Goal: Task Accomplishment & Management: Use online tool/utility

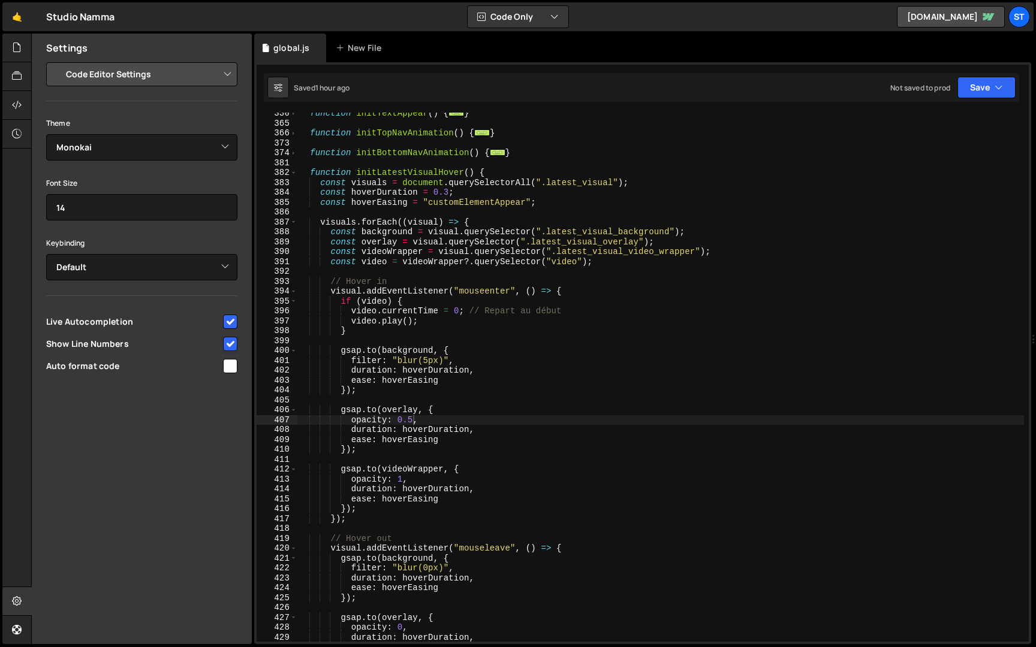
select select "editor"
select select "ace/theme/monokai"
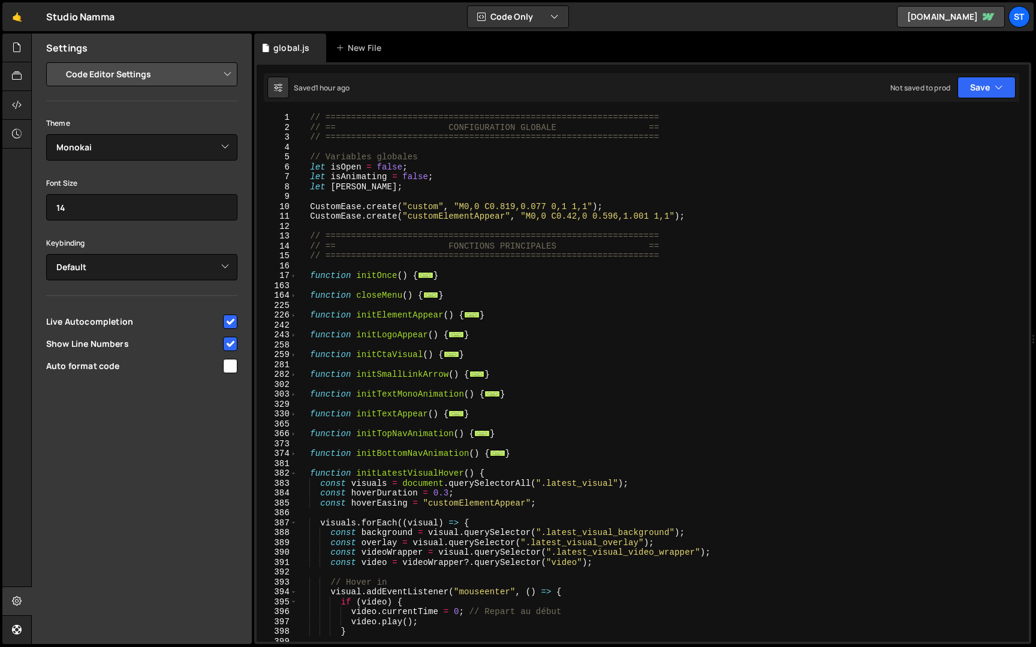
type textarea "CustomEase.create("customElementAppear", "M0,0 C0.42,0 0.596,1.001 1,1");"
click at [694, 214] on div "// ================================================================= // == CONF…" at bounding box center [660, 387] width 727 height 549
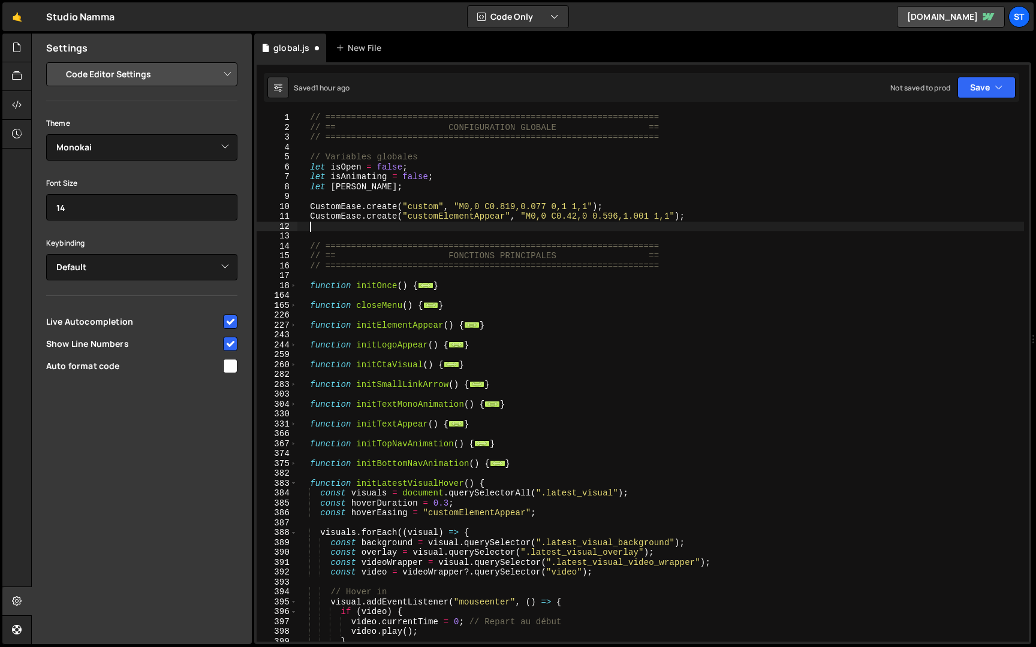
paste textarea "CustomEase.create("visualAppear", "M0,0 C0.175,0.885,0.327,1.41,1,1");"
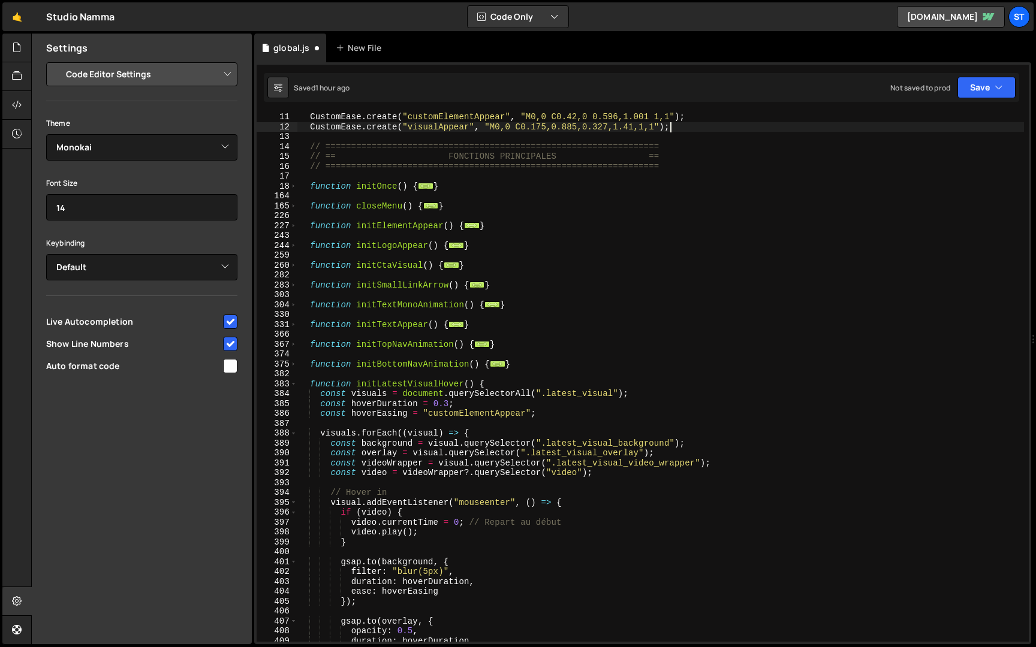
scroll to position [125, 0]
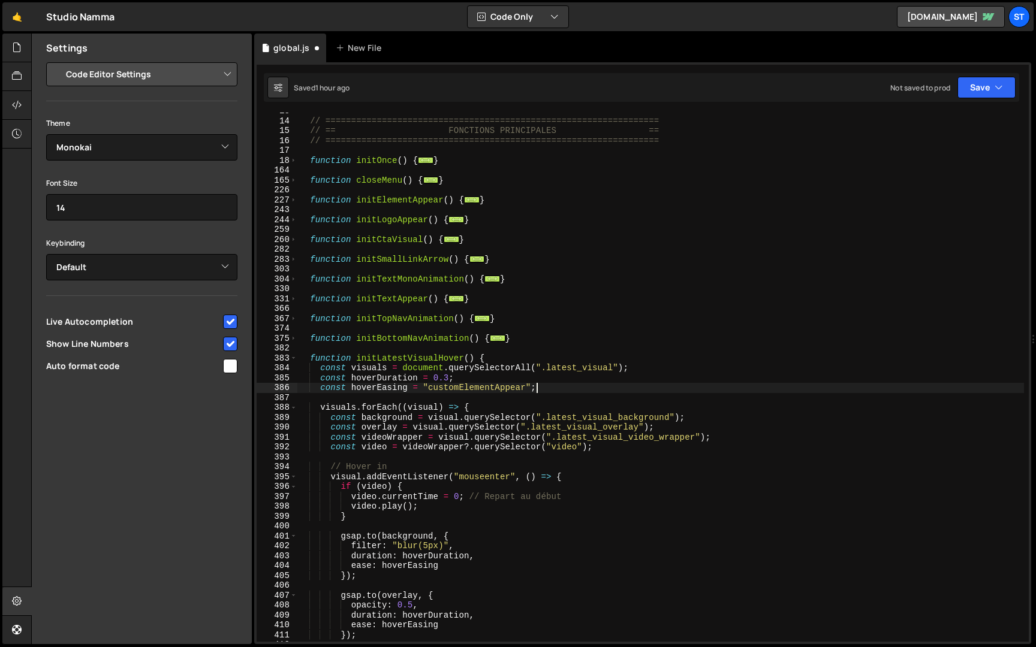
click at [568, 387] on div "// ================================================================= // == FONC…" at bounding box center [660, 380] width 727 height 549
type textarea "const hoverEasing = "customElementAppear";"
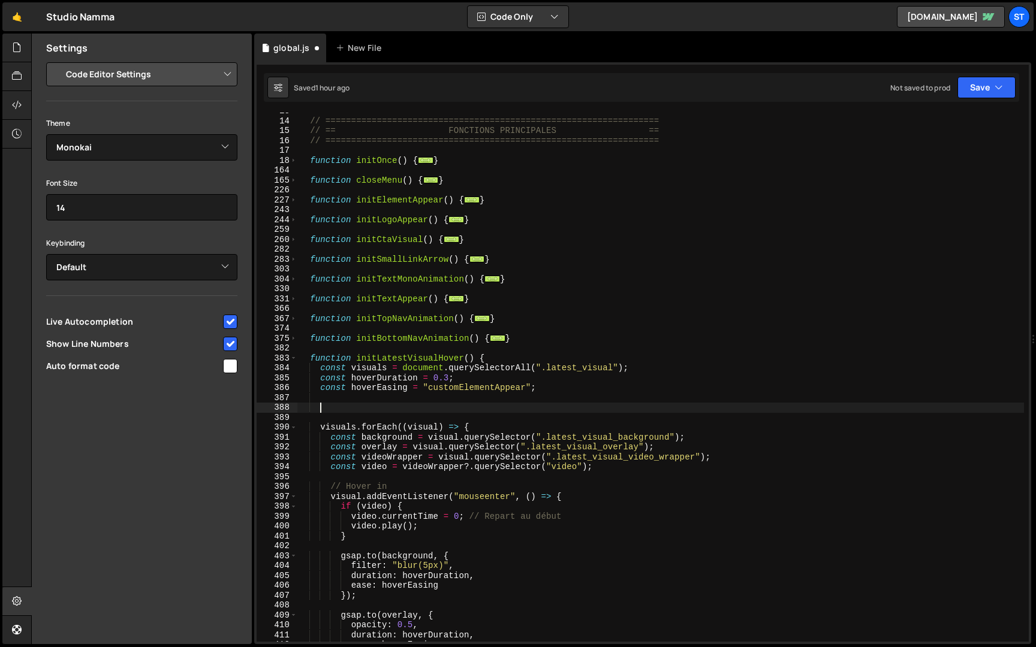
paste textarea "});"
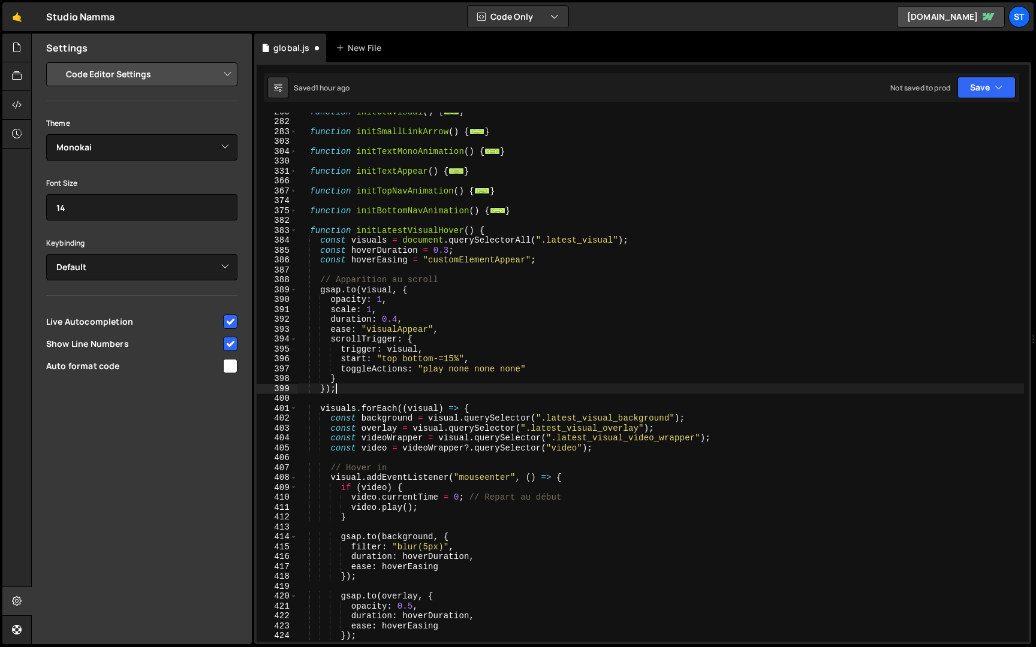
scroll to position [253, 0]
click at [984, 80] on button "Save" at bounding box center [986, 88] width 58 height 22
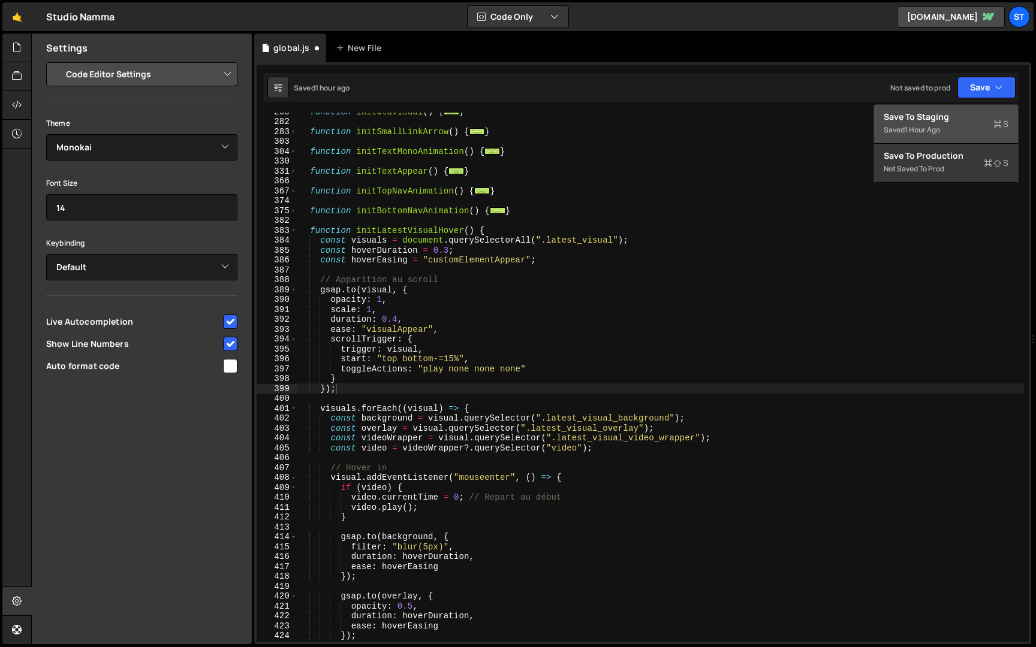
click at [948, 120] on div "Save to Staging S" at bounding box center [946, 117] width 125 height 12
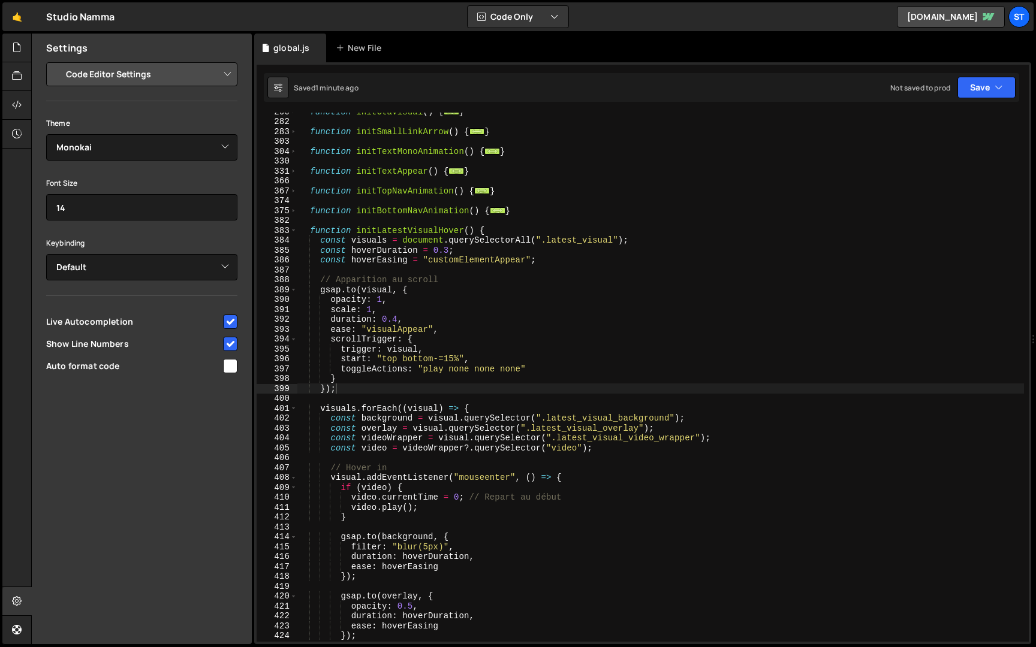
click at [311, 231] on div "function initCtaVisual ( ) { ... } function initSmallLinkArrow ( ) { ... } func…" at bounding box center [660, 381] width 727 height 549
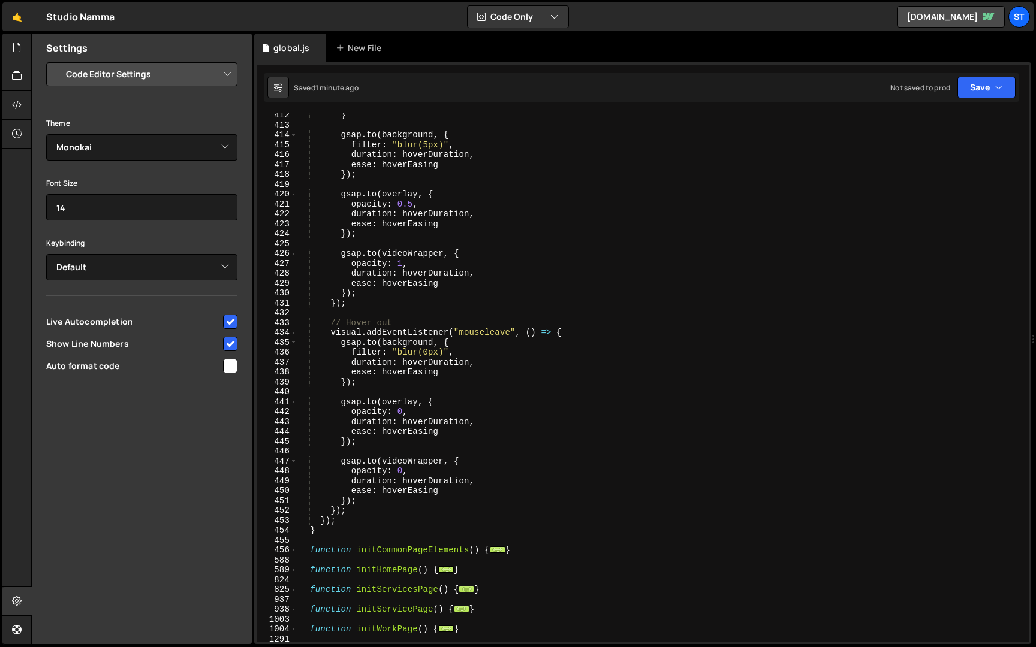
scroll to position [672, 0]
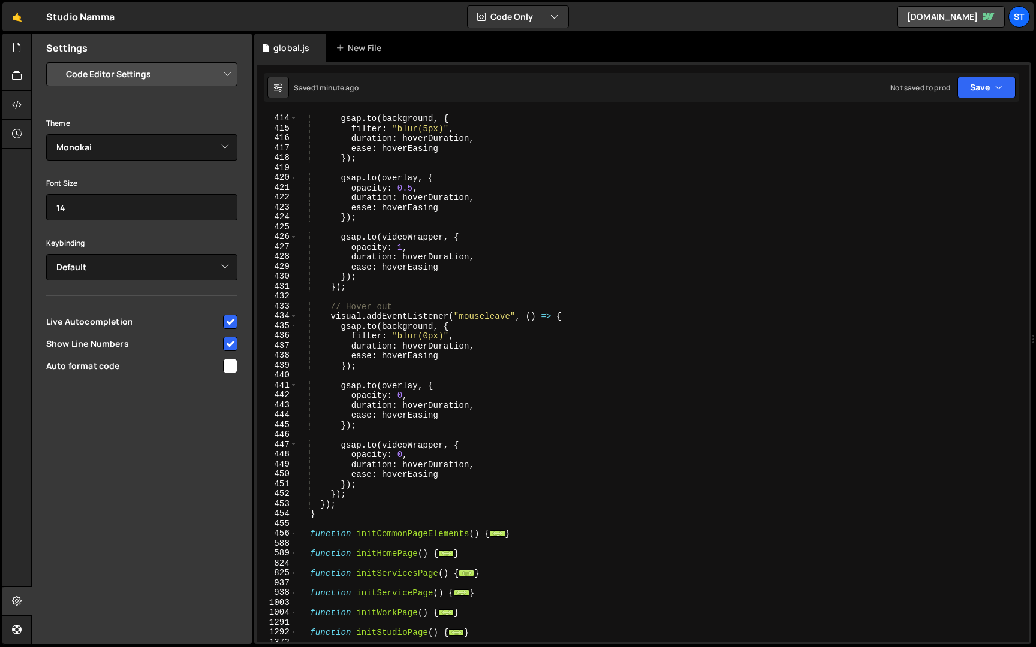
click at [332, 517] on div "gsap . to ( background , { filter : "blur(5px)" , duration : hoverDuration , ea…" at bounding box center [660, 378] width 727 height 549
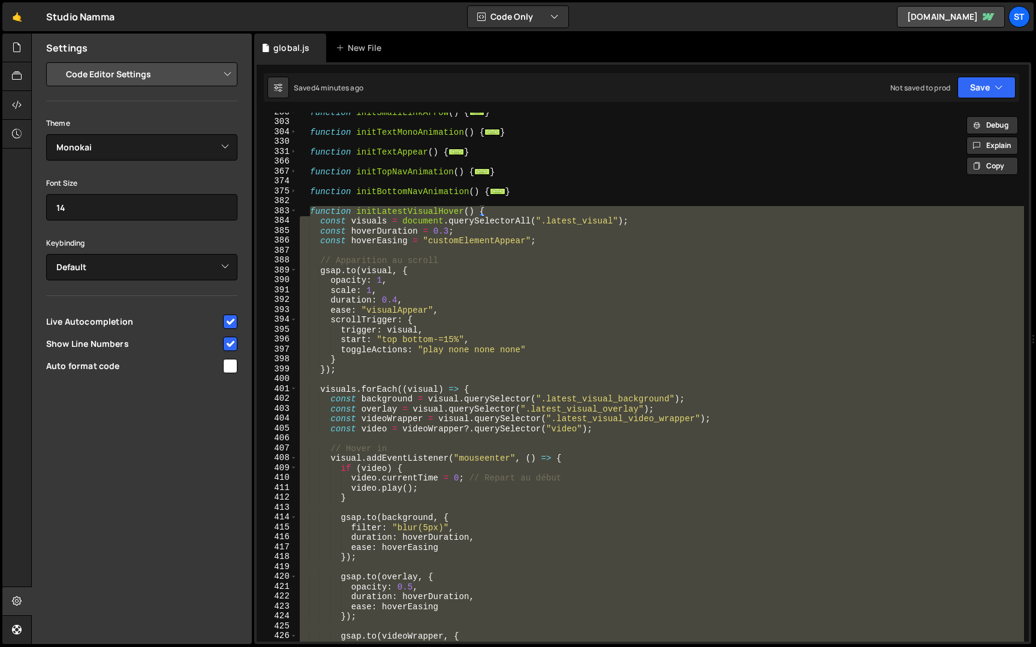
scroll to position [255, 0]
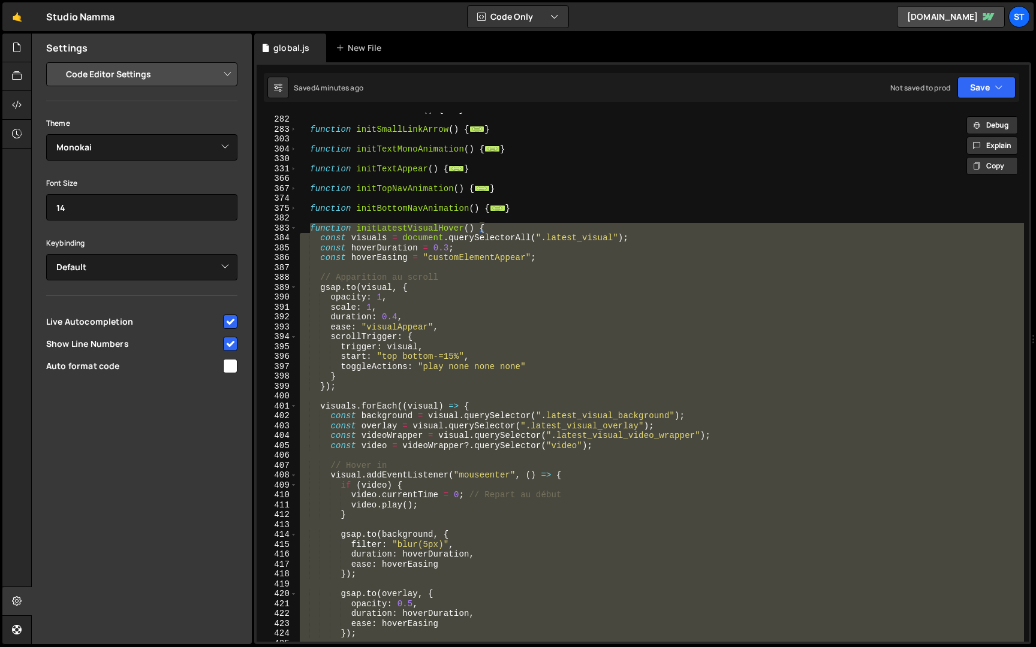
paste textarea
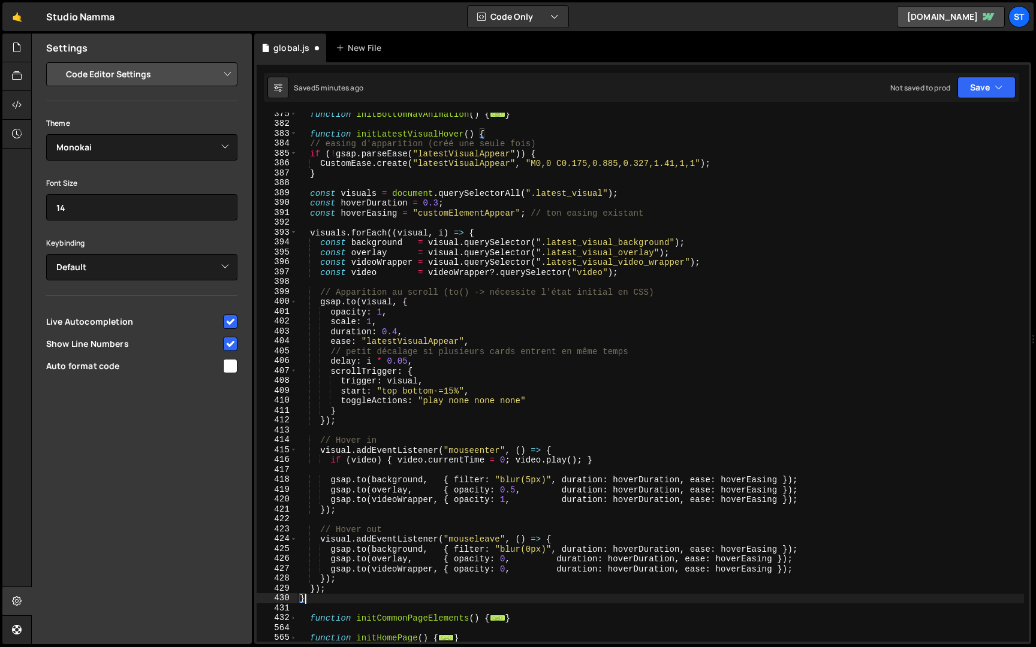
scroll to position [350, 0]
click at [309, 145] on div "function initBottomNavAnimation ( ) { ... } function initLatestVisualHover ( ) …" at bounding box center [660, 383] width 727 height 549
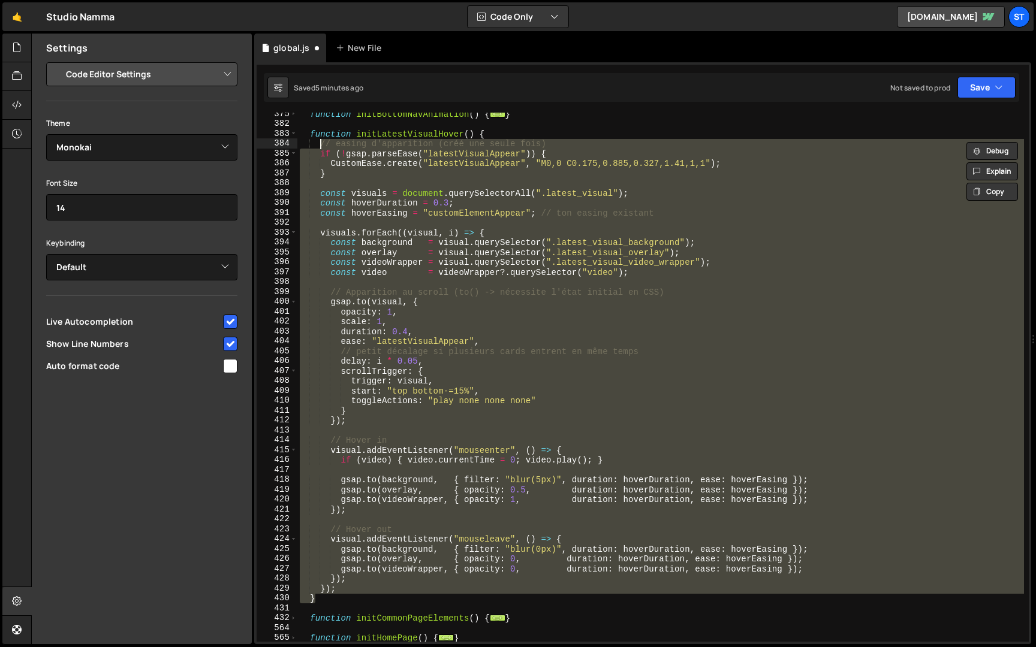
click at [366, 171] on div "function initBottomNavAnimation ( ) { ... } function initLatestVisualHover ( ) …" at bounding box center [660, 377] width 727 height 529
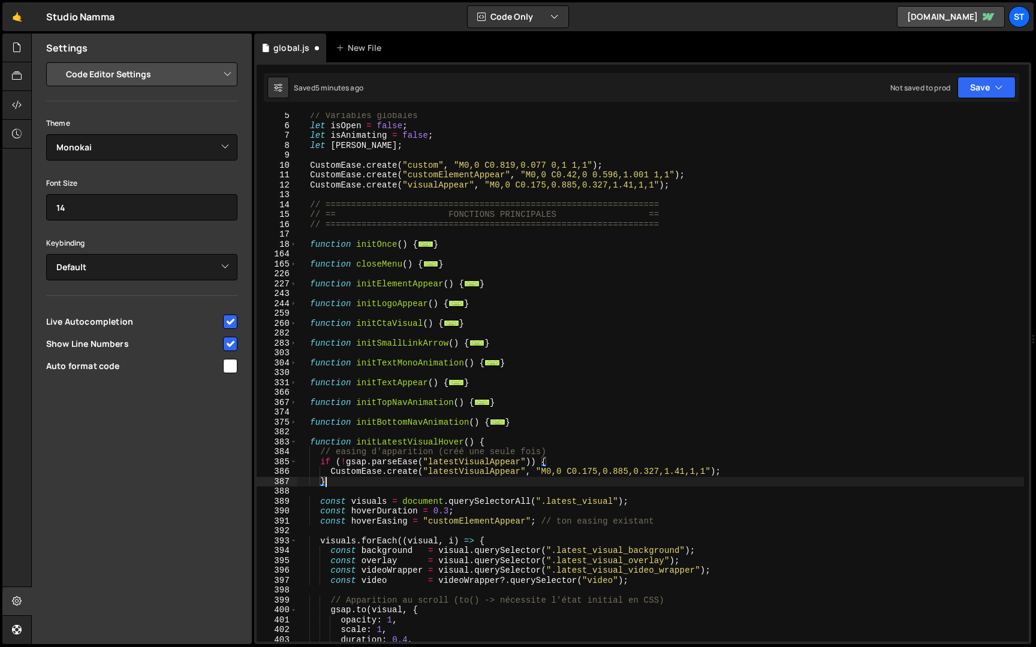
scroll to position [41, 0]
drag, startPoint x: 332, startPoint y: 474, endPoint x: 724, endPoint y: 474, distance: 392.1
click at [724, 474] on div "// Variables globales let isOpen = false ; let isAnimating = false ; let [PERSO…" at bounding box center [660, 385] width 727 height 549
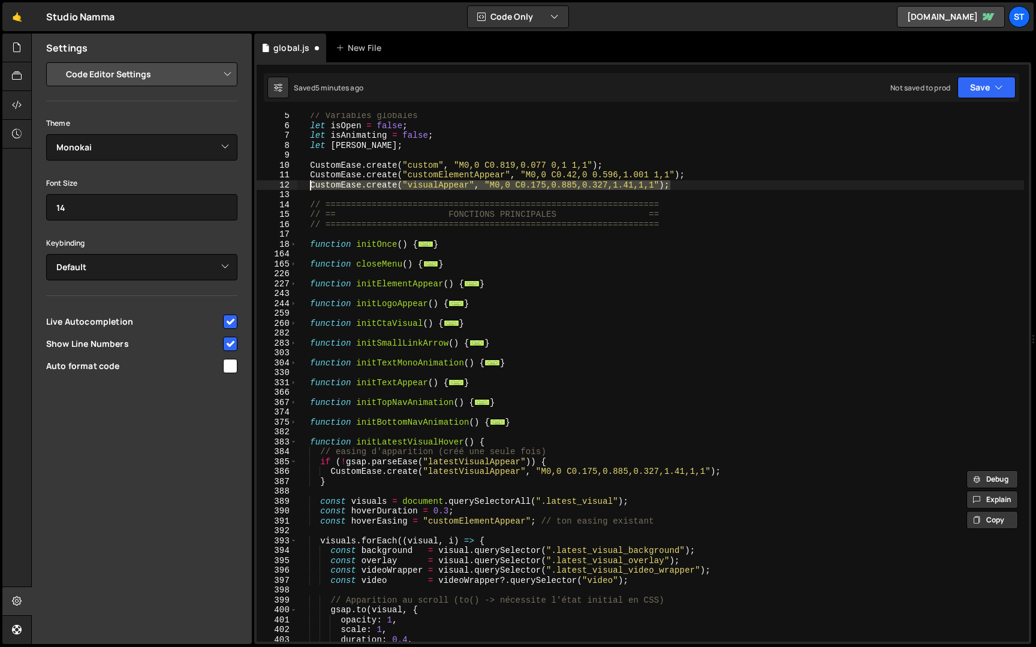
drag, startPoint x: 683, startPoint y: 186, endPoint x: 311, endPoint y: 186, distance: 372.9
click at [311, 186] on div "// Variables globales let isOpen = false ; let isAnimating = false ; let [PERSO…" at bounding box center [660, 385] width 727 height 549
paste textarea "latestV"
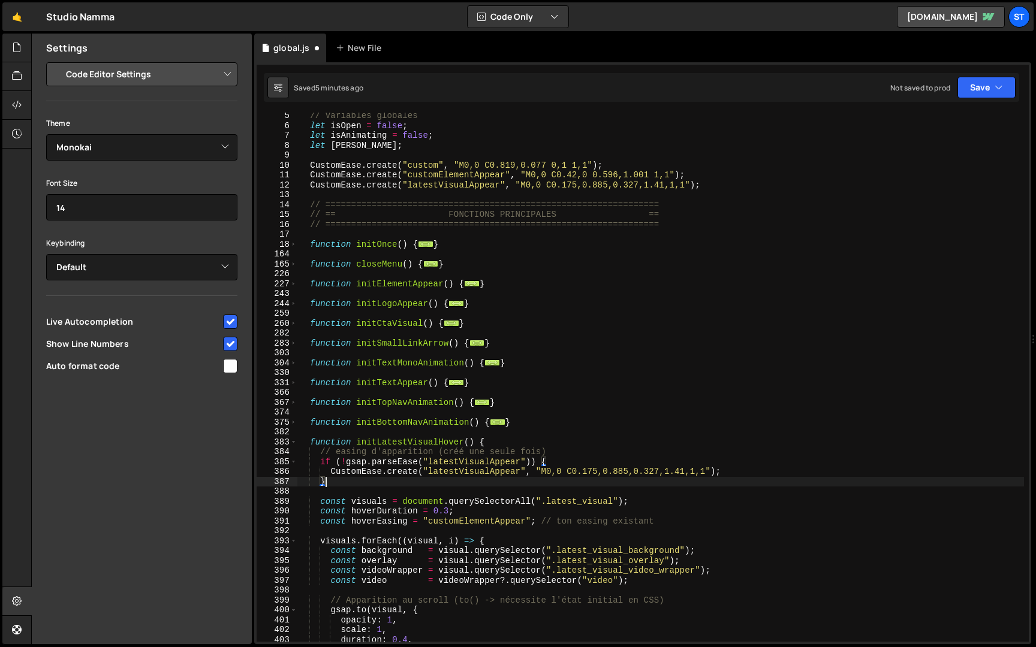
click at [342, 477] on div "// Variables globales let isOpen = false ; let isAnimating = false ; let [PERSO…" at bounding box center [660, 385] width 727 height 549
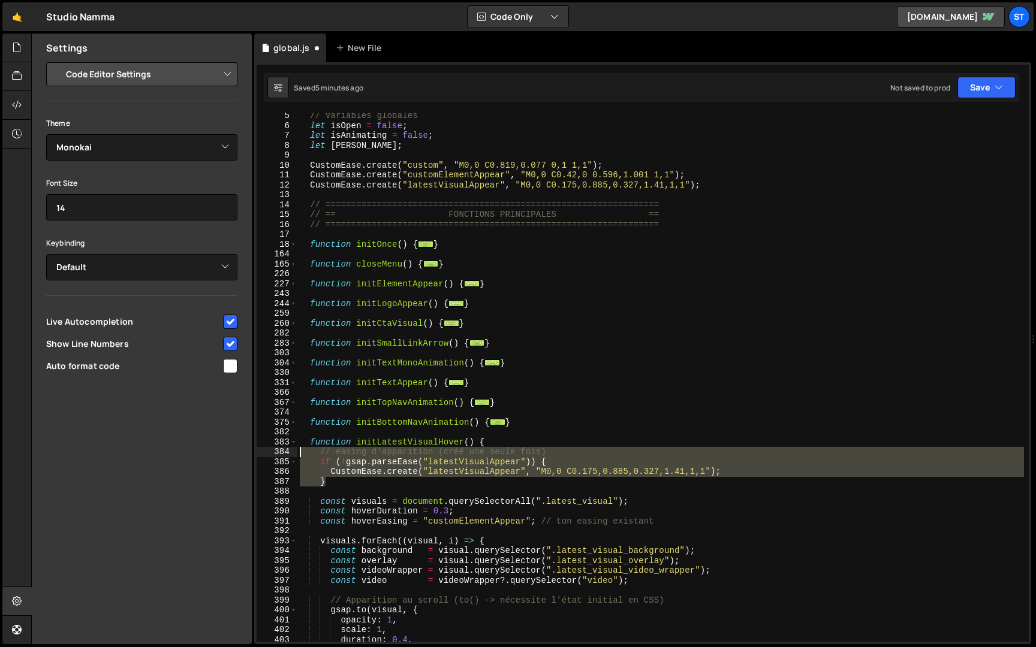
drag, startPoint x: 338, startPoint y: 479, endPoint x: 276, endPoint y: 453, distance: 67.1
click at [276, 453] on div "} 5 6 7 8 9 10 11 12 13 14 15 16 17 18 164 165 226 227 243 244 259 260 282 283 …" at bounding box center [643, 377] width 772 height 529
type textarea "// easing d'apparition (créé une seule fois) if (!gsap.parseEase("latestVisualA…"
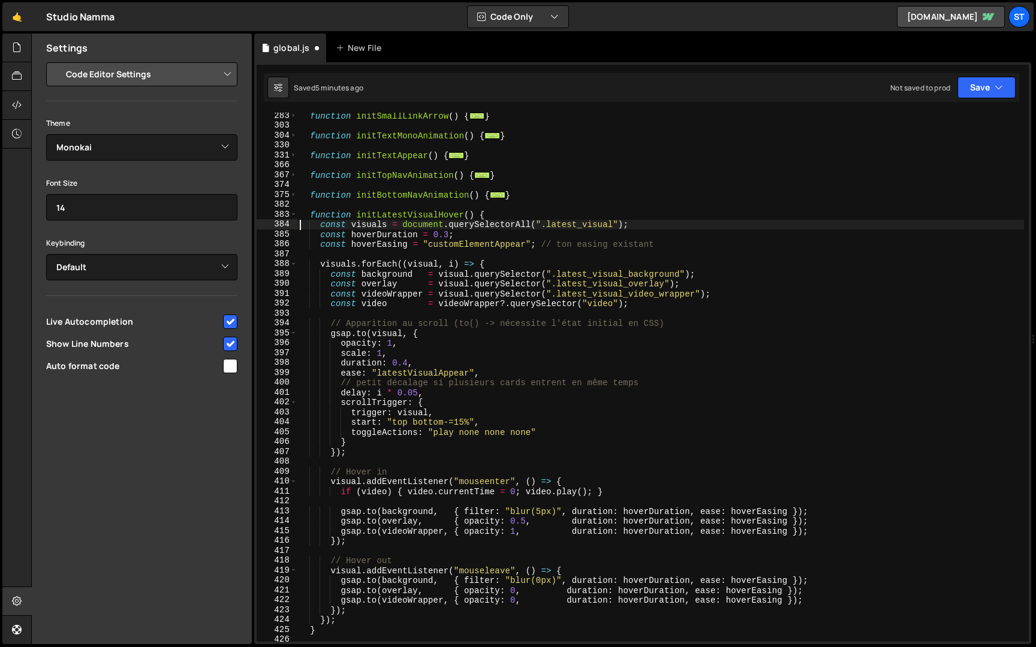
scroll to position [255, 0]
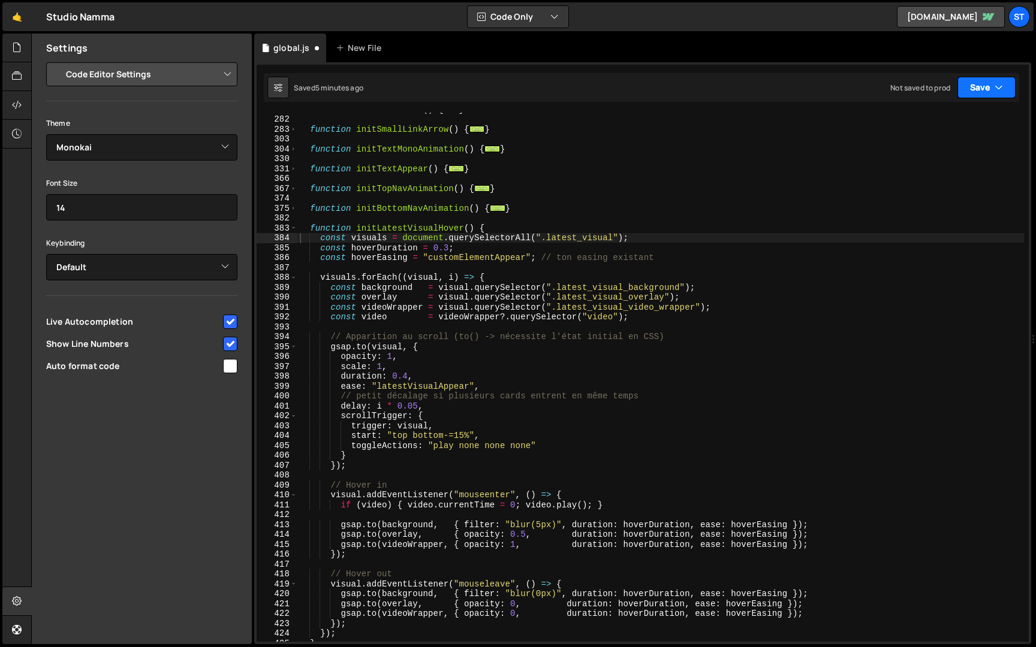
click at [977, 91] on button "Save" at bounding box center [986, 88] width 58 height 22
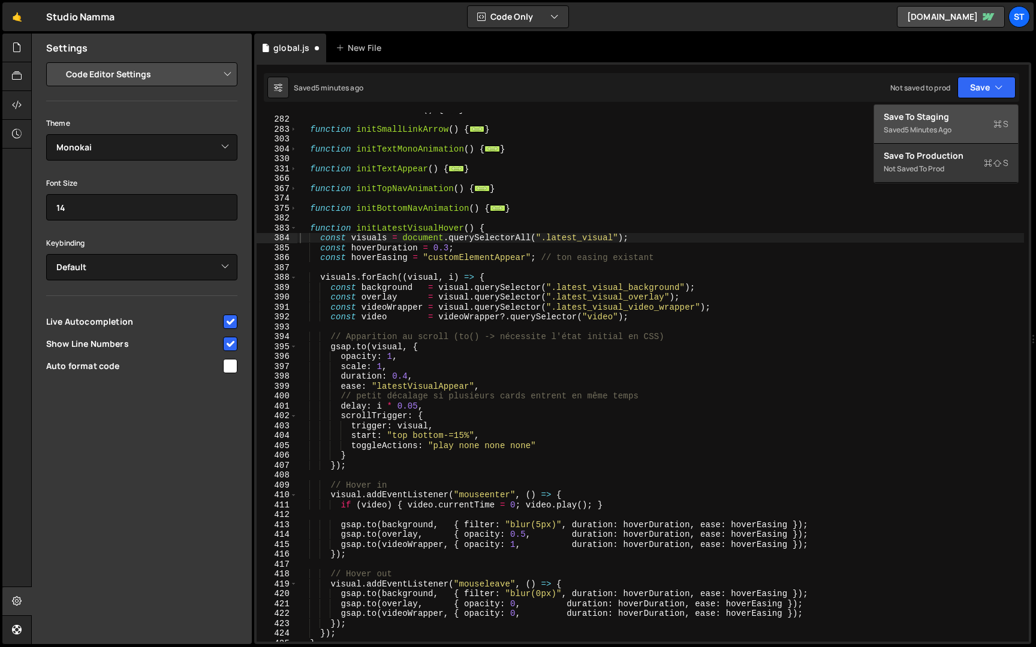
click at [950, 121] on div "Save to Staging S" at bounding box center [946, 117] width 125 height 12
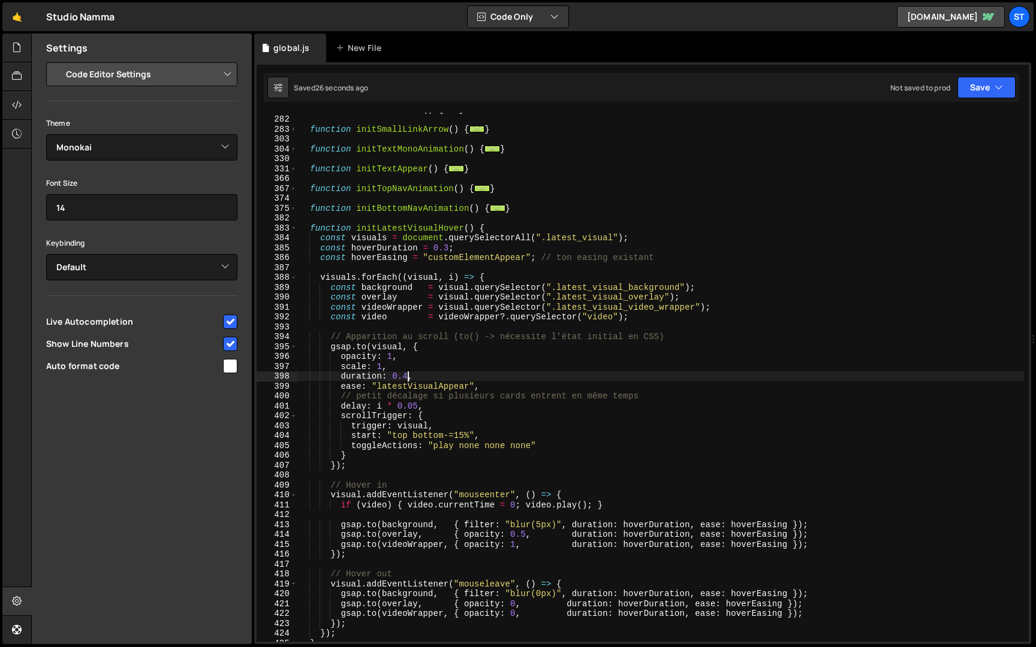
click at [409, 379] on div "function initCtaVisual ( ) { ... } function initSmallLinkArrow ( ) { ... } func…" at bounding box center [660, 378] width 727 height 549
click at [976, 80] on button "Save" at bounding box center [986, 88] width 58 height 22
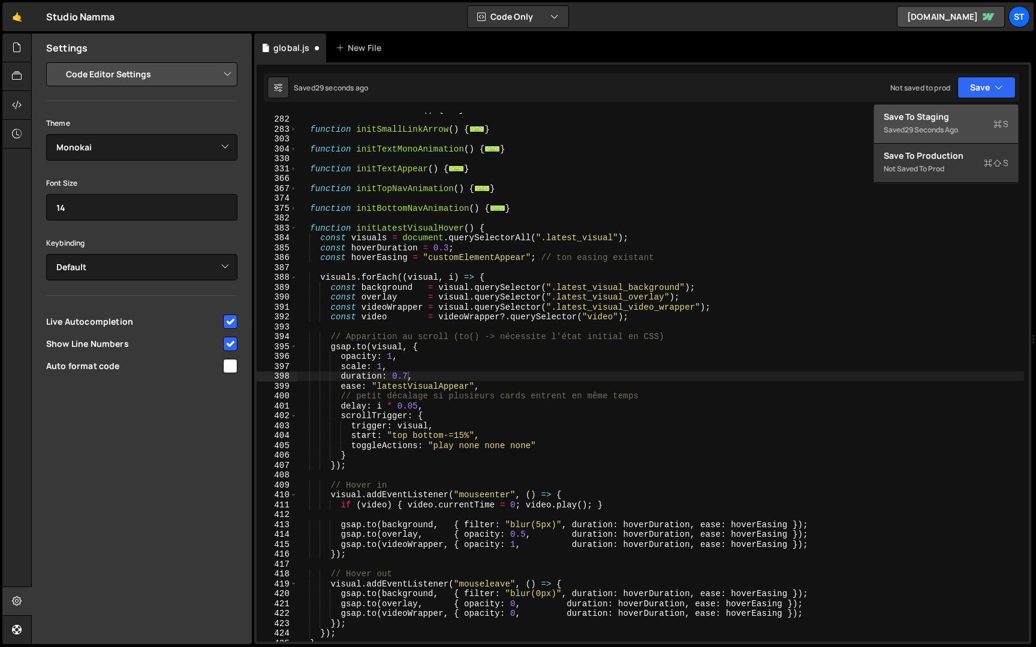
click at [947, 124] on div "Saved 29 seconds ago" at bounding box center [946, 130] width 125 height 14
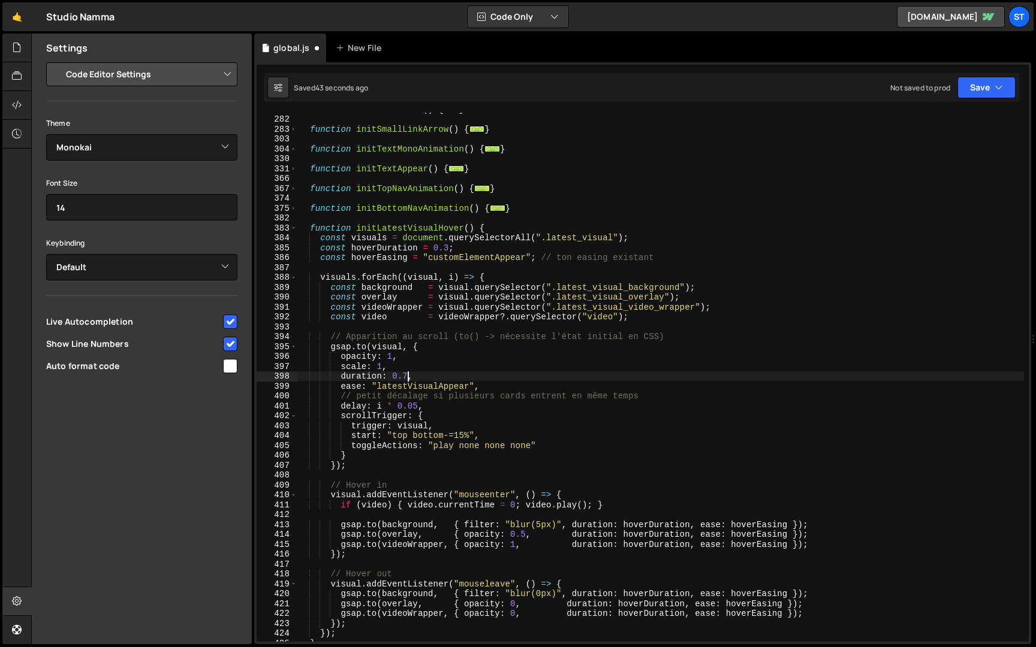
click at [406, 377] on div "function initCtaVisual ( ) { ... } function initSmallLinkArrow ( ) { ... } func…" at bounding box center [660, 378] width 727 height 549
click at [990, 87] on button "Save" at bounding box center [986, 88] width 58 height 22
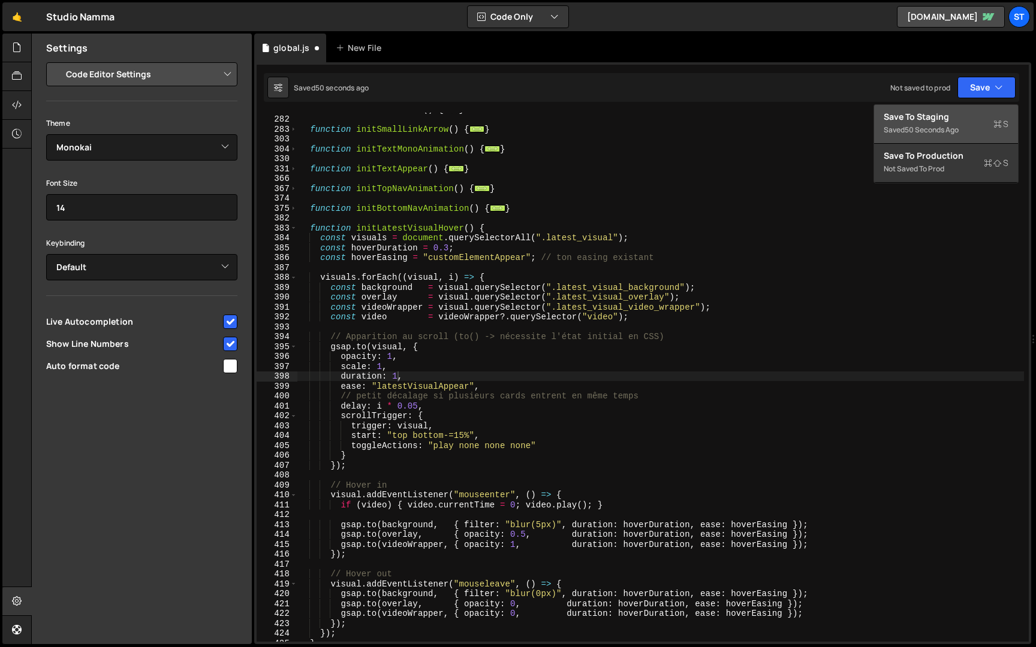
click at [956, 105] on button "Save to Staging S Saved 50 seconds ago" at bounding box center [946, 124] width 144 height 39
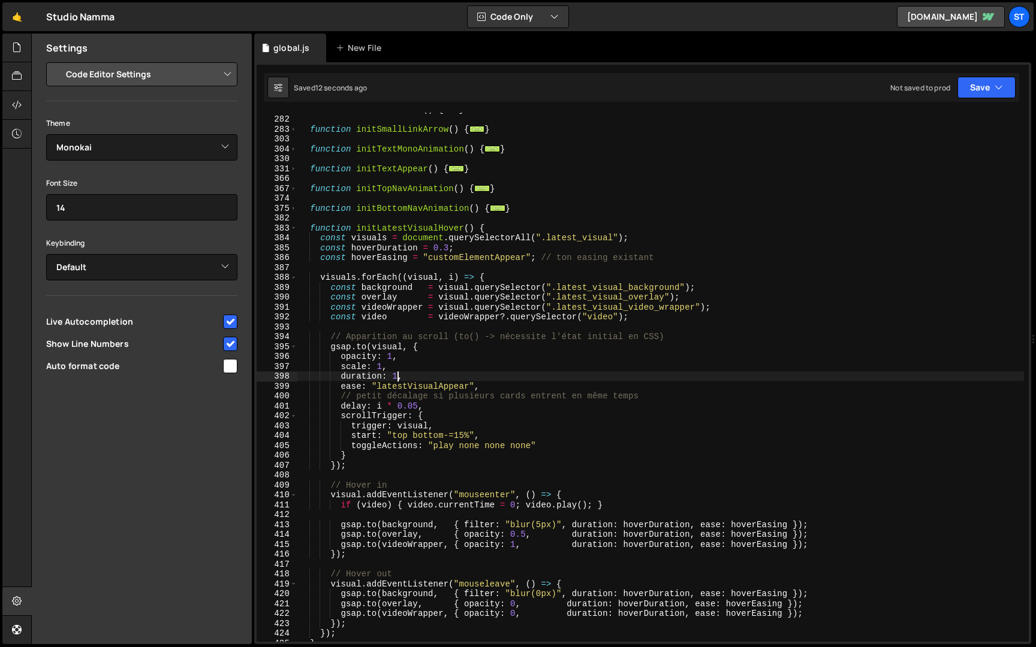
click at [399, 379] on div "function initCtaVisual ( ) { ... } function initSmallLinkArrow ( ) { ... } func…" at bounding box center [660, 378] width 727 height 549
click at [999, 84] on icon "button" at bounding box center [999, 88] width 8 height 12
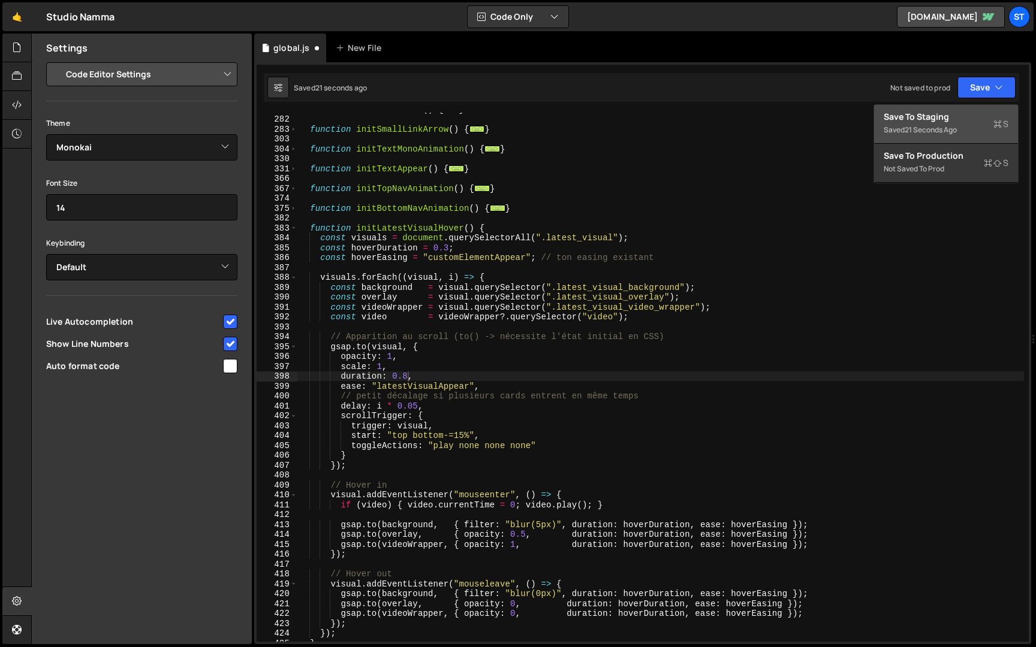
click at [963, 118] on div "Save to Staging S" at bounding box center [946, 117] width 125 height 12
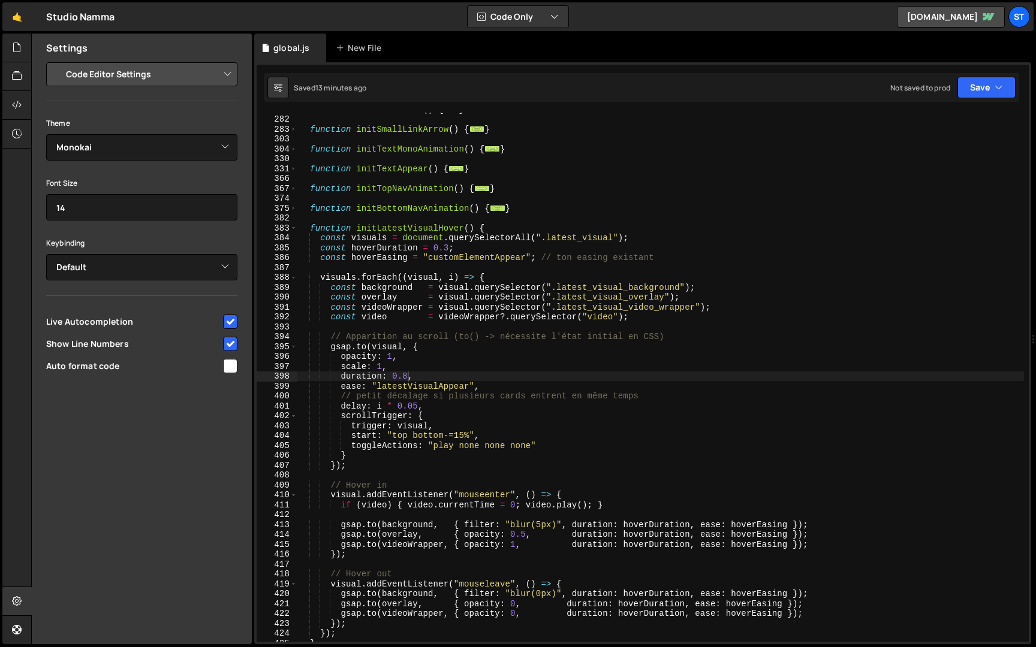
click at [314, 227] on div "function initCtaVisual ( ) { ... } function initSmallLinkArrow ( ) { ... } func…" at bounding box center [660, 378] width 727 height 549
click at [312, 227] on div "function initCtaVisual ( ) { ... } function initSmallLinkArrow ( ) { ... } func…" at bounding box center [660, 378] width 727 height 549
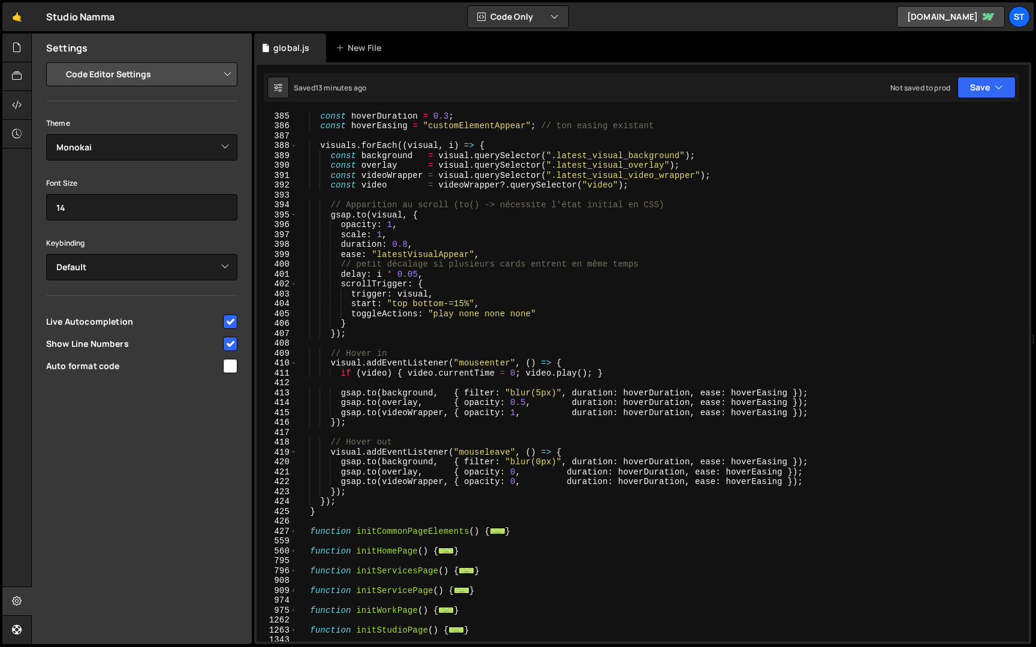
scroll to position [387, 0]
click at [324, 508] on div "const hoverDuration = 0.3 ; const hoverEasing = "customElementAppear" ; // ton …" at bounding box center [660, 385] width 727 height 549
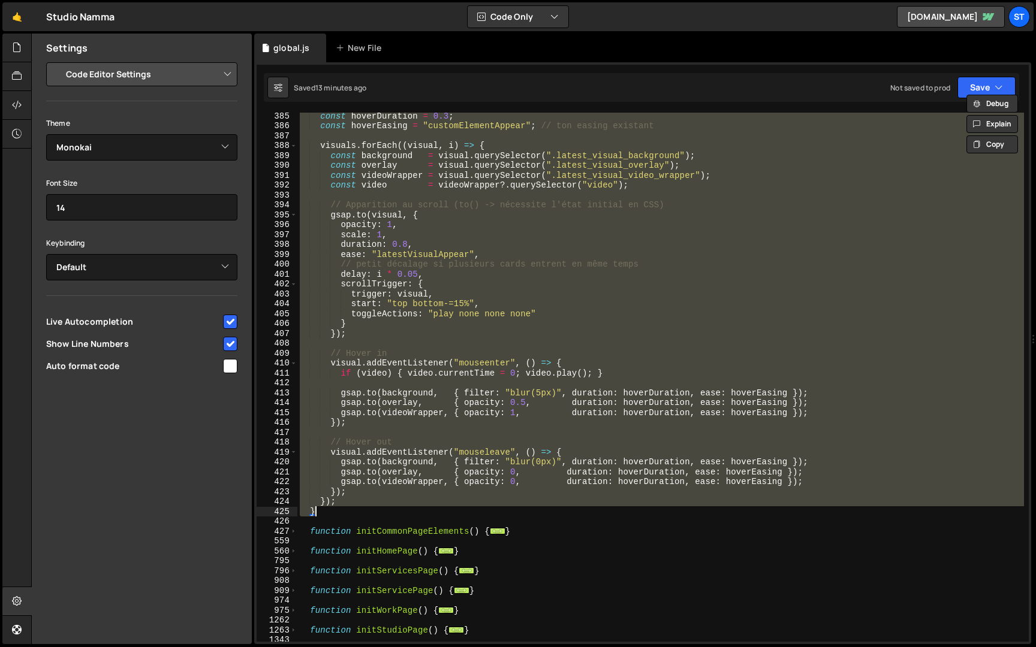
scroll to position [0, 2]
paste textarea
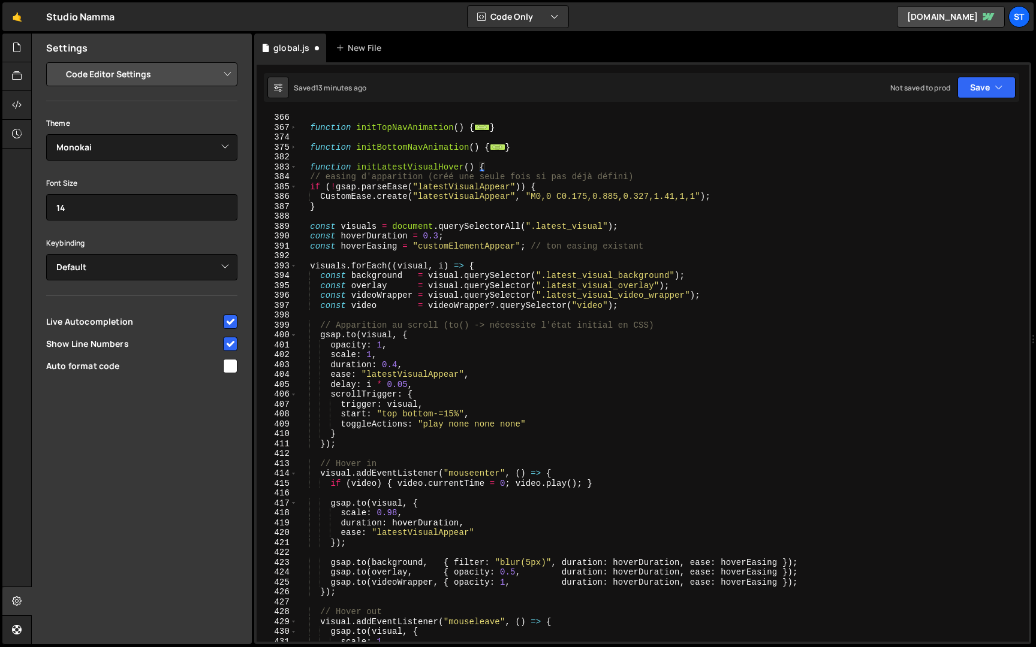
scroll to position [308, 0]
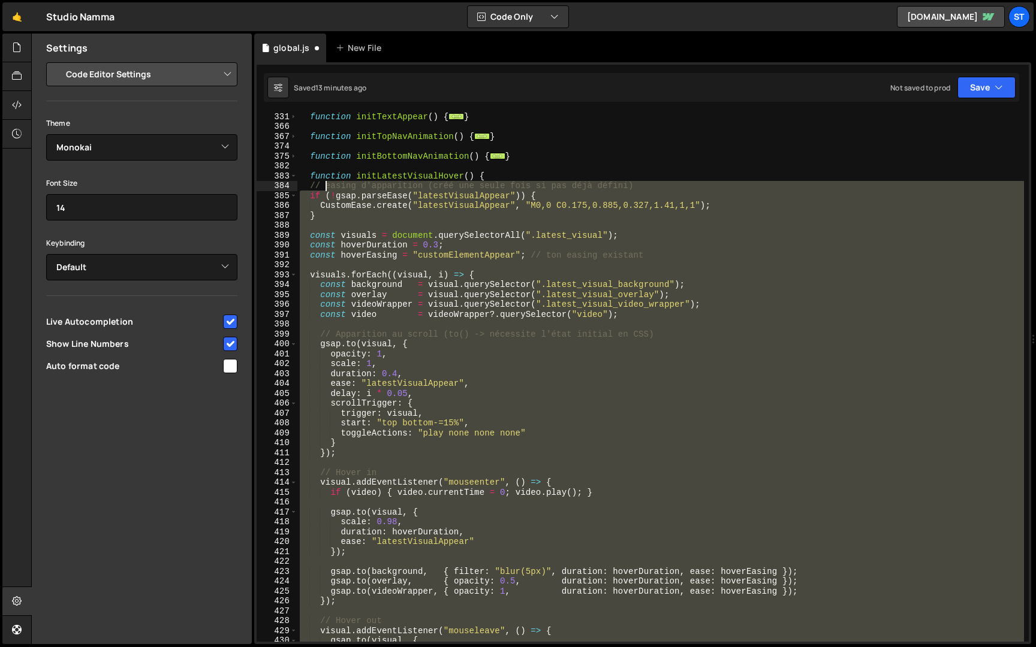
click at [327, 185] on div "function initTextAppear ( ) { ... } function initTopNavAnimation ( ) { ... } fu…" at bounding box center [660, 386] width 727 height 549
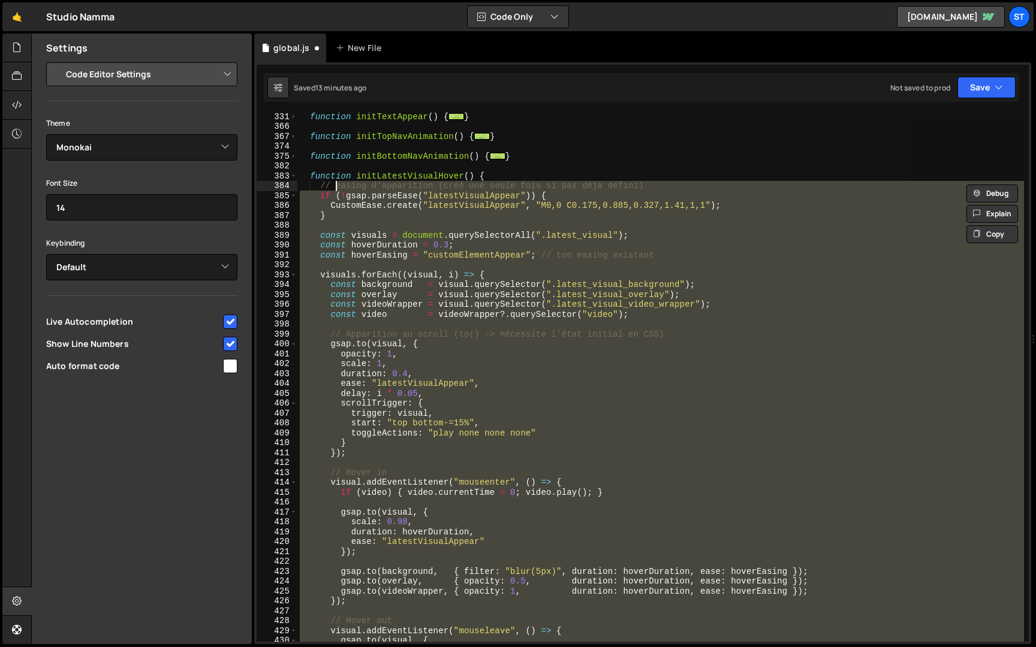
click at [327, 213] on div "function initTextAppear ( ) { ... } function initTopNavAnimation ( ) { ... } fu…" at bounding box center [660, 377] width 727 height 529
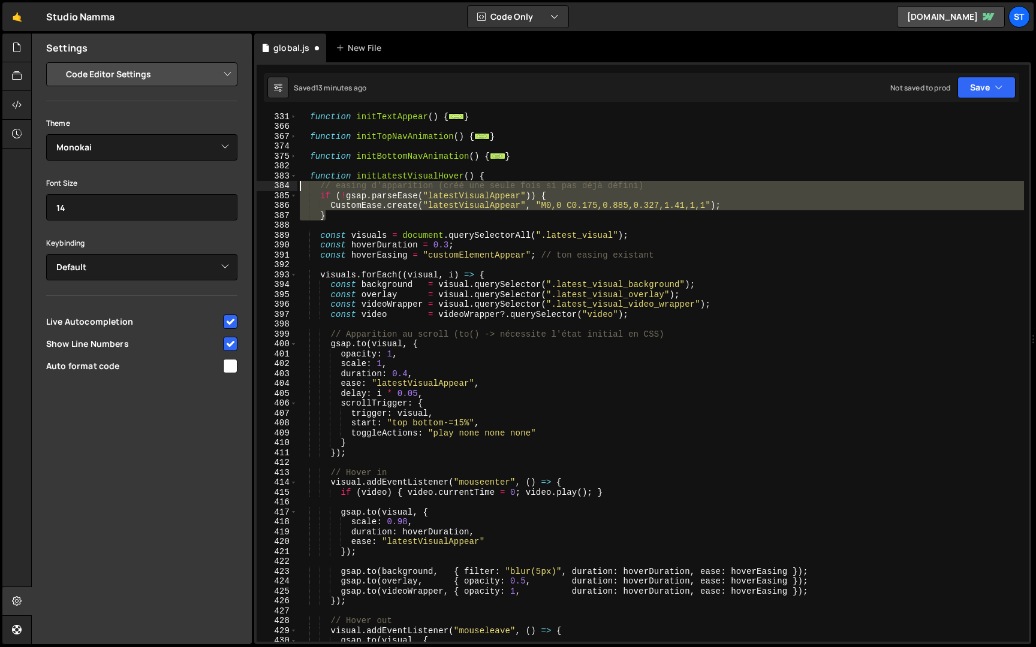
drag, startPoint x: 338, startPoint y: 214, endPoint x: 277, endPoint y: 188, distance: 66.6
click at [277, 188] on div "} 331 366 367 374 375 382 383 384 385 386 387 388 389 390 391 392 393 394 395 3…" at bounding box center [643, 377] width 772 height 529
type textarea "// easing d'apparition (créé une seule fois si pas déjà défini) if (!gsap.parse…"
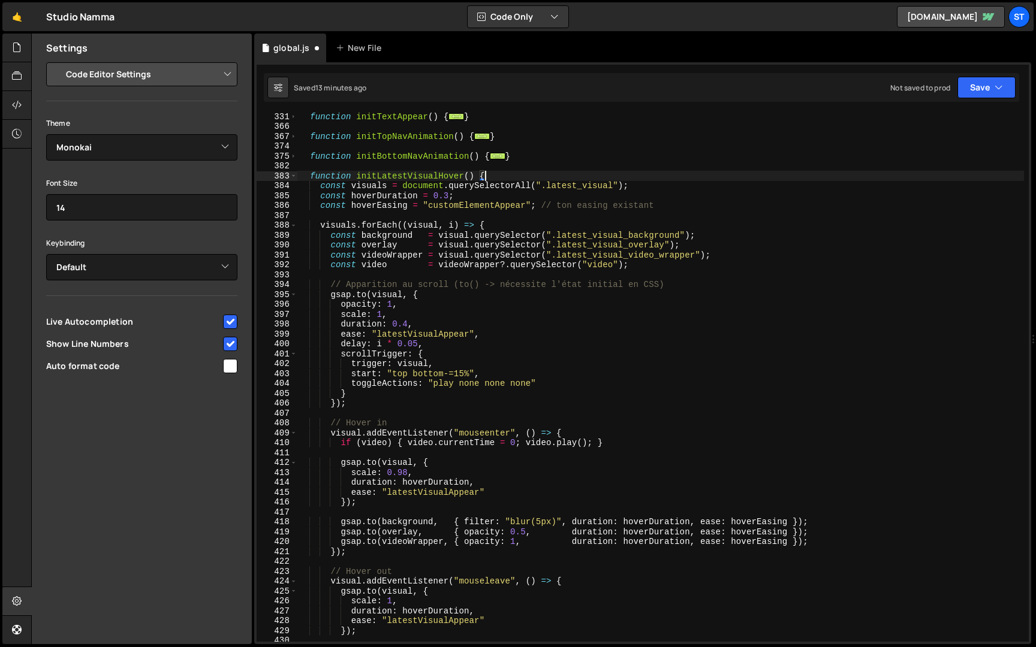
click at [407, 323] on div "function initTextAppear ( ) { ... } function initTopNavAnimation ( ) { ... } fu…" at bounding box center [660, 386] width 727 height 549
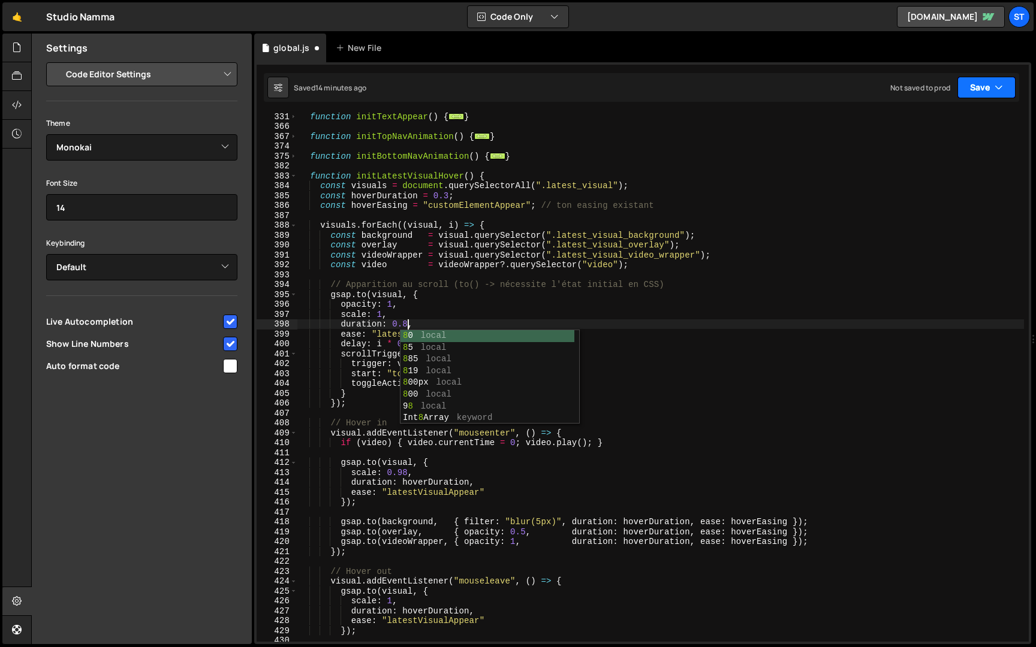
click at [978, 91] on button "Save" at bounding box center [986, 88] width 58 height 22
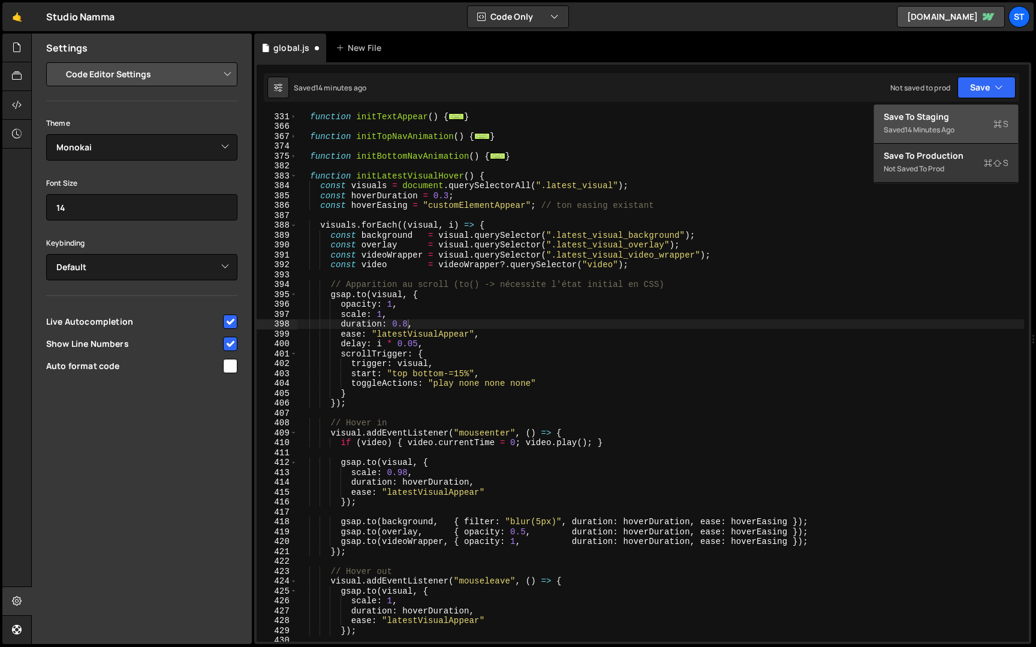
click at [949, 119] on div "Save to Staging S" at bounding box center [946, 117] width 125 height 12
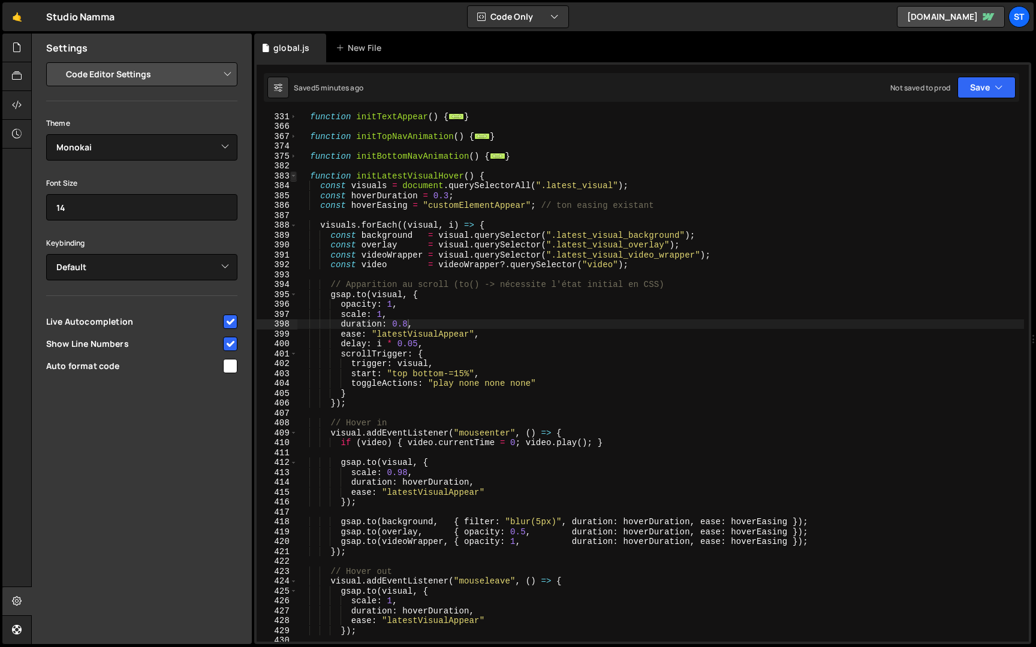
click at [294, 176] on span at bounding box center [293, 176] width 7 height 10
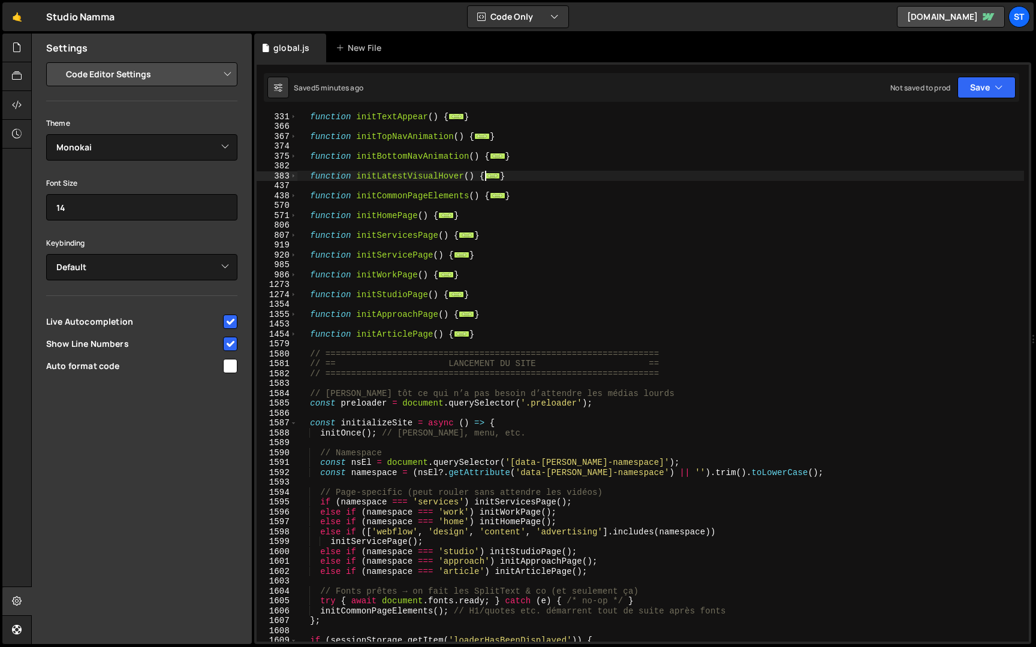
click at [527, 177] on div "function initTextAppear ( ) { ... } function initTopNavAnimation ( ) { ... } fu…" at bounding box center [660, 386] width 727 height 549
type textarea "}"
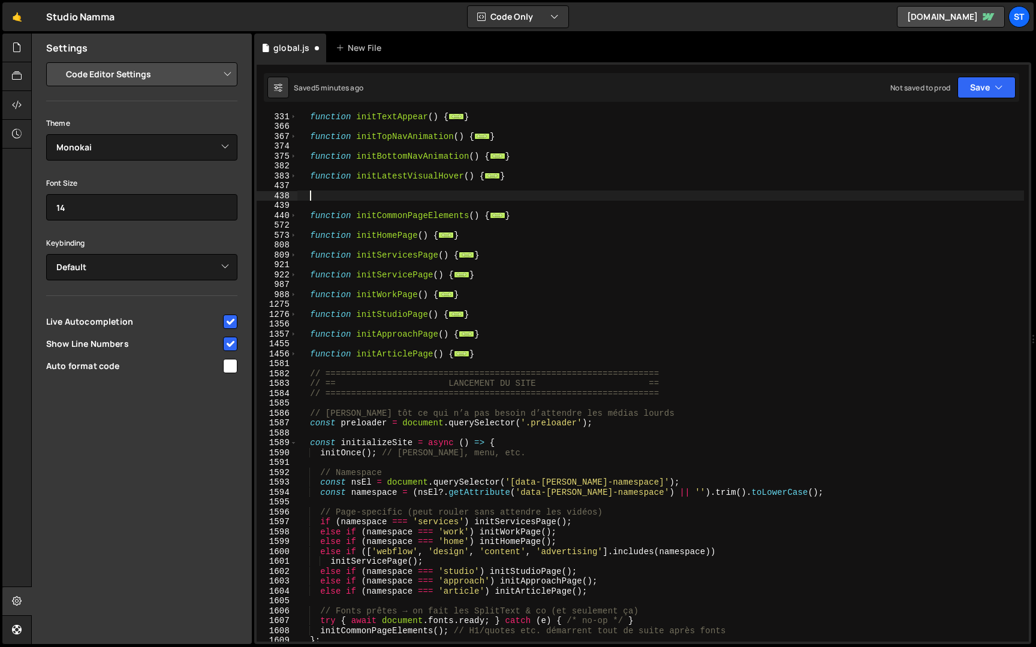
paste textarea "}"
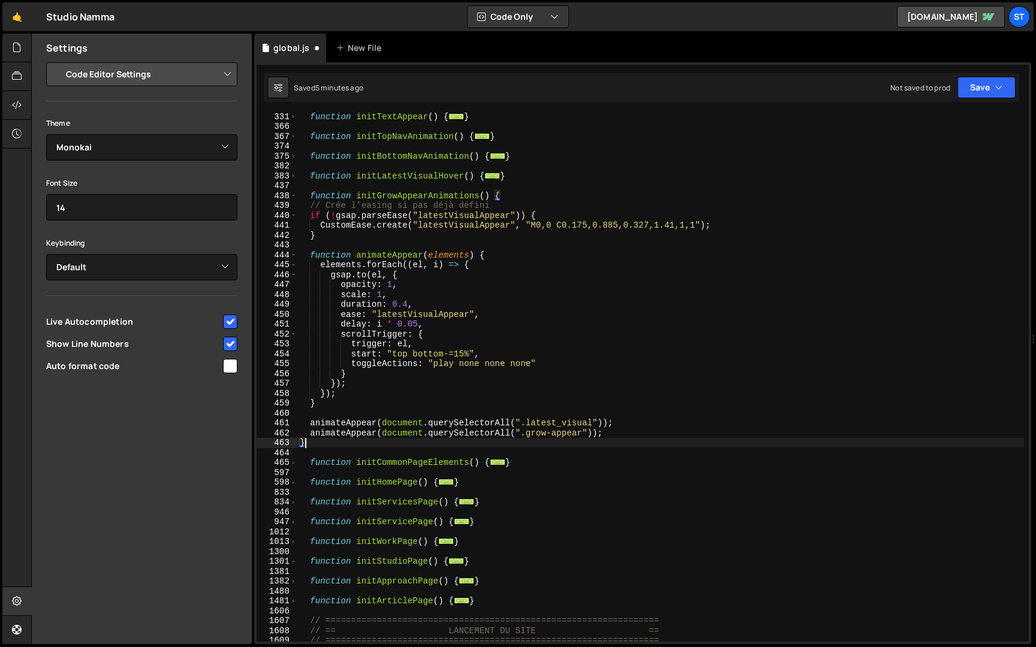
click at [313, 207] on div "function initTextAppear ( ) { ... } function initTopNavAnimation ( ) { ... } fu…" at bounding box center [660, 386] width 727 height 549
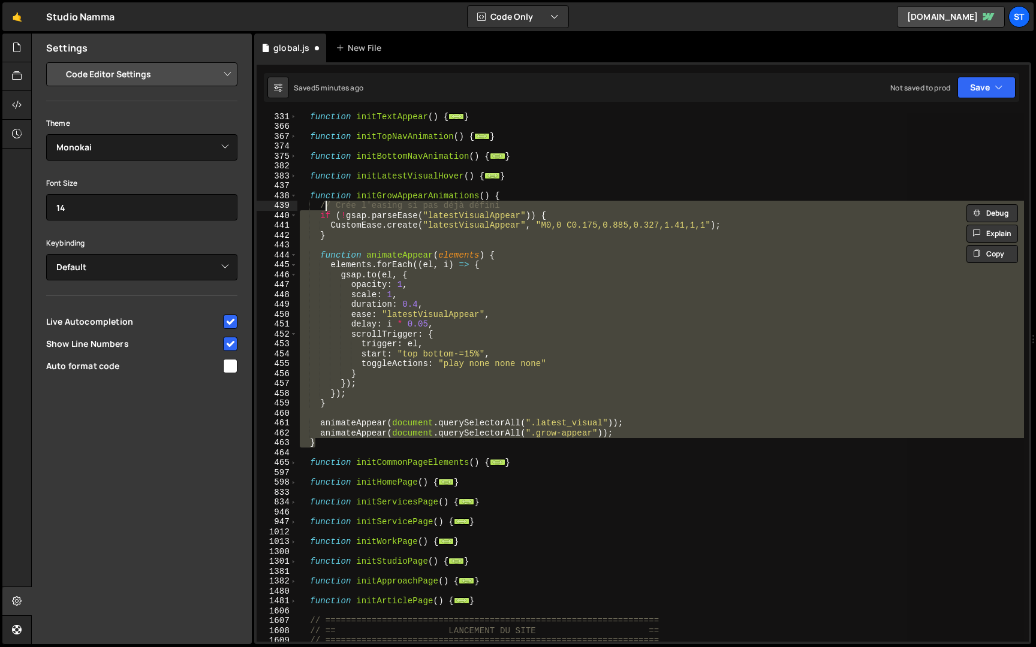
click at [338, 237] on div "function initTextAppear ( ) { ... } function initTopNavAnimation ( ) { ... } fu…" at bounding box center [660, 377] width 727 height 529
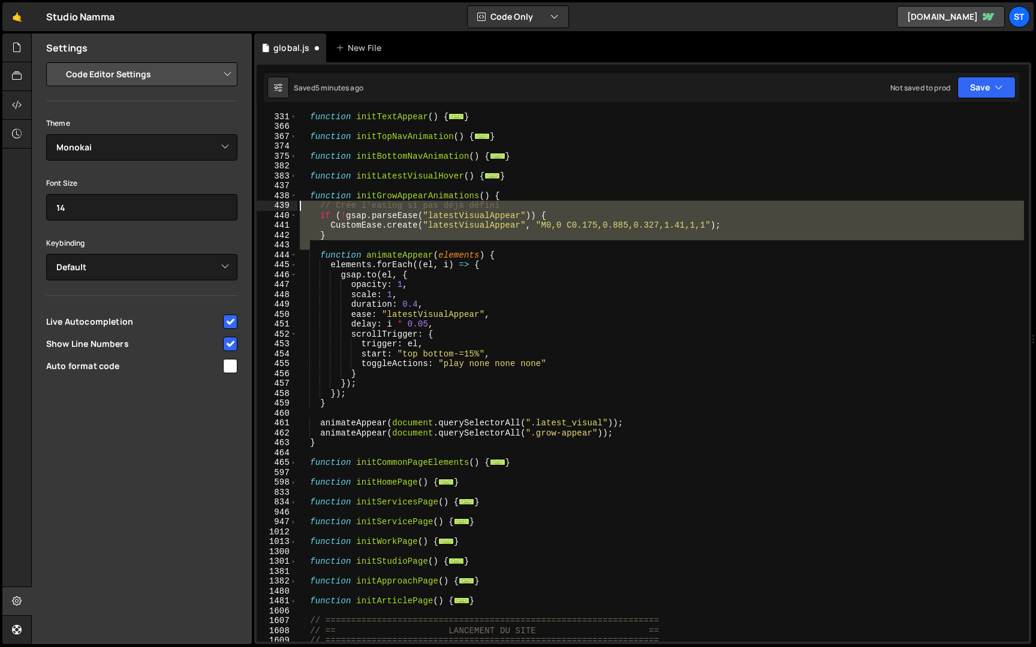
drag, startPoint x: 338, startPoint y: 245, endPoint x: 270, endPoint y: 203, distance: 78.9
click at [270, 203] on div "} 331 366 367 374 375 382 383 437 438 439 440 441 442 443 444 445 446 447 448 4…" at bounding box center [643, 377] width 772 height 529
type textarea "// Crée l'easing si pas déjà défini if (!gsap.parseEase("latestVisualAppear")) {"
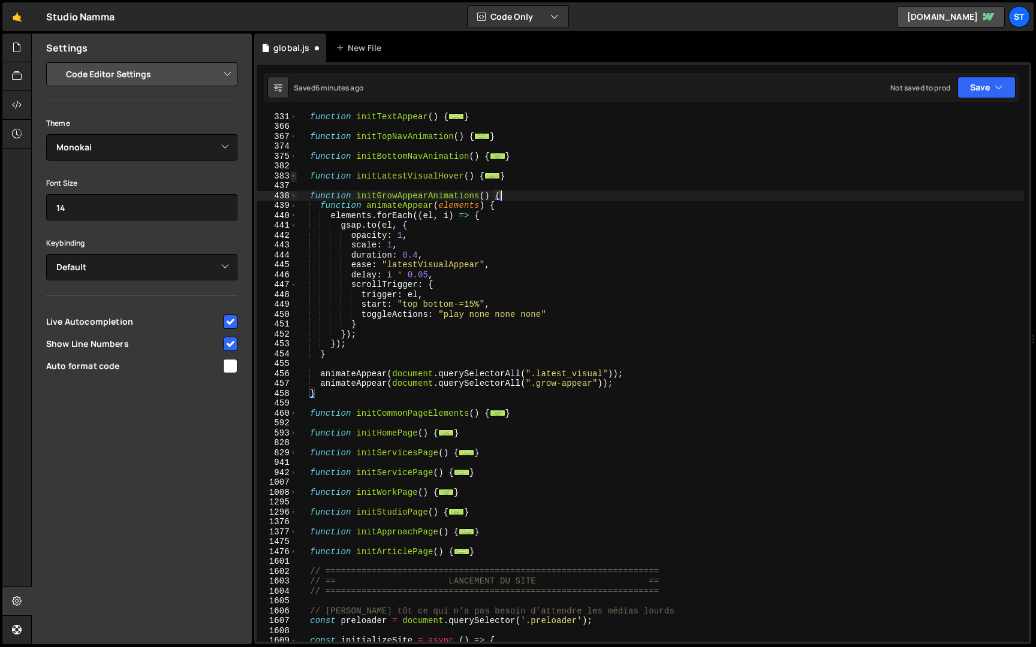
click at [296, 176] on span at bounding box center [293, 176] width 7 height 10
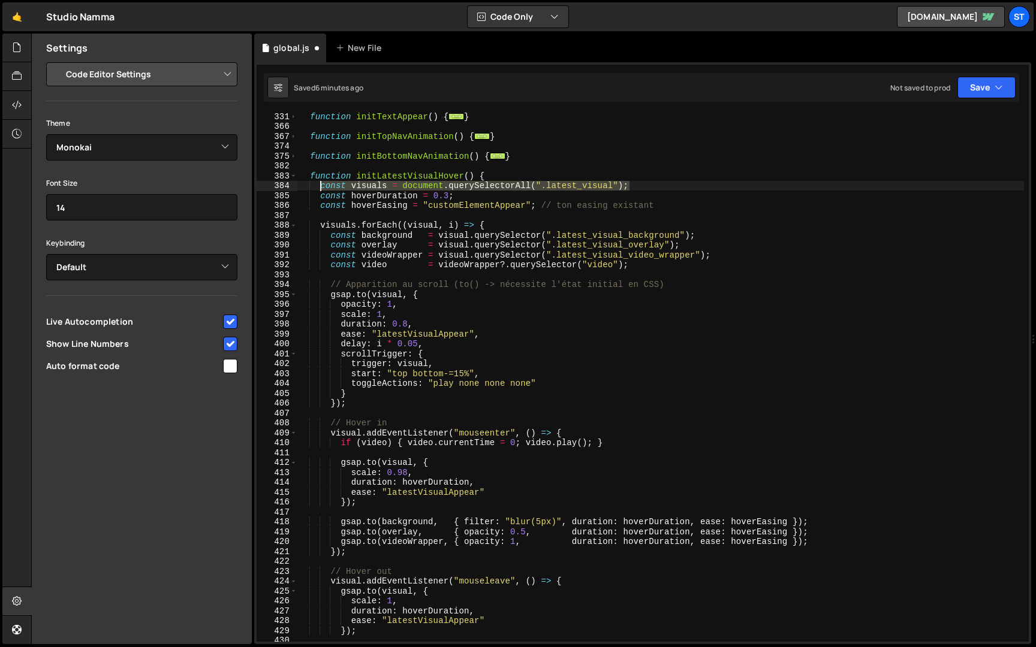
drag, startPoint x: 650, startPoint y: 187, endPoint x: 321, endPoint y: 188, distance: 329.1
click at [321, 188] on div "function initTextAppear ( ) { ... } function initTopNavAnimation ( ) { ... } fu…" at bounding box center [660, 386] width 727 height 549
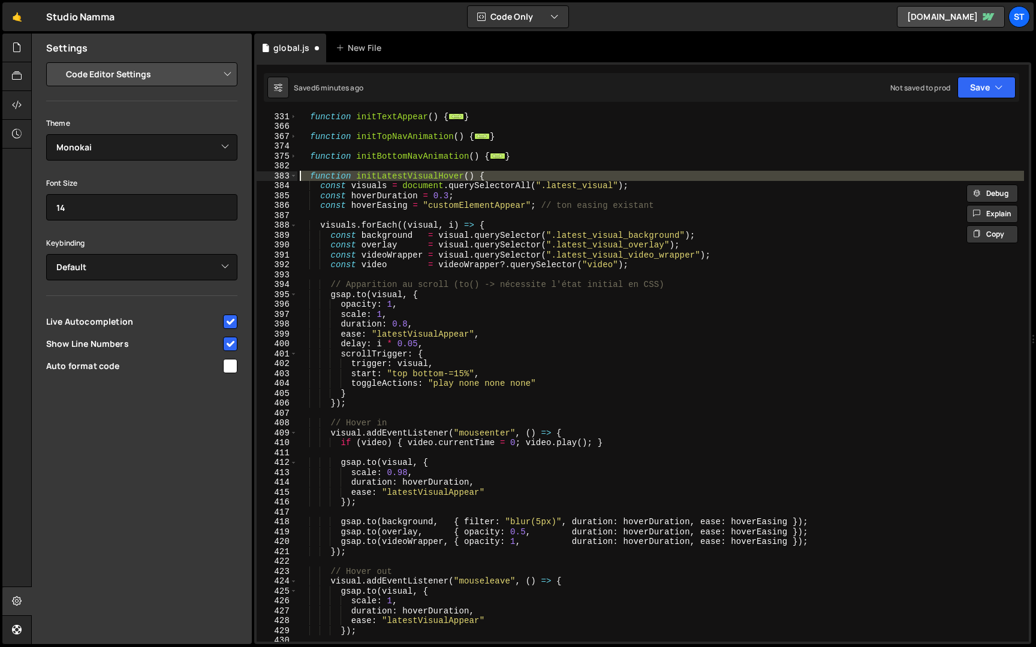
click at [269, 177] on div "383" at bounding box center [277, 176] width 41 height 10
click at [320, 177] on div "function initTextAppear ( ) { ... } function initTopNavAnimation ( ) { ... } fu…" at bounding box center [660, 386] width 727 height 549
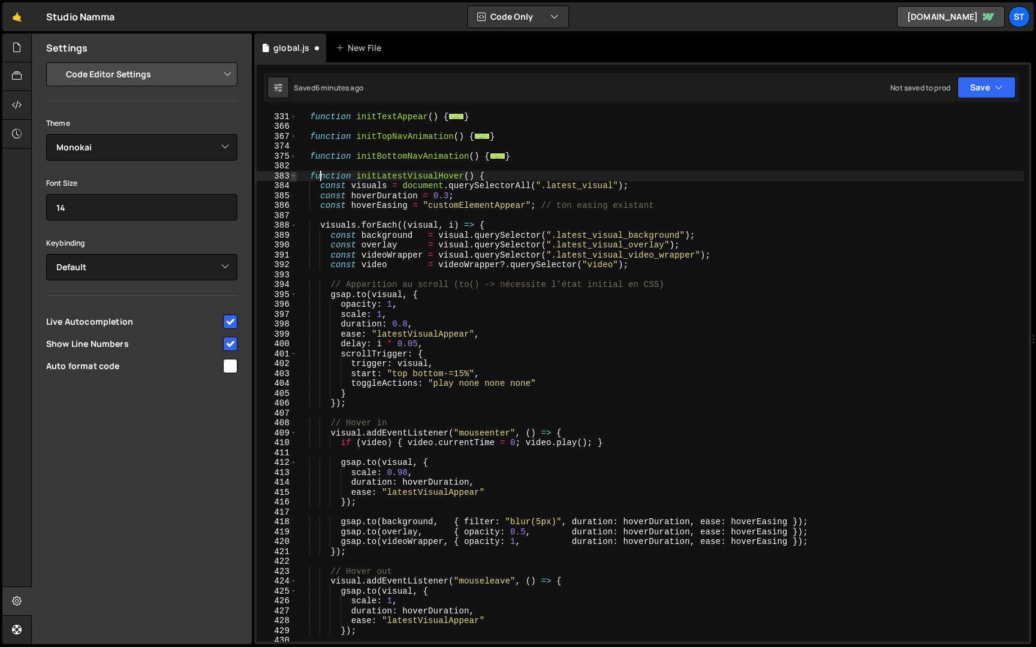
click at [291, 177] on span at bounding box center [293, 176] width 7 height 10
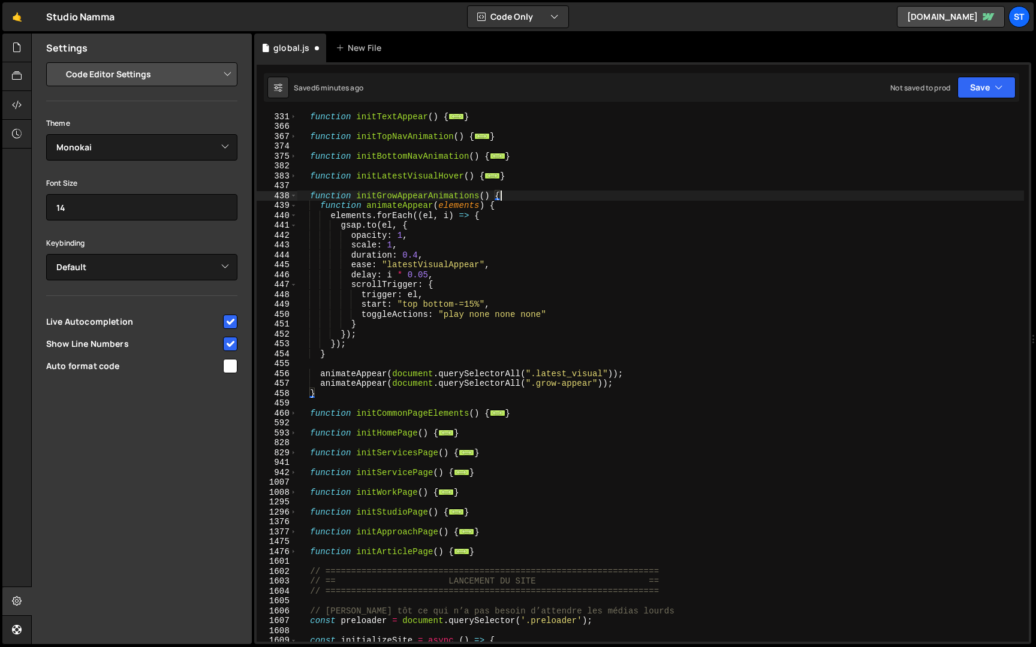
click at [531, 194] on div "function initTextAppear ( ) { ... } function initTopNavAnimation ( ) { ... } fu…" at bounding box center [660, 386] width 727 height 549
type textarea "function initGrowAppearAnimations() {"
paste textarea "const visuals = document.querySelectorAll(".latest_visual");"
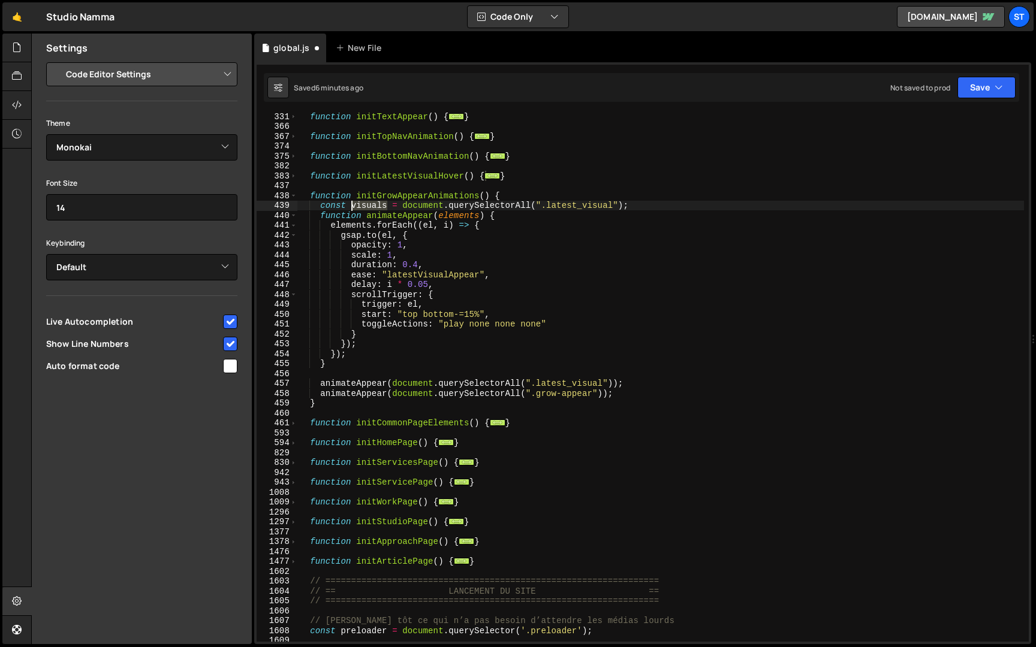
drag, startPoint x: 387, startPoint y: 204, endPoint x: 351, endPoint y: 205, distance: 35.4
click at [351, 205] on div "function initTextAppear ( ) { ... } function initTopNavAnimation ( ) { ... } fu…" at bounding box center [660, 386] width 727 height 549
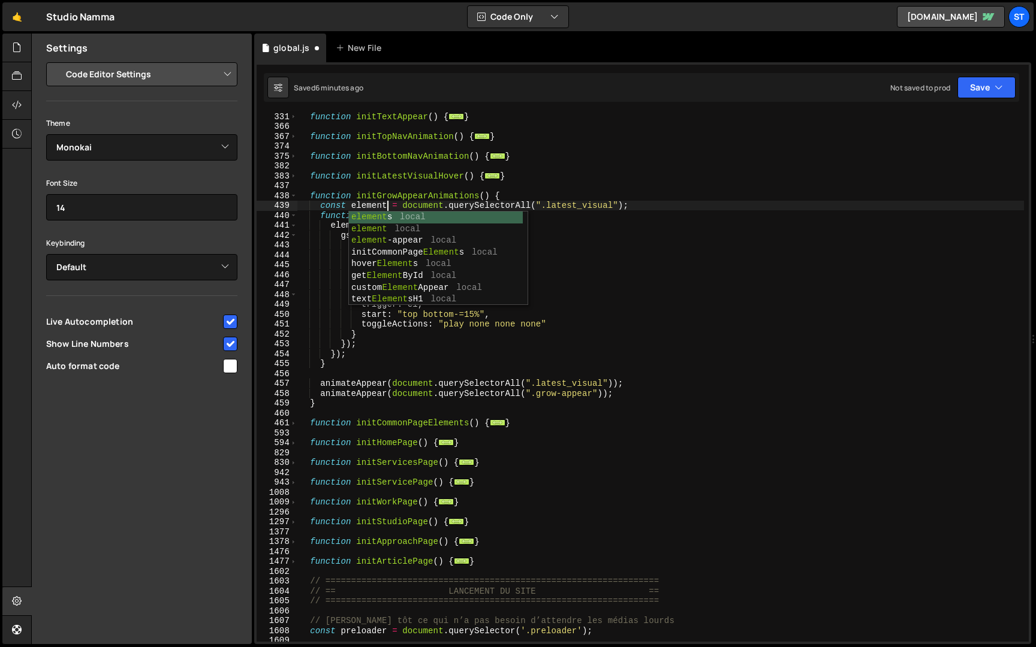
scroll to position [0, 6]
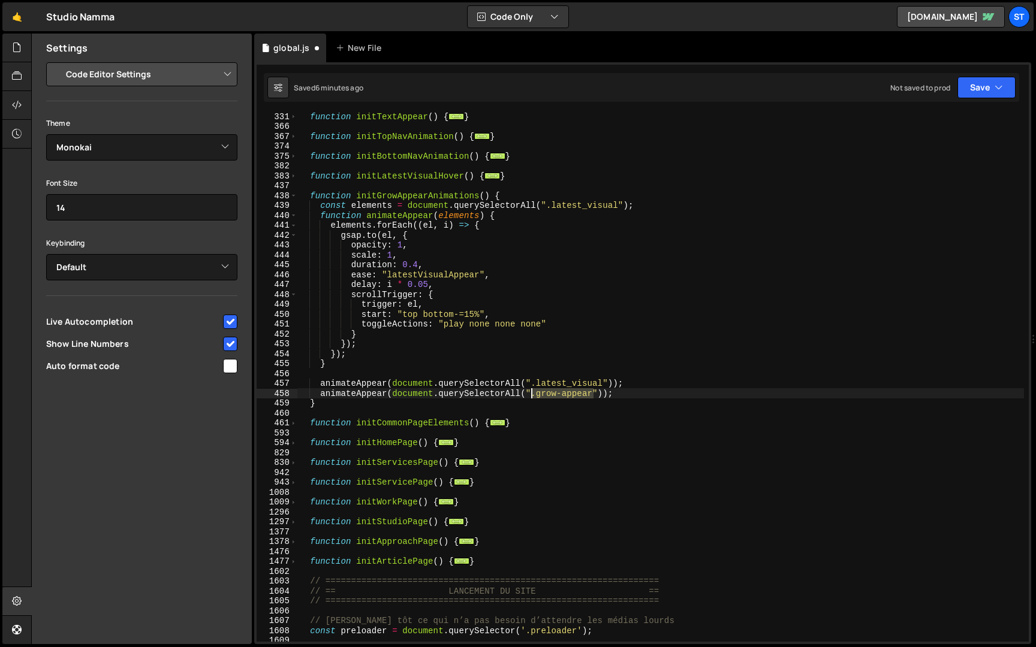
drag, startPoint x: 595, startPoint y: 394, endPoint x: 534, endPoint y: 394, distance: 61.2
click at [534, 394] on div "function initTextAppear ( ) { ... } function initTopNavAnimation ( ) { ... } fu…" at bounding box center [660, 386] width 727 height 549
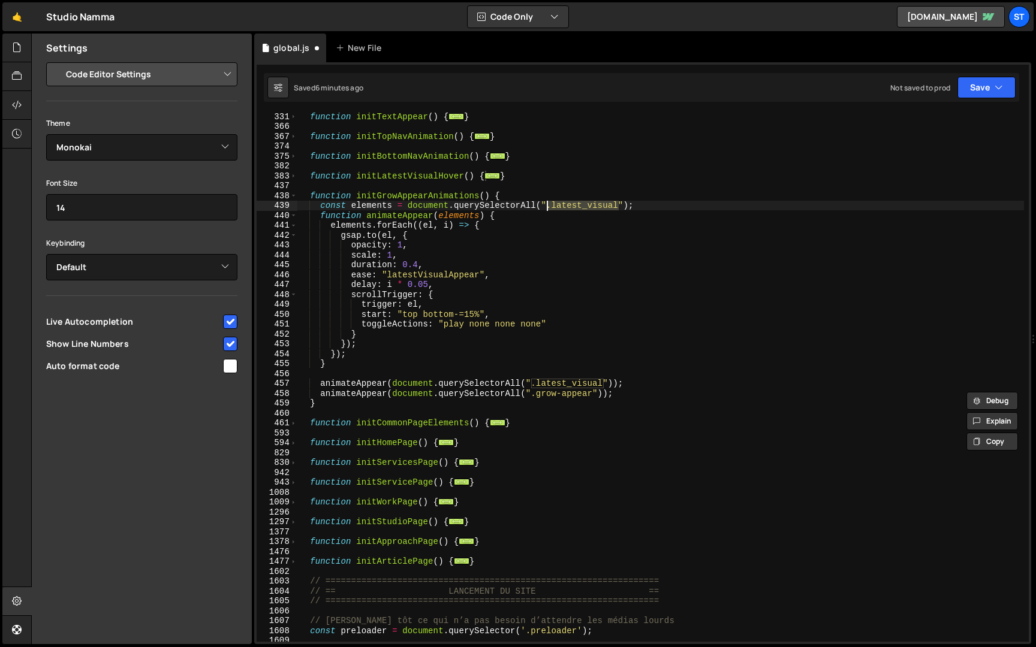
drag, startPoint x: 619, startPoint y: 207, endPoint x: 546, endPoint y: 208, distance: 73.1
click at [546, 208] on div "function initTextAppear ( ) { ... } function initTopNavAnimation ( ) { ... } fu…" at bounding box center [660, 386] width 727 height 549
paste textarea "grow-appear"
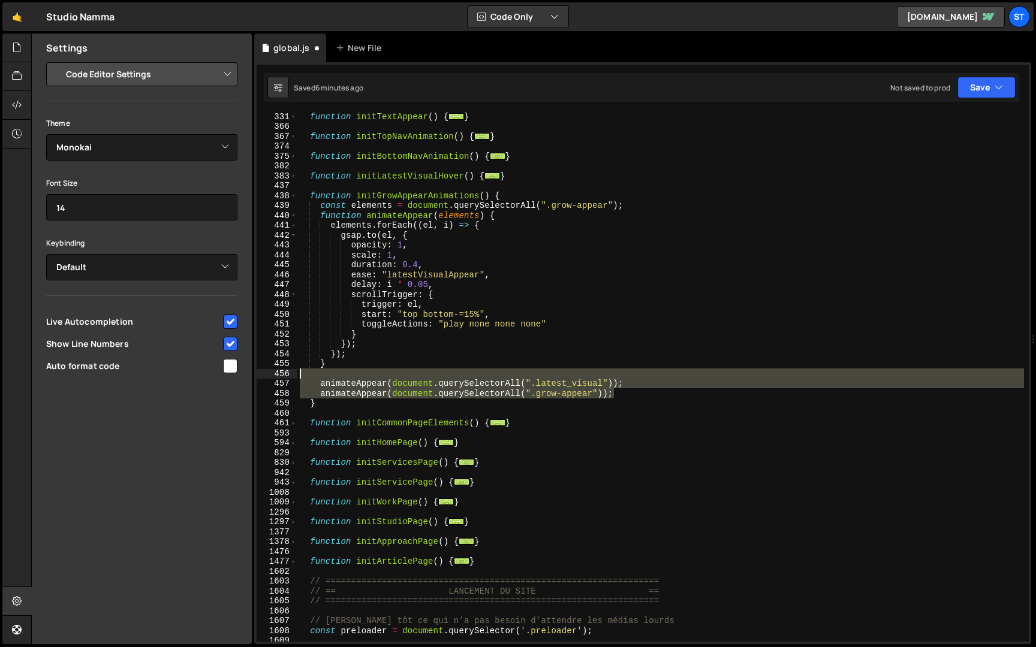
drag, startPoint x: 610, startPoint y: 397, endPoint x: 227, endPoint y: 375, distance: 383.1
click at [227, 375] on div "Files New File Javascript files 1 global.js 0 CSS files Copy share link Edit Fi…" at bounding box center [533, 340] width 1005 height 612
type textarea "animateAppear(document.querySelectorAll(".latest_visual"));"
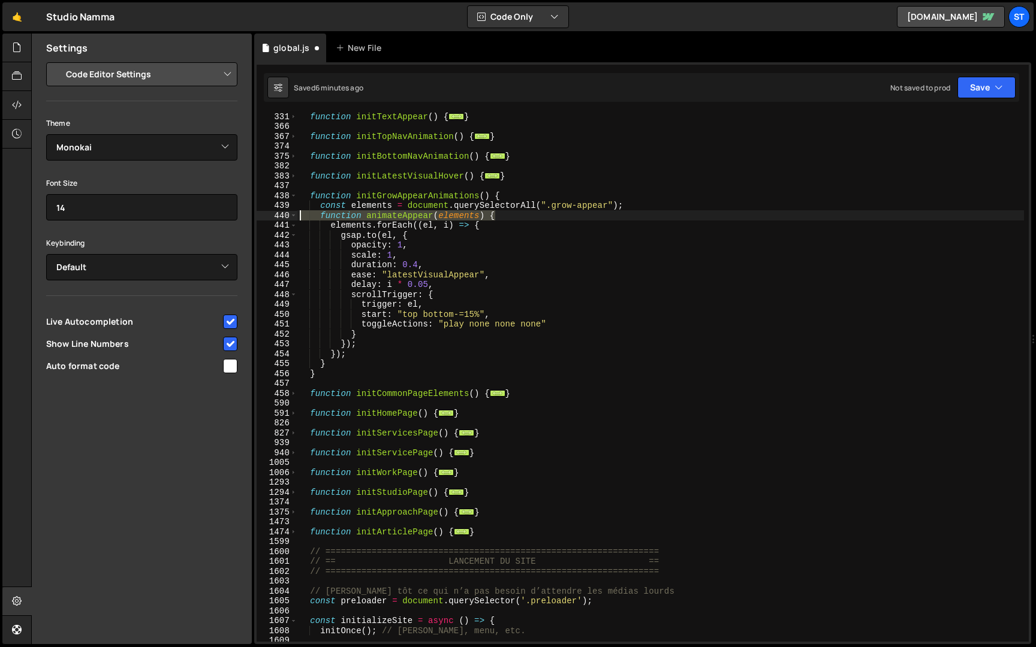
drag, startPoint x: 510, startPoint y: 216, endPoint x: 286, endPoint y: 216, distance: 224.2
click at [286, 216] on div "} 331 366 367 374 375 382 383 437 438 439 440 441 442 443 444 445 446 447 448 4…" at bounding box center [643, 377] width 772 height 529
type textarea "function animateAppear(elements) {"
drag, startPoint x: 352, startPoint y: 367, endPoint x: 253, endPoint y: 367, distance: 98.9
click at [253, 367] on div "Files New File Javascript files 1 global.js 0 CSS files Copy share link Edit Fi…" at bounding box center [533, 340] width 1005 height 612
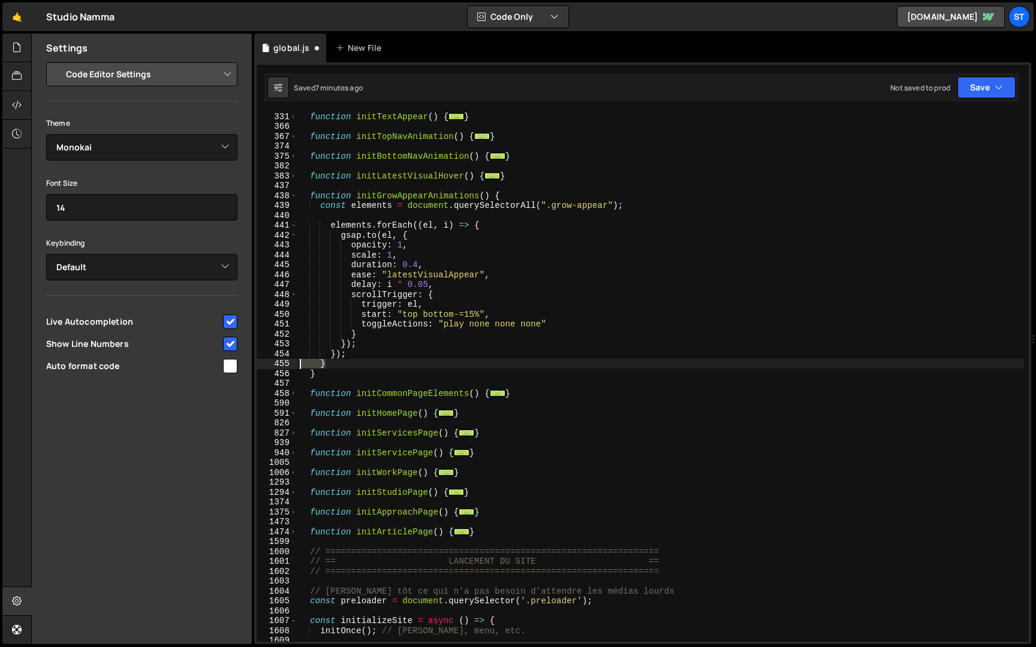
type textarea "}"
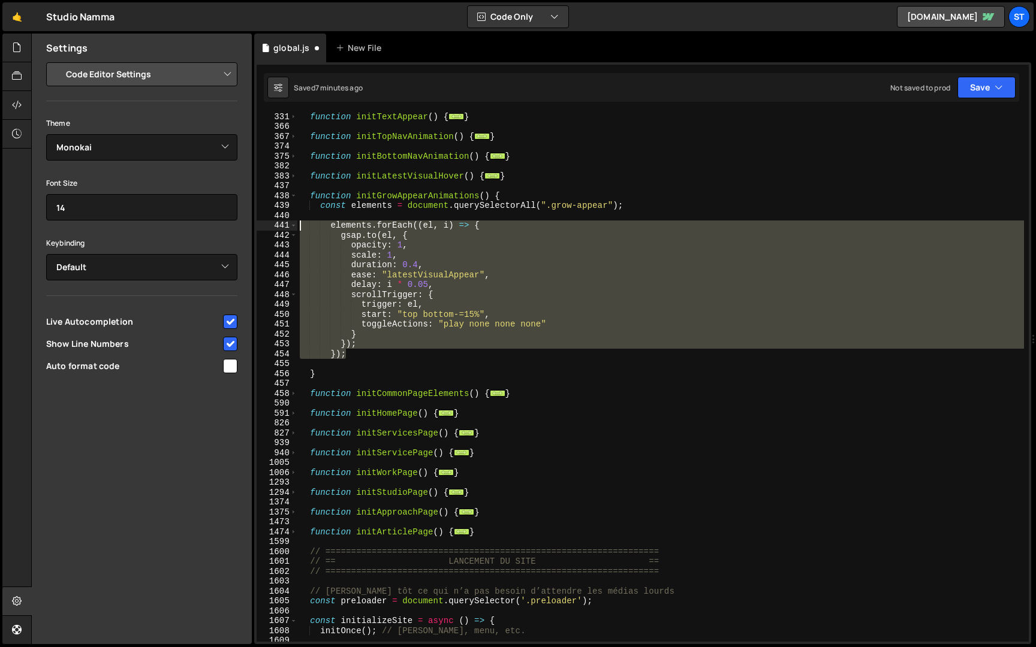
drag, startPoint x: 360, startPoint y: 357, endPoint x: 267, endPoint y: 222, distance: 163.5
click at [267, 222] on div "331 366 367 374 375 382 383 437 438 439 440 441 442 443 444 445 446 447 448 449…" at bounding box center [643, 377] width 772 height 529
click at [442, 245] on div "function initTextAppear ( ) { ... } function initTopNavAnimation ( ) { ... } fu…" at bounding box center [660, 377] width 727 height 529
type textarea "opacity: 1,"
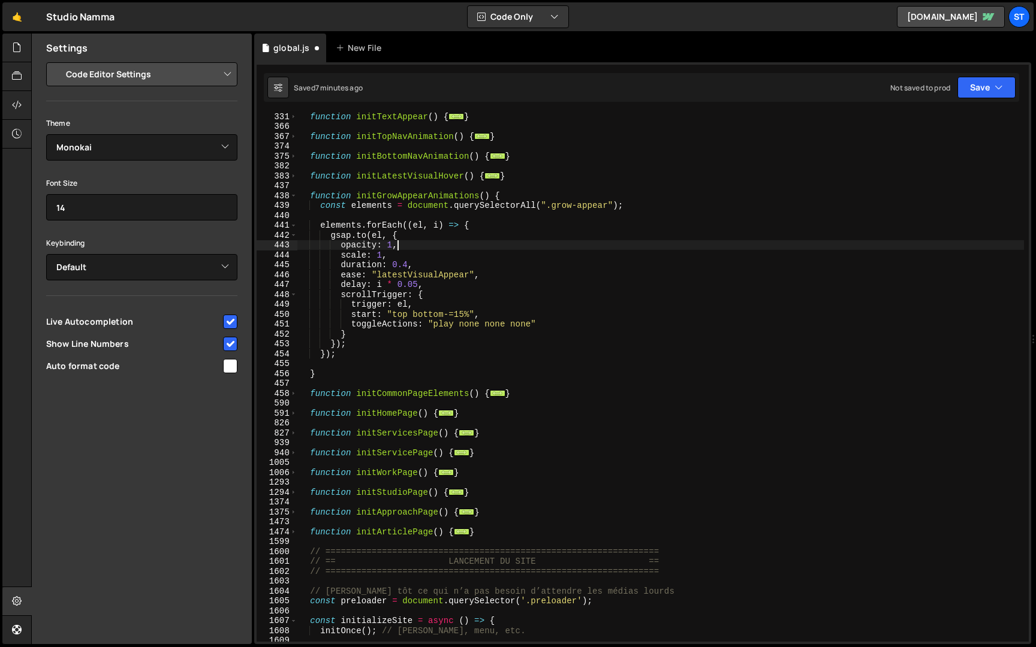
scroll to position [293, 0]
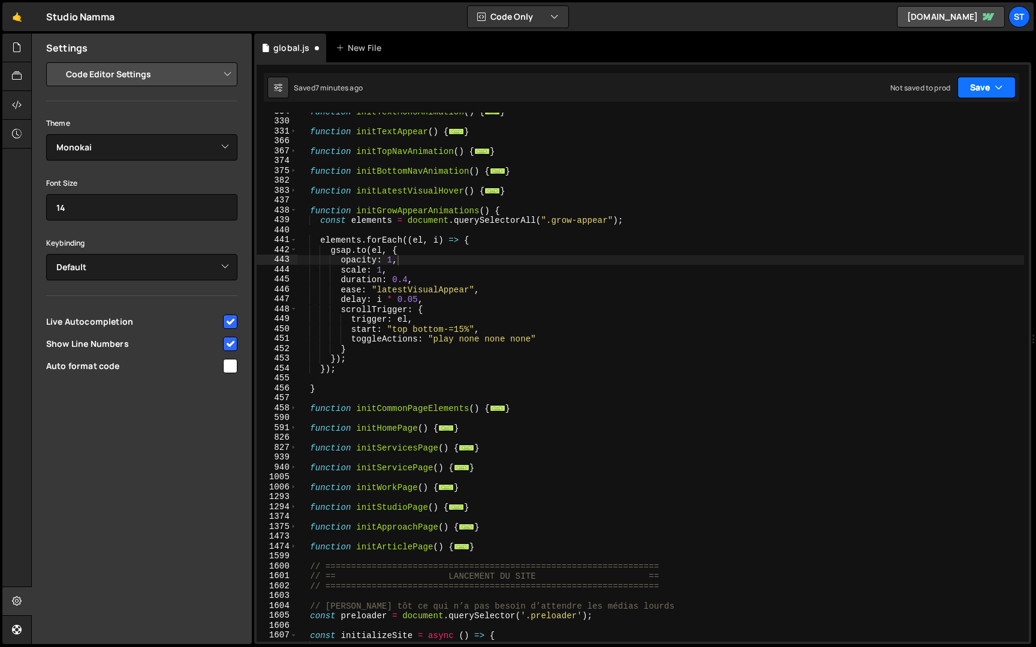
click at [991, 85] on button "Save" at bounding box center [986, 88] width 58 height 22
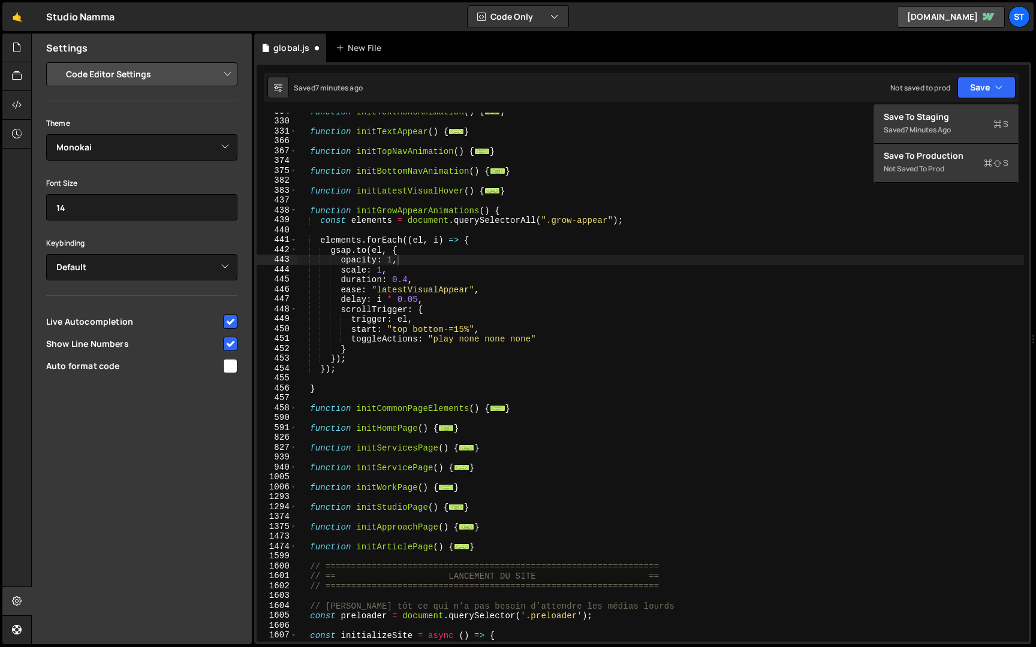
click at [600, 203] on div "function initTextMonoAnimation ( ) { ... } function initTextAppear ( ) { ... } …" at bounding box center [660, 381] width 727 height 549
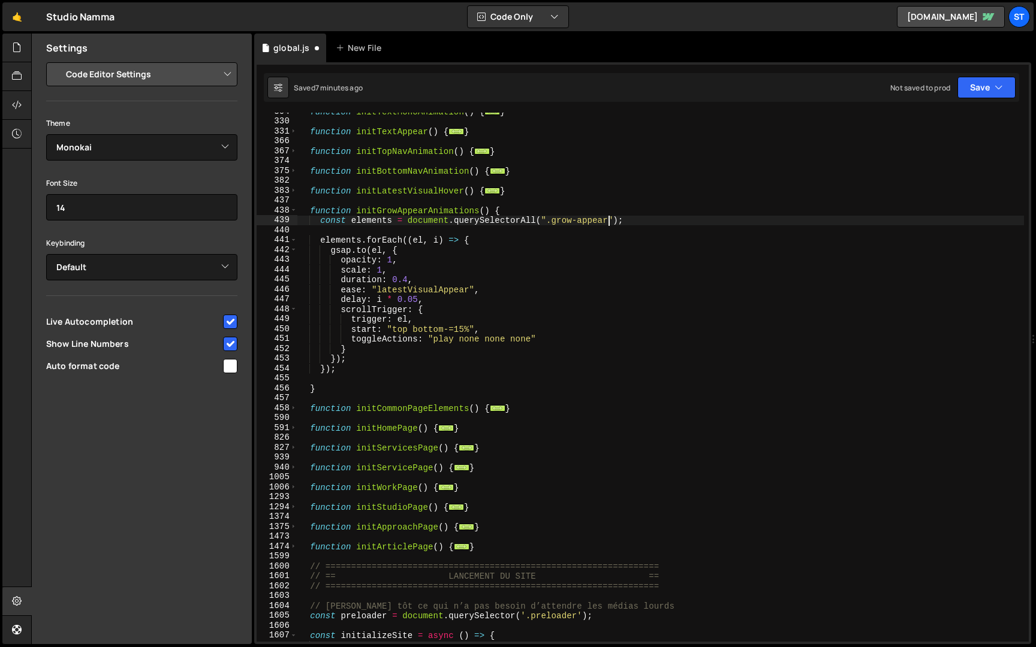
click at [608, 222] on div "function initTextMonoAnimation ( ) { ... } function initTextAppear ( ) { ... } …" at bounding box center [660, 381] width 727 height 549
click at [548, 223] on div "function initTextMonoAnimation ( ) { ... } function initTextAppear ( ) { ... } …" at bounding box center [660, 381] width 727 height 549
click at [996, 95] on button "Save" at bounding box center [986, 88] width 58 height 22
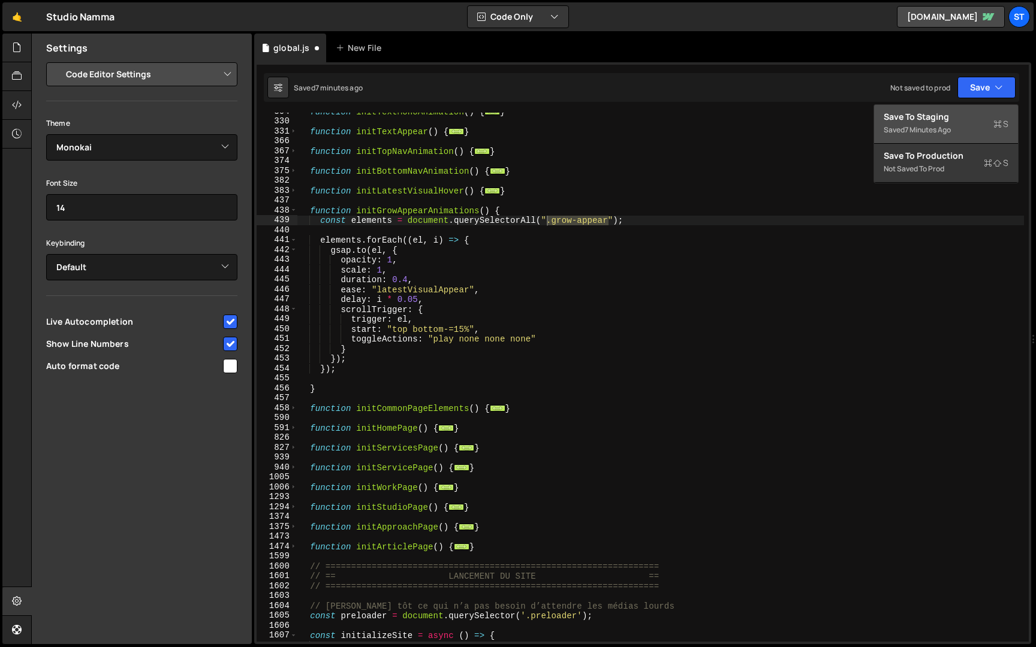
click at [966, 126] on div "Saved 7 minutes ago" at bounding box center [946, 130] width 125 height 14
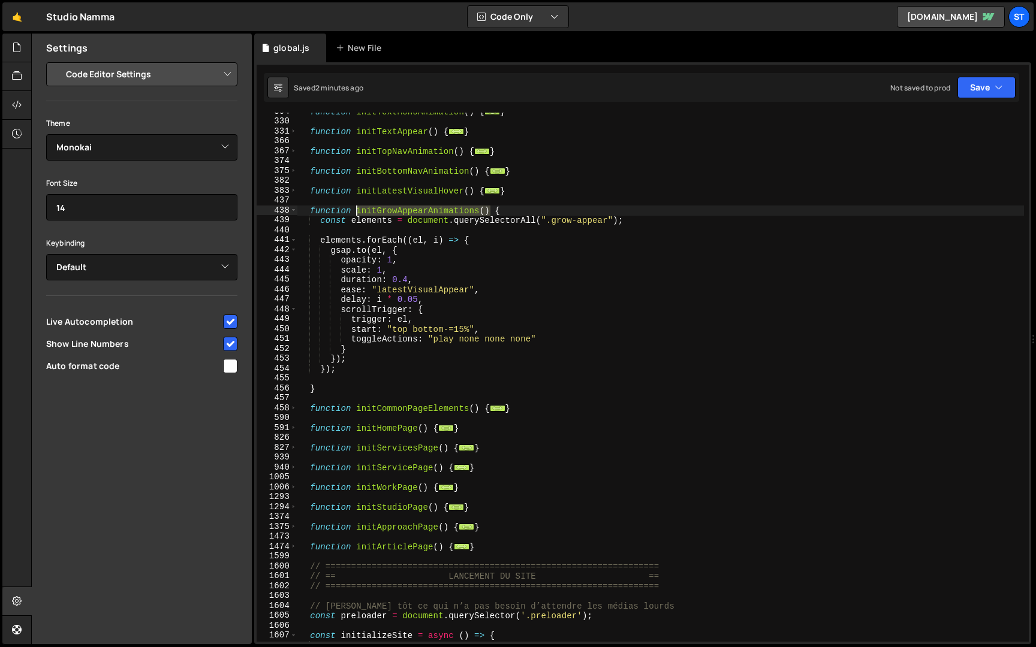
drag, startPoint x: 490, startPoint y: 211, endPoint x: 358, endPoint y: 213, distance: 132.5
click at [358, 213] on div "function initTextMonoAnimation ( ) { ... } function initTextAppear ( ) { ... } …" at bounding box center [660, 381] width 727 height 549
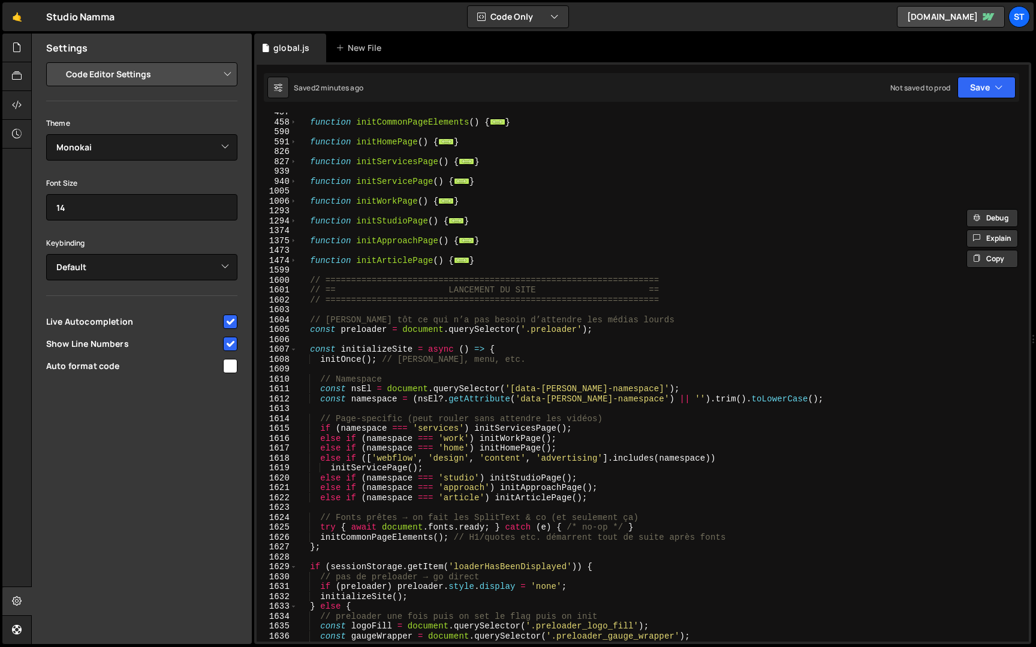
scroll to position [555, 0]
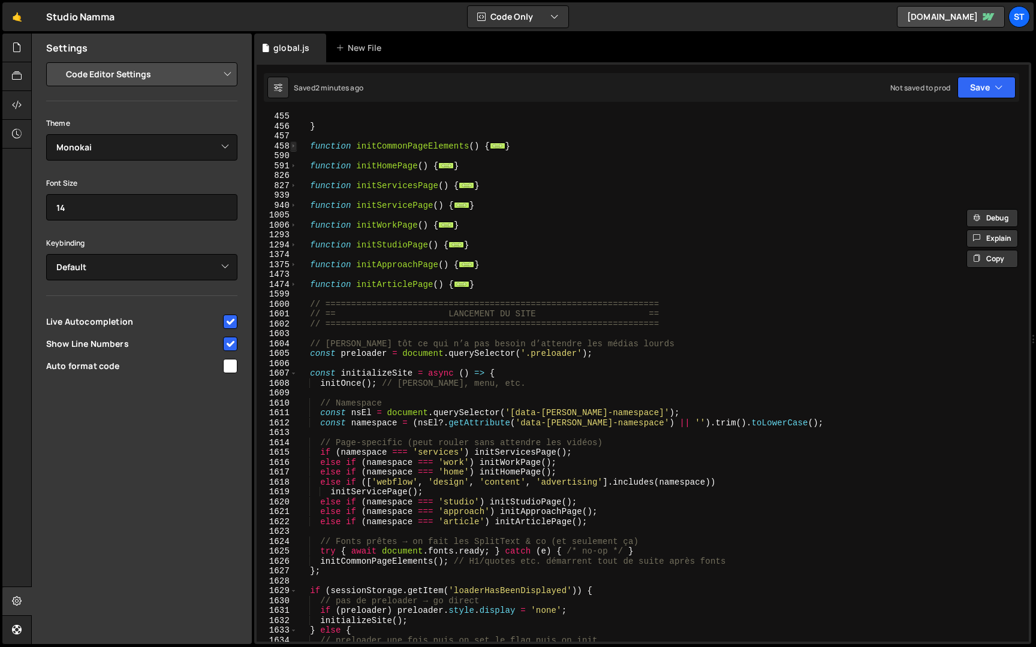
click at [293, 146] on span at bounding box center [293, 146] width 7 height 10
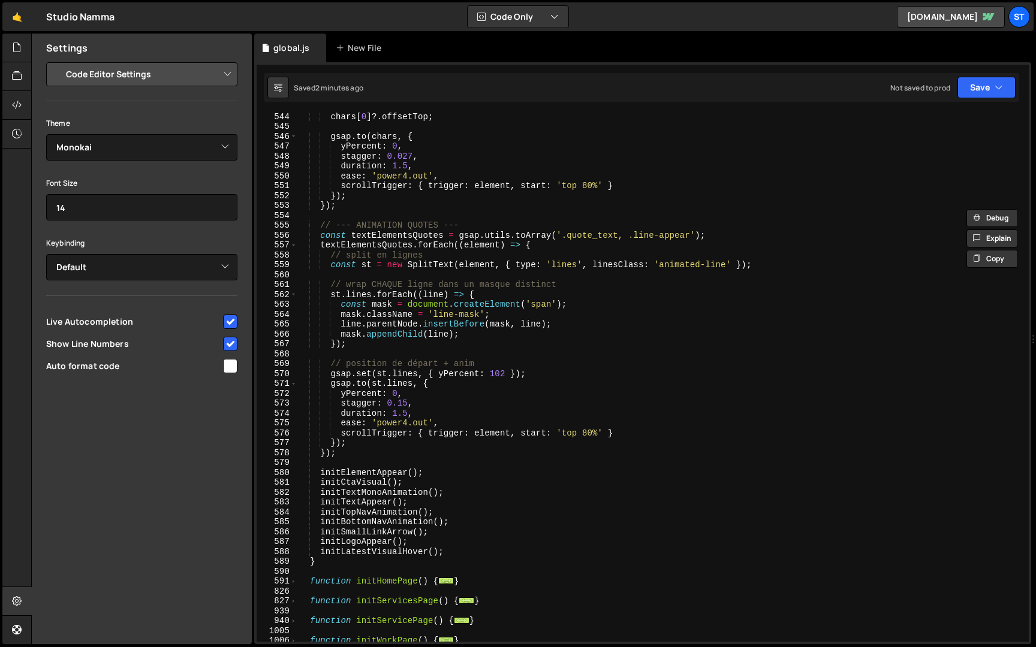
scroll to position [1516, 0]
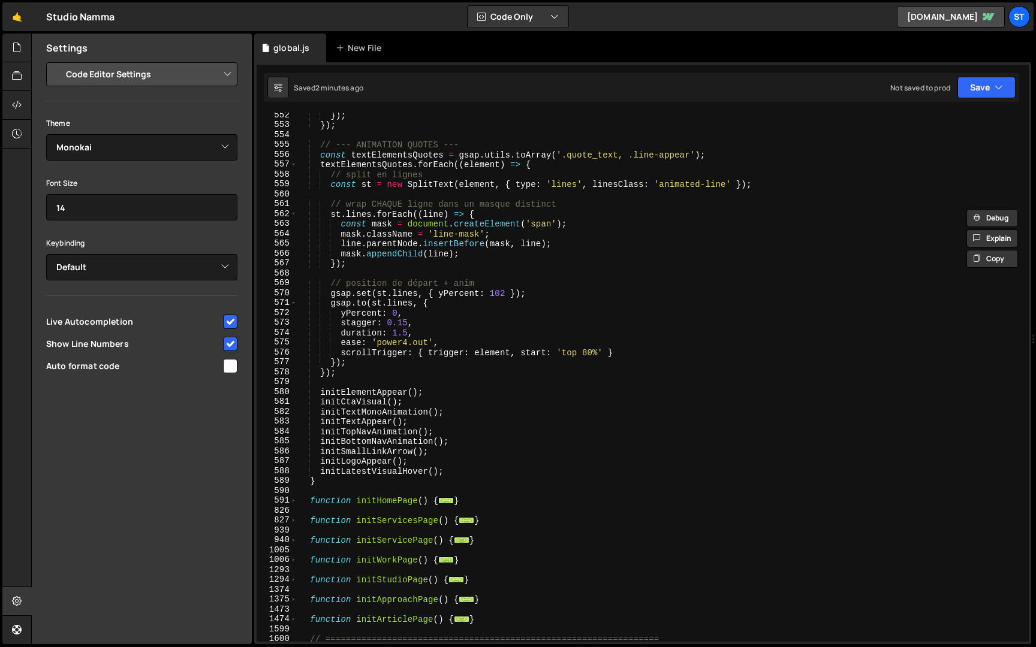
click at [461, 472] on div "}) ; }) ; // --- ANIMATION QUOTES --- const textElementsQuotes = gsap . utils .…" at bounding box center [660, 384] width 727 height 549
type textarea "initLatestVisualHover();"
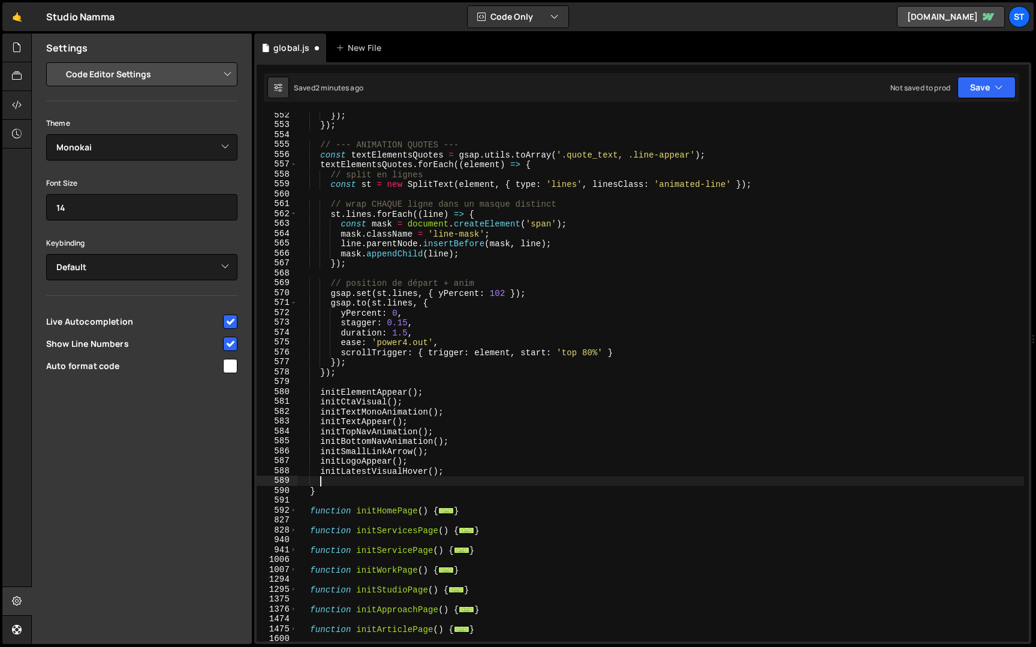
paste textarea "initGrowAppearAnimations()"
click at [992, 88] on button "Save" at bounding box center [986, 88] width 58 height 22
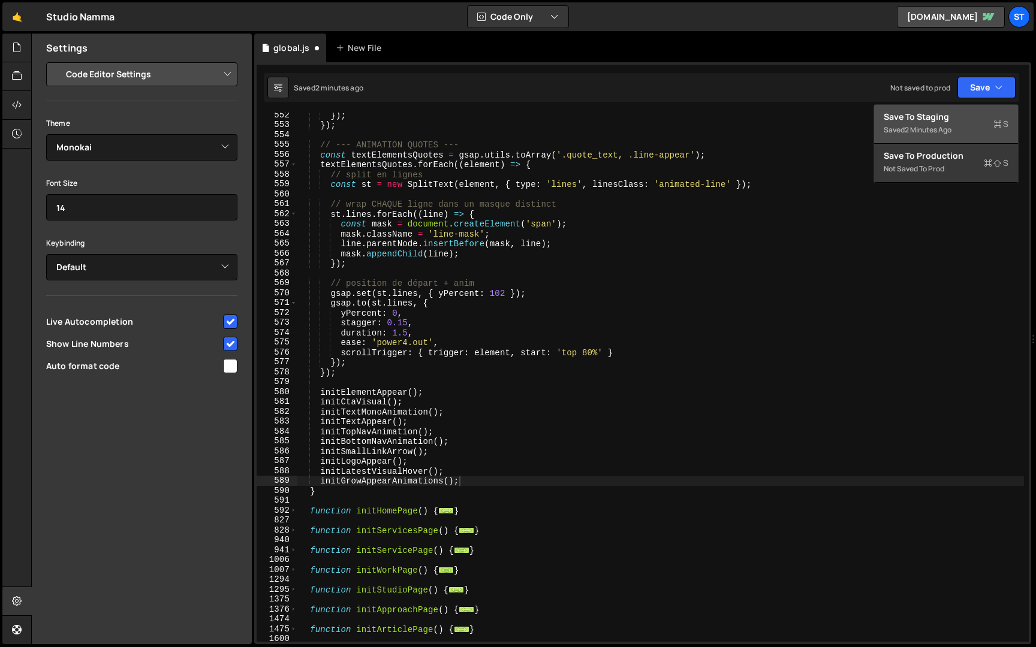
click at [958, 133] on div "Saved 2 minutes ago" at bounding box center [946, 130] width 125 height 14
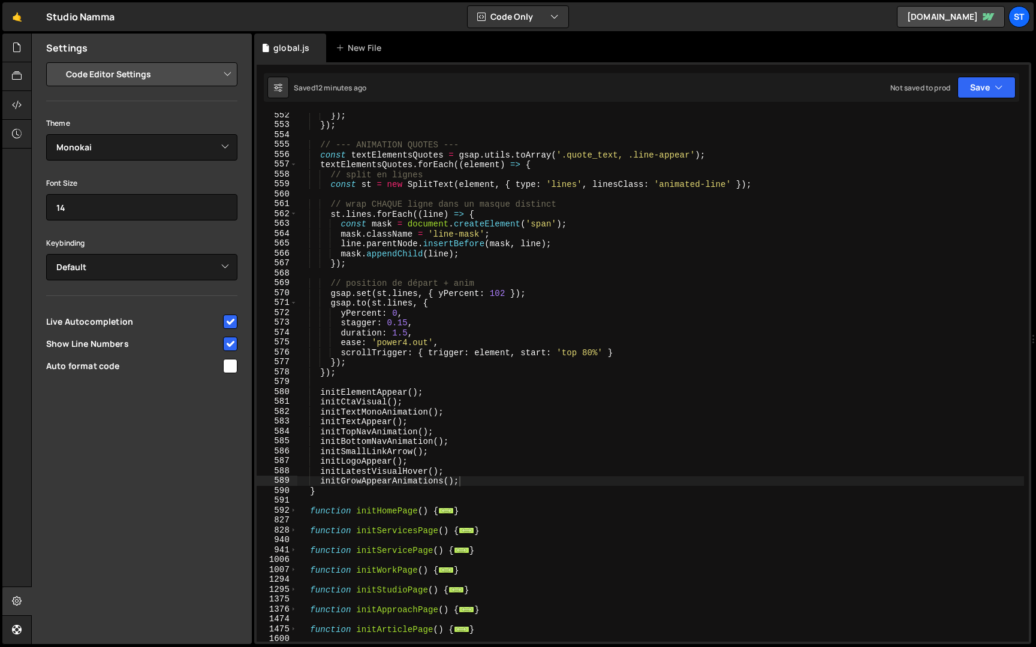
click at [480, 351] on div "}) ; }) ; // --- ANIMATION QUOTES --- const textElementsQuotes = gsap . utils .…" at bounding box center [660, 384] width 727 height 549
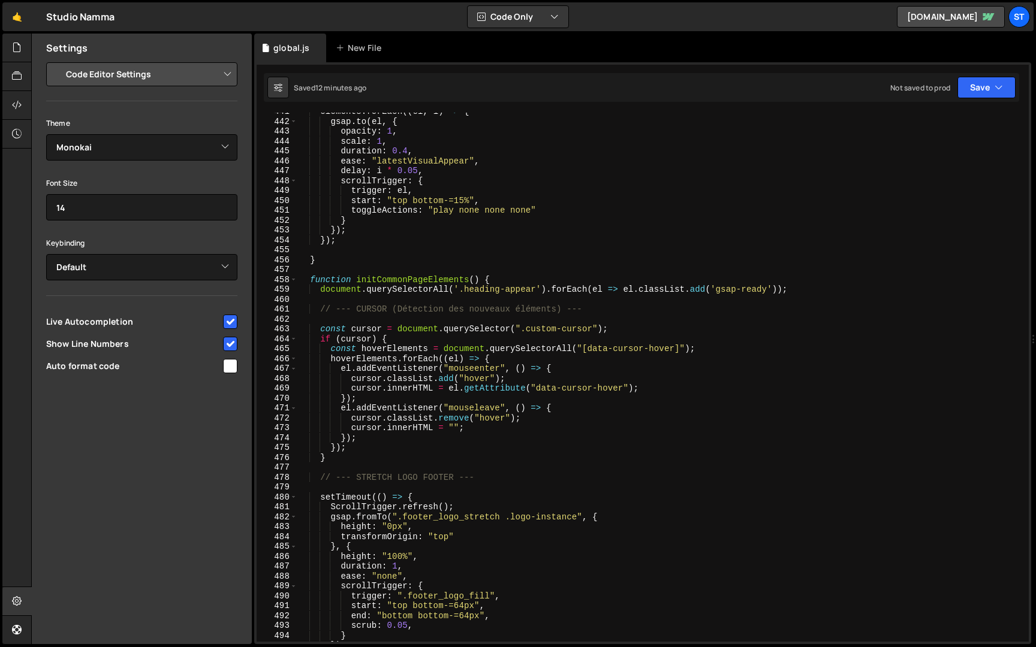
scroll to position [416, 0]
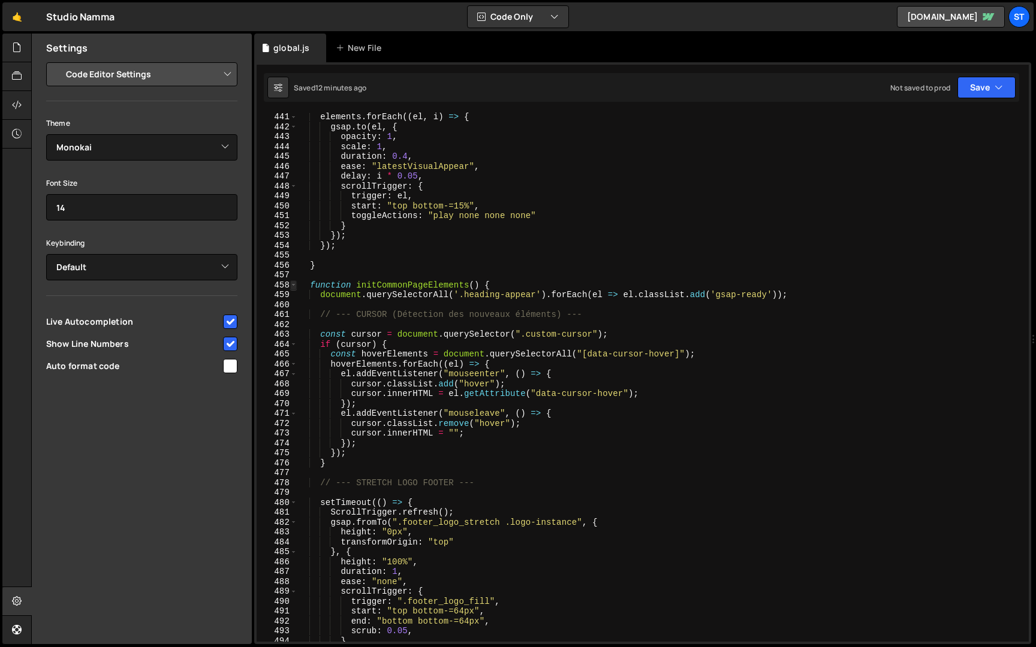
click at [294, 282] on span at bounding box center [293, 286] width 7 height 10
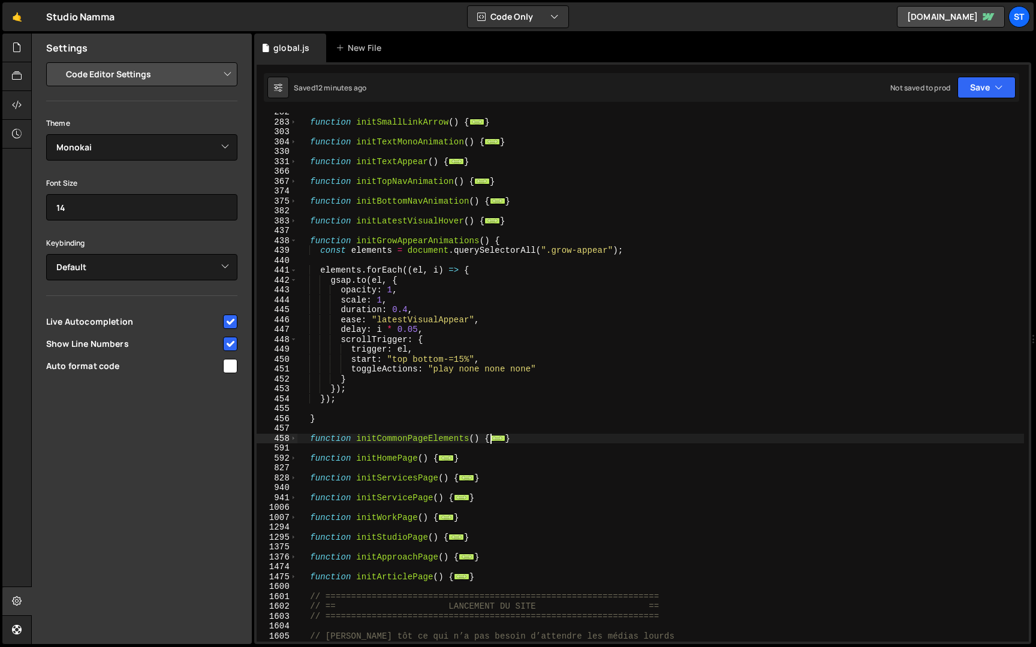
scroll to position [240, 0]
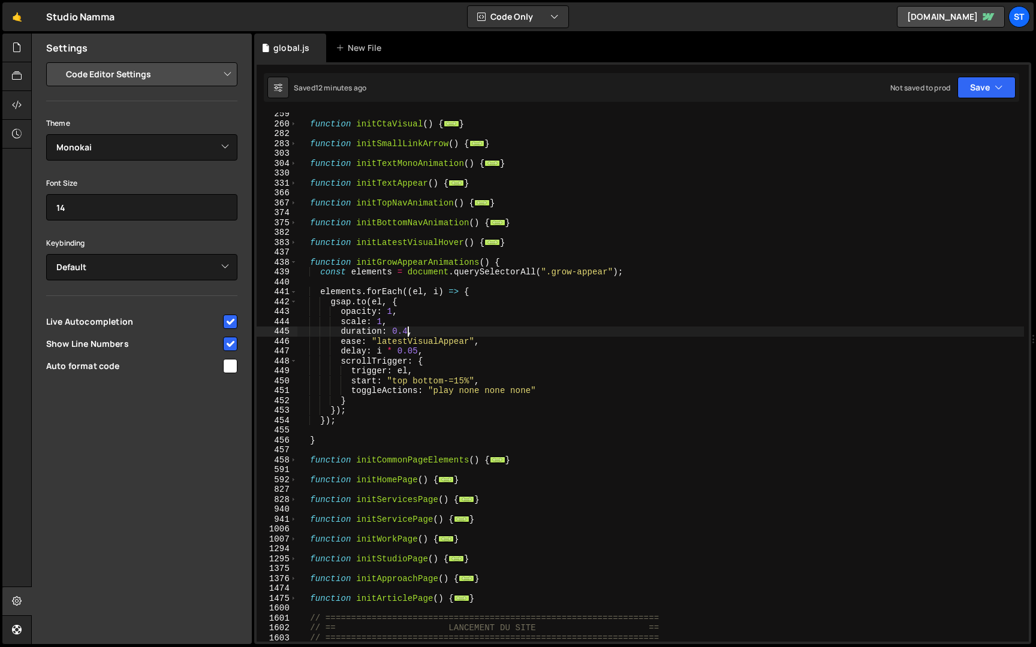
click at [406, 331] on div "function initCtaVisual ( ) { ... } function initSmallLinkArrow ( ) { ... } func…" at bounding box center [660, 383] width 727 height 549
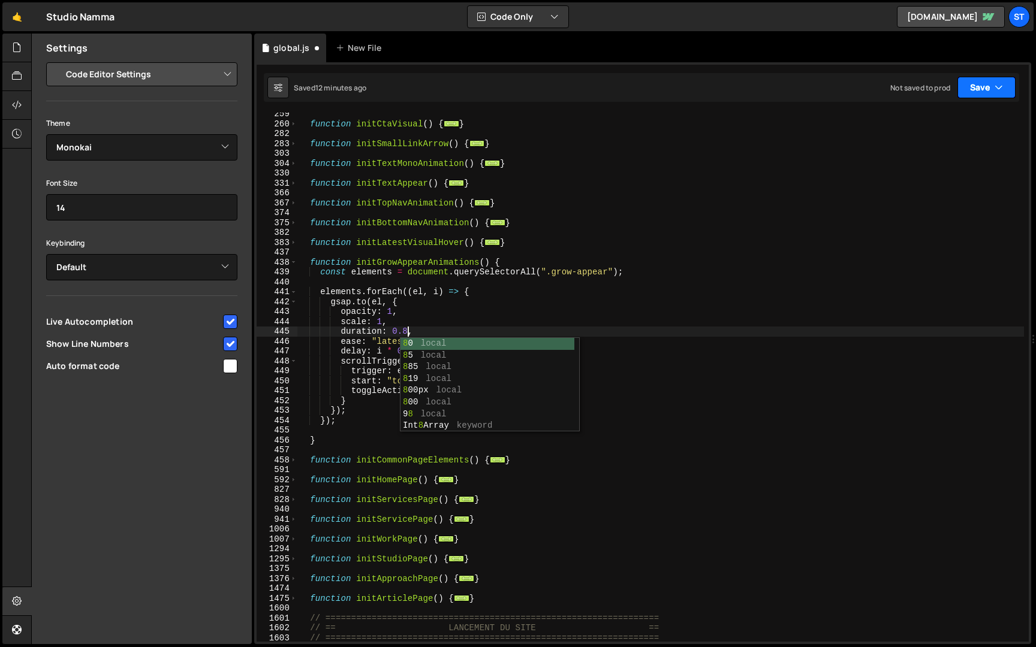
click at [990, 85] on button "Save" at bounding box center [986, 88] width 58 height 22
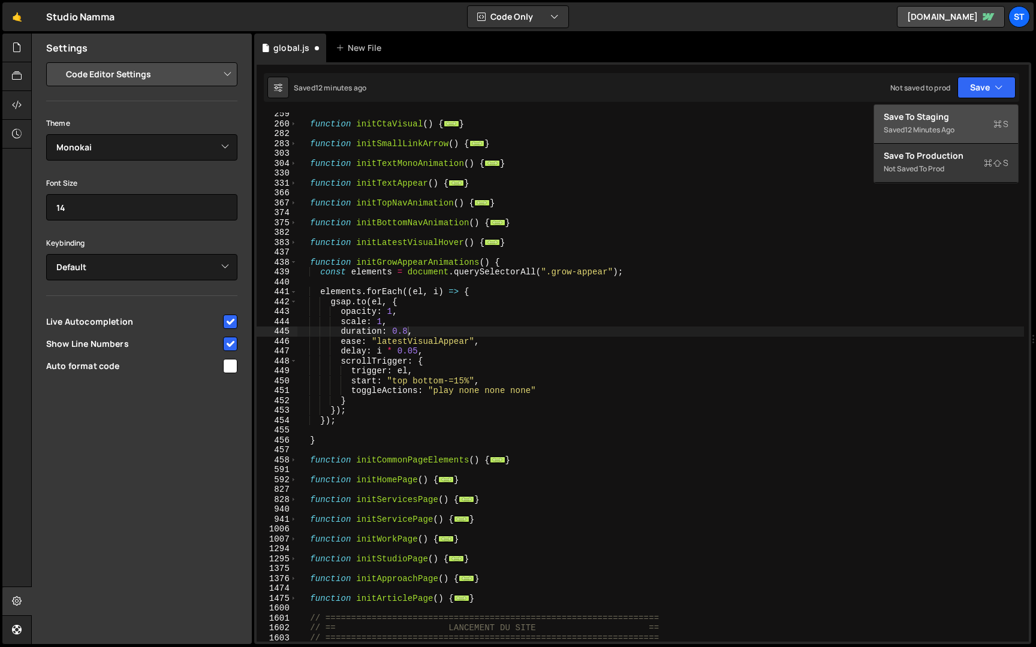
click at [955, 109] on button "Save to Staging S Saved 12 minutes ago" at bounding box center [946, 124] width 144 height 39
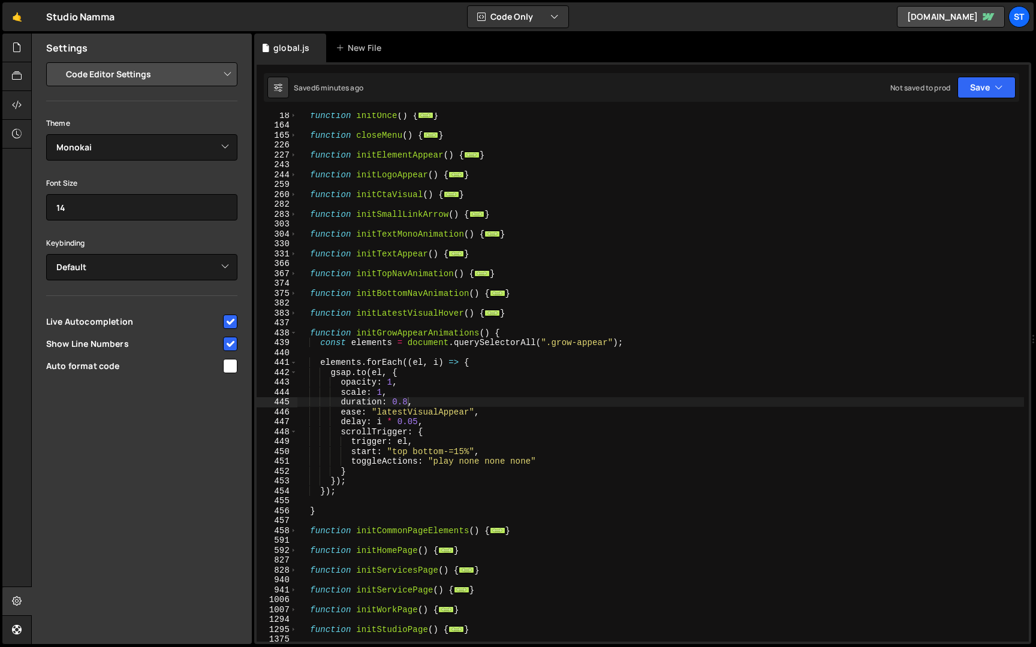
scroll to position [170, 0]
click at [294, 335] on span at bounding box center [293, 334] width 7 height 10
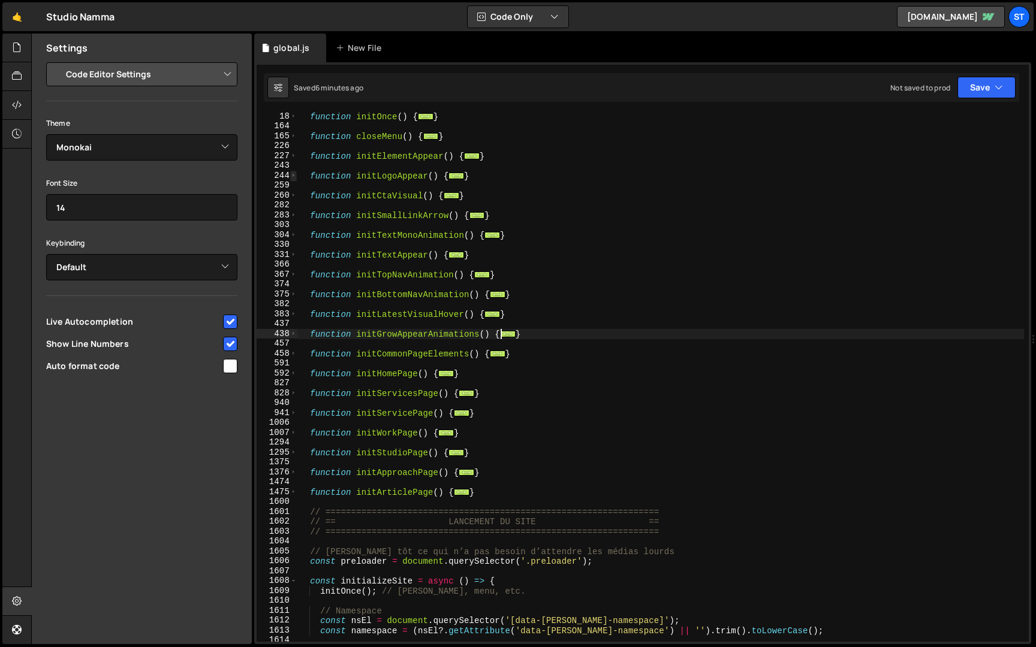
click at [294, 176] on span at bounding box center [293, 176] width 7 height 10
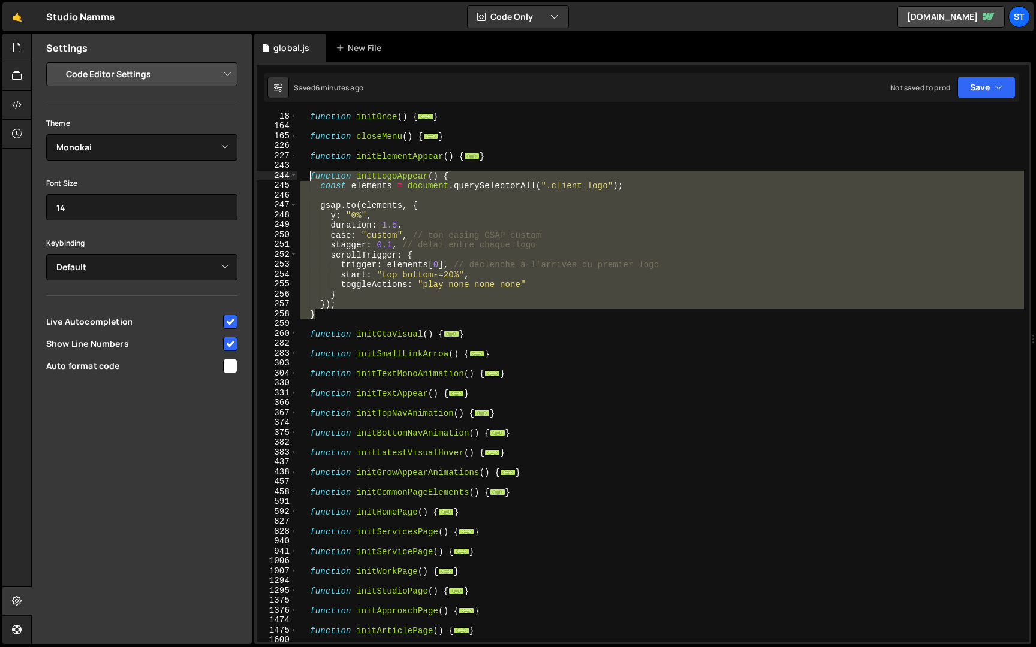
drag, startPoint x: 325, startPoint y: 316, endPoint x: 311, endPoint y: 179, distance: 137.4
click at [311, 179] on div "function initOnce ( ) { ... } function closeMenu ( ) { ... } function initEleme…" at bounding box center [660, 386] width 727 height 549
click at [330, 317] on div "function initOnce ( ) { ... } function closeMenu ( ) { ... } function initEleme…" at bounding box center [660, 377] width 727 height 529
type textarea "}"
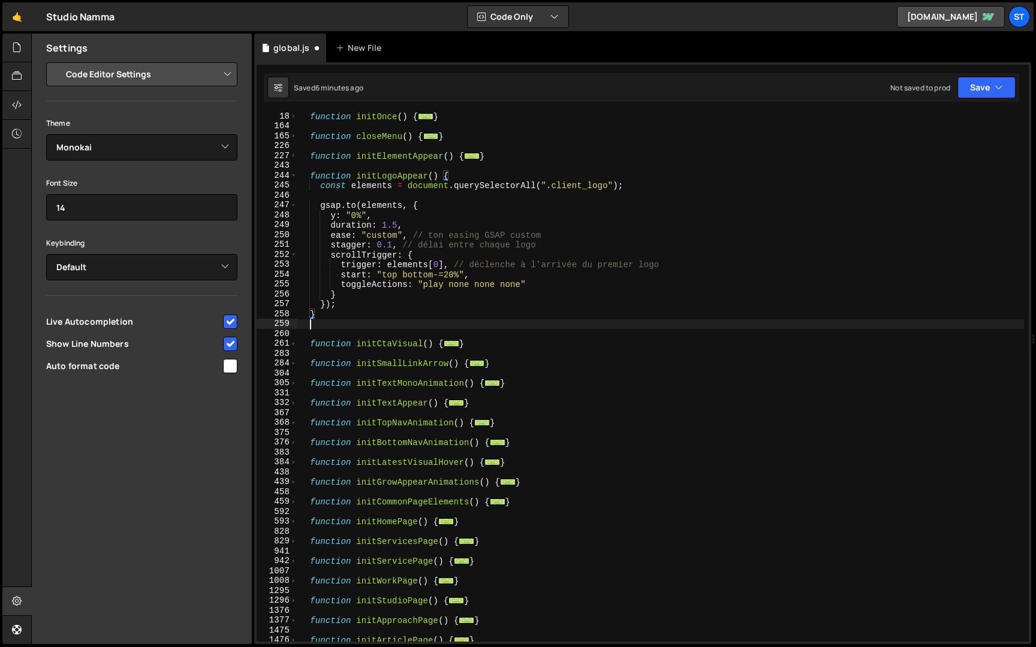
scroll to position [0, 0]
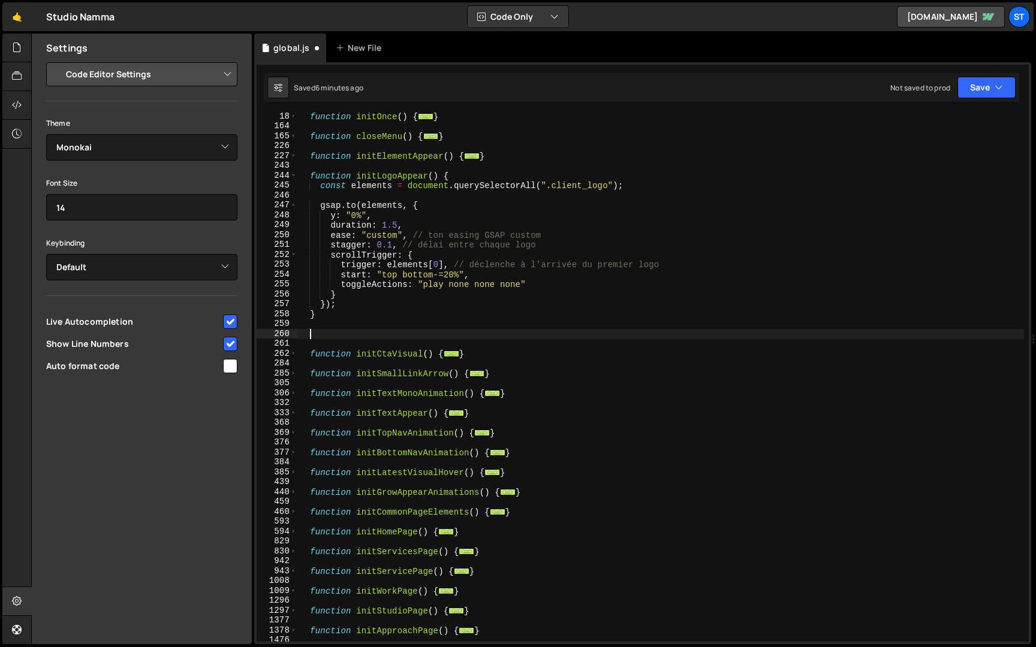
paste textarea "}"
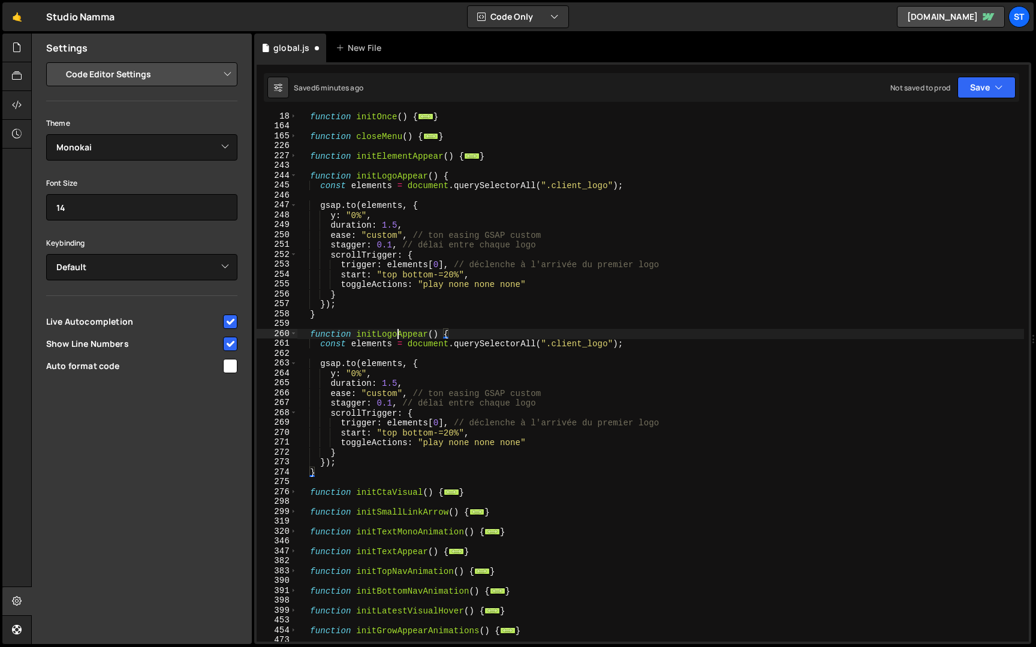
click at [397, 335] on div "function initOnce ( ) { ... } function closeMenu ( ) { ... } function initEleme…" at bounding box center [660, 386] width 727 height 549
drag, startPoint x: 610, startPoint y: 345, endPoint x: 553, endPoint y: 346, distance: 57.0
click at [553, 346] on div "function initOnce ( ) { ... } function closeMenu ( ) { ... } function initEleme…" at bounding box center [660, 386] width 727 height 549
paste textarea "tools"
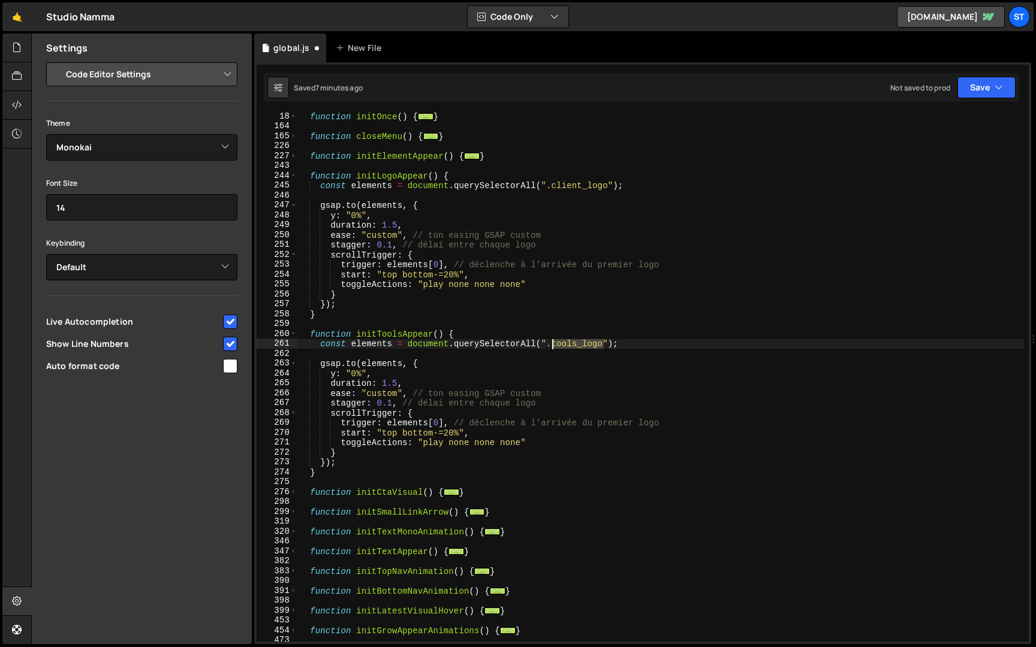
click at [551, 345] on div "function initOnce ( ) { ... } function closeMenu ( ) { ... } function initEleme…" at bounding box center [660, 386] width 727 height 549
paste textarea "_wrapper"
type textarea "const elements = document.querySelectorAll(".tools_logo_wrapper");"
click at [980, 95] on button "Save" at bounding box center [986, 88] width 58 height 22
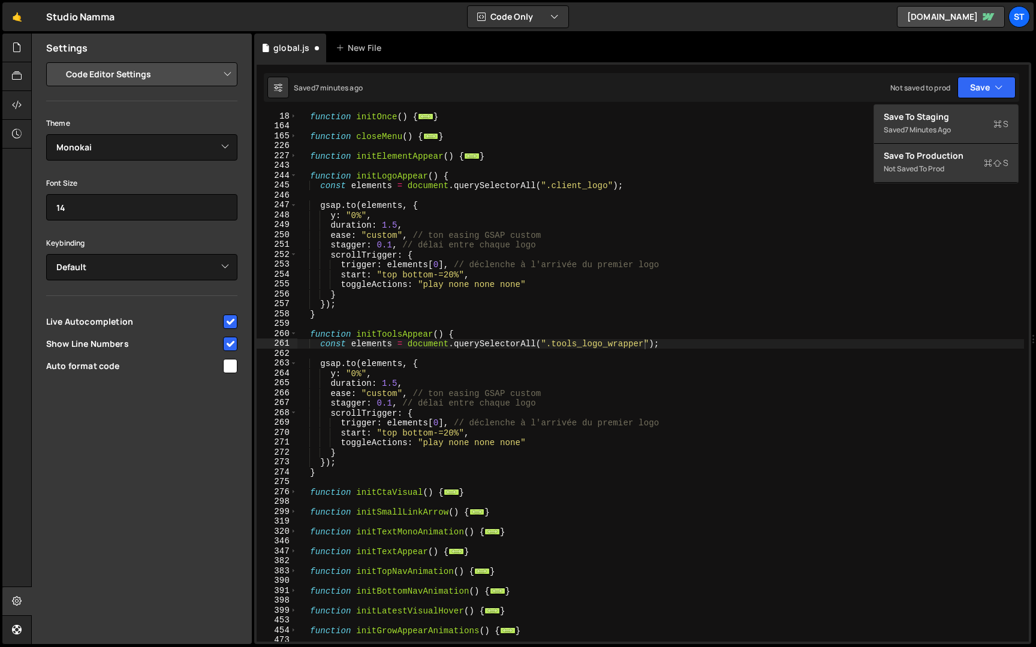
click at [409, 349] on div "function initOnce ( ) { ... } function closeMenu ( ) { ... } function initEleme…" at bounding box center [660, 386] width 727 height 549
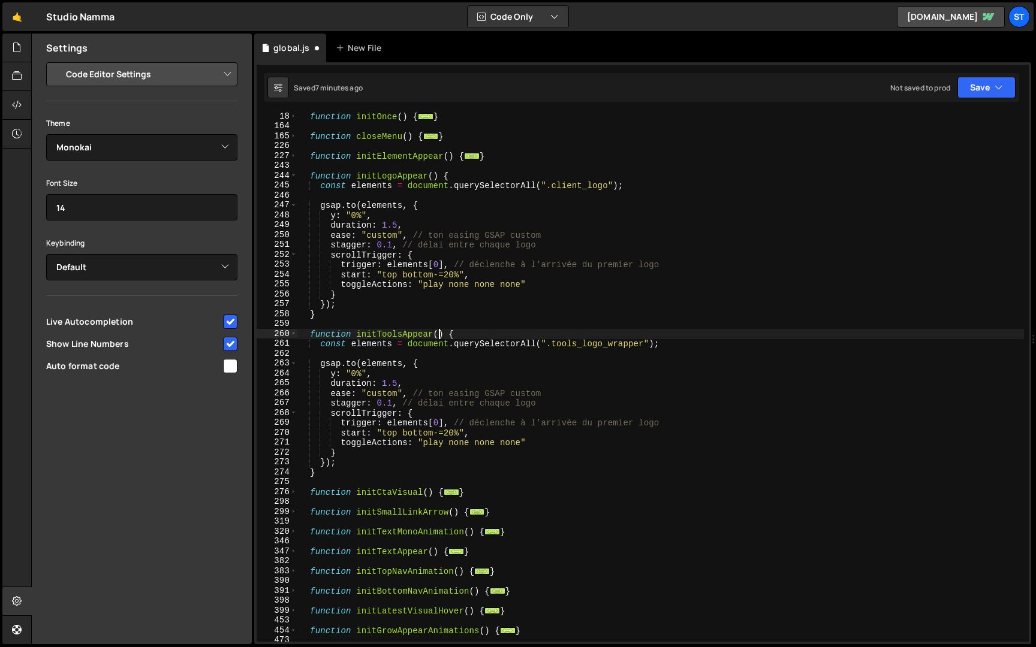
click at [440, 336] on div "function initOnce ( ) { ... } function closeMenu ( ) { ... } function initEleme…" at bounding box center [660, 386] width 727 height 549
drag, startPoint x: 442, startPoint y: 336, endPoint x: 355, endPoint y: 338, distance: 87.5
click at [355, 338] on div "function initOnce ( ) { ... } function closeMenu ( ) { ... } function initEleme…" at bounding box center [660, 386] width 727 height 549
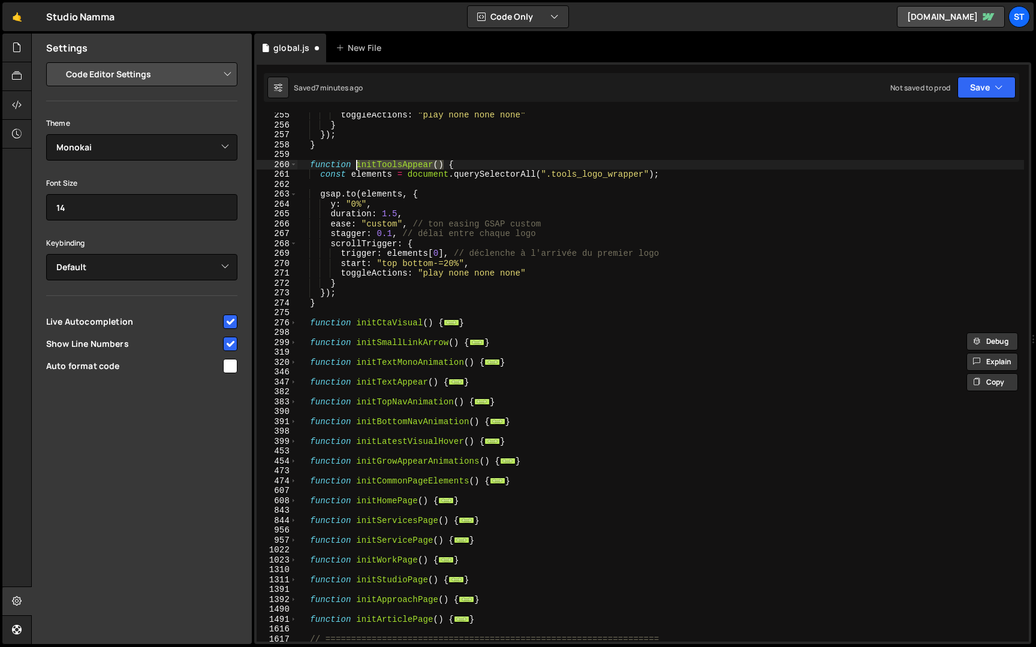
scroll to position [474, 0]
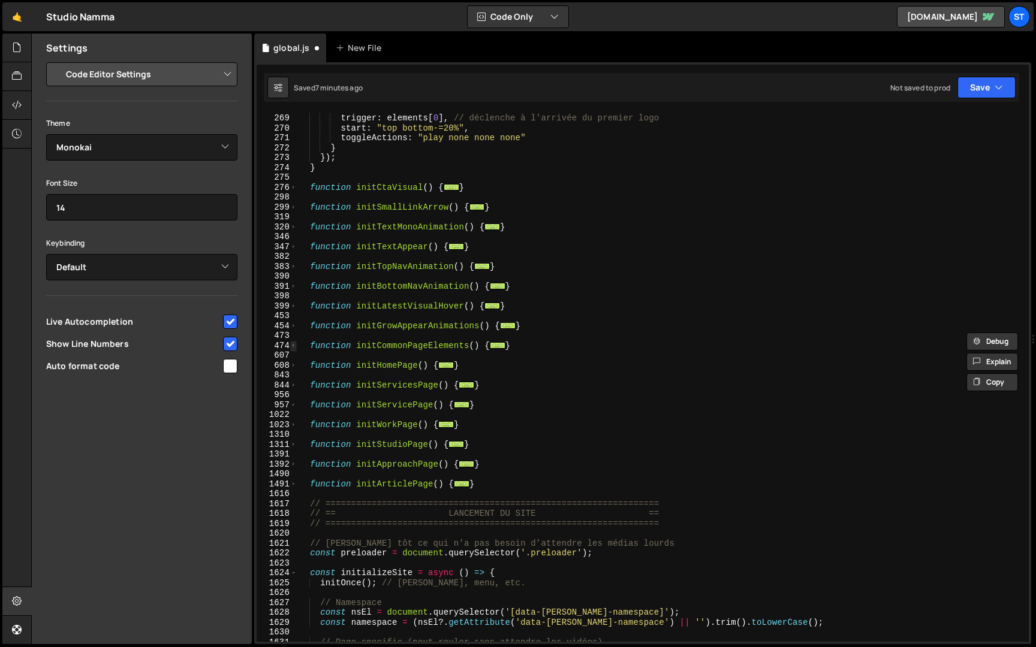
click at [290, 346] on span at bounding box center [293, 346] width 7 height 10
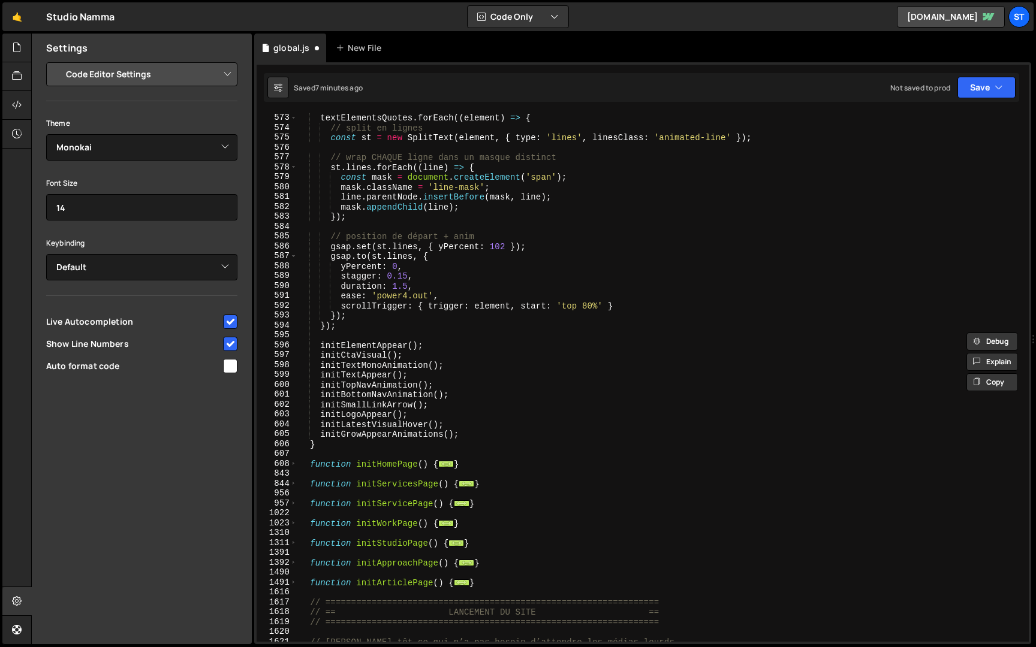
scroll to position [1648, 0]
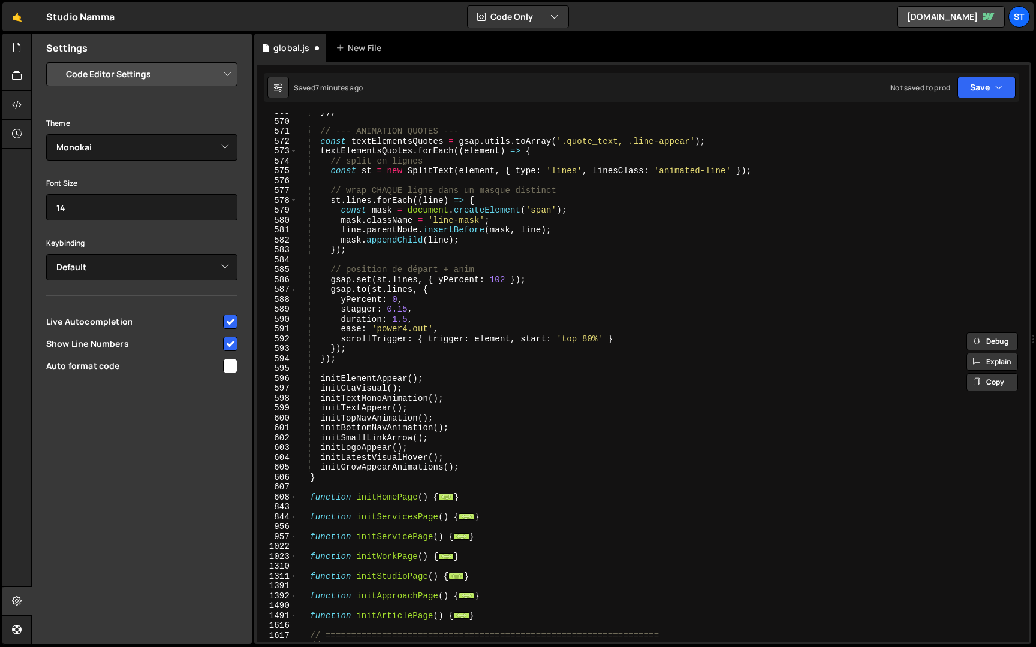
click at [451, 446] on div "}) ; // --- ANIMATION QUOTES --- const textElementsQuotes = gsap . utils . toAr…" at bounding box center [660, 381] width 727 height 549
type textarea "initLogoAppear();"
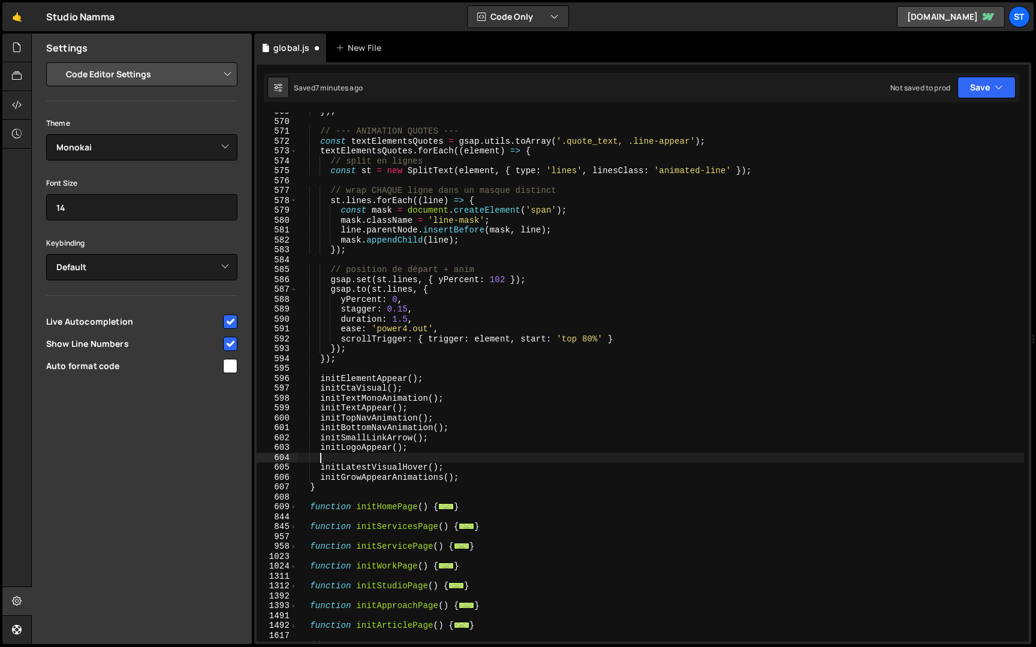
scroll to position [0, 1]
paste textarea "initToolsAppear()"
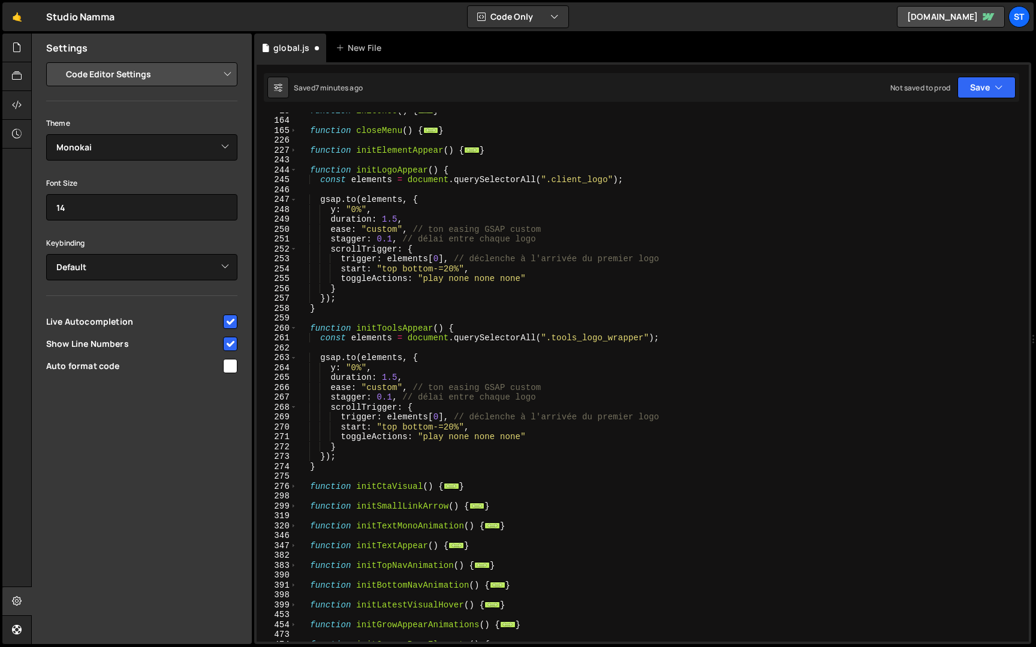
scroll to position [189, 0]
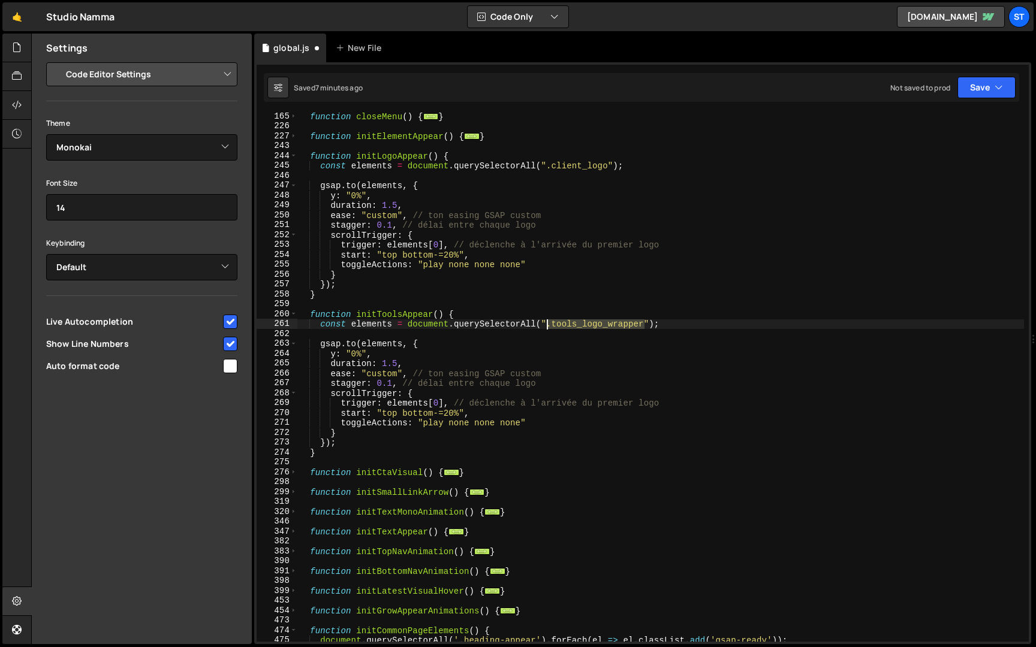
drag, startPoint x: 644, startPoint y: 326, endPoint x: 549, endPoint y: 326, distance: 95.9
click at [549, 326] on div "function closeMenu ( ) { ... } function initElementAppear ( ) { ... } function …" at bounding box center [660, 386] width 727 height 549
click at [1003, 78] on button "Save" at bounding box center [986, 88] width 58 height 22
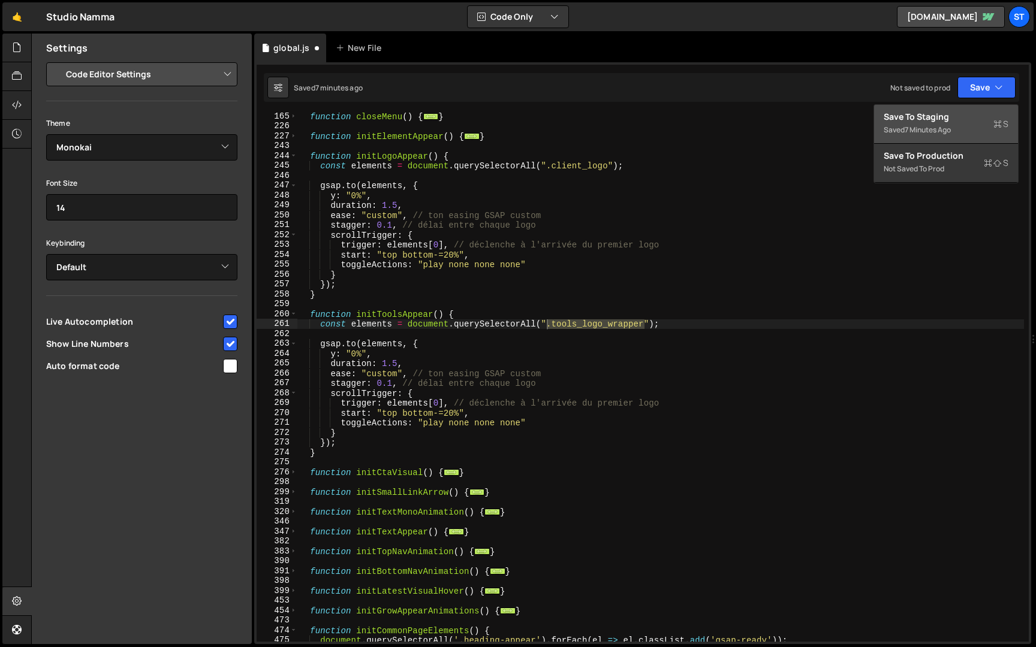
click at [960, 122] on div "Save to Staging S" at bounding box center [946, 117] width 125 height 12
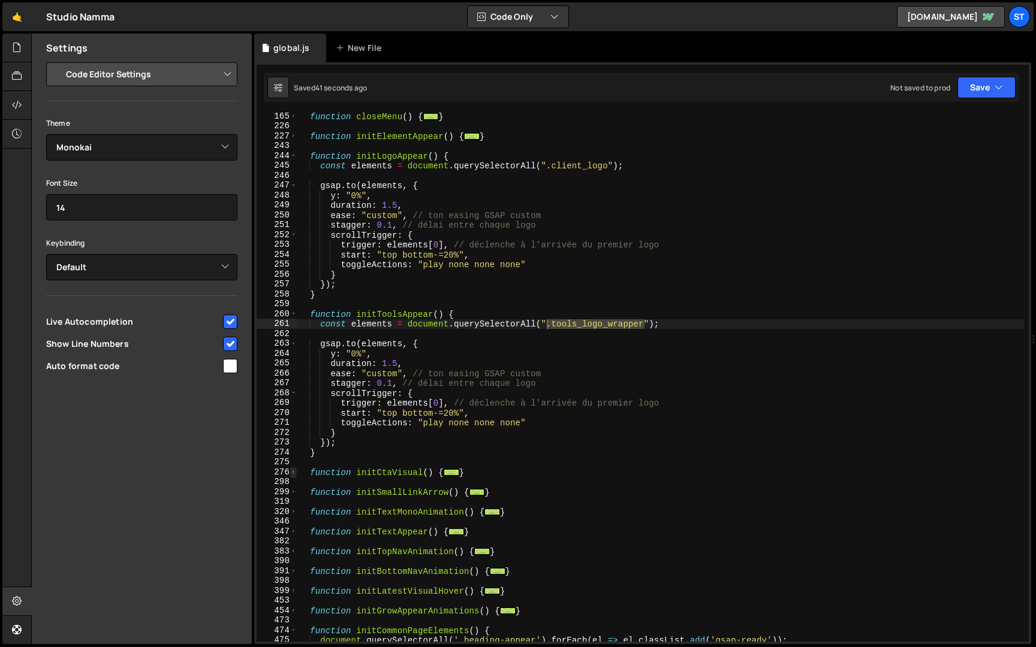
click at [295, 473] on span at bounding box center [293, 473] width 7 height 10
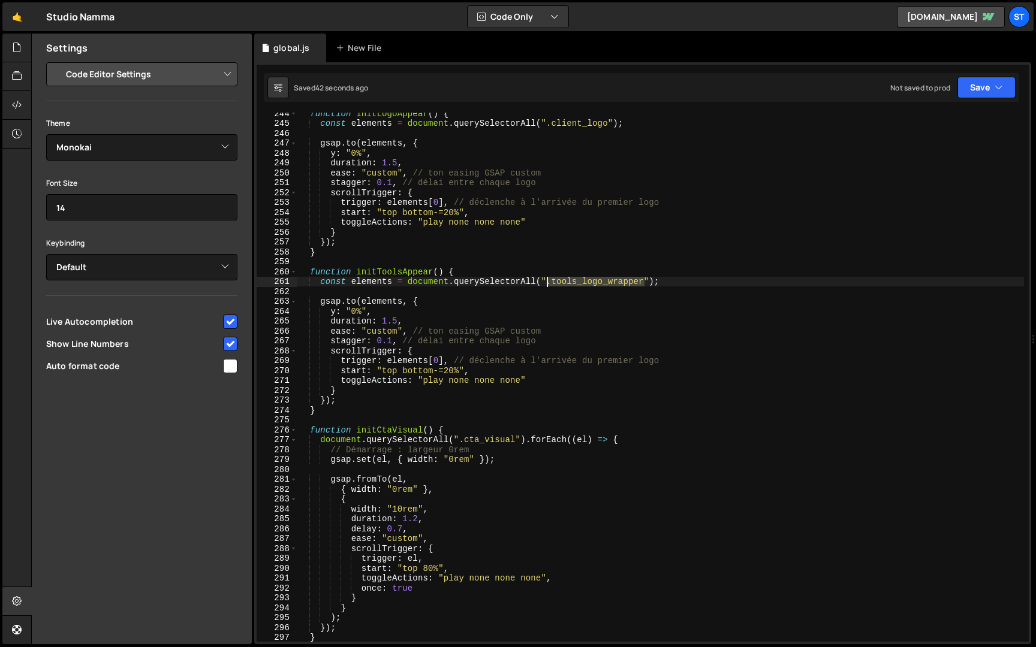
scroll to position [237, 0]
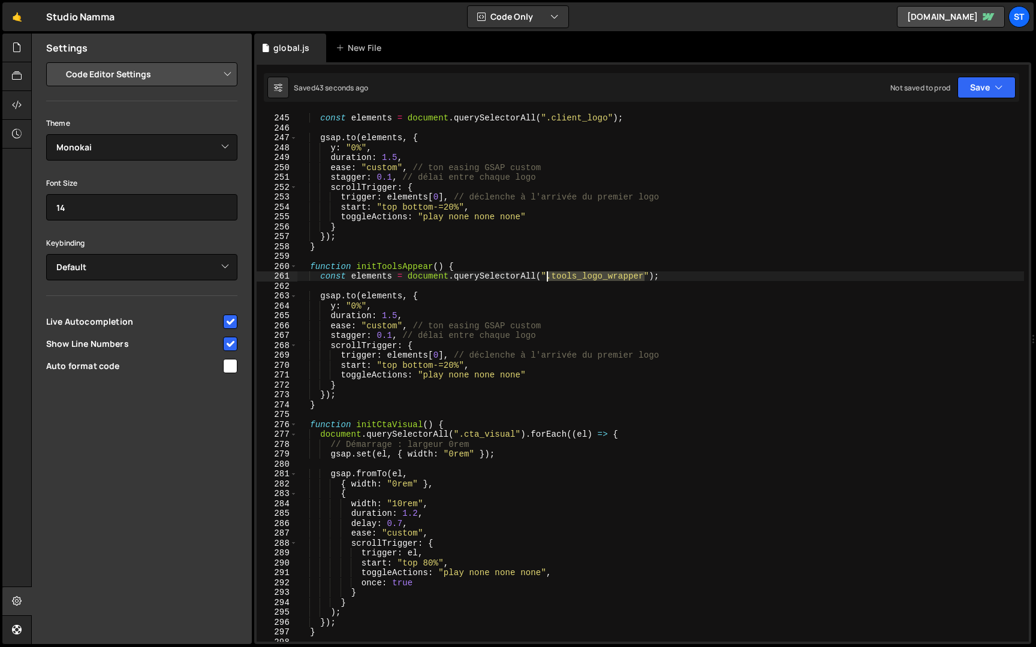
click at [429, 565] on div "function initLogoAppear ( ) { const elements = document . querySelectorAll ( ".…" at bounding box center [660, 377] width 727 height 549
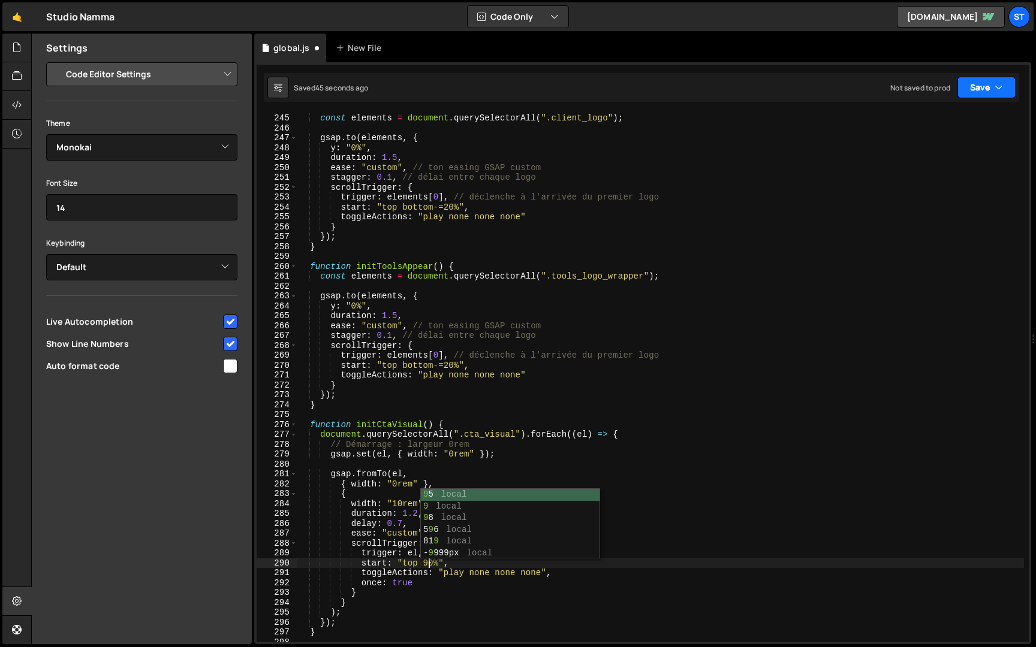
click at [1002, 88] on icon "button" at bounding box center [999, 88] width 8 height 12
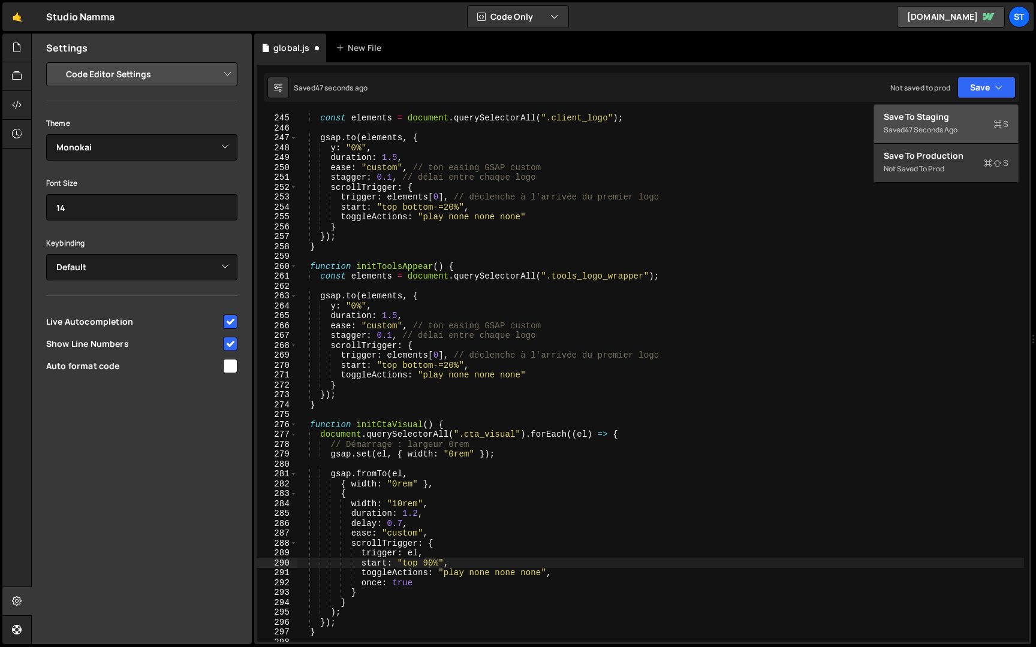
click at [978, 122] on div "Save to Staging S" at bounding box center [946, 117] width 125 height 12
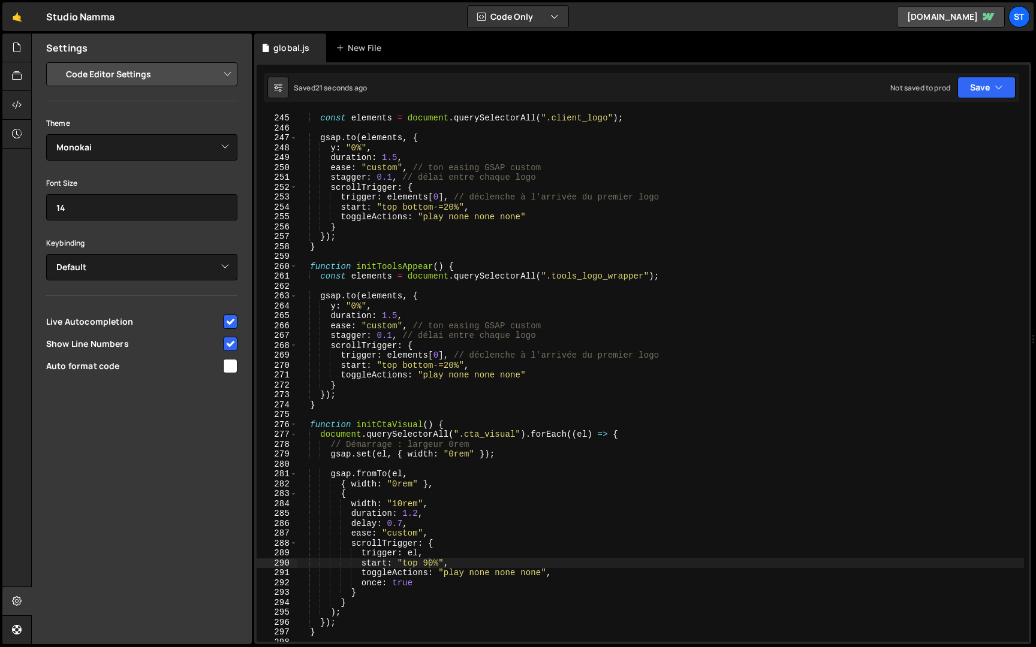
click at [450, 368] on div "function initLogoAppear ( ) { const elements = document . querySelectorAll ( ".…" at bounding box center [660, 377] width 727 height 549
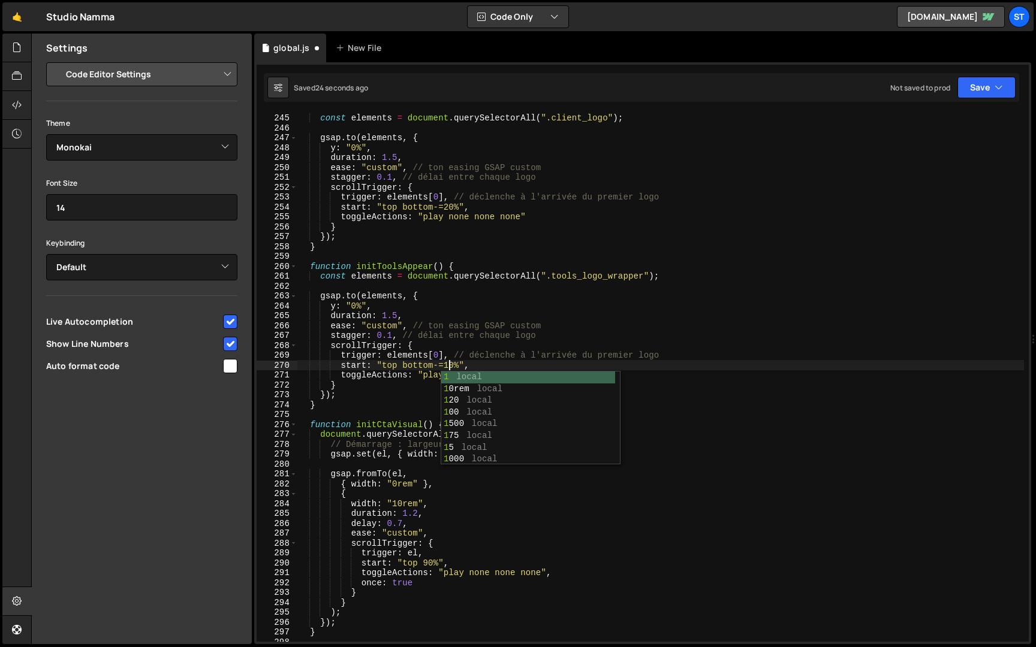
click at [448, 210] on div "function initLogoAppear ( ) { const elements = document . querySelectorAll ( ".…" at bounding box center [660, 377] width 727 height 549
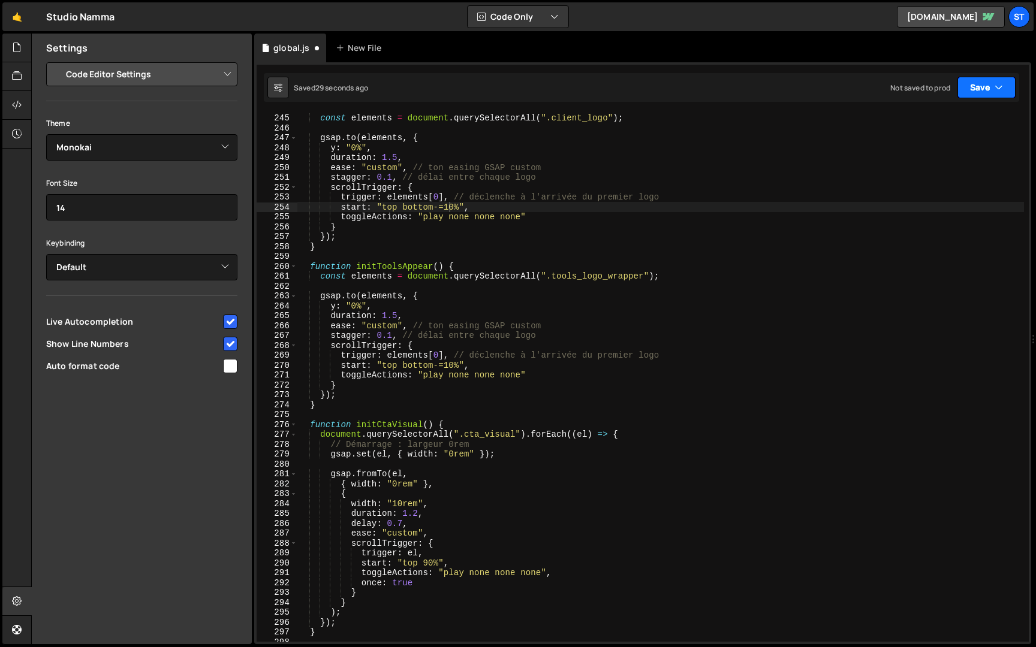
click at [972, 85] on button "Save" at bounding box center [986, 88] width 58 height 22
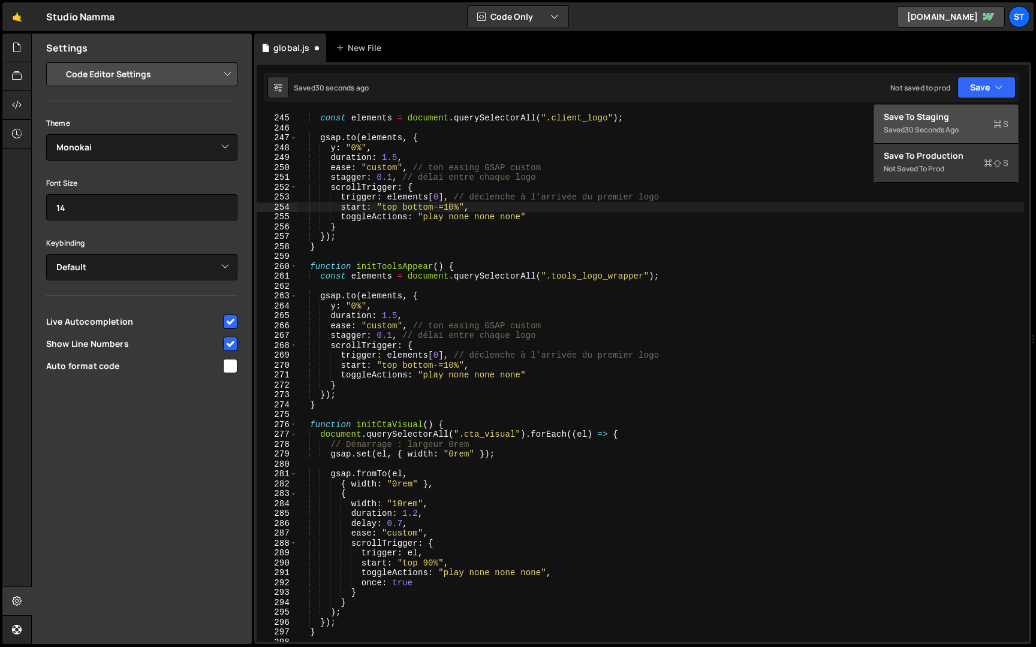
click at [952, 135] on div "Saved 30 seconds ago" at bounding box center [946, 130] width 125 height 14
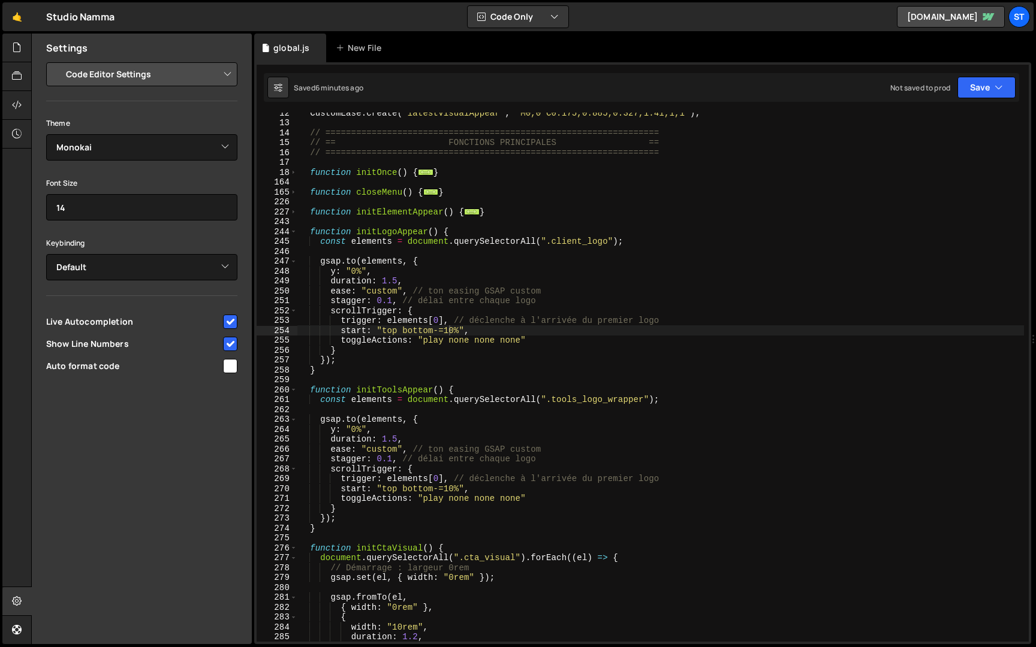
scroll to position [109, 0]
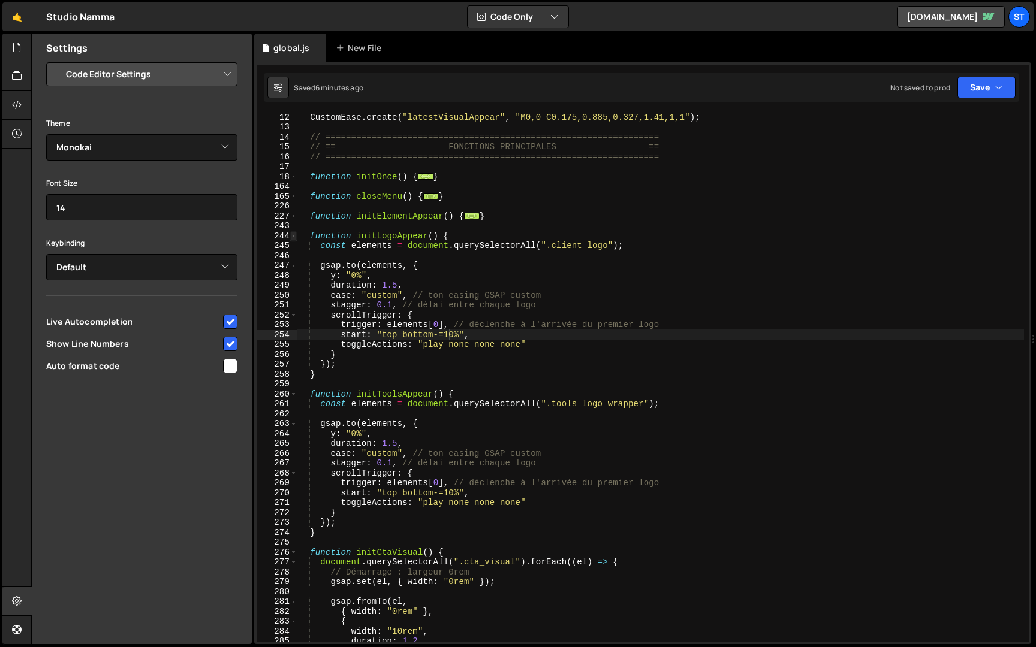
click at [294, 237] on span at bounding box center [293, 236] width 7 height 10
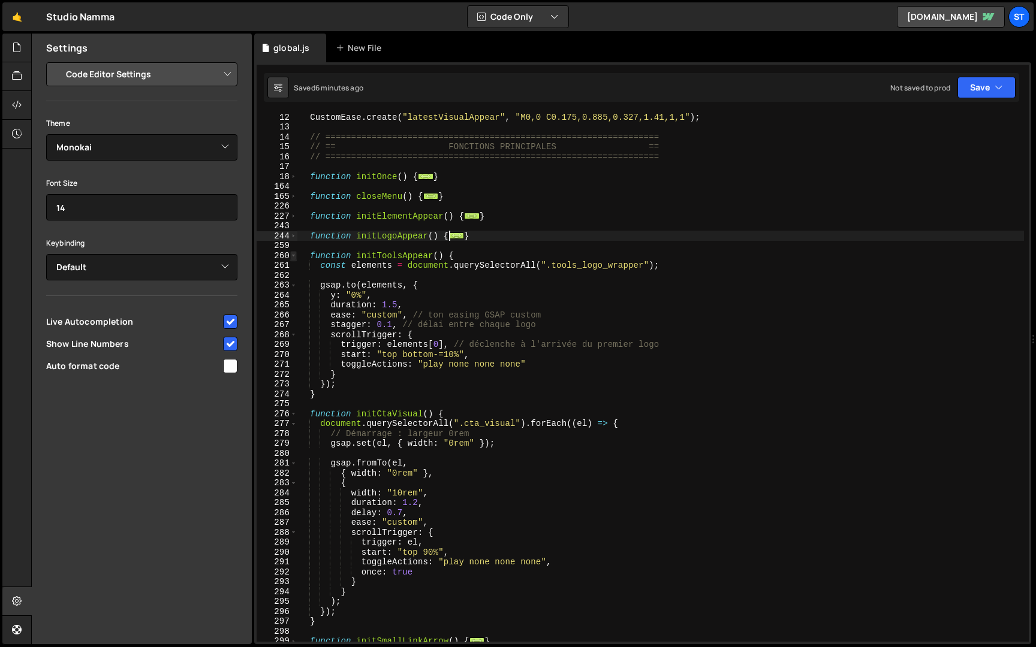
click at [295, 255] on span at bounding box center [293, 256] width 7 height 10
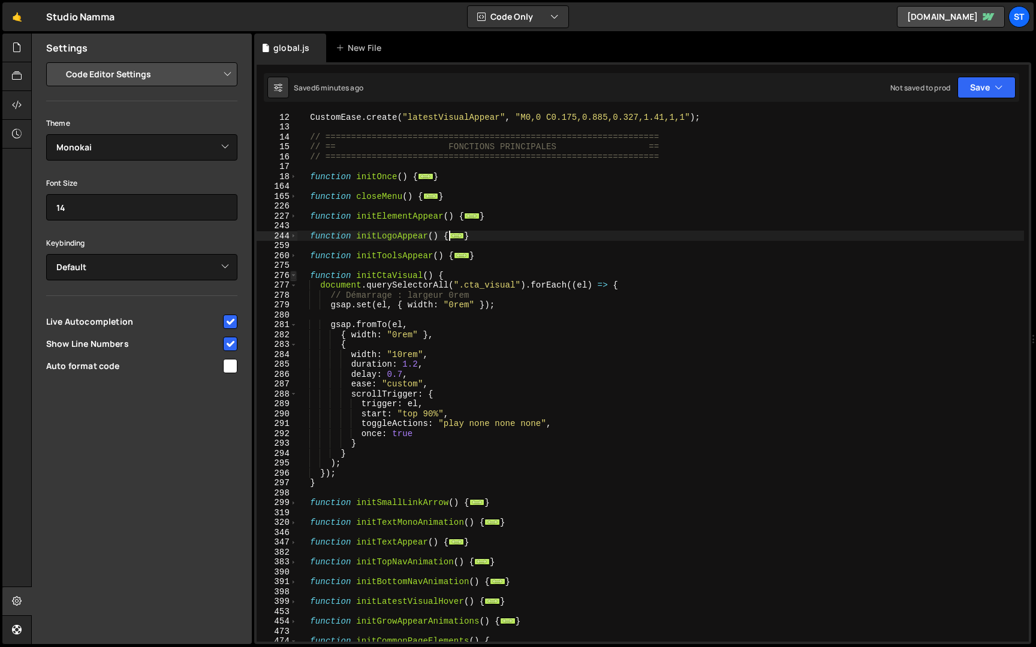
click at [295, 276] on span at bounding box center [293, 276] width 7 height 10
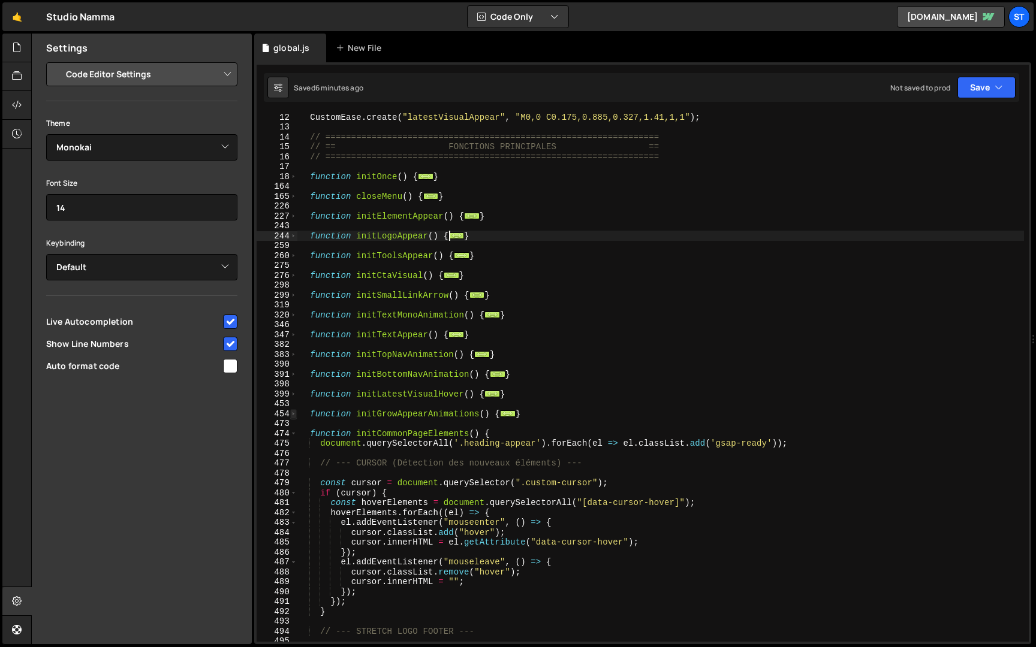
click at [294, 414] on span at bounding box center [293, 414] width 7 height 10
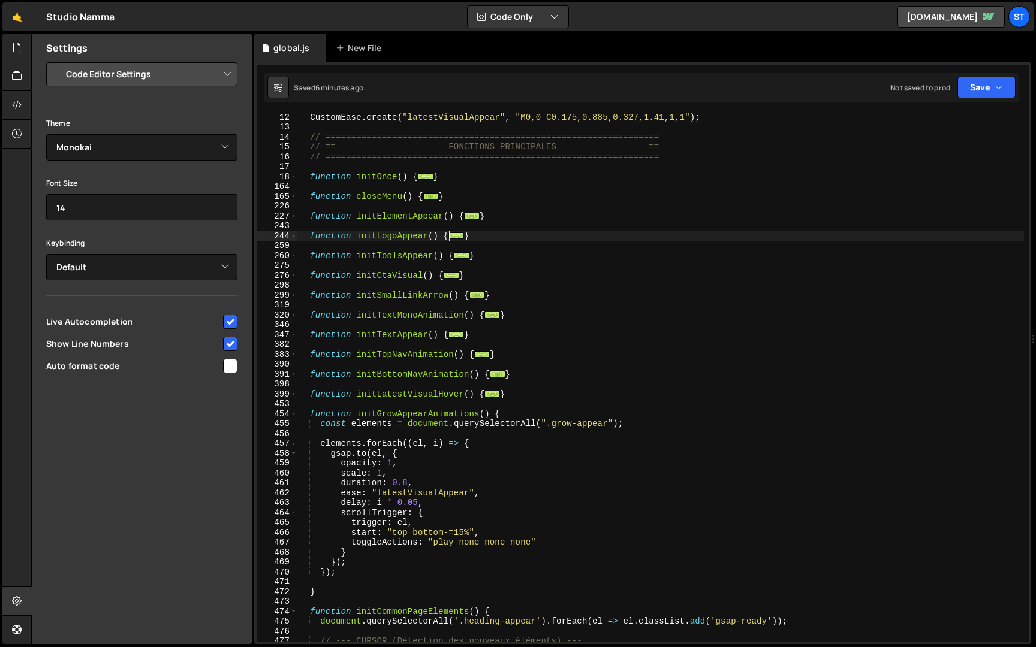
click at [408, 482] on div "CustomEase . create ( "latestVisualAppear" , "M0,0 C0.175,0.885,0.327,1.41,1,1"…" at bounding box center [660, 386] width 727 height 549
type textarea "duration: 1,"
click at [718, 302] on div "CustomEase . create ( "latestVisualAppear" , "M0,0 C0.175,0.885,0.327,1.41,1,1"…" at bounding box center [660, 386] width 727 height 549
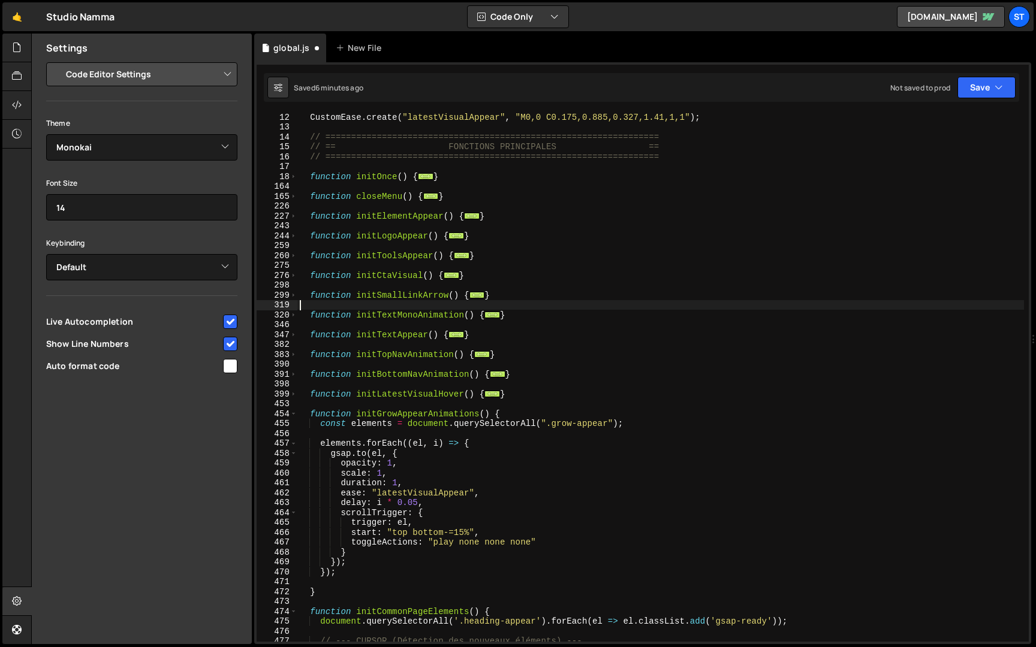
scroll to position [0, 0]
click at [1000, 89] on icon "button" at bounding box center [999, 88] width 8 height 12
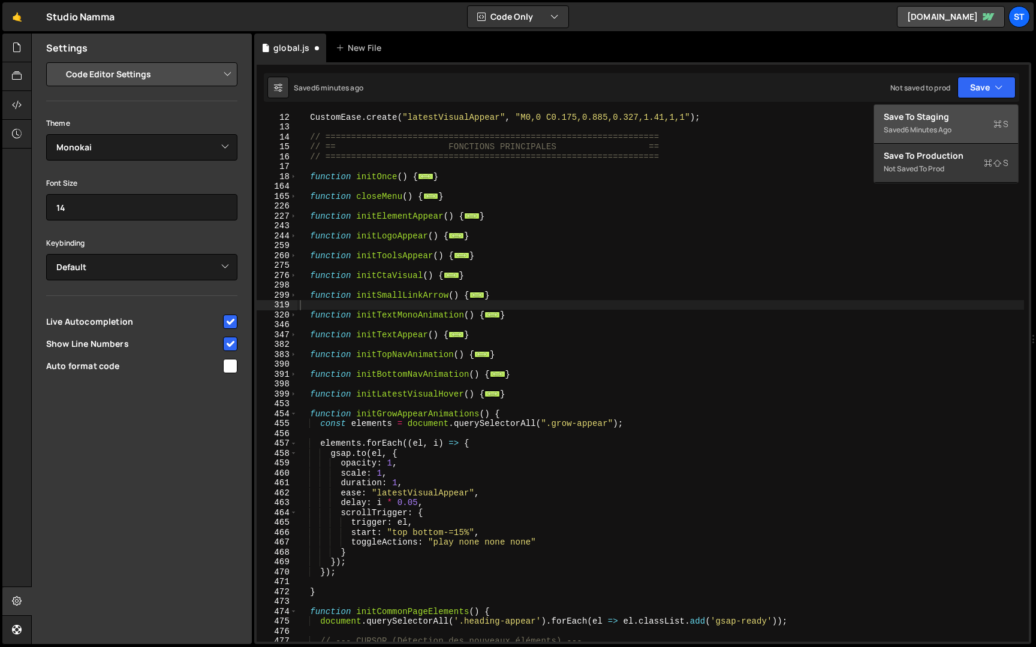
click at [955, 116] on div "Save to Staging S" at bounding box center [946, 117] width 125 height 12
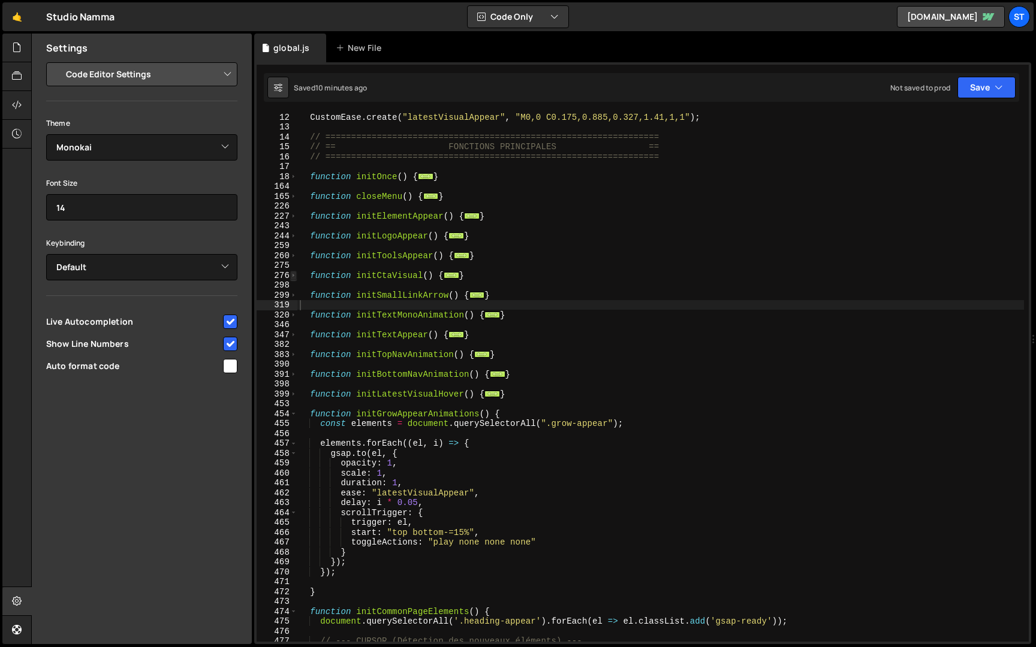
click at [296, 276] on span at bounding box center [293, 276] width 7 height 10
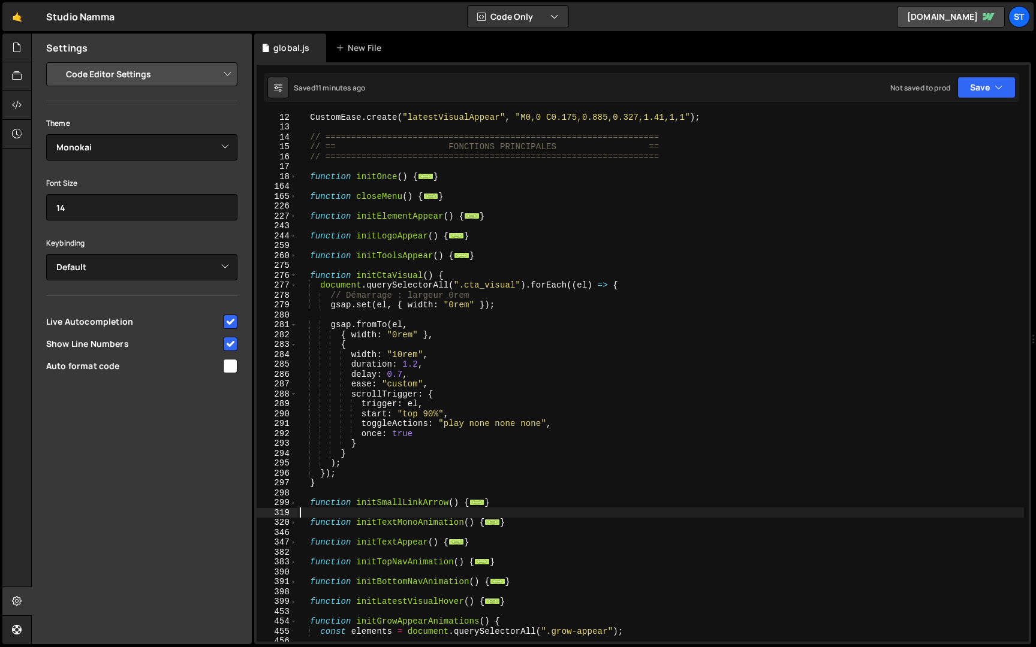
click at [432, 414] on div "CustomEase . create ( "latestVisualAppear" , "M0,0 C0.175,0.885,0.327,1.41,1,1"…" at bounding box center [660, 386] width 727 height 549
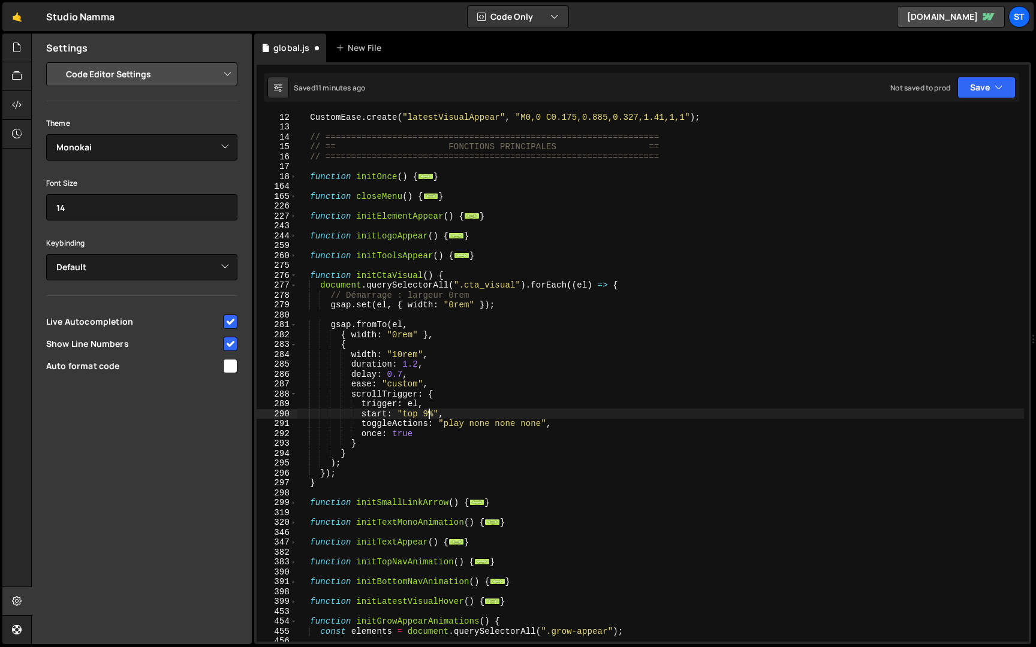
scroll to position [0, 9]
click at [982, 93] on button "Save" at bounding box center [986, 88] width 58 height 22
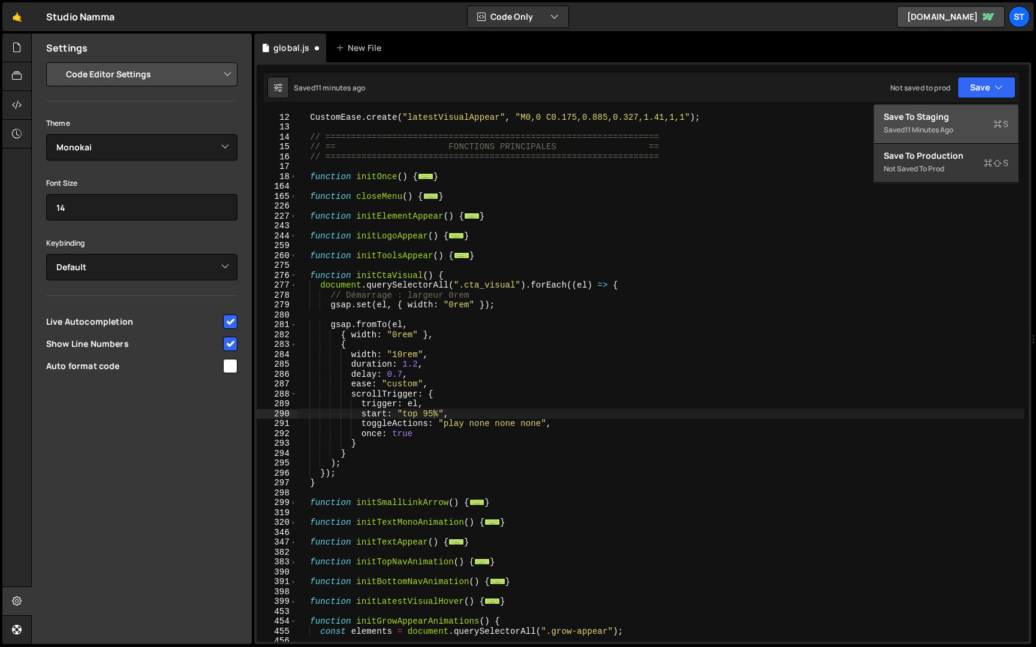
click at [960, 125] on div "Saved 11 minutes ago" at bounding box center [946, 130] width 125 height 14
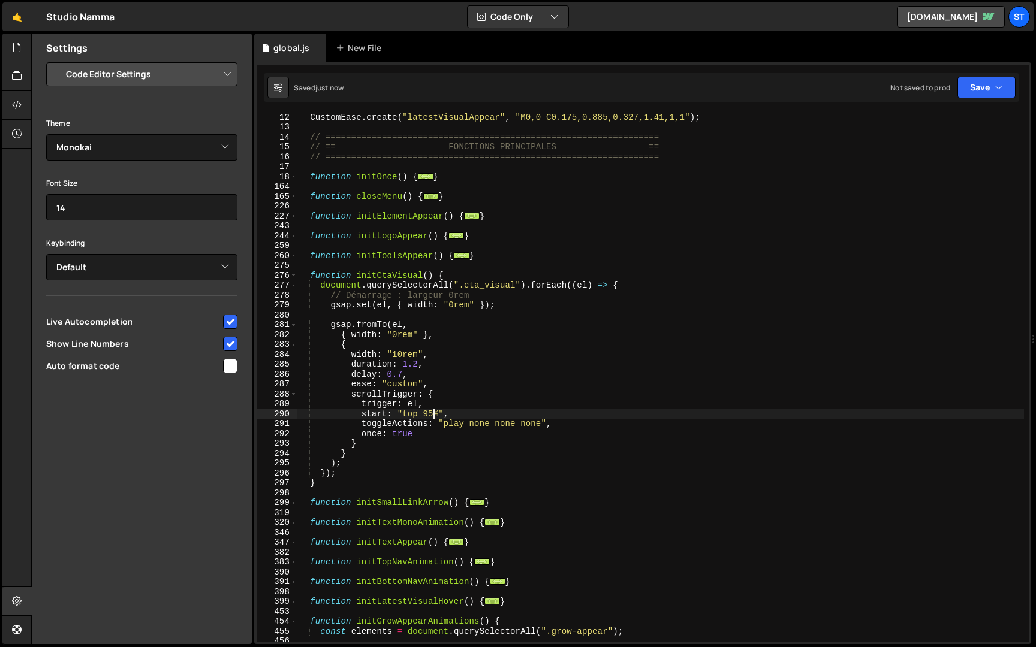
click at [435, 412] on div "CustomEase . create ( "latestVisualAppear" , "M0,0 C0.175,0.885,0.327,1.41,1,1"…" at bounding box center [660, 386] width 727 height 549
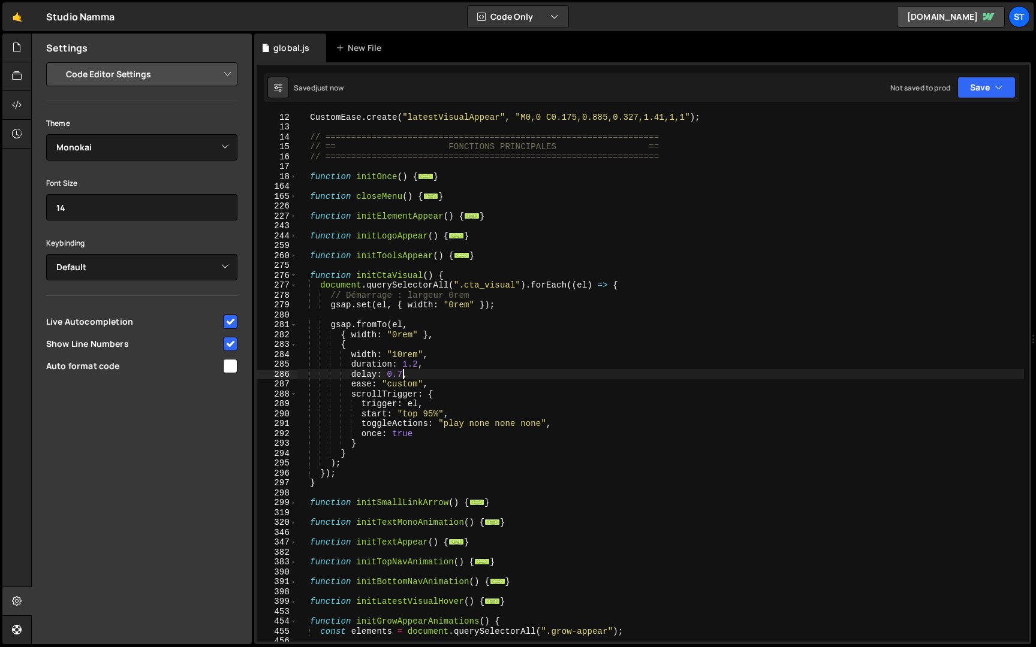
click at [402, 373] on div "CustomEase . create ( "latestVisualAppear" , "M0,0 C0.175,0.885,0.327,1.41,1,1"…" at bounding box center [660, 386] width 727 height 549
click at [991, 89] on button "Save" at bounding box center [986, 88] width 58 height 22
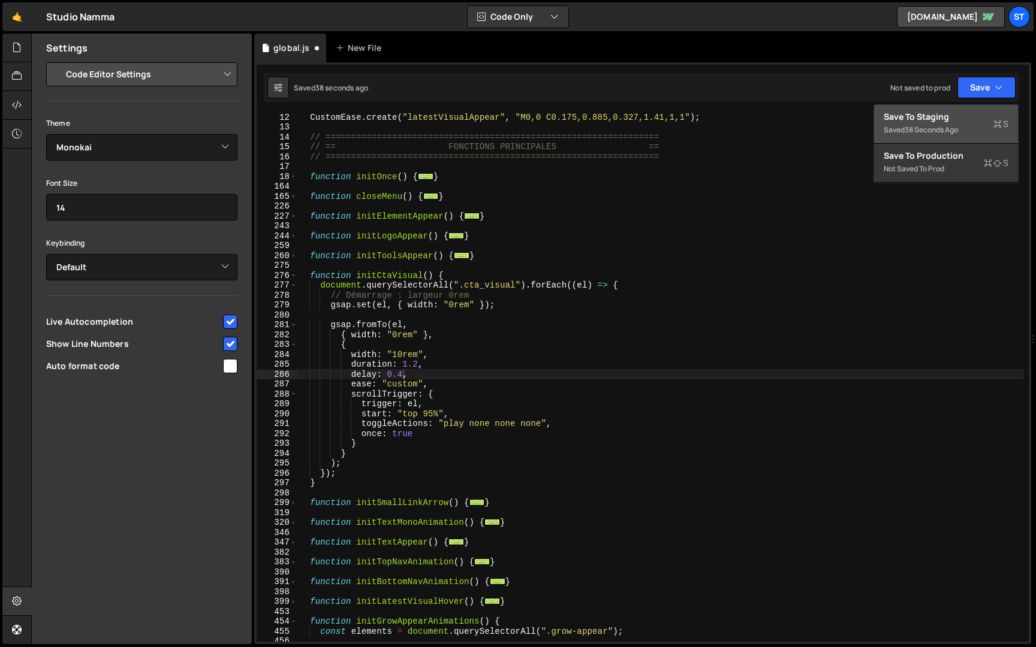
click at [984, 125] on div "Saved 38 seconds ago" at bounding box center [946, 130] width 125 height 14
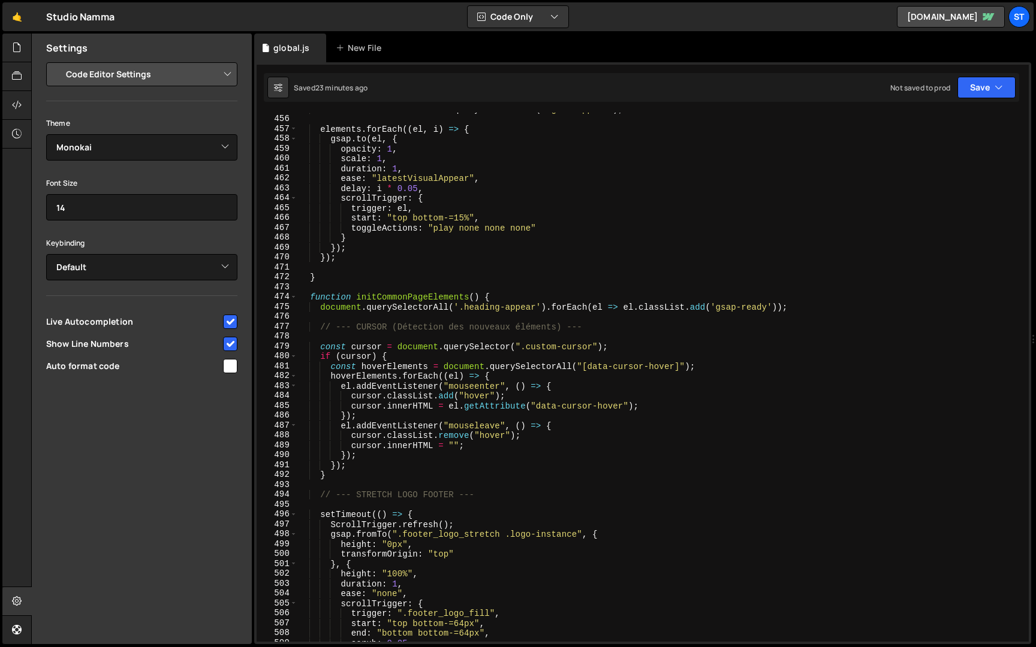
scroll to position [651, 0]
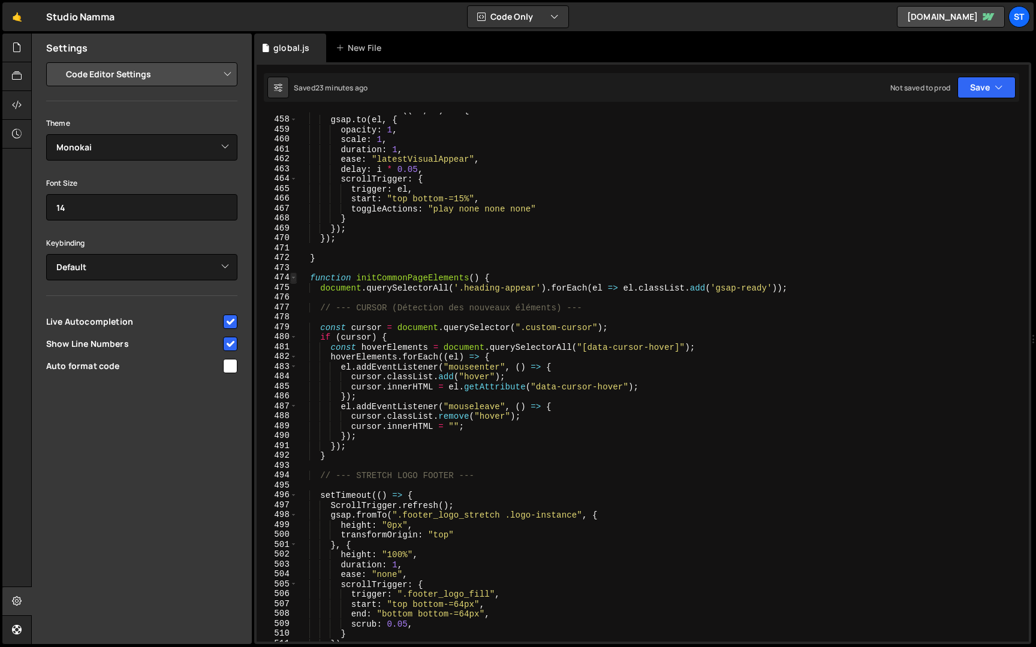
click at [292, 276] on span at bounding box center [293, 278] width 7 height 10
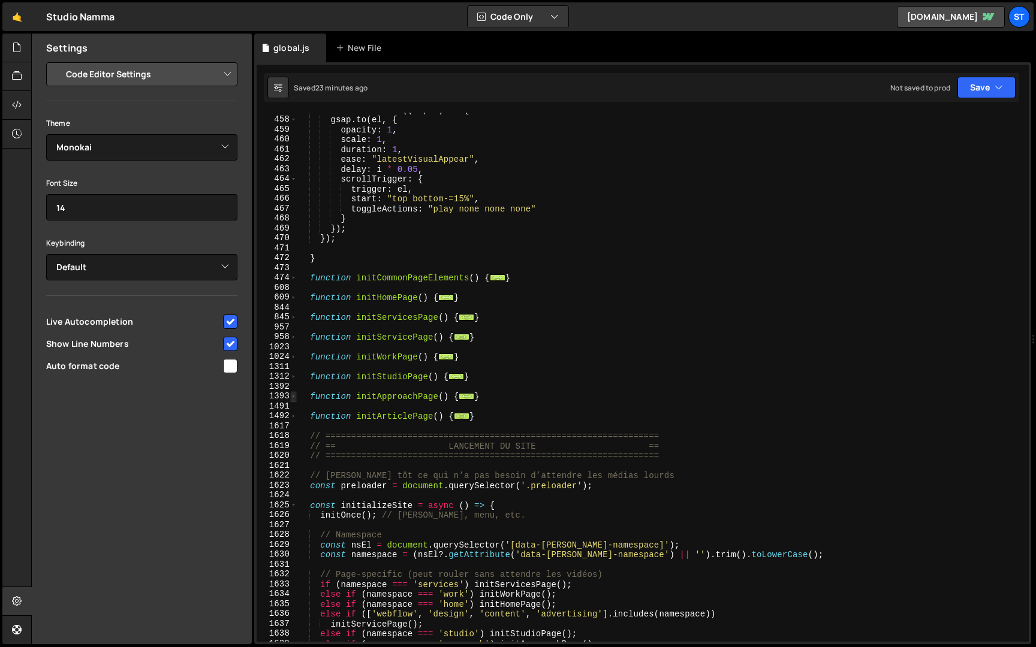
click at [293, 396] on span at bounding box center [293, 396] width 7 height 10
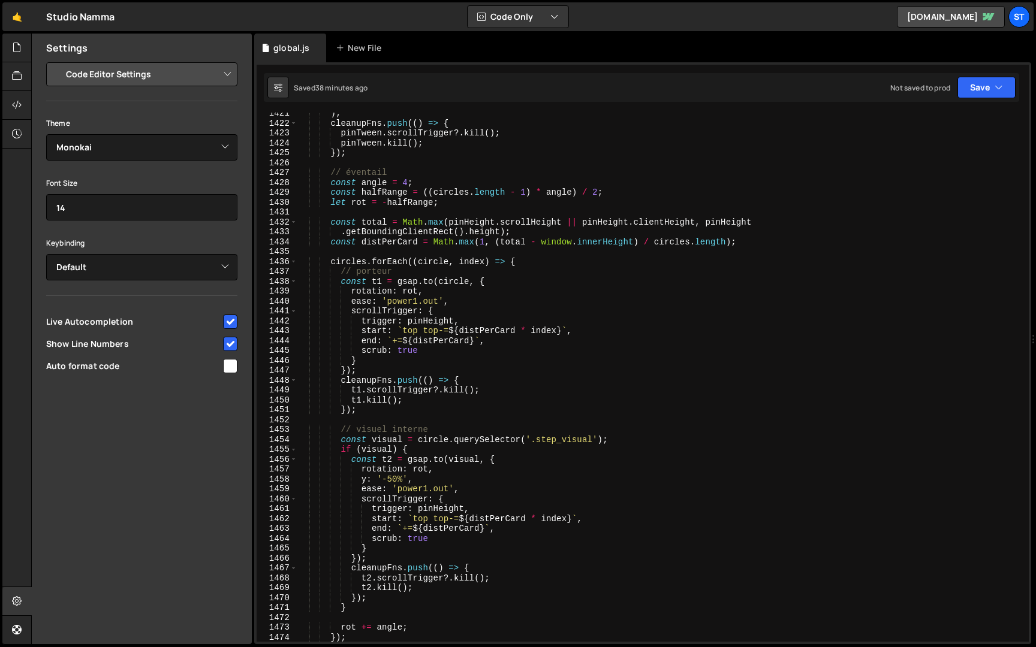
scroll to position [1212, 0]
click at [428, 353] on div ") ; cleanupFns . push (( ) => { pinTween . scrollTrigger ?. kill ( ) ; pinTween…" at bounding box center [660, 381] width 727 height 549
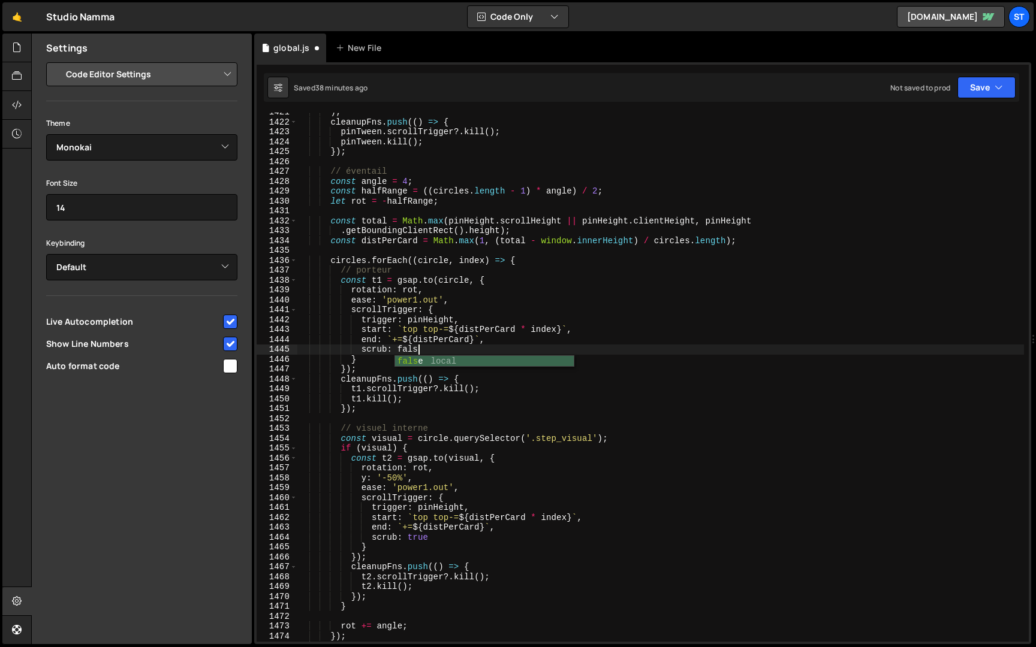
scroll to position [0, 8]
click at [441, 540] on div ") ; cleanupFns . push (( ) => { pinTween . scrollTrigger ?. kill ( ) ; pinTween…" at bounding box center [660, 381] width 727 height 549
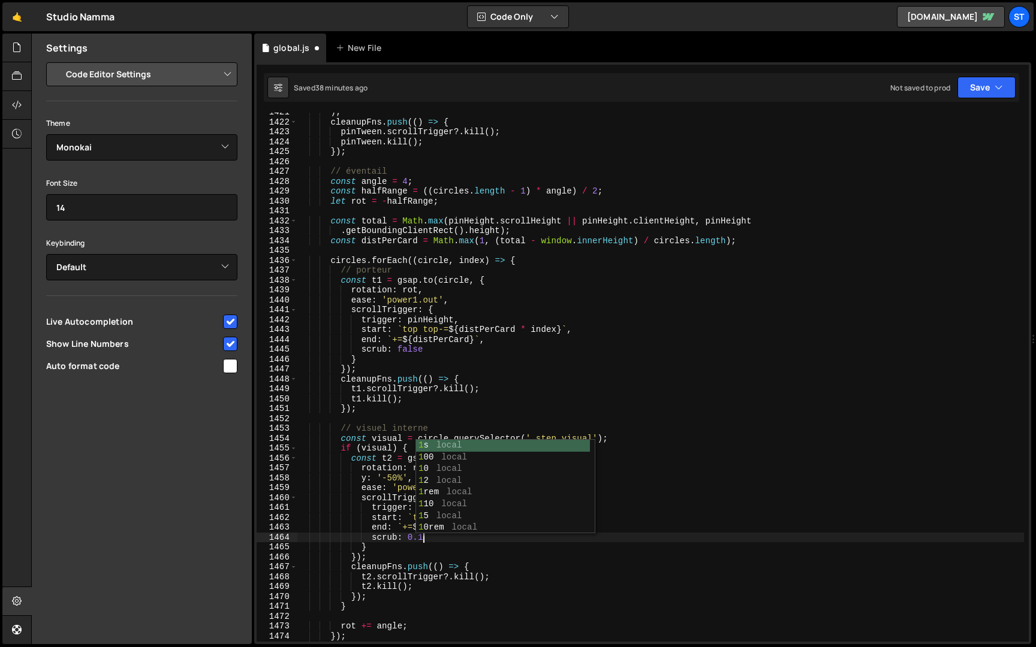
click at [433, 353] on div ") ; cleanupFns . push (( ) => { pinTween . scrollTrigger ?. kill ( ) ; pinTween…" at bounding box center [660, 381] width 727 height 549
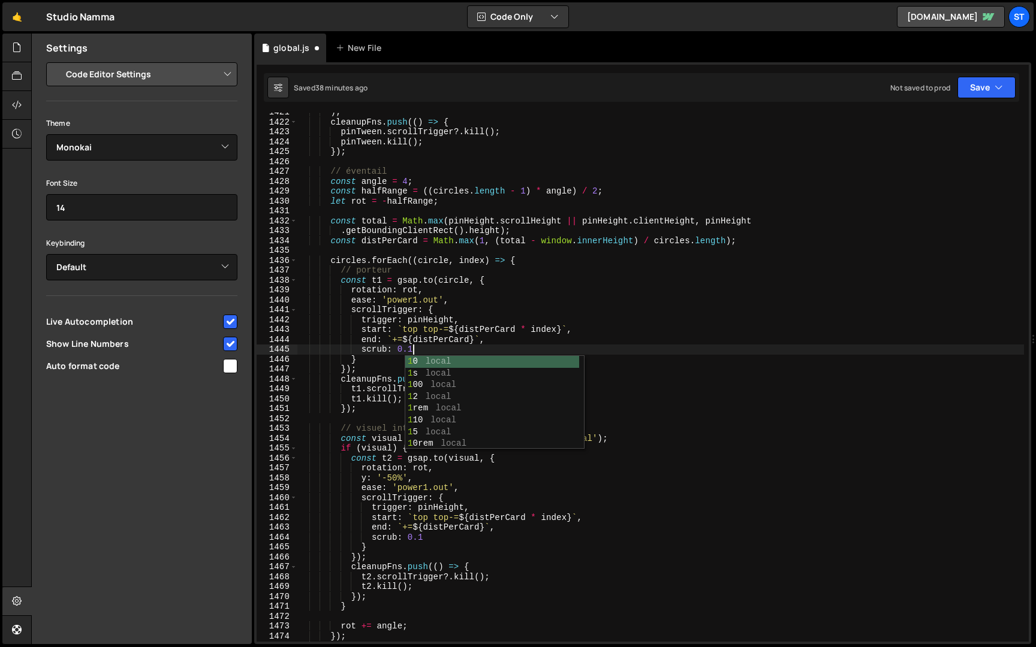
scroll to position [0, 7]
click at [986, 86] on button "Save" at bounding box center [986, 88] width 58 height 22
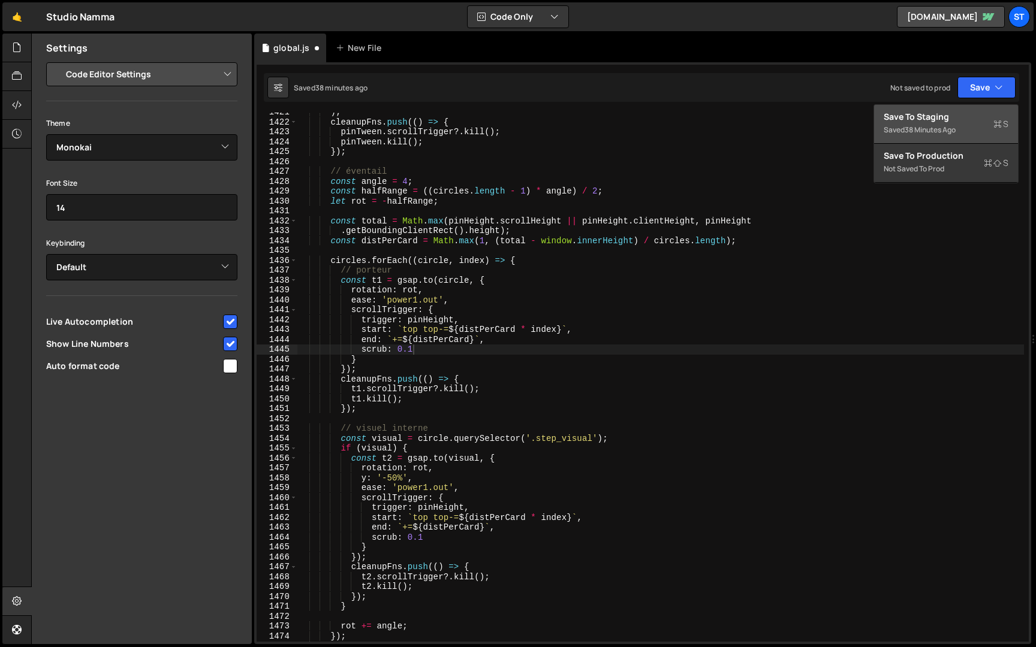
click at [943, 130] on div "38 minutes ago" at bounding box center [930, 130] width 51 height 10
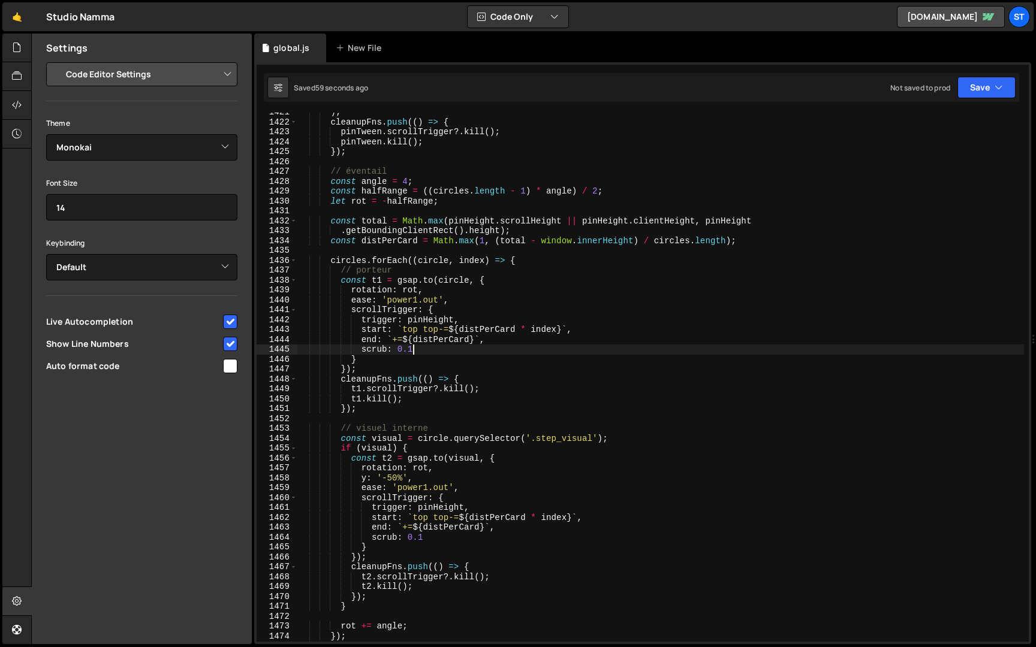
click at [428, 350] on div ") ; cleanupFns . push (( ) => { pinTween . scrollTrigger ?. kill ( ) ; pinTween…" at bounding box center [660, 381] width 727 height 549
click at [440, 540] on div ") ; cleanupFns . push (( ) => { pinTween . scrollTrigger ?. kill ( ) ; pinTween…" at bounding box center [660, 381] width 727 height 549
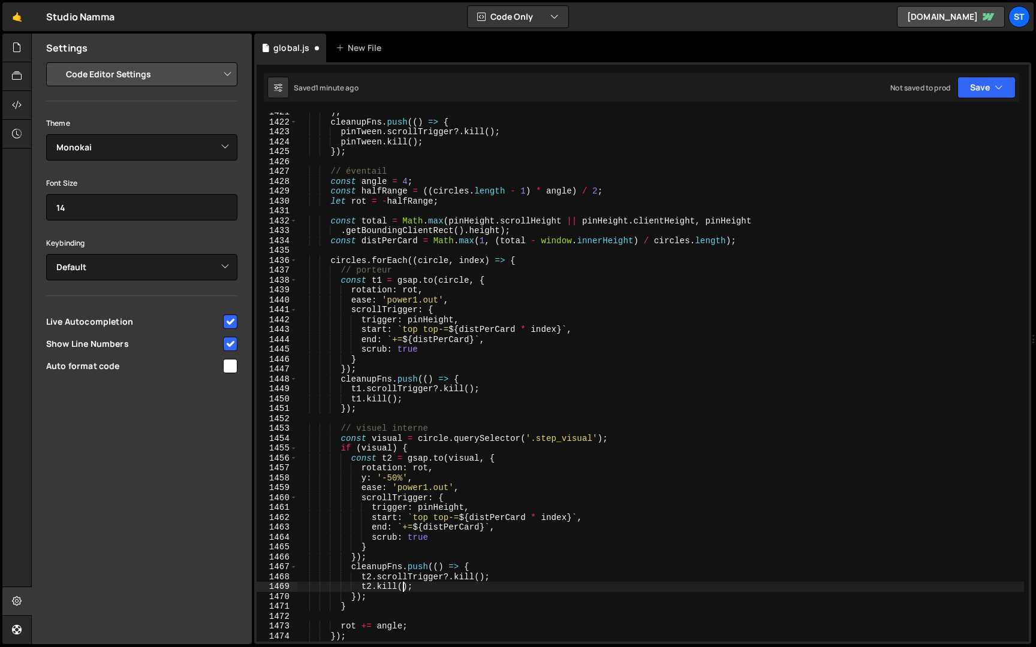
scroll to position [0, 4]
click at [363, 588] on div ") ; cleanupFns . push (( ) => { pinTween . scrollTrigger ?. kill ( ) ; pinTween…" at bounding box center [660, 381] width 727 height 549
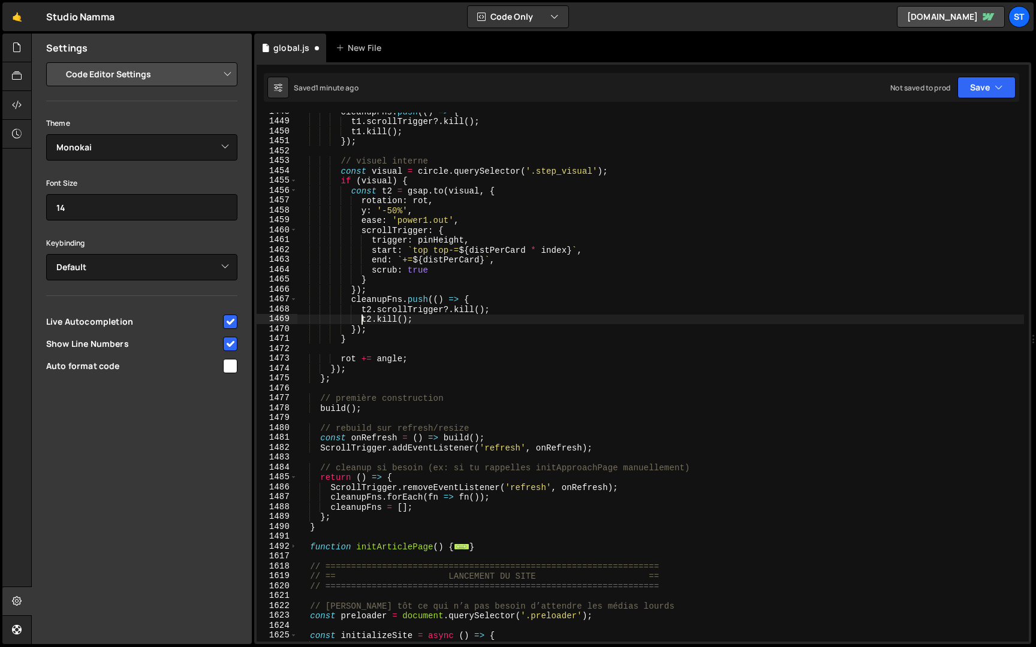
scroll to position [1490, 0]
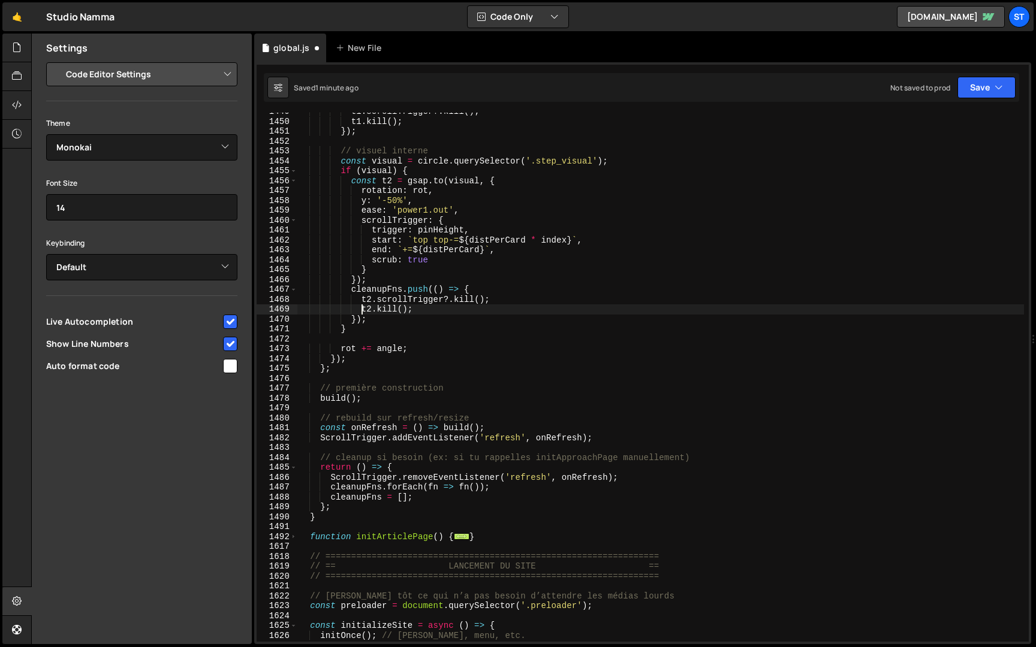
click at [340, 518] on div "t1 . scrollTrigger ?. kill ( ) ; t1 . kill ( ) ; }) ; // visuel interne const v…" at bounding box center [660, 381] width 727 height 549
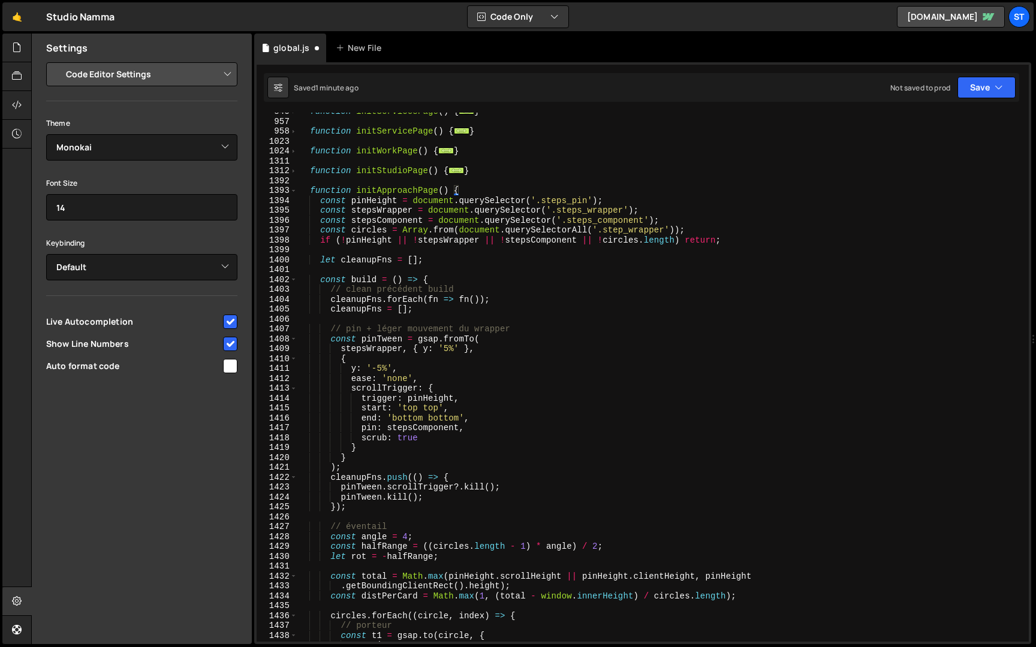
scroll to position [764, 0]
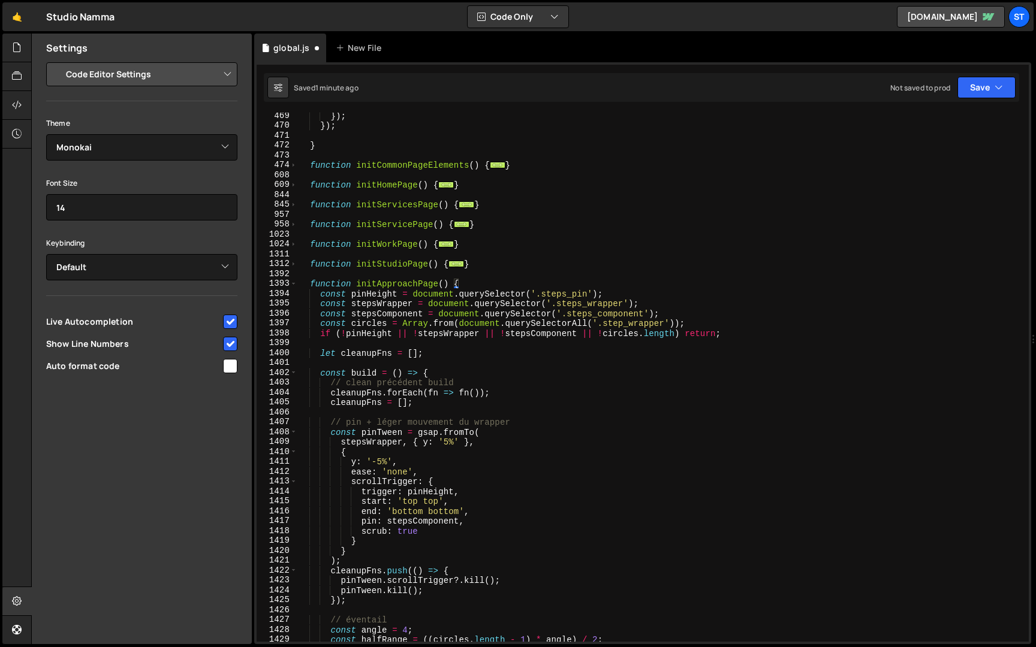
click at [311, 282] on div "}) ; }) ; } function initCommonPageElements ( ) { ... } function initHomePage (…" at bounding box center [660, 385] width 727 height 549
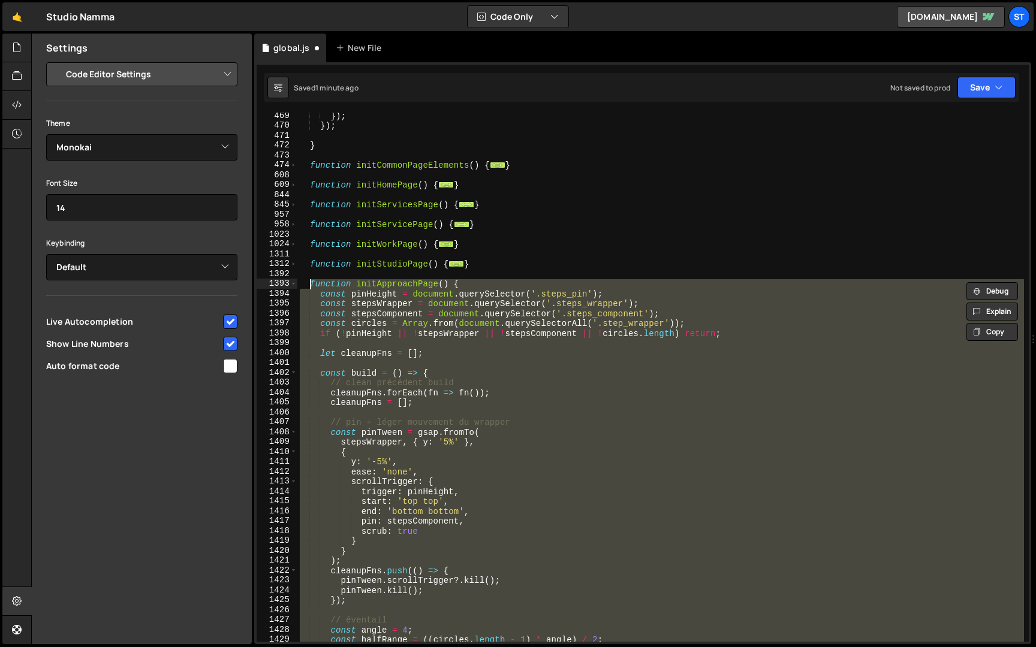
type textarea "function initApproachPage() { const pinHeight = document.querySelector('.steps_…"
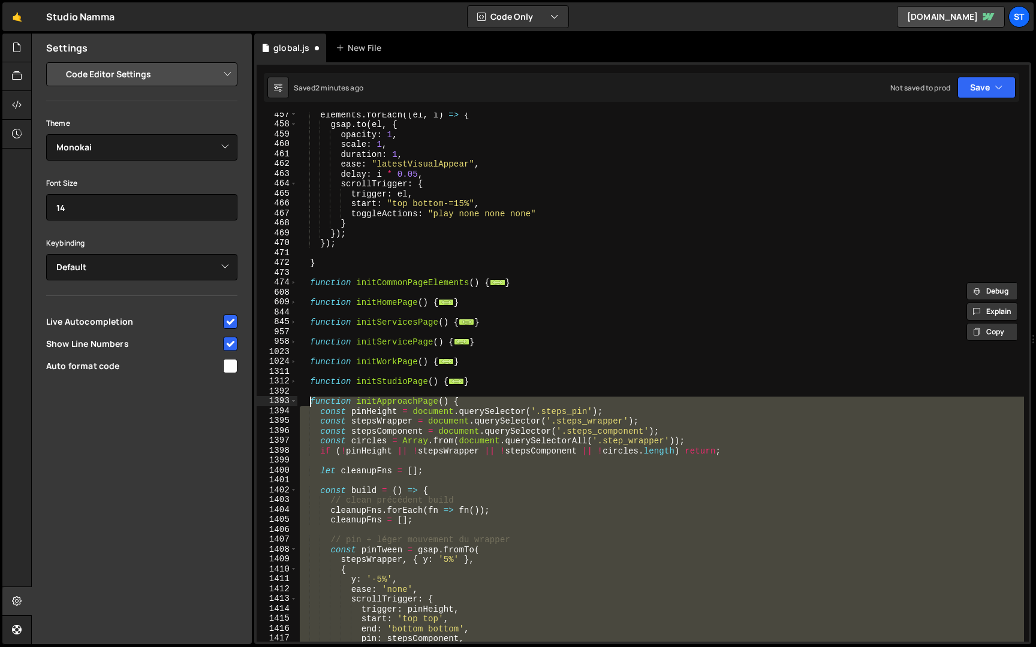
scroll to position [646, 0]
click at [292, 399] on span at bounding box center [293, 401] width 7 height 10
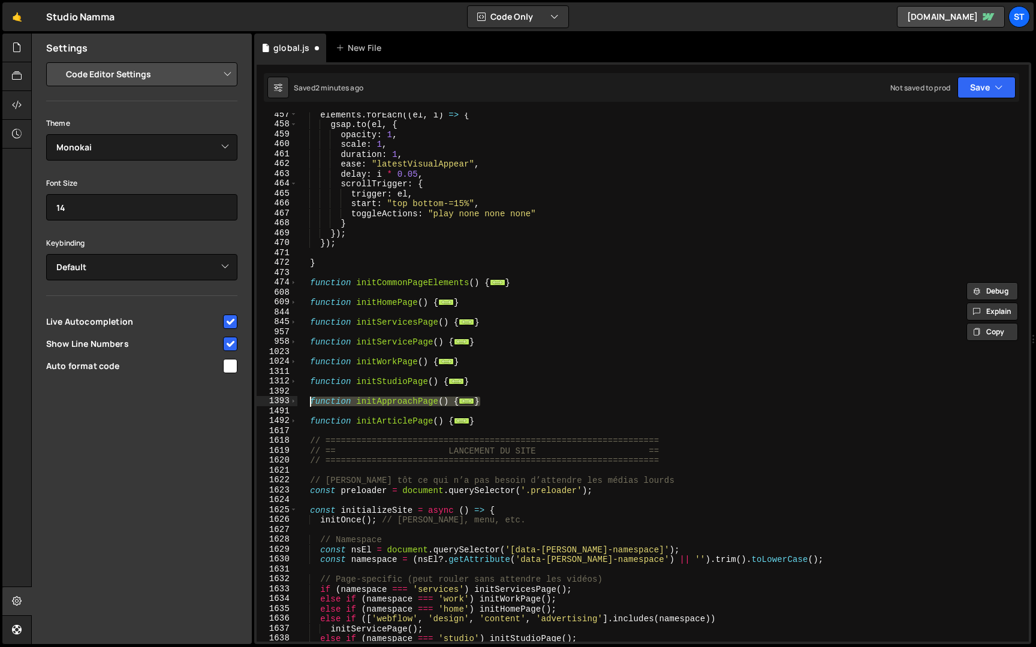
click at [397, 350] on div "elements . forEach (( el , i ) => { gsap . to ( el , { opacity : 1 , scale : 1 …" at bounding box center [660, 384] width 727 height 549
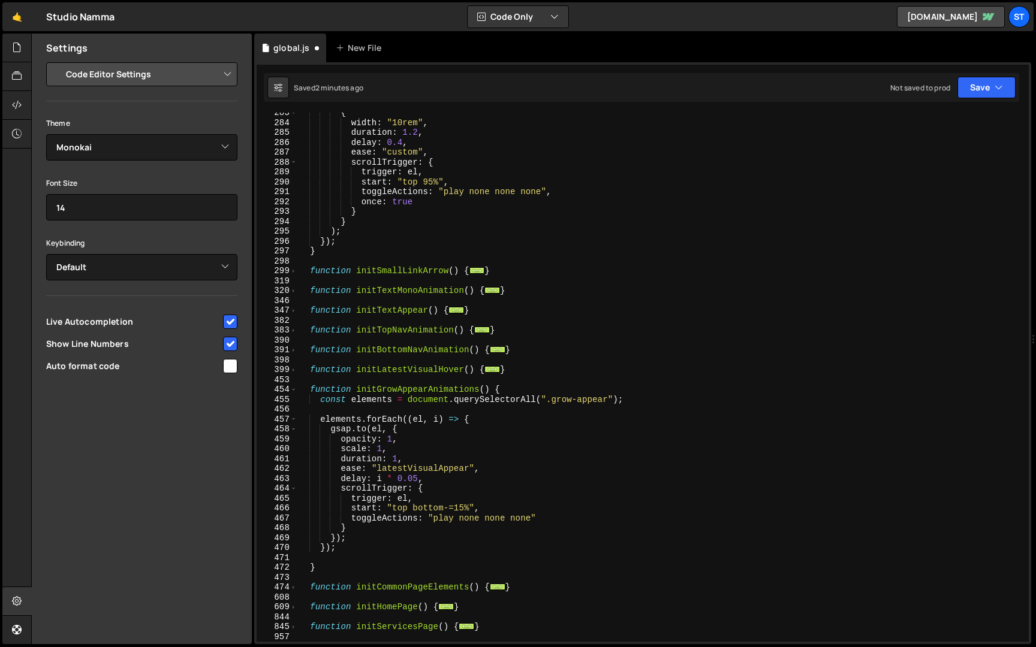
scroll to position [341, 0]
click at [293, 391] on span at bounding box center [293, 390] width 7 height 10
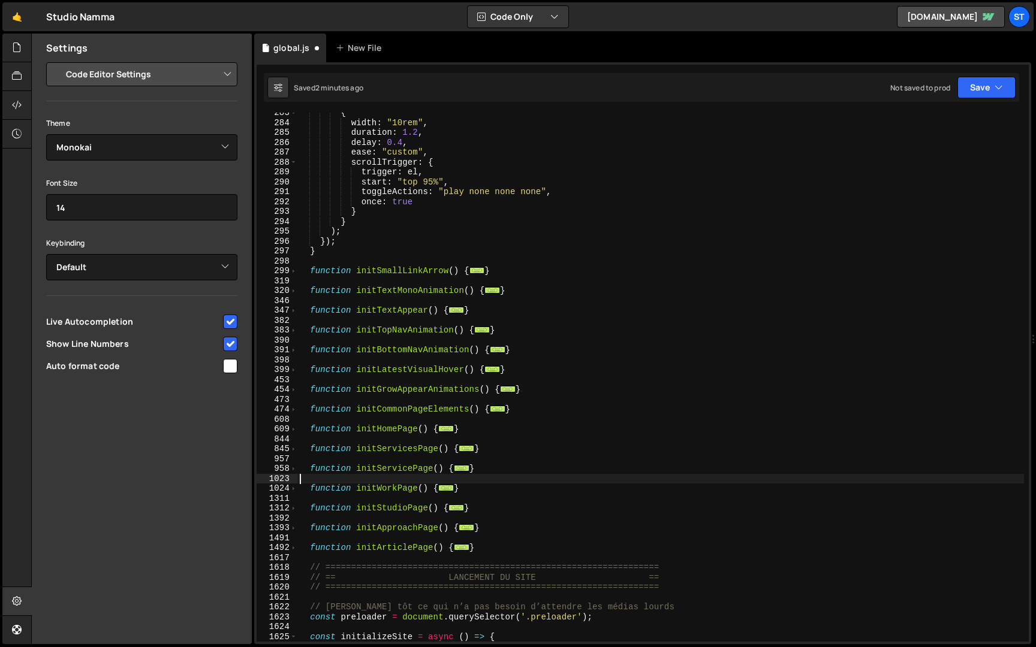
click at [519, 374] on div "{ width : "10rem" , duration : 1.2 , delay : 0.4 , ease : "custom" , scrollTrig…" at bounding box center [660, 382] width 727 height 549
type textarea "}"
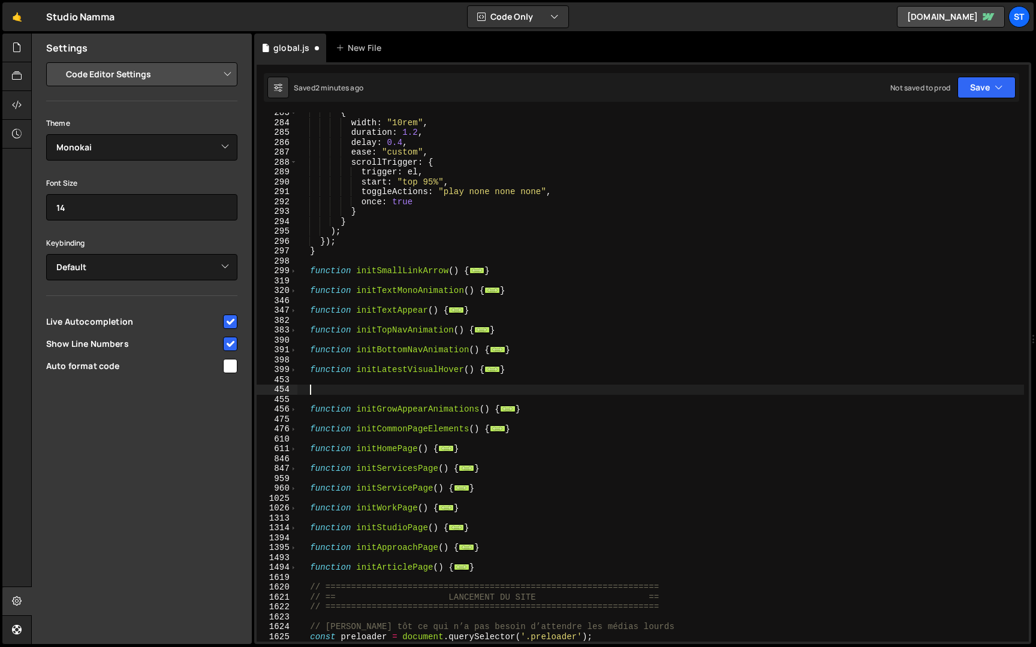
paste textarea "}"
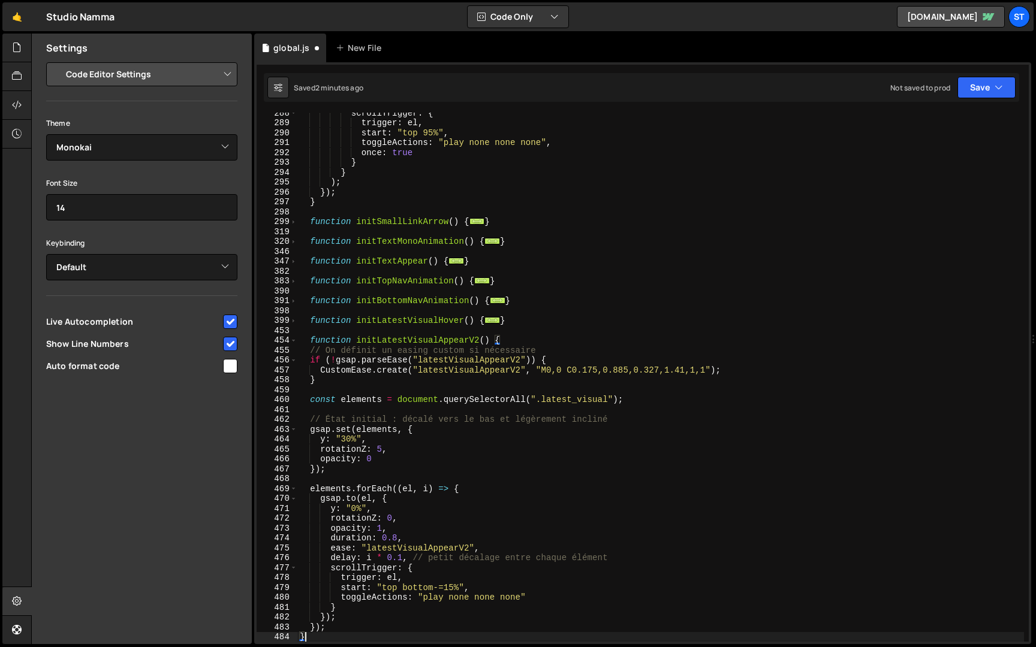
click at [342, 350] on div "scrollTrigger : { trigger : el , start : "top 95%" , toggleActions : "play none…" at bounding box center [660, 382] width 727 height 549
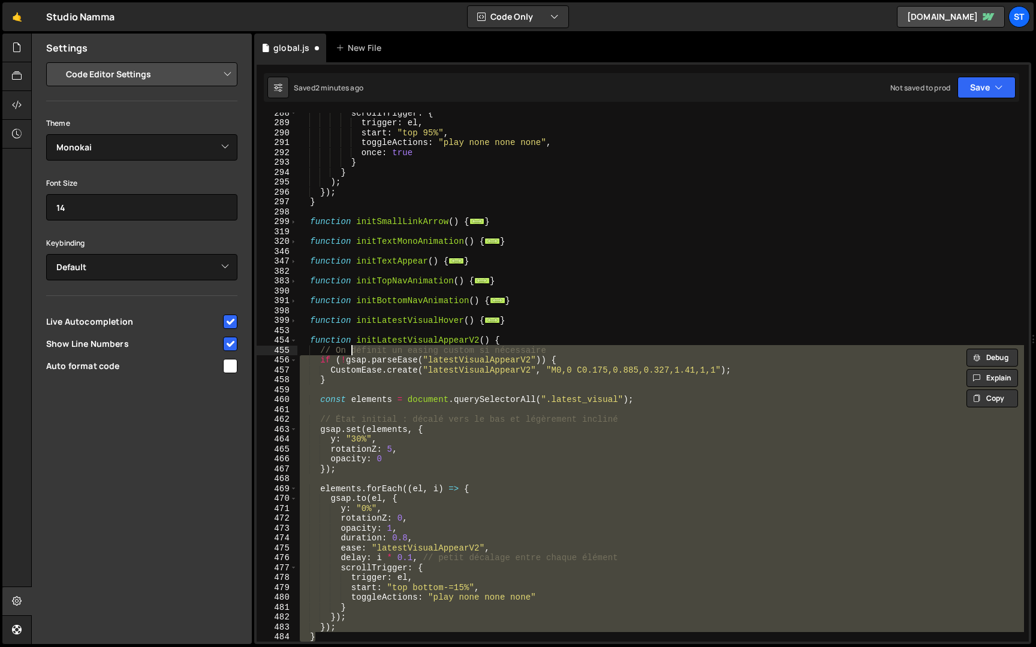
click at [341, 376] on div "scrollTrigger : { trigger : el , start : "top 95%" , toggleActions : "play none…" at bounding box center [660, 377] width 727 height 529
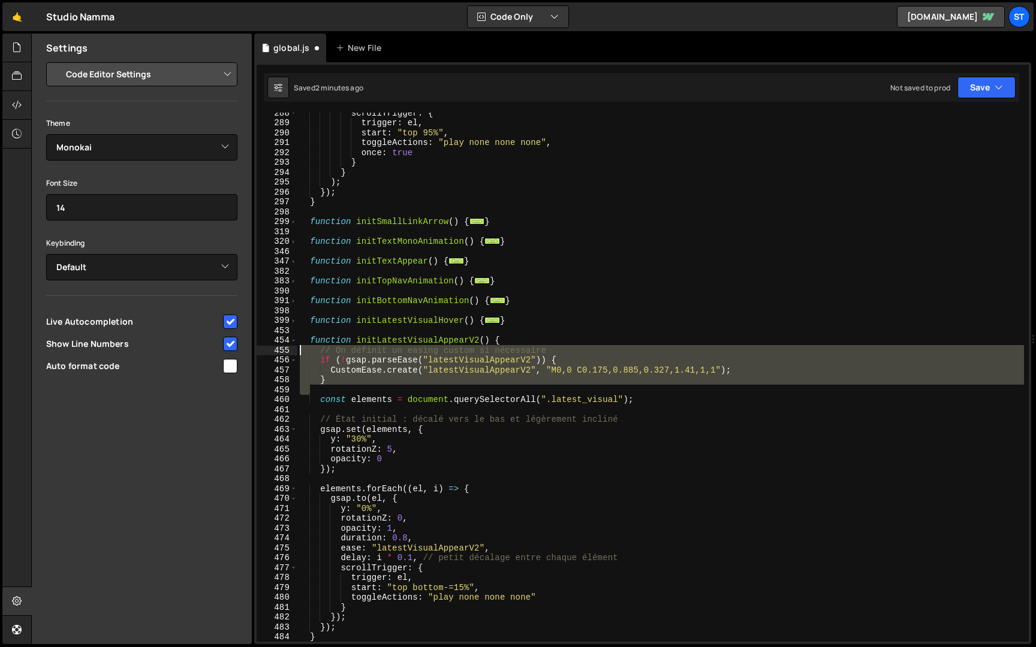
drag, startPoint x: 343, startPoint y: 390, endPoint x: 245, endPoint y: 350, distance: 106.2
click at [245, 350] on div "Files New File Javascript files 1 global.js 0 CSS files Copy share link Edit Fi…" at bounding box center [533, 340] width 1005 height 612
type textarea "// On définit un easing custom si nécessaire if (!gsap.parseEase("latestVisualA…"
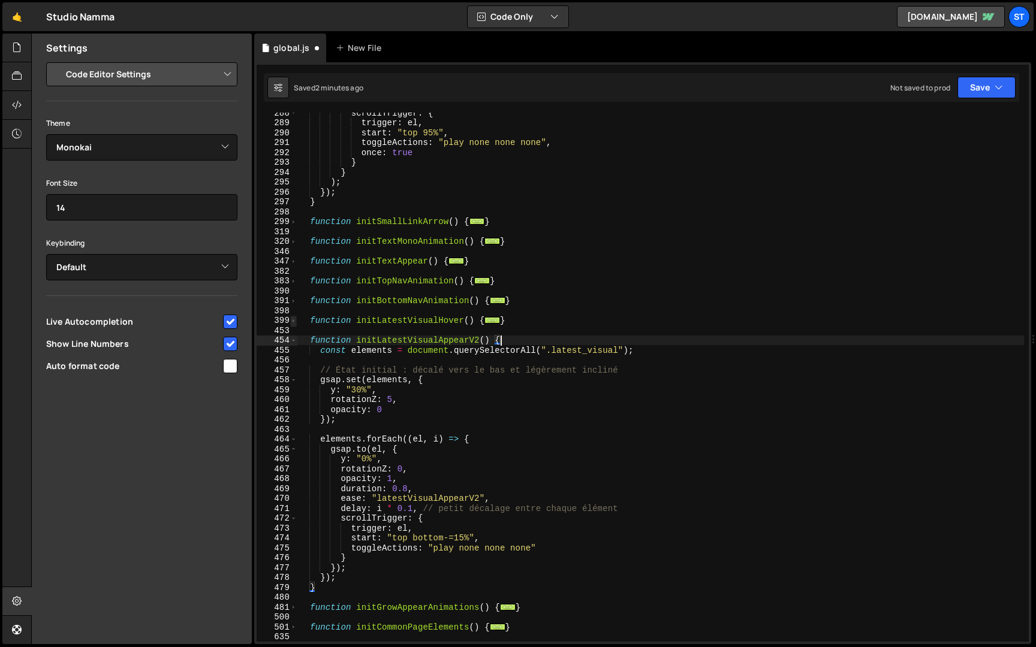
click at [291, 320] on span at bounding box center [293, 321] width 7 height 10
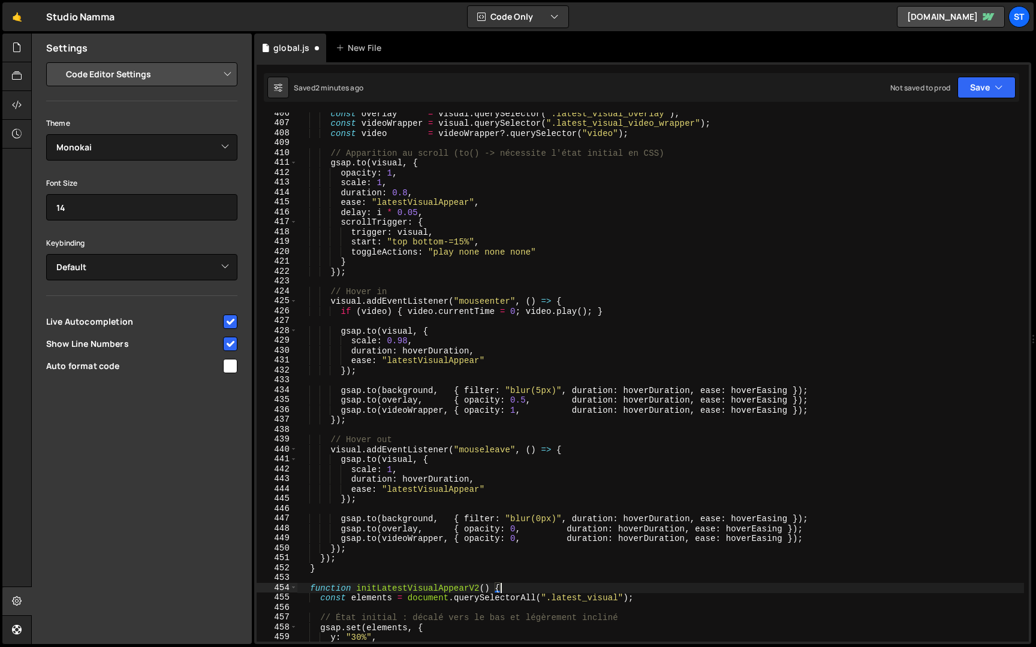
scroll to position [701, 0]
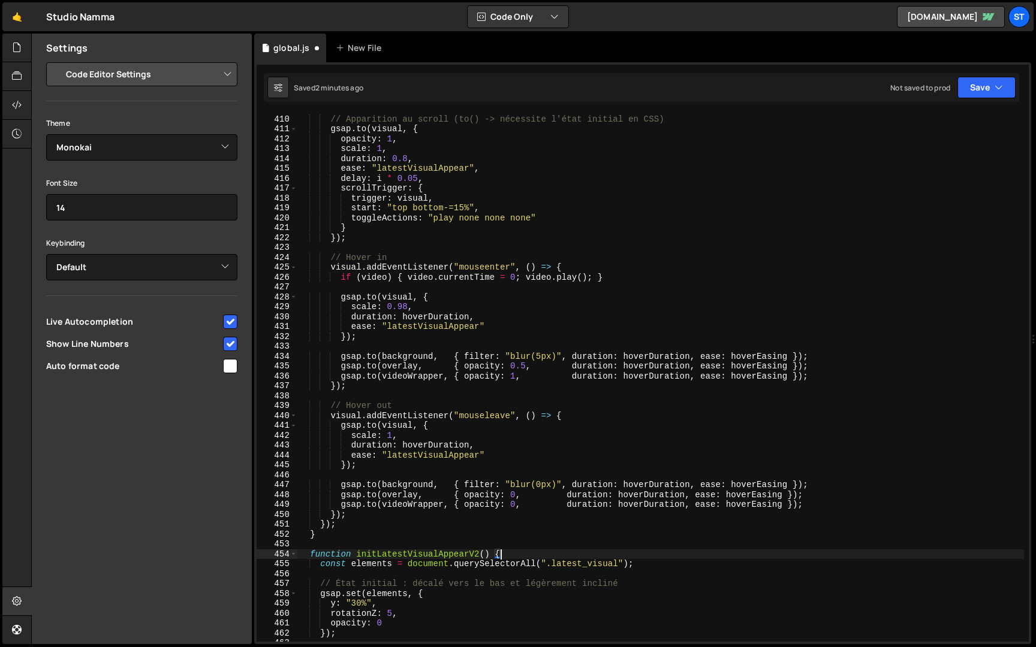
click at [336, 532] on div "// Apparition au scroll (to() -> nécessite l'état initial en CSS) gsap . to ( v…" at bounding box center [660, 378] width 727 height 549
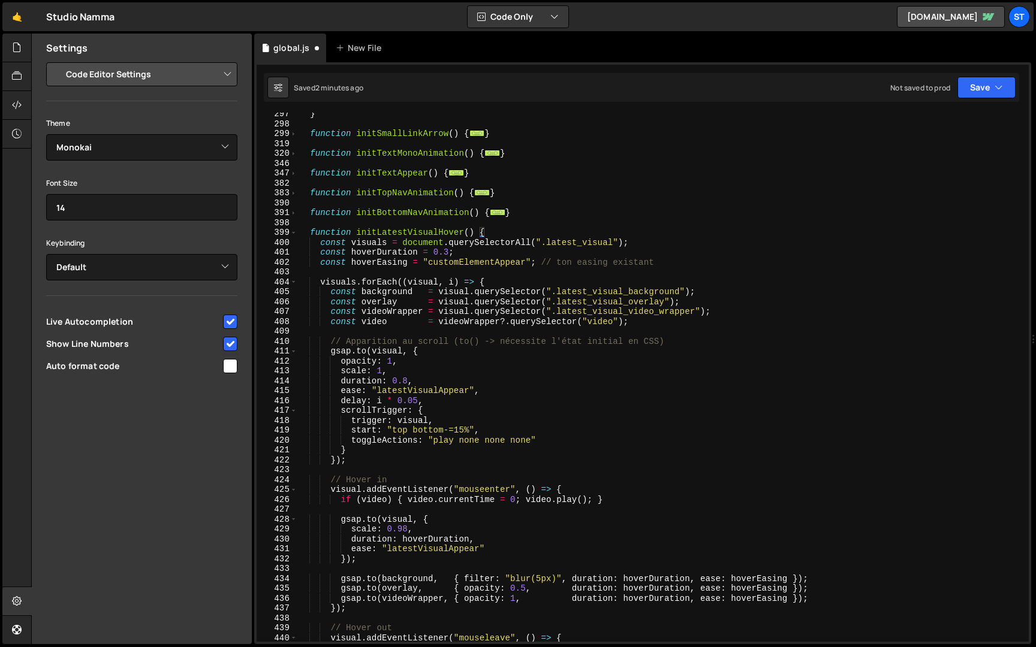
scroll to position [379, 0]
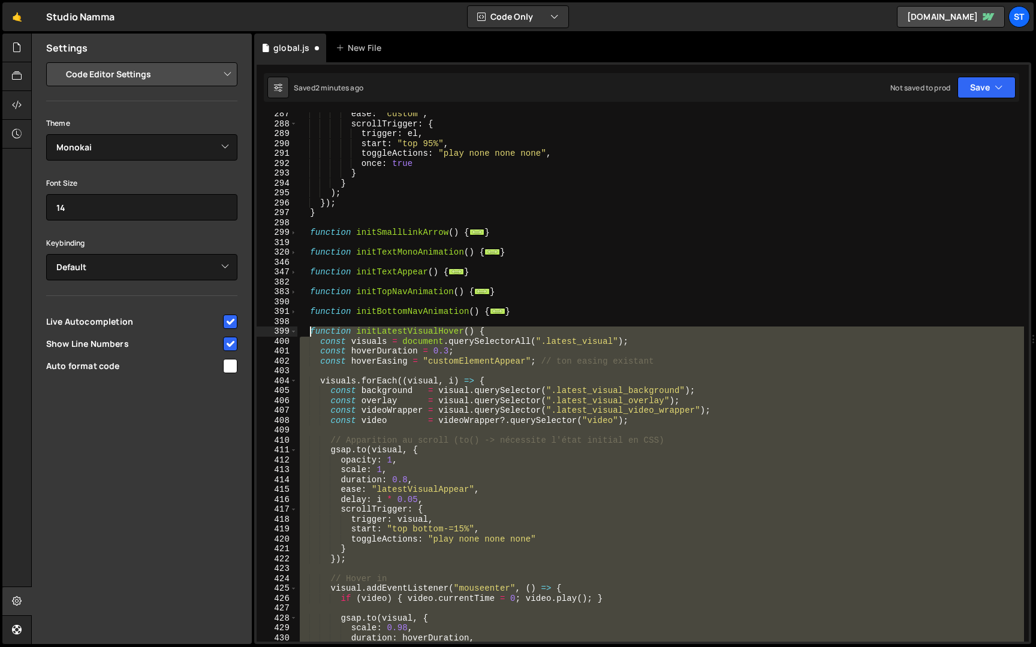
click at [310, 333] on div "ease : "custom" , scrollTrigger : { trigger : el , start : "top 95%" , toggleAc…" at bounding box center [660, 383] width 727 height 549
type textarea "function initLatestVisualHover() { const visuals = document.querySelectorAll(".…"
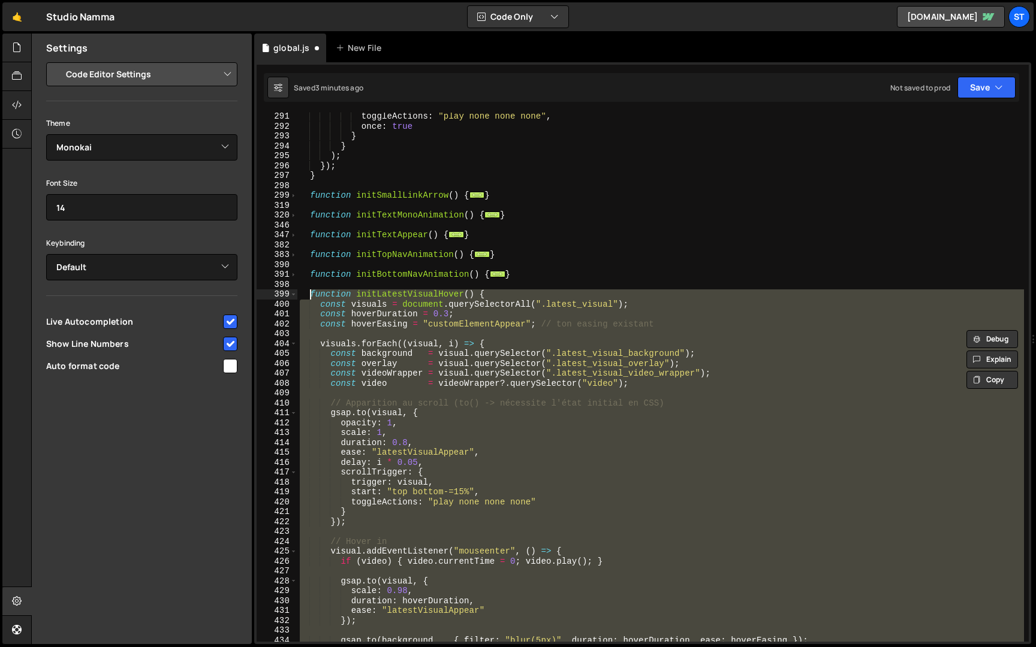
scroll to position [469, 0]
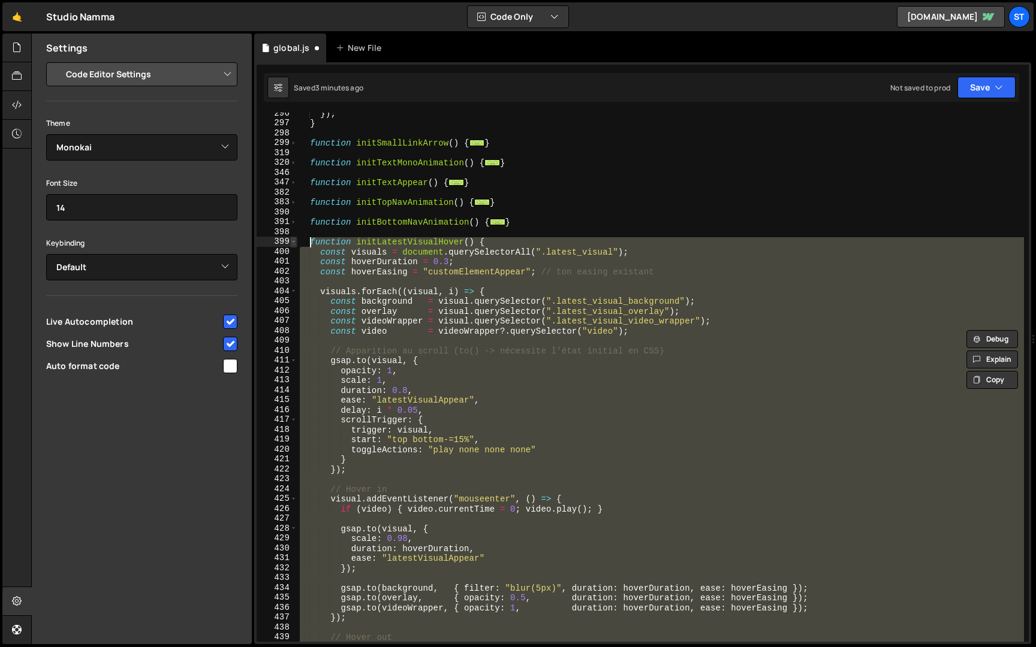
click at [293, 244] on span at bounding box center [293, 242] width 7 height 10
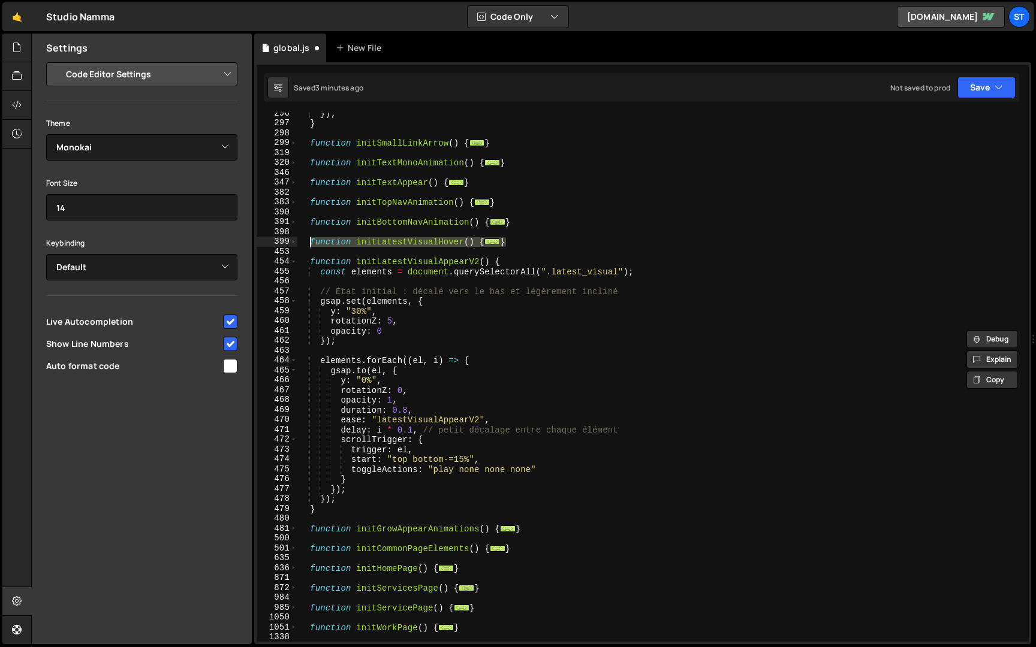
click at [390, 282] on div "}) ; } function initSmallLinkArrow ( ) { ... } function initTextMonoAnimation (…" at bounding box center [660, 383] width 727 height 549
click at [311, 262] on div "}) ; } function initSmallLinkArrow ( ) { ... } function initTextMonoAnimation (…" at bounding box center [660, 383] width 727 height 549
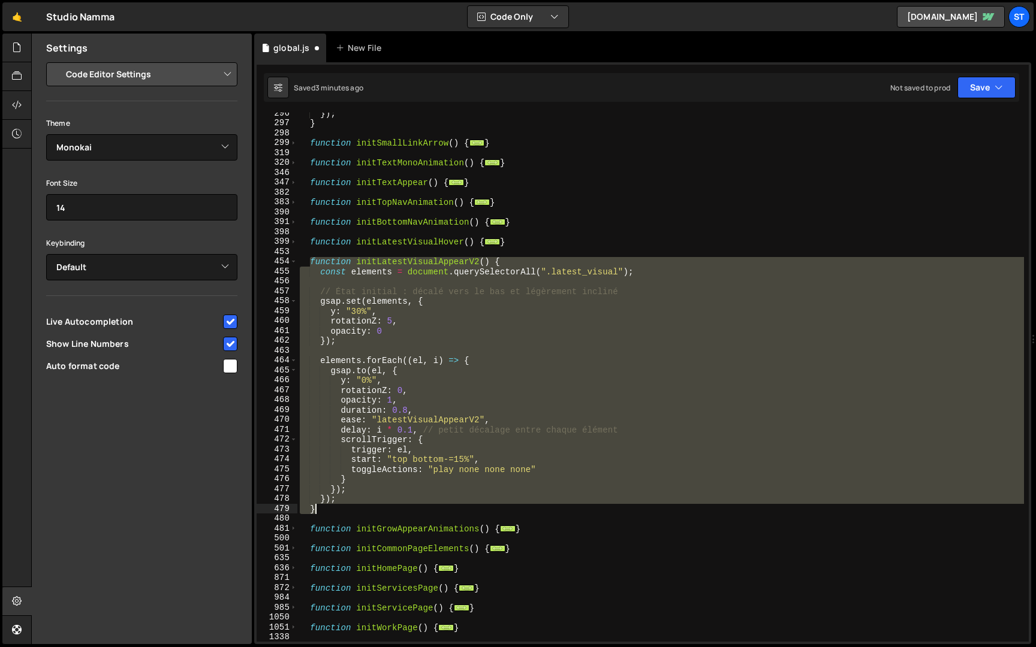
click at [341, 510] on div "}) ; } function initSmallLinkArrow ( ) { ... } function initTextMonoAnimation (…" at bounding box center [660, 383] width 727 height 549
paste textarea
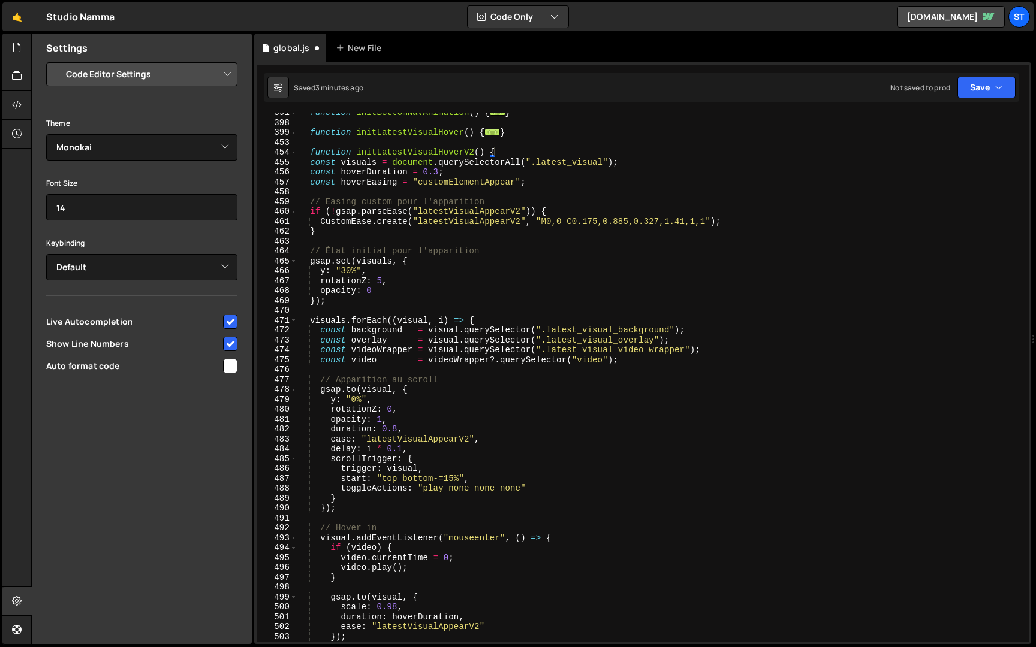
scroll to position [463, 0]
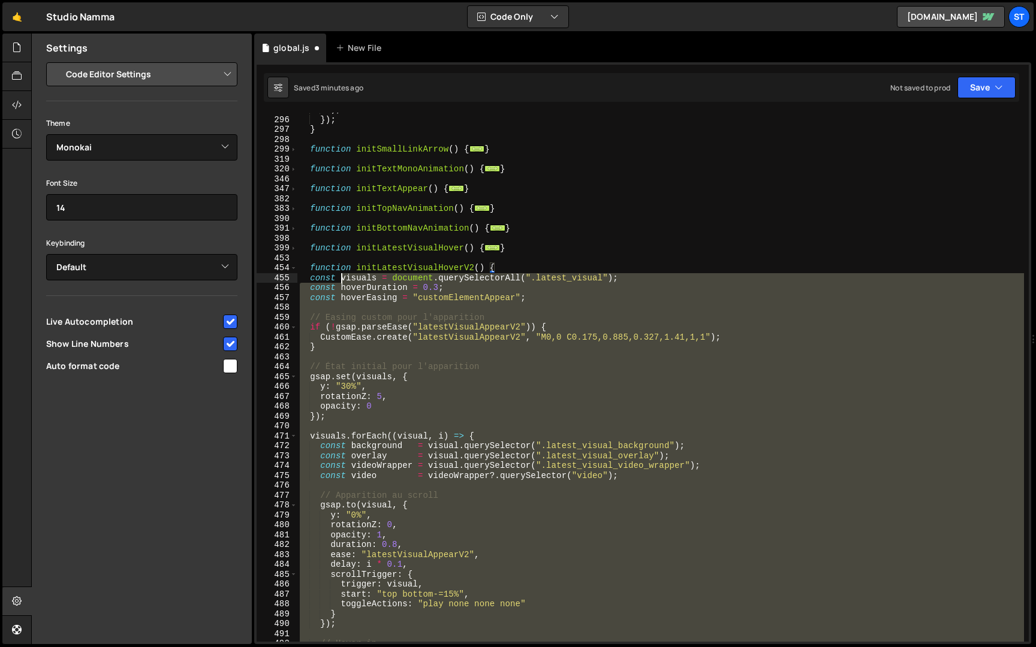
click at [344, 279] on div ") ; }) ; } function initSmallLinkArrow ( ) { ... } function initTextMonoAnimati…" at bounding box center [660, 379] width 727 height 549
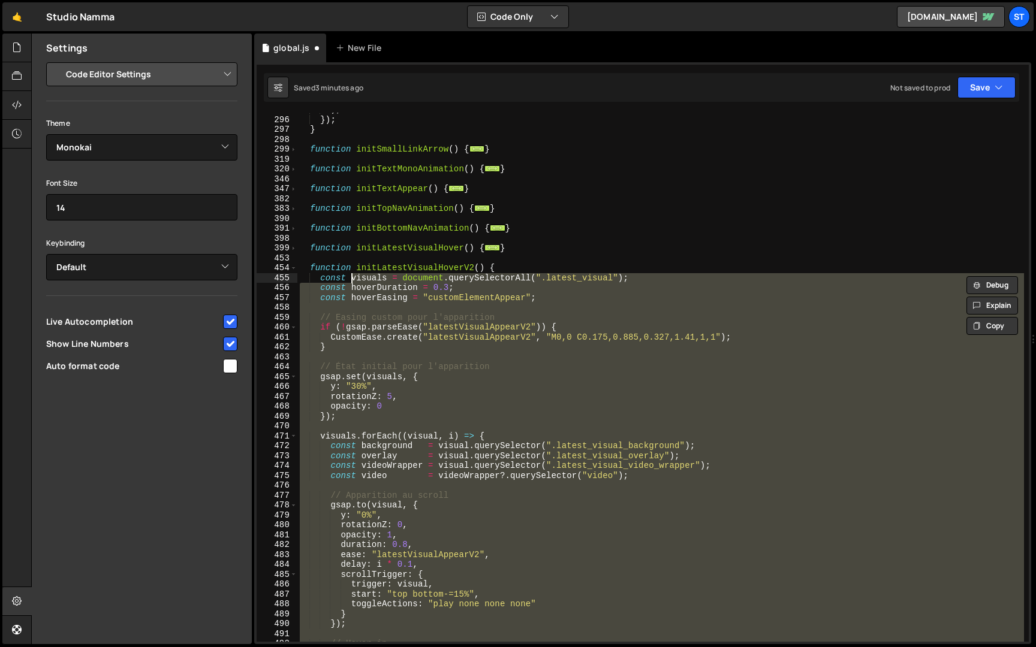
drag, startPoint x: 347, startPoint y: 322, endPoint x: 342, endPoint y: 332, distance: 10.5
click at [347, 323] on div ") ; }) ; } function initSmallLinkArrow ( ) { ... } function initTextMonoAnimati…" at bounding box center [660, 379] width 727 height 549
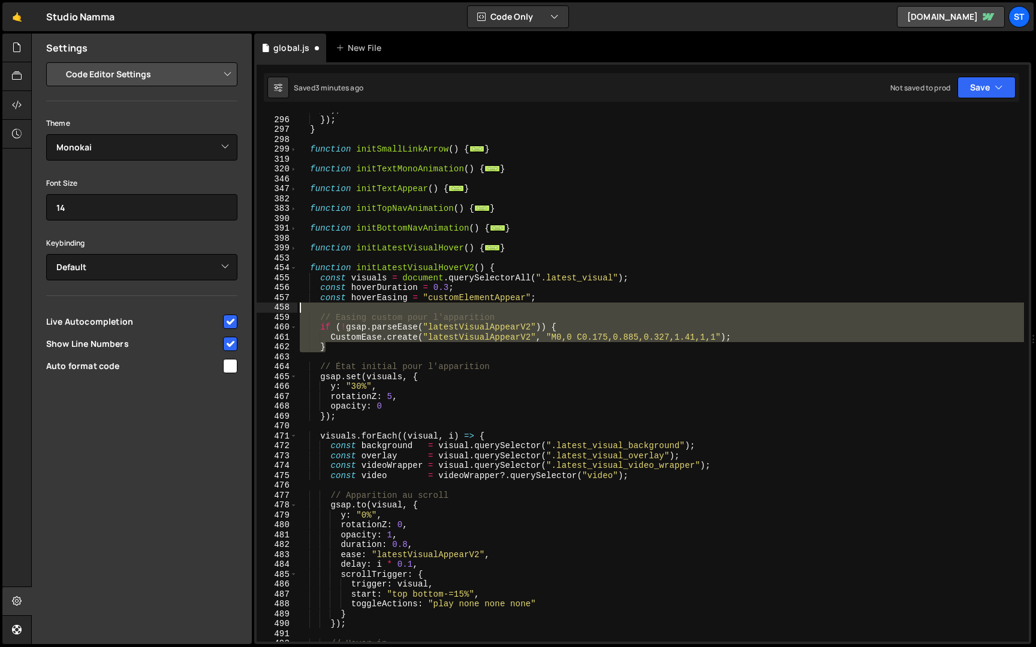
drag, startPoint x: 340, startPoint y: 351, endPoint x: 257, endPoint y: 305, distance: 95.3
click at [257, 305] on div "// Easing custom pour l'apparition if (!gsap.parseEase("latestVisualAppearV2"))…" at bounding box center [643, 377] width 772 height 529
type textarea "// Easing custom pour l'apparition"
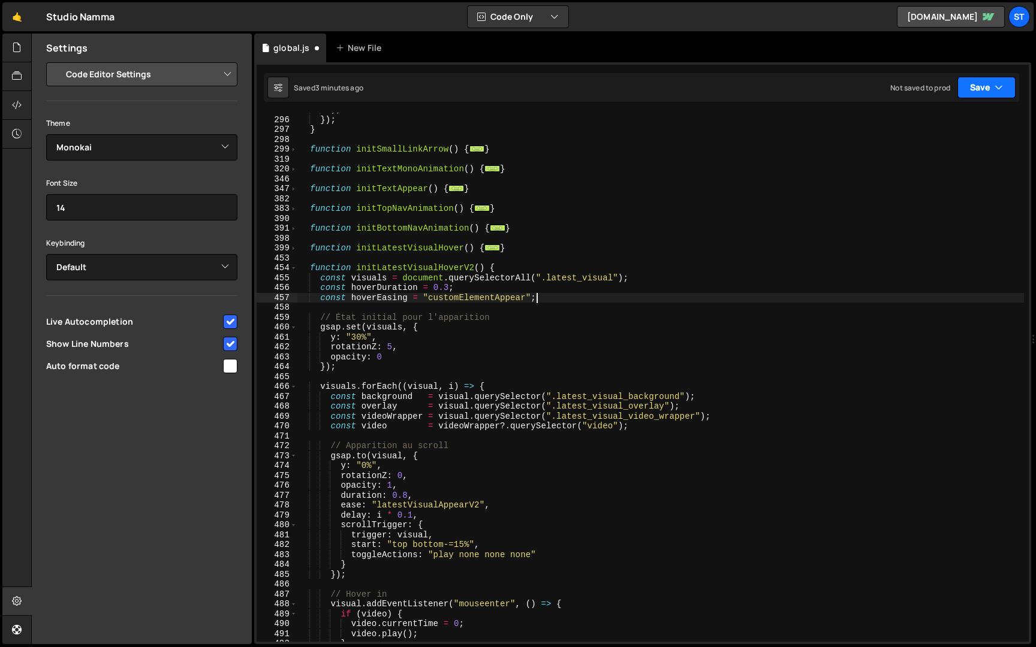
click at [1001, 80] on button "Save" at bounding box center [986, 88] width 58 height 22
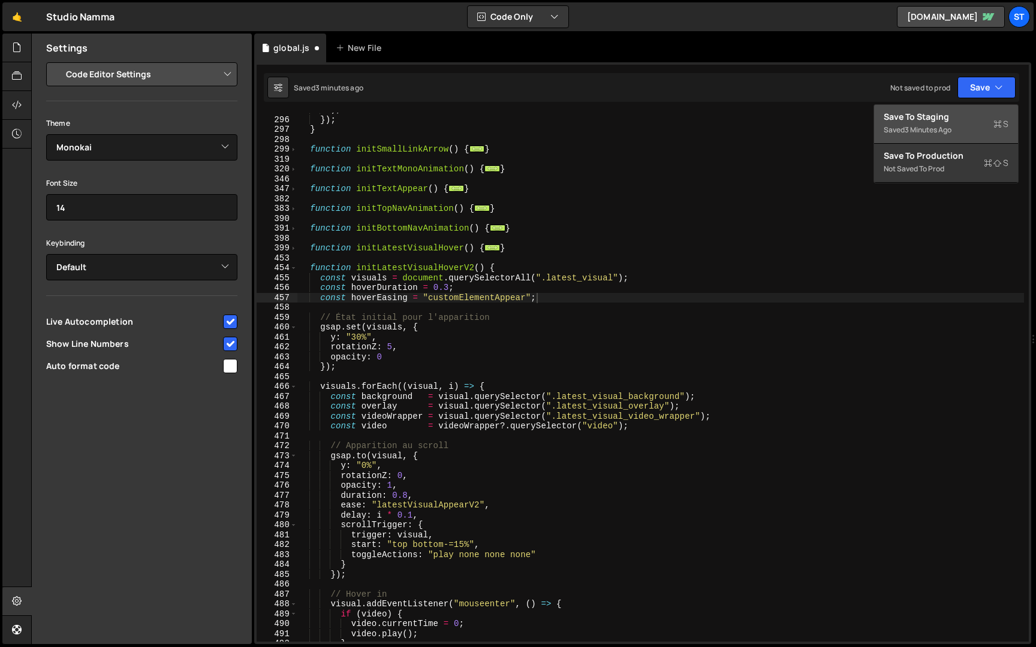
click at [550, 336] on div ") ; }) ; } function initSmallLinkArrow ( ) { ... } function initTextMonoAnimati…" at bounding box center [660, 379] width 727 height 549
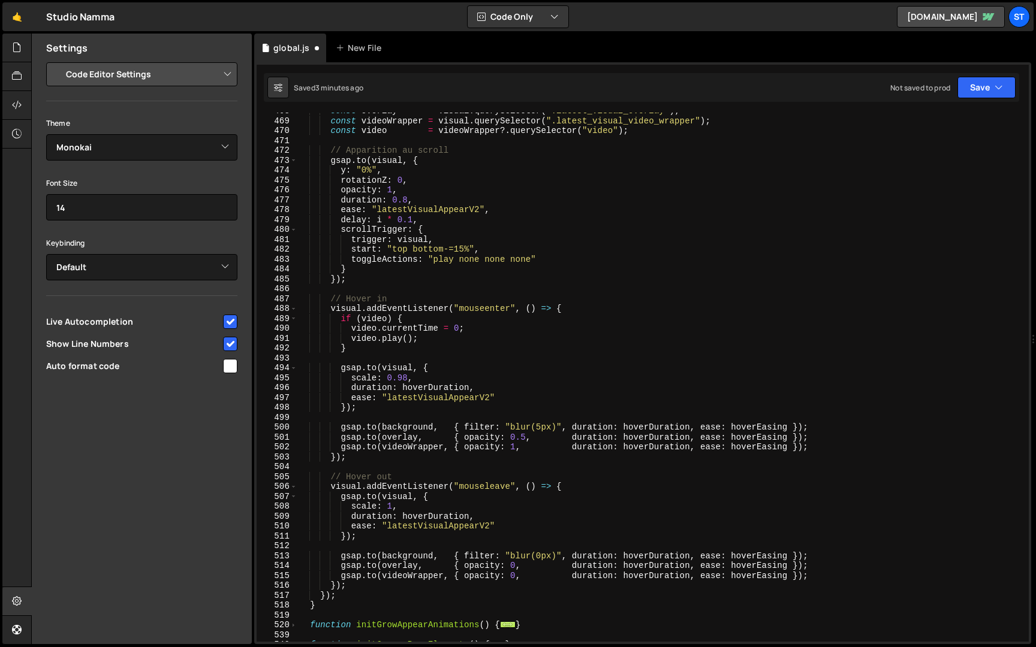
scroll to position [981, 0]
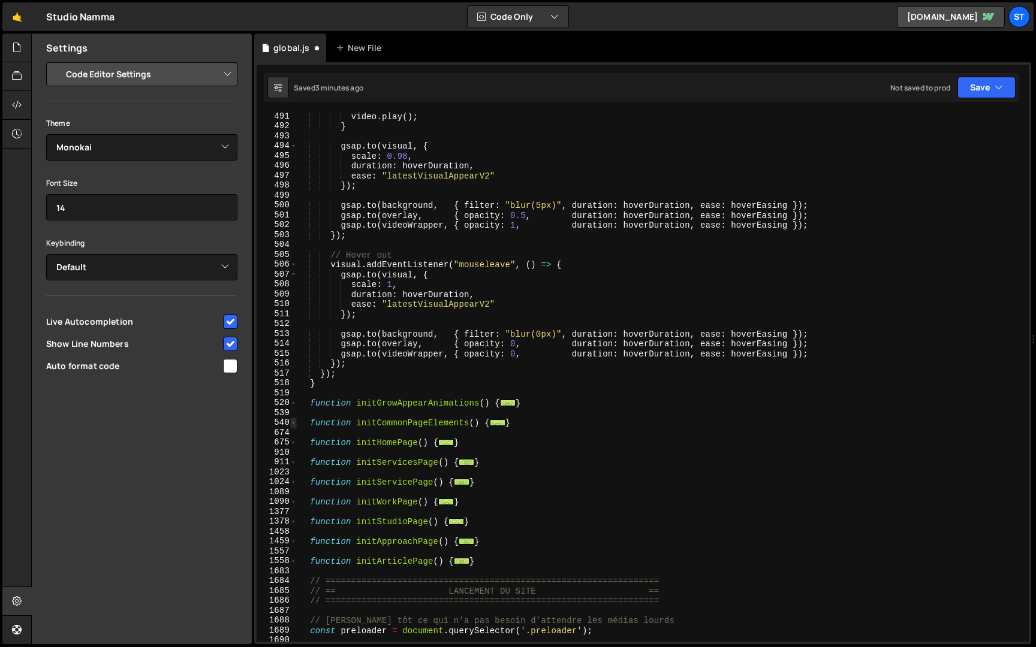
click at [294, 422] on span at bounding box center [293, 423] width 7 height 10
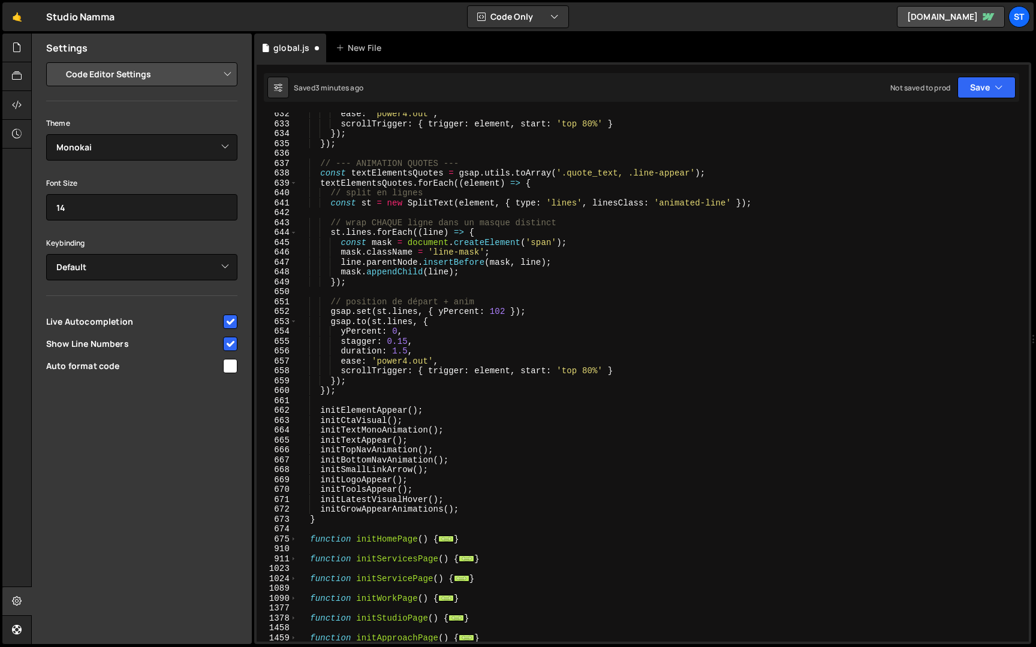
scroll to position [2203, 0]
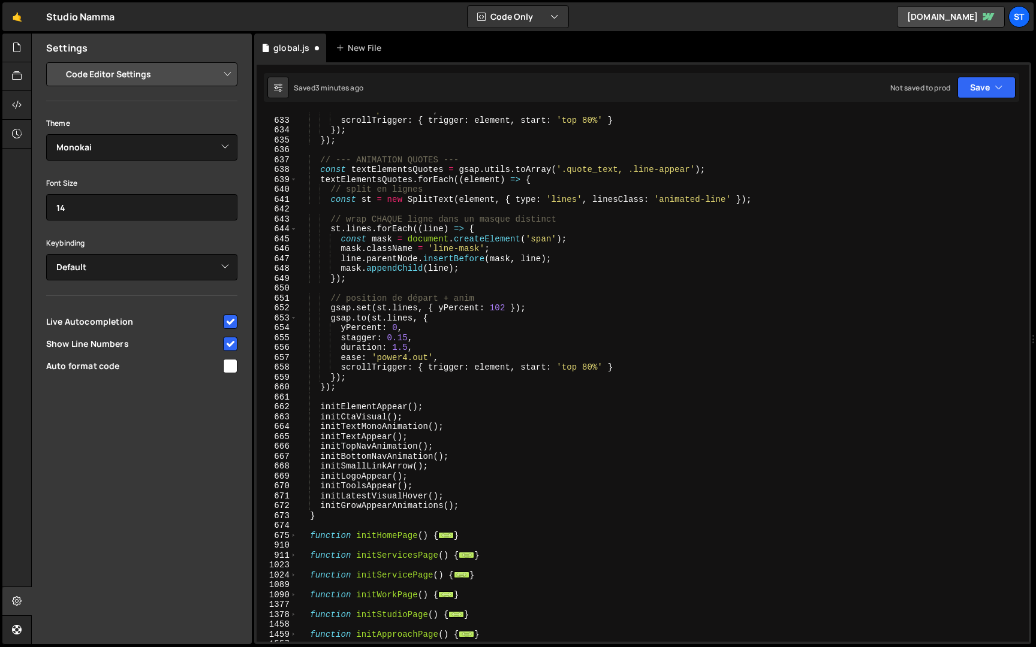
click at [426, 496] on div "ease : 'power4.out' , scrollTrigger : { trigger : element , start : 'top 80%' }…" at bounding box center [660, 380] width 727 height 549
click at [977, 86] on button "Save" at bounding box center [986, 88] width 58 height 22
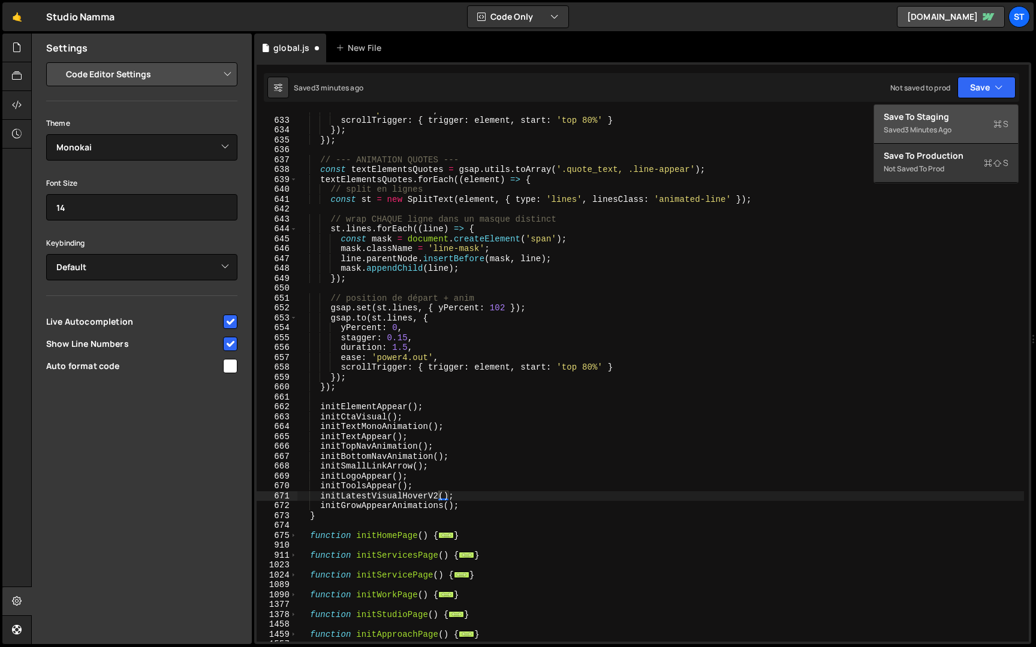
click at [959, 115] on div "Save to Staging S" at bounding box center [946, 117] width 125 height 12
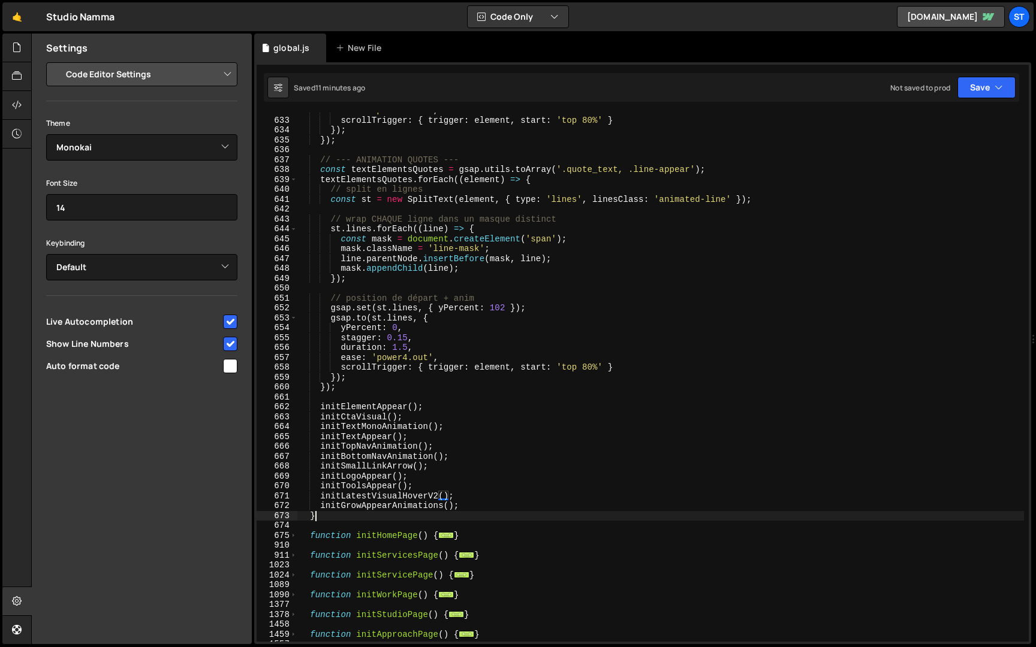
click at [324, 515] on div "ease : 'power4.out' , scrollTrigger : { trigger : element , start : 'top 80%' }…" at bounding box center [660, 380] width 727 height 549
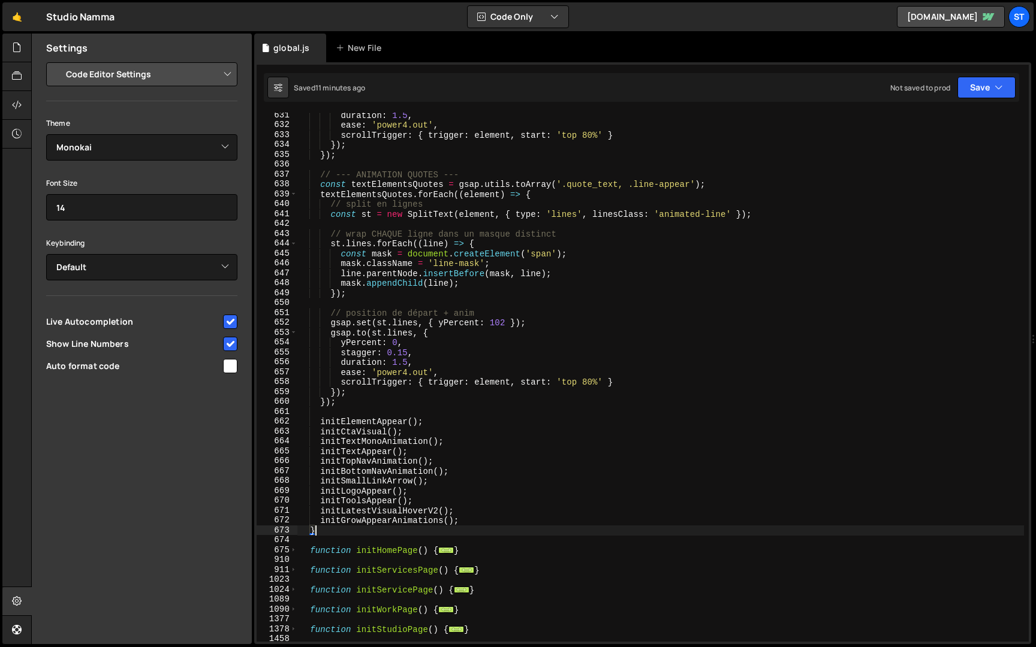
scroll to position [2342, 0]
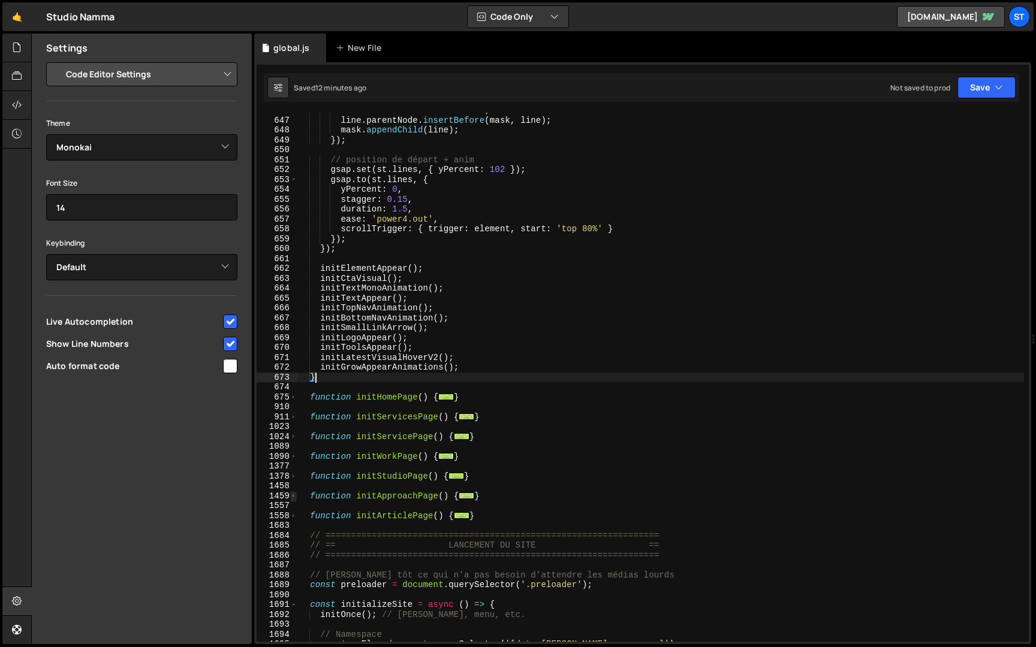
click at [291, 496] on span at bounding box center [293, 497] width 7 height 10
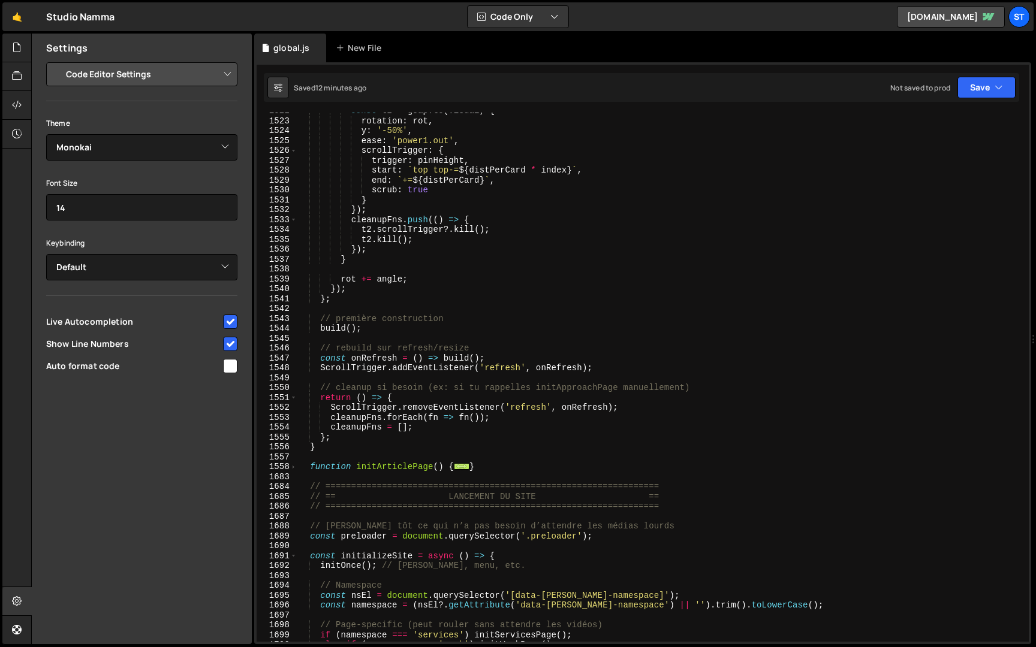
scroll to position [3350, 0]
click at [341, 451] on div "const t2 = gsap . to ( visual , { rotation : rot , y : '-50%' , ease : 'power1.…" at bounding box center [660, 380] width 727 height 549
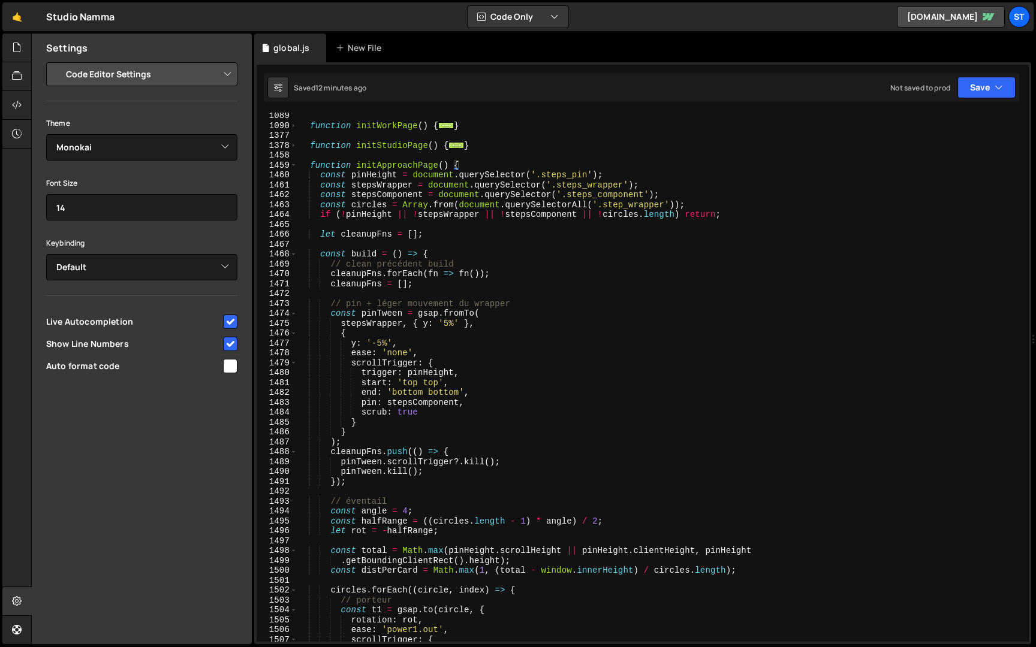
scroll to position [2560, 0]
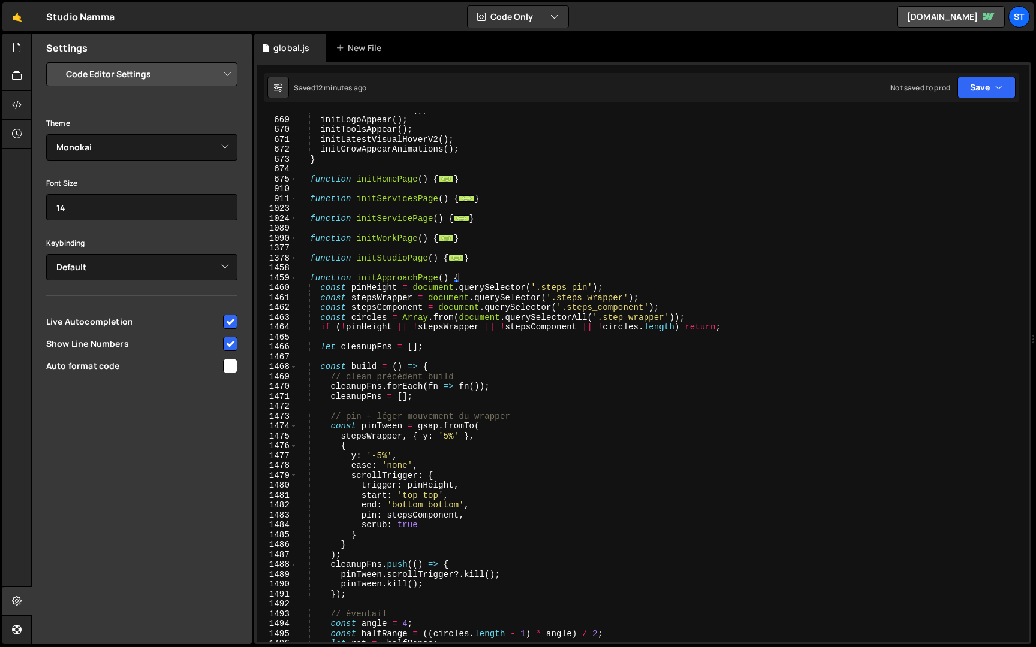
click at [311, 277] on div "initSmallLinkArrow ( ) ; initLogoAppear ( ) ; initToolsAppear ( ) ; initLatestV…" at bounding box center [660, 379] width 727 height 549
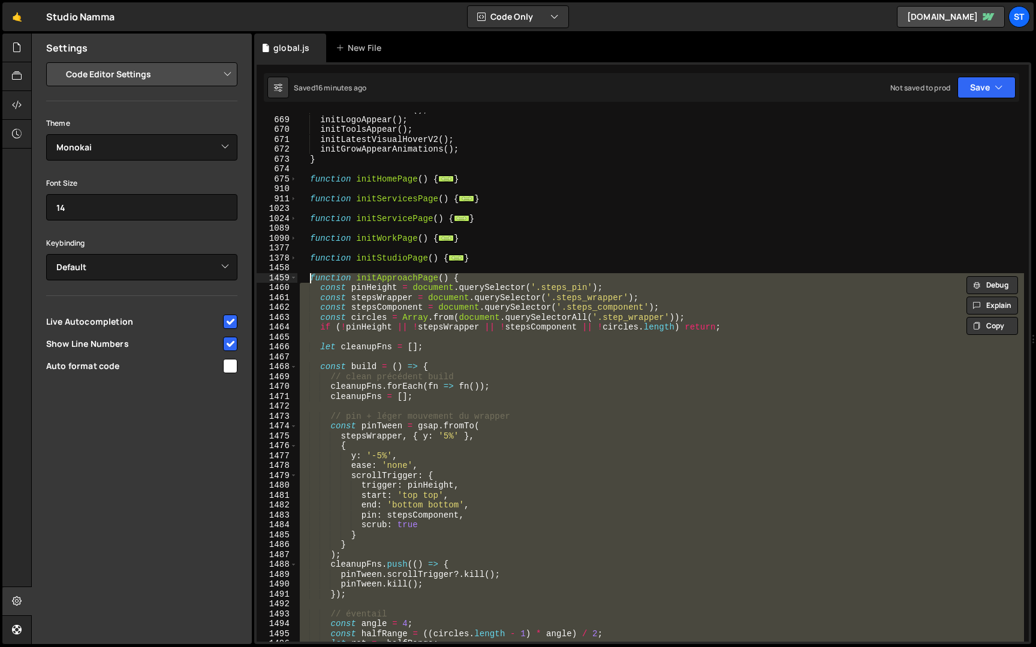
click at [402, 372] on div "initSmallLinkArrow ( ) ; initLogoAppear ( ) ; initToolsAppear ( ) ; initLatestV…" at bounding box center [660, 377] width 727 height 529
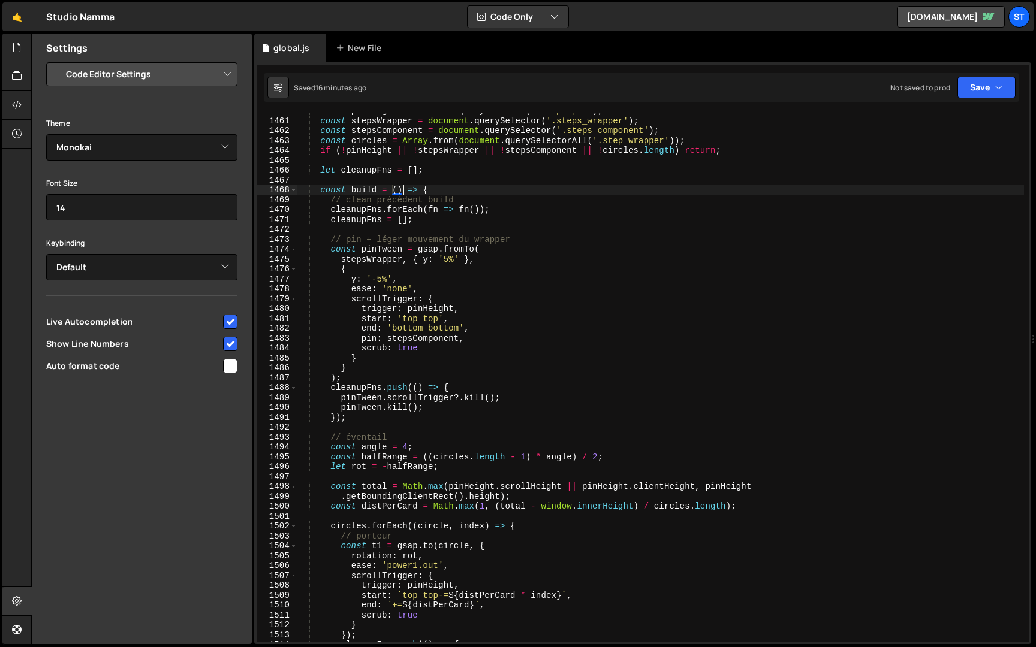
scroll to position [2744, 0]
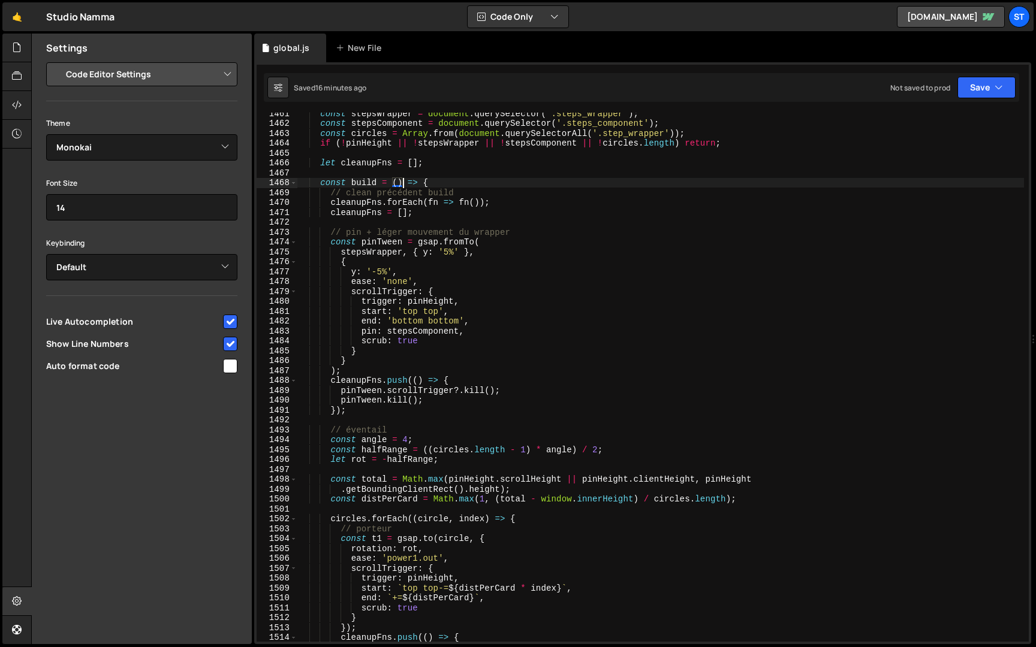
click at [406, 443] on div "const stepsWrapper = document . querySelector ( '.steps_wrapper' ) ; const step…" at bounding box center [660, 383] width 727 height 549
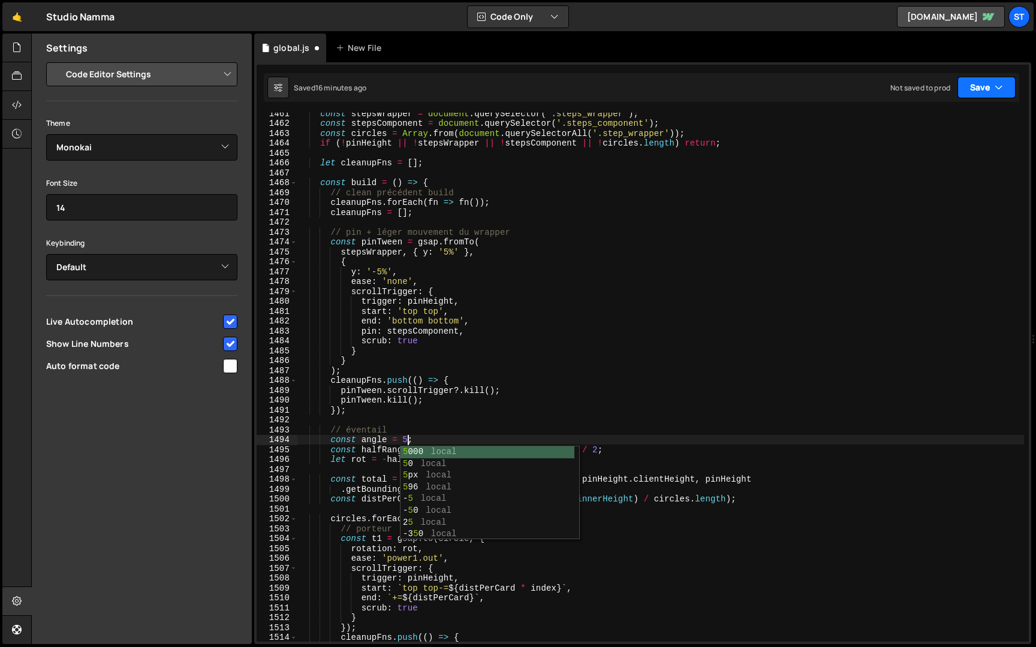
click at [973, 88] on button "Save" at bounding box center [986, 88] width 58 height 22
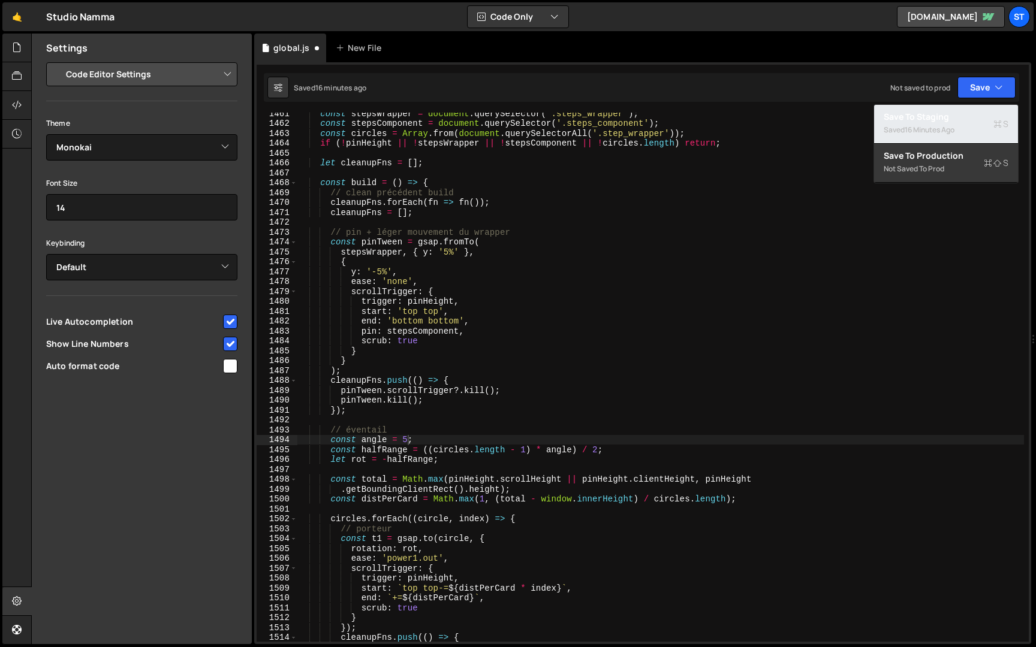
click at [926, 132] on div "16 minutes ago" at bounding box center [930, 130] width 50 height 10
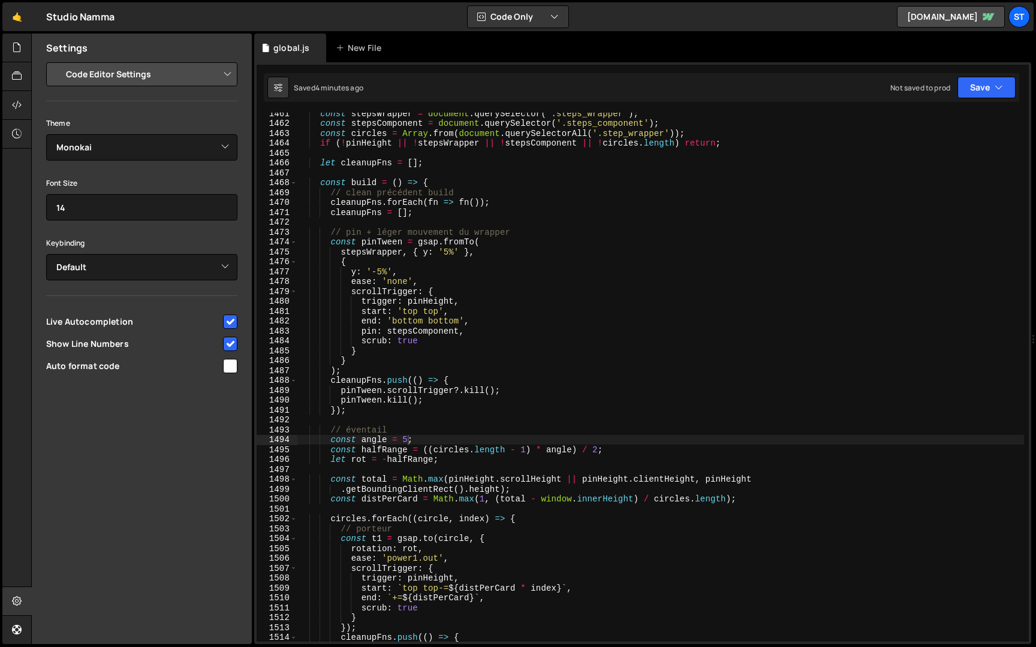
click at [408, 442] on div "const stepsWrapper = document . querySelector ( '.steps_wrapper' ) ; const step…" at bounding box center [660, 383] width 727 height 549
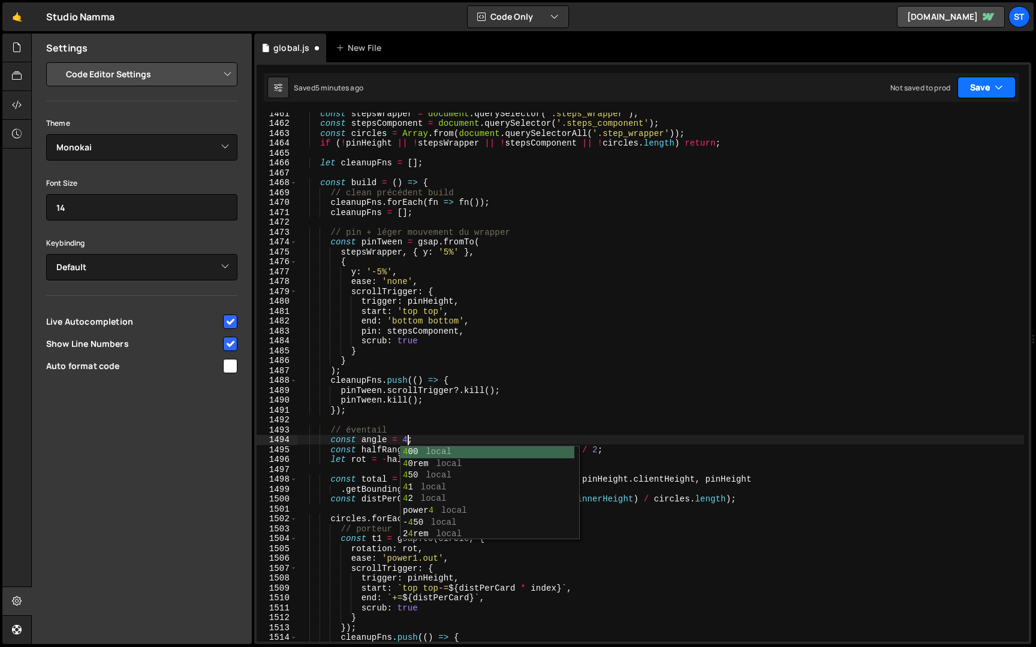
click at [979, 83] on button "Save" at bounding box center [986, 88] width 58 height 22
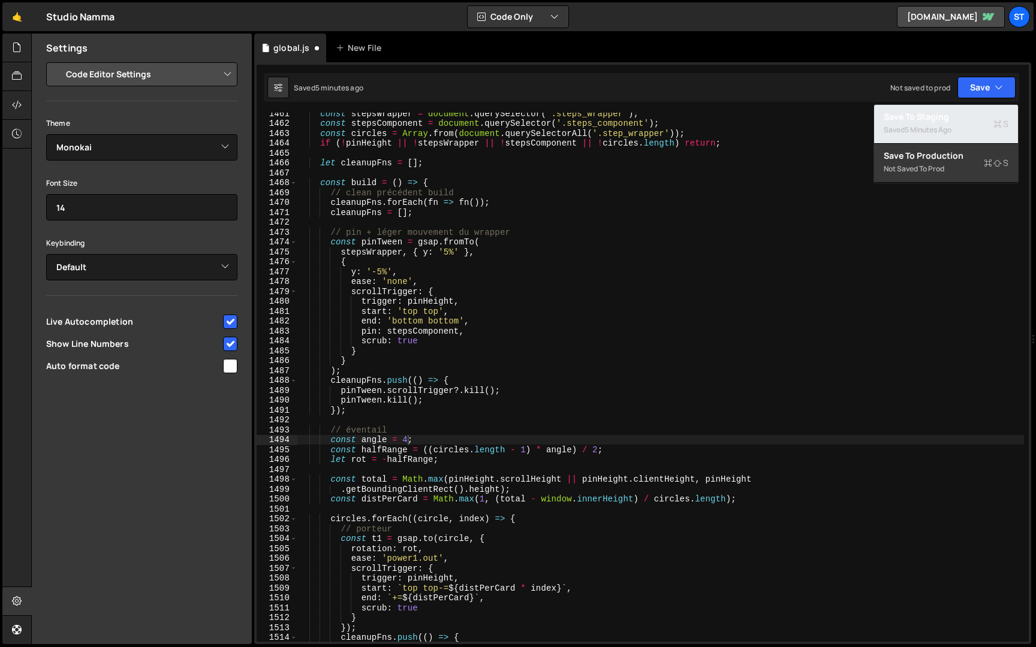
click at [939, 126] on div "5 minutes ago" at bounding box center [928, 130] width 47 height 10
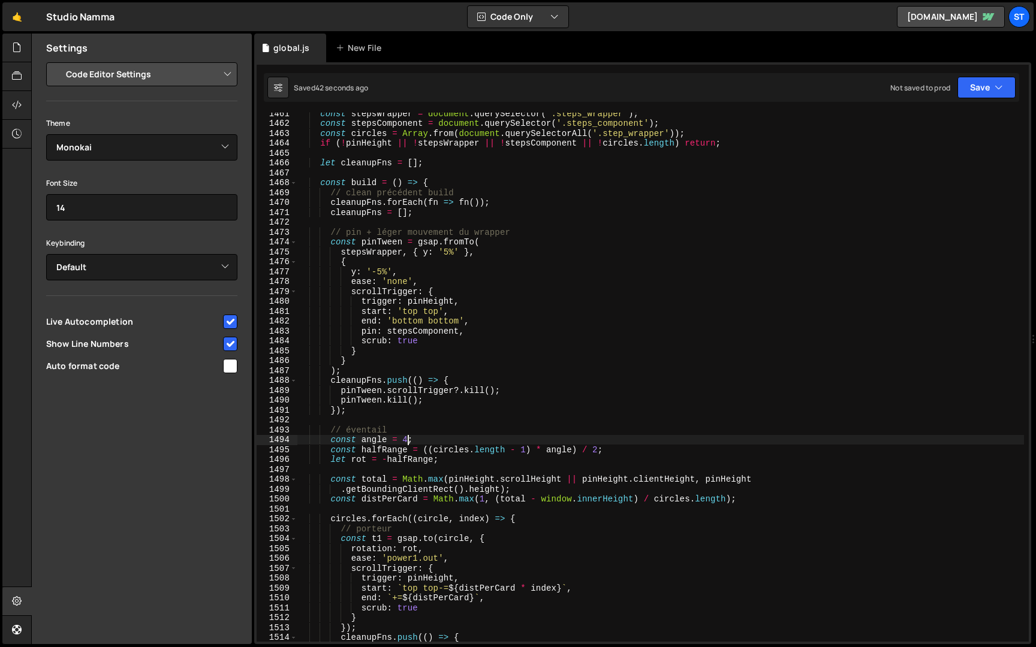
click at [406, 441] on div "const stepsWrapper = document . querySelector ( '.steps_wrapper' ) ; const step…" at bounding box center [660, 383] width 727 height 549
click at [979, 80] on button "Save" at bounding box center [986, 88] width 58 height 22
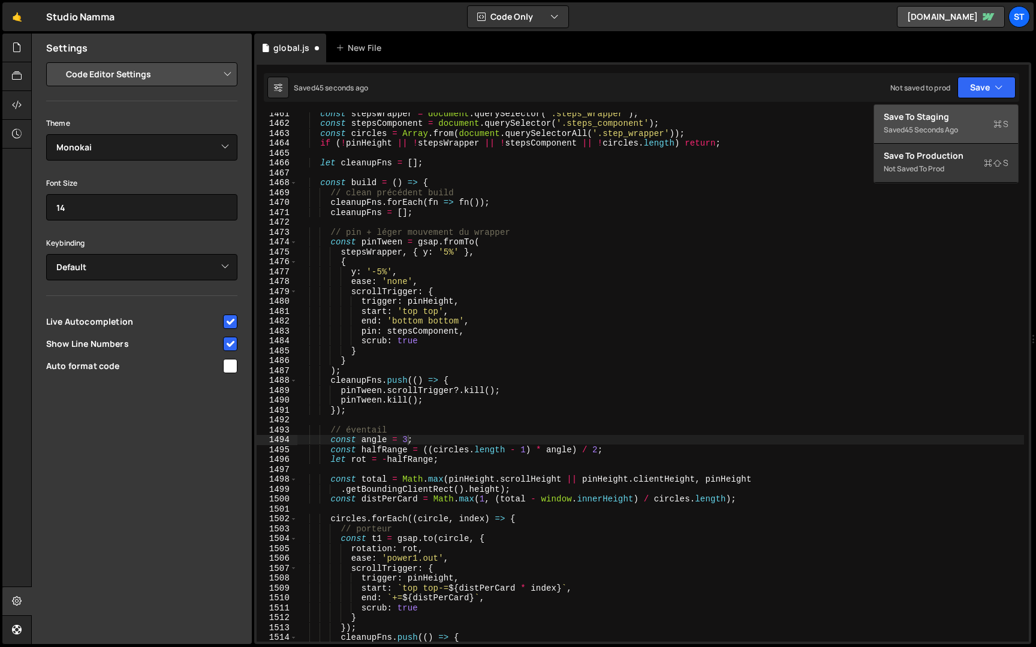
click at [950, 119] on div "Save to Staging S" at bounding box center [946, 117] width 125 height 12
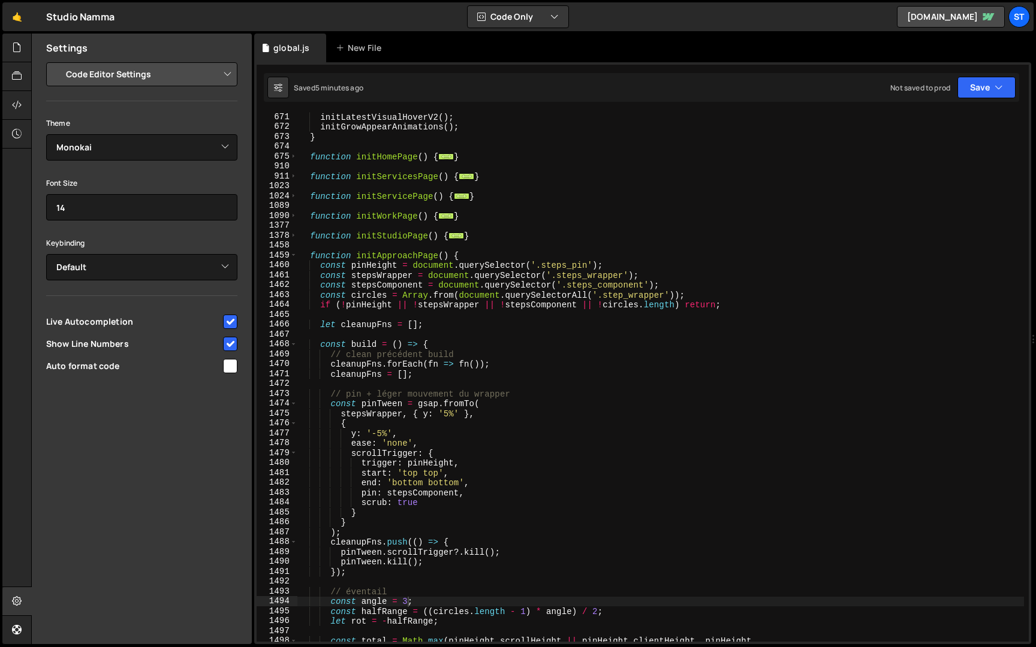
scroll to position [2534, 0]
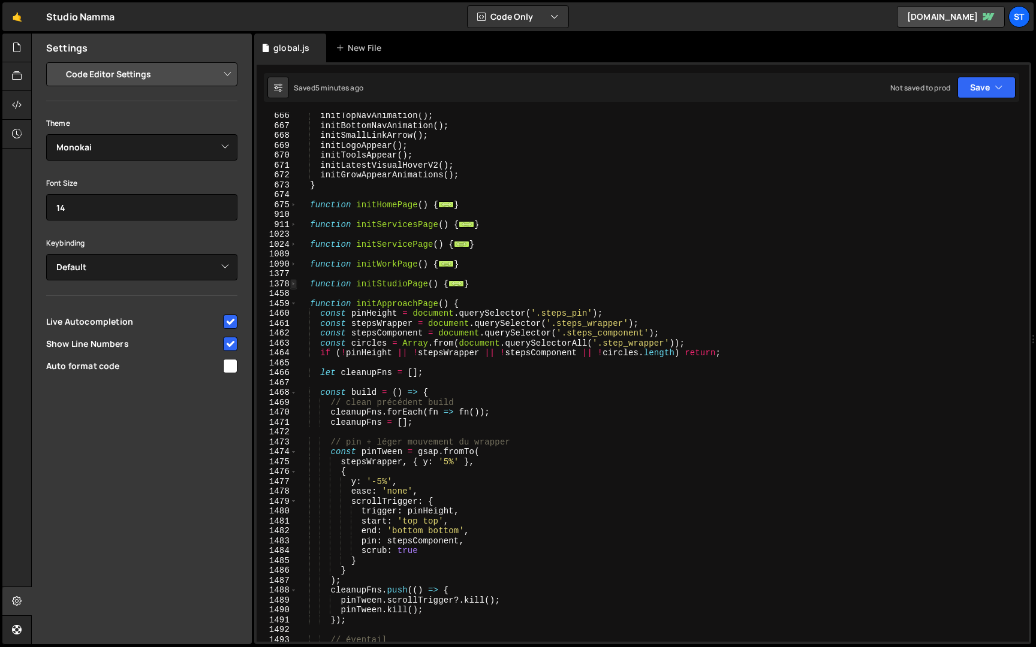
click at [294, 282] on span at bounding box center [293, 284] width 7 height 10
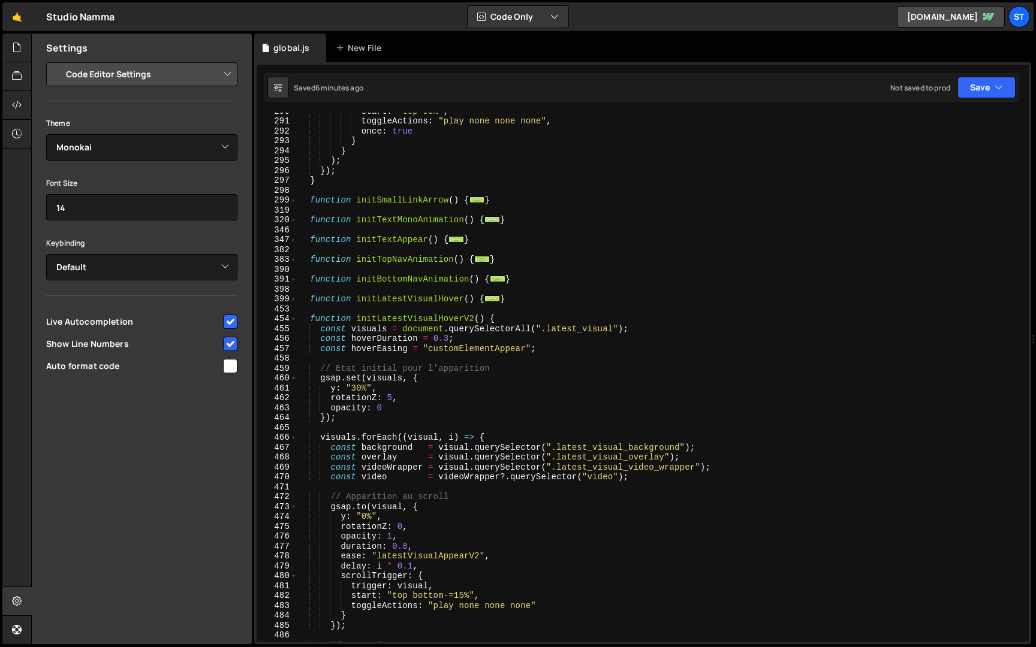
scroll to position [341, 0]
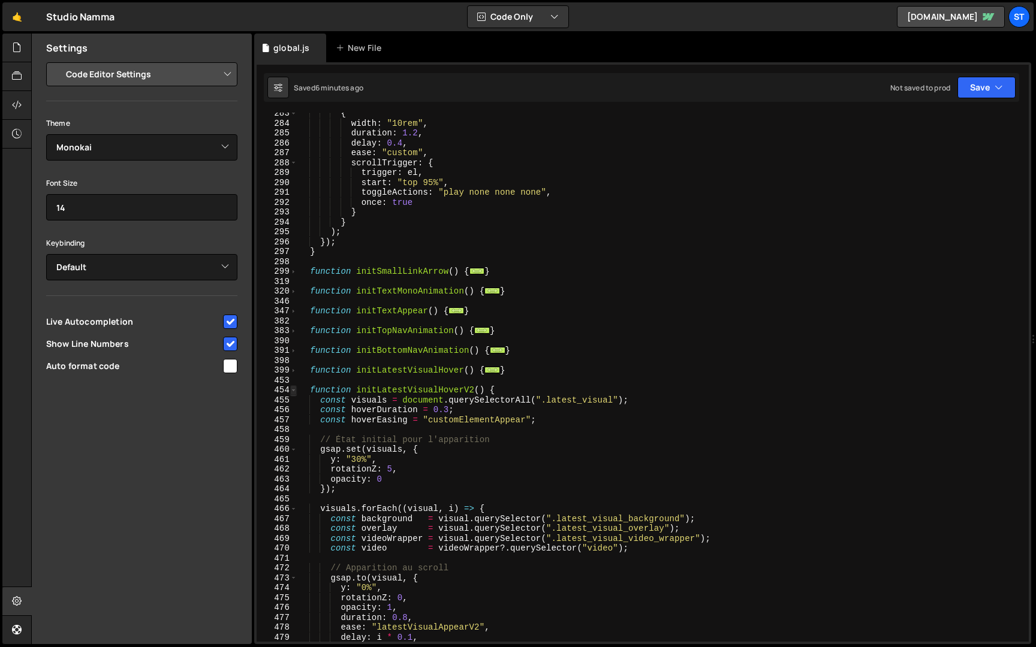
click at [293, 391] on span at bounding box center [293, 390] width 7 height 10
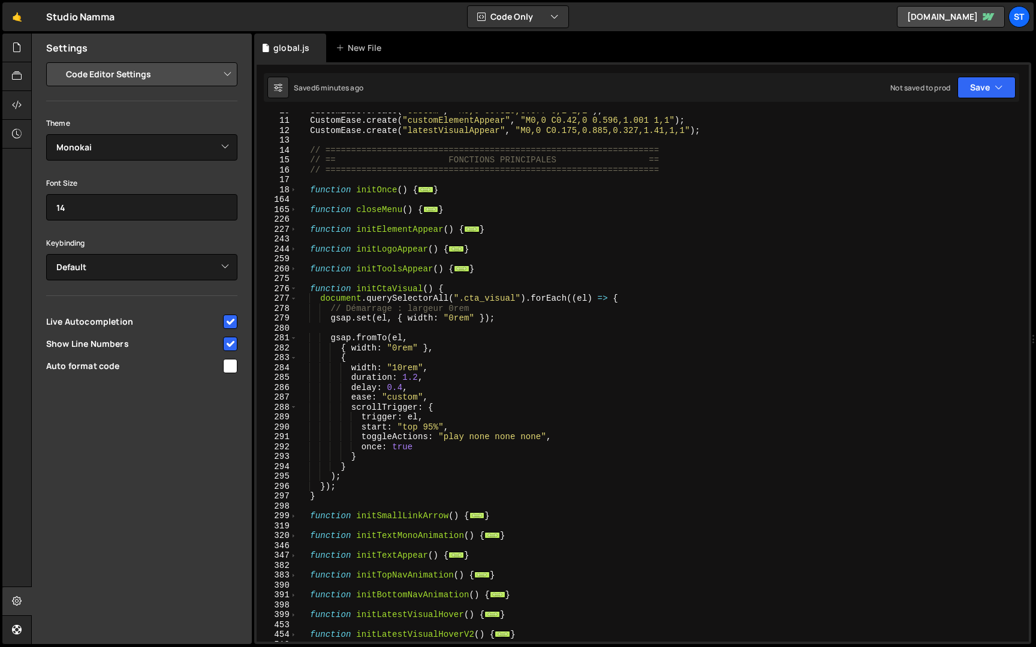
scroll to position [128, 0]
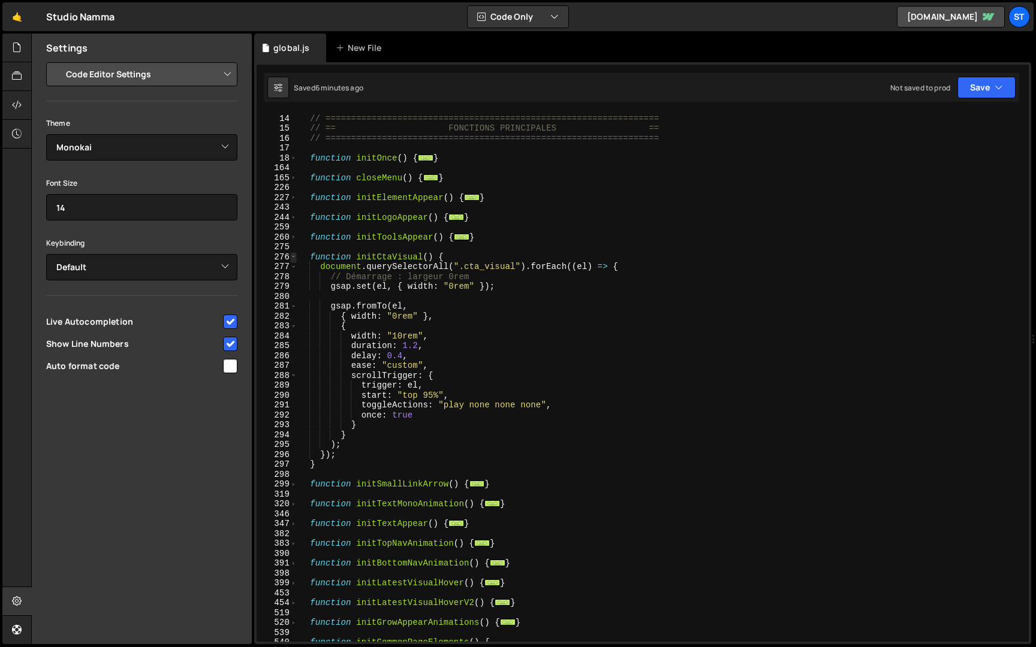
click at [294, 258] on span at bounding box center [293, 257] width 7 height 10
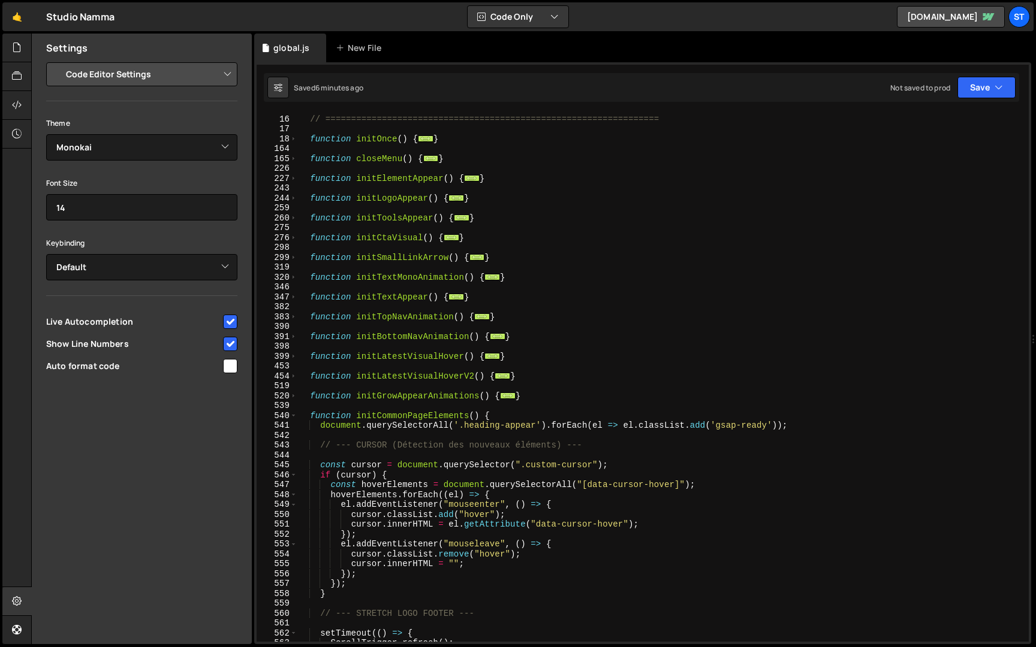
scroll to position [147, 0]
click at [294, 378] on span at bounding box center [293, 377] width 7 height 10
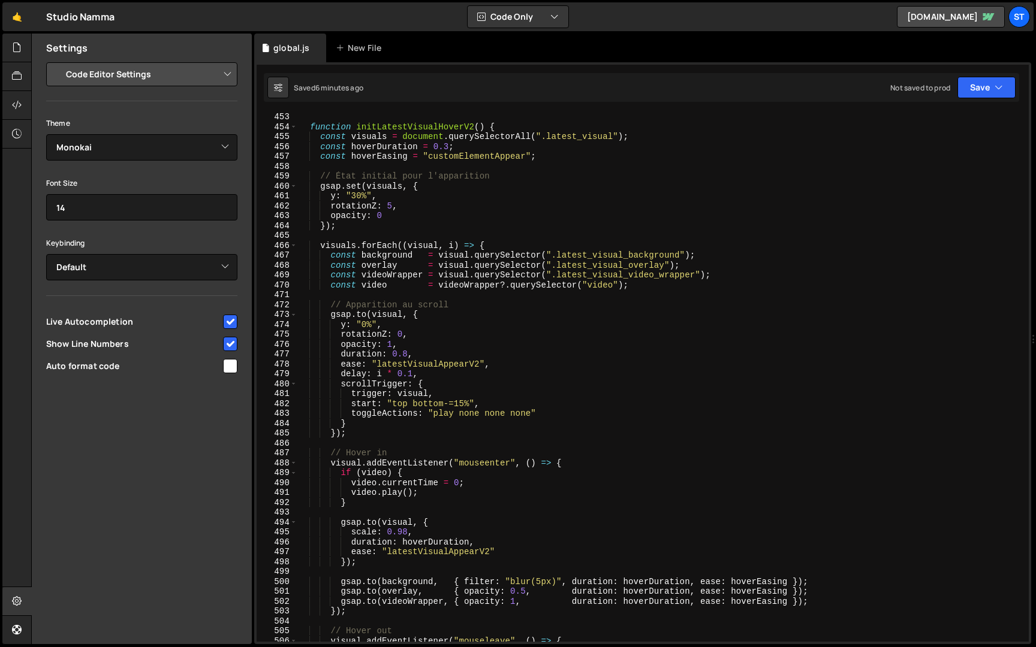
scroll to position [456, 0]
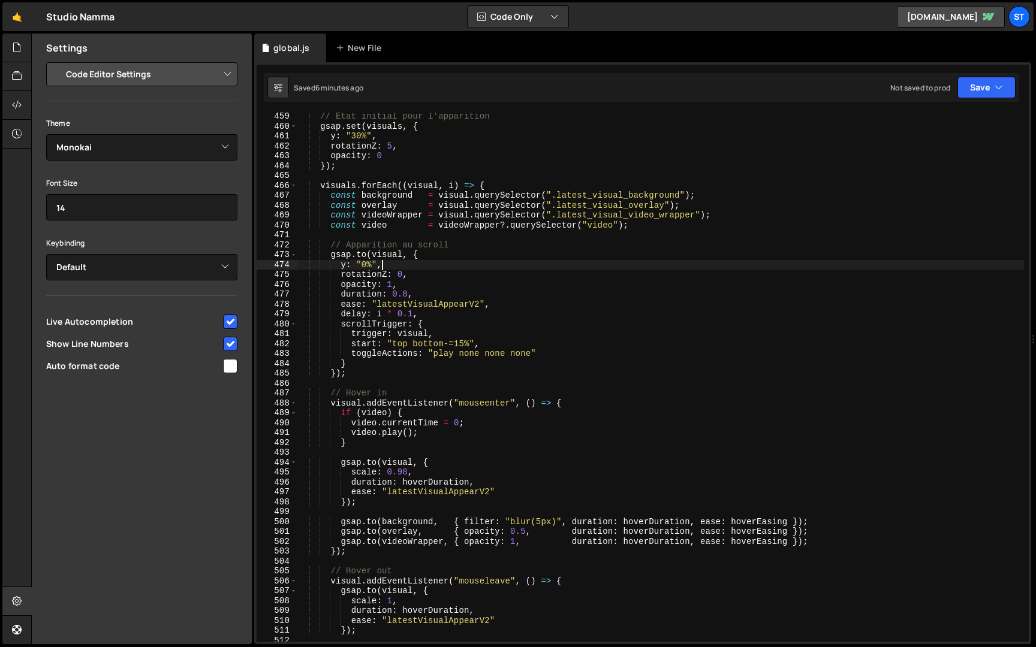
click at [388, 264] on div "// État initial pour l'apparition gsap . set ( visuals , { y : "30%" , rotation…" at bounding box center [660, 386] width 727 height 549
type textarea "y: "0%","
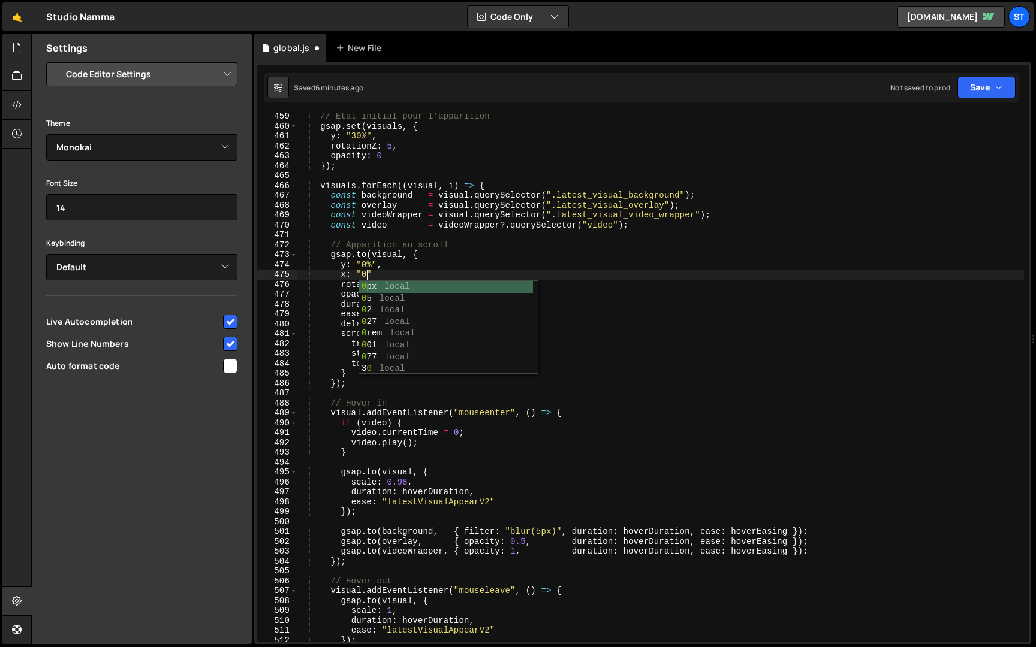
scroll to position [0, 4]
click at [372, 264] on div "// État initial pour l'apparition gsap . set ( visuals , { y : "30%" , rotation…" at bounding box center [660, 386] width 727 height 549
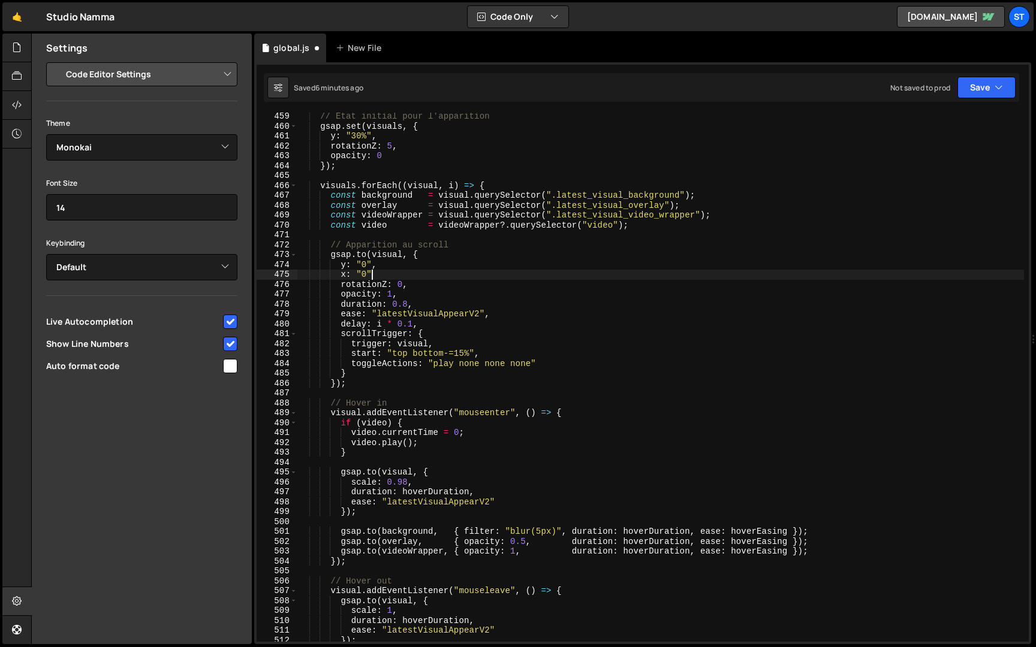
click at [385, 277] on div "// État initial pour l'apparition gsap . set ( visuals , { y : "30%" , rotation…" at bounding box center [660, 386] width 727 height 549
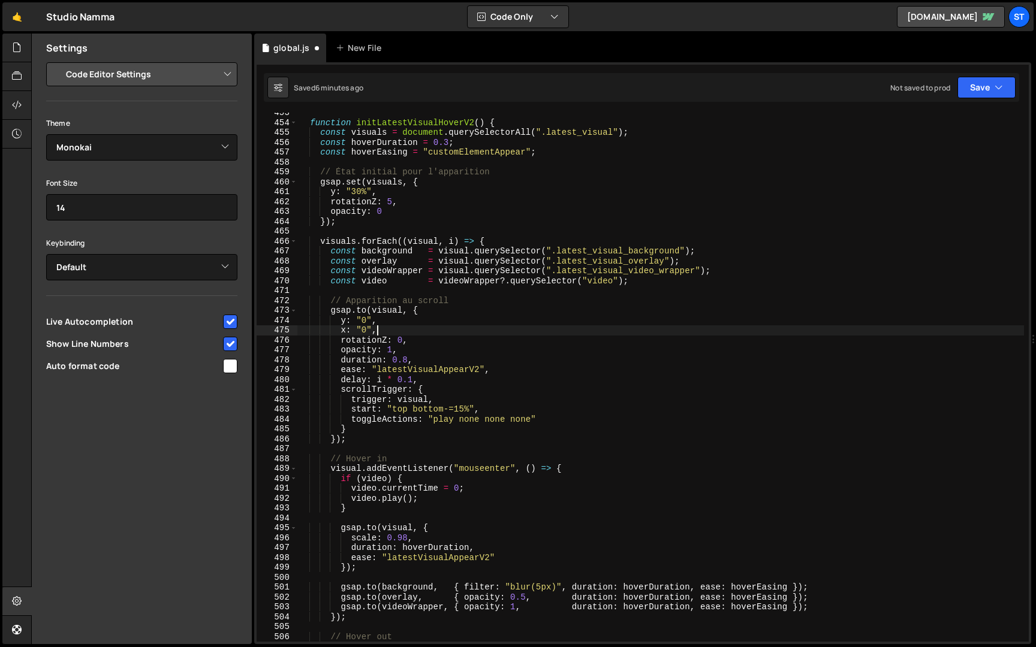
scroll to position [400, 0]
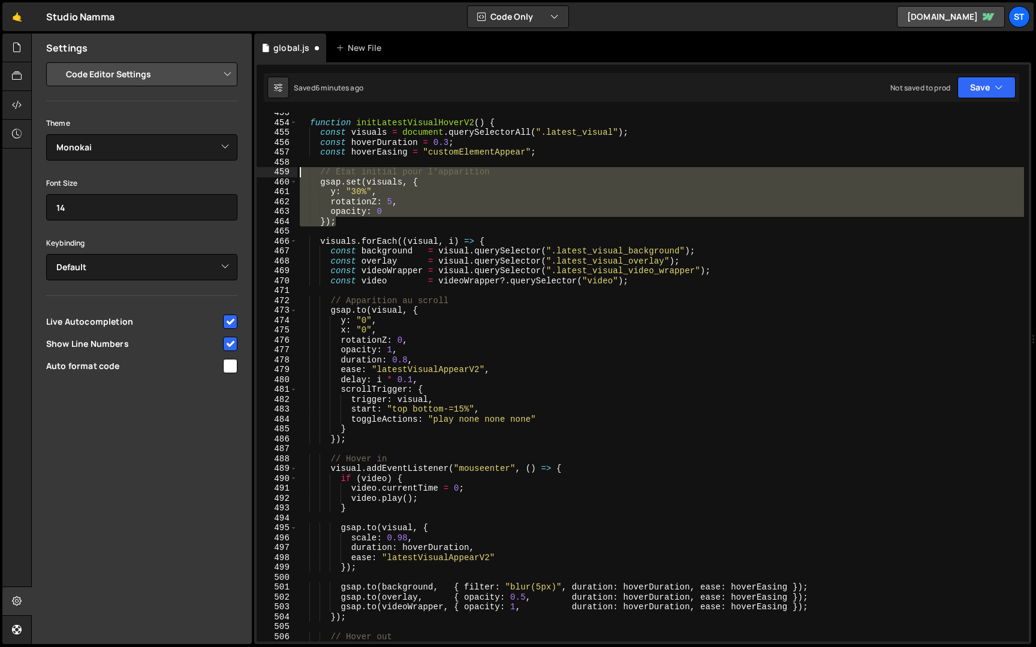
drag, startPoint x: 341, startPoint y: 221, endPoint x: 266, endPoint y: 170, distance: 90.6
click at [266, 170] on div "x: "0", 453 454 455 456 457 458 459 460 461 462 463 464 465 466 467 468 469 470…" at bounding box center [643, 377] width 772 height 529
type textarea "// État initial pour l'apparition gsap.set(visuals, {"
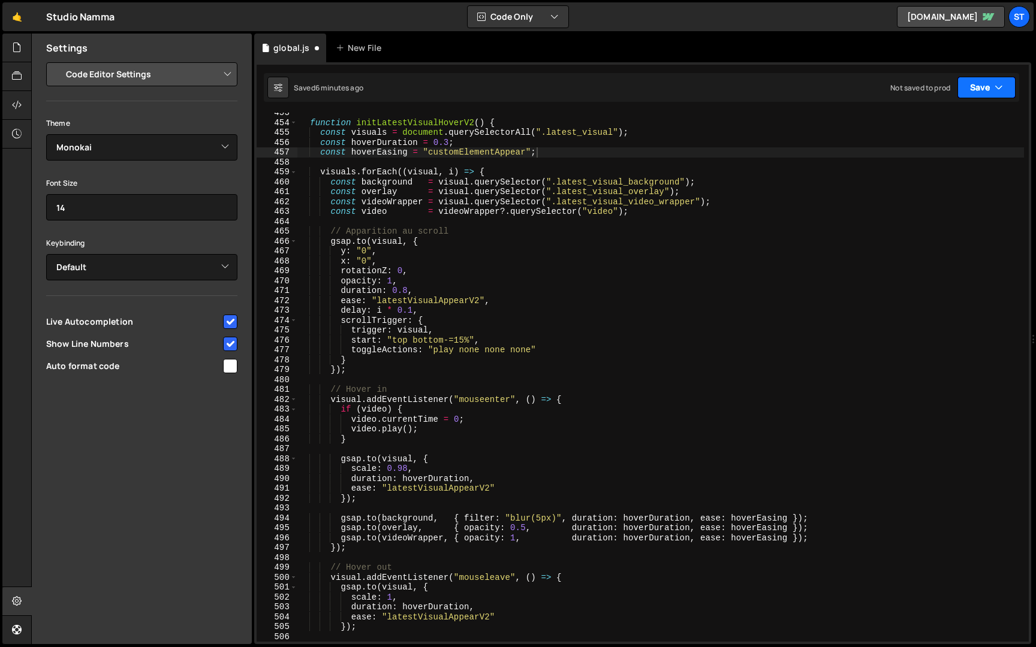
click at [986, 89] on button "Save" at bounding box center [986, 88] width 58 height 22
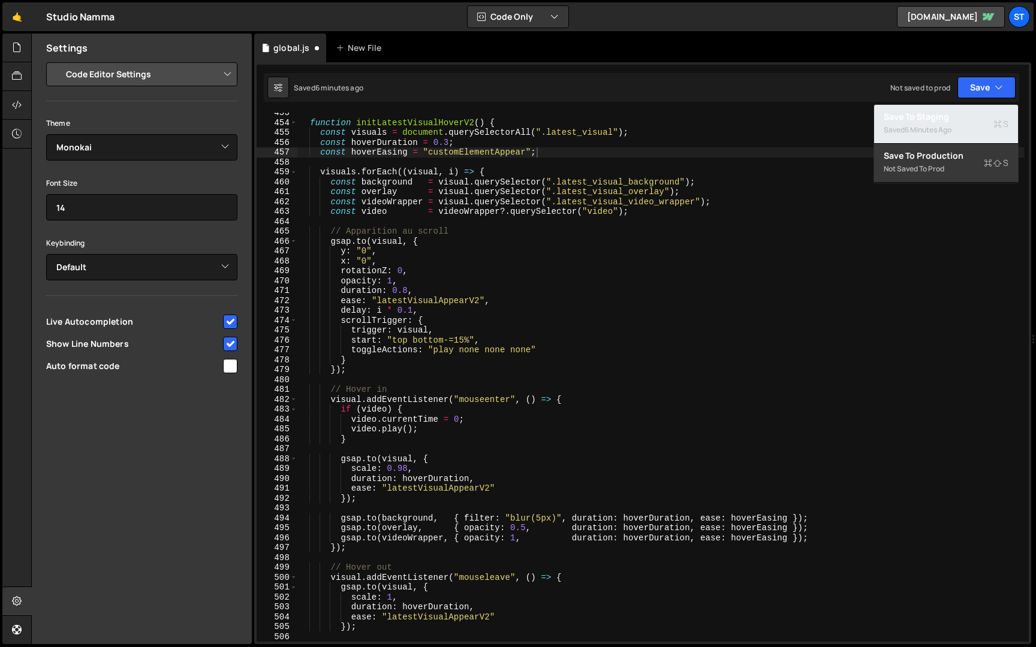
click at [938, 128] on div "6 minutes ago" at bounding box center [928, 130] width 47 height 10
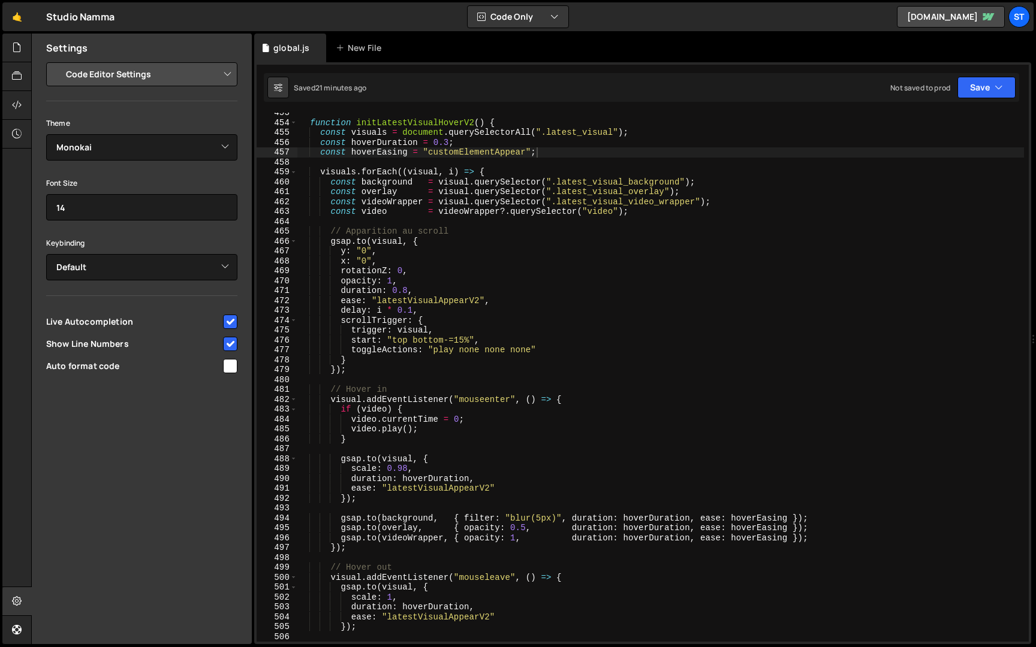
click at [310, 123] on div "function initLatestVisualHoverV2 ( ) { const visuals = document . querySelector…" at bounding box center [660, 382] width 727 height 549
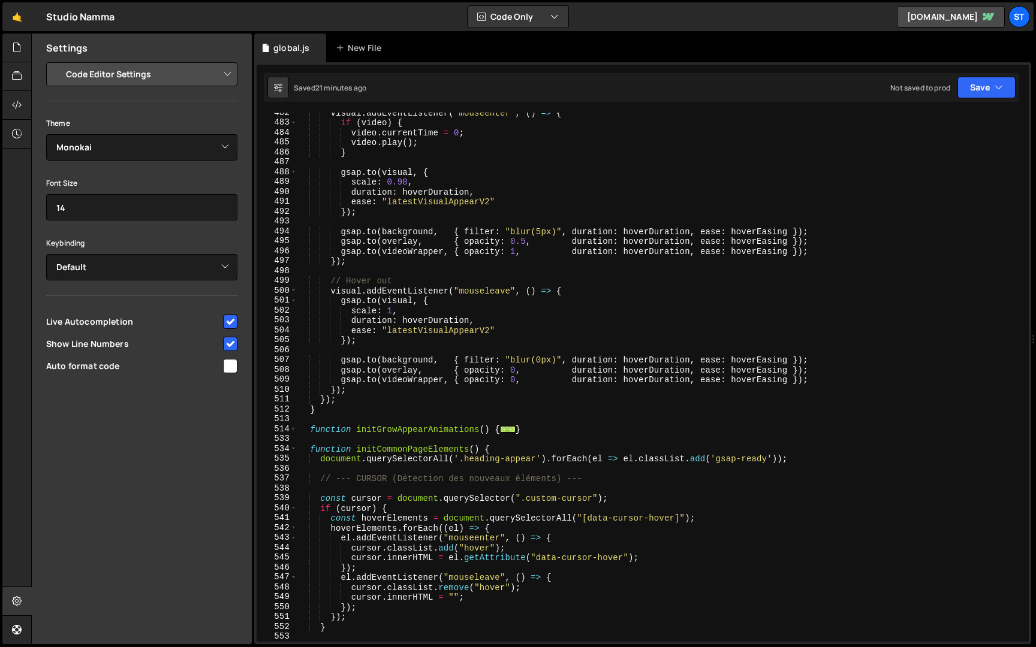
scroll to position [722, 0]
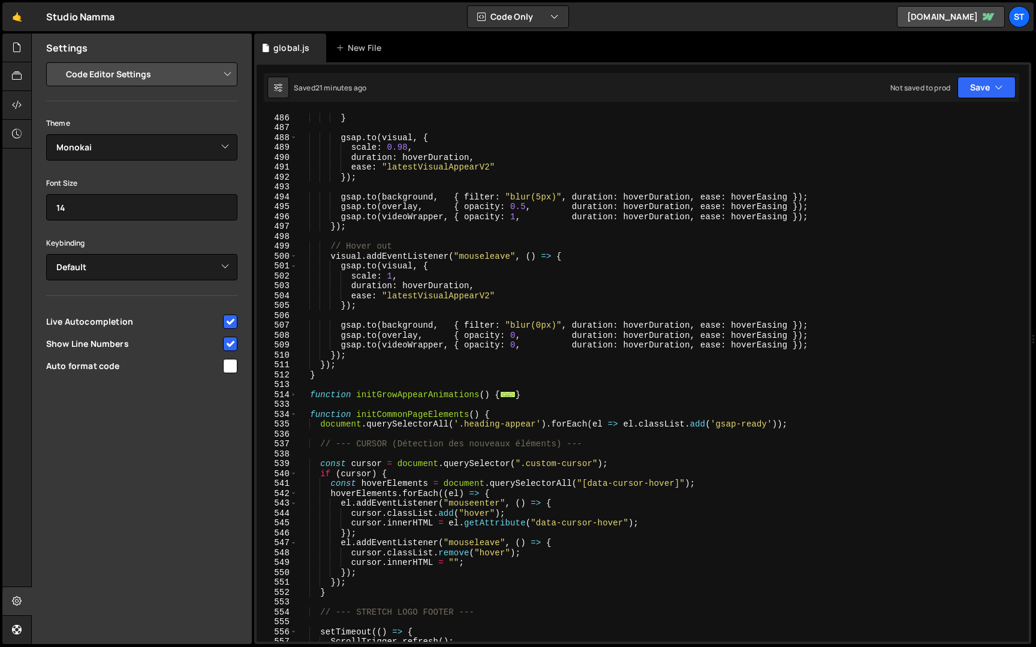
click at [323, 373] on div "video . play ( ) ; } gsap . to ( visual , { scale : 0.98 , duration : hoverDura…" at bounding box center [660, 377] width 727 height 549
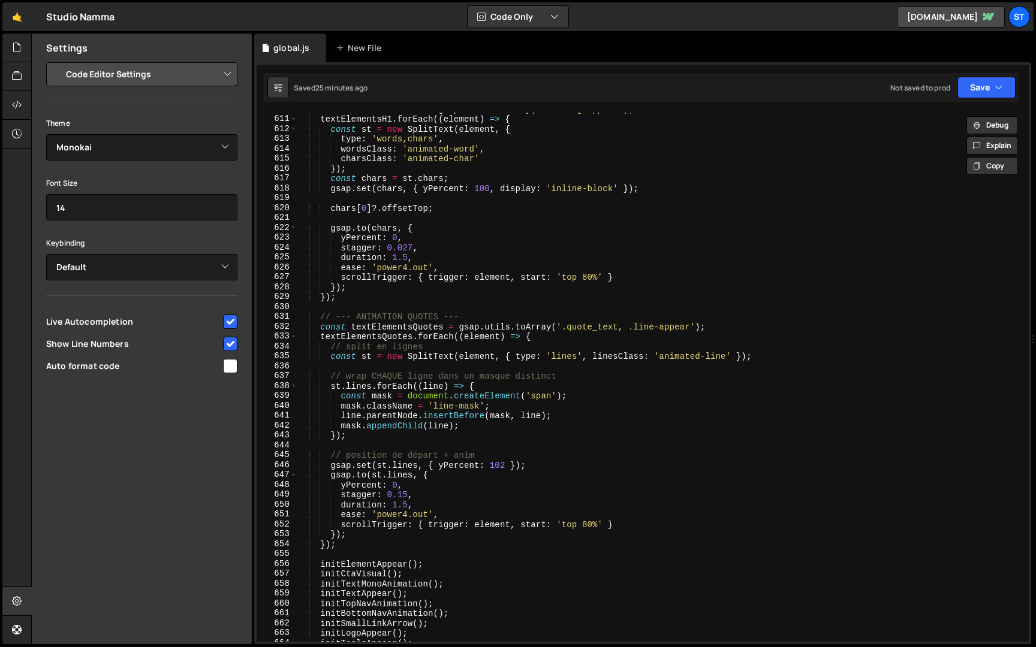
scroll to position [1998, 0]
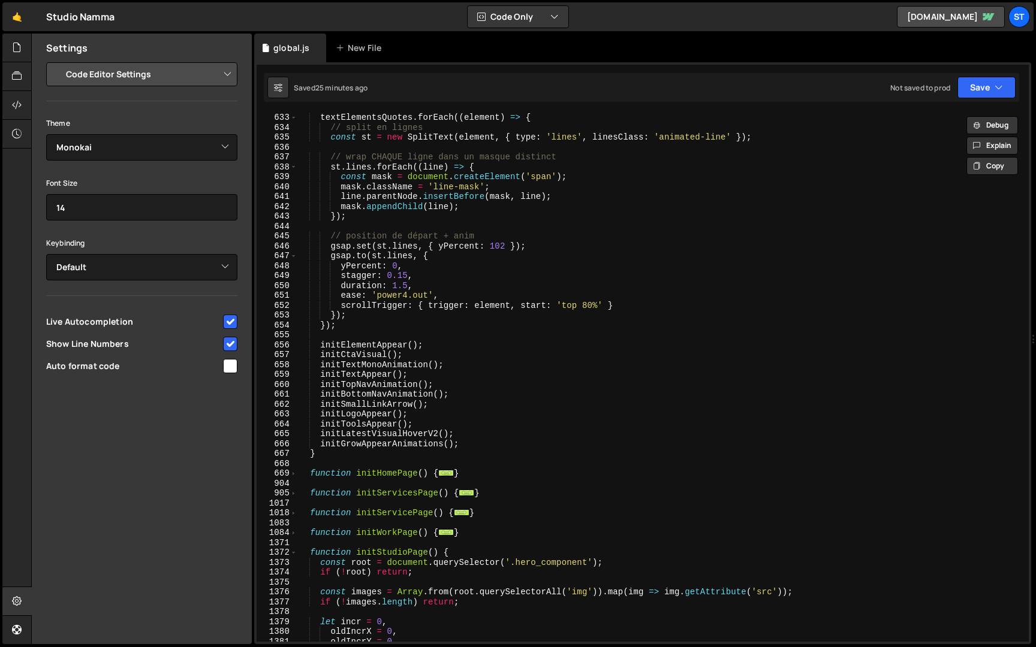
click at [320, 435] on div "textElementsQuotes . forEach (( element ) => { // split en lignes const st = ne…" at bounding box center [660, 387] width 727 height 549
click at [992, 91] on button "Save" at bounding box center [986, 88] width 58 height 22
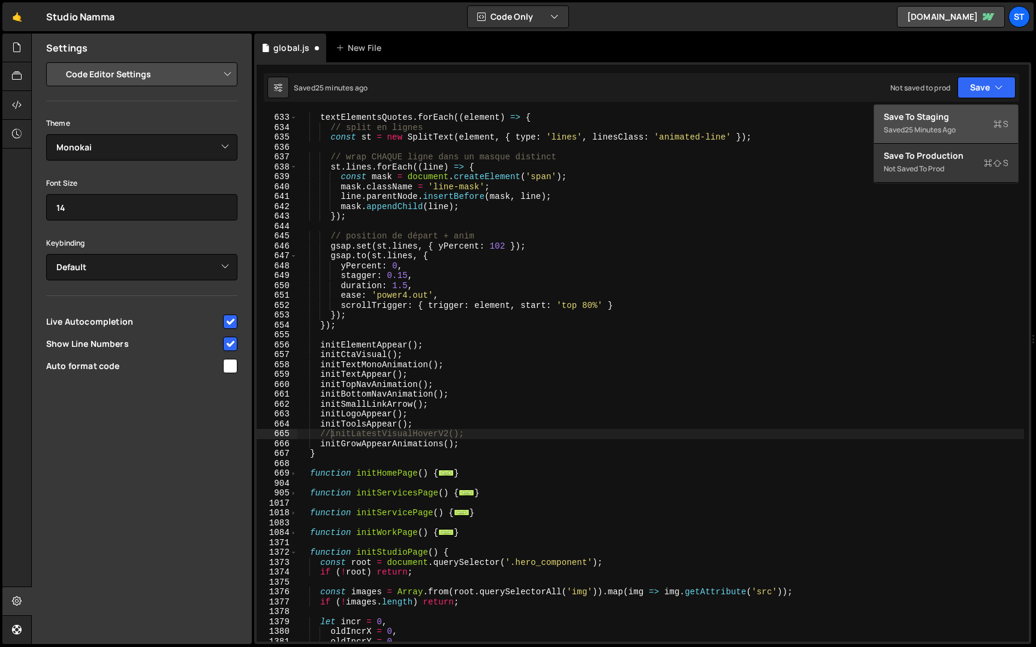
click at [956, 112] on div "Save to Staging S" at bounding box center [946, 117] width 125 height 12
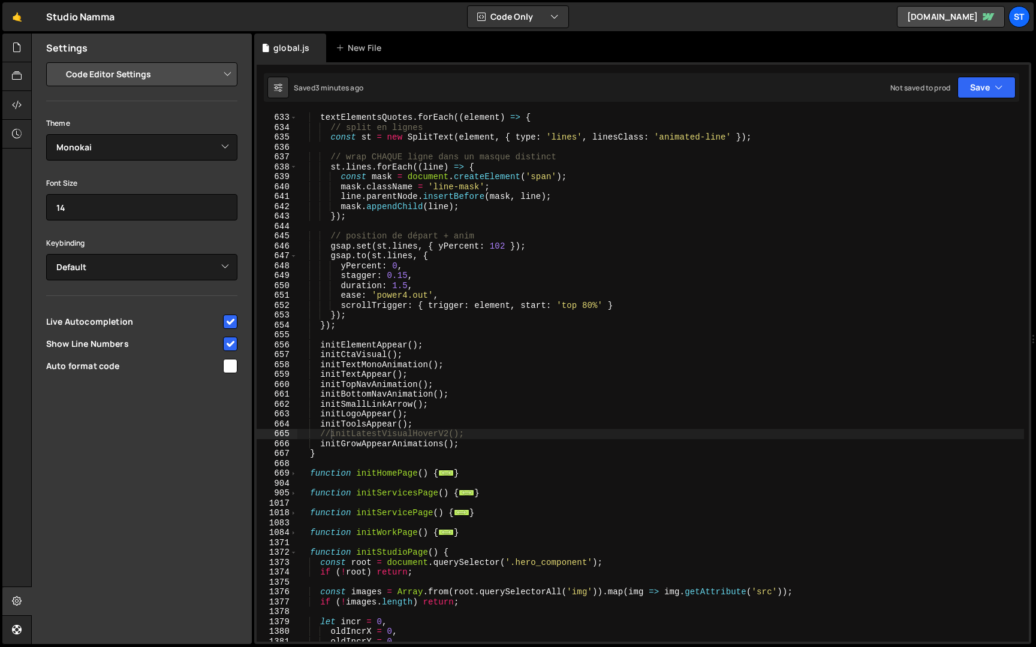
click at [328, 436] on div "textElementsQuotes . forEach (( element ) => { // split en lignes const st = ne…" at bounding box center [660, 387] width 727 height 549
click at [999, 82] on icon "button" at bounding box center [999, 88] width 8 height 12
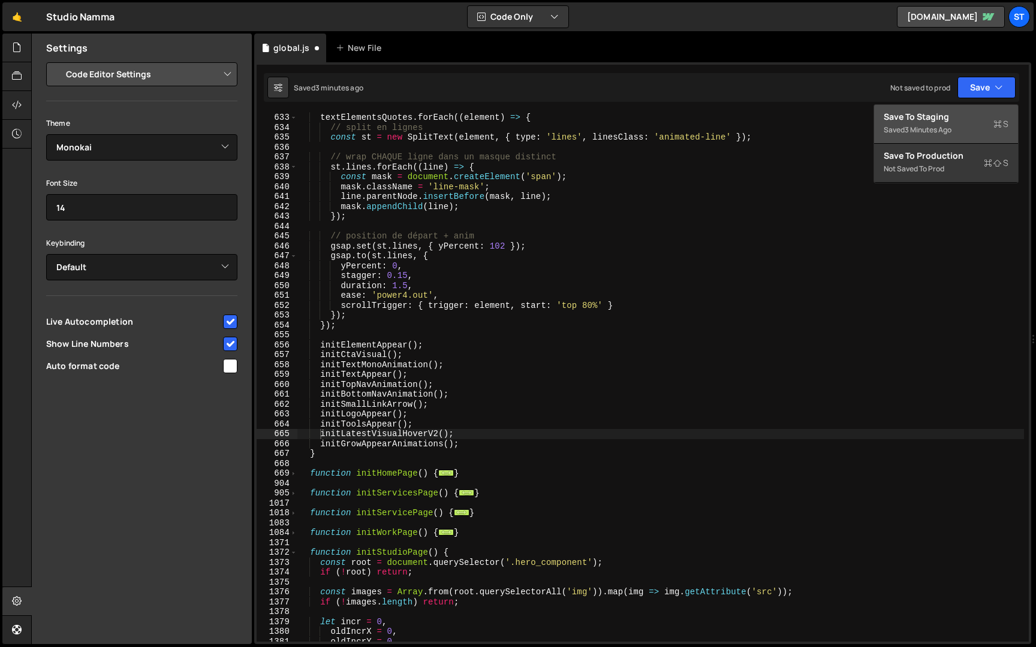
click at [936, 116] on div "Save to Staging S" at bounding box center [946, 117] width 125 height 12
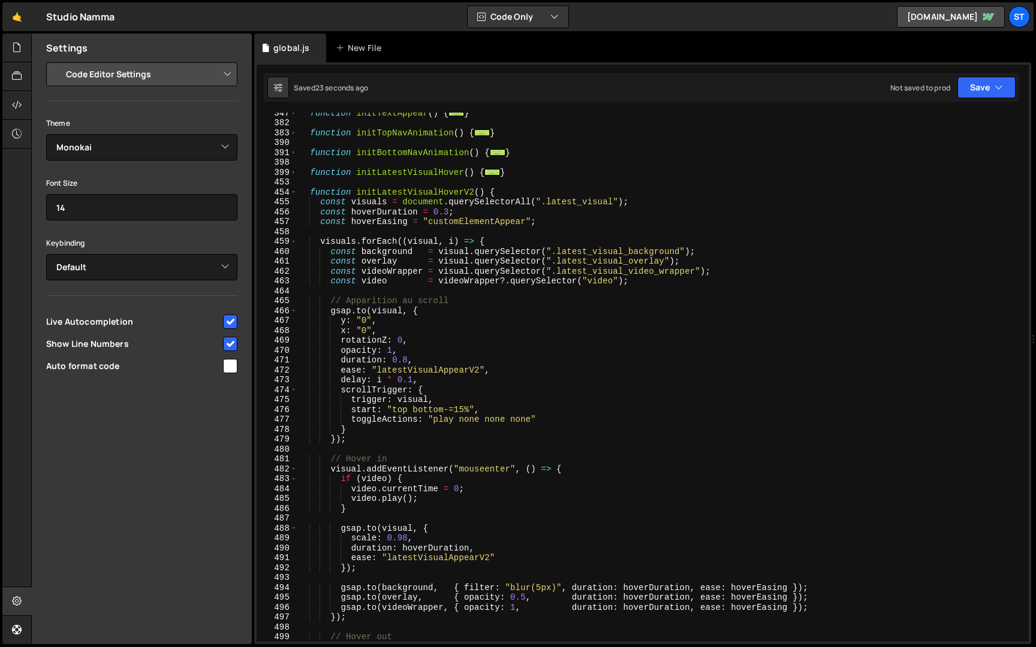
scroll to position [348, 0]
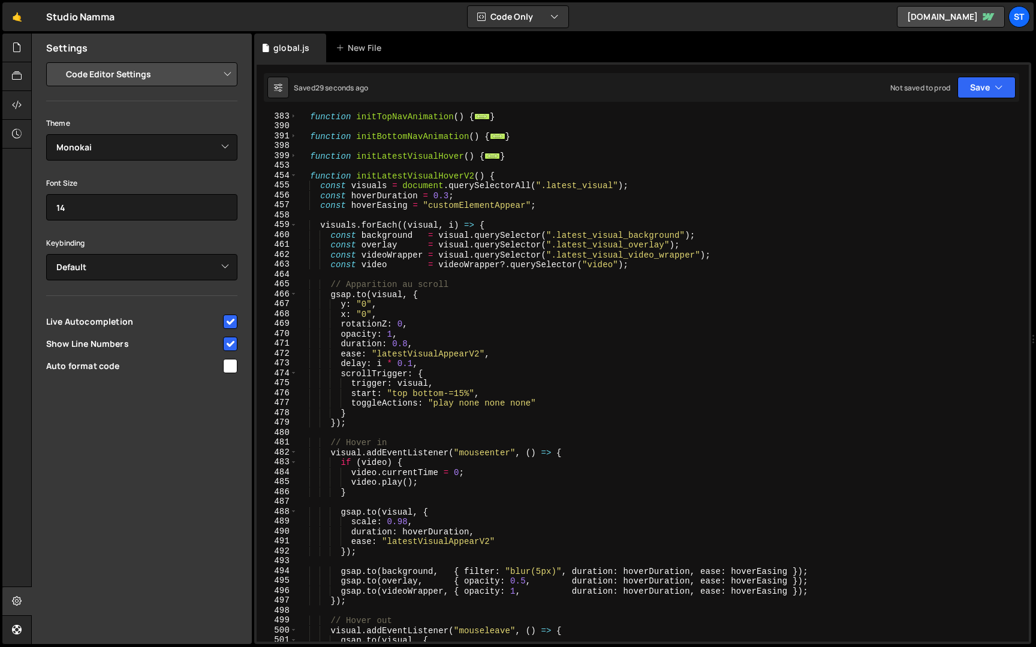
type textarea "delay: i * 0.1,"
drag, startPoint x: 423, startPoint y: 364, endPoint x: 215, endPoint y: 361, distance: 208.7
click at [215, 361] on div "Files New File Javascript files 1 global.js 0 CSS files Copy share link Edit Fi…" at bounding box center [533, 340] width 1005 height 612
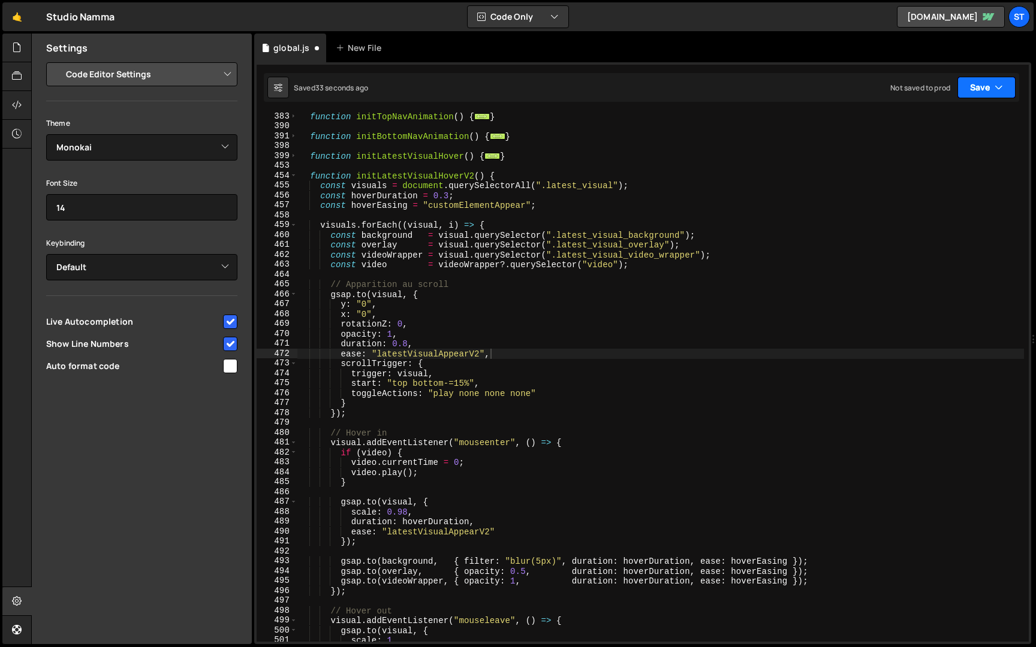
click at [997, 88] on icon "button" at bounding box center [999, 88] width 8 height 12
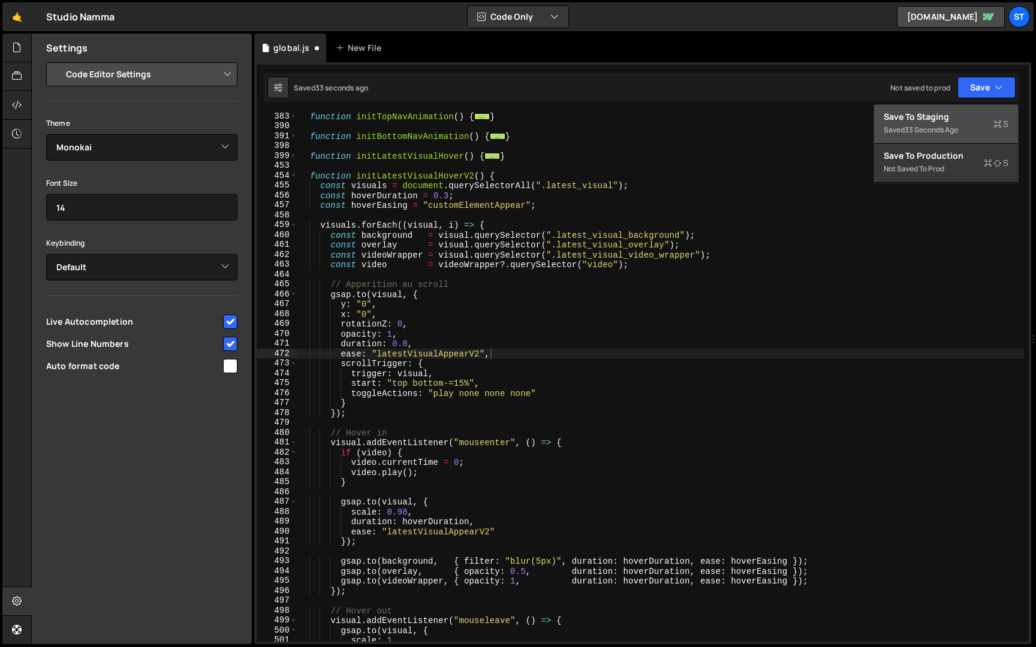
click at [959, 107] on button "Save to Staging S Saved 33 seconds ago" at bounding box center [946, 124] width 144 height 39
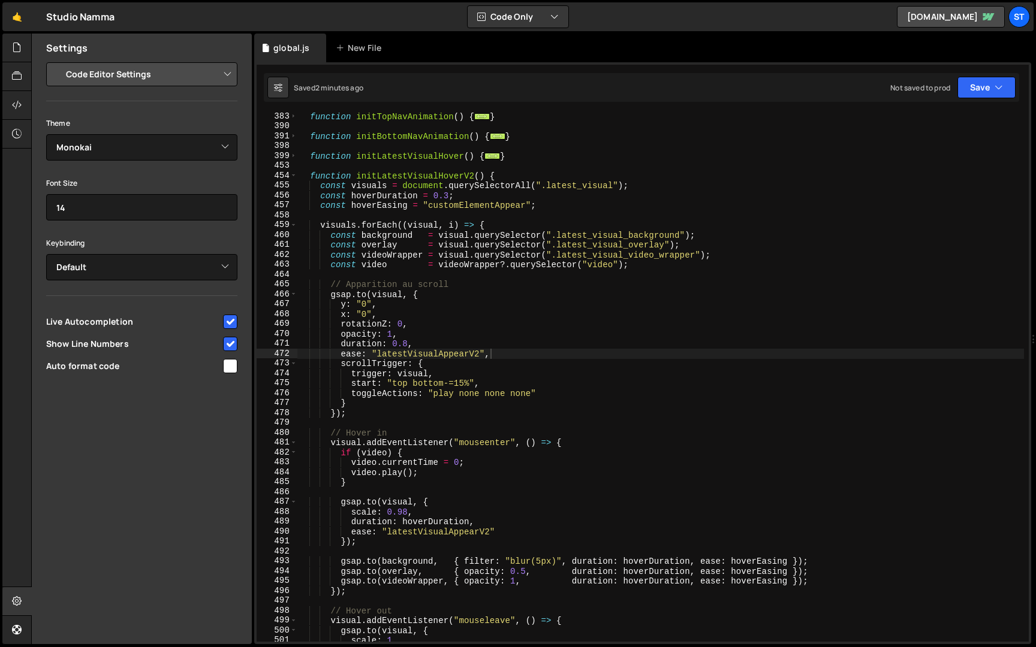
click at [472, 351] on div "function initTopNavAnimation ( ) { ... } function initBottomNavAnimation ( ) { …" at bounding box center [660, 386] width 727 height 549
drag, startPoint x: 485, startPoint y: 352, endPoint x: 373, endPoint y: 354, distance: 111.5
click at [373, 354] on div "function initTopNavAnimation ( ) { ... } function initBottomNavAnimation ( ) { …" at bounding box center [660, 386] width 727 height 549
paste textarea "power4.out"
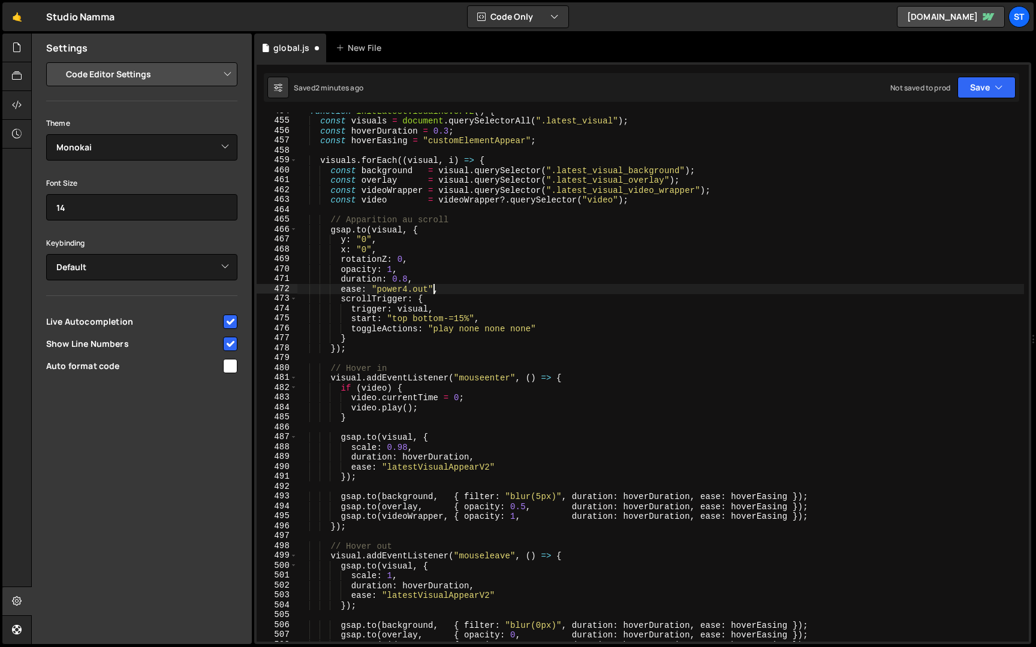
scroll to position [409, 0]
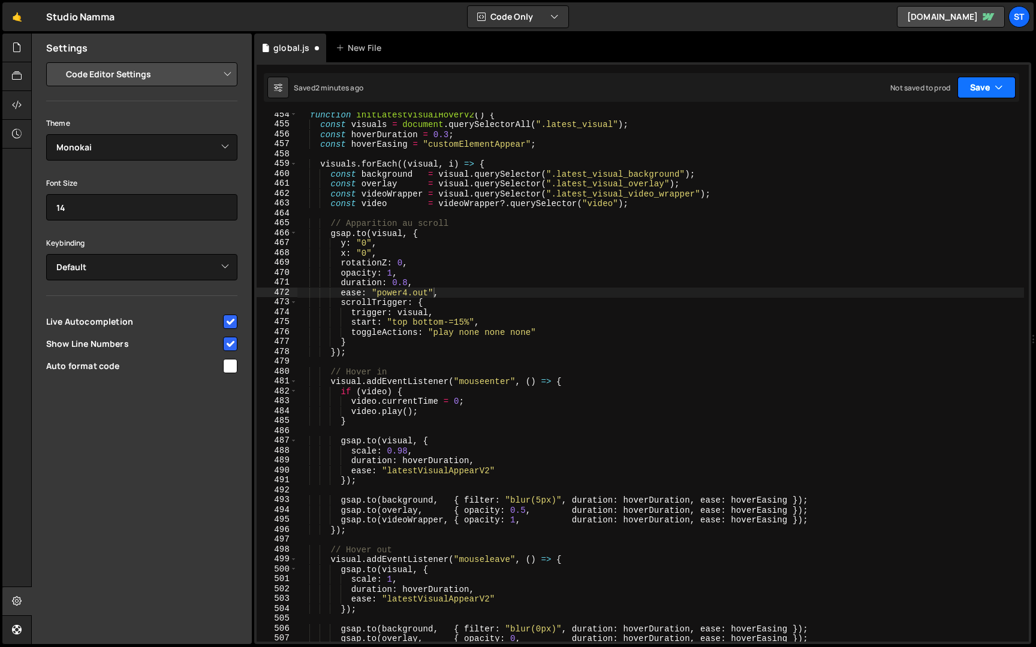
click at [977, 84] on button "Save" at bounding box center [986, 88] width 58 height 22
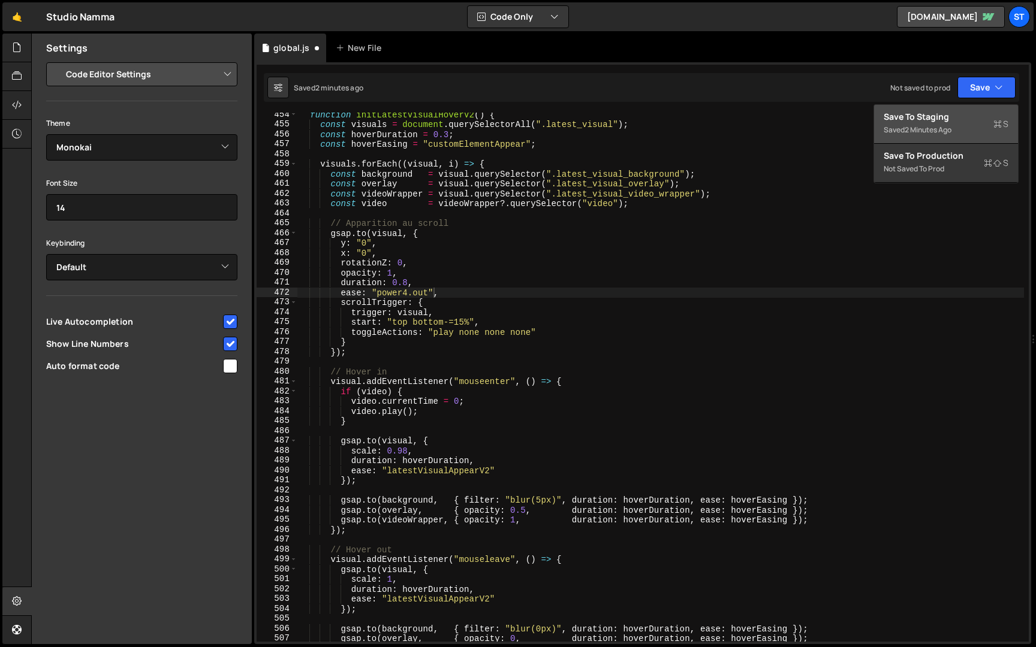
click at [938, 120] on div "Save to Staging S" at bounding box center [946, 117] width 125 height 12
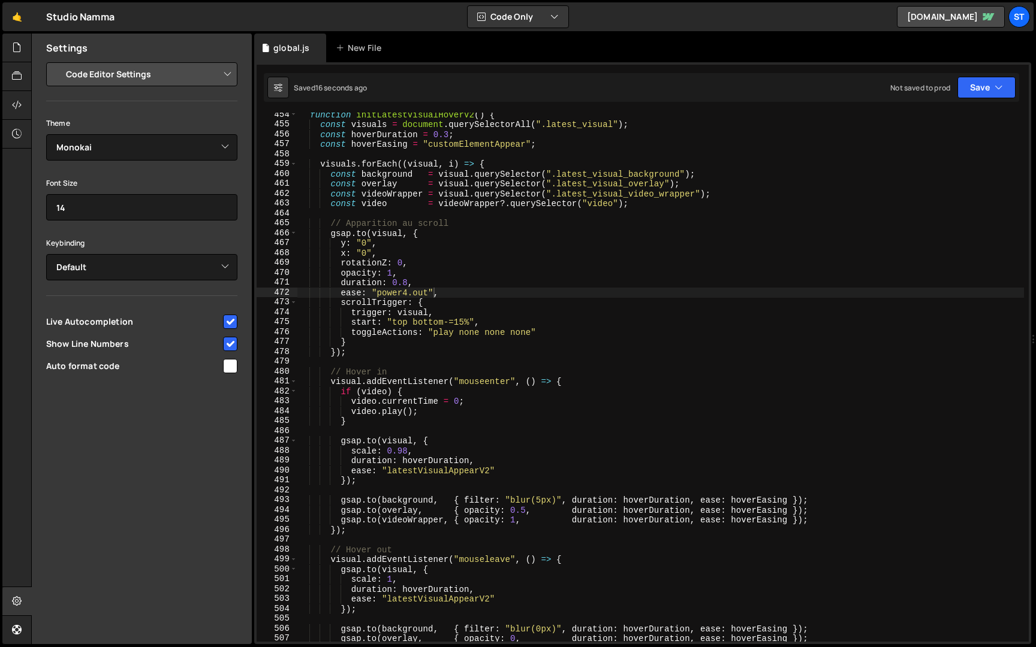
click at [398, 285] on div "function initLatestVisualHoverV2 ( ) { const visuals = document . querySelector…" at bounding box center [660, 384] width 727 height 549
click at [975, 87] on button "Save" at bounding box center [986, 88] width 58 height 22
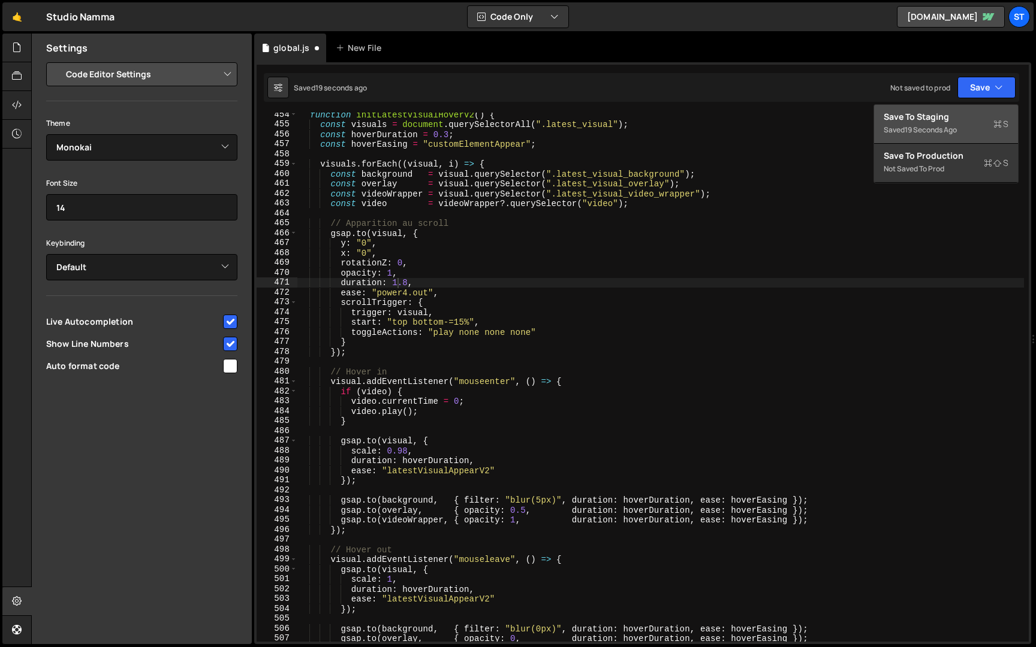
click at [941, 106] on button "Save to Staging S Saved 19 seconds ago" at bounding box center [946, 124] width 144 height 39
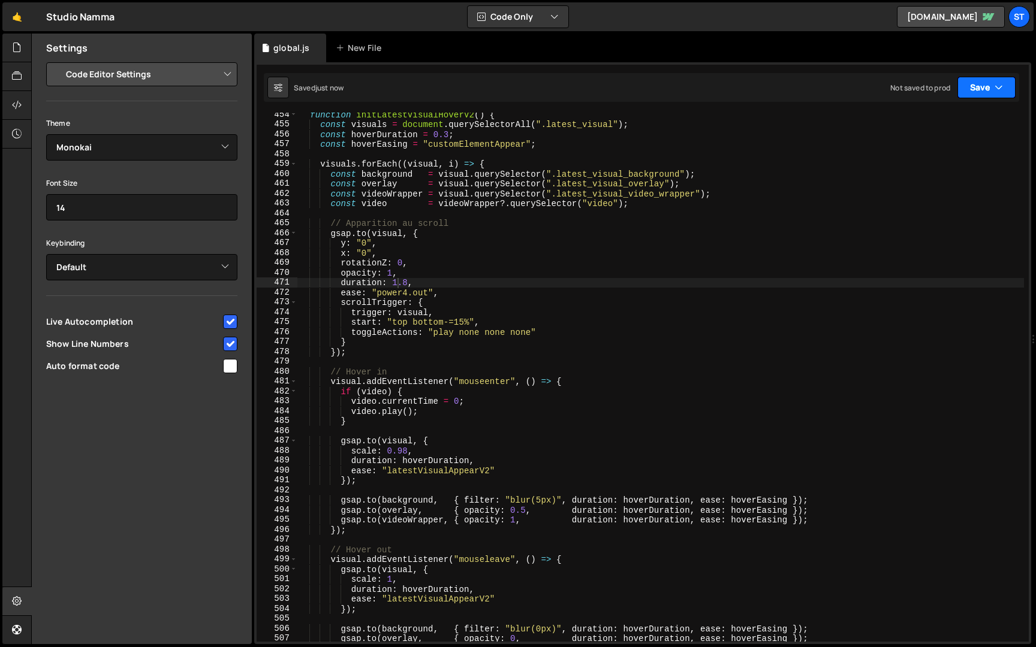
click at [968, 87] on button "Save" at bounding box center [986, 88] width 58 height 22
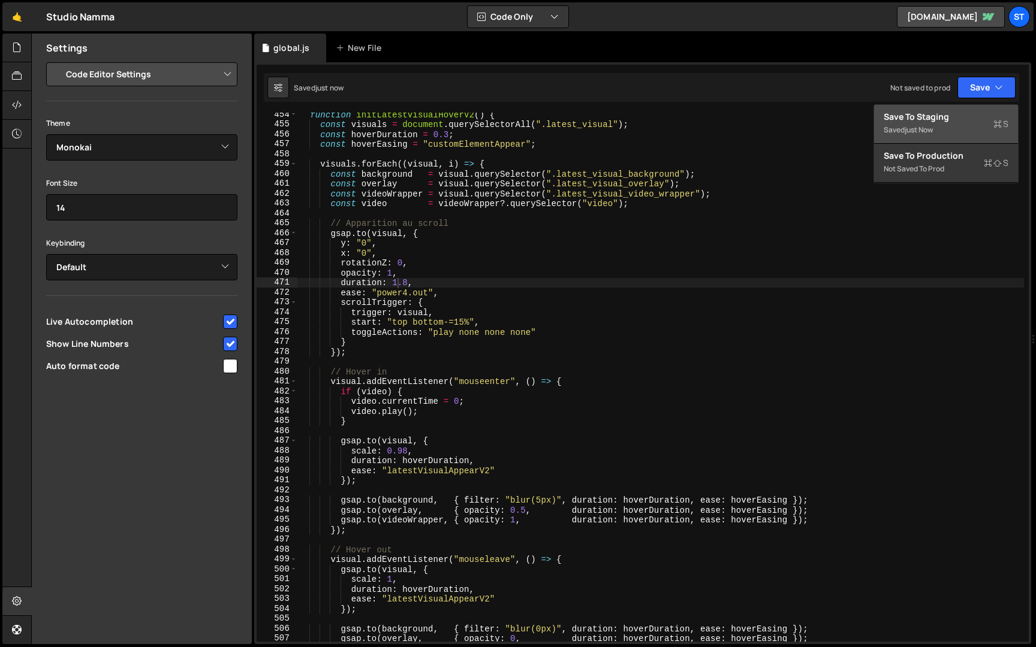
click at [945, 111] on div "Save to Staging S" at bounding box center [946, 117] width 125 height 12
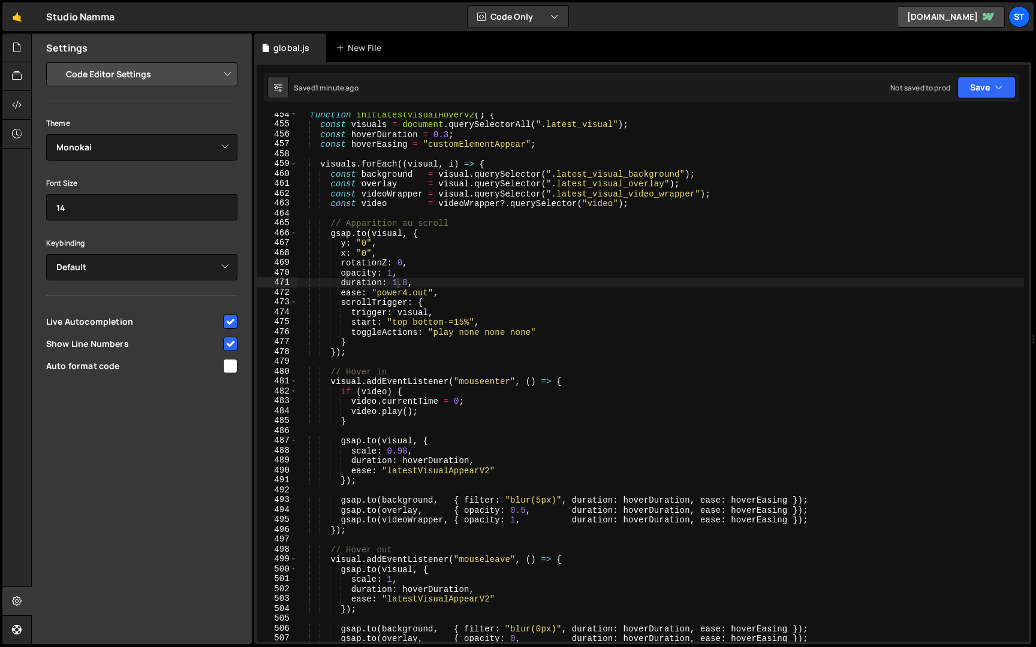
click at [408, 284] on div "function initLatestVisualHoverV2 ( ) { const visuals = document . querySelector…" at bounding box center [660, 384] width 727 height 549
click at [991, 89] on button "Save" at bounding box center [986, 88] width 58 height 22
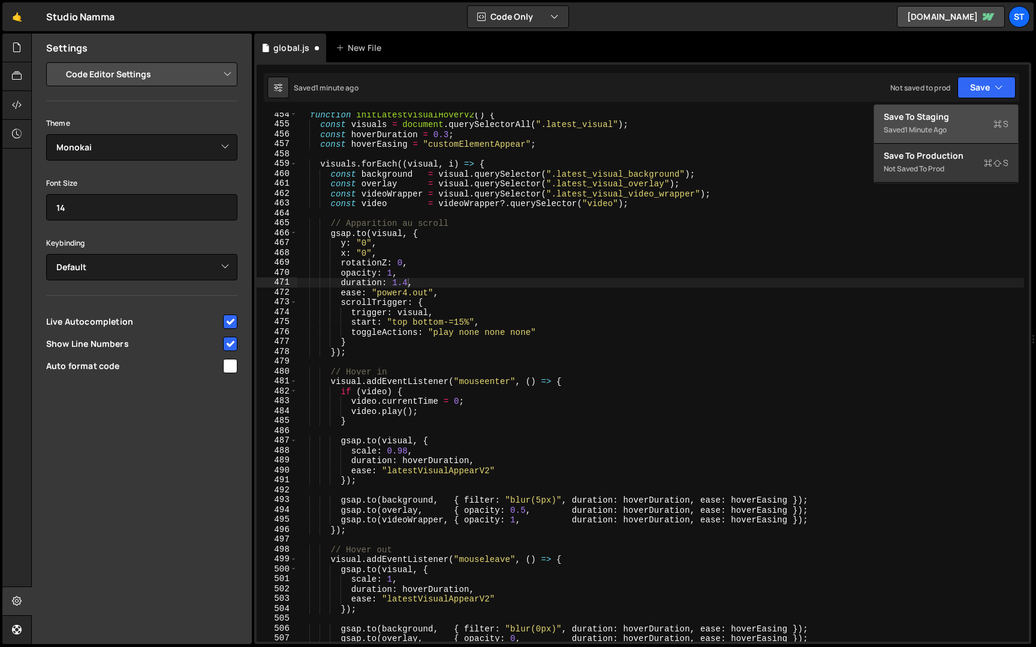
click at [949, 118] on div "Save to Staging S" at bounding box center [946, 117] width 125 height 12
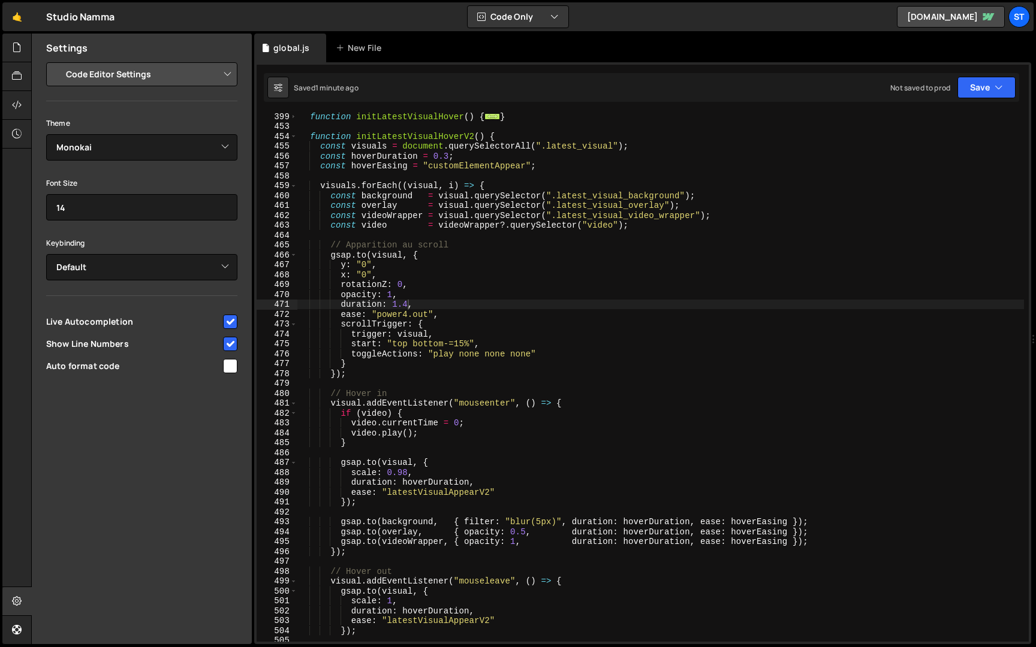
scroll to position [372, 0]
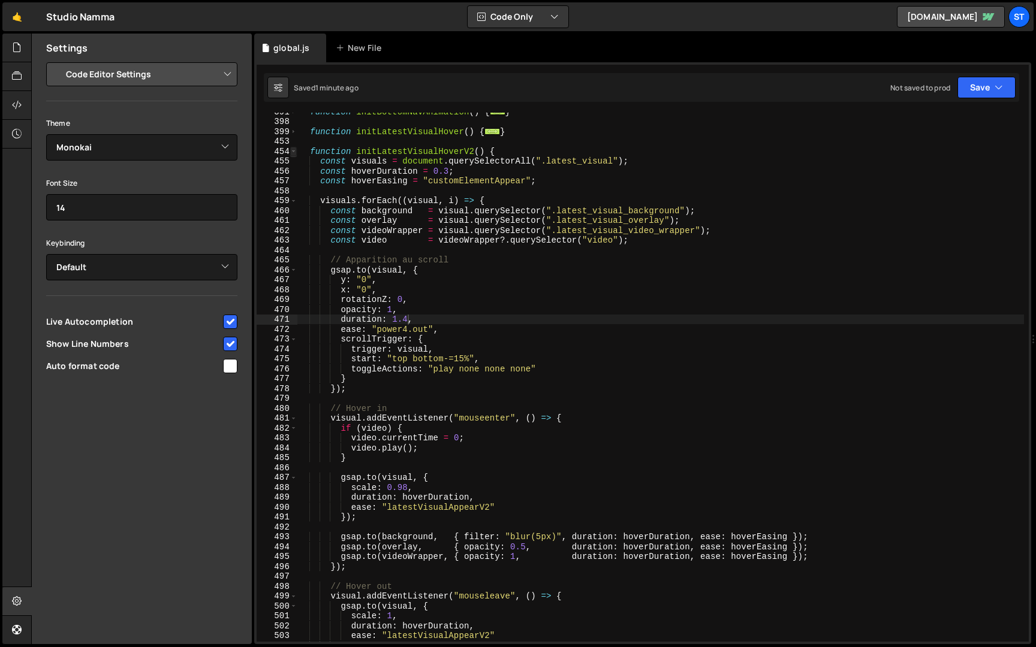
click at [295, 153] on span at bounding box center [293, 152] width 7 height 10
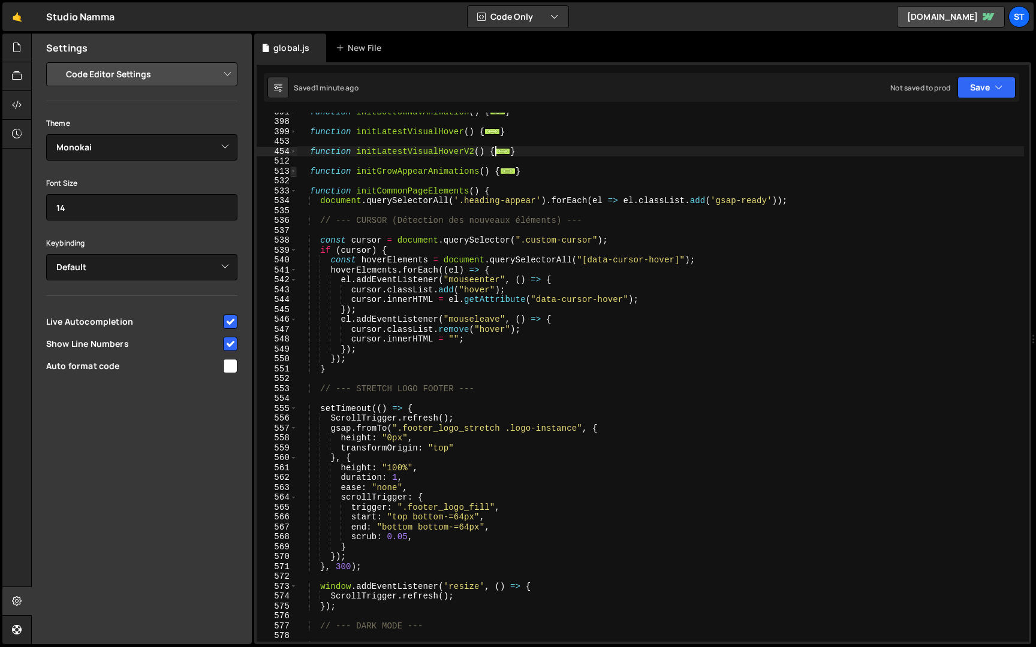
click at [293, 170] on span at bounding box center [293, 172] width 7 height 10
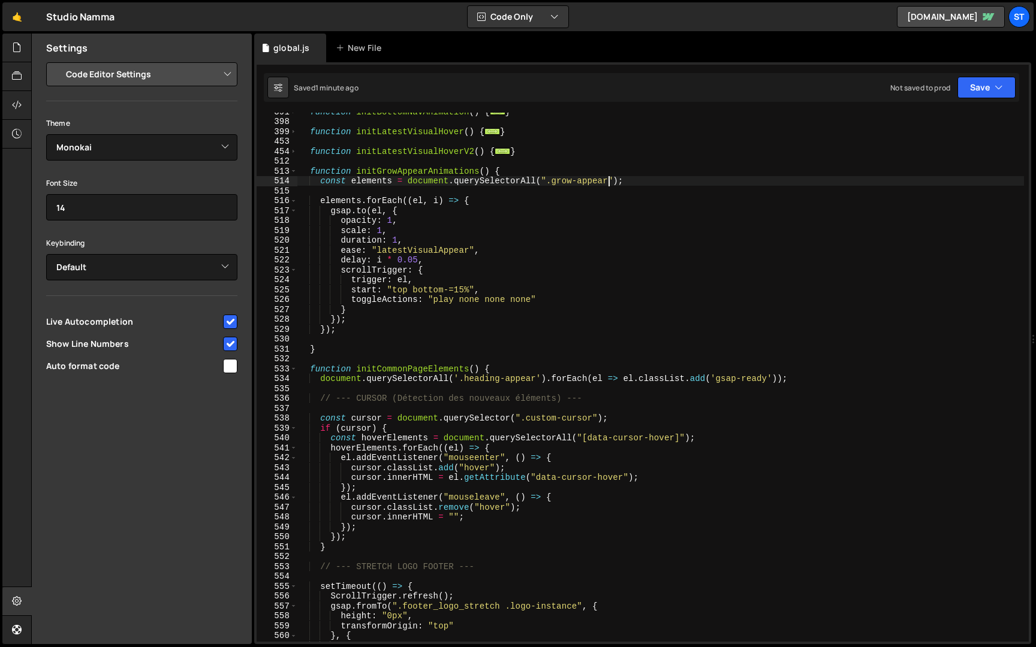
click at [608, 181] on div "function initBottomNavAnimation ( ) { ... } function initLatestVisualHover ( ) …" at bounding box center [660, 381] width 727 height 549
paste textarea "archives_visual_wrapper"
click at [988, 95] on button "Save" at bounding box center [986, 88] width 58 height 22
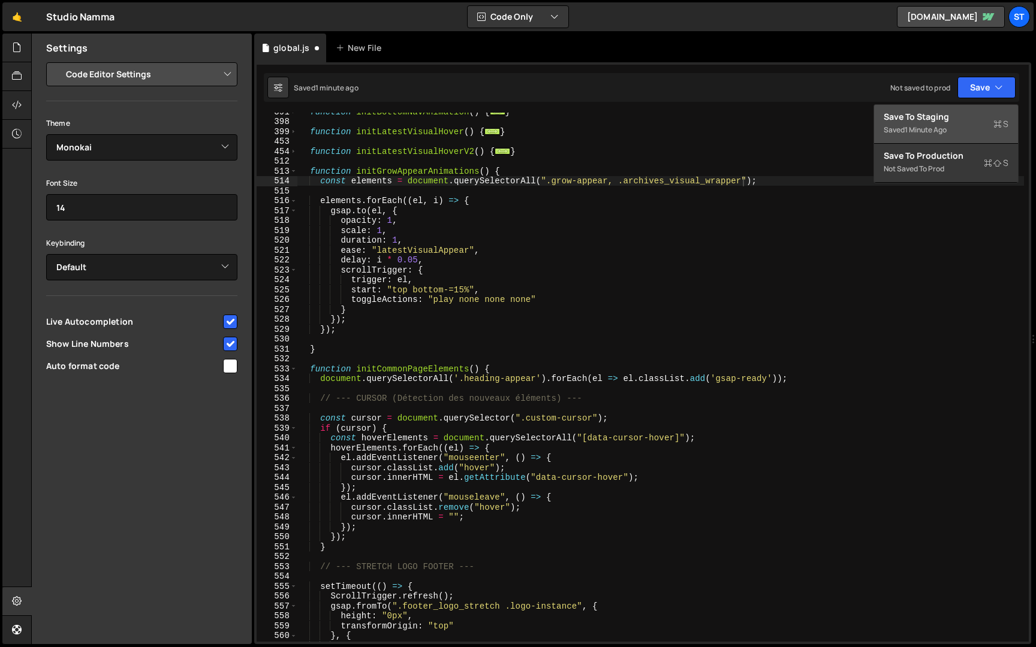
click at [946, 114] on div "Save to Staging S" at bounding box center [946, 117] width 125 height 12
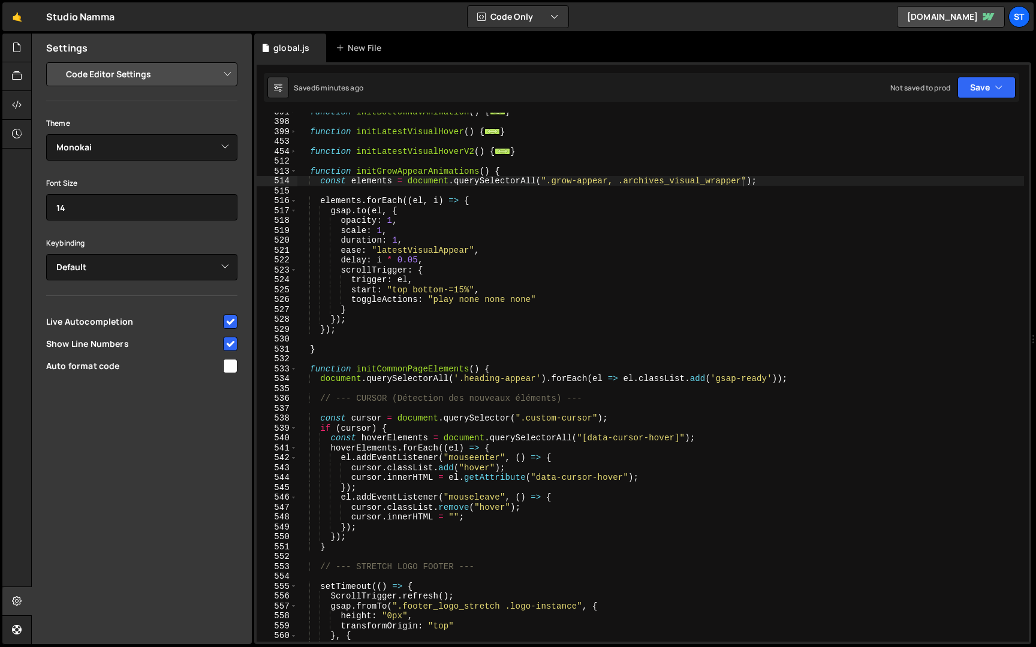
scroll to position [0, 8]
click at [404, 267] on div "function initBottomNavAnimation ( ) { ... } function initLatestVisualHover ( ) …" at bounding box center [660, 381] width 727 height 549
click at [294, 171] on span at bounding box center [293, 172] width 7 height 10
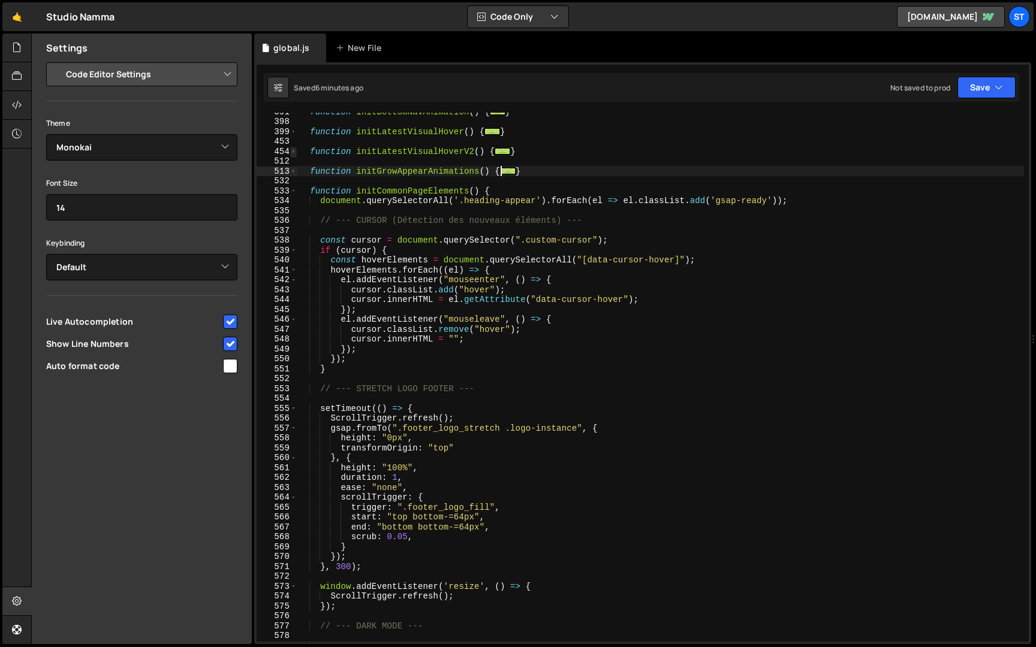
click at [294, 150] on span at bounding box center [293, 152] width 7 height 10
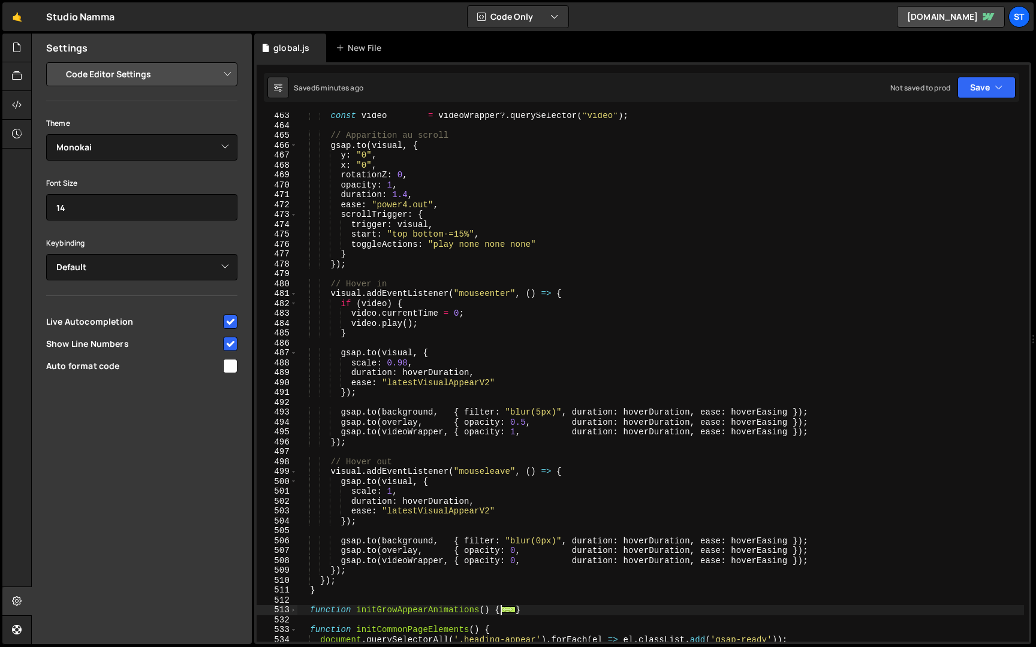
scroll to position [497, 0]
click at [526, 420] on div "const video = videoWrapper ?. querySelector ( "video" ) ; // Apparition au scro…" at bounding box center [660, 384] width 727 height 549
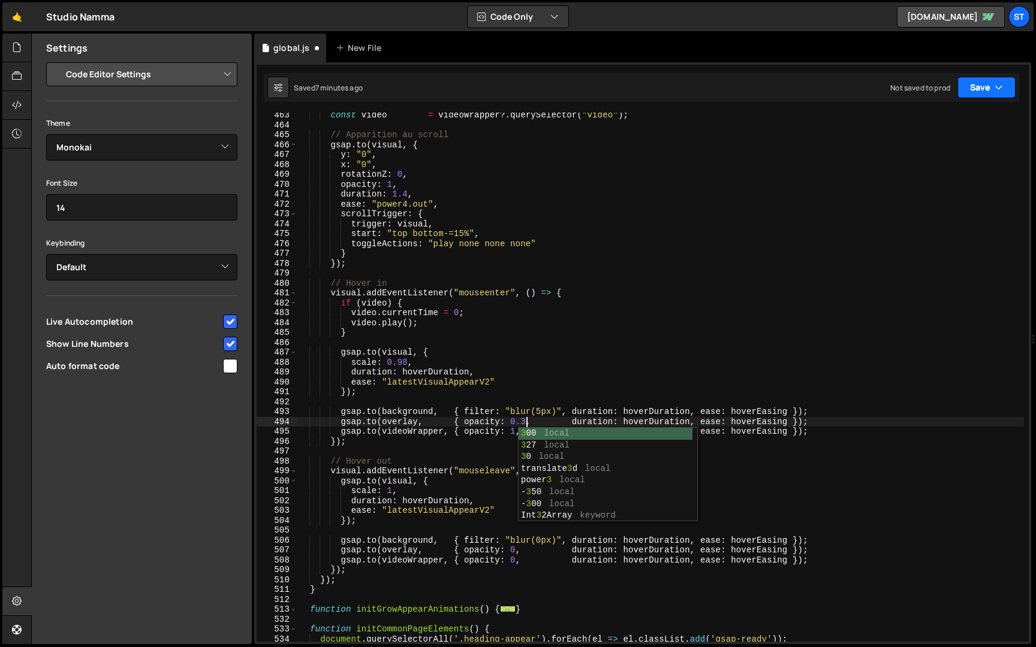
click at [990, 92] on button "Save" at bounding box center [986, 88] width 58 height 22
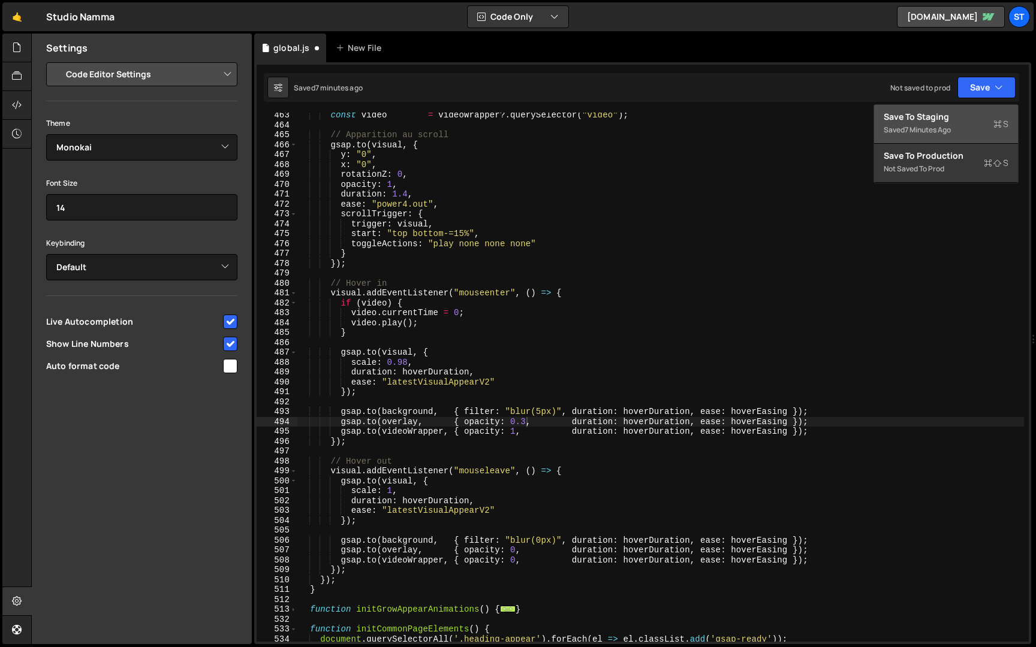
click at [942, 114] on div "Save to Staging S" at bounding box center [946, 117] width 125 height 12
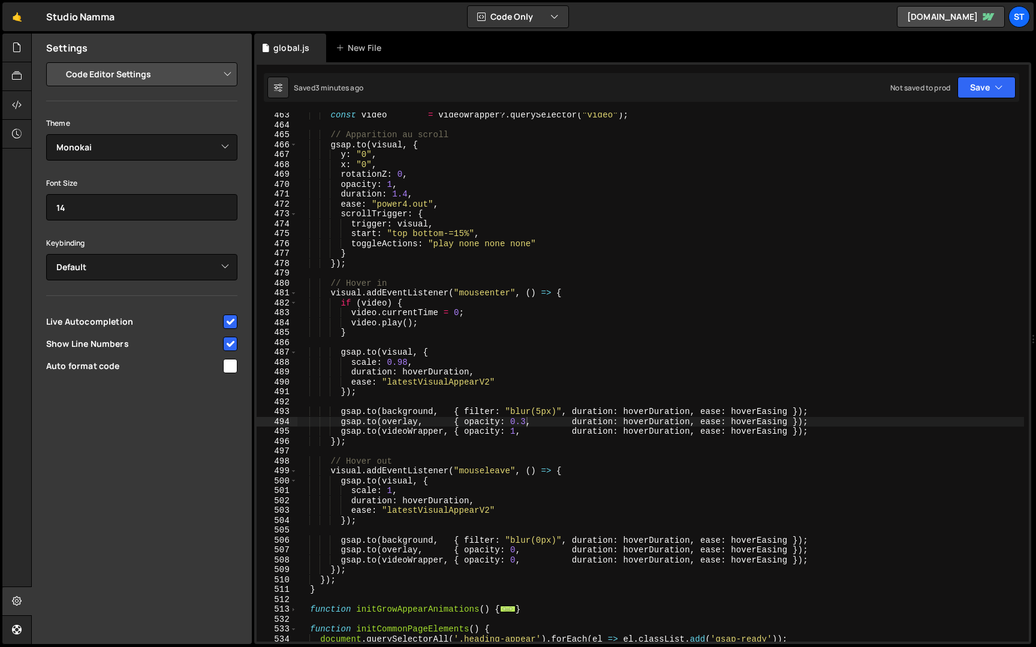
click at [368, 291] on div "const video = videoWrapper ?. querySelector ( "video" ) ; // Apparition au scro…" at bounding box center [660, 384] width 727 height 549
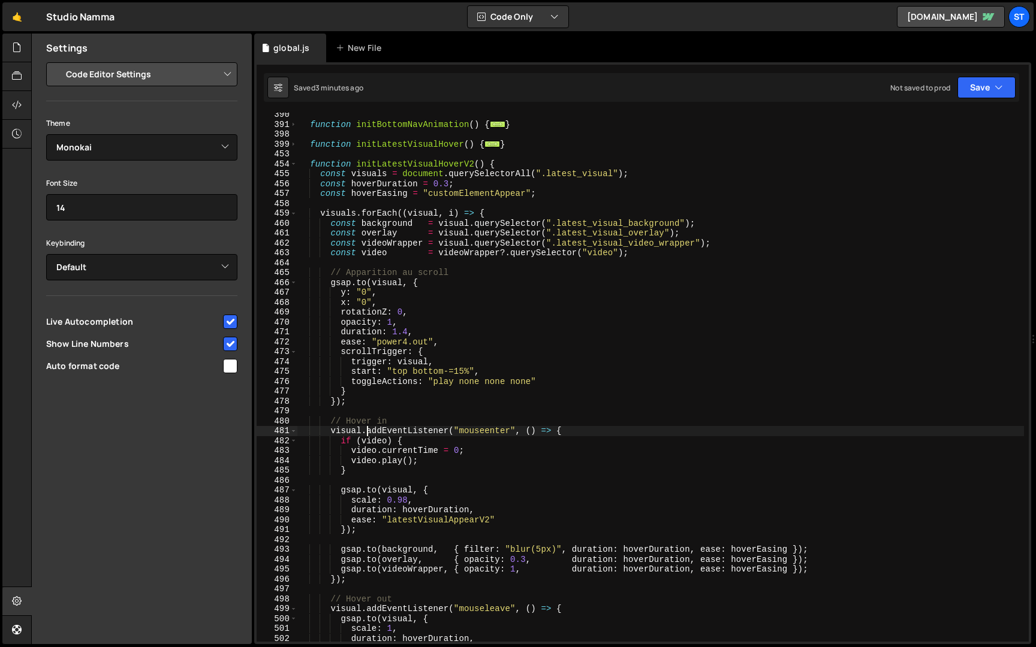
scroll to position [358, 0]
click at [460, 373] on div "function initBottomNavAnimation ( ) { ... } function initLatestVisualHover ( ) …" at bounding box center [660, 385] width 727 height 549
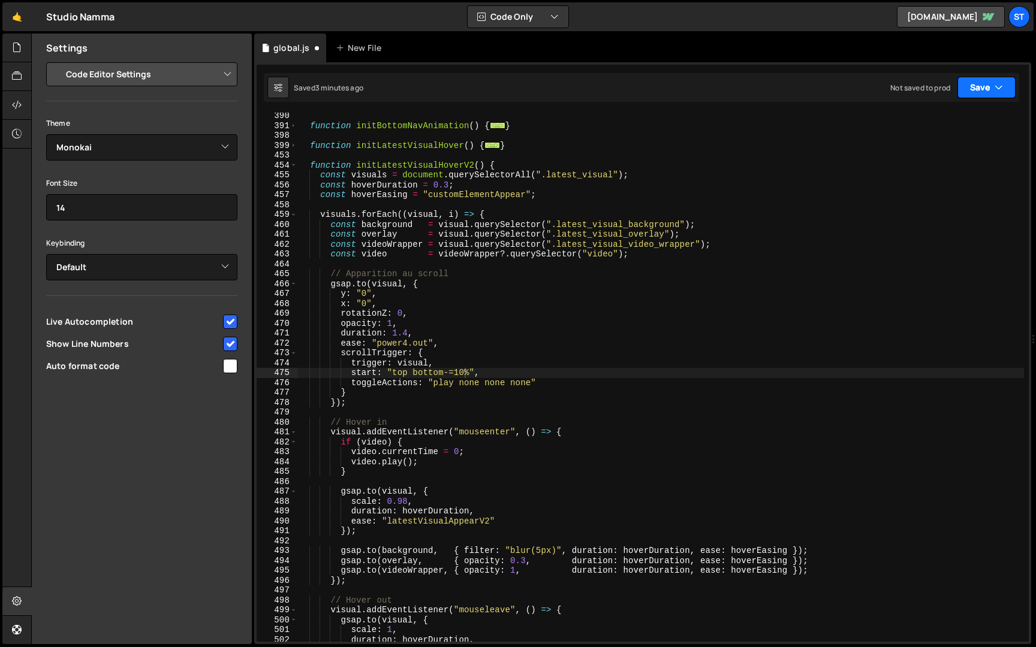
click at [972, 87] on button "Save" at bounding box center [986, 88] width 58 height 22
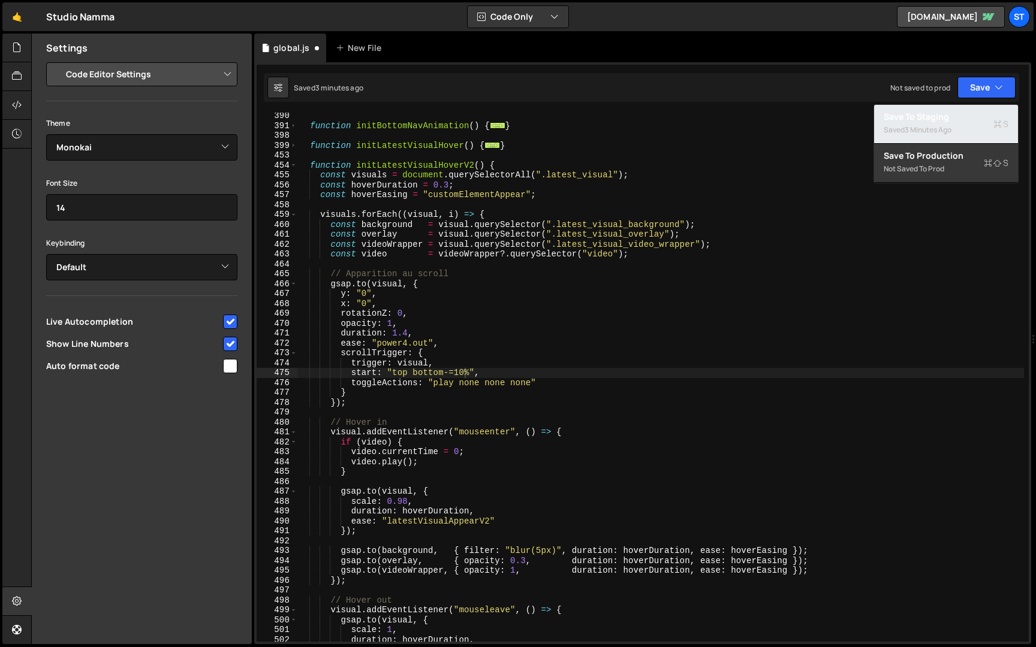
click at [942, 136] on div "Saved 3 minutes ago" at bounding box center [946, 130] width 125 height 14
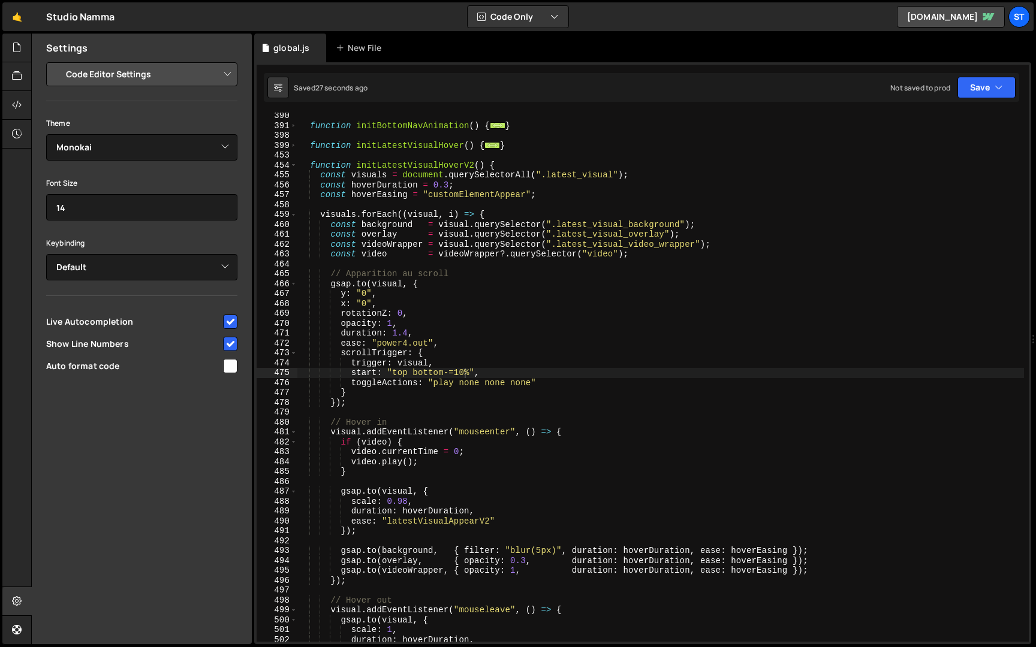
click at [465, 373] on div "function initBottomNavAnimation ( ) { ... } function initLatestVisualHover ( ) …" at bounding box center [660, 385] width 727 height 549
click at [1005, 89] on button "Save" at bounding box center [986, 88] width 58 height 22
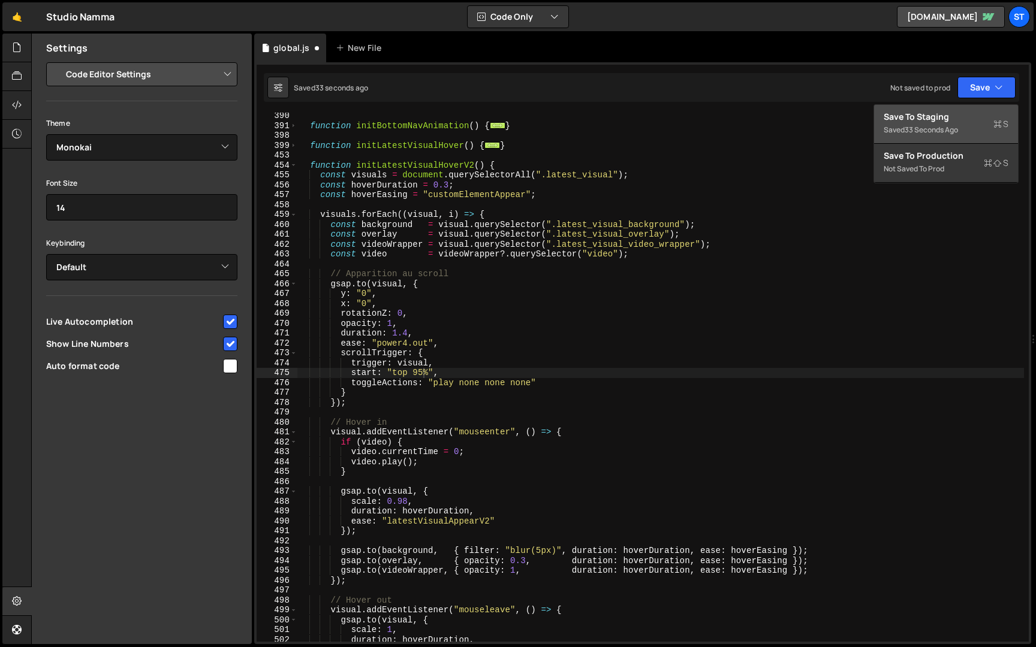
click at [953, 121] on div "Save to Staging S" at bounding box center [946, 117] width 125 height 12
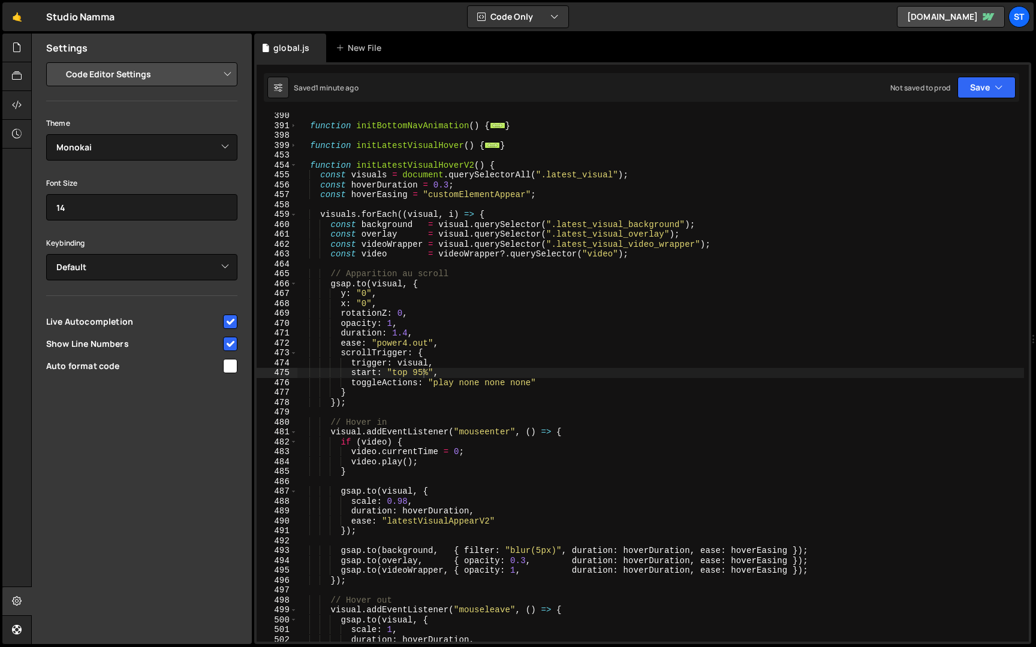
scroll to position [353, 0]
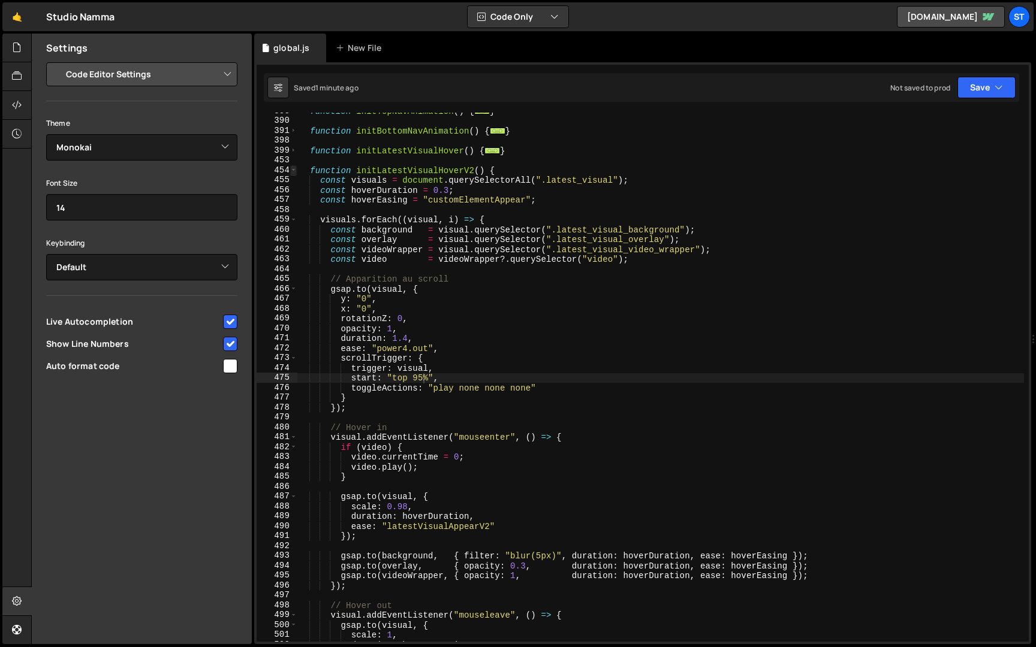
click at [294, 170] on span at bounding box center [293, 170] width 7 height 10
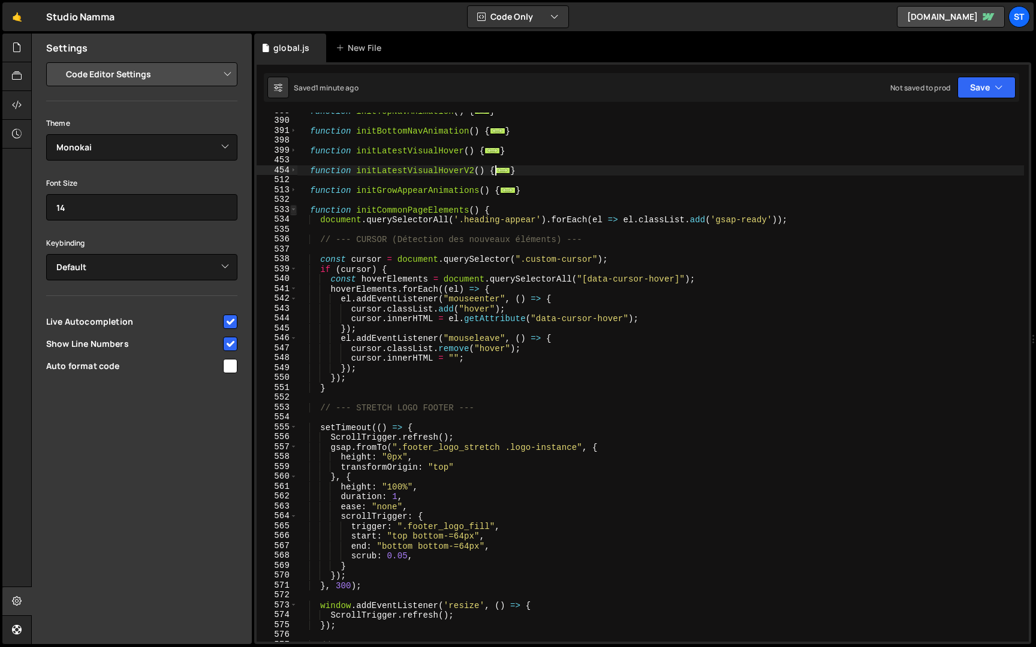
click at [291, 207] on span at bounding box center [293, 210] width 7 height 10
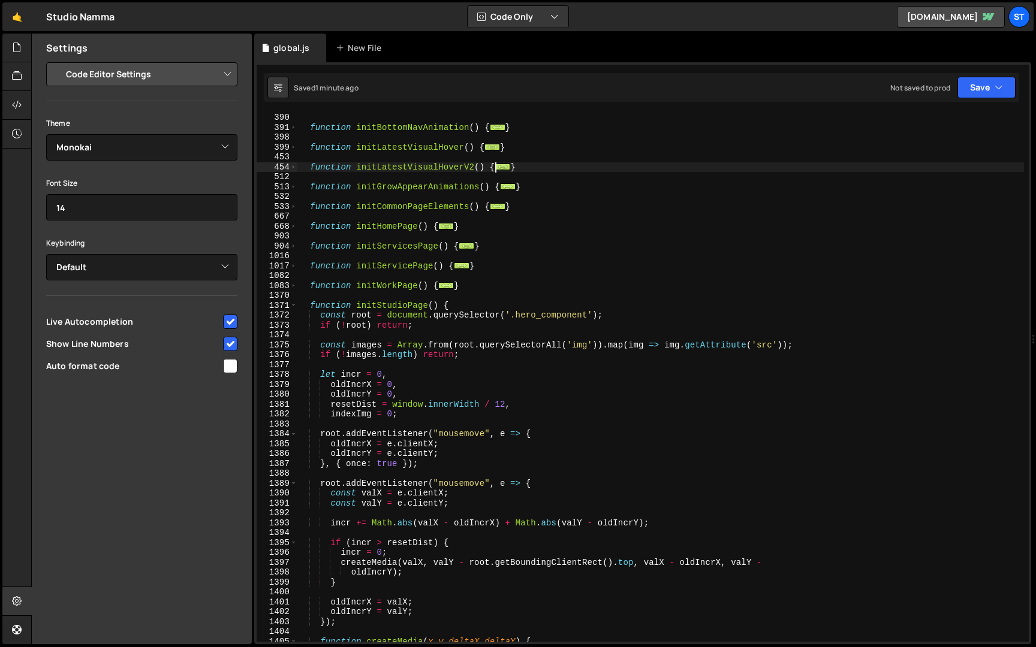
scroll to position [373, 0]
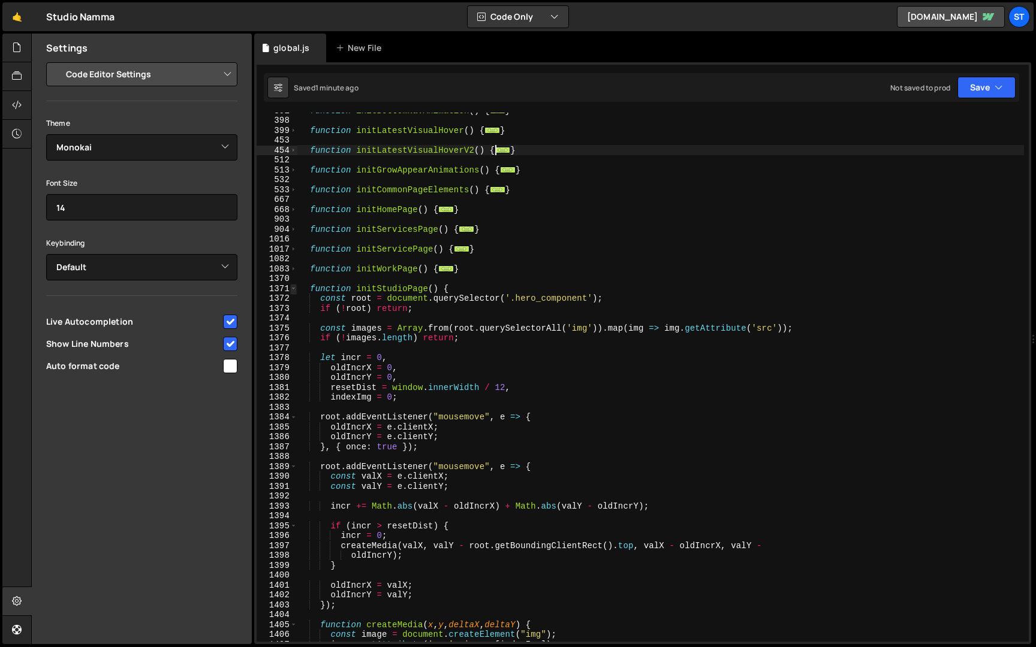
click at [294, 284] on span at bounding box center [293, 289] width 7 height 10
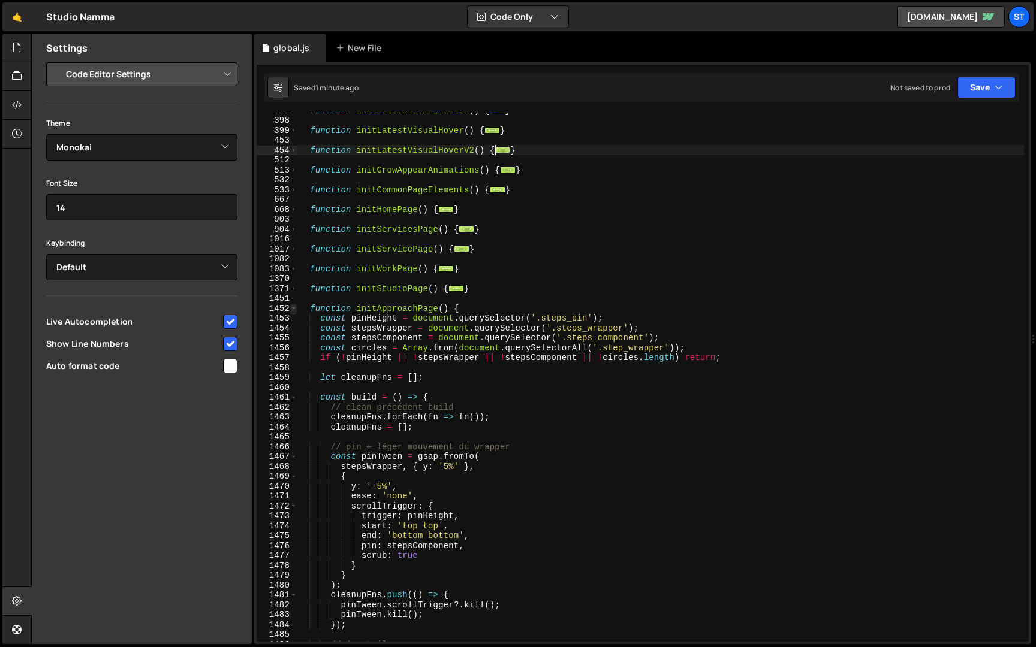
click at [294, 308] on span at bounding box center [293, 309] width 7 height 10
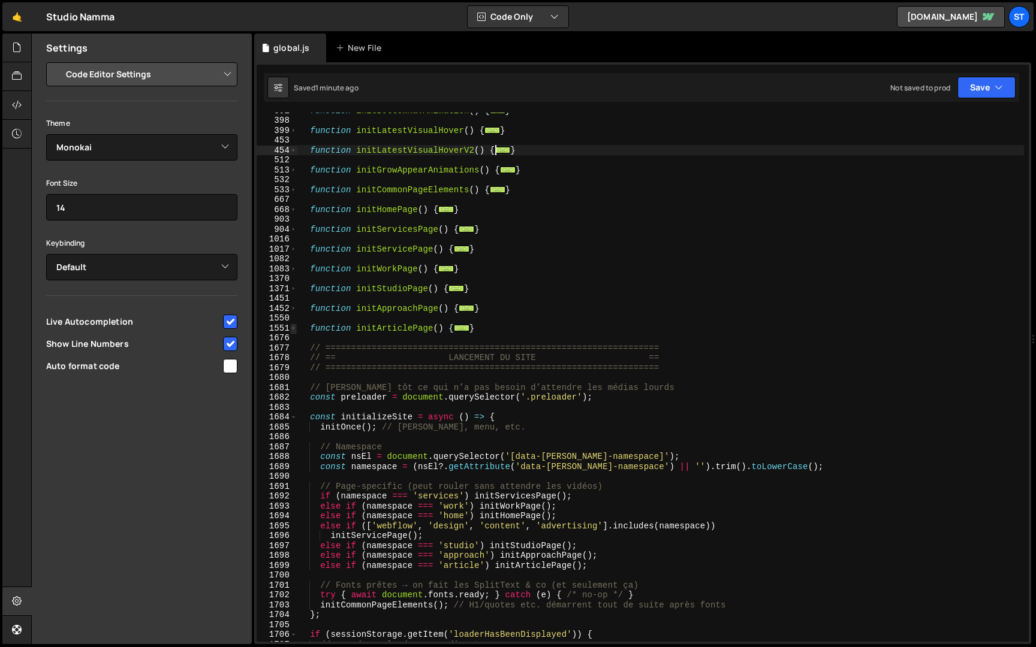
click at [294, 330] on span at bounding box center [293, 329] width 7 height 10
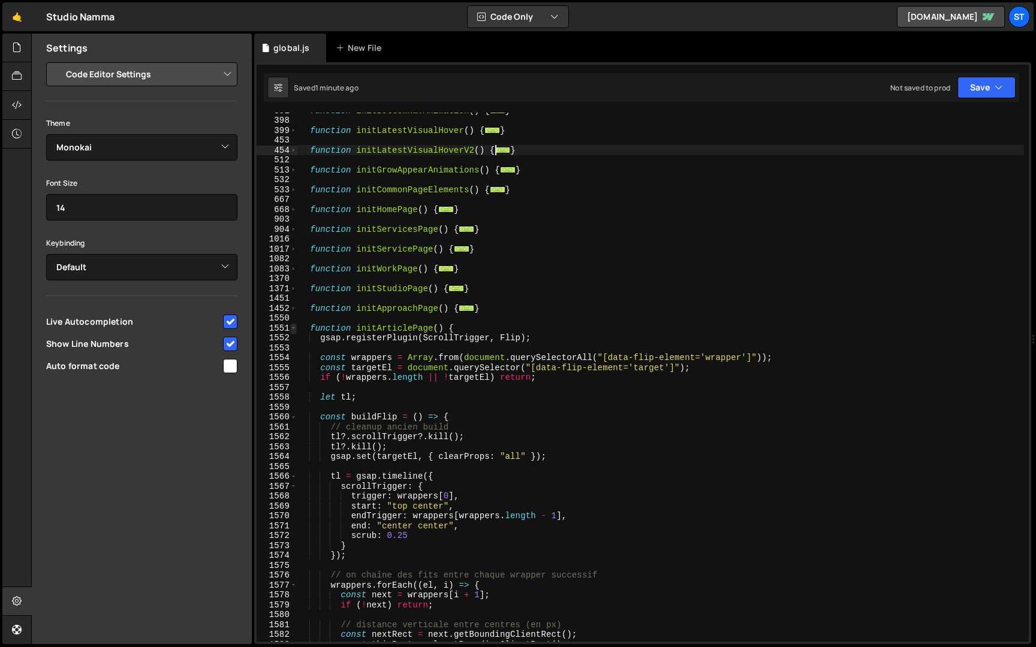
click at [293, 327] on span at bounding box center [293, 329] width 7 height 10
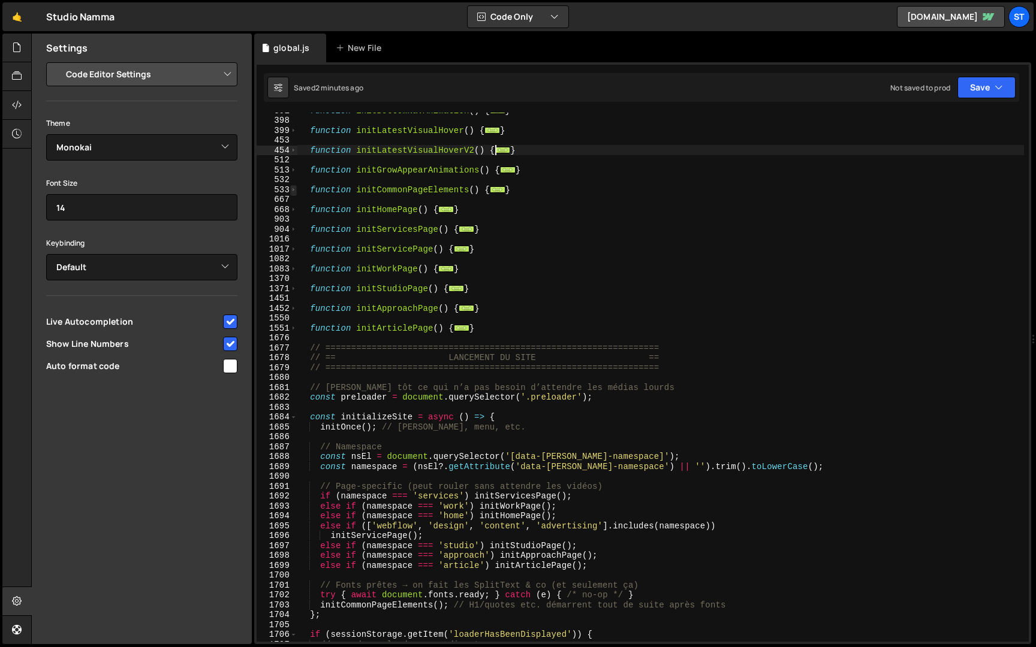
click at [291, 191] on span at bounding box center [293, 190] width 7 height 10
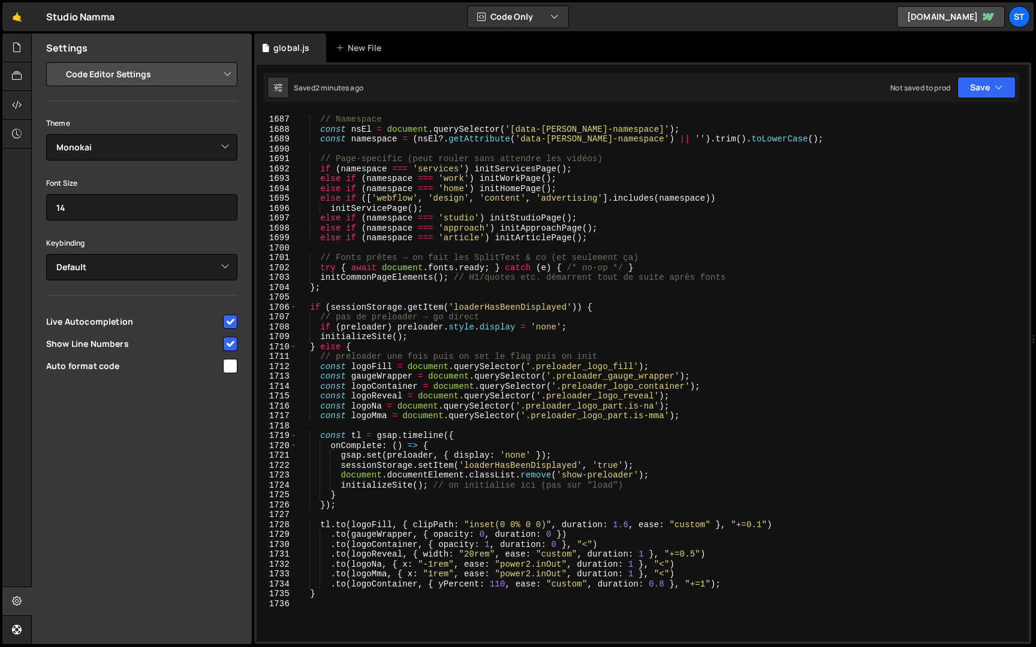
scroll to position [2014, 0]
click at [318, 230] on div "// Namespace const nsEl = document . querySelector ( '[data-[PERSON_NAME]-names…" at bounding box center [660, 381] width 727 height 549
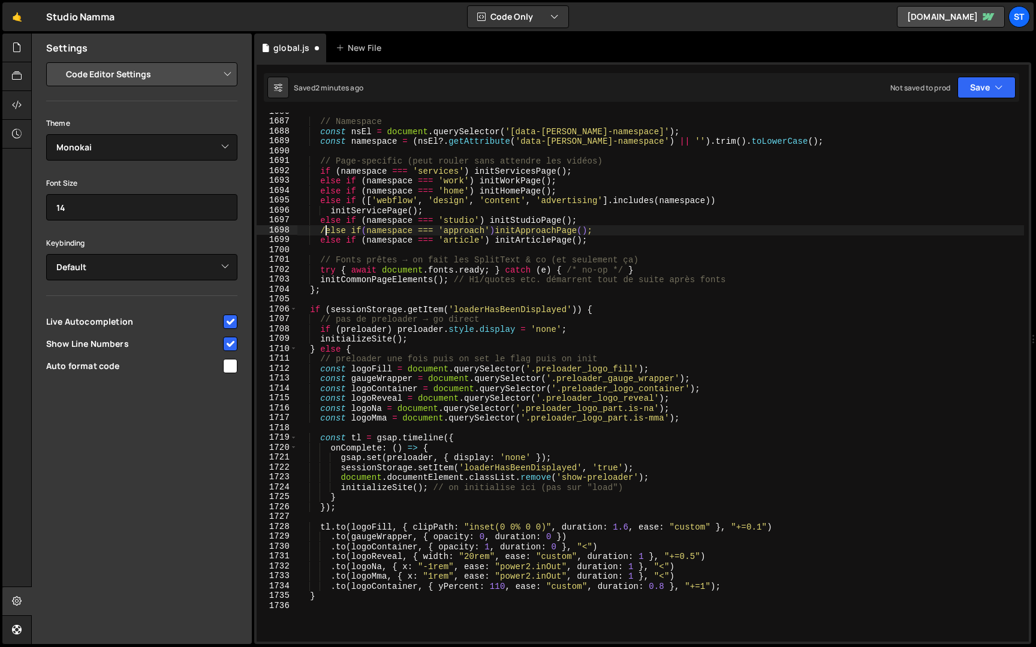
scroll to position [0, 2]
click at [994, 79] on button "Save" at bounding box center [986, 88] width 58 height 22
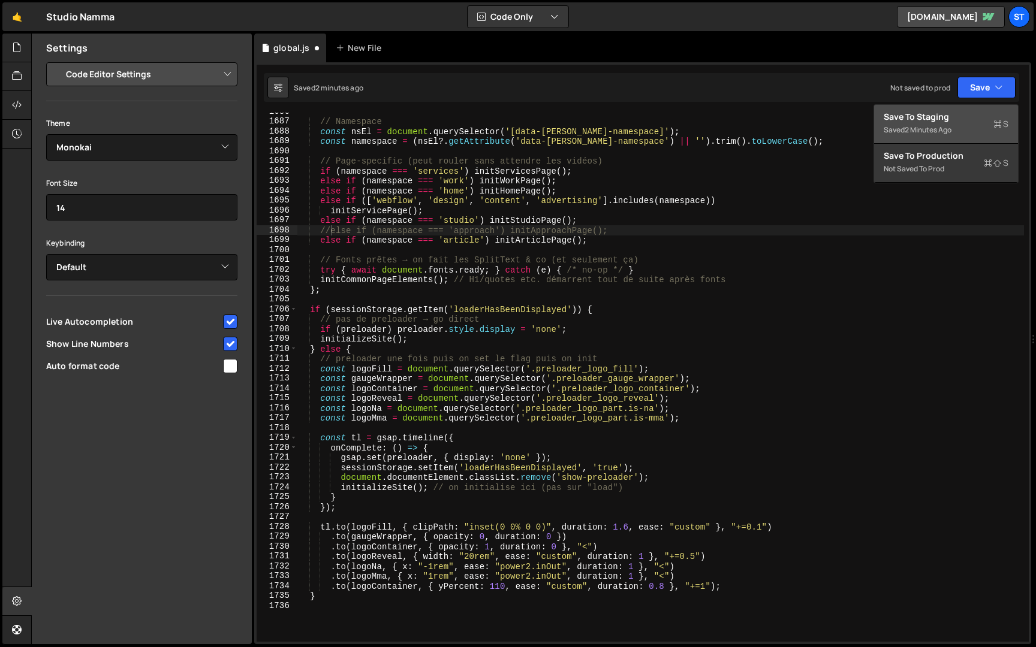
click at [960, 119] on div "Save to Staging S" at bounding box center [946, 117] width 125 height 12
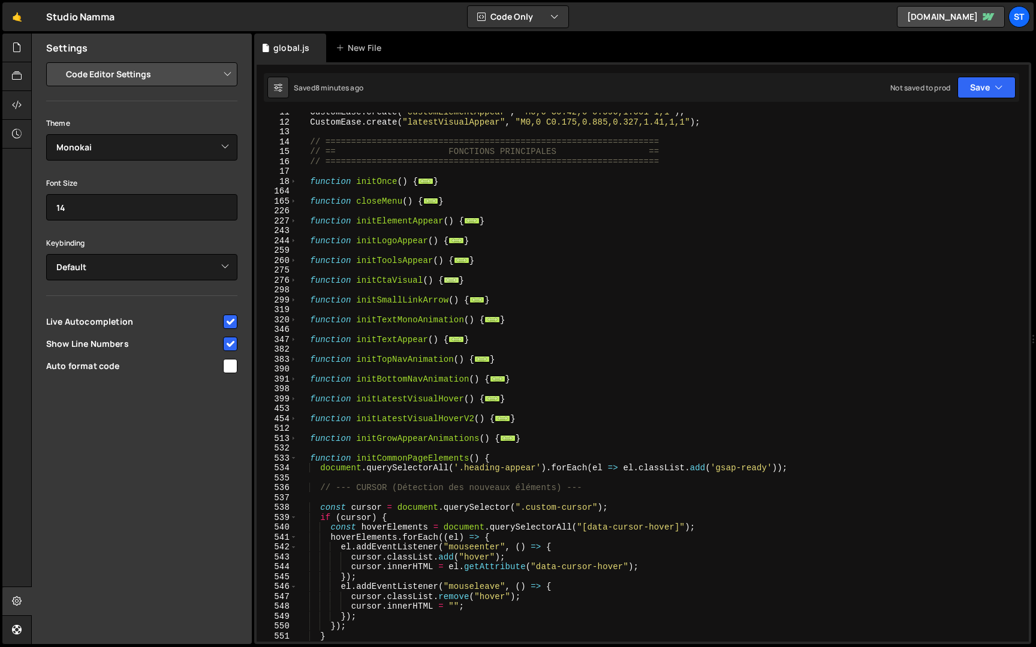
scroll to position [112, 0]
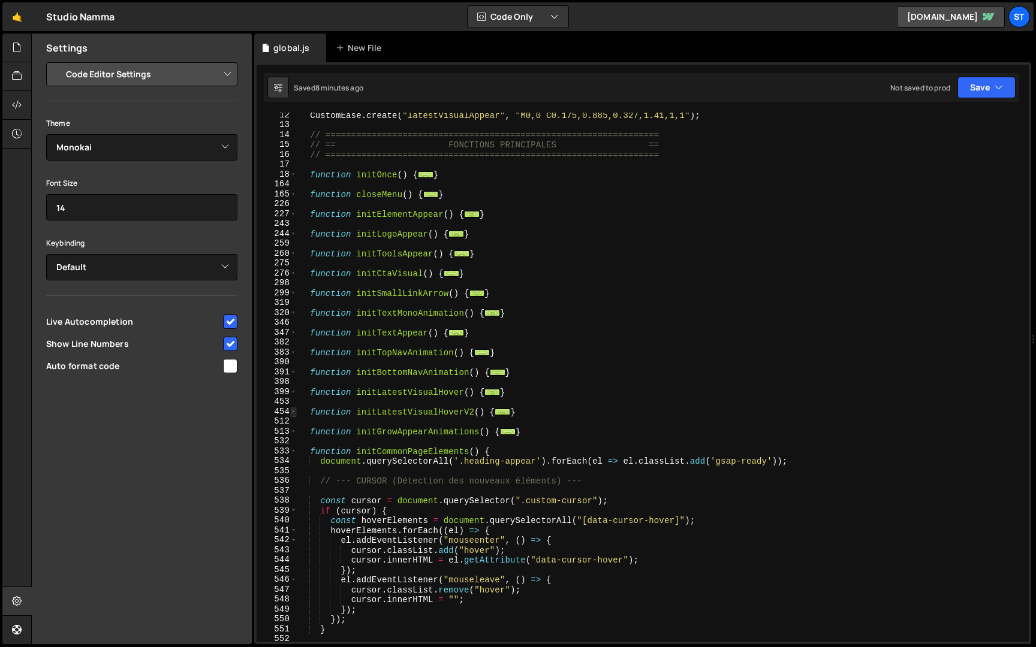
click at [295, 411] on span at bounding box center [293, 412] width 7 height 10
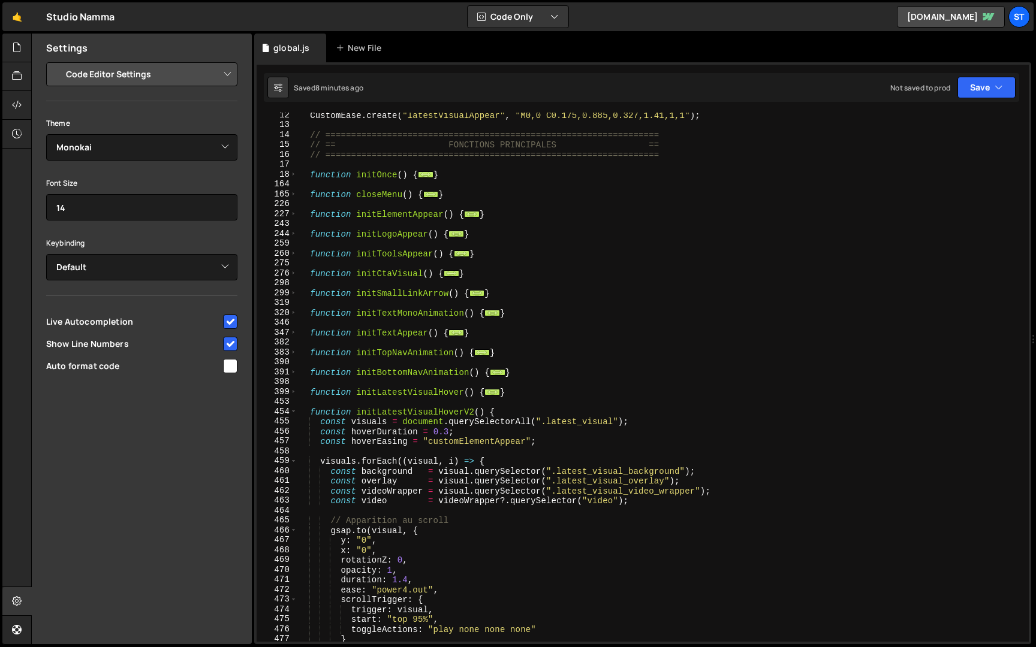
click at [311, 414] on div "CustomEase . create ( "latestVisualAppear" , "M0,0 C0.175,0.885,0.327,1.41,1,1"…" at bounding box center [660, 384] width 727 height 549
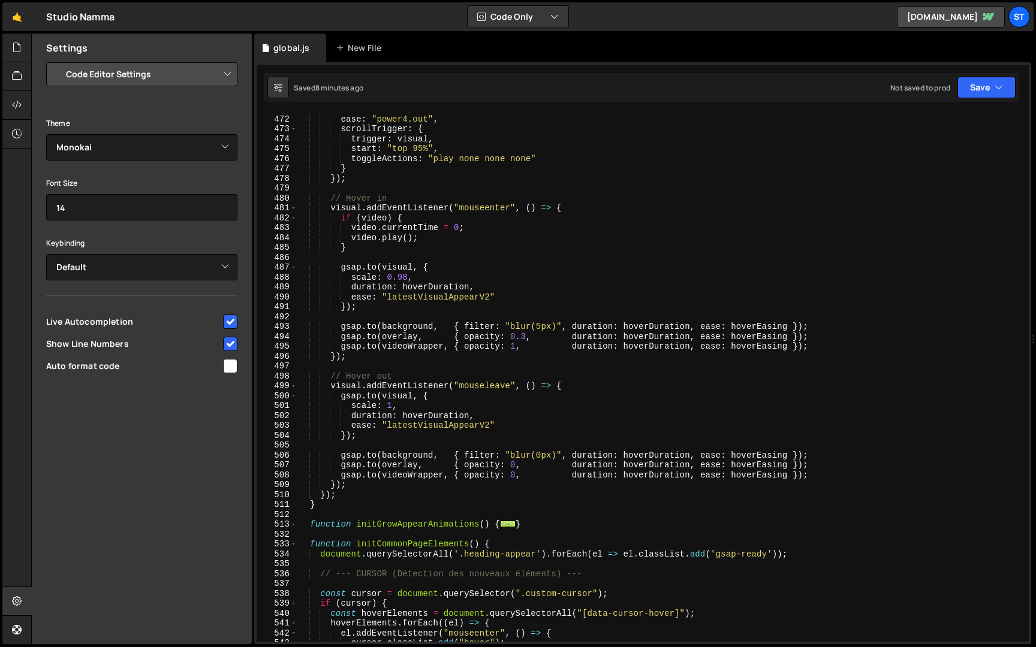
scroll to position [591, 0]
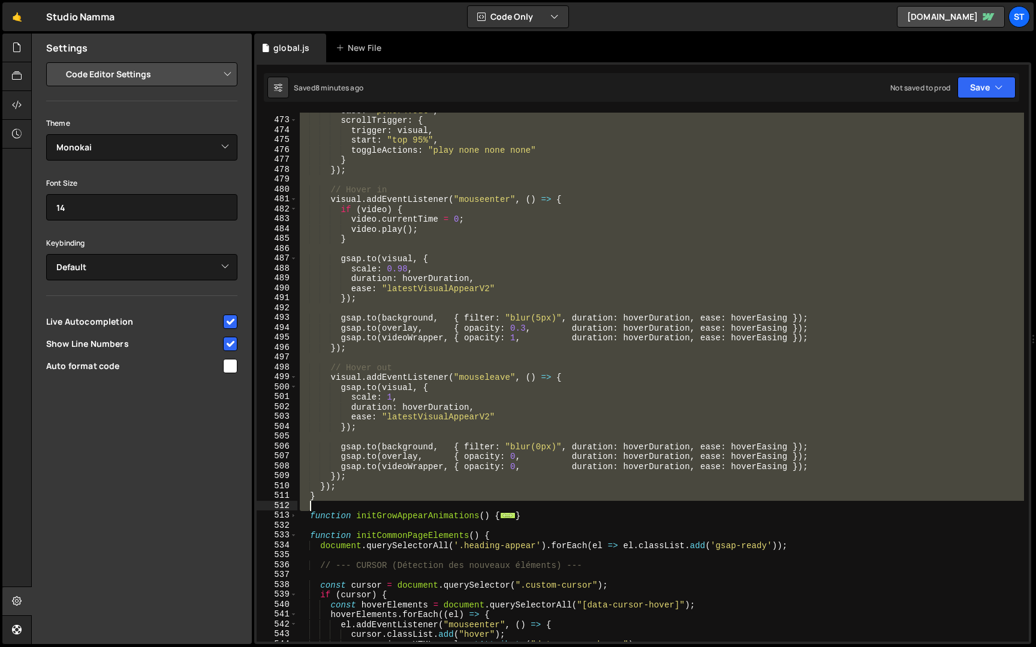
click at [330, 503] on div "ease : "power4.out" , scrollTrigger : { trigger : visual , start : "top 95%" , …" at bounding box center [660, 380] width 727 height 549
click at [329, 496] on div "ease : "power4.out" , scrollTrigger : { trigger : visual , start : "top 95%" , …" at bounding box center [660, 377] width 727 height 529
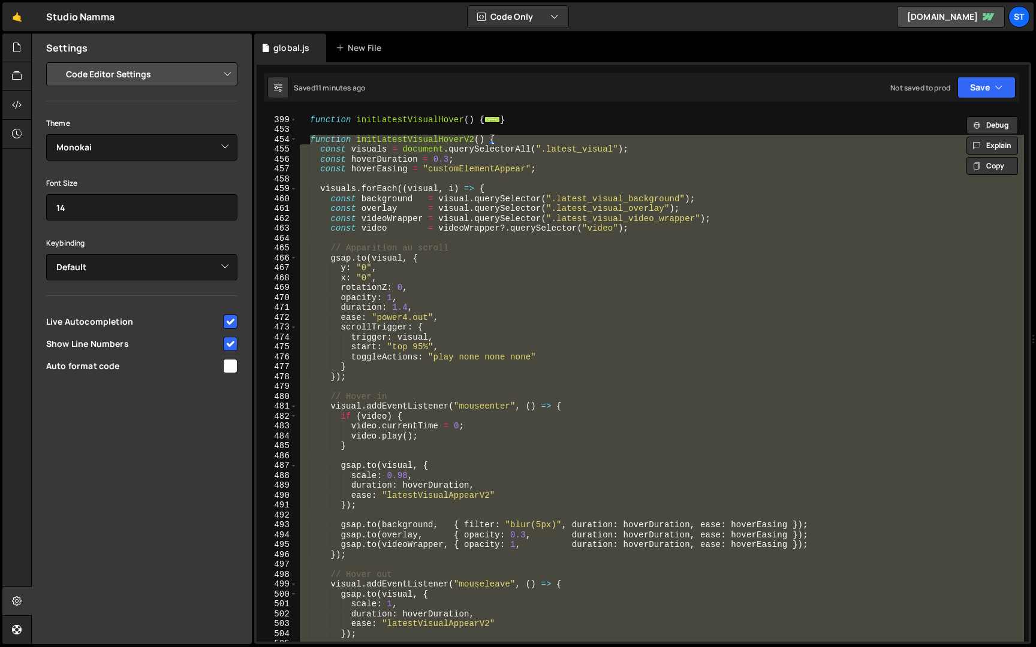
scroll to position [300, 0]
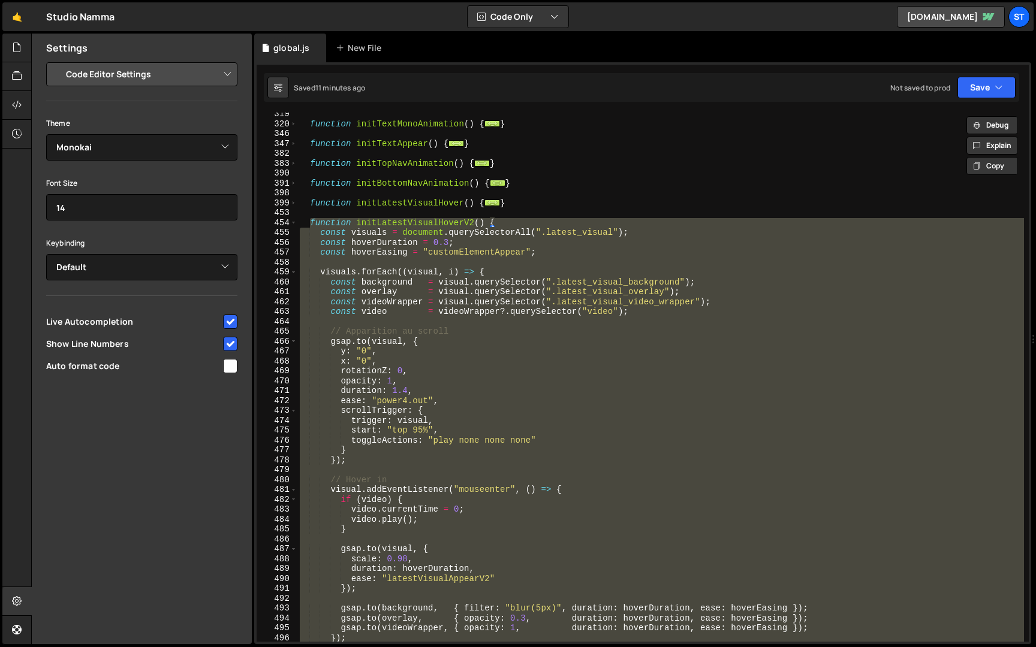
paste textarea
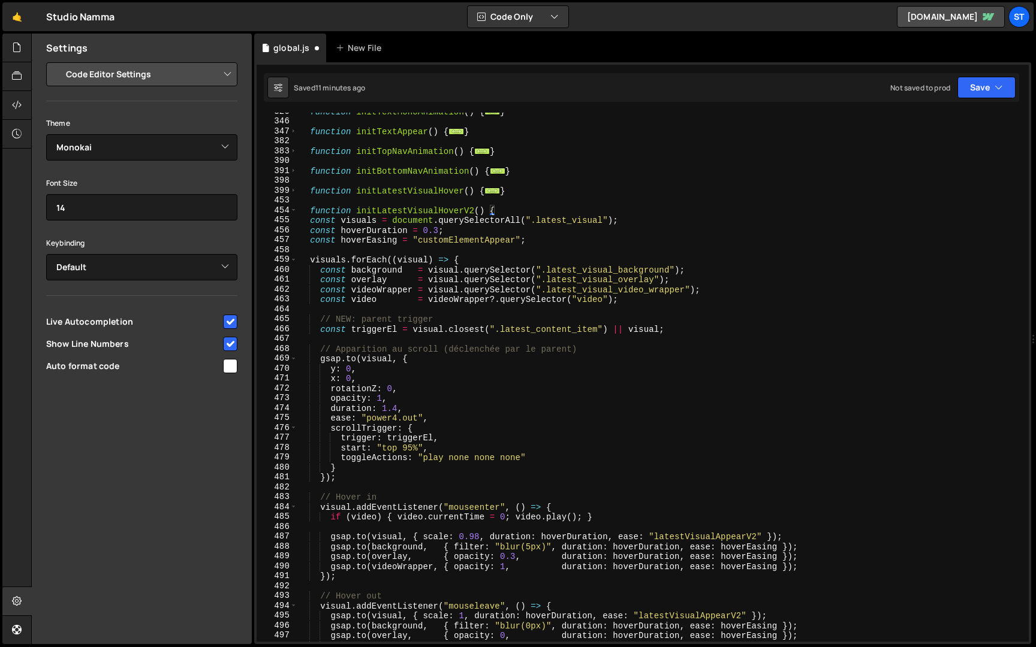
scroll to position [313, 0]
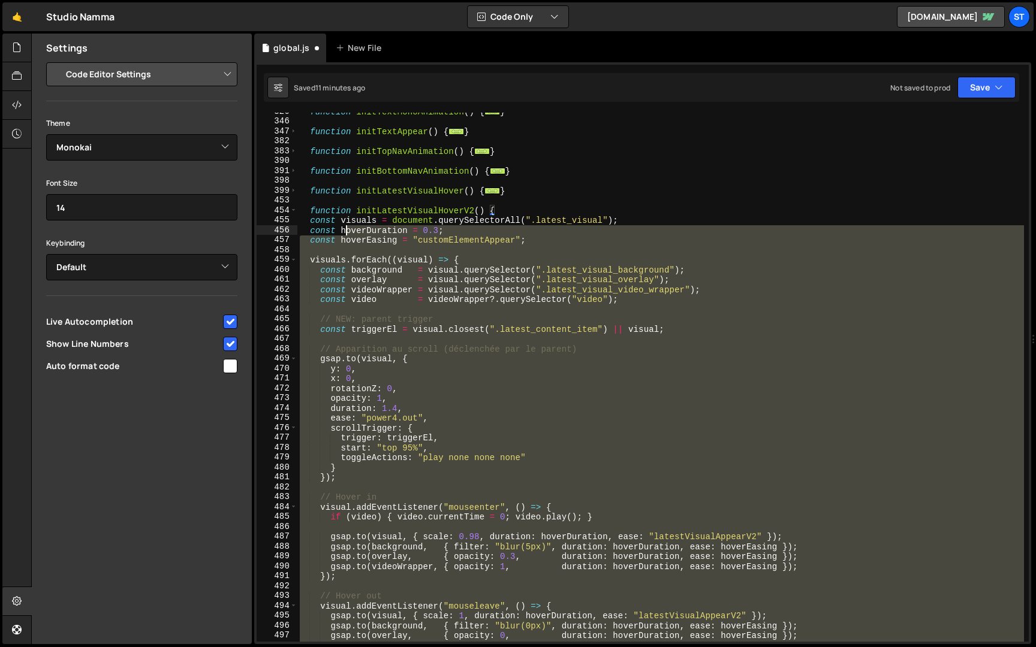
click at [346, 226] on div "function initTextMonoAnimation ( ) { ... } function initTextAppear ( ) { ... } …" at bounding box center [660, 381] width 727 height 549
click at [345, 219] on div "function initTextMonoAnimation ( ) { ... } function initTextAppear ( ) { ... } …" at bounding box center [660, 381] width 727 height 549
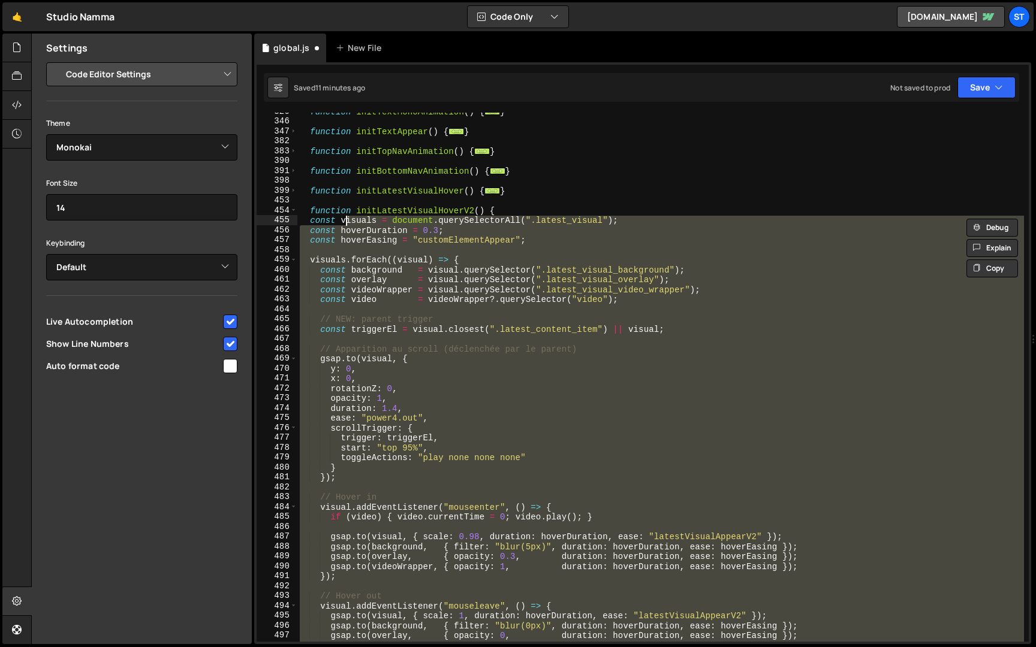
type textarea "const visuals = document.querySelectorAll(".latest_visual"); const hoverDuratio…"
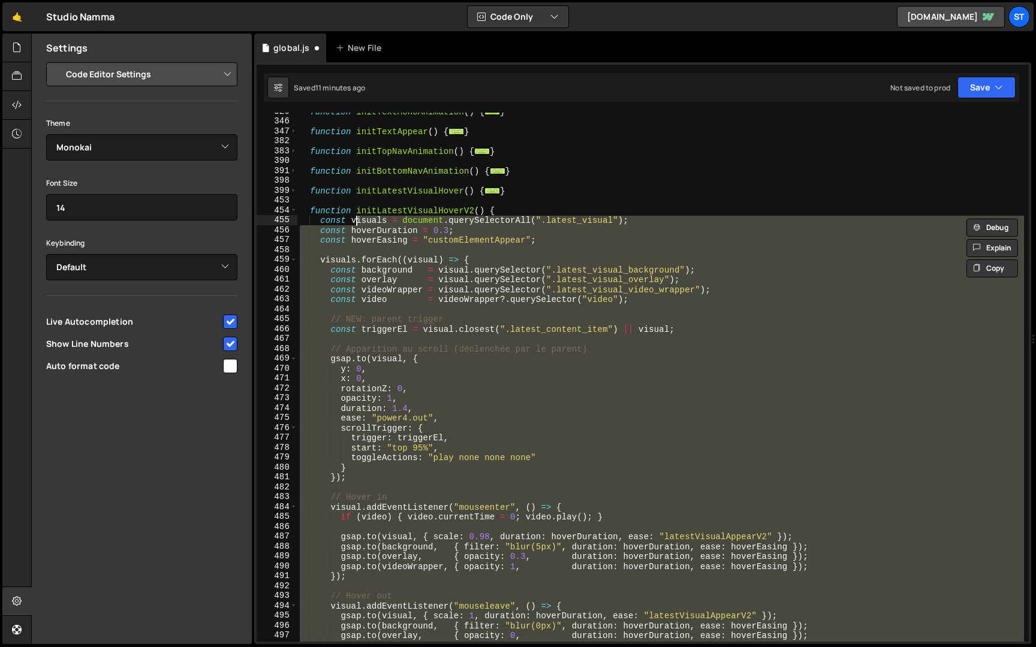
click at [368, 251] on div "function initTextMonoAnimation ( ) { ... } function initTextAppear ( ) { ... } …" at bounding box center [660, 377] width 727 height 529
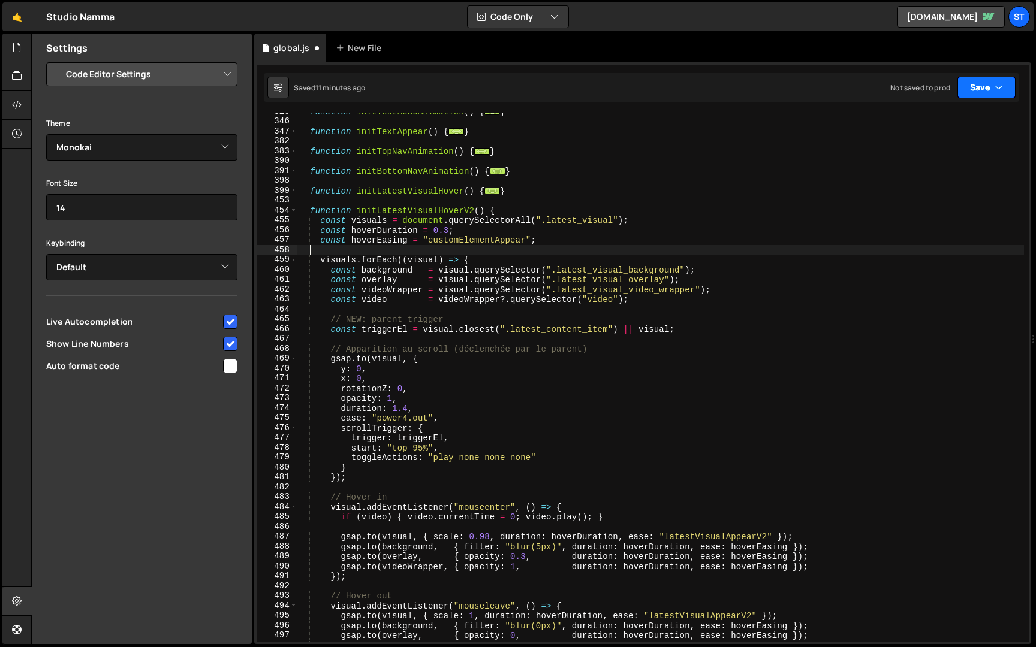
click at [987, 87] on button "Save" at bounding box center [986, 88] width 58 height 22
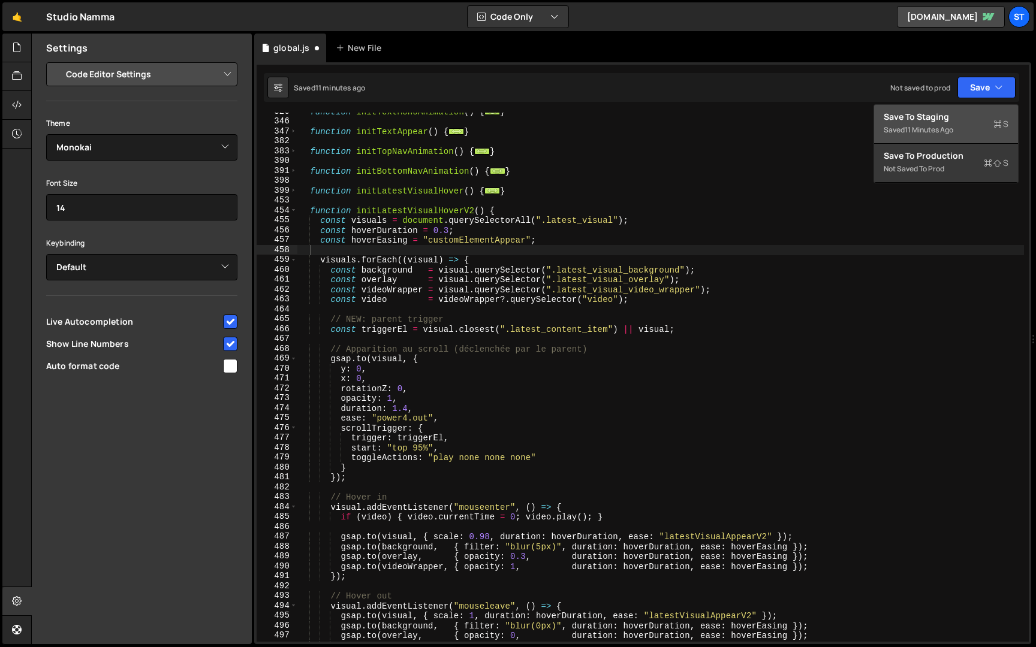
click at [960, 124] on div "Saved 11 minutes ago" at bounding box center [946, 130] width 125 height 14
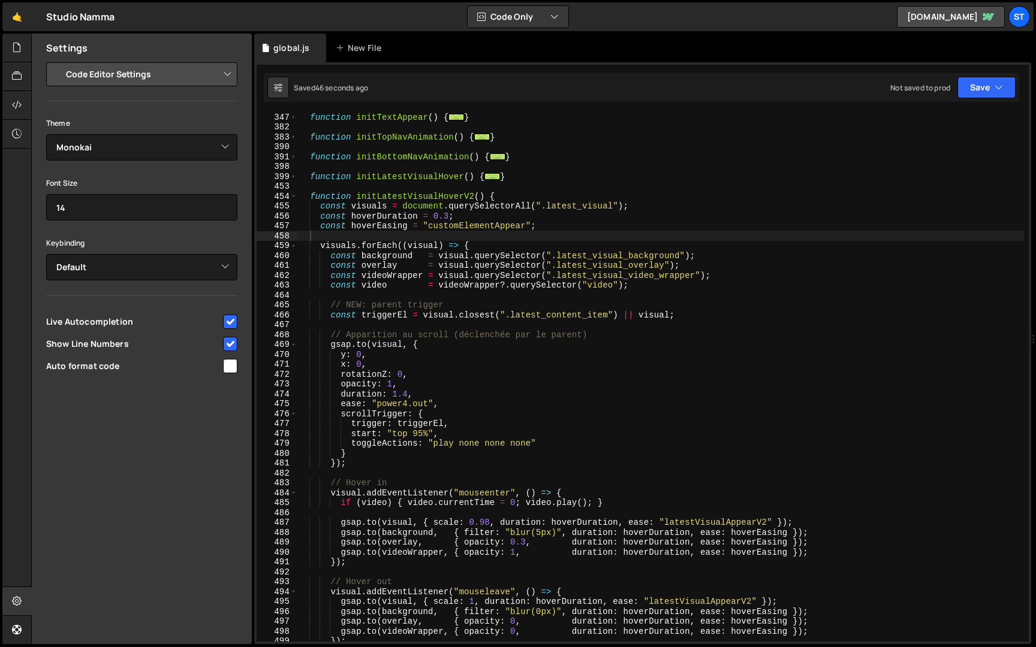
scroll to position [329, 0]
click at [423, 432] on div "function initTextAppear ( ) { ... } function initTopNavAnimation ( ) { ... } fu…" at bounding box center [660, 384] width 727 height 549
click at [995, 85] on icon "button" at bounding box center [999, 88] width 8 height 12
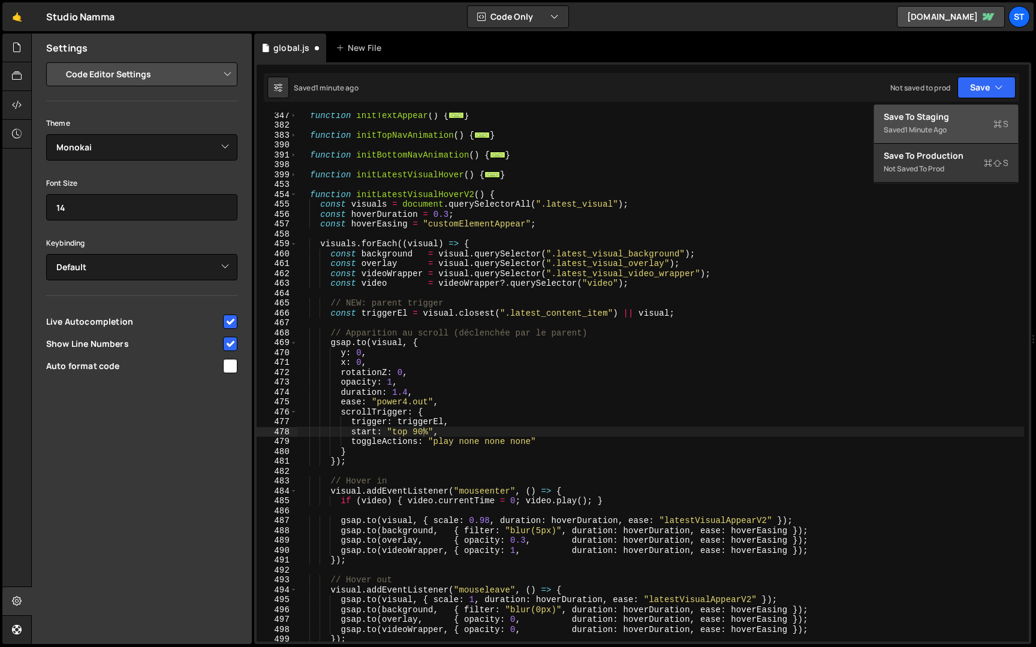
click at [969, 123] on div "Saved 1 minute ago" at bounding box center [946, 130] width 125 height 14
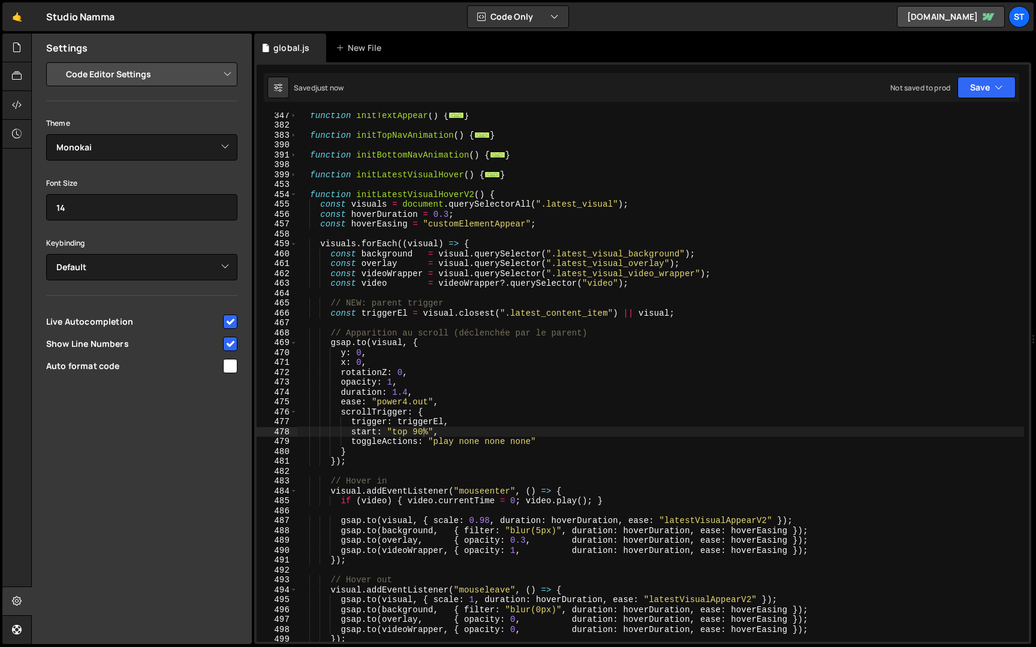
click at [422, 430] on div "function initTextAppear ( ) { ... } function initTopNavAnimation ( ) { ... } fu…" at bounding box center [660, 384] width 727 height 549
click at [995, 74] on div "Saved just now Not saved to prod Upgrade to Edit Save Save to Staging S Saved j…" at bounding box center [641, 87] width 755 height 29
click at [992, 82] on button "Save" at bounding box center [986, 88] width 58 height 22
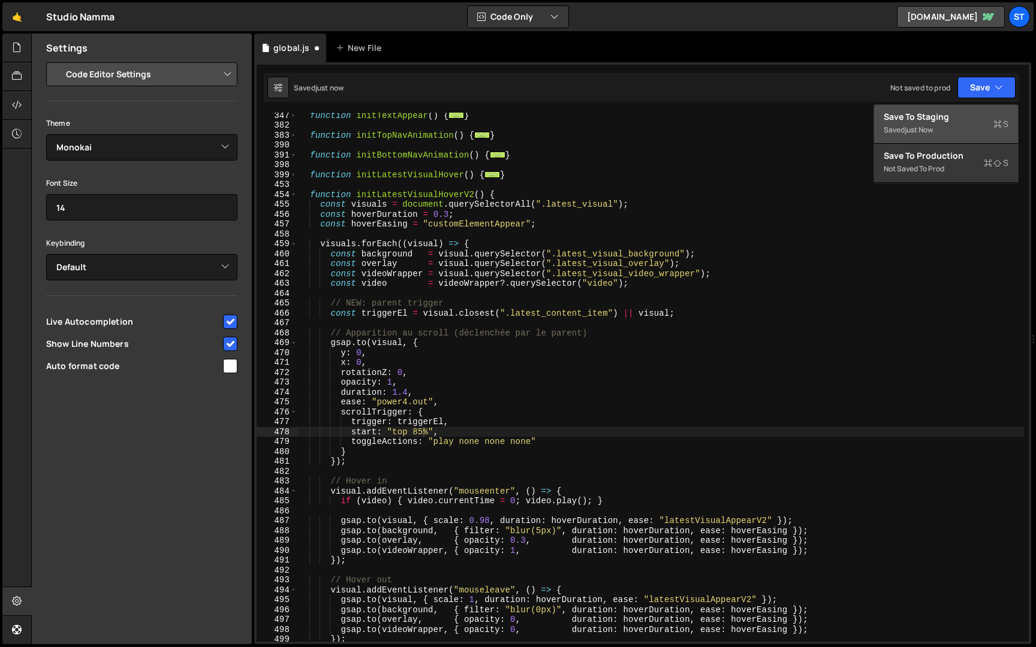
click at [948, 113] on div "Save to Staging S" at bounding box center [946, 117] width 125 height 12
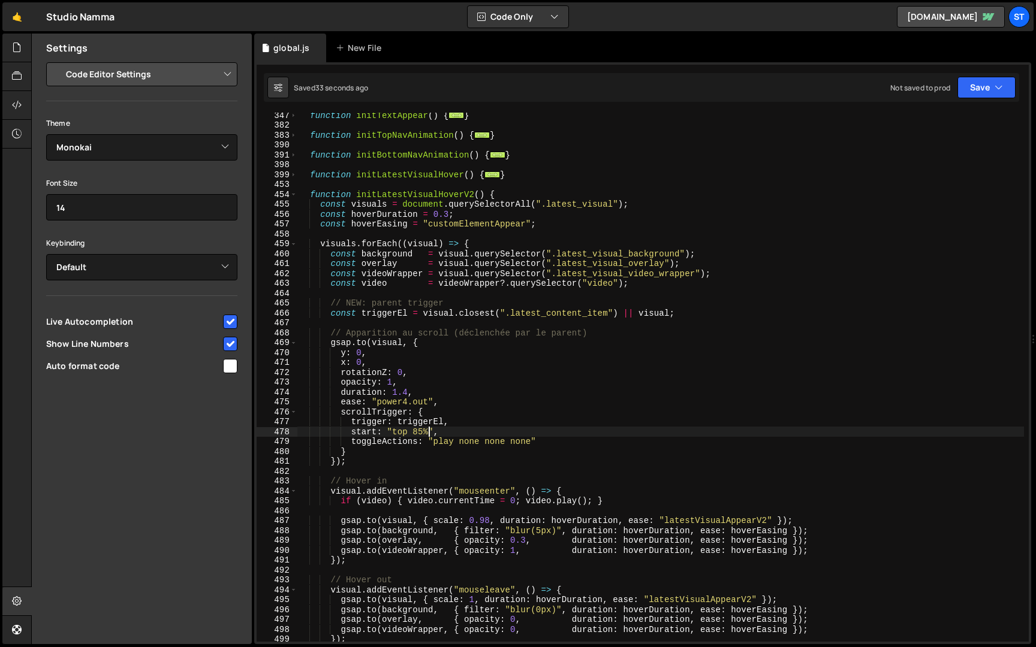
click at [427, 430] on div "function initTextAppear ( ) { ... } function initTopNavAnimation ( ) { ... } fu…" at bounding box center [660, 384] width 727 height 549
click at [978, 86] on button "Save" at bounding box center [986, 88] width 58 height 22
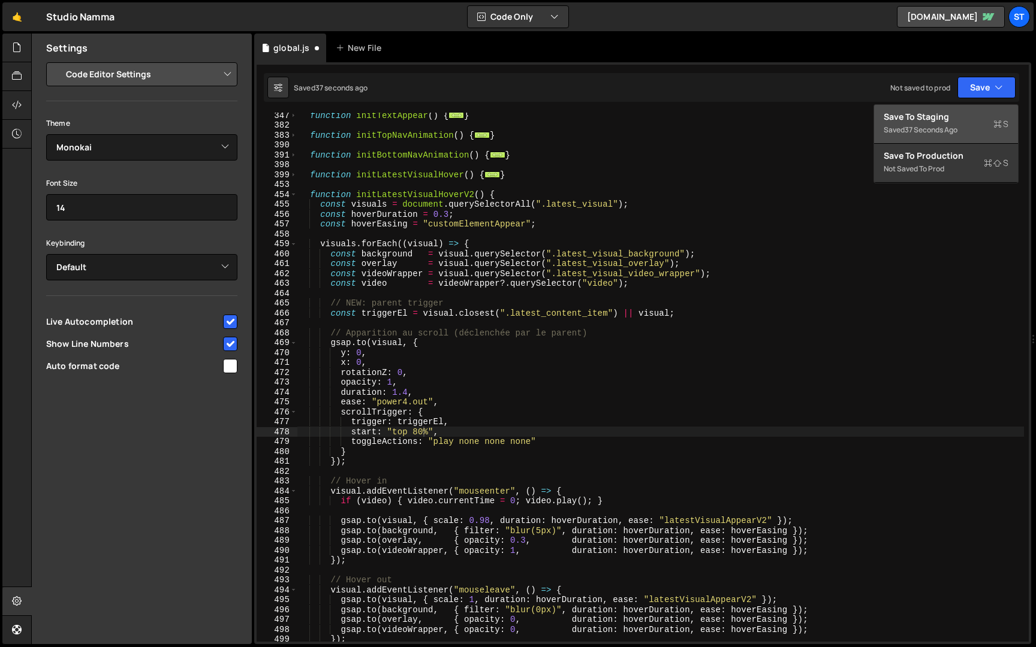
click at [942, 118] on div "Save to Staging S" at bounding box center [946, 117] width 125 height 12
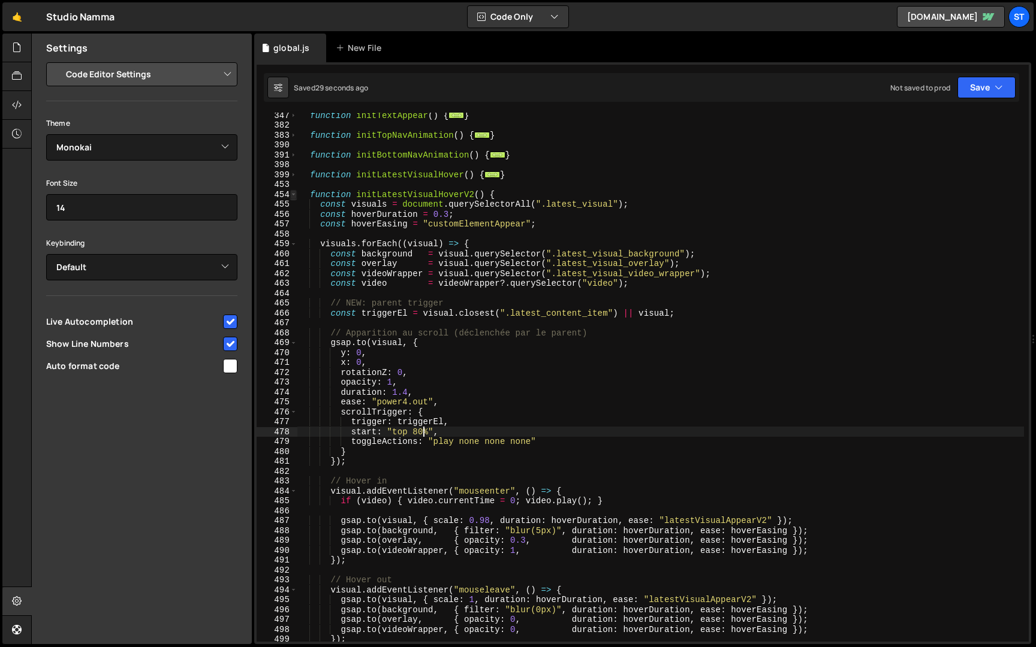
click at [296, 192] on span at bounding box center [293, 195] width 7 height 10
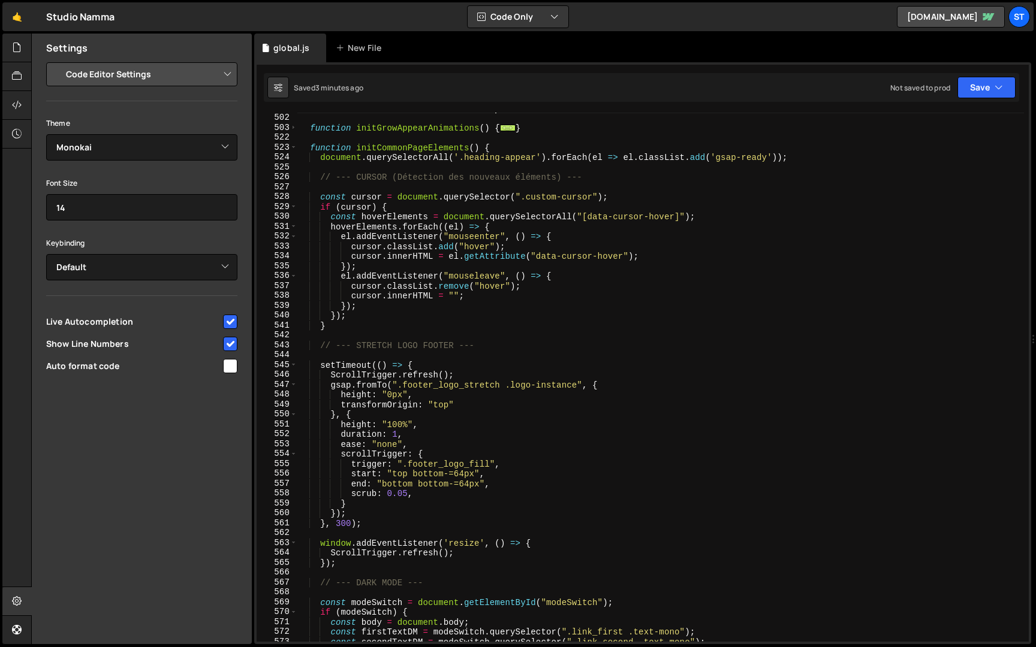
scroll to position [372, 0]
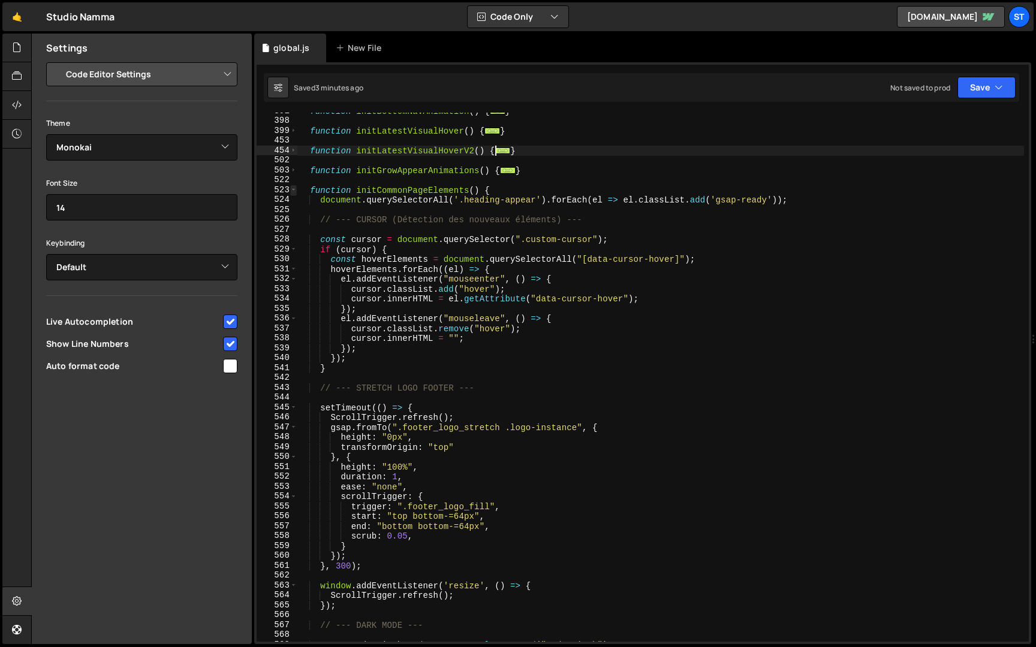
click at [294, 189] on span at bounding box center [293, 190] width 7 height 10
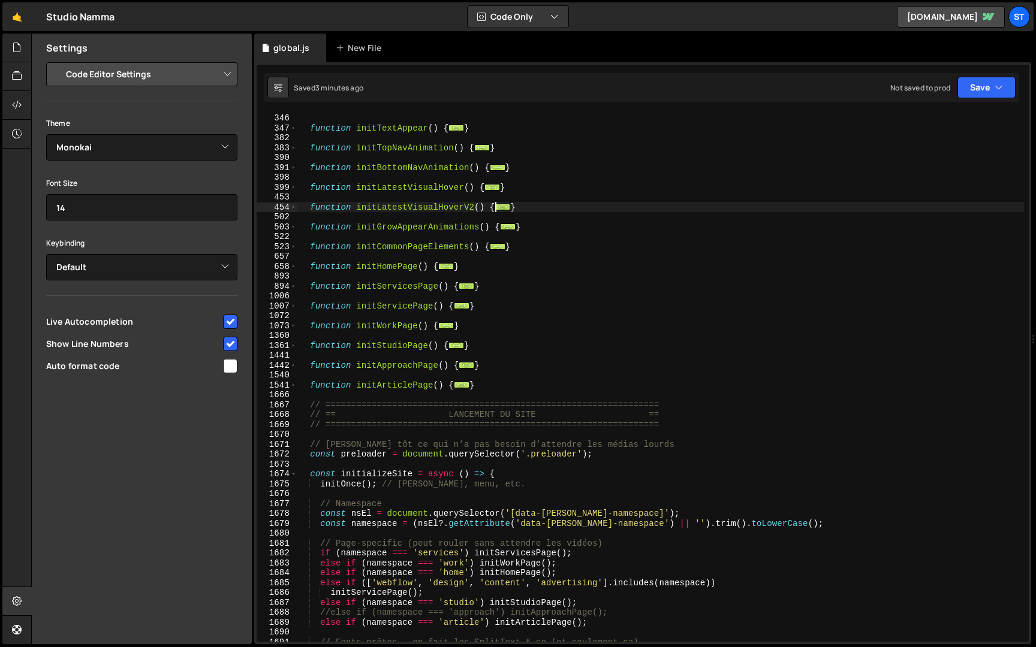
scroll to position [313, 0]
click at [294, 369] on span at bounding box center [293, 368] width 7 height 10
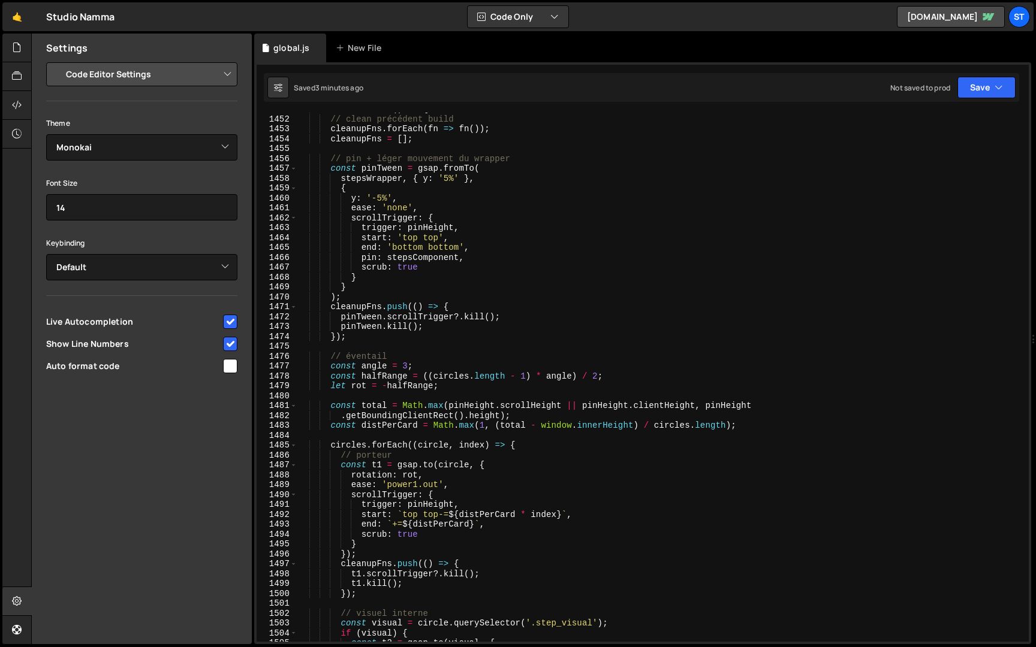
scroll to position [710, 0]
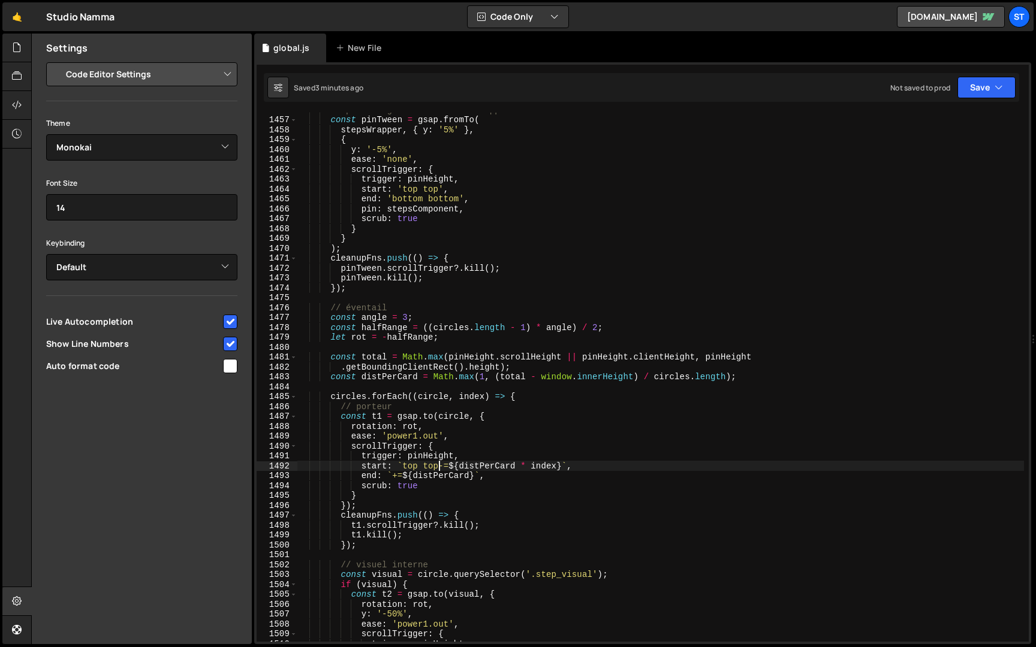
click at [440, 467] on div "// pin + léger mouvement du wrapper const pinTween = gsap . fromTo ( stepsWrapp…" at bounding box center [660, 379] width 727 height 549
click at [572, 467] on div "// pin + léger mouvement du wrapper const pinTween = gsap . fromTo ( stepsWrapp…" at bounding box center [660, 379] width 727 height 549
click at [447, 468] on div "// pin + léger mouvement du wrapper const pinTween = gsap . fromTo ( stepsWrapp…" at bounding box center [660, 379] width 727 height 549
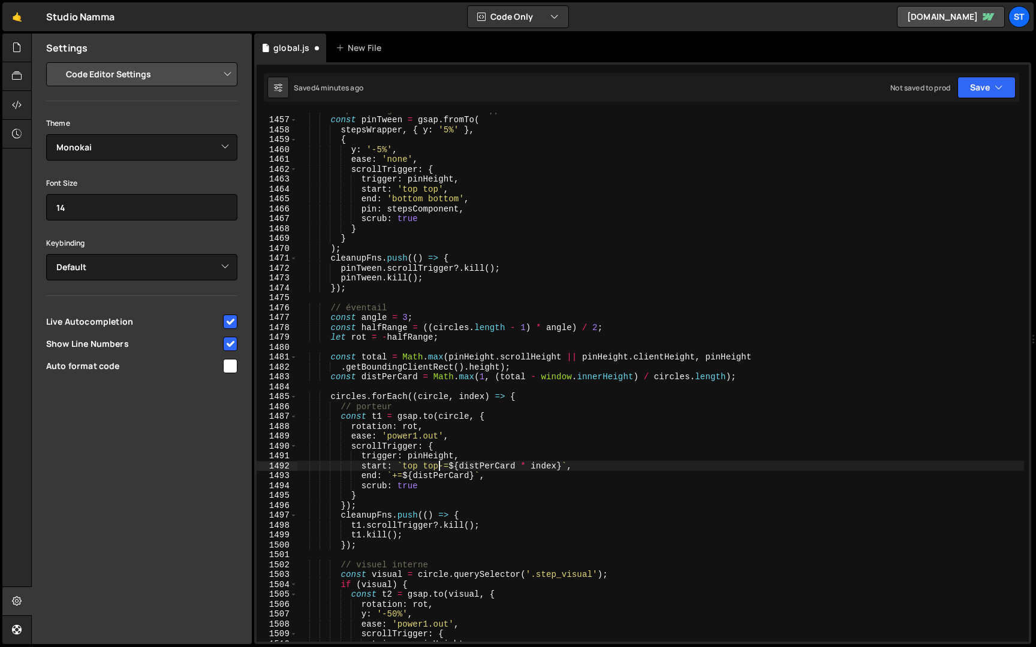
scroll to position [0, 19]
click at [362, 467] on div "// pin + léger mouvement du wrapper const pinTween = gsap . fromTo ( stepsWrapp…" at bounding box center [660, 379] width 727 height 549
click at [584, 465] on div "// pin + léger mouvement du wrapper const pinTween = gsap . fromTo ( stepsWrapp…" at bounding box center [660, 379] width 727 height 549
type textarea "//start: `top top-=${distPerCard * index}`,"
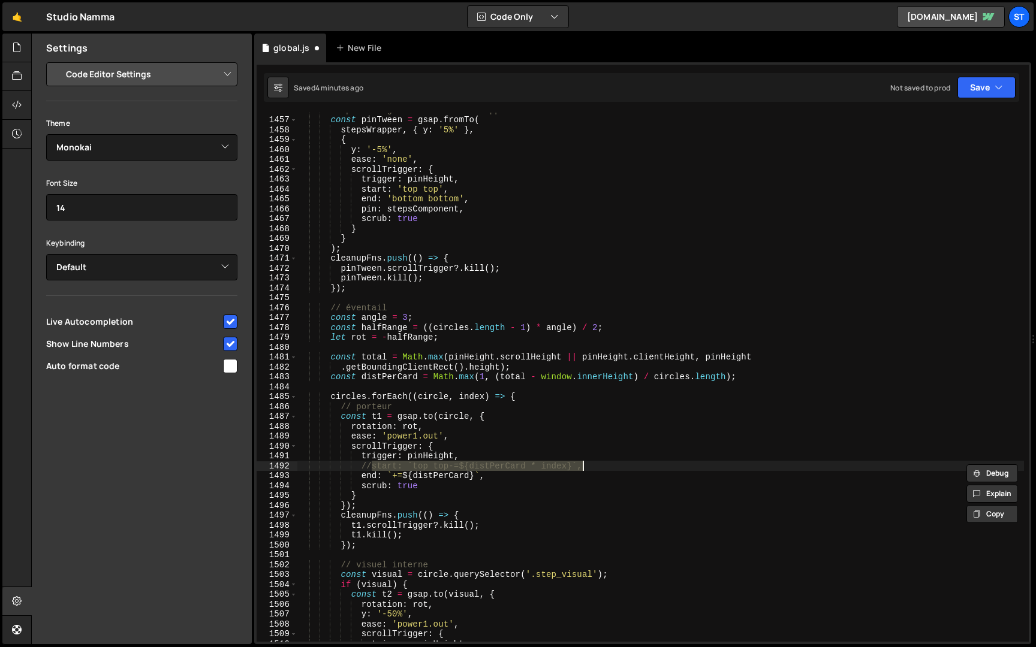
click at [595, 468] on div "// pin + léger mouvement du wrapper const pinTween = gsap . fromTo ( stepsWrapp…" at bounding box center [660, 377] width 727 height 529
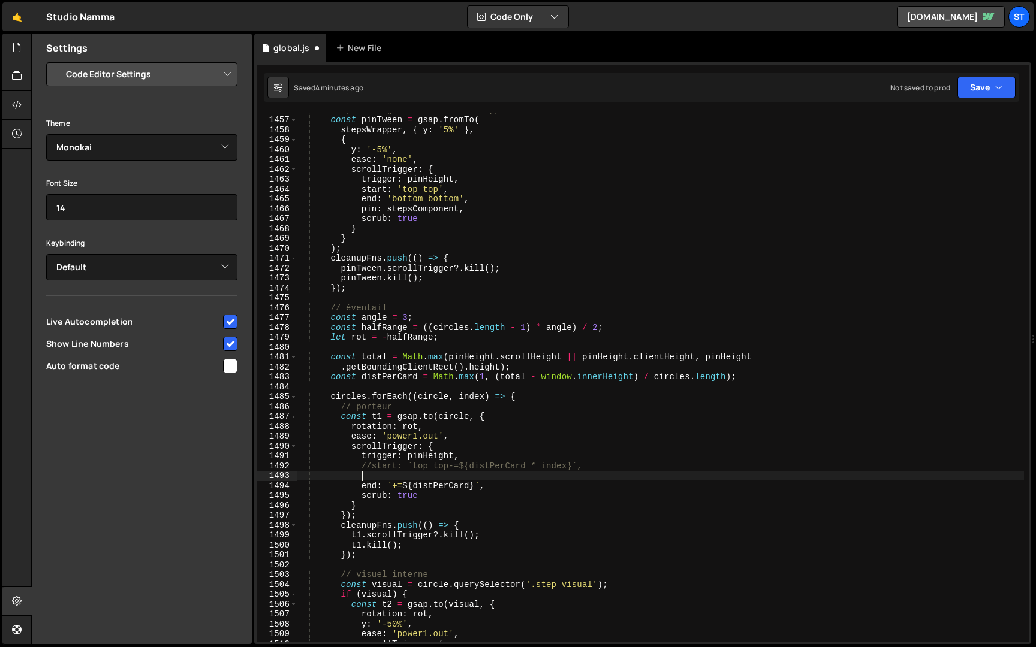
paste textarea "start: `top top-=${distPerCard * index}`,"
drag, startPoint x: 562, startPoint y: 475, endPoint x: 440, endPoint y: 476, distance: 121.7
click at [440, 476] on div "// pin + léger mouvement du wrapper const pinTween = gsap . fromTo ( stepsWrapp…" at bounding box center [660, 379] width 727 height 549
click at [361, 486] on div "// pin + léger mouvement du wrapper const pinTween = gsap . fromTo ( stepsWrapp…" at bounding box center [660, 379] width 727 height 549
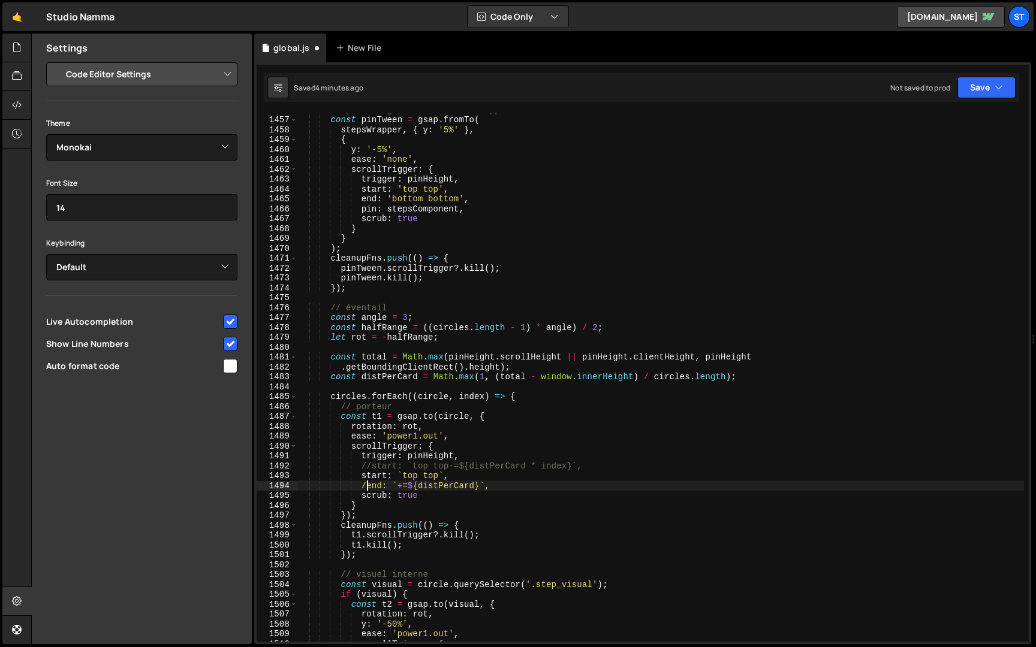
type textarea "//end: `+=${distPerCard}`,"
click at [504, 486] on div "// pin + léger mouvement du wrapper const pinTween = gsap . fromTo ( stepsWrapp…" at bounding box center [660, 379] width 727 height 549
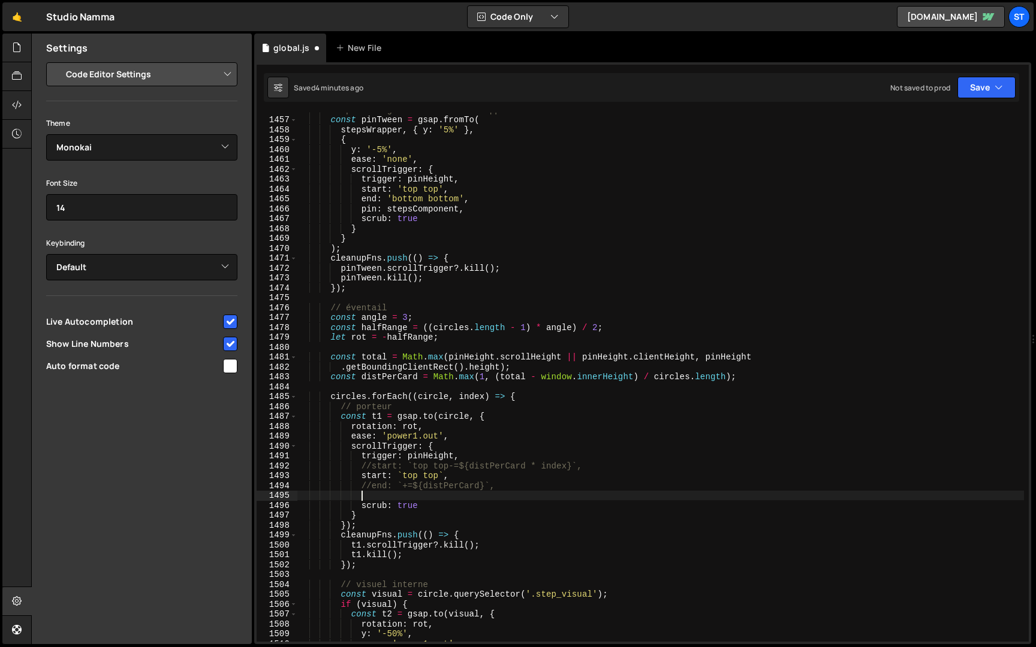
scroll to position [0, 4]
paste textarea "end: `+=${distPerCard}`,"
drag, startPoint x: 471, startPoint y: 498, endPoint x: 402, endPoint y: 498, distance: 69.5
click at [402, 498] on div "// pin + léger mouvement du wrapper const pinTween = gsap . fromTo ( stepsWrapp…" at bounding box center [660, 379] width 727 height 549
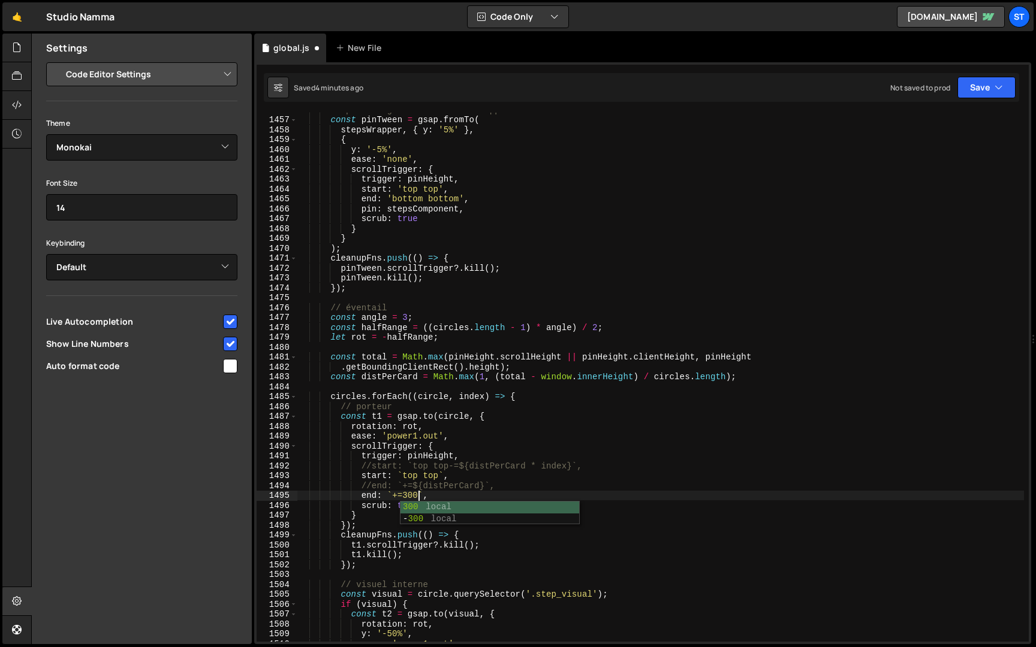
click at [544, 486] on div "// pin + léger mouvement du wrapper const pinTween = gsap . fromTo ( stepsWrapp…" at bounding box center [660, 379] width 727 height 549
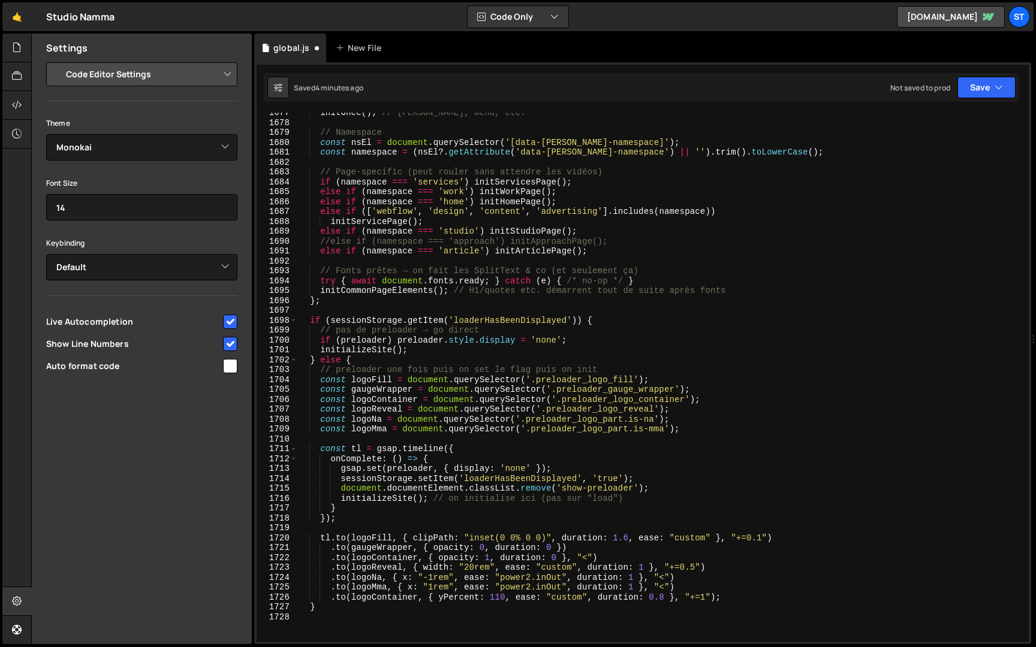
scroll to position [1666, 0]
click at [329, 240] on div "initOnce ( ) ; // [PERSON_NAME], menu, etc. // Namespace const nsEl = document …" at bounding box center [660, 382] width 727 height 549
click at [981, 87] on button "Save" at bounding box center [986, 88] width 58 height 22
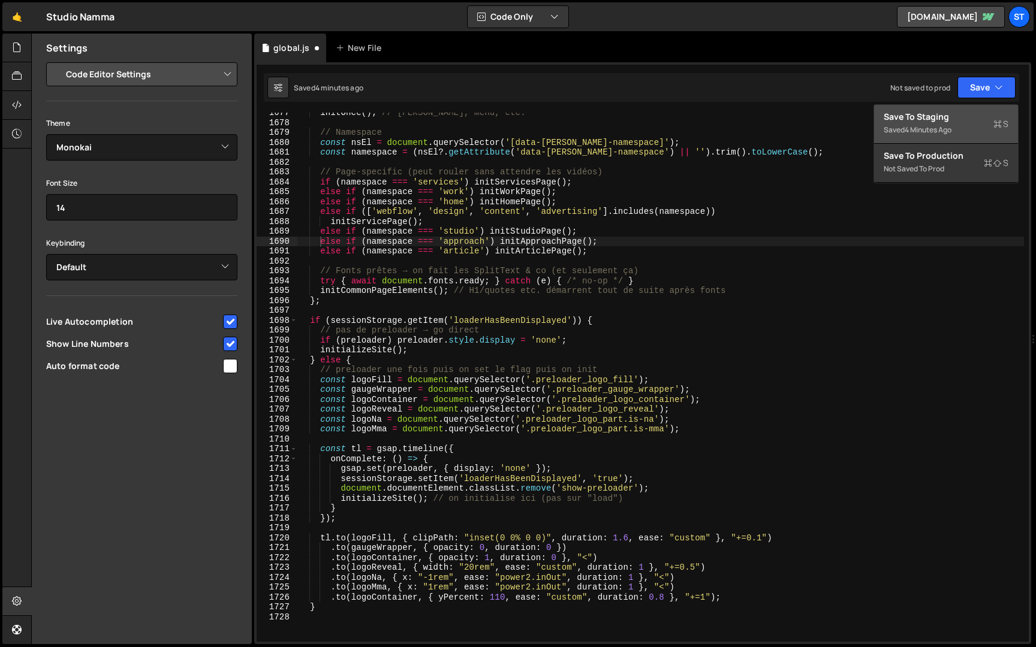
click at [930, 130] on div "4 minutes ago" at bounding box center [928, 130] width 47 height 10
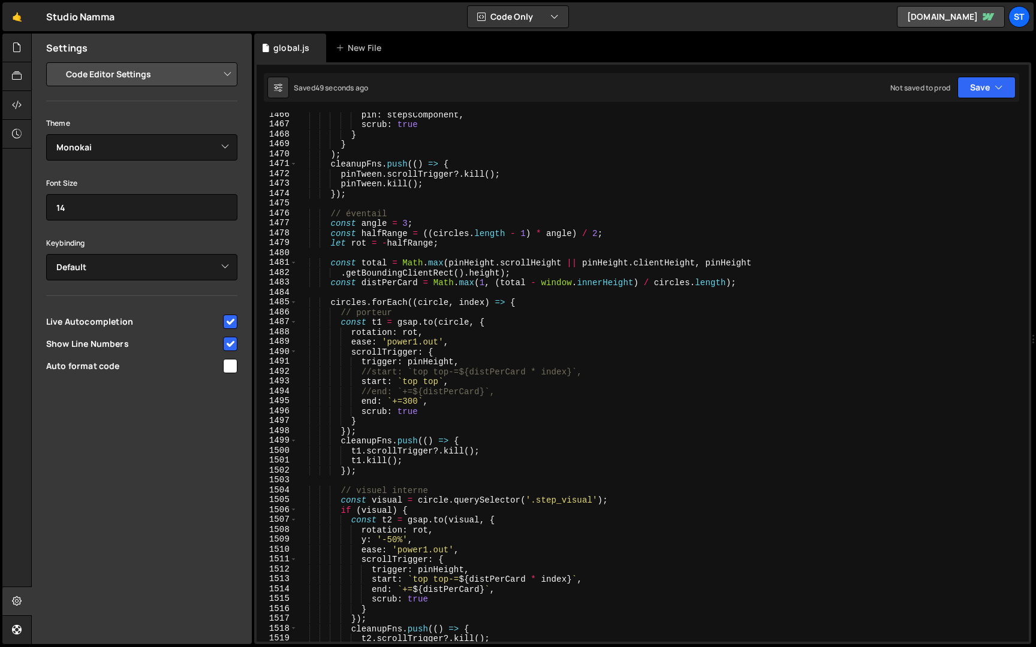
scroll to position [808, 0]
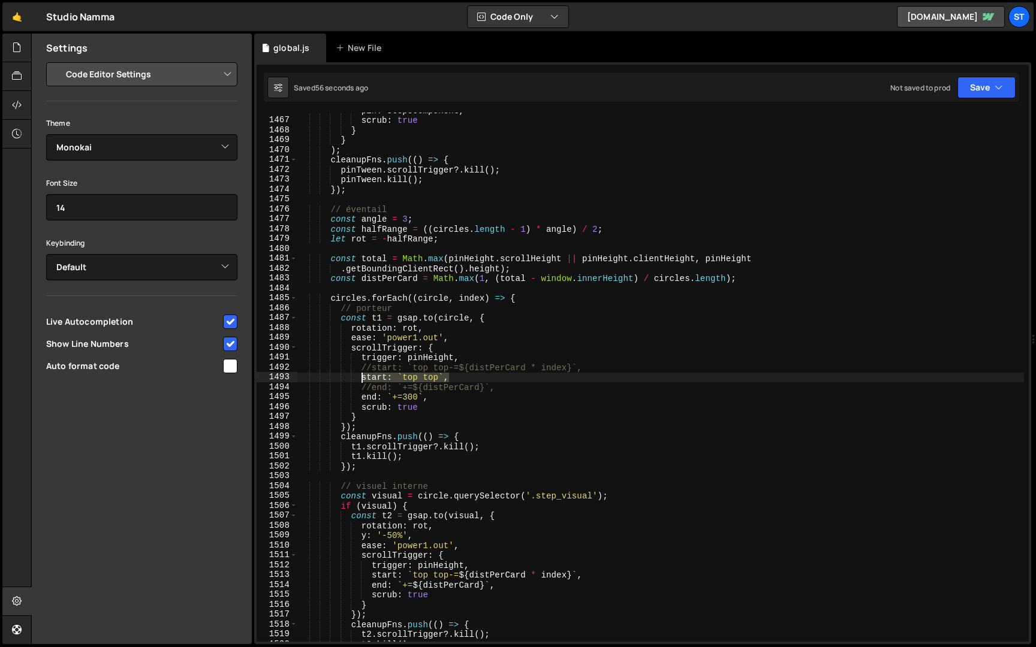
drag, startPoint x: 458, startPoint y: 378, endPoint x: 362, endPoint y: 380, distance: 96.5
click at [362, 380] on div "pin : stepsComponent , scrub : true } } ) ; cleanupFns . push (( ) => { pinTwee…" at bounding box center [660, 380] width 727 height 549
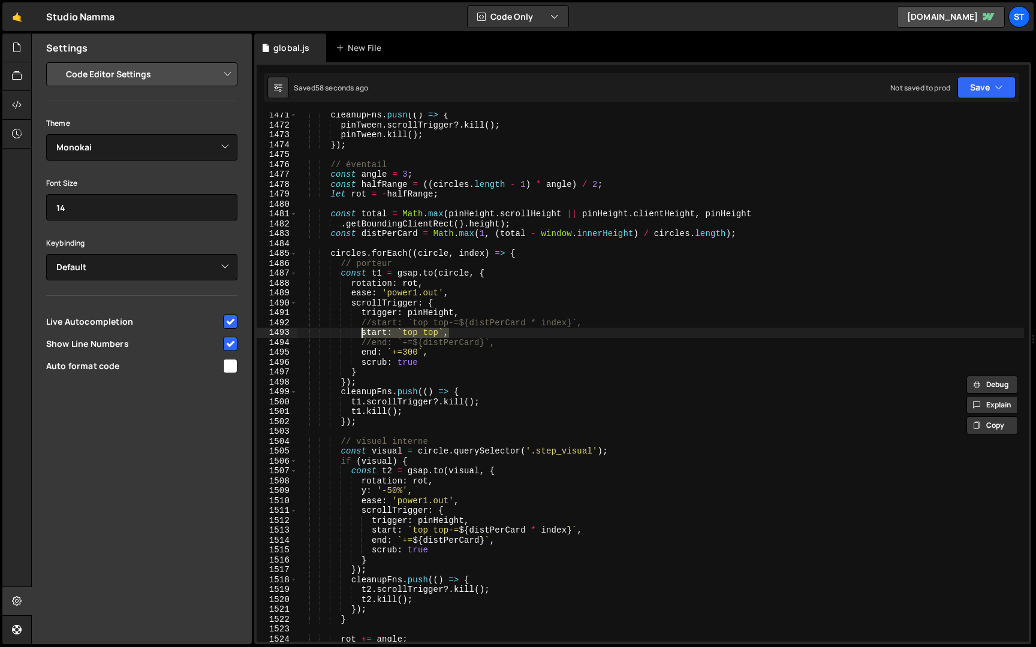
scroll to position [853, 0]
click at [570, 521] on div "cleanupFns . push (( ) => { pinTween . scrollTrigger ?. kill ( ) ; pinTween . k…" at bounding box center [660, 384] width 727 height 549
click at [585, 532] on div "cleanupFns . push (( ) => { pinTween . scrollTrigger ?. kill ( ) ; pinTween . k…" at bounding box center [660, 384] width 727 height 549
type textarea "start: `top top-=${distPerCard * index}`,"
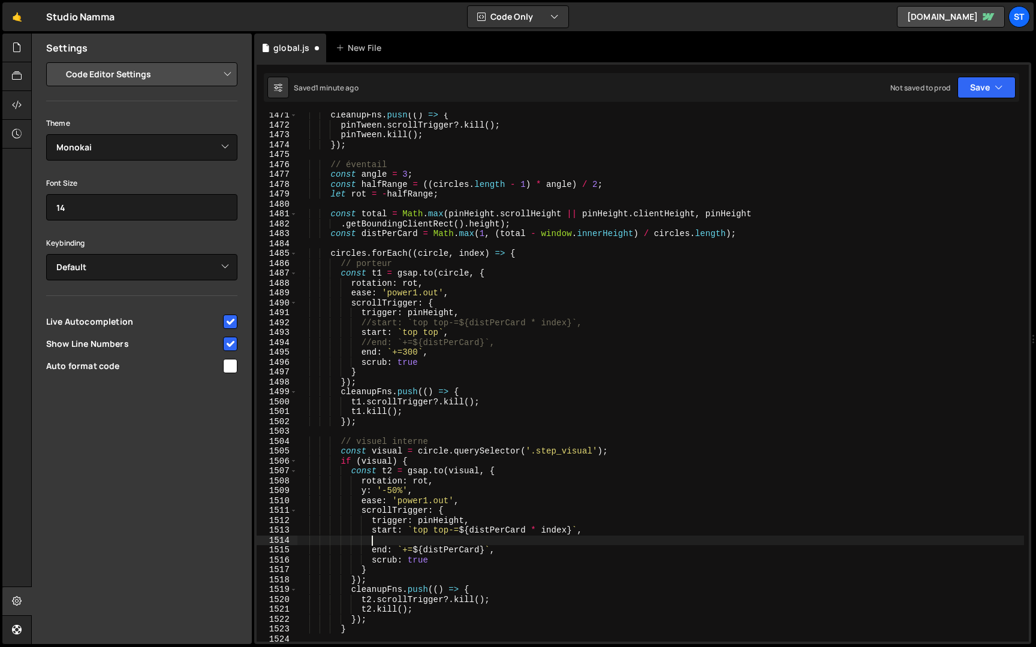
scroll to position [0, 4]
paste textarea "start: `top top`,"
drag, startPoint x: 431, startPoint y: 356, endPoint x: 360, endPoint y: 356, distance: 70.7
click at [360, 356] on div "cleanupFns . push (( ) => { pinTween . scrollTrigger ?. kill ( ) ; pinTween . k…" at bounding box center [660, 384] width 727 height 549
click at [507, 547] on div "cleanupFns . push (( ) => { pinTween . scrollTrigger ?. kill ( ) ; pinTween . k…" at bounding box center [660, 384] width 727 height 549
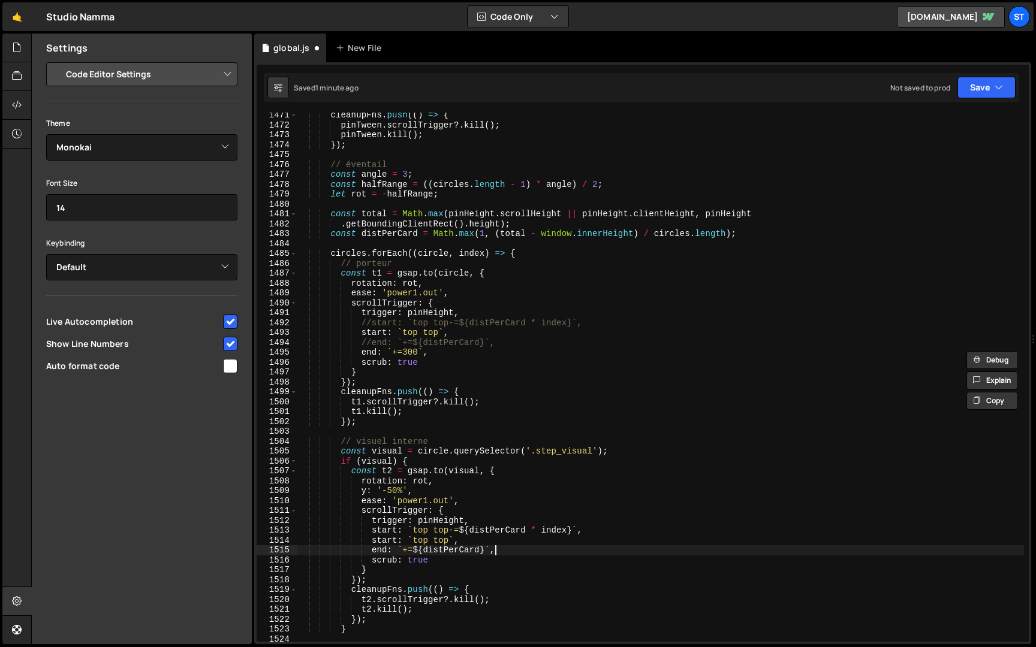
type textarea "end: `+=${distPerCard}`,"
paste textarea "end: `+=300`,"
click at [372, 549] on div "cleanupFns . push (( ) => { pinTween . scrollTrigger ?. kill ( ) ; pinTween . k…" at bounding box center [660, 384] width 727 height 549
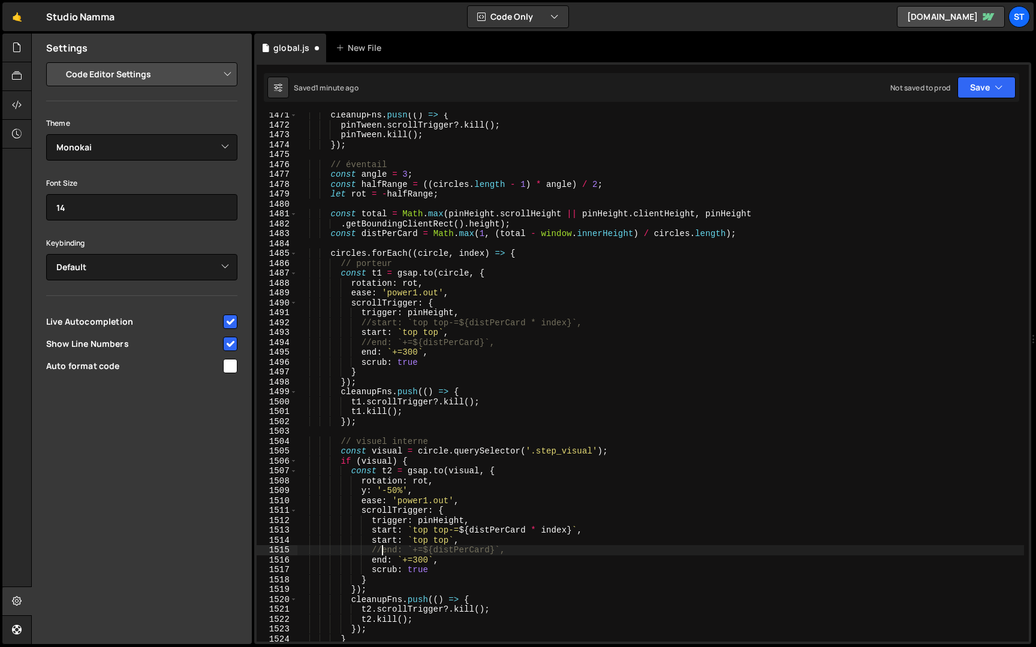
scroll to position [0, 5]
click at [371, 531] on div "cleanupFns . push (( ) => { pinTween . scrollTrigger ?. kill ( ) ; pinTween . k…" at bounding box center [660, 384] width 727 height 549
click at [986, 86] on button "Save" at bounding box center [986, 88] width 58 height 22
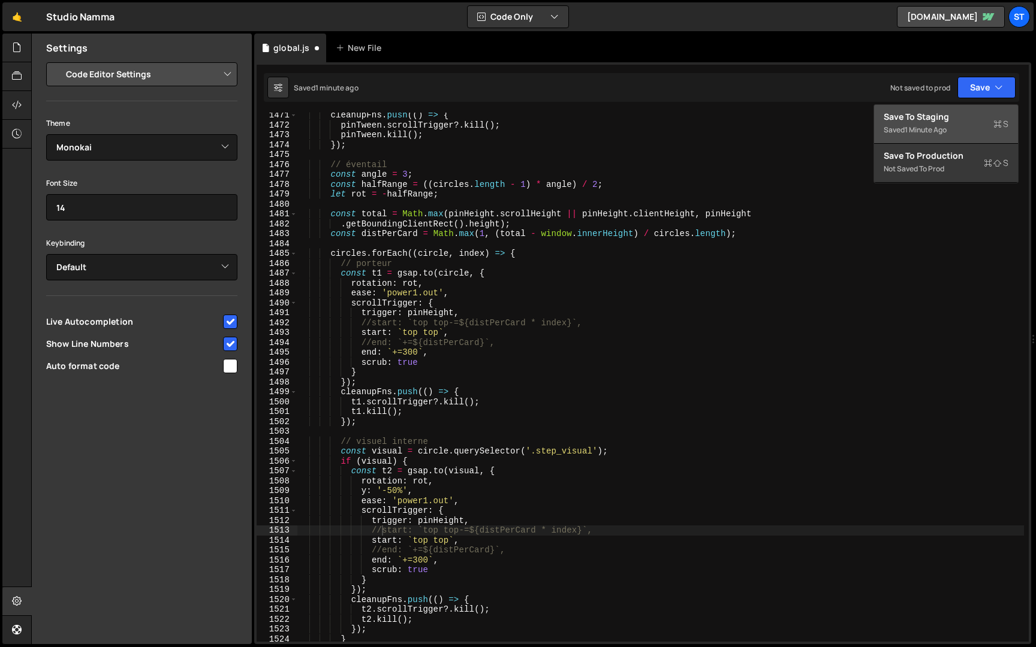
click at [957, 121] on div "Save to Staging S" at bounding box center [946, 117] width 125 height 12
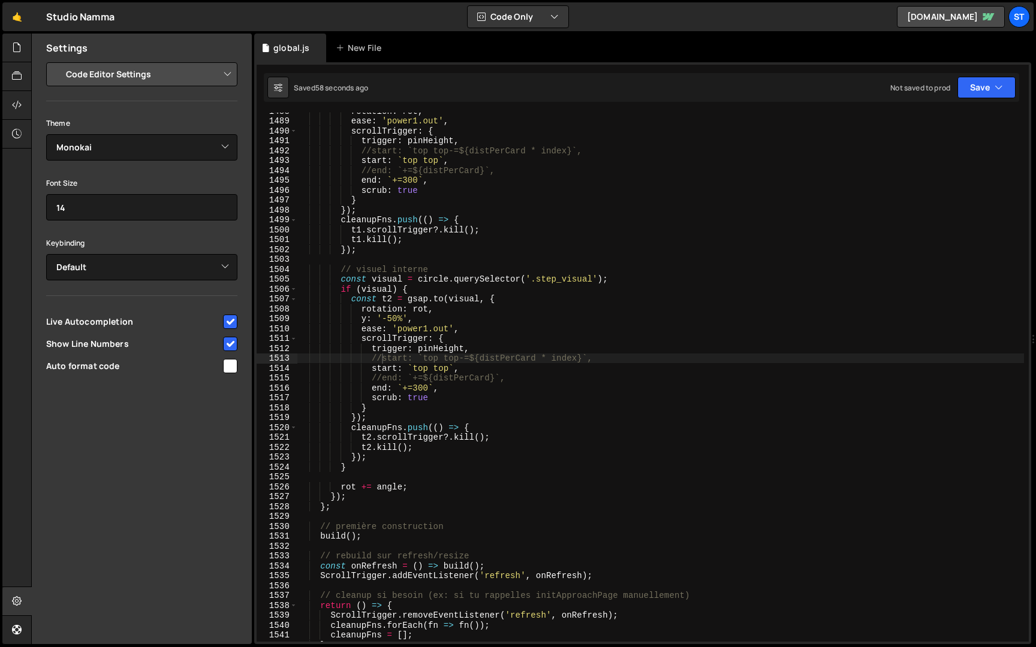
scroll to position [1025, 0]
click at [344, 510] on div "rotation : rot , ease : 'power1.out' , scrollTrigger : { trigger : pinHeight , …" at bounding box center [660, 380] width 727 height 549
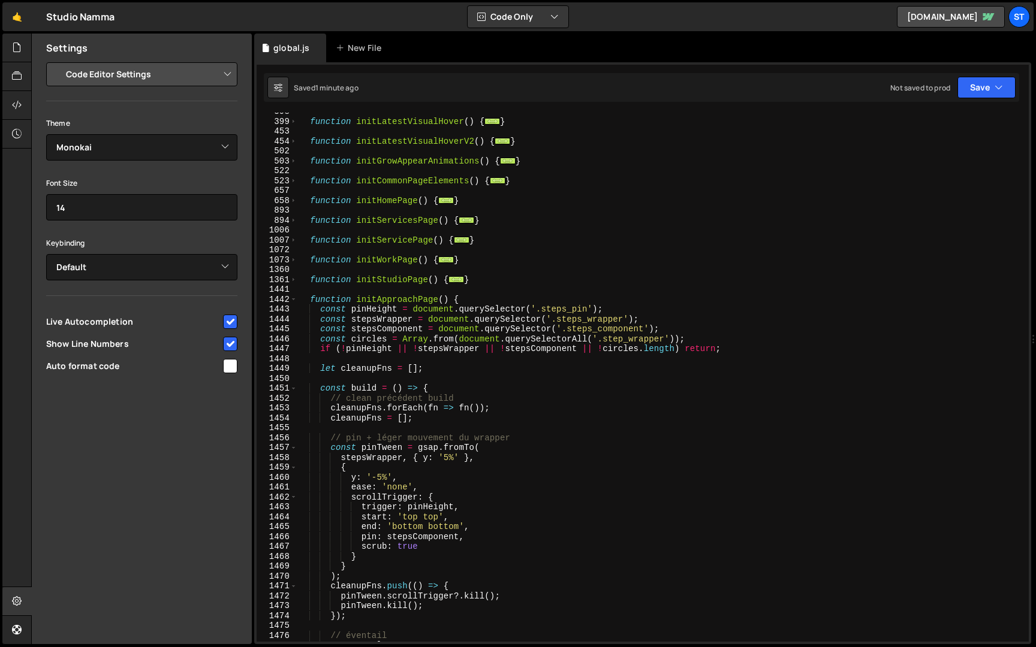
scroll to position [382, 0]
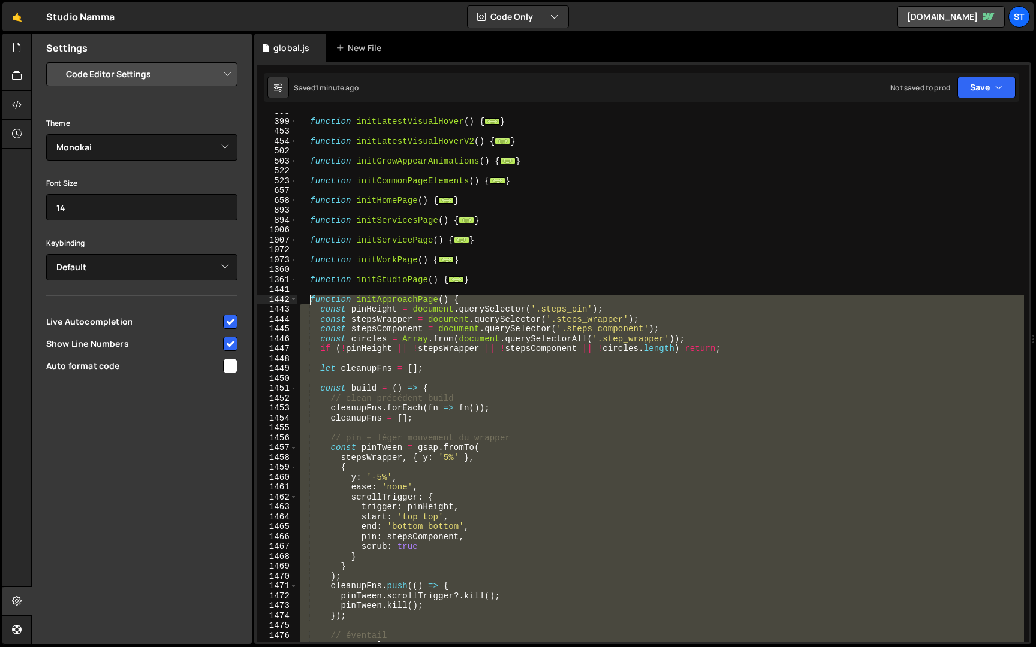
click at [311, 302] on div "function initLatestVisualHover ( ) { ... } function initLatestVisualHoverV2 ( )…" at bounding box center [660, 381] width 727 height 549
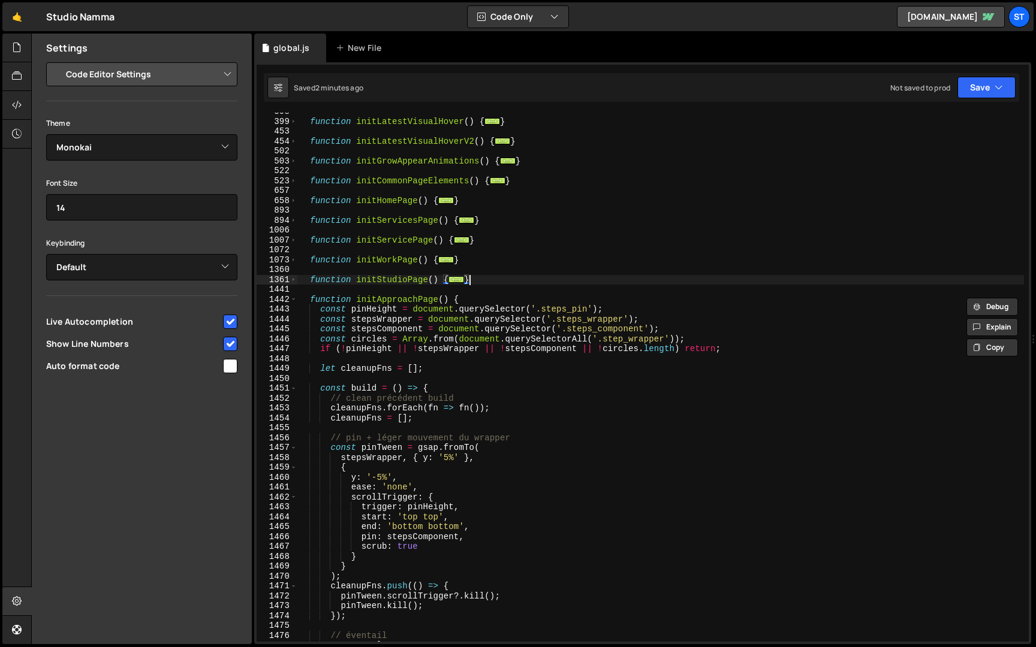
click at [485, 282] on div "function initLatestVisualHover ( ) { ... } function initLatestVisualHoverV2 ( )…" at bounding box center [660, 381] width 727 height 549
type textarea "}"
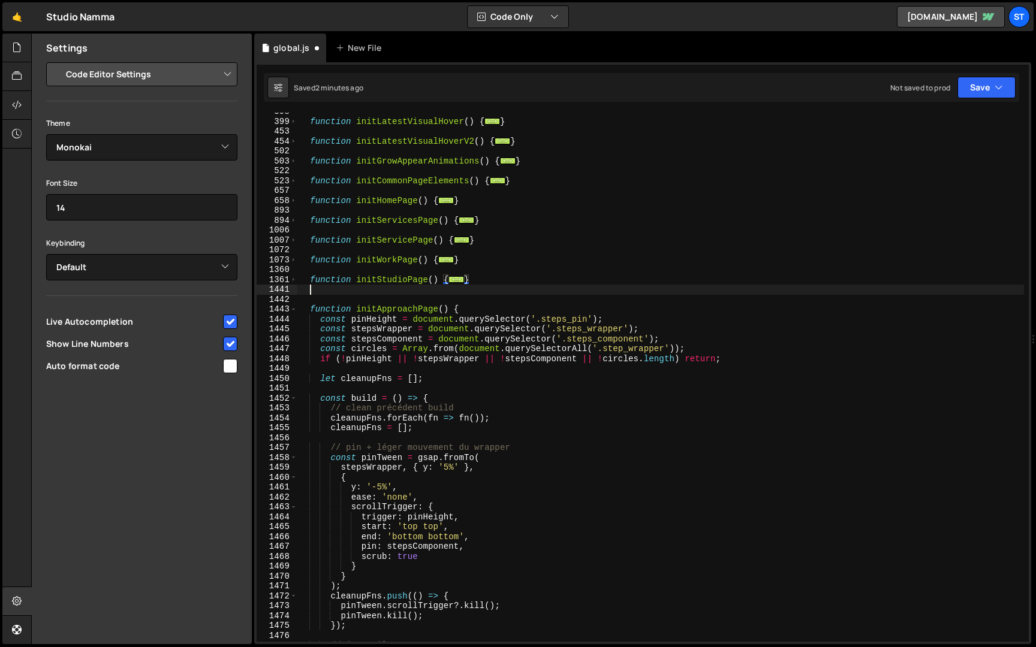
scroll to position [0, 0]
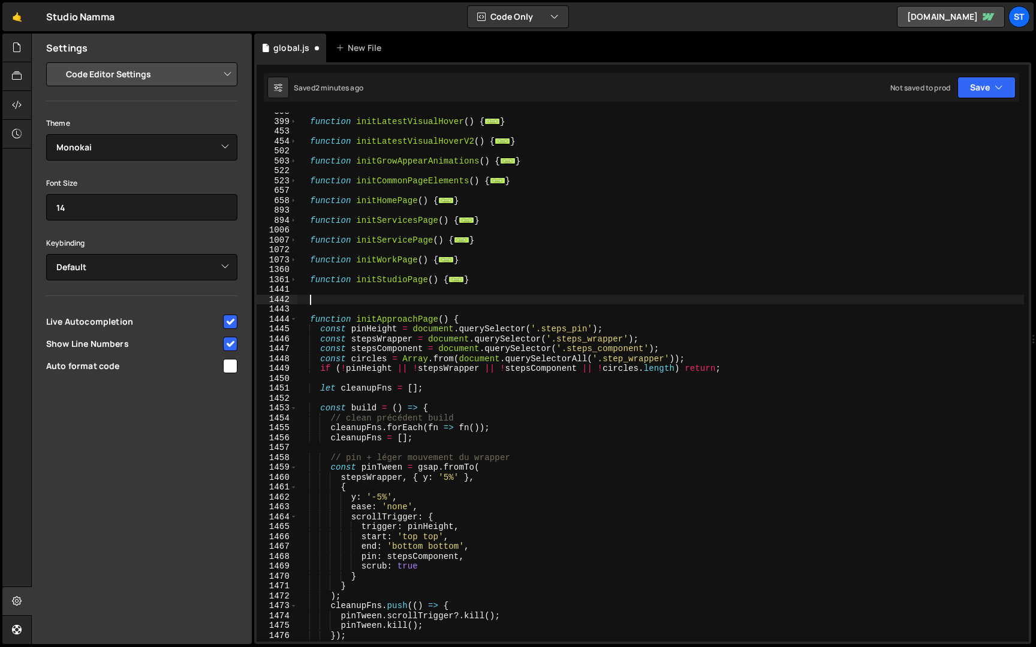
paste textarea "}"
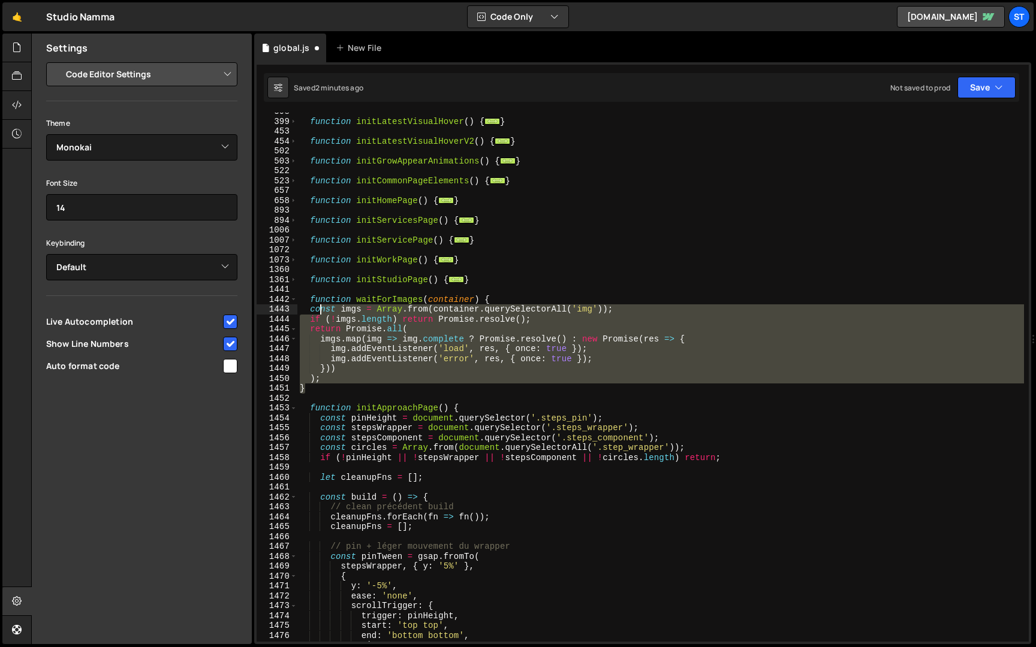
click at [320, 312] on div "function initLatestVisualHover ( ) { ... } function initLatestVisualHoverV2 ( )…" at bounding box center [660, 381] width 727 height 549
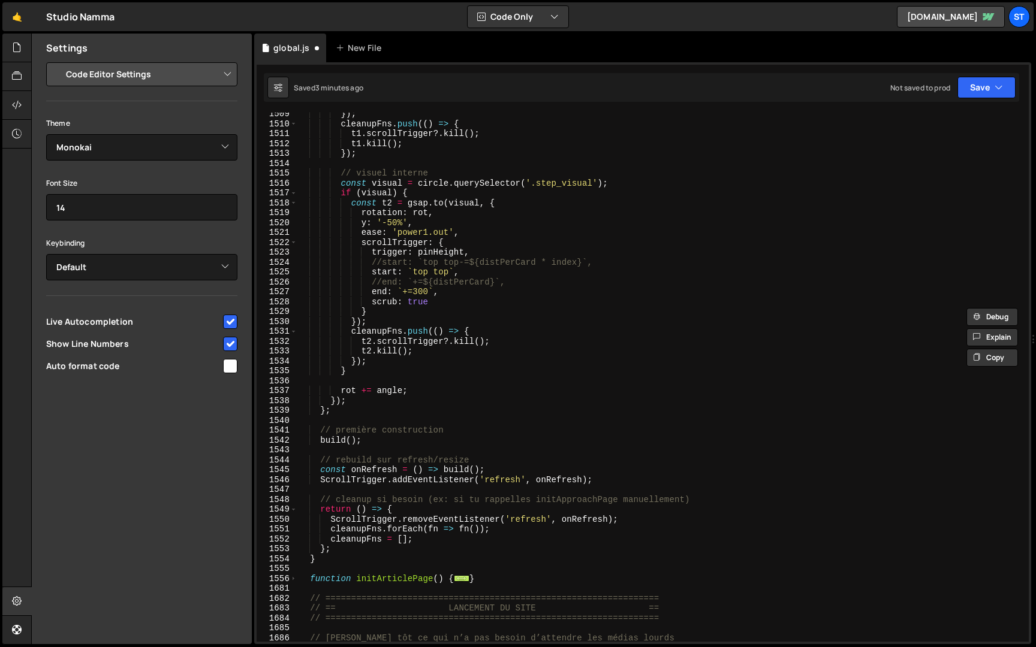
scroll to position [1238, 0]
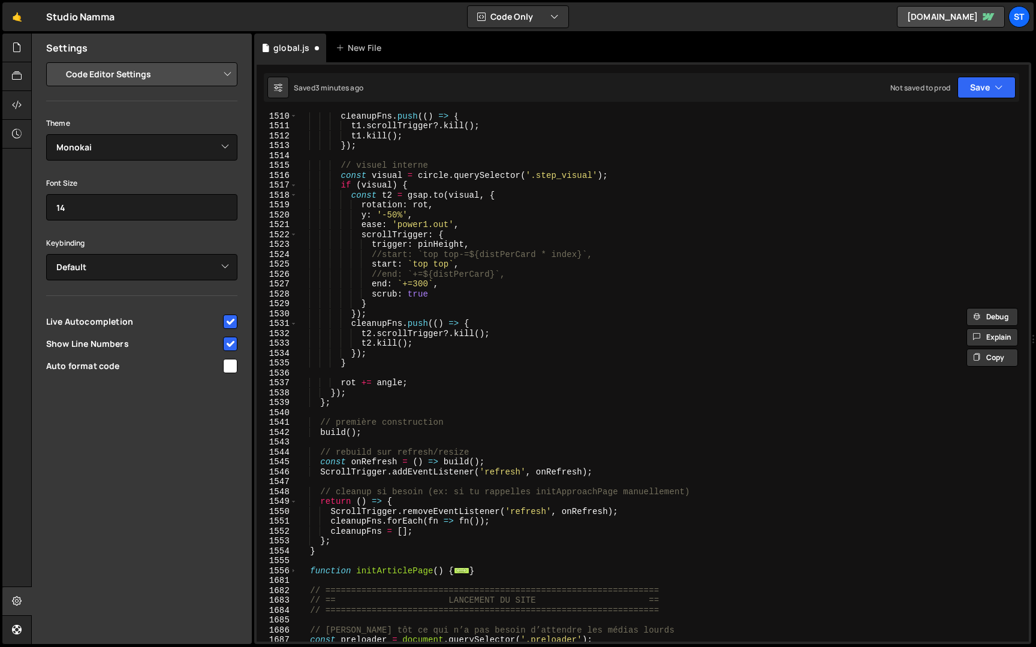
click at [409, 402] on div "cleanupFns . push (( ) => { t1 . scrollTrigger ?. kill ( ) ; t1 . kill ( ) ; })…" at bounding box center [660, 385] width 727 height 549
type textarea "};"
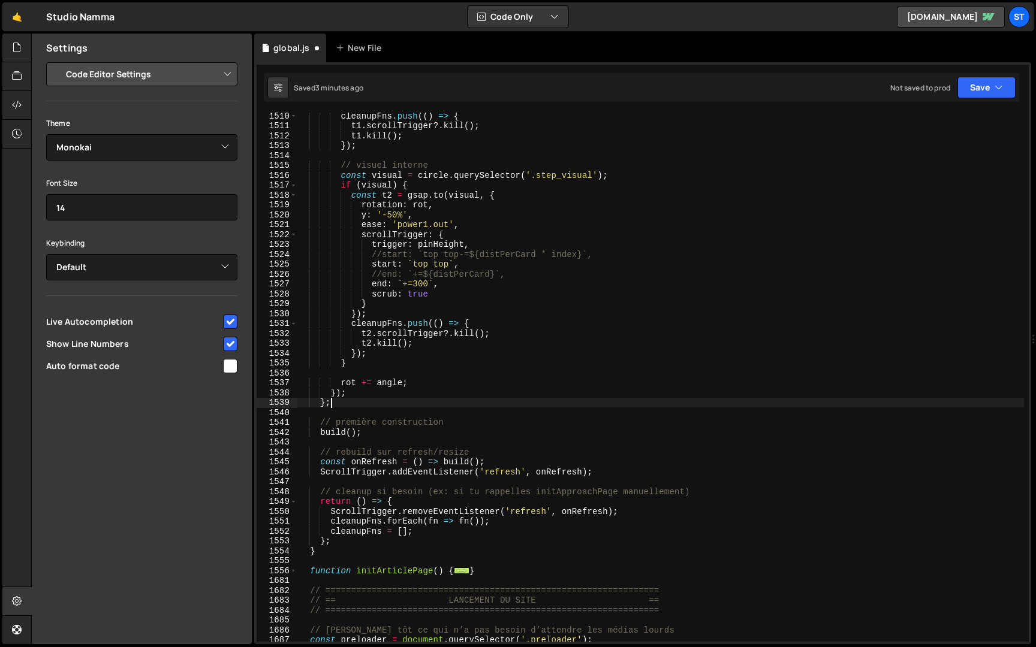
scroll to position [0, 1]
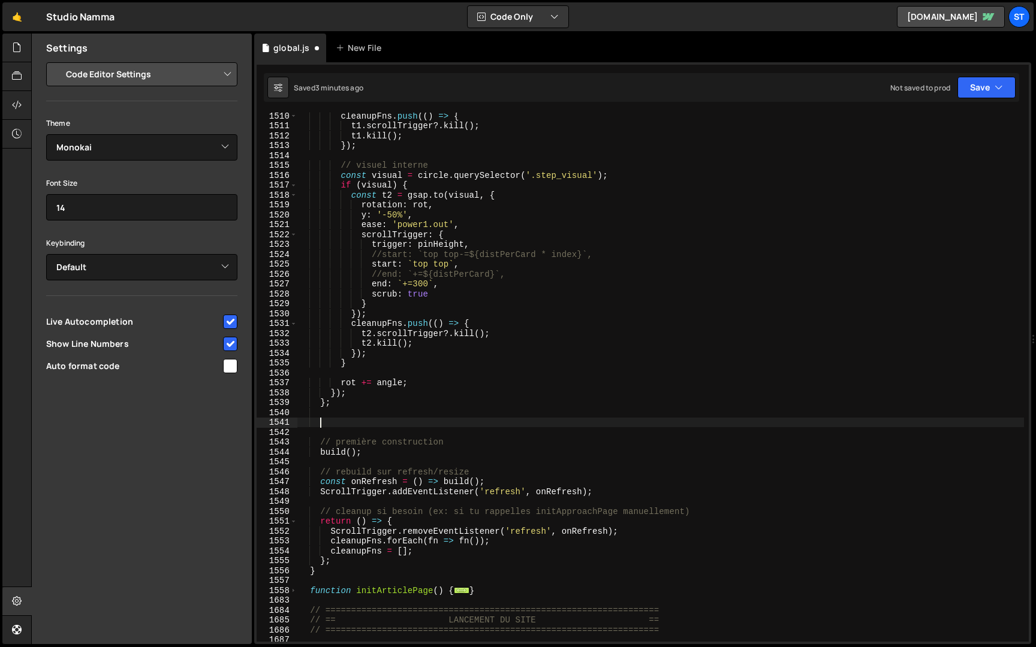
paste textarea "});"
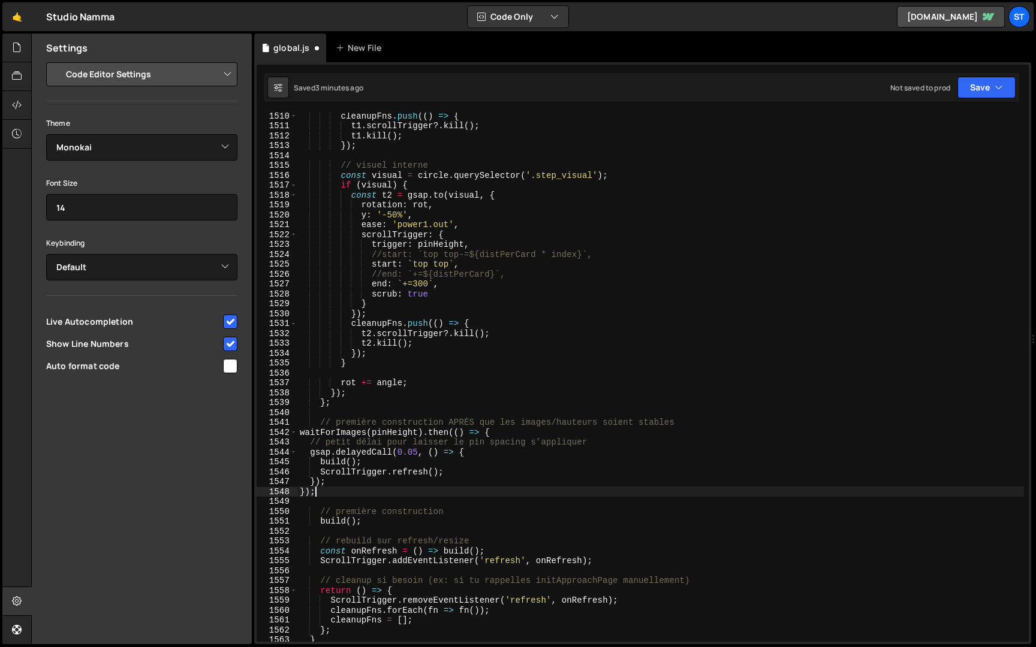
click at [299, 432] on div "cleanupFns . push (( ) => { t1 . scrollTrigger ?. kill ( ) ; t1 . kill ( ) ; })…" at bounding box center [660, 385] width 727 height 549
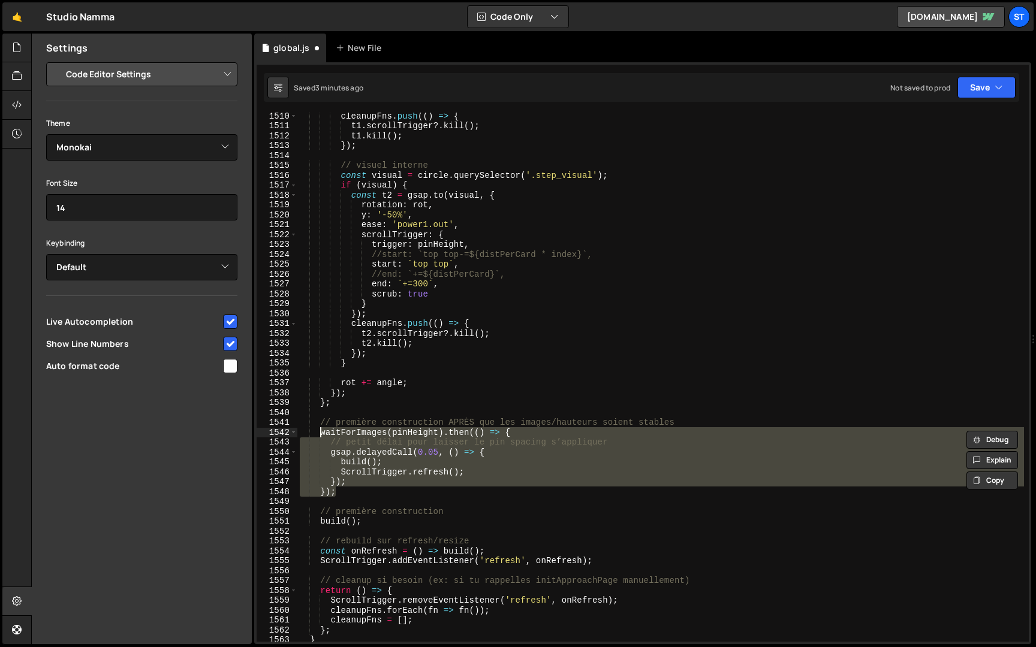
click at [388, 438] on div "cleanupFns . push (( ) => { t1 . scrollTrigger ?. kill ( ) ; t1 . kill ( ) ; })…" at bounding box center [660, 377] width 727 height 529
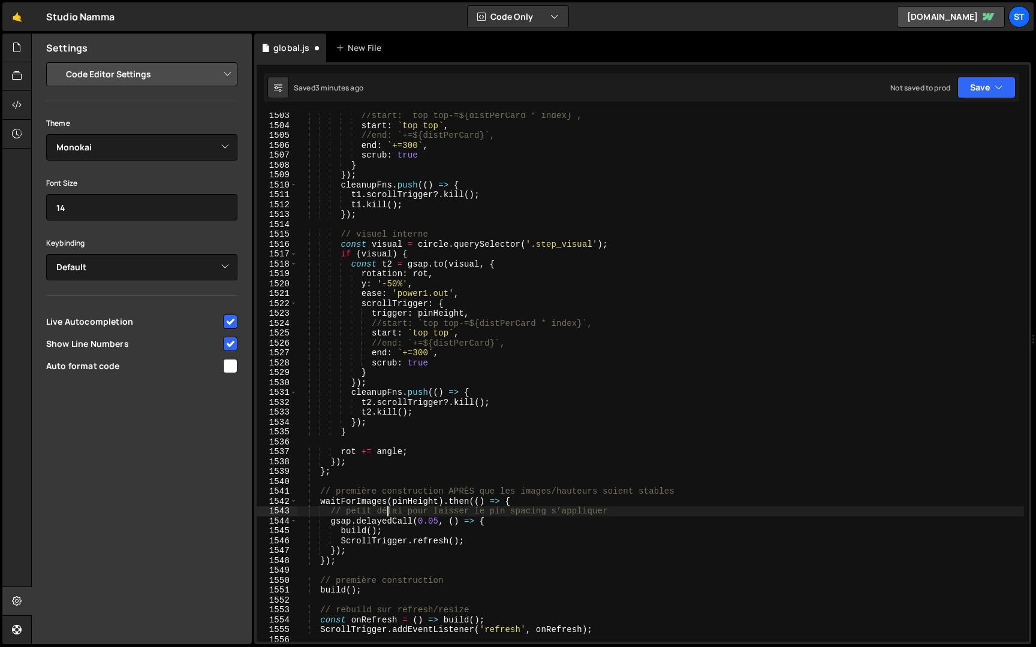
scroll to position [1206, 0]
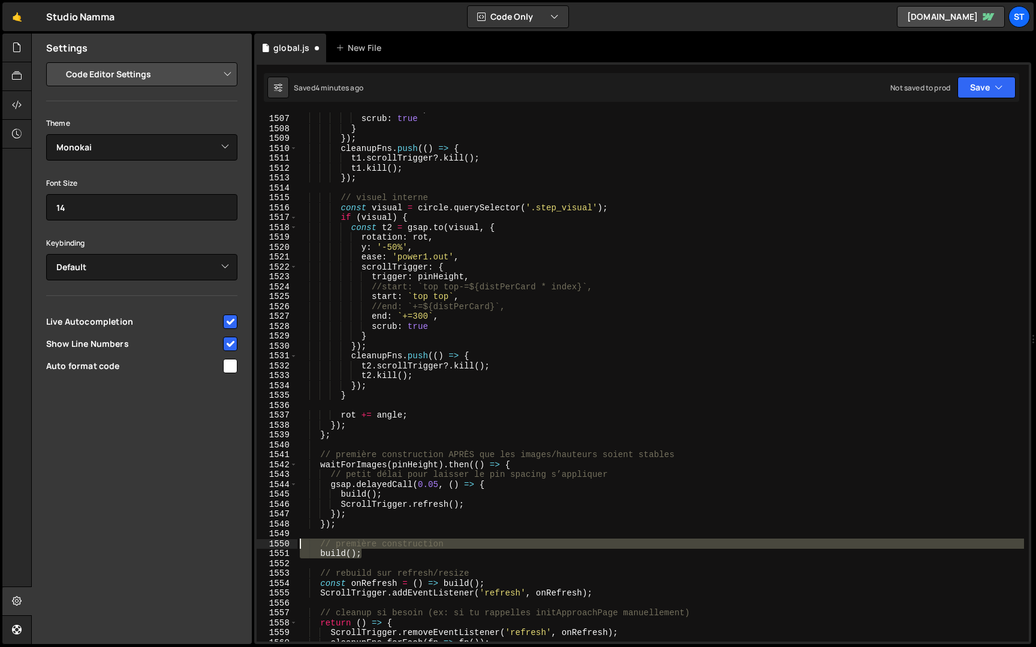
drag, startPoint x: 369, startPoint y: 556, endPoint x: 269, endPoint y: 548, distance: 99.8
click at [269, 548] on div "// petit délai pour laisser le pin spacing s’appliquer 1506 1507 1508 1509 1510…" at bounding box center [643, 377] width 772 height 529
type textarea "// première construction build();"
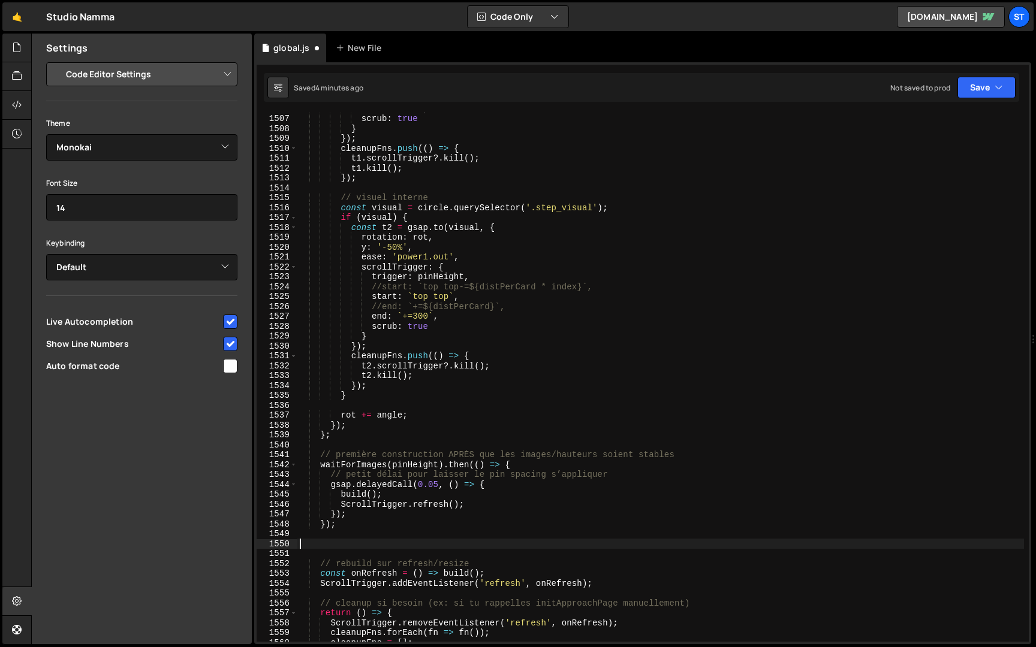
scroll to position [0, 0]
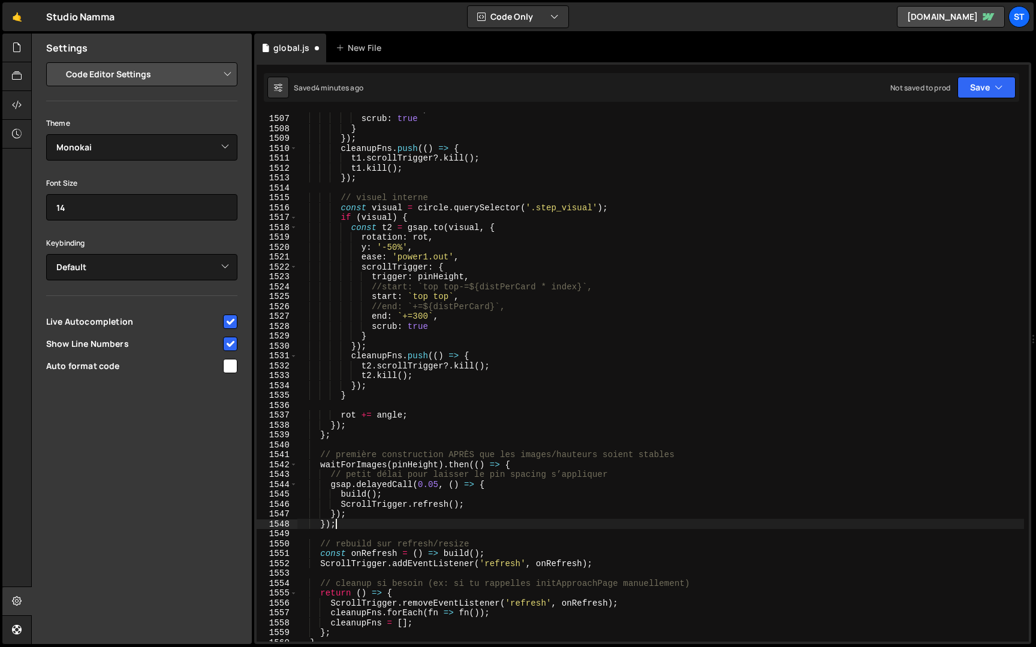
click at [406, 521] on div "end : ` +=300 ` , scrub : true } }) ; cleanupFns . push (( ) => { t1 . scrollTr…" at bounding box center [660, 378] width 727 height 549
click at [405, 523] on div "end : ` +=300 ` , scrub : true } }) ; cleanupFns . push (( ) => { t1 . scrollTr…" at bounding box center [660, 378] width 727 height 549
click at [405, 525] on div "end : ` +=300 ` , scrub : true } }) ; cleanupFns . push (( ) => { t1 . scrollTr…" at bounding box center [660, 378] width 727 height 549
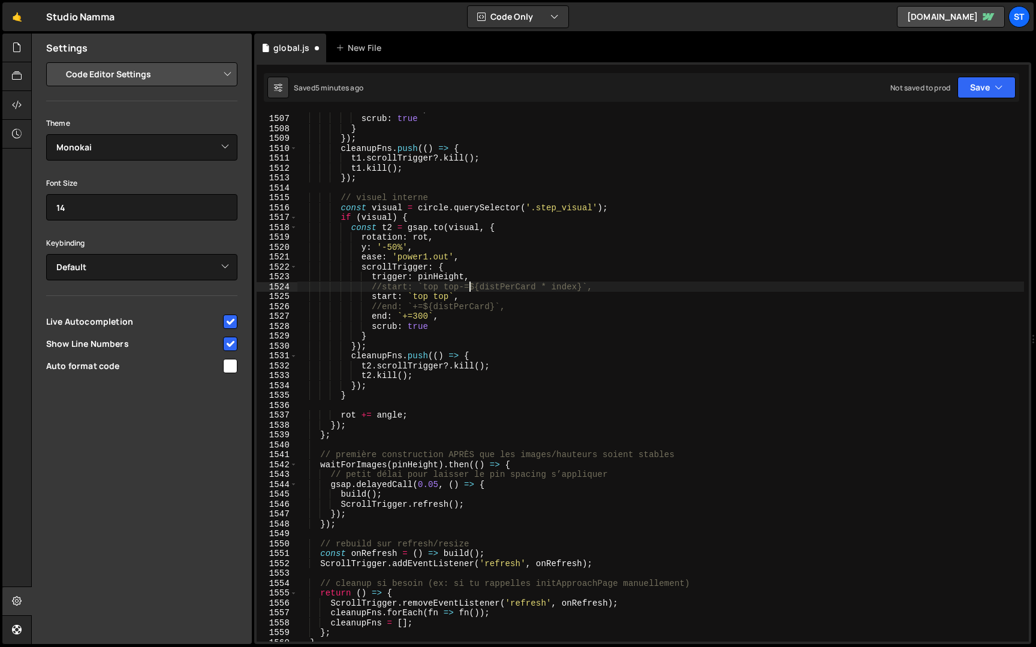
click at [471, 285] on div "end : ` +=300 ` , scrub : true } }) ; cleanupFns . push (( ) => { t1 . scrollTr…" at bounding box center [660, 378] width 727 height 549
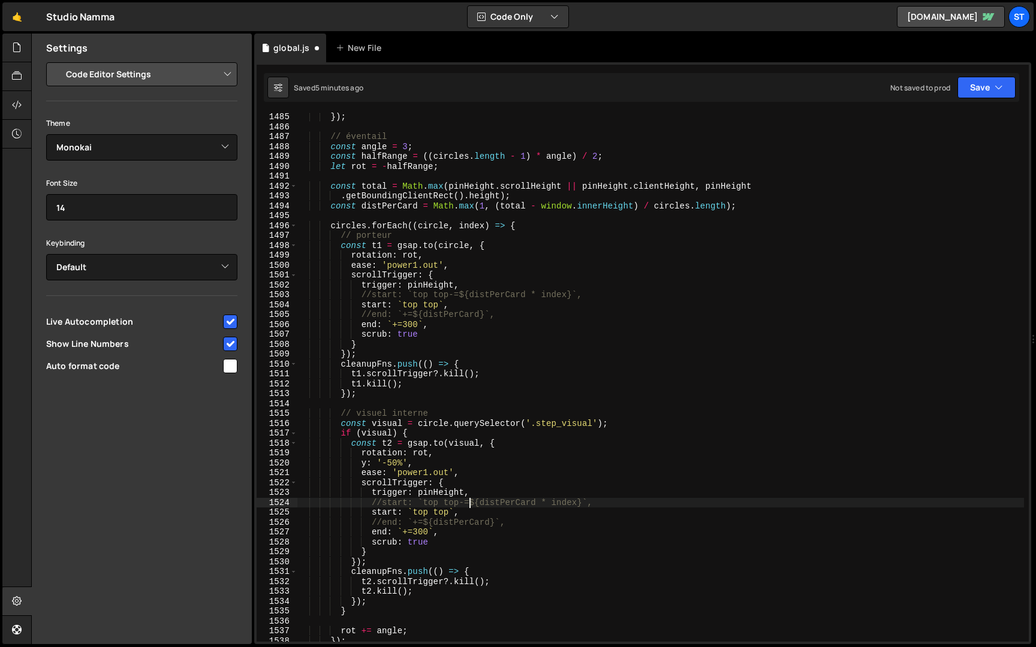
scroll to position [973, 0]
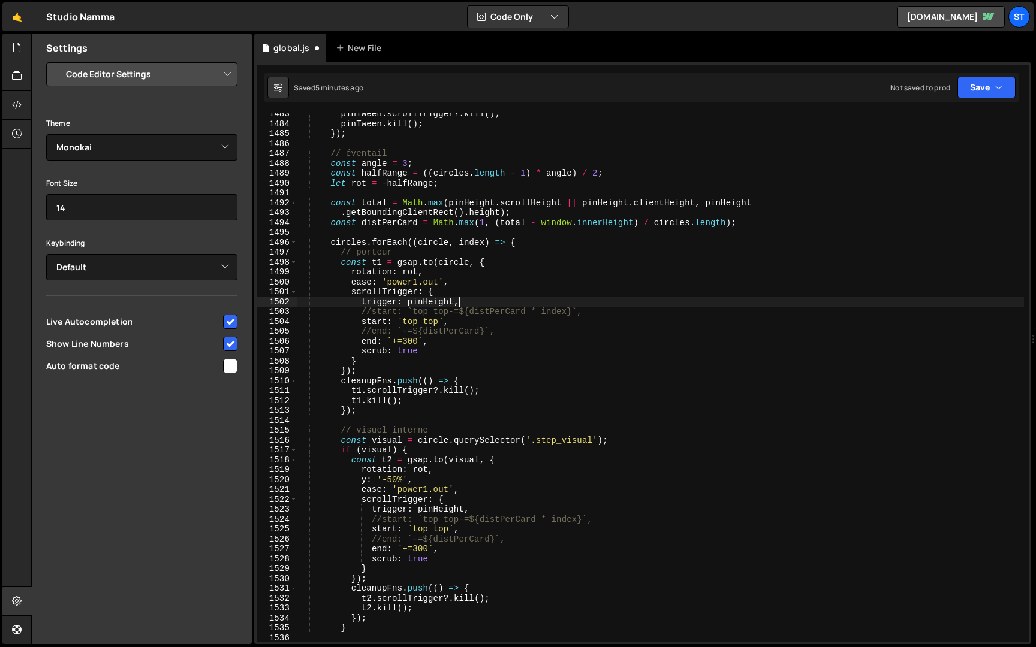
click at [460, 301] on div "pinTween . scrollTrigger ?. kill ( ) ; pinTween . kill ( ) ; }) ; // éventail c…" at bounding box center [660, 383] width 727 height 549
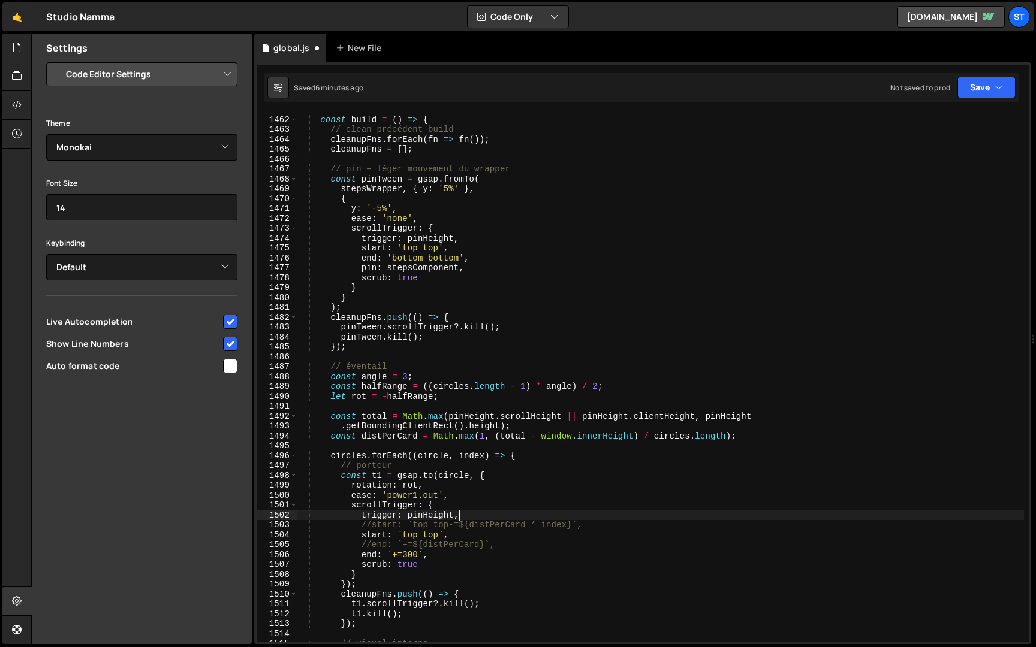
scroll to position [752, 0]
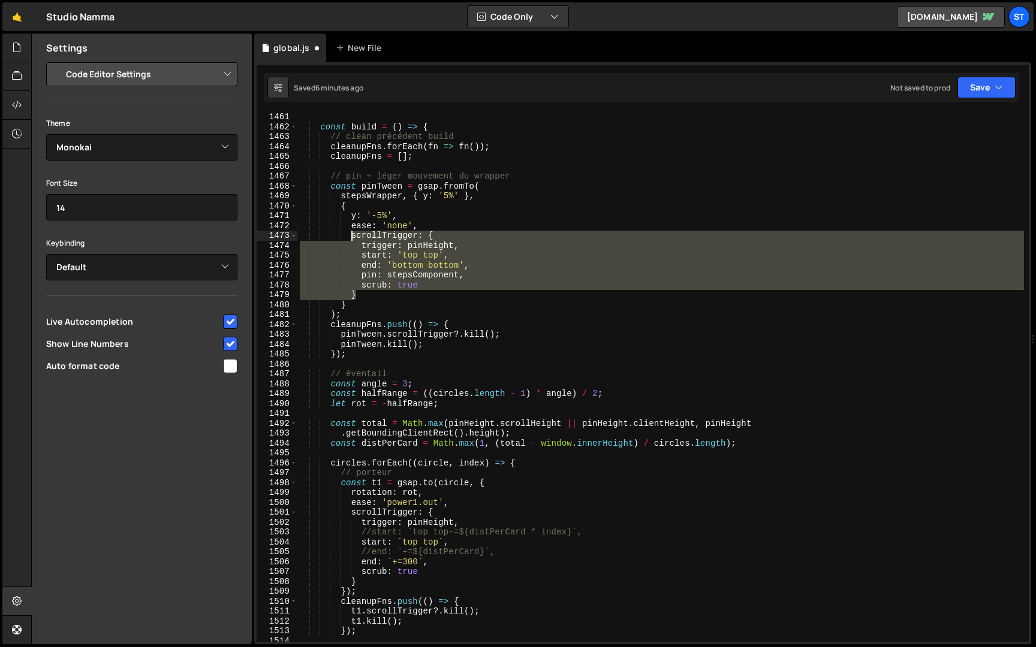
drag, startPoint x: 370, startPoint y: 293, endPoint x: 352, endPoint y: 239, distance: 56.9
click at [352, 239] on div "const build = ( ) => { // clean précédent build cleanupFns . forEach ( fn => fn…" at bounding box center [660, 386] width 727 height 549
paste textarea "}"
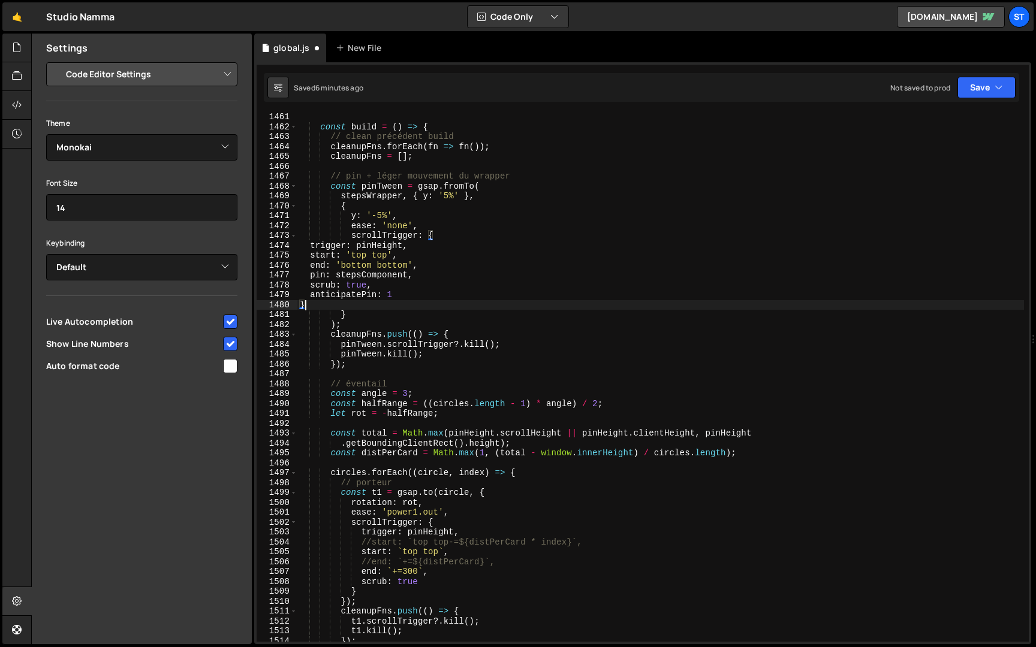
click at [318, 246] on div "const build = ( ) => { // clean précédent build cleanupFns . forEach ( fn => fn…" at bounding box center [660, 386] width 727 height 549
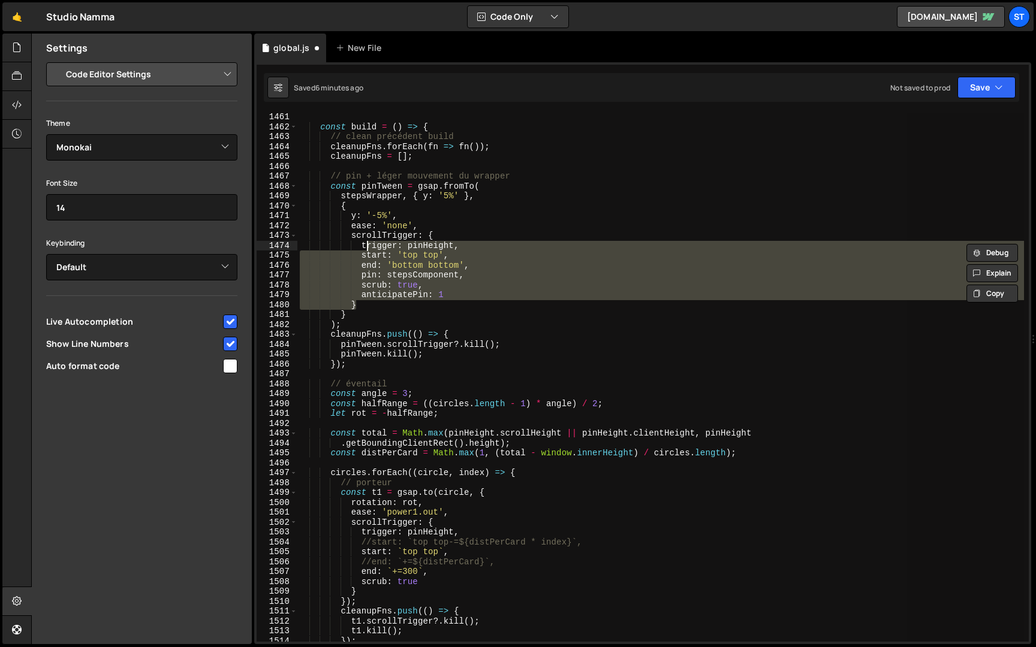
click at [382, 261] on div "const build = ( ) => { // clean précédent build cleanupFns . forEach ( fn => fn…" at bounding box center [660, 377] width 727 height 529
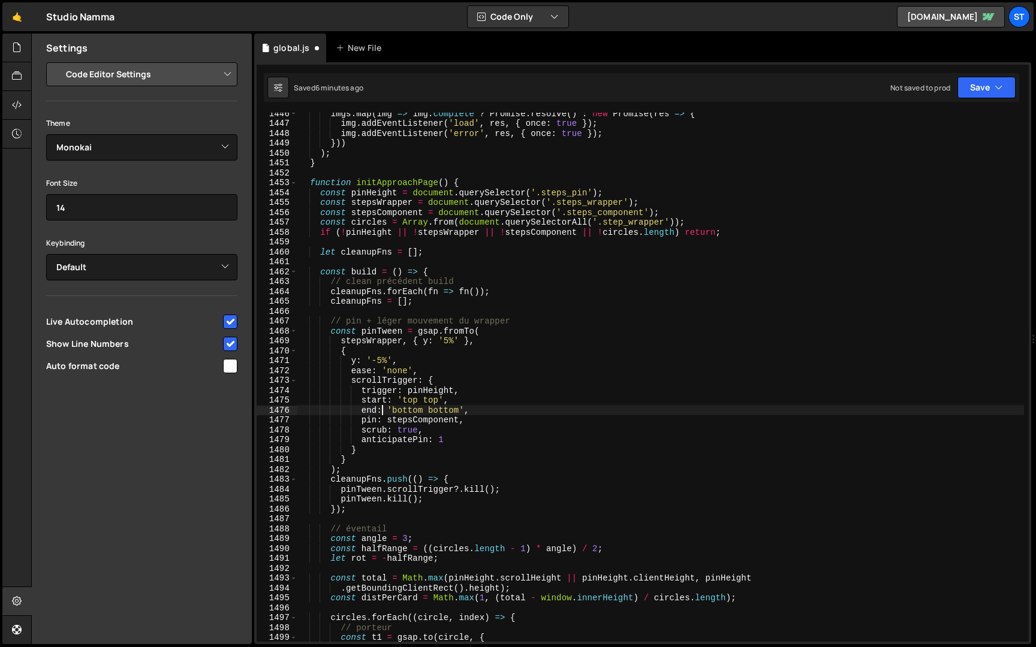
scroll to position [583, 0]
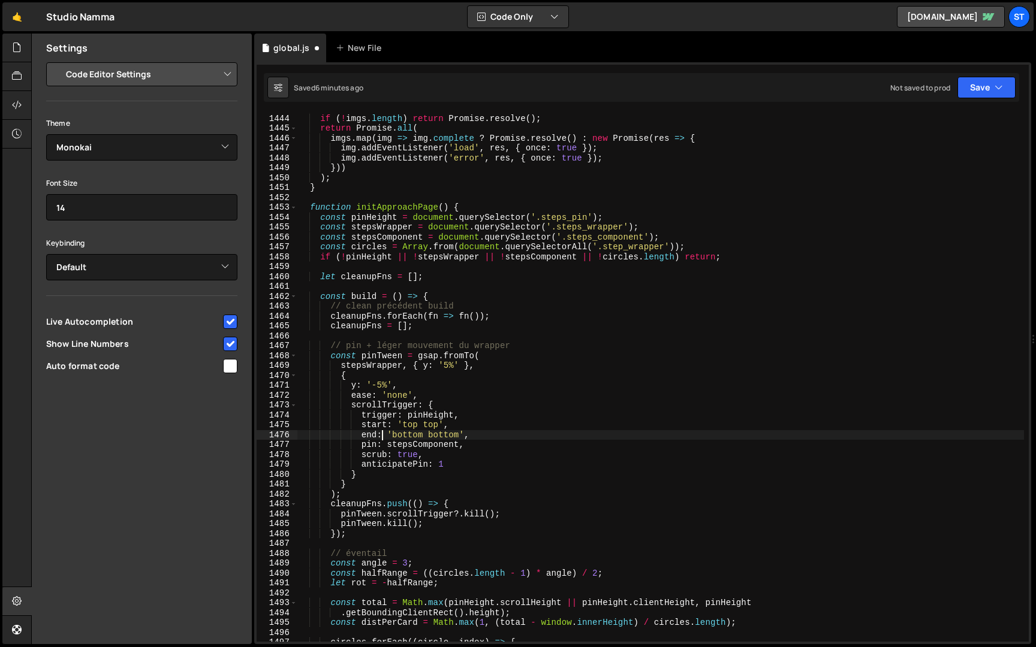
click at [427, 322] on div "const imgs = Array . from ( container . querySelectorAll ( 'img' )) ; if ( ! im…" at bounding box center [660, 378] width 727 height 549
click at [420, 322] on div "const imgs = Array . from ( container . querySelectorAll ( 'img' )) ; if ( ! im…" at bounding box center [660, 378] width 727 height 549
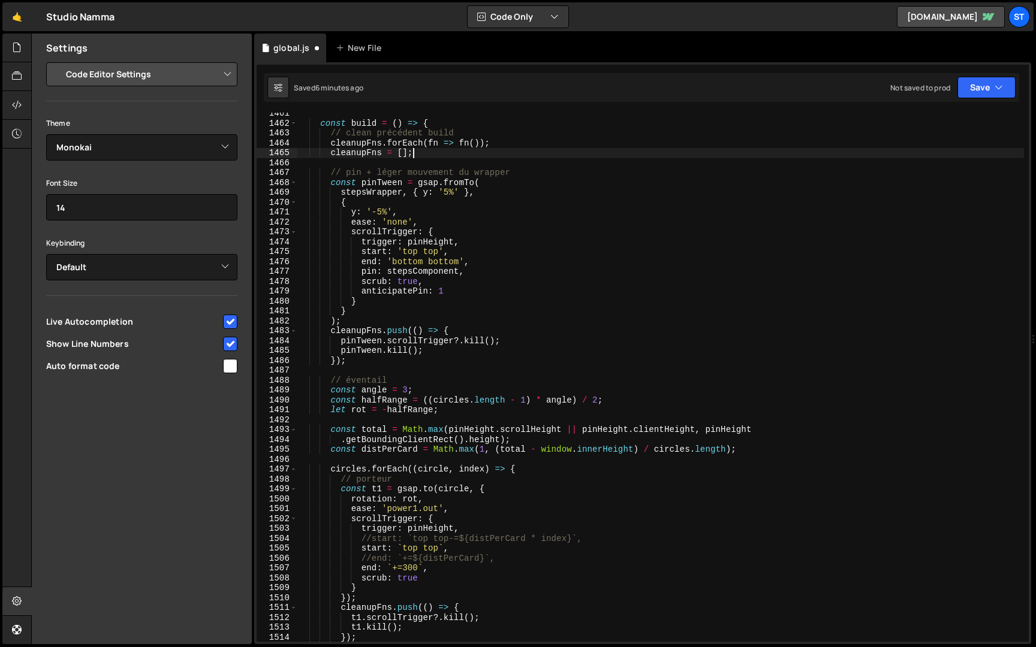
scroll to position [783, 0]
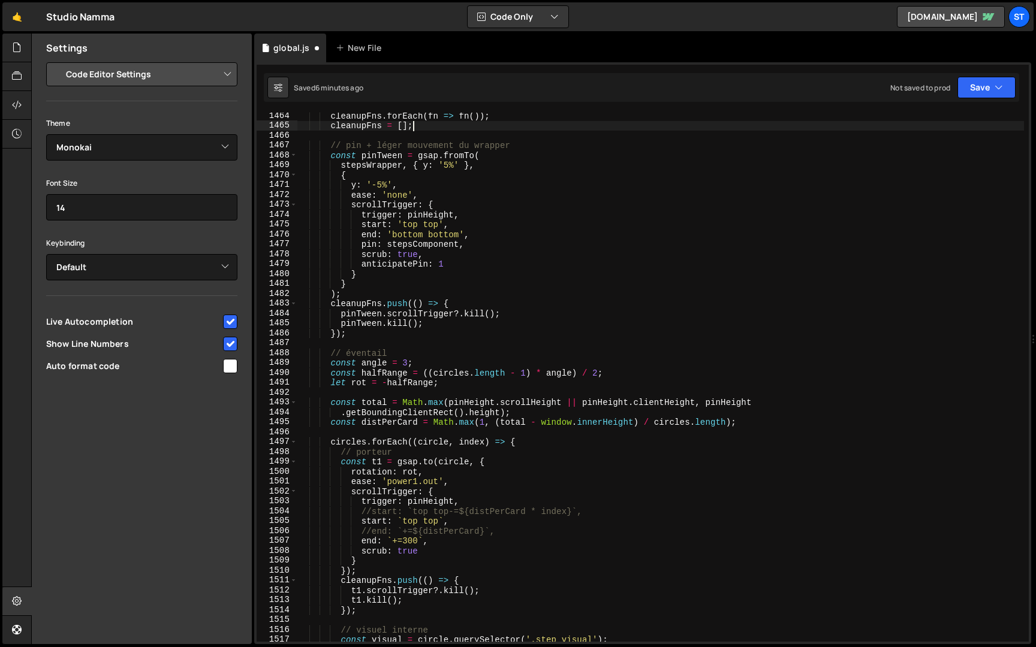
click at [402, 409] on div "cleanupFns . forEach ( fn => fn ( )) ; cleanupFns = [ ] ; // pin + léger mouvem…" at bounding box center [660, 385] width 727 height 549
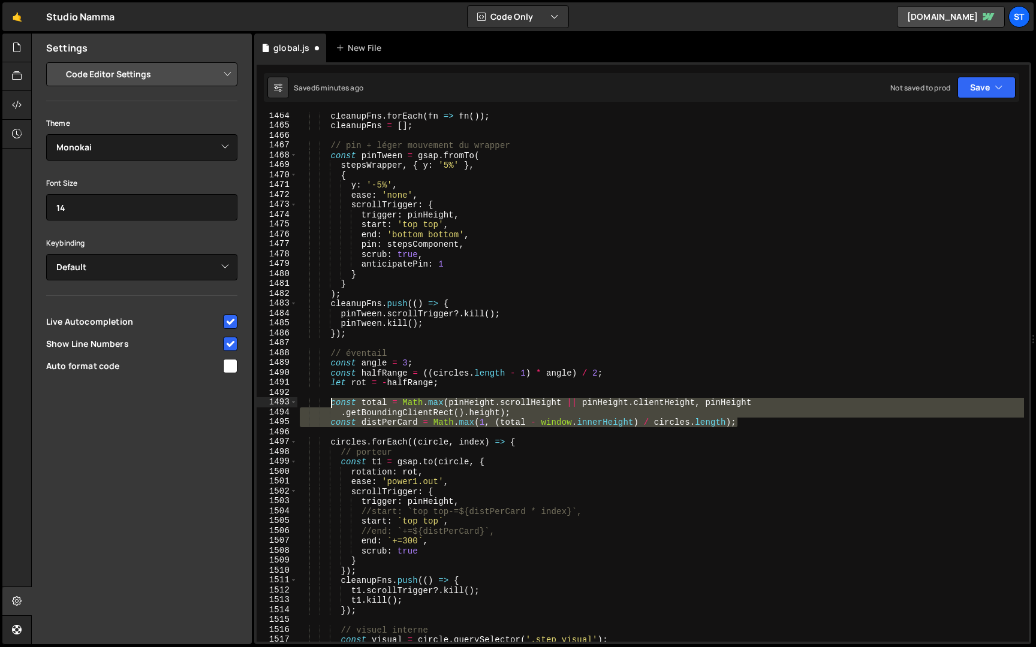
drag, startPoint x: 745, startPoint y: 424, endPoint x: 332, endPoint y: 407, distance: 413.4
click at [332, 407] on div "cleanupFns . forEach ( fn => fn ( )) ; cleanupFns = [ ] ; // pin + léger mouvem…" at bounding box center [660, 385] width 727 height 549
paste textarea "const distPerCard = Math.max(1, (total - window.innerHeight) / circles.length"
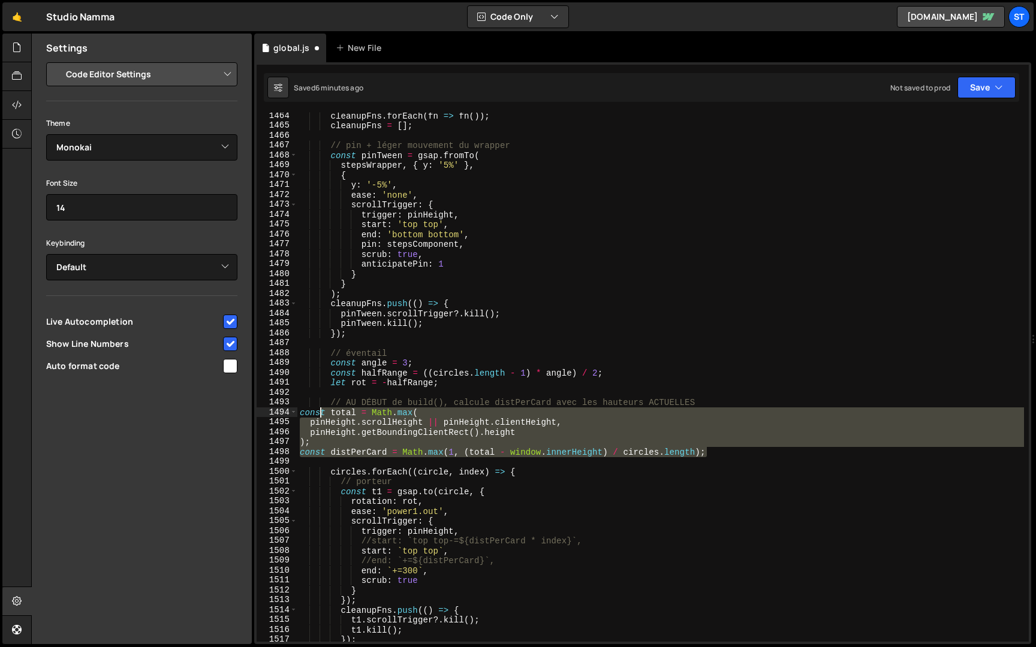
click at [321, 411] on div "cleanupFns . forEach ( fn => fn ( )) ; cleanupFns = [ ] ; // pin + léger mouvem…" at bounding box center [660, 385] width 727 height 549
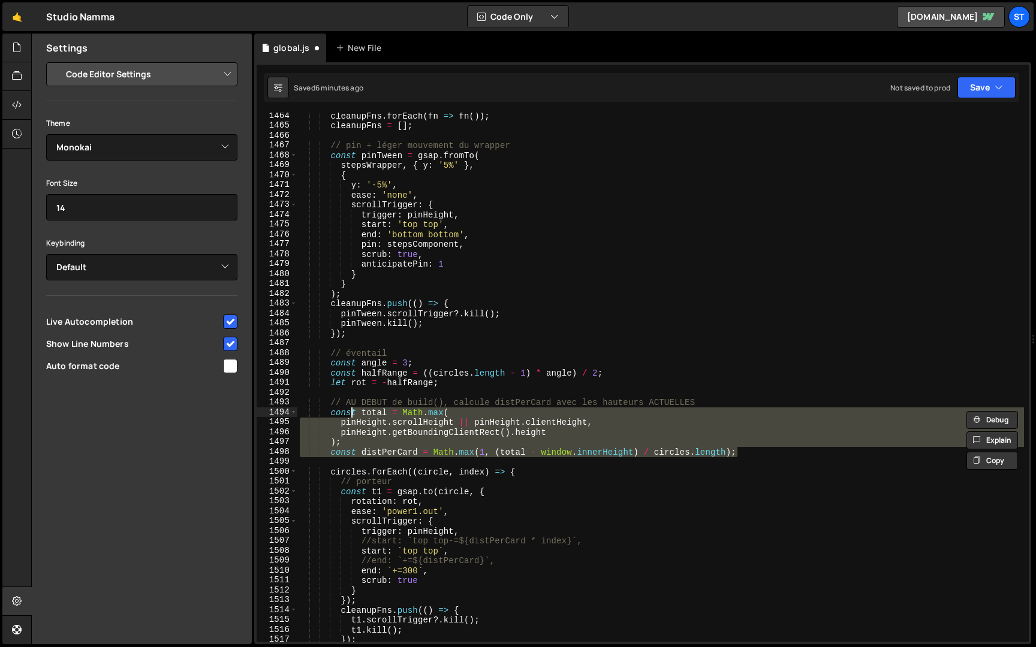
click at [361, 424] on div "cleanupFns . forEach ( fn => fn ( )) ; cleanupFns = [ ] ; // pin + léger mouvem…" at bounding box center [660, 377] width 727 height 529
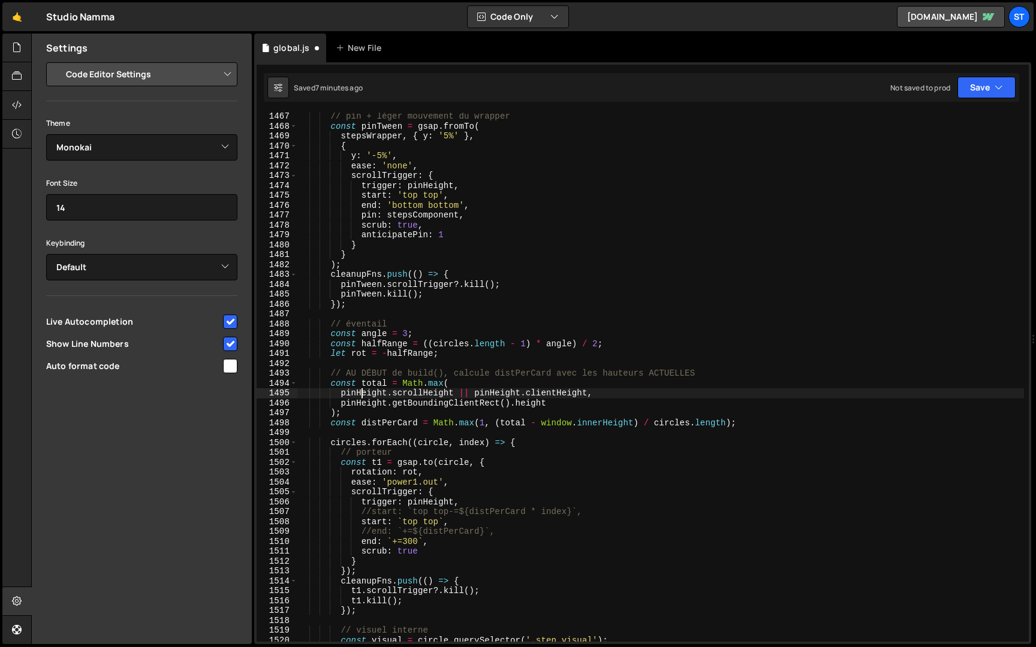
scroll to position [857, 0]
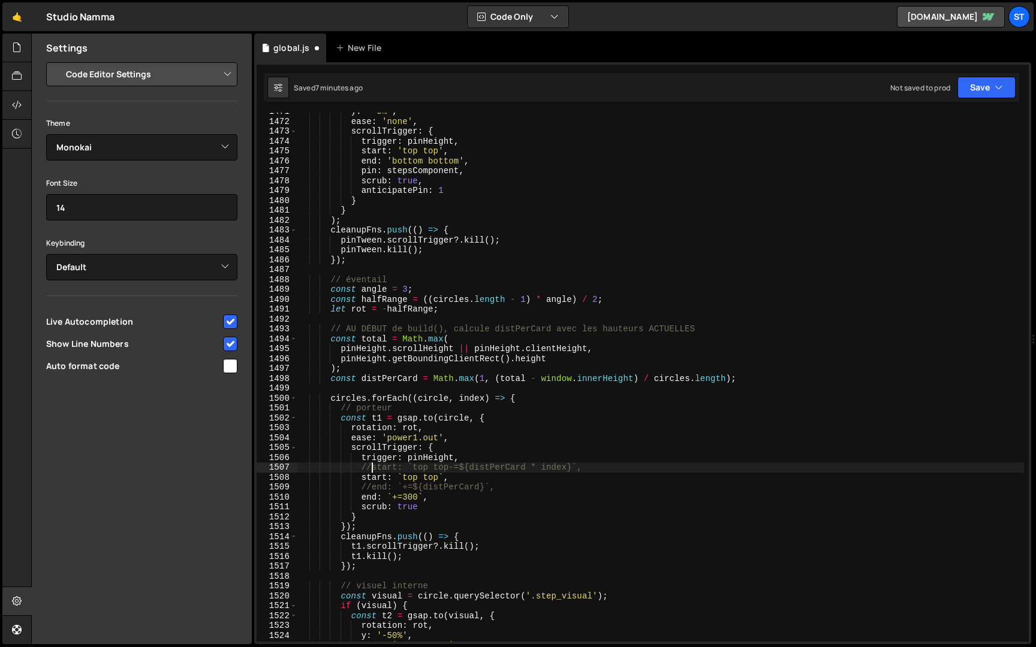
click at [370, 468] on div "y : '-5%' , ease : 'none' , scrollTrigger : { trigger : pinHeight , start : 'to…" at bounding box center [660, 381] width 727 height 549
drag, startPoint x: 462, startPoint y: 478, endPoint x: 226, endPoint y: 478, distance: 235.6
click at [226, 478] on div "Files New File Javascript files 1 global.js 0 CSS files Copy share link Edit Fi…" at bounding box center [533, 340] width 1005 height 612
type textarea "start: `top top`,"
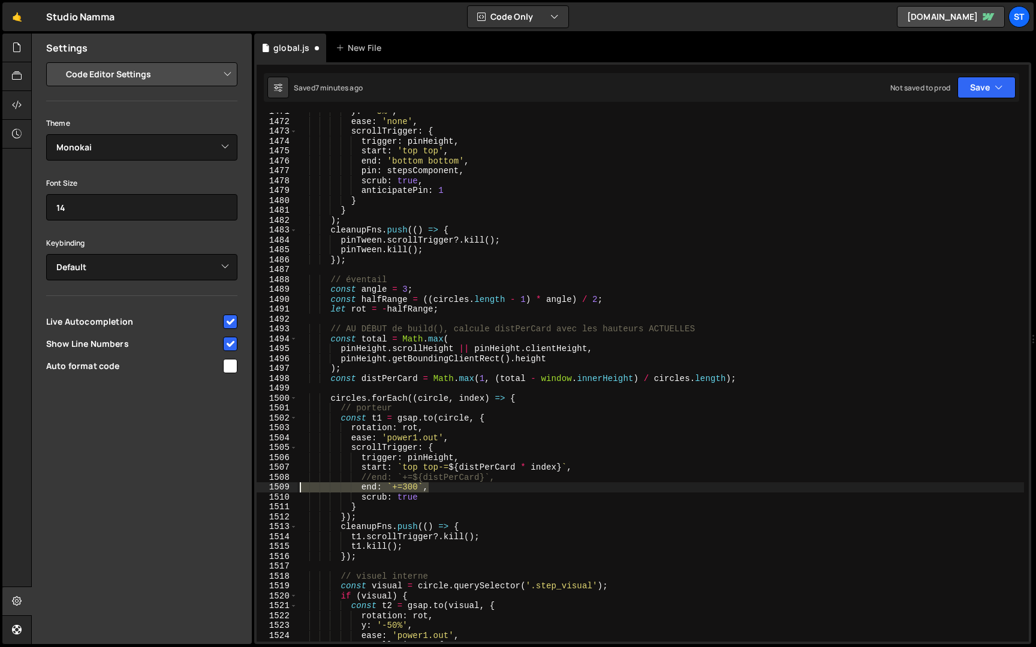
drag, startPoint x: 390, startPoint y: 489, endPoint x: 221, endPoint y: 486, distance: 168.5
click at [221, 486] on div "Files New File Javascript files 1 global.js 0 CSS files Copy share link Edit Fi…" at bounding box center [533, 340] width 1005 height 612
type textarea "end: `+=300`,"
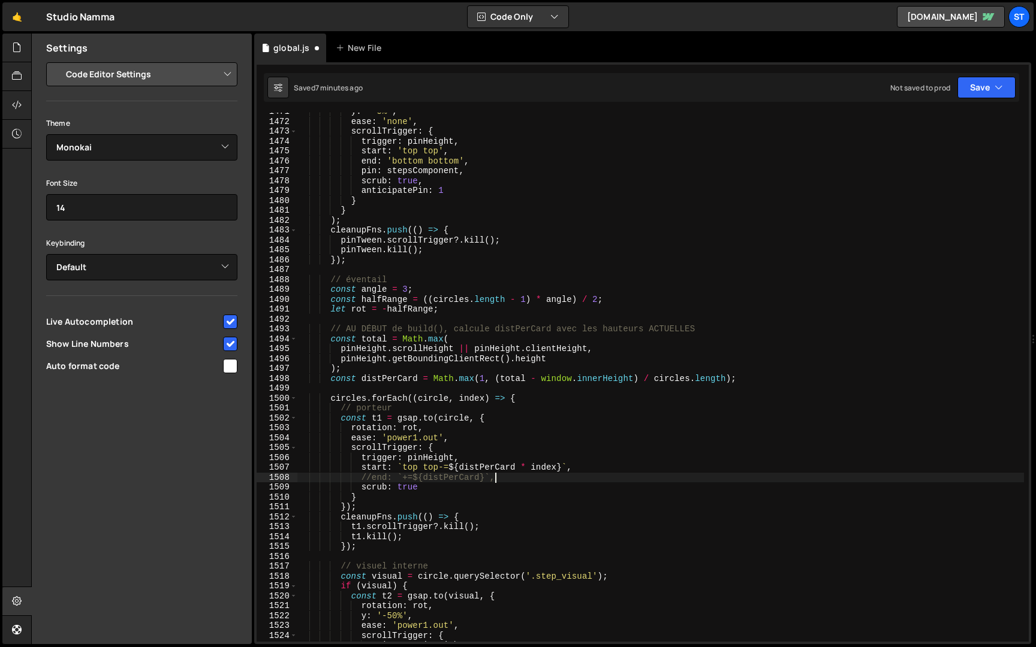
click at [372, 480] on div "y : '-5%' , ease : 'none' , scrollTrigger : { trigger : pinHeight , start : 'to…" at bounding box center [660, 381] width 727 height 549
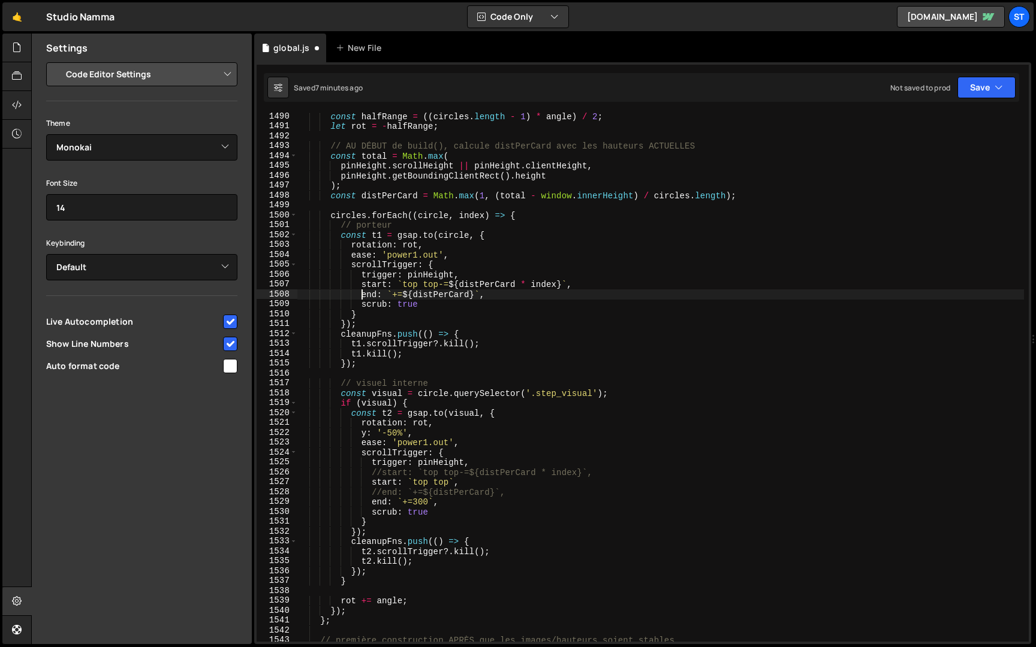
scroll to position [1056, 0]
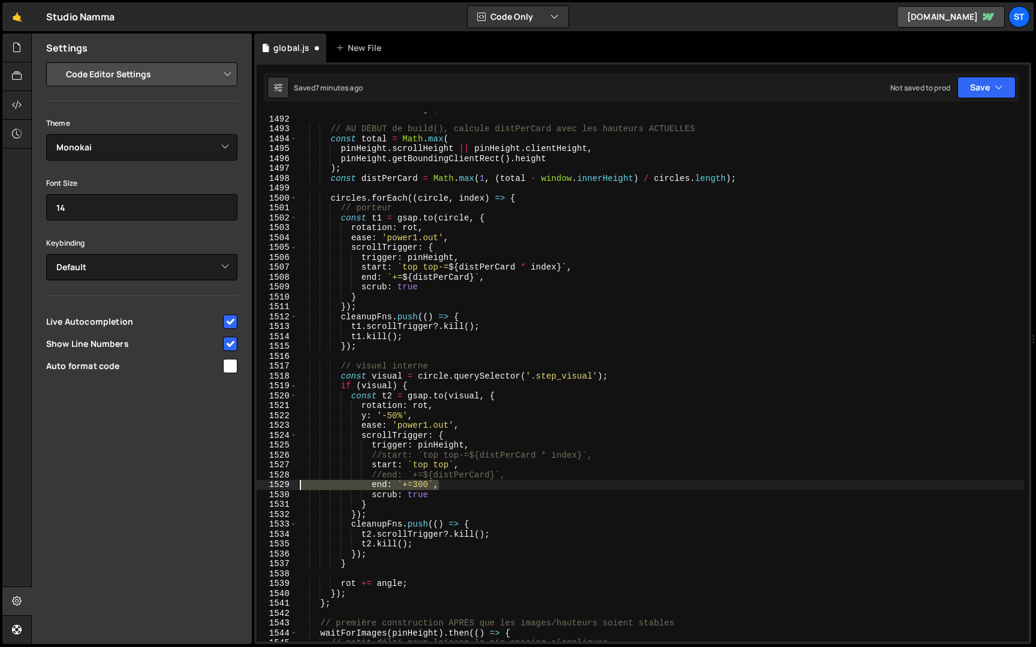
drag, startPoint x: 483, startPoint y: 485, endPoint x: 229, endPoint y: 484, distance: 253.6
click at [229, 484] on div "Files New File Javascript files 1 global.js 0 CSS files Copy share link Edit Fi…" at bounding box center [533, 340] width 1005 height 612
type textarea "end: `+=300`,"
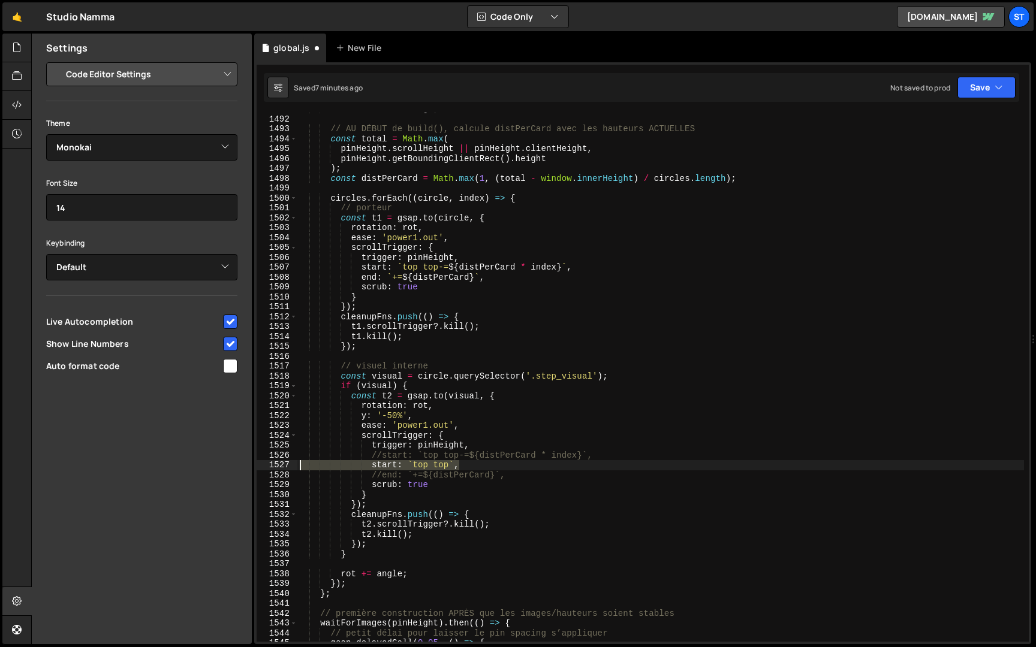
drag, startPoint x: 465, startPoint y: 463, endPoint x: 216, endPoint y: 462, distance: 248.8
click at [216, 462] on div "Files New File Javascript files 1 global.js 0 CSS files Copy share link Edit Fi…" at bounding box center [533, 340] width 1005 height 612
type textarea "start: `top top`,"
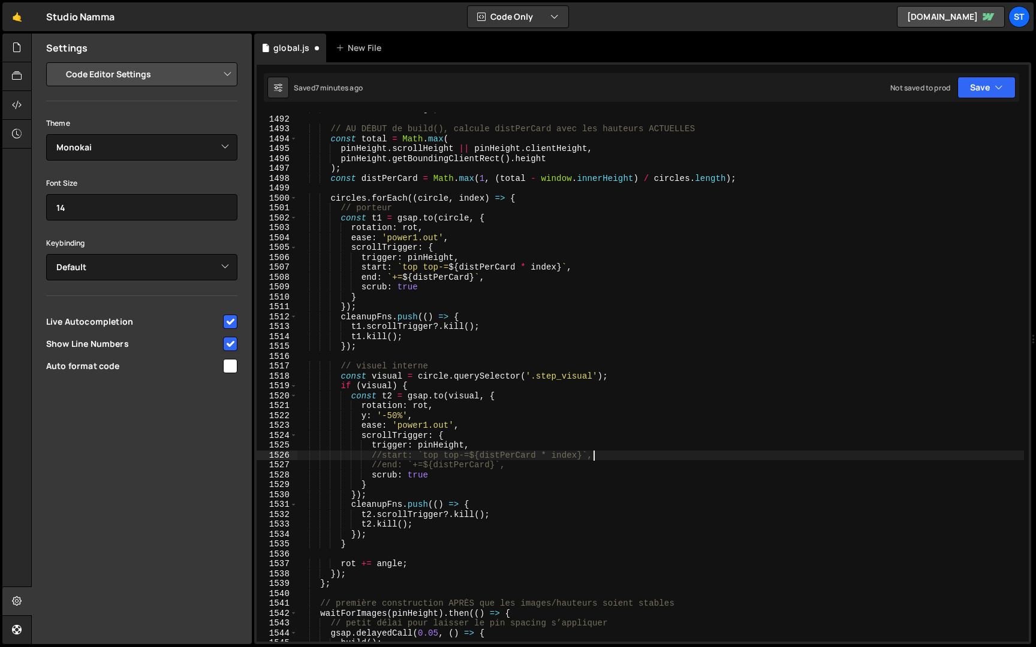
click at [382, 457] on div "let rot = - halfRange ; // AU DÉBUT de build(), calcule distPerCard avec les ha…" at bounding box center [660, 378] width 727 height 549
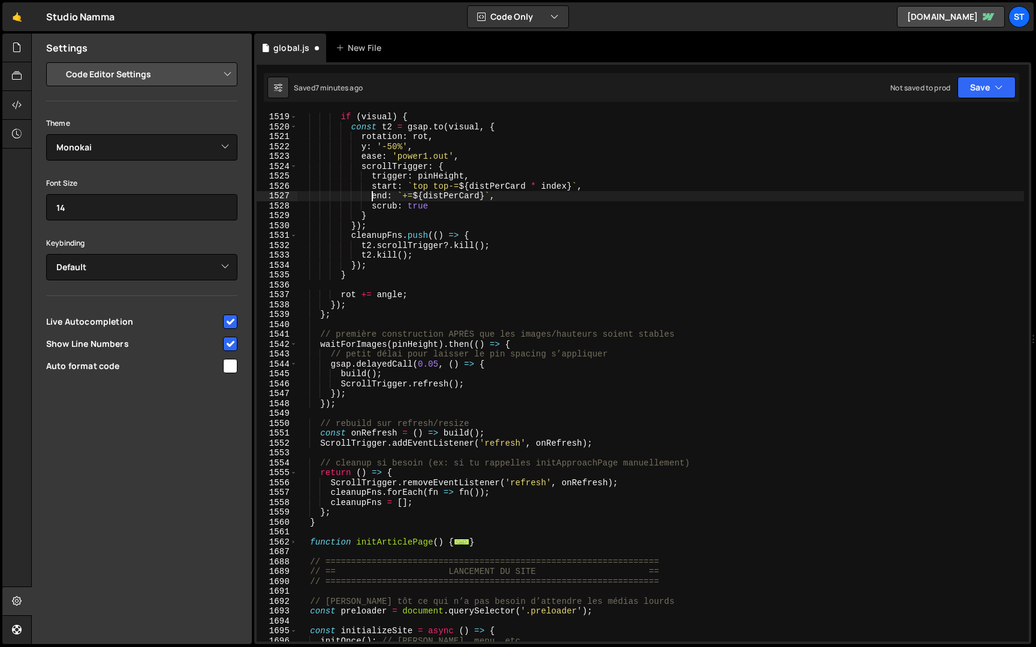
click at [322, 520] on div "if ( visual ) { const t2 = gsap . to ( visual , { rotation : rot , y : '-50%' ,…" at bounding box center [660, 386] width 727 height 549
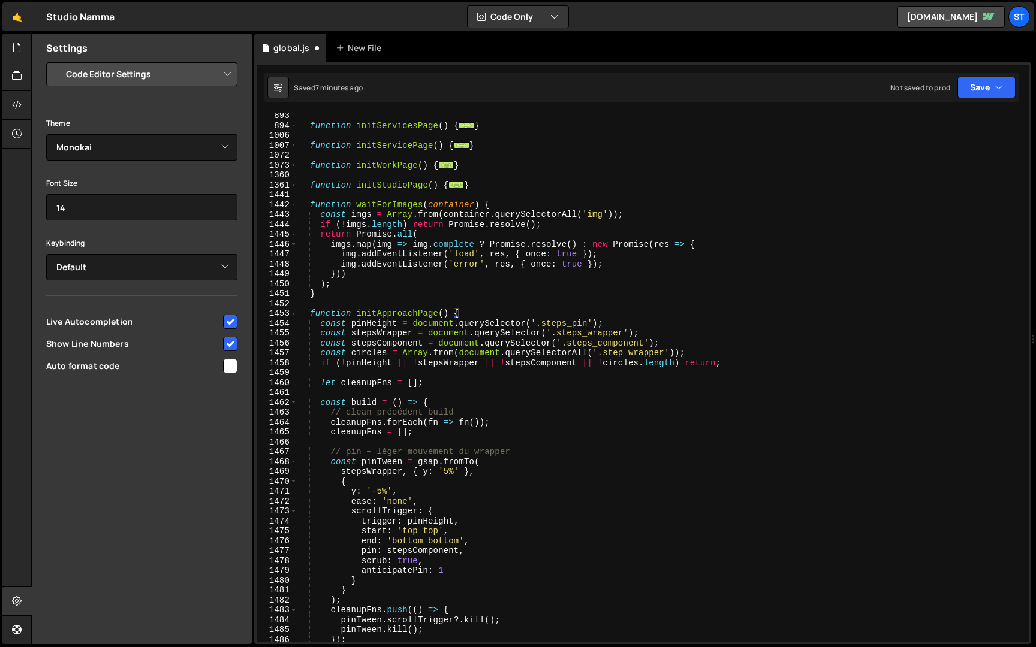
scroll to position [477, 0]
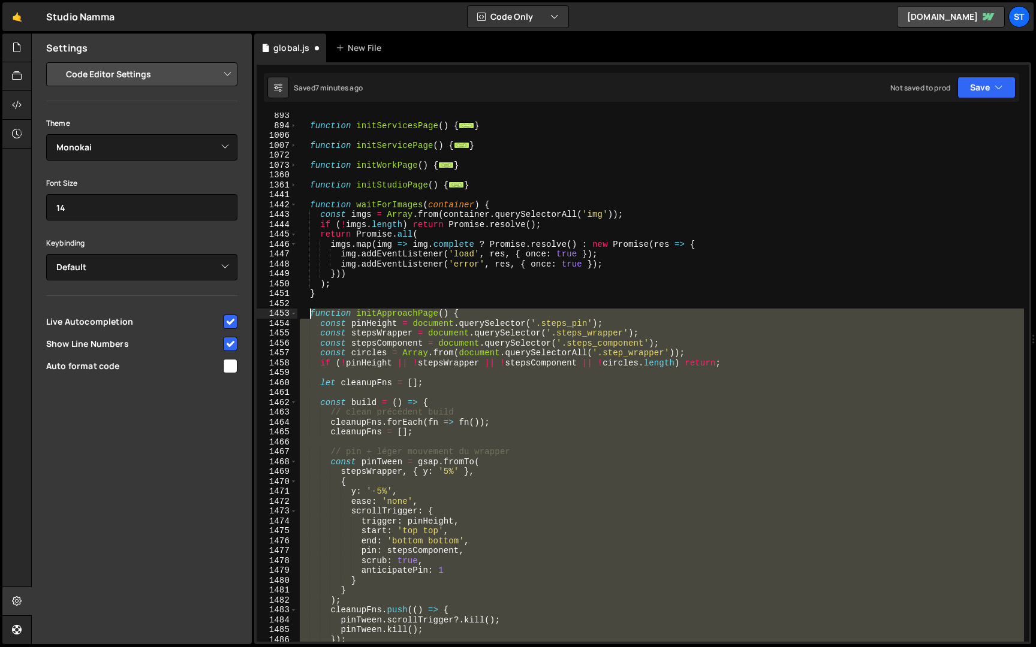
click at [311, 311] on div "function initServicesPage ( ) { ... } function initServicePage ( ) { ... } func…" at bounding box center [660, 385] width 727 height 549
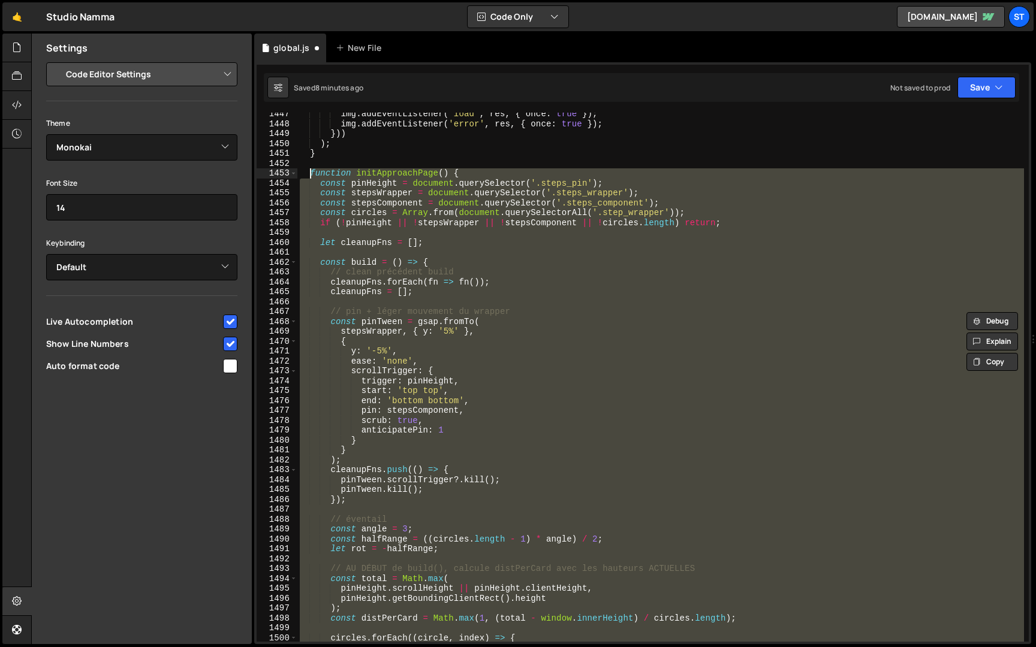
scroll to position [664, 0]
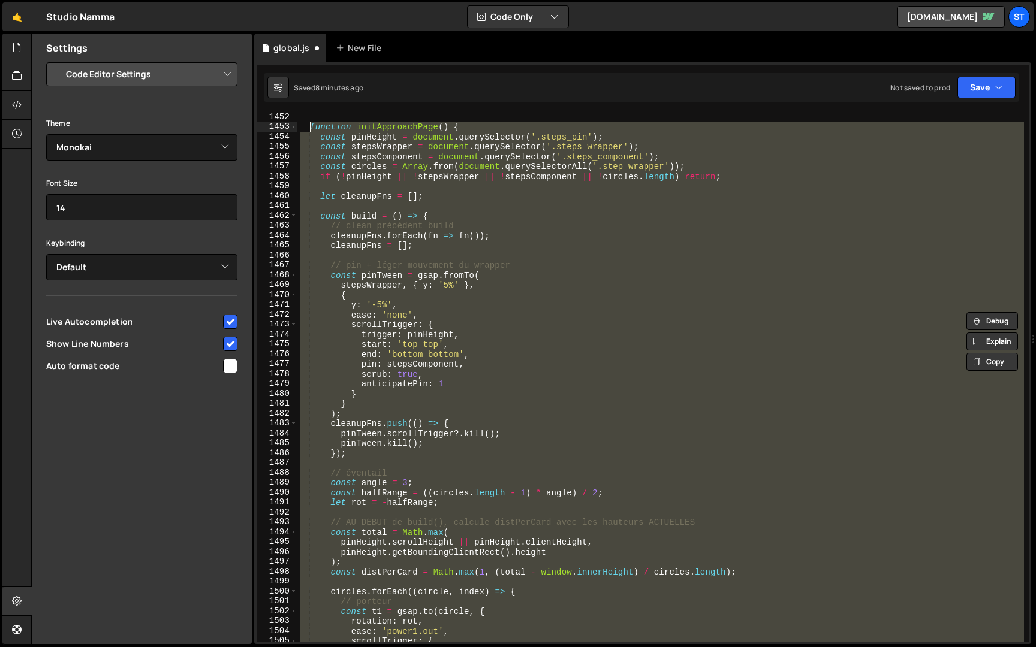
click at [491, 435] on div "function initApproachPage ( ) { const pinHeight = document . querySelector ( '.…" at bounding box center [660, 377] width 727 height 529
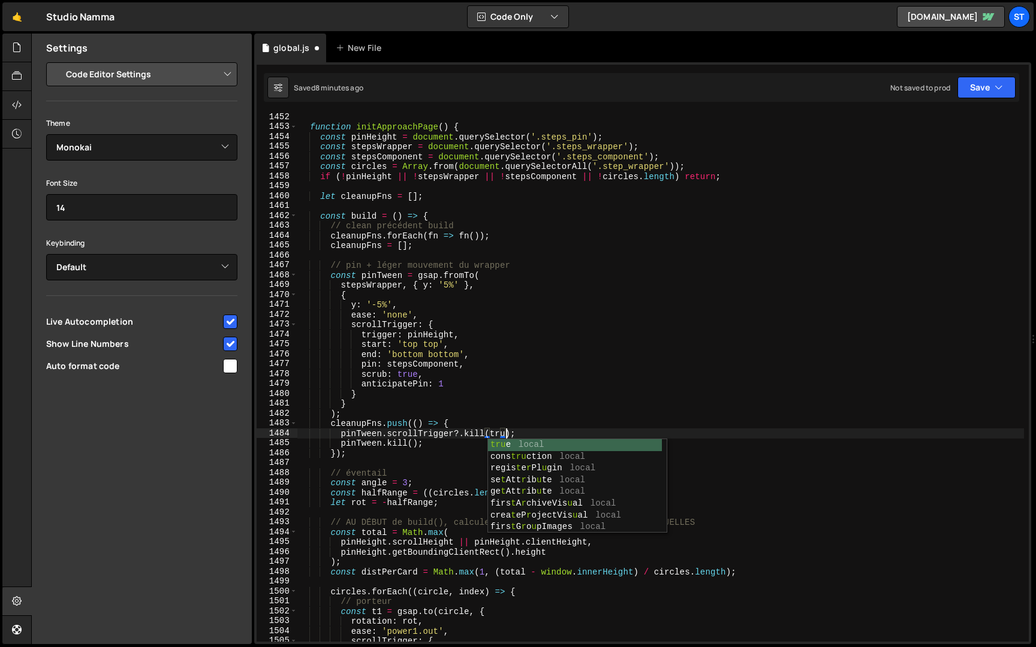
scroll to position [0, 14]
click at [444, 438] on div "function initApproachPage ( ) { const pinHeight = document . querySelector ( '.…" at bounding box center [660, 386] width 727 height 549
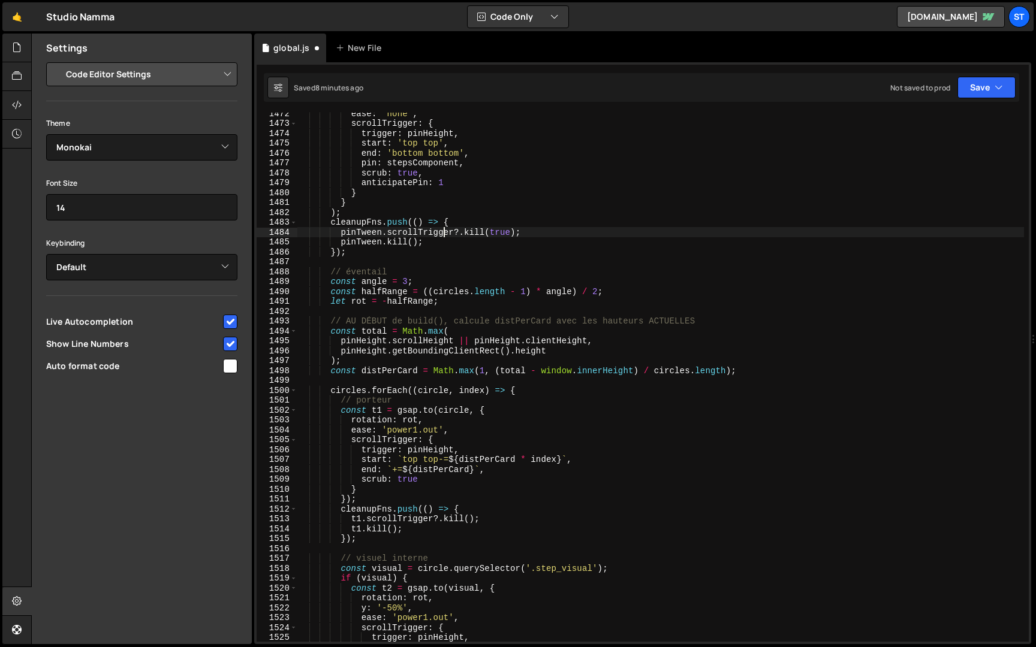
scroll to position [866, 0]
click at [468, 519] on div "ease : 'none' , scrollTrigger : { trigger : pinHeight , start : 'top top' , end…" at bounding box center [660, 381] width 727 height 549
click at [445, 501] on div "ease : 'none' , scrollTrigger : { trigger : pinHeight , start : 'top top' , end…" at bounding box center [660, 381] width 727 height 549
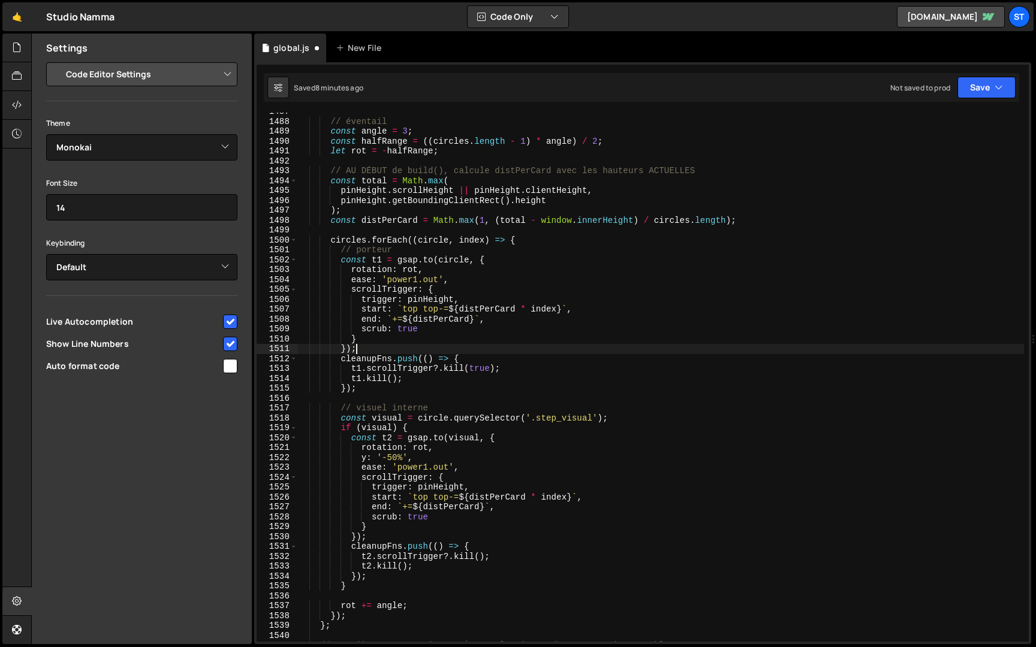
scroll to position [1019, 0]
click at [482, 554] on div "// éventail const angle = 3 ; const halfRange = (( circles . length - 1 ) * ang…" at bounding box center [660, 387] width 727 height 549
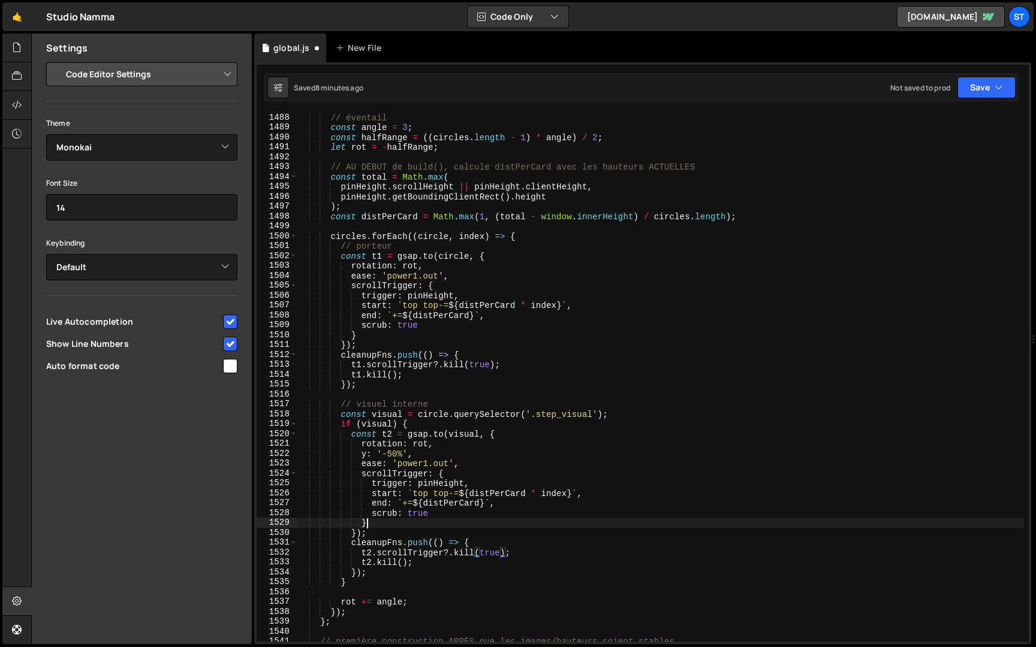
click at [427, 524] on div "// éventail const angle = 3 ; const halfRange = (( circles . length - 1 ) * ang…" at bounding box center [660, 387] width 727 height 549
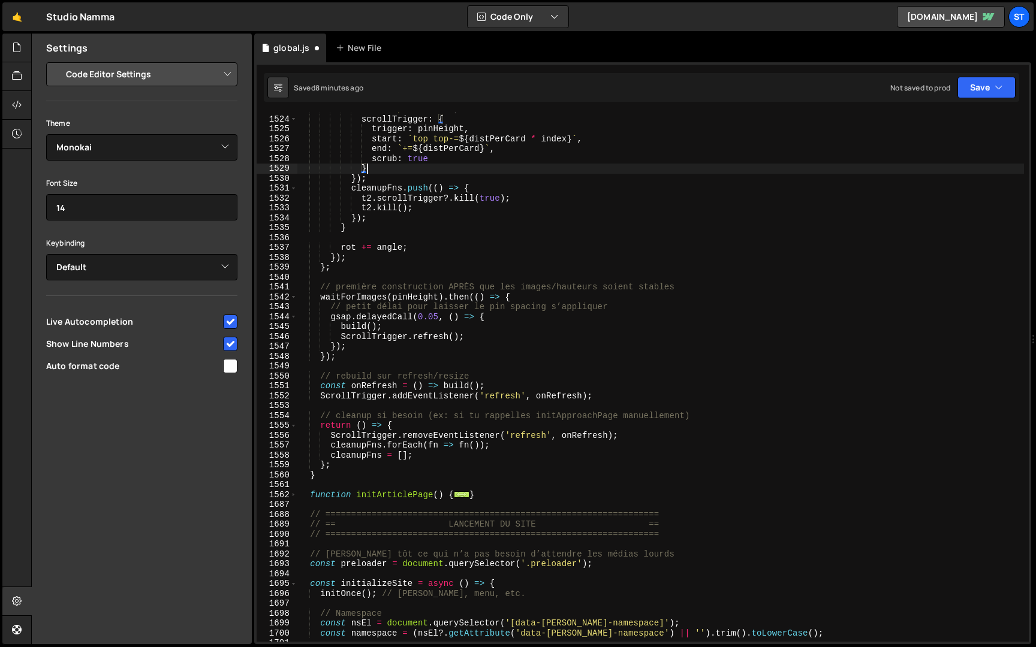
scroll to position [1376, 0]
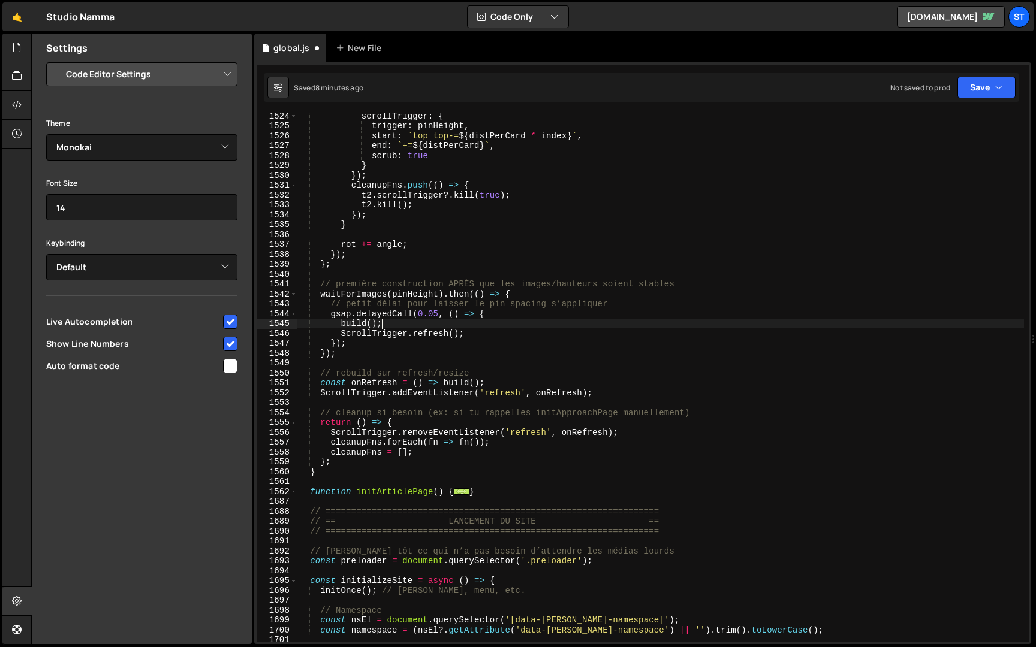
click at [417, 327] on div "scrollTrigger : { trigger : pinHeight , start : ` top top-= ${ distPerCard * in…" at bounding box center [660, 385] width 727 height 549
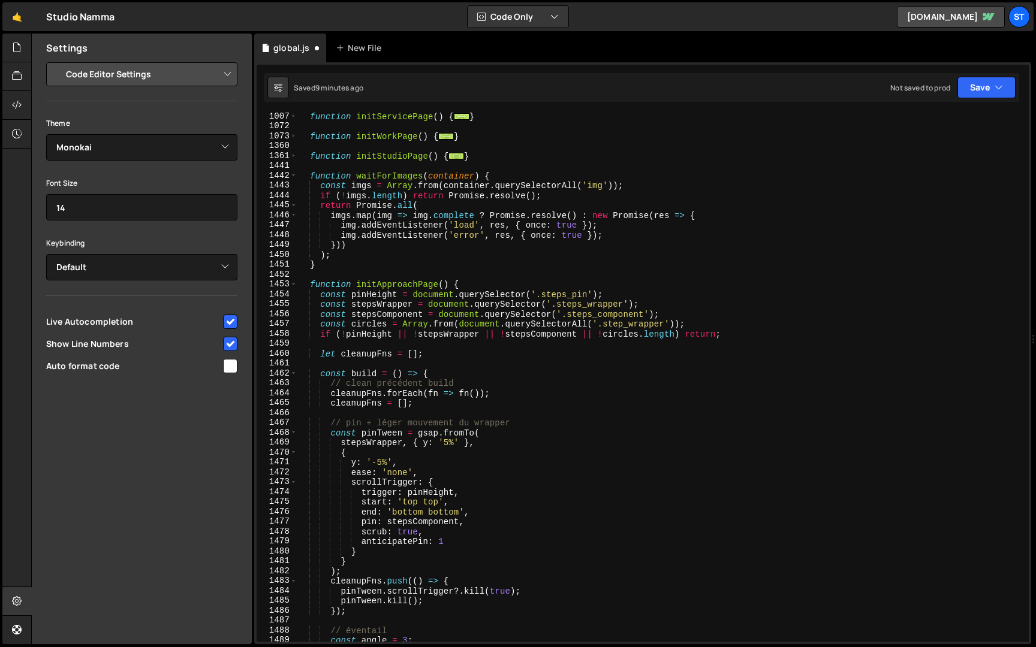
scroll to position [486, 0]
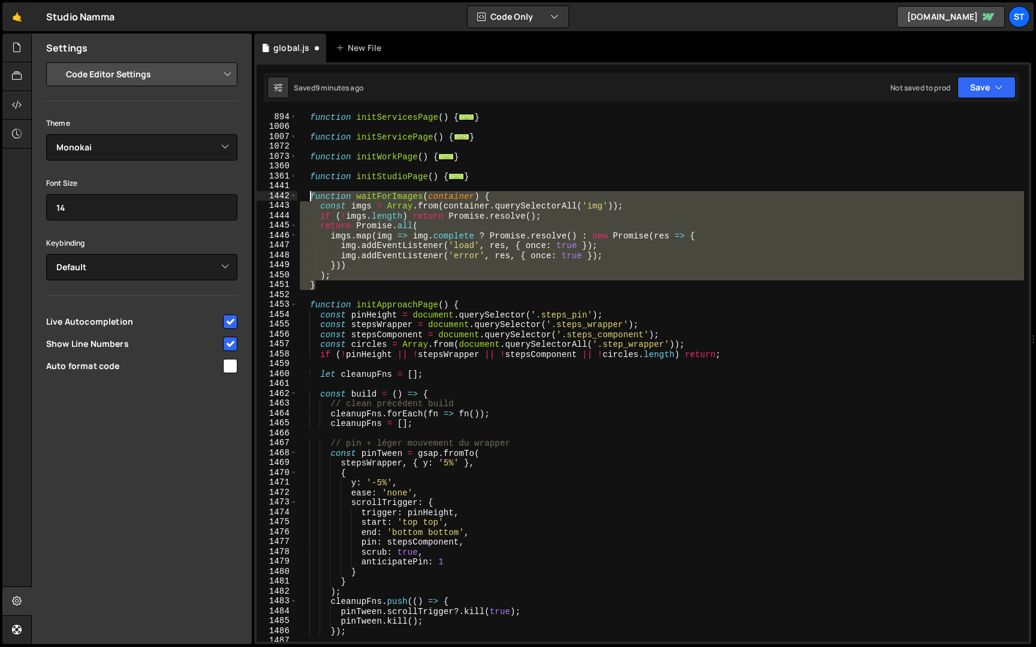
drag, startPoint x: 332, startPoint y: 284, endPoint x: 312, endPoint y: 195, distance: 90.9
click at [312, 195] on div "function initServicesPage ( ) { ... } function initServicePage ( ) { ... } func…" at bounding box center [660, 386] width 727 height 549
paste textarea "}"
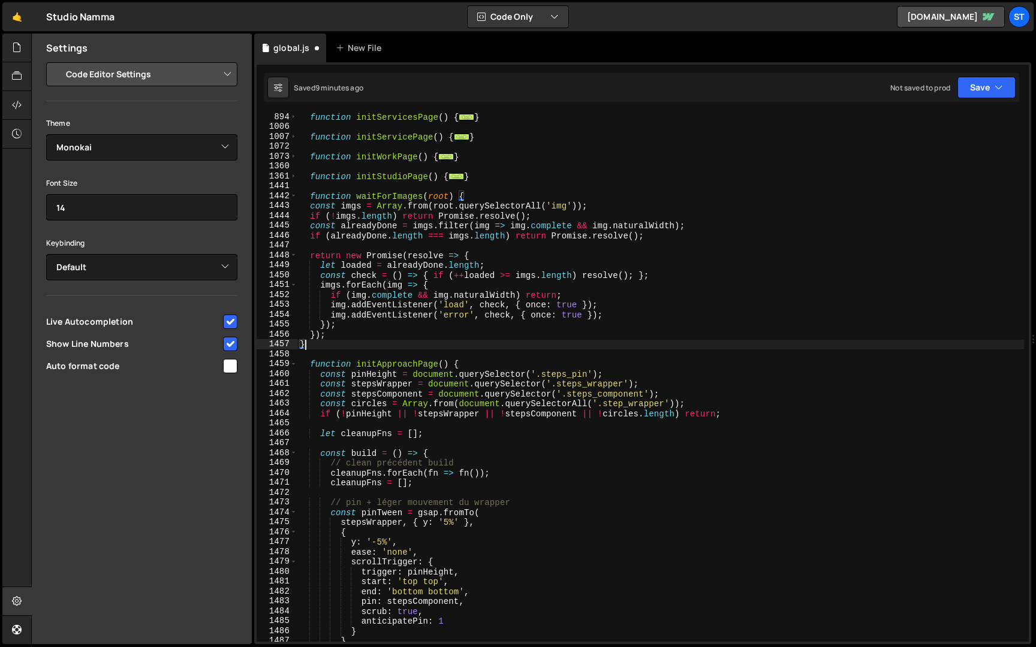
click at [314, 206] on div "function initServicesPage ( ) { ... } function initServicePage ( ) { ... } func…" at bounding box center [660, 386] width 727 height 549
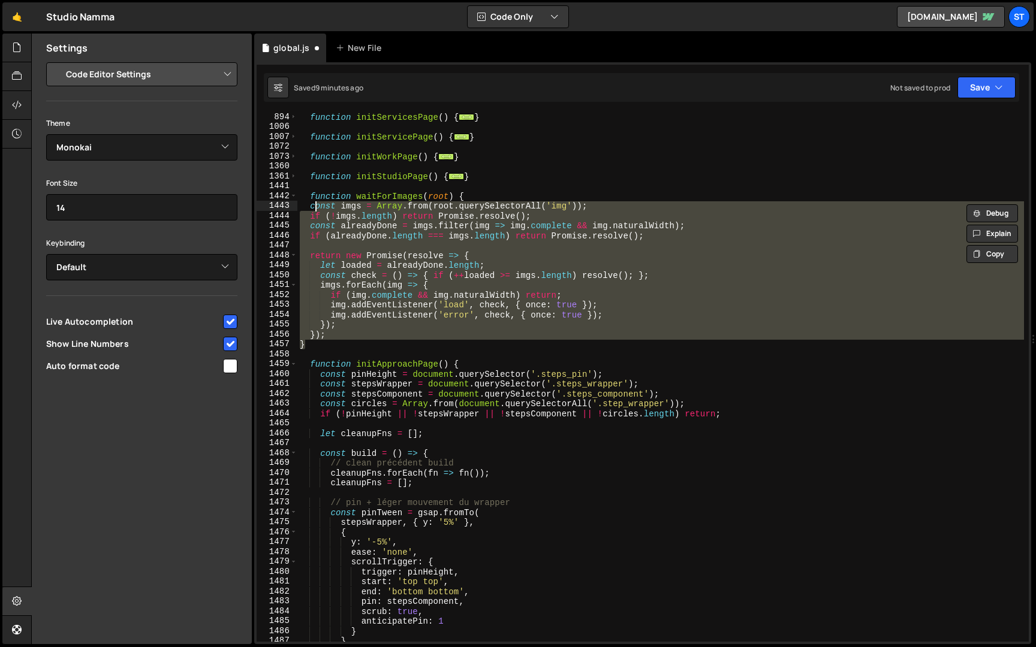
type textarea "const imgs = Array.from(root.querySelectorAll('img')); if (!imgs.length) return…"
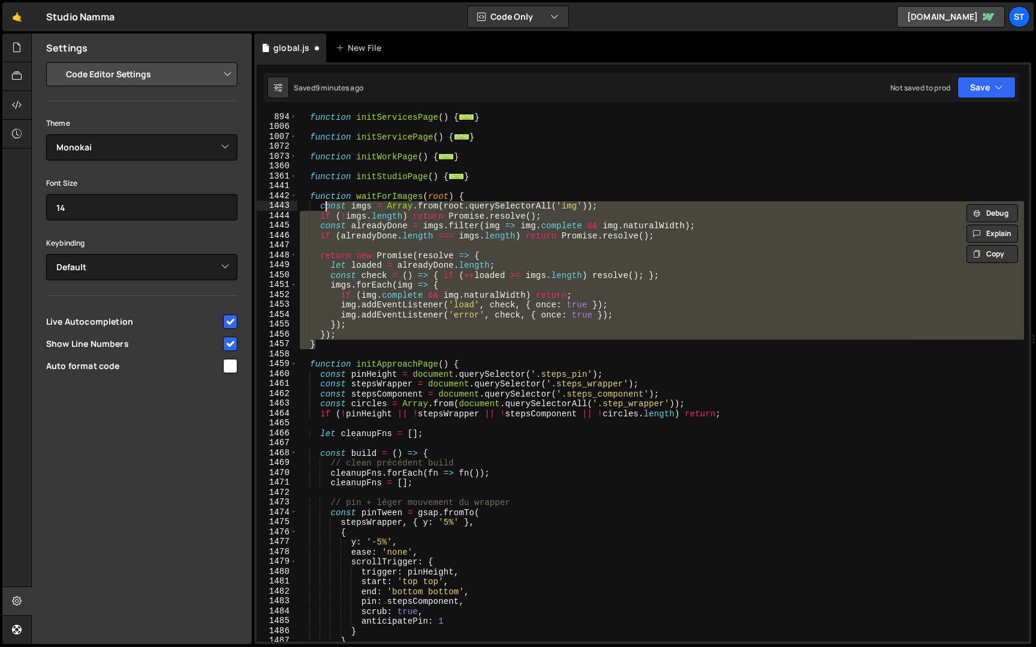
click at [356, 244] on div "function initServicesPage ( ) { ... } function initServicePage ( ) { ... } func…" at bounding box center [660, 377] width 727 height 529
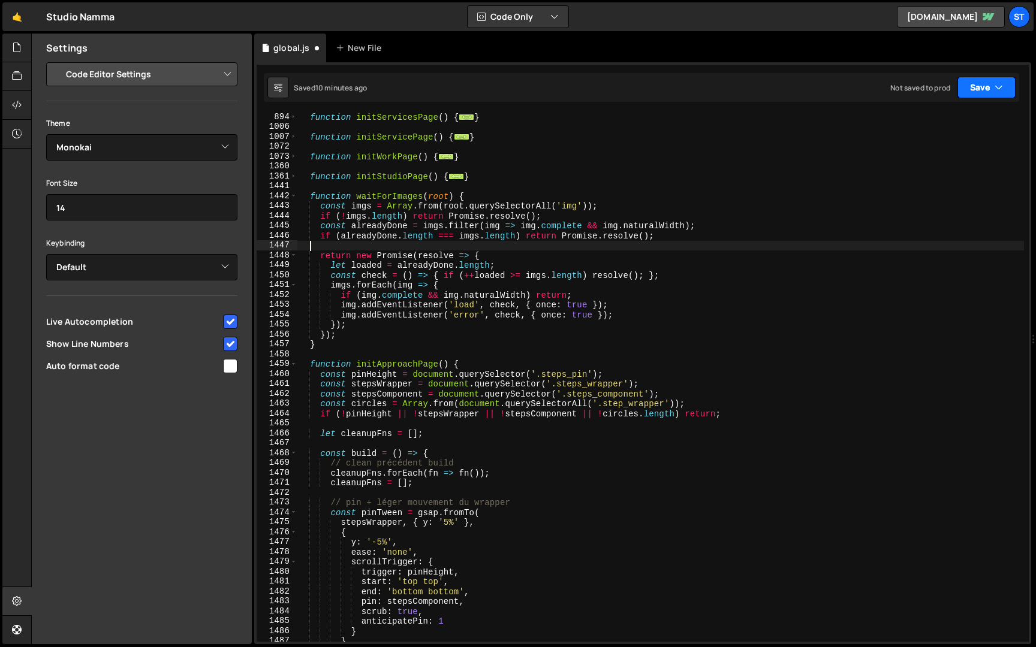
click at [999, 83] on icon "button" at bounding box center [999, 88] width 8 height 12
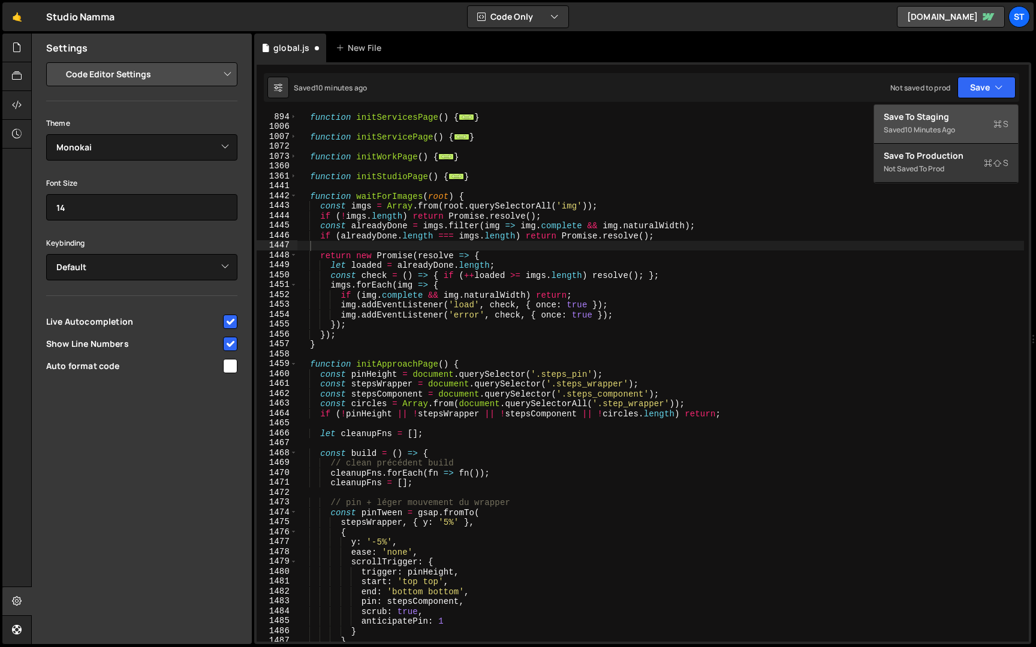
click at [937, 116] on div "Save to Staging S" at bounding box center [946, 117] width 125 height 12
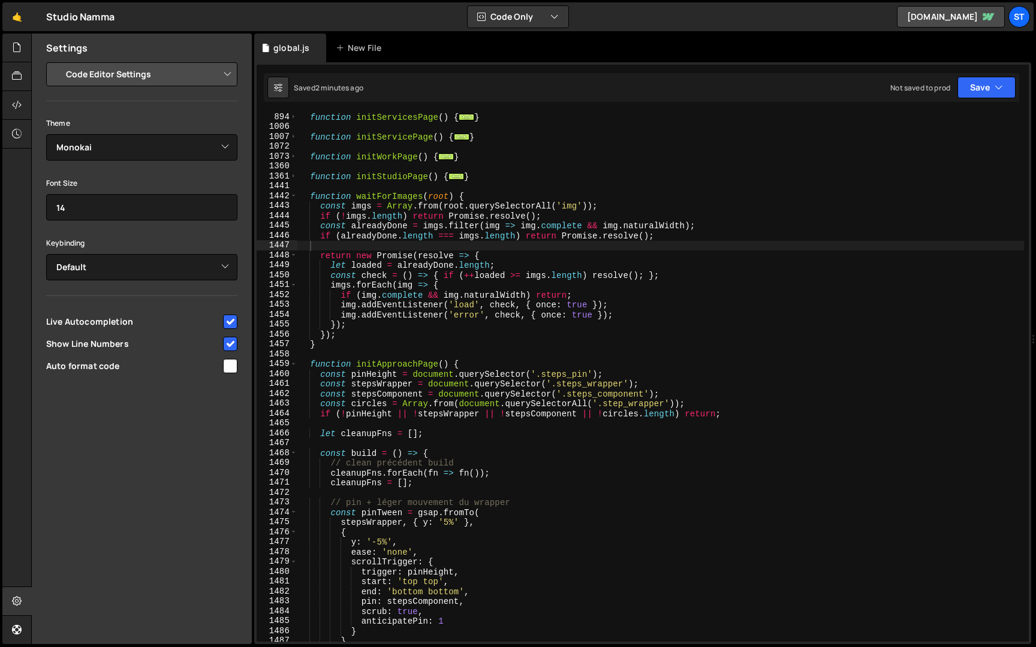
click at [310, 195] on div "function initServicesPage ( ) { ... } function initServicePage ( ) { ... } func…" at bounding box center [660, 386] width 727 height 549
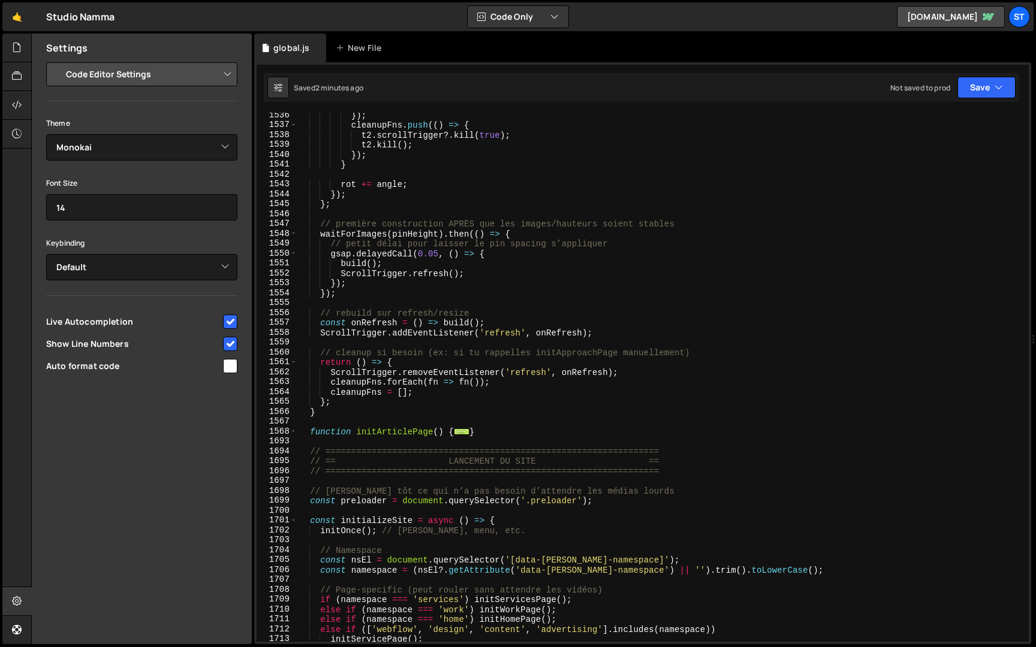
scroll to position [1496, 0]
click at [332, 412] on div "}) ; cleanupFns . push (( ) => { t2 . scrollTrigger ?. kill ( true ) ; t2 . kil…" at bounding box center [660, 384] width 727 height 549
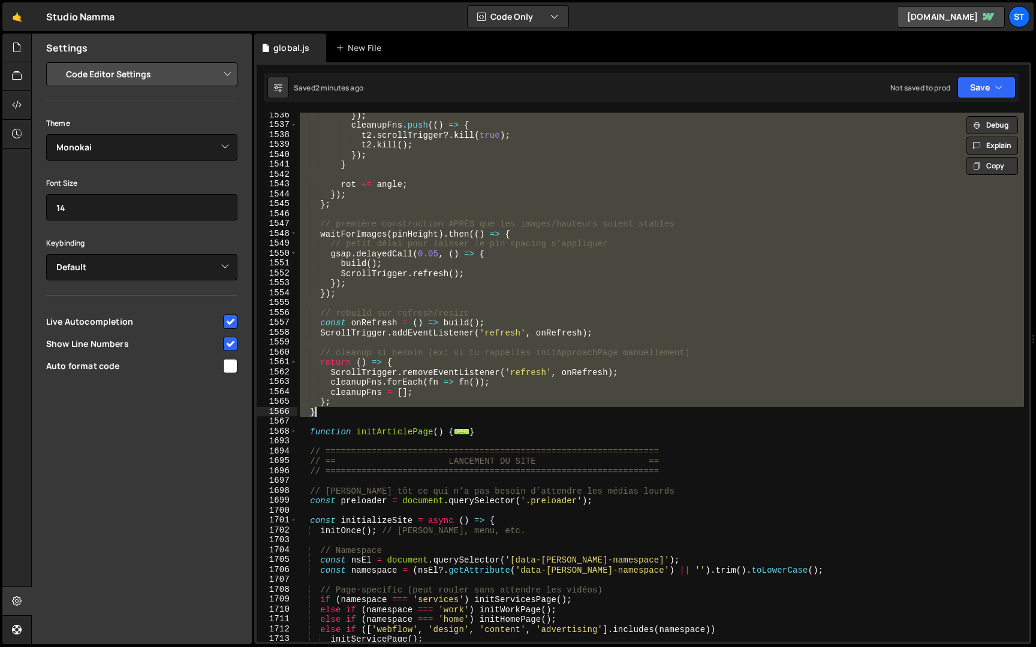
paste textarea
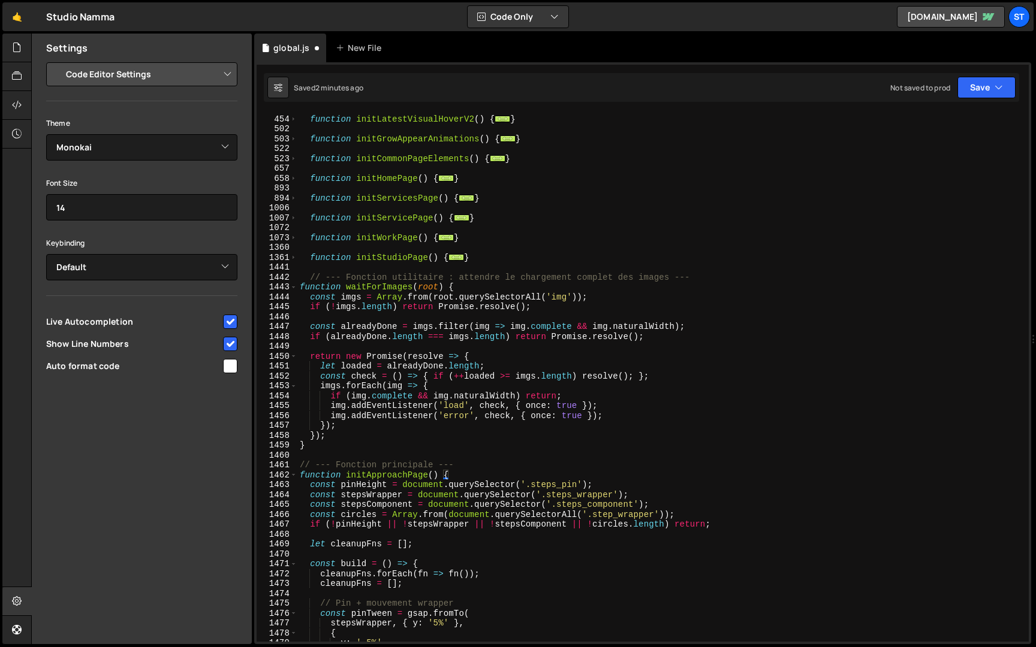
scroll to position [403, 0]
click at [336, 286] on div "function initLatestVisualHoverV2 ( ) { ... } function initGrowAppearAnimations …" at bounding box center [660, 378] width 727 height 549
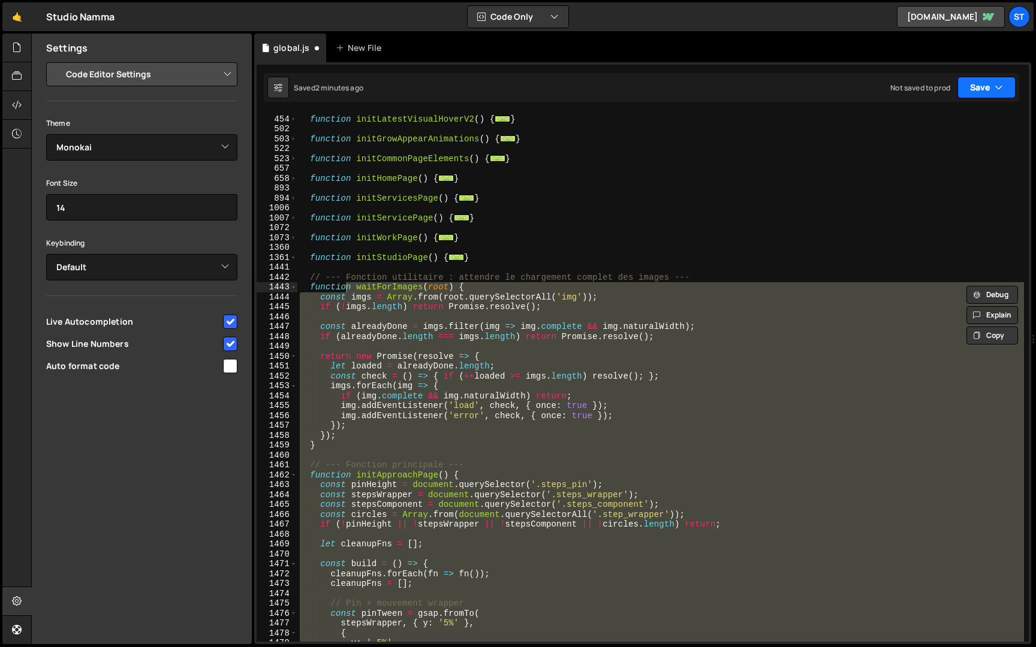
click at [986, 92] on button "Save" at bounding box center [986, 88] width 58 height 22
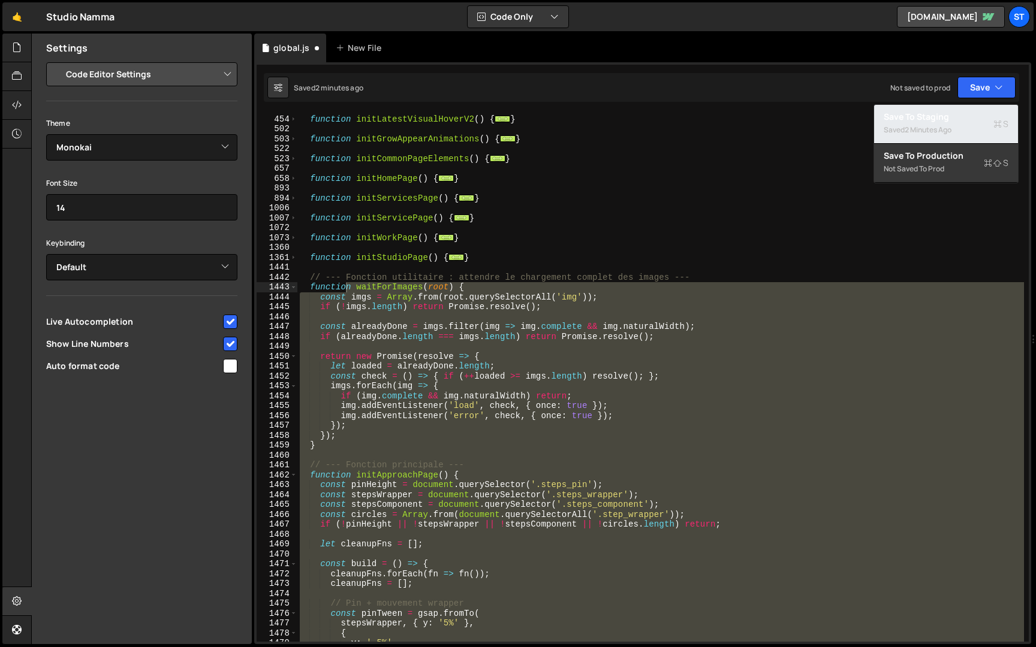
click at [945, 127] on div "2 minutes ago" at bounding box center [928, 130] width 47 height 10
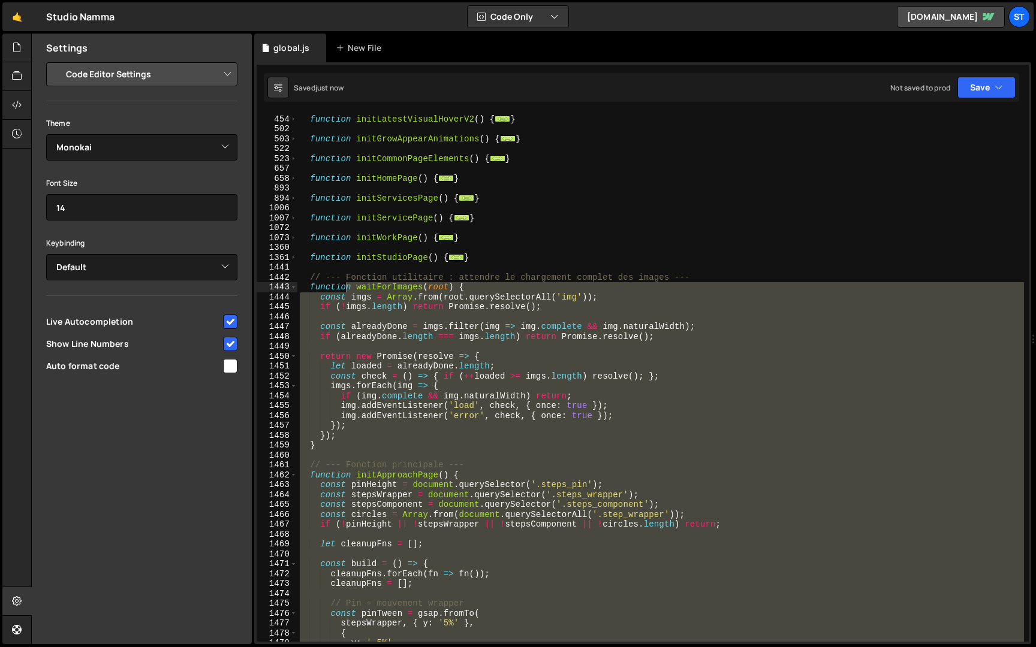
click at [424, 326] on div "function initLatestVisualHoverV2 ( ) { ... } function initGrowAppearAnimations …" at bounding box center [660, 377] width 727 height 529
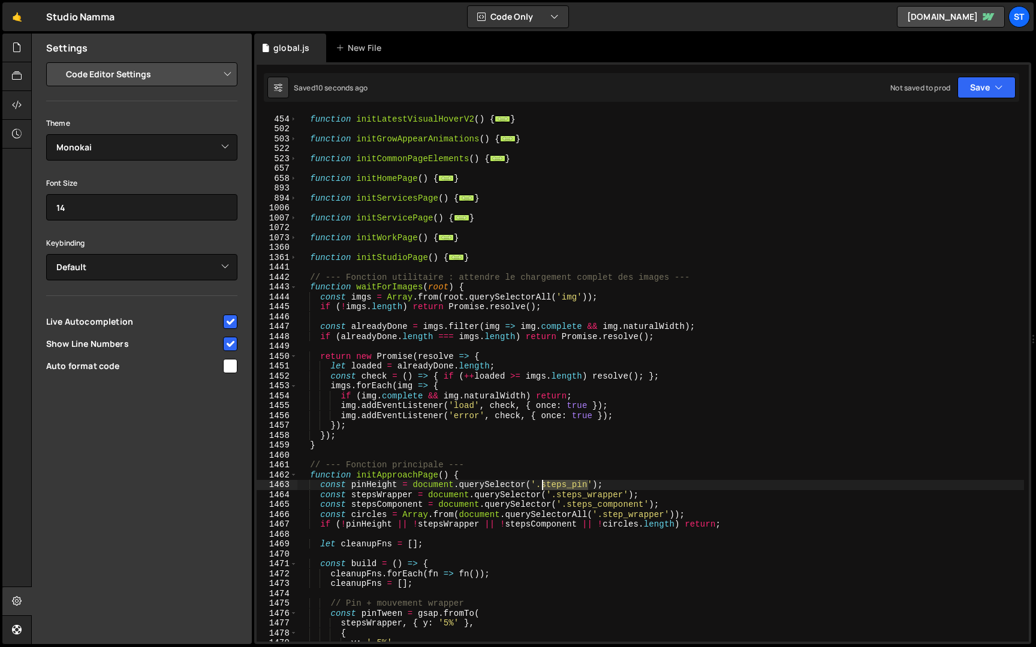
drag, startPoint x: 589, startPoint y: 484, endPoint x: 540, endPoint y: 484, distance: 48.6
click at [540, 484] on div "function initLatestVisualHoverV2 ( ) { ... } function initGrowAppearAnimations …" at bounding box center [660, 378] width 727 height 549
type textarea "const pinHeight = document.querySelector('.steps_pin');"
type input "steps_pin"
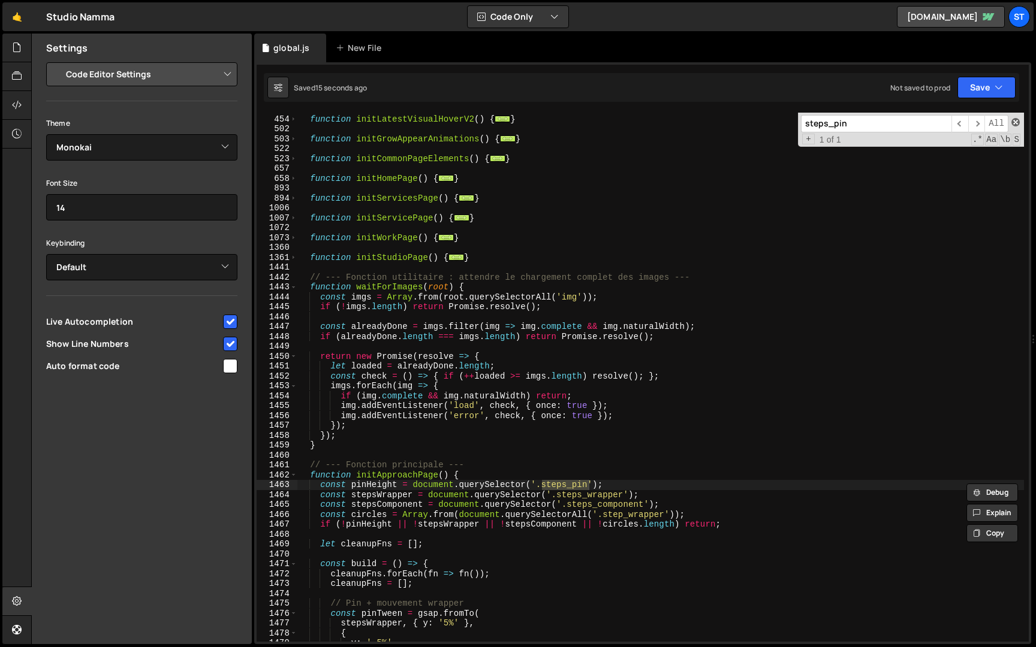
click at [1018, 122] on span at bounding box center [1015, 122] width 8 height 8
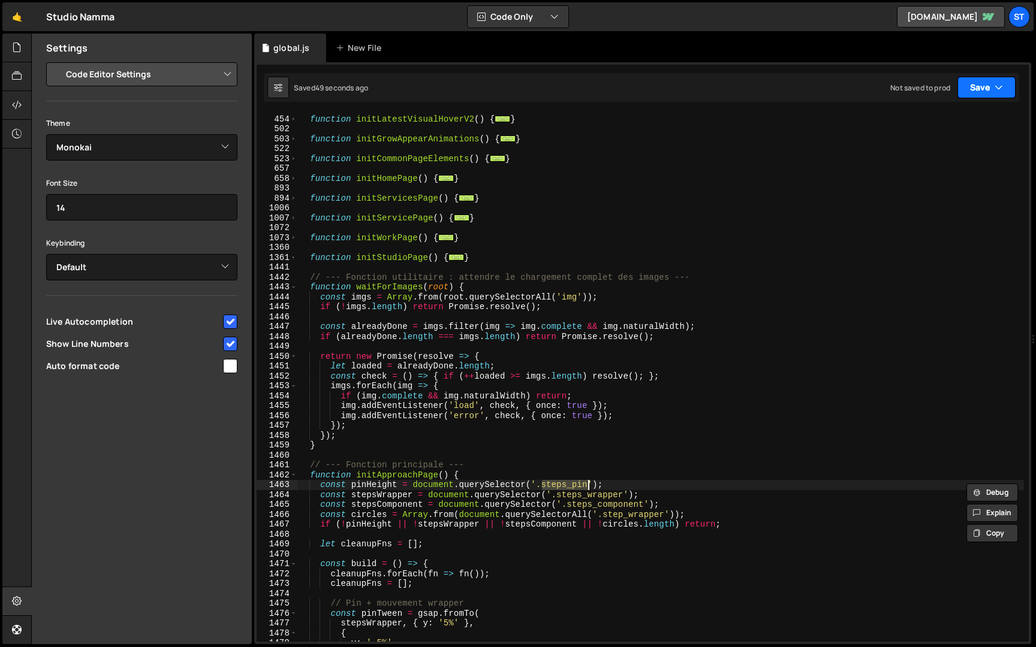
click at [987, 95] on button "Save" at bounding box center [986, 88] width 58 height 22
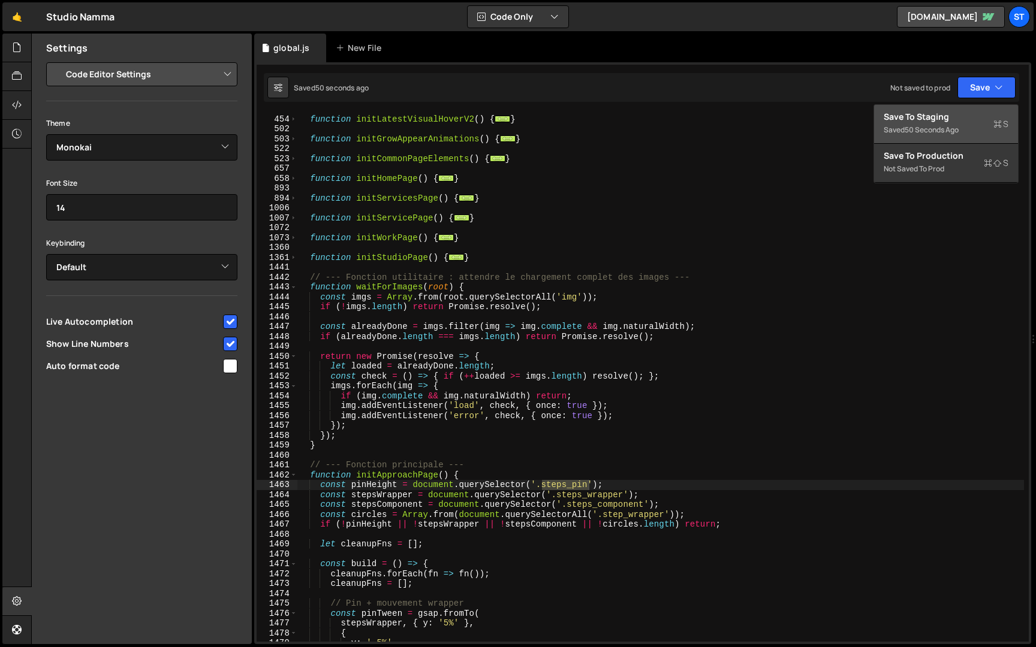
click at [968, 113] on div "Save to Staging S" at bounding box center [946, 117] width 125 height 12
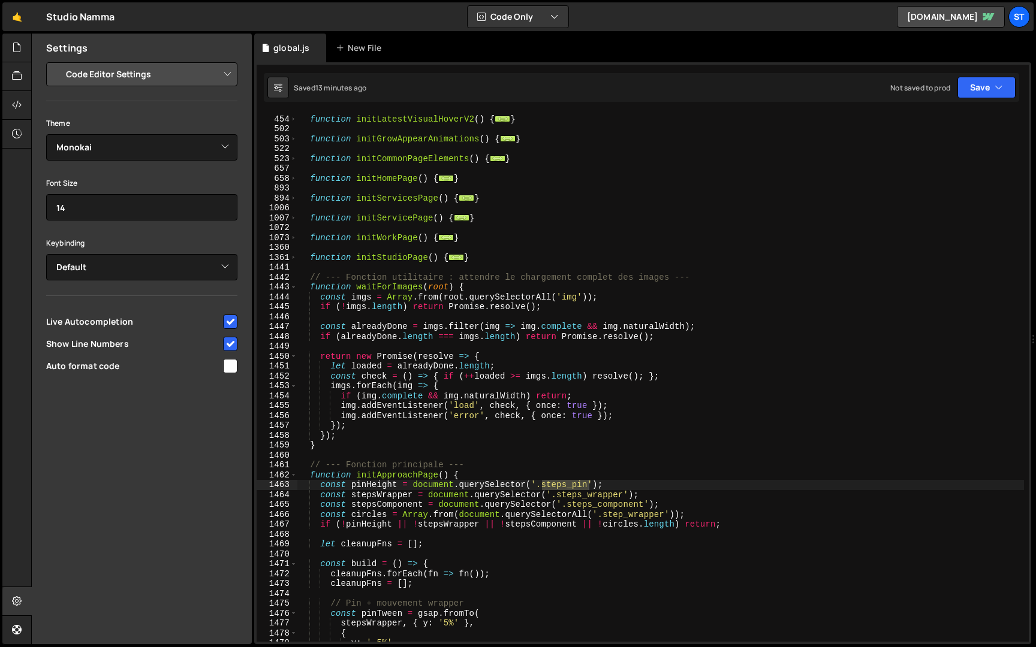
type textarea "function initApproachPage() {"
click at [311, 476] on div "function initLatestVisualHoverV2 ( ) { ... } function initGrowAppearAnimations …" at bounding box center [660, 378] width 727 height 549
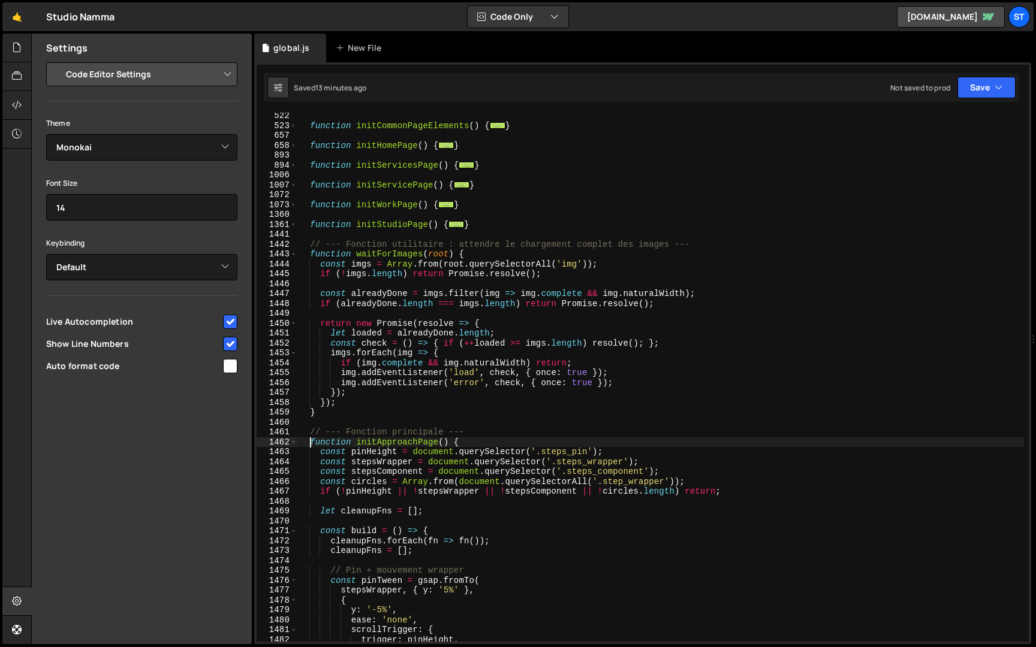
click at [312, 427] on div "function initCommonPageElements ( ) { ... } function initHomePage ( ) { ... } f…" at bounding box center [660, 385] width 727 height 549
click at [309, 437] on div "function initCommonPageElements ( ) { ... } function initHomePage ( ) { ... } f…" at bounding box center [660, 385] width 727 height 549
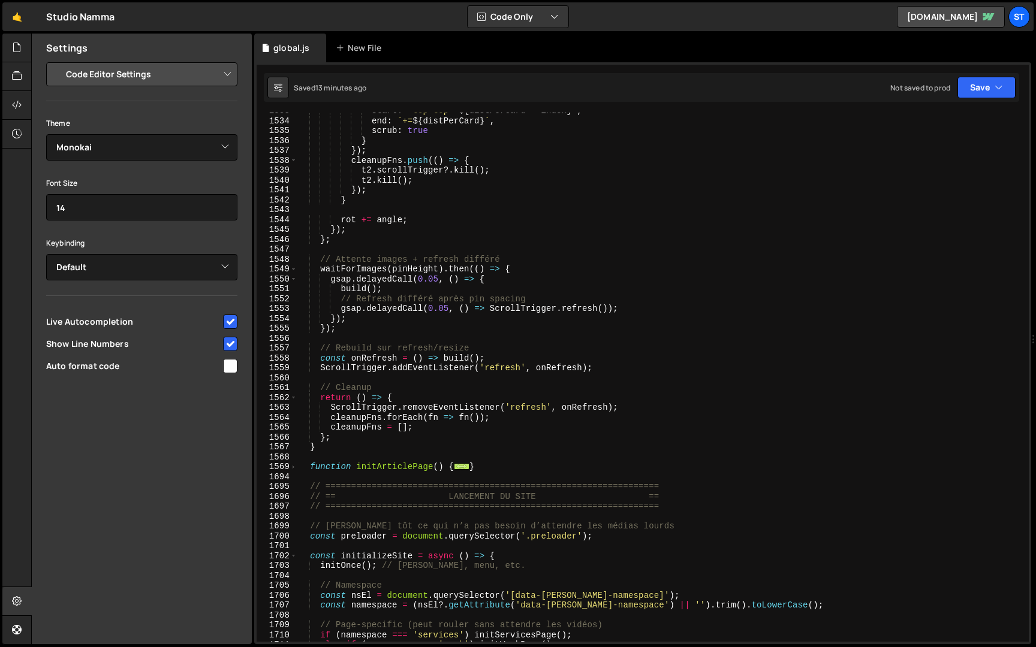
scroll to position [1480, 0]
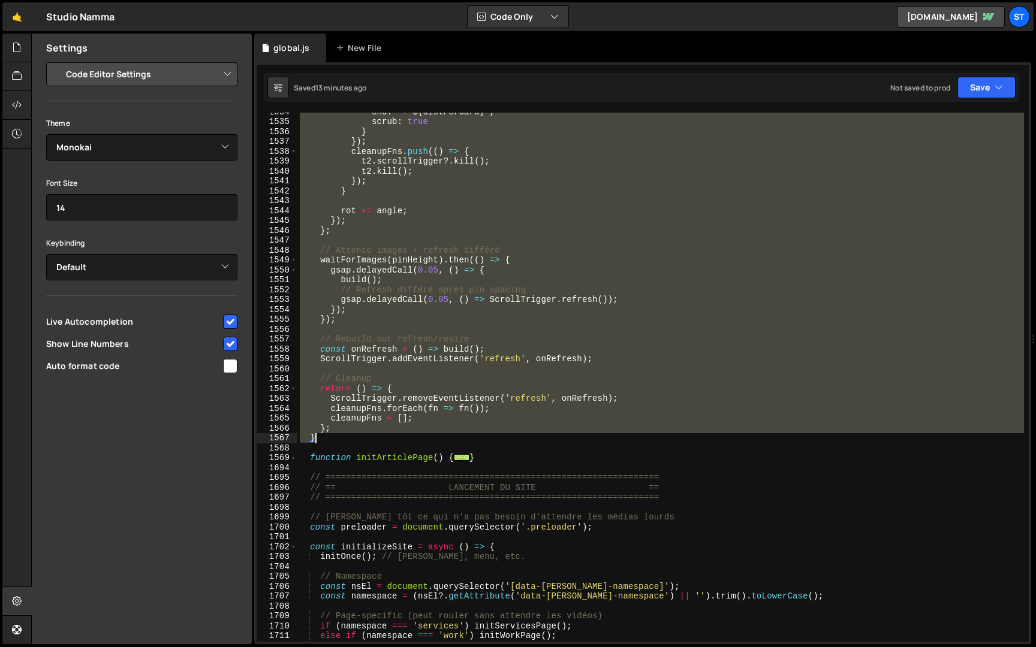
click at [327, 438] on div "end : ` += ${ distPerCard } ` , scrub : true } }) ; cleanupFns . push (( ) => {…" at bounding box center [660, 381] width 727 height 549
paste textarea
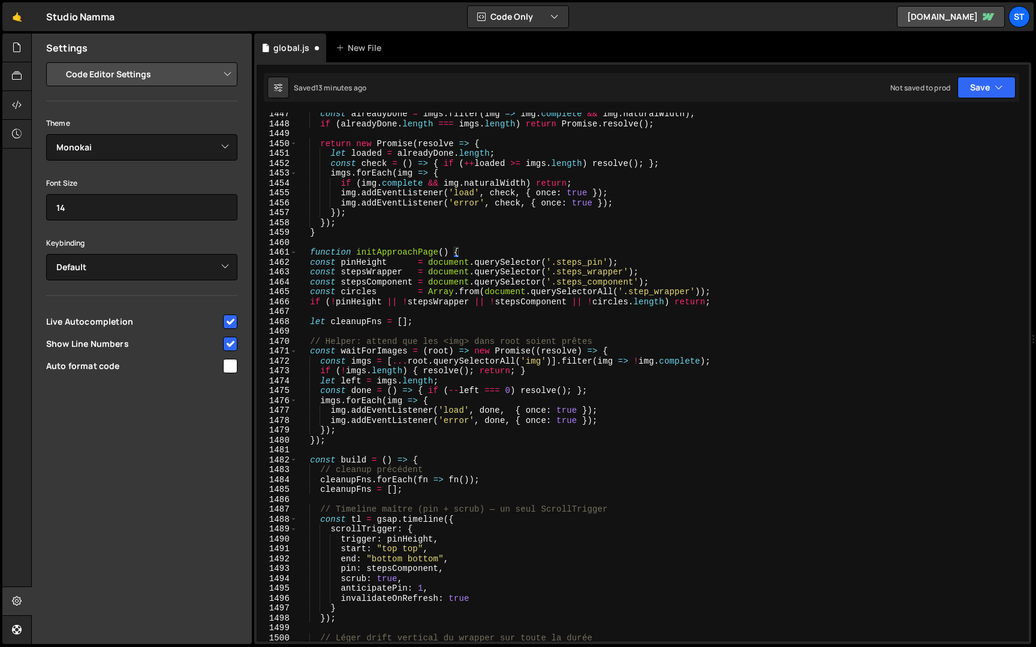
scroll to position [598, 0]
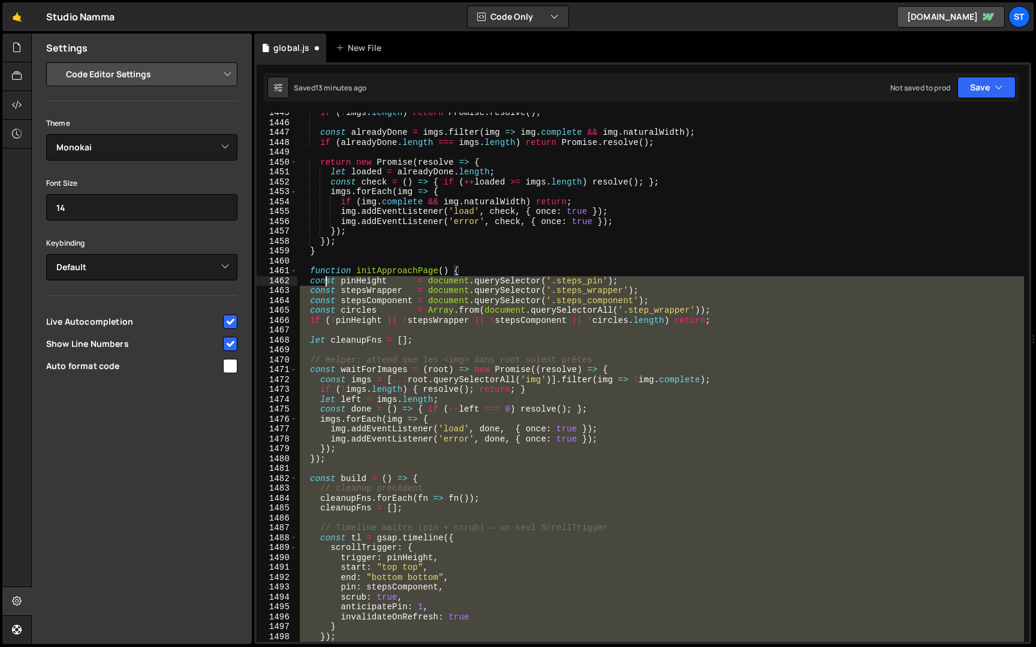
click at [323, 282] on div "if ( ! imgs . length ) return Promise . resolve ( ) ; const alreadyDone = imgs …" at bounding box center [660, 382] width 727 height 549
type textarea "const pinHeight = document.querySelector('.steps_pin'); const stepsWrapper = do…"
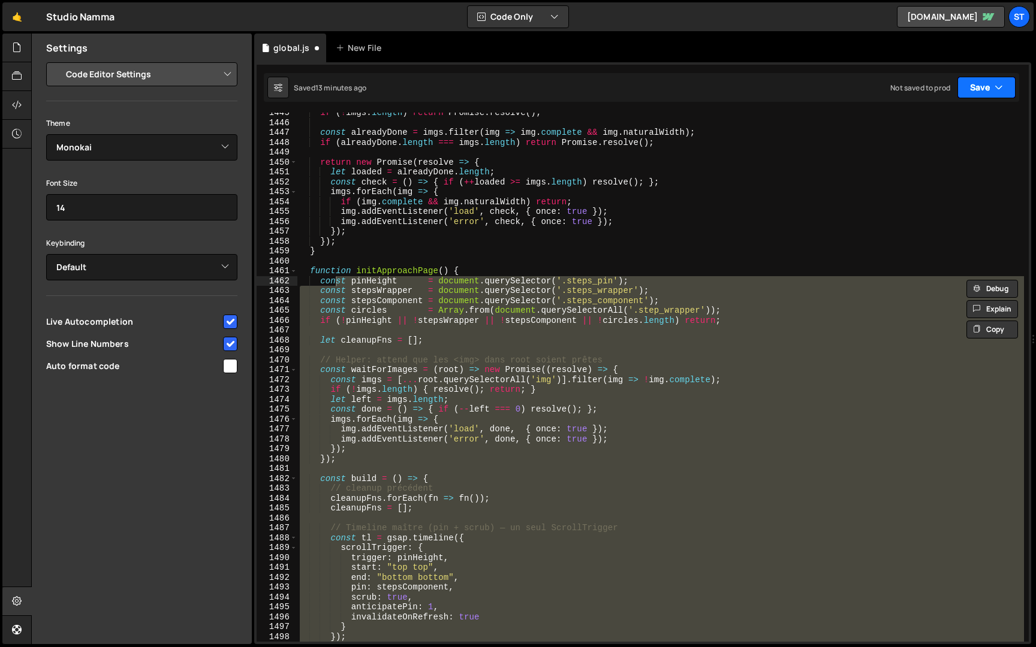
click at [992, 90] on button "Save" at bounding box center [986, 88] width 58 height 22
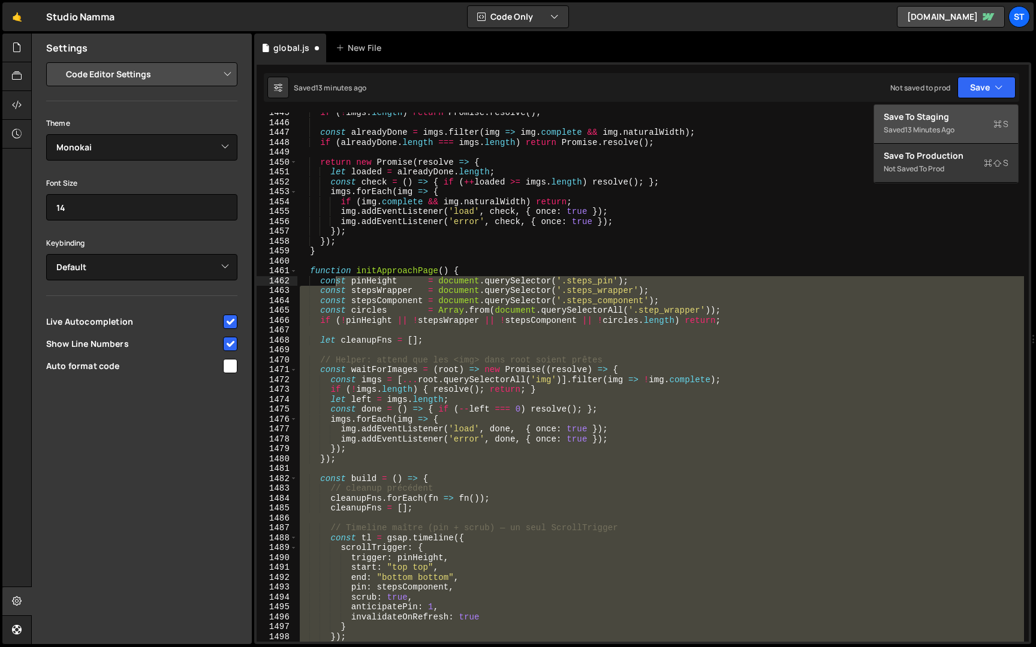
click at [953, 107] on button "Save to Staging S Saved 13 minutes ago" at bounding box center [946, 124] width 144 height 39
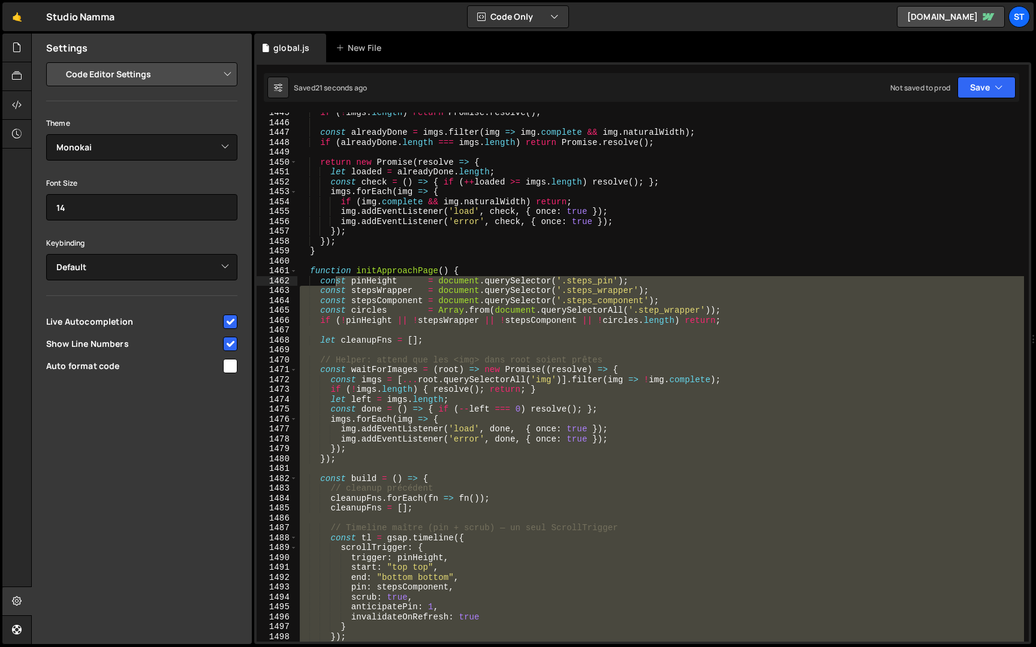
click at [357, 329] on div "if ( ! imgs . length ) return Promise . resolve ( ) ; const alreadyDone = imgs …" at bounding box center [660, 377] width 727 height 529
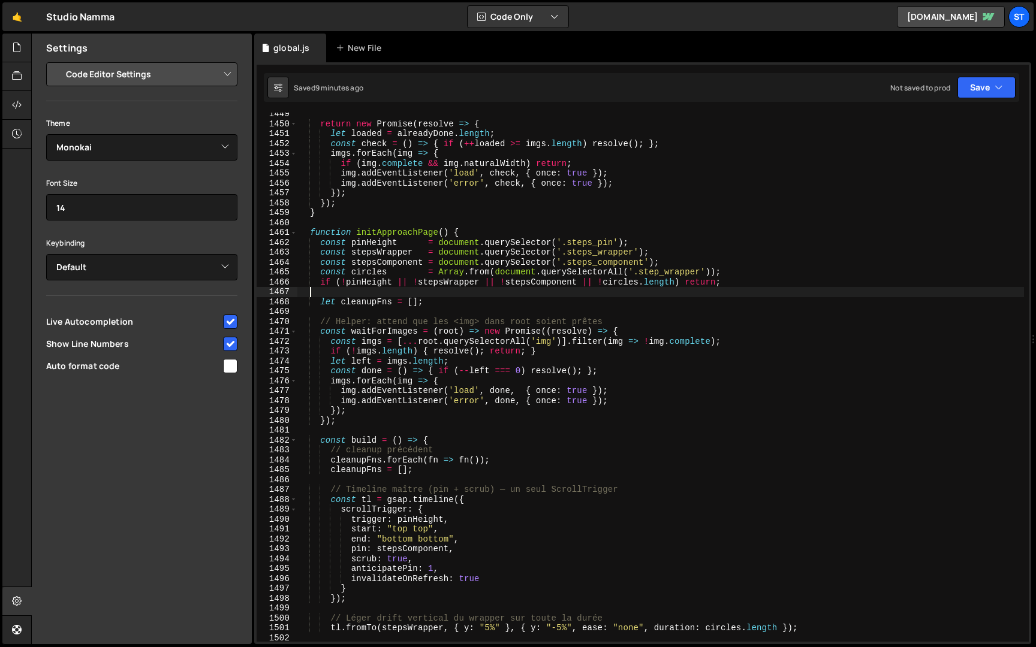
scroll to position [630, 0]
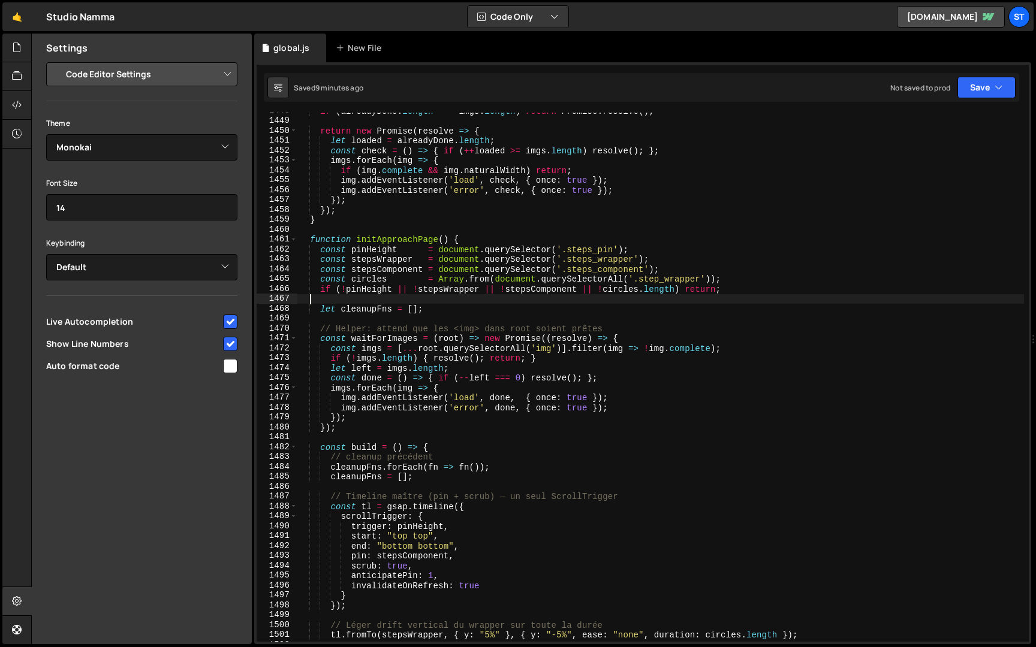
click at [311, 240] on div "if ( alreadyDone . length === imgs . length ) return Promise . resolve ( ) ; re…" at bounding box center [660, 380] width 727 height 549
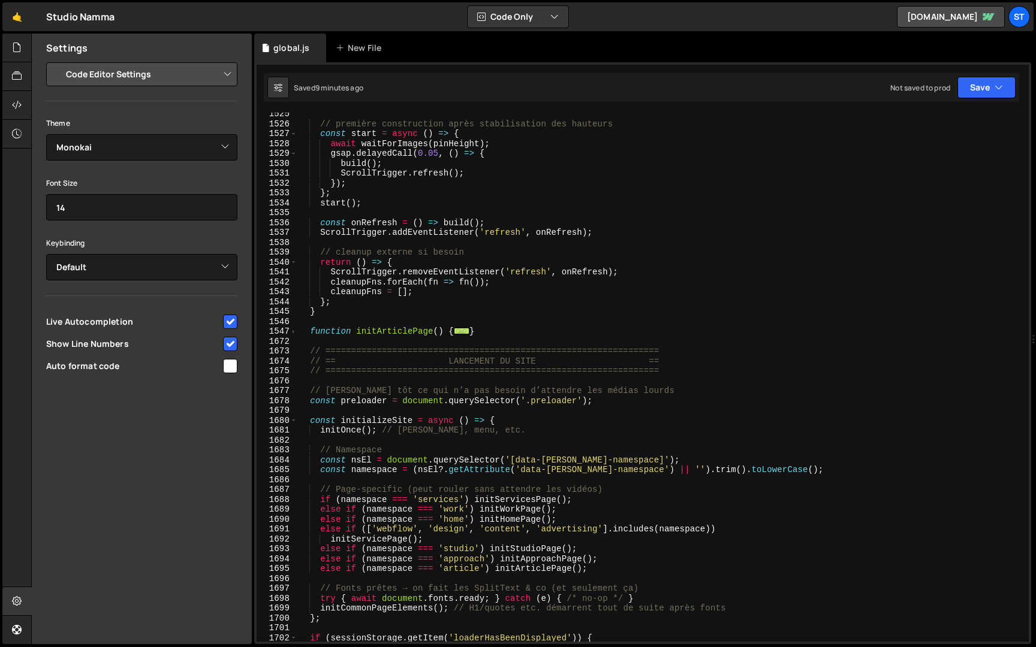
scroll to position [1393, 0]
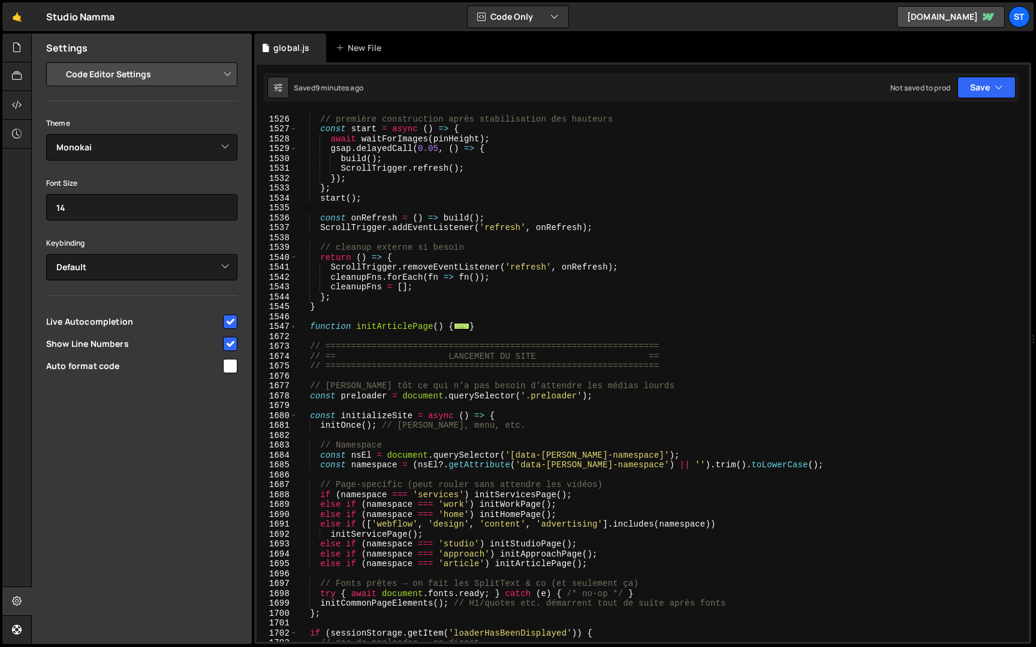
click at [333, 306] on div "// première construction après stabilisation des hauteurs const start = async (…" at bounding box center [660, 378] width 727 height 549
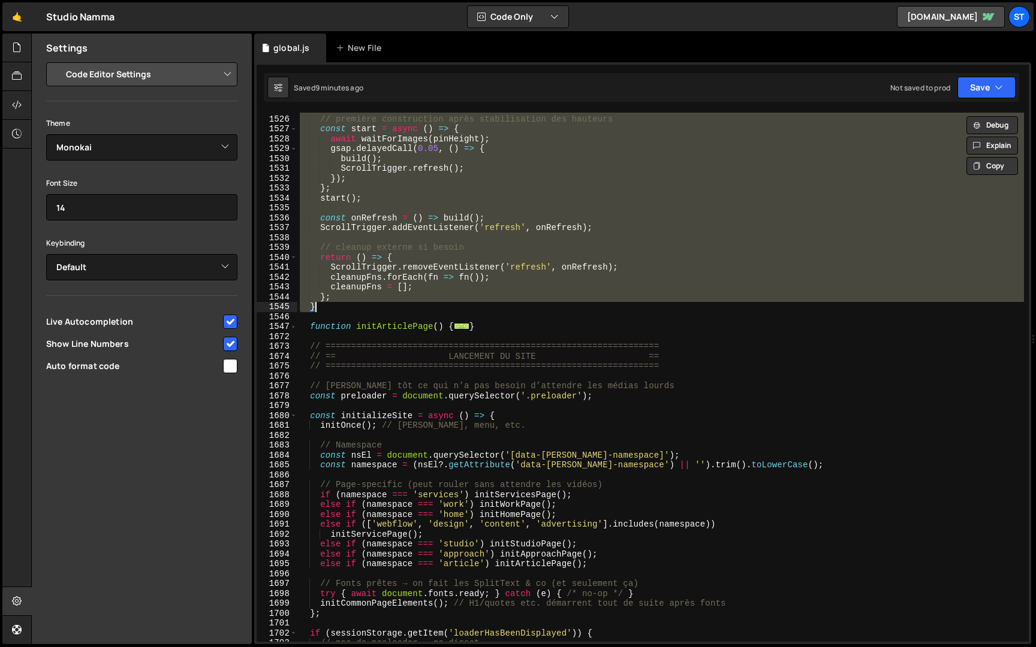
paste textarea
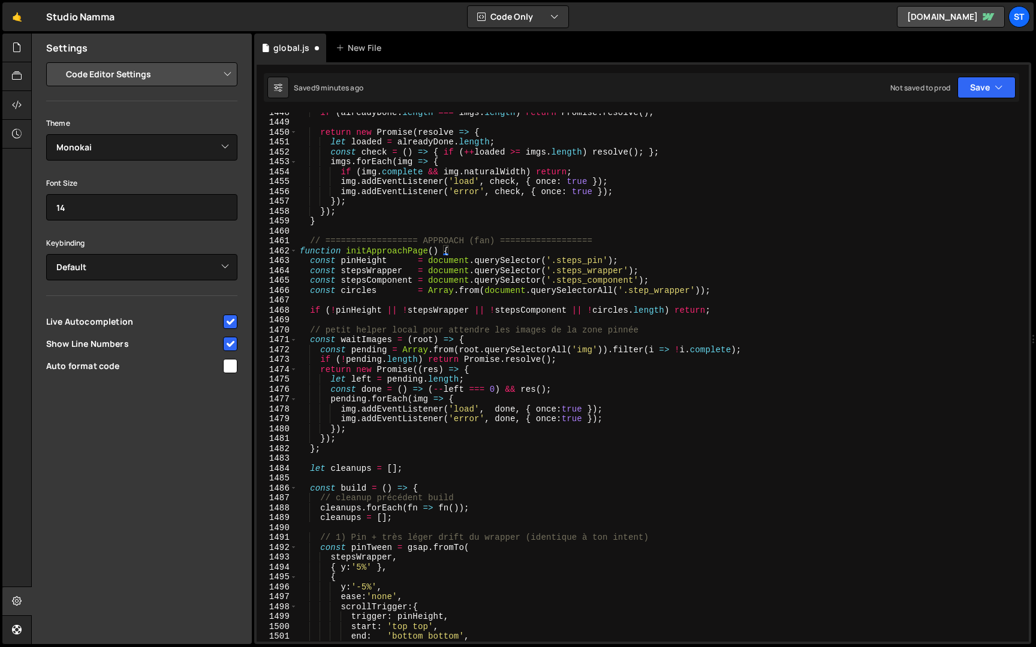
scroll to position [628, 0]
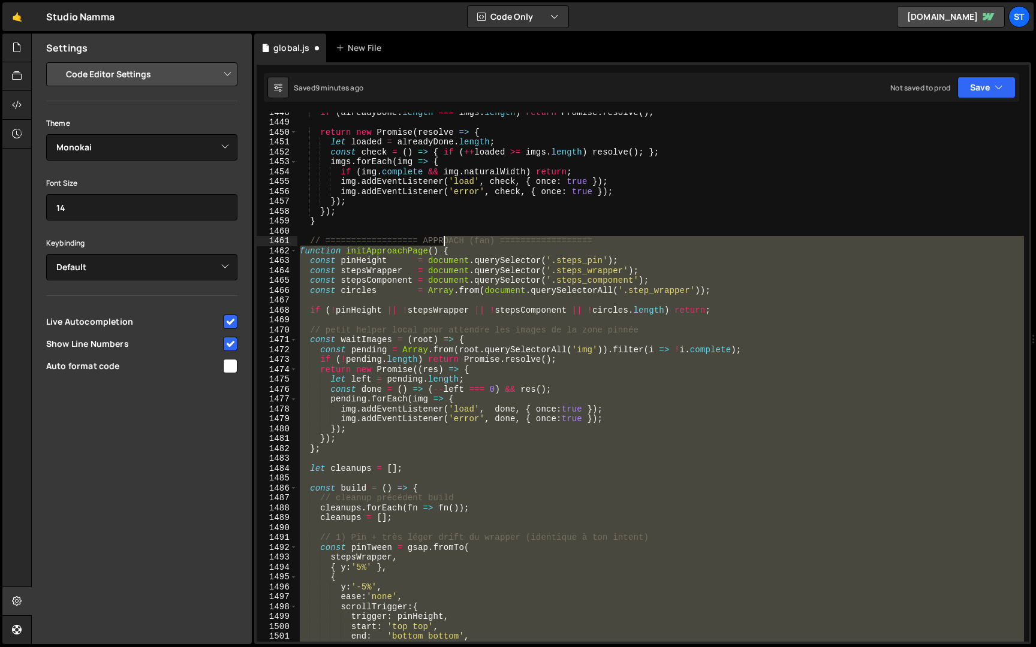
click at [444, 246] on div "if ( alreadyDone . length === imgs . length ) return Promise . resolve ( ) ; re…" at bounding box center [660, 381] width 727 height 549
click at [444, 251] on div "if ( alreadyDone . length === imgs . length ) return Promise . resolve ( ) ; re…" at bounding box center [660, 377] width 727 height 529
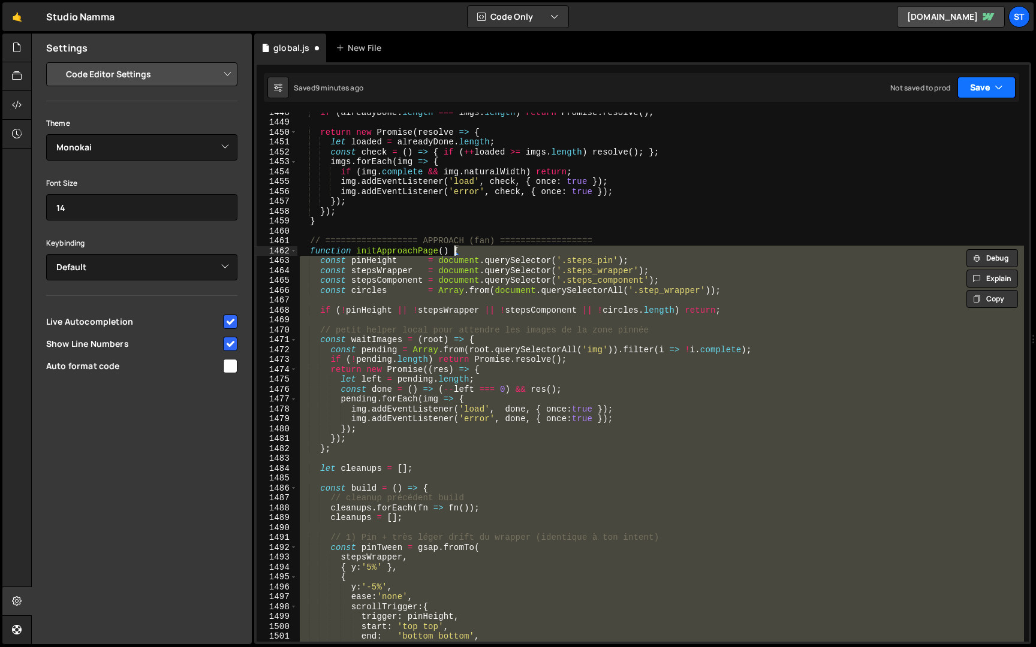
click at [985, 86] on button "Save" at bounding box center [986, 88] width 58 height 22
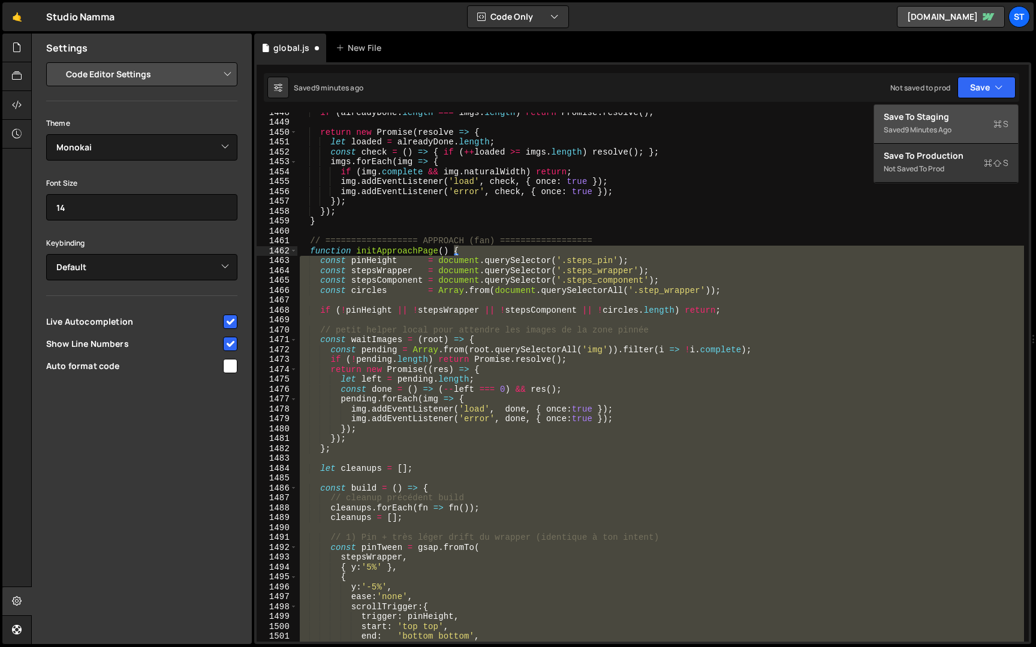
click at [944, 118] on div "Save to Staging S" at bounding box center [946, 117] width 125 height 12
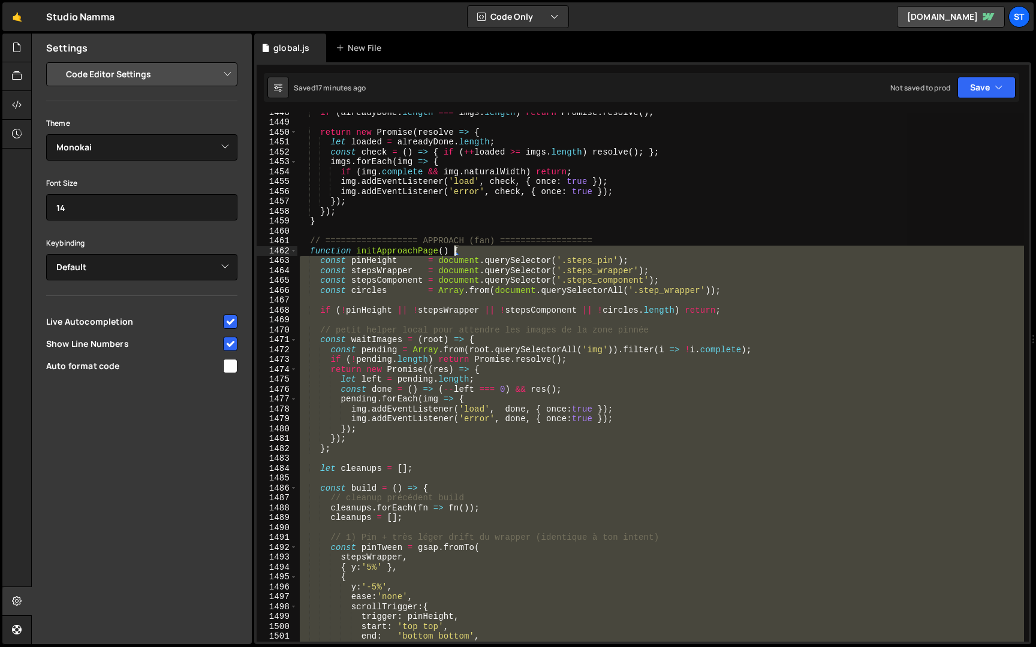
click at [494, 338] on div "if ( alreadyDone . length === imgs . length ) return Promise . resolve ( ) ; re…" at bounding box center [660, 377] width 727 height 529
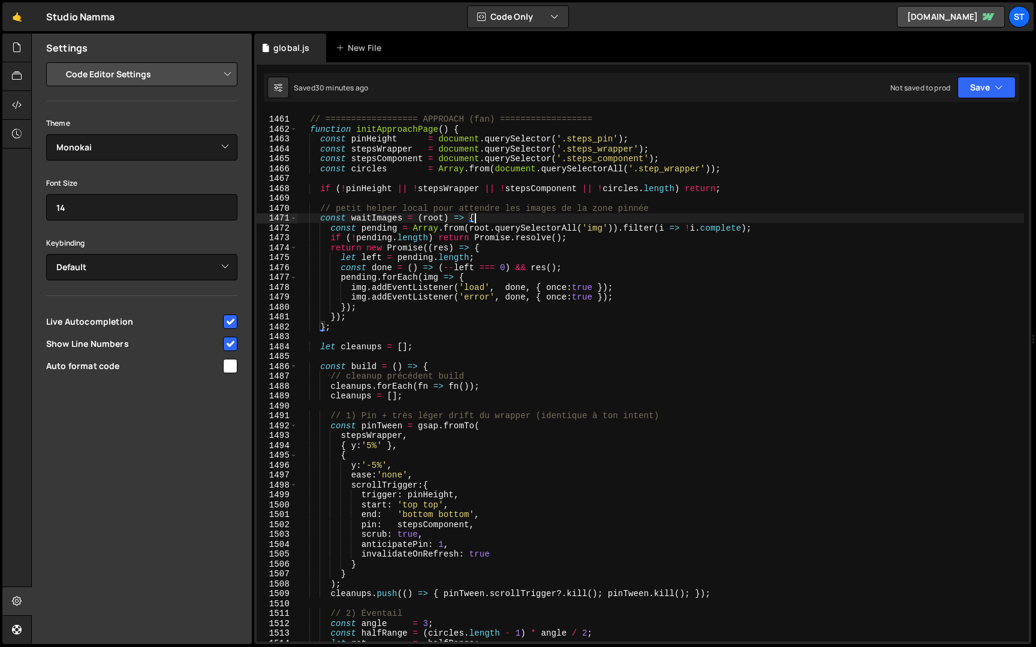
scroll to position [529, 0]
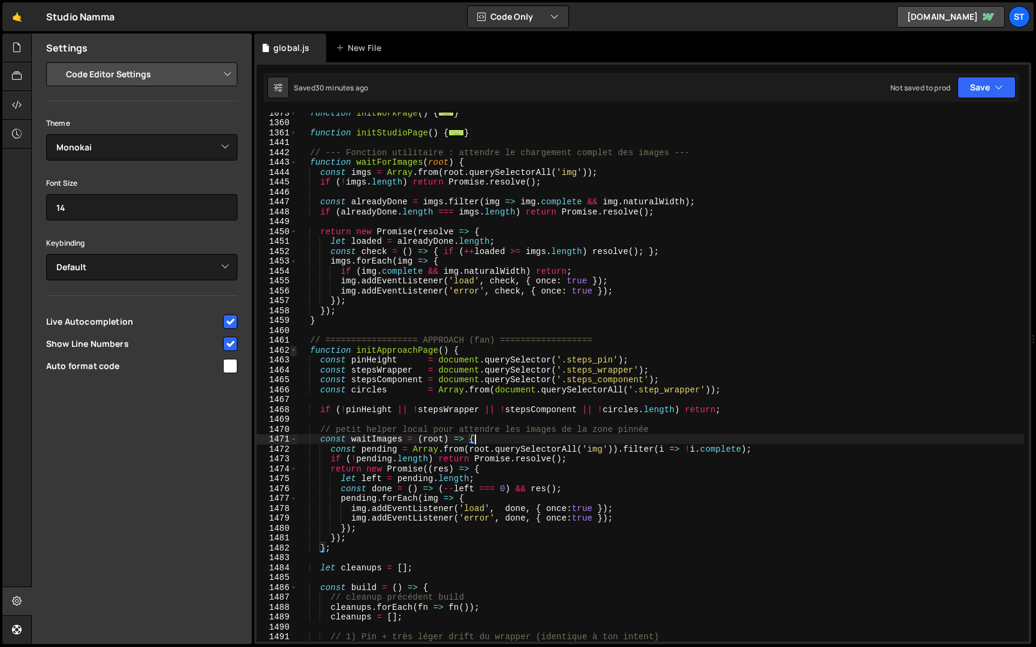
click at [294, 350] on span at bounding box center [293, 351] width 7 height 10
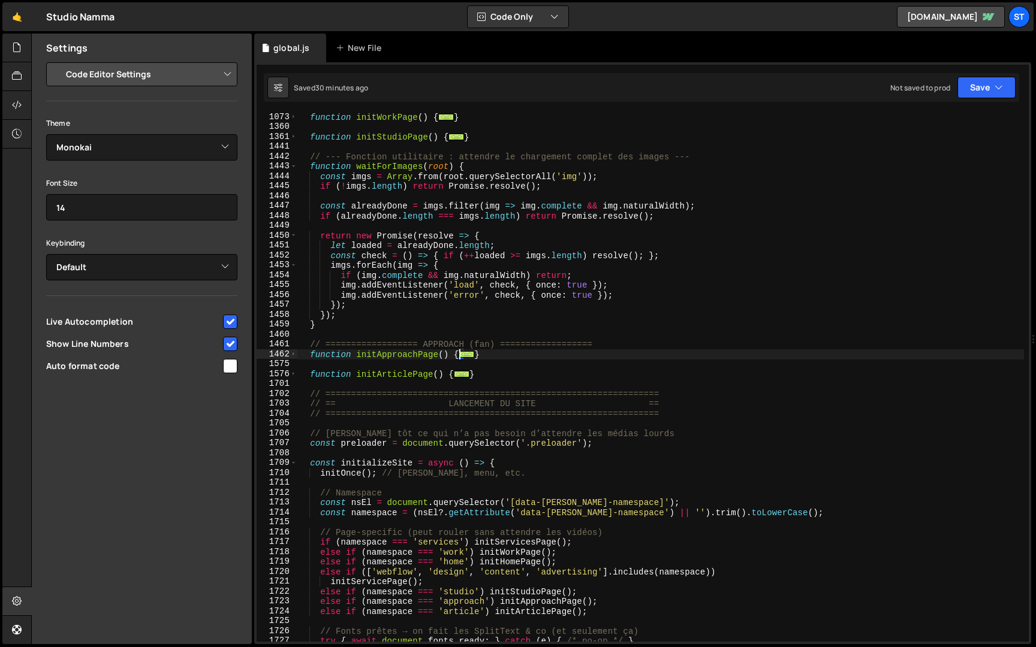
scroll to position [522, 0]
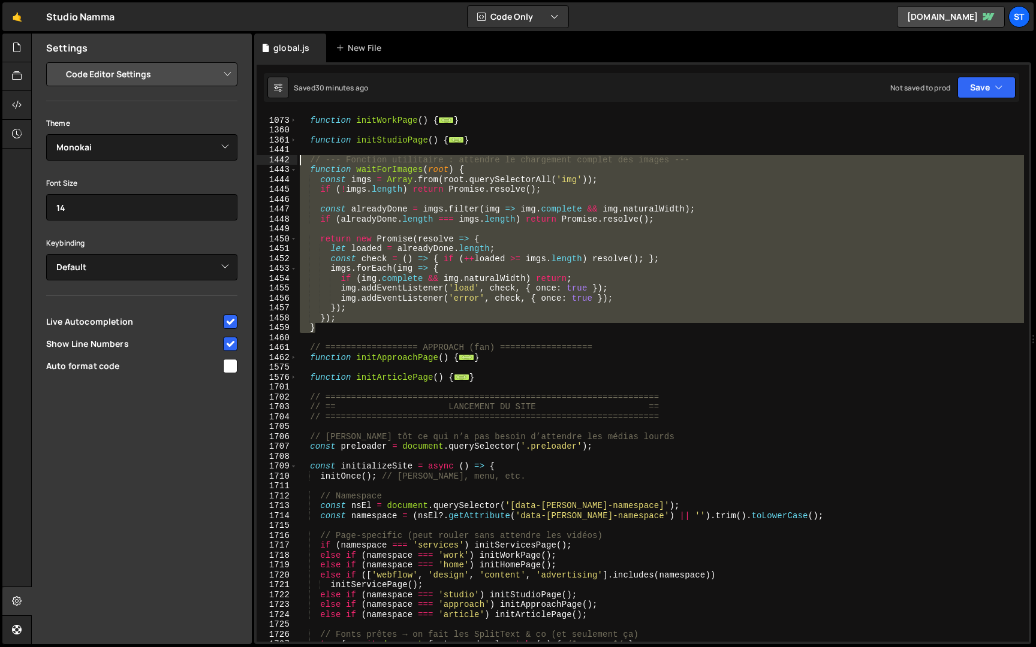
drag, startPoint x: 347, startPoint y: 331, endPoint x: 262, endPoint y: 161, distance: 189.6
click at [262, 161] on div "const waitImages = (root) => { 1072 1073 1360 1361 1441 1442 1443 1444 1445 144…" at bounding box center [643, 377] width 772 height 529
type textarea "// --- Fonction utilitaire : attendre le chargement complet des images --- func…"
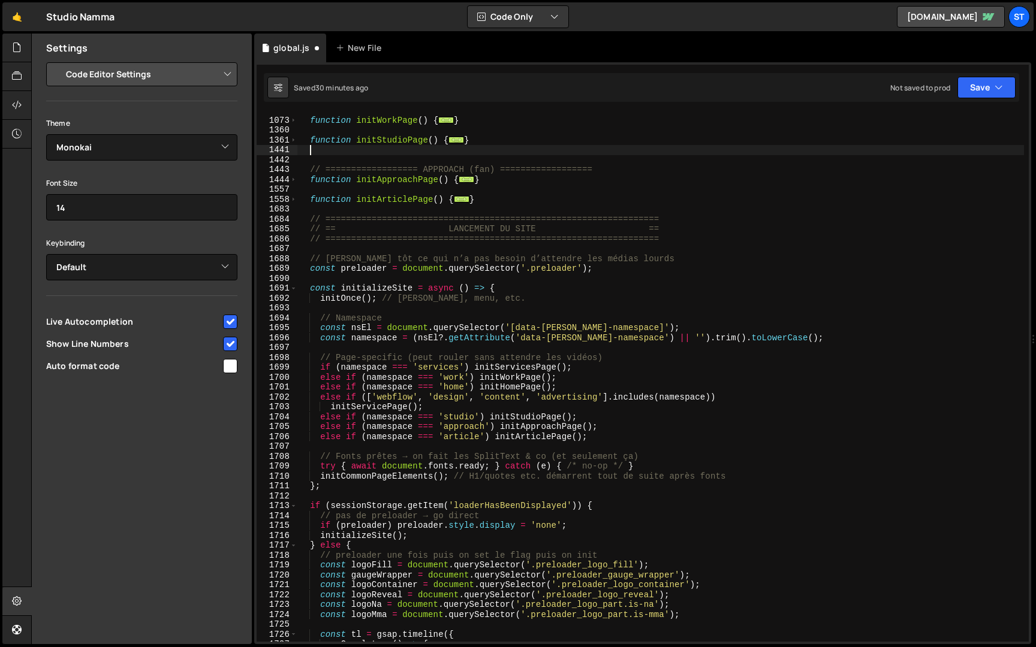
type textarea "}"
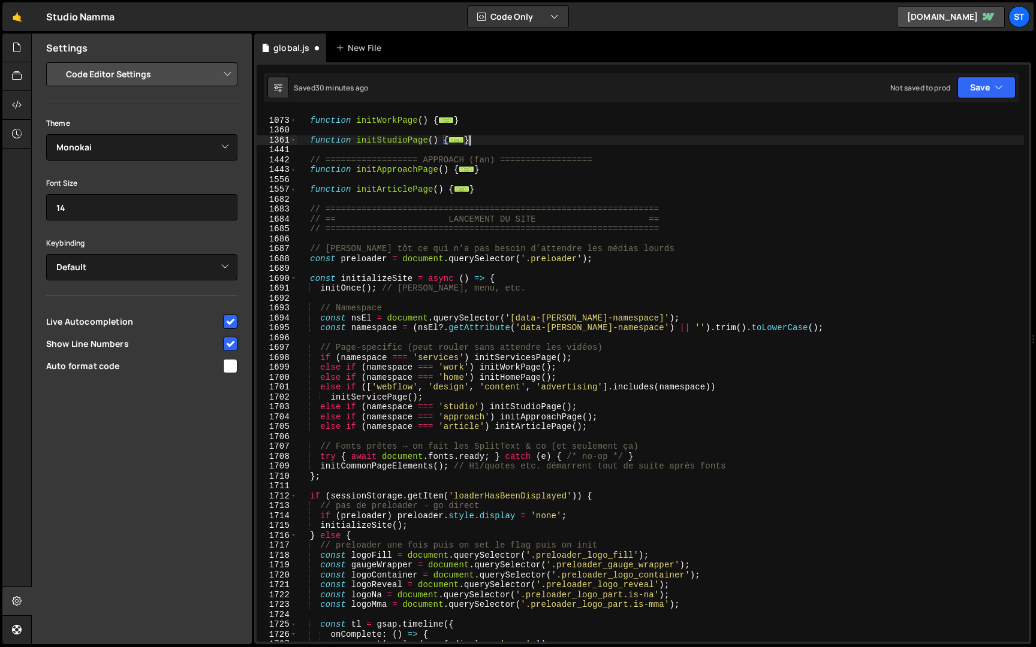
click at [894, 149] on div "function initWorkPage ( ) { ... } function initStudioPage ( ) { ... } // ======…" at bounding box center [660, 380] width 727 height 549
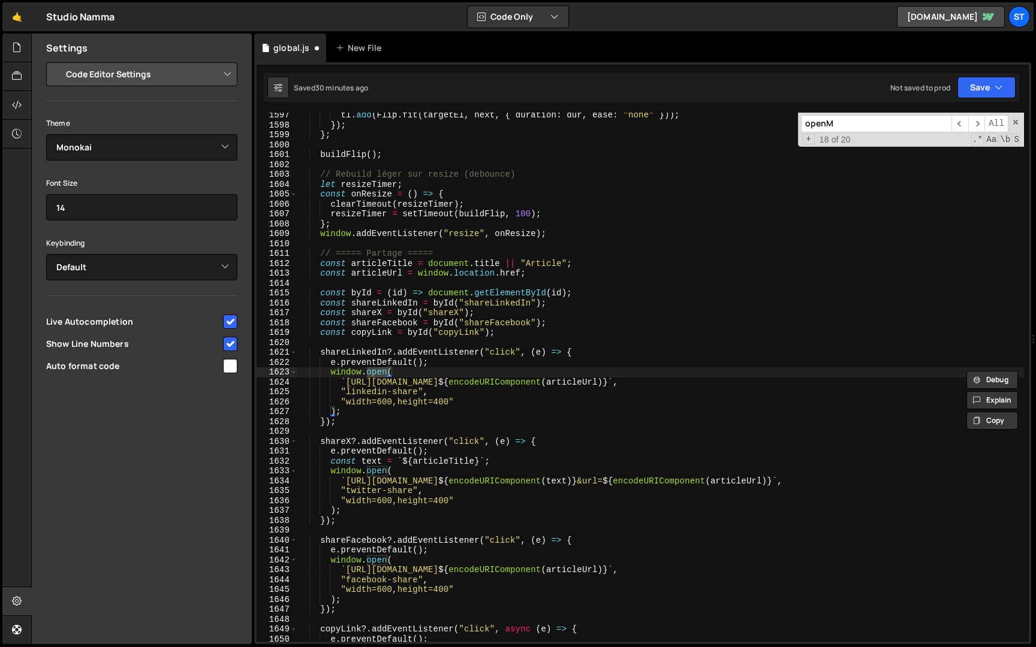
scroll to position [863, 0]
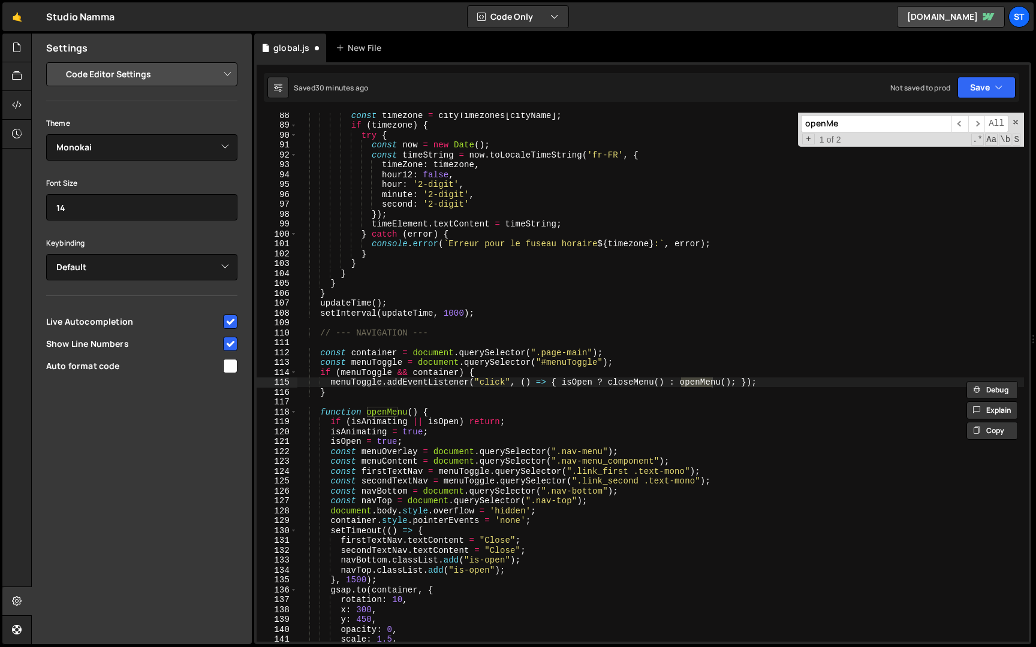
type input "openMe"
click at [439, 439] on div "const timezone = cityTimezones [ cityName ] ; if ( timezone ) { try { const now…" at bounding box center [660, 384] width 727 height 549
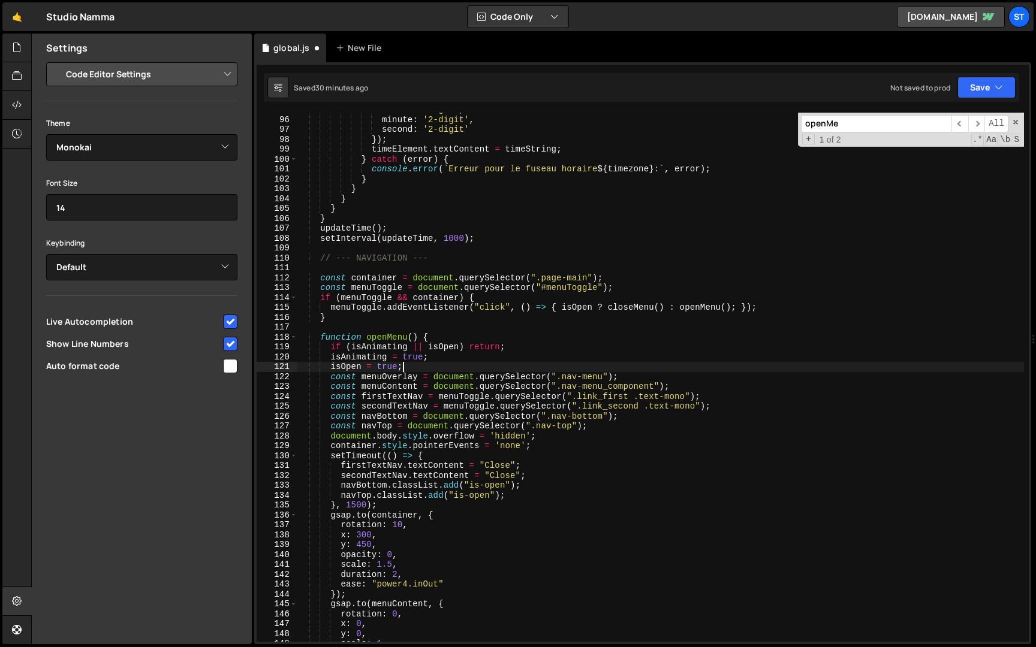
scroll to position [937, 0]
click at [320, 333] on div "hour : '2-digit' , minute : '2-digit' , second : '2-digit' }) ; timeElement . t…" at bounding box center [660, 379] width 727 height 549
click at [323, 257] on div "hour : '2-digit' , minute : '2-digit' , second : '2-digit' }) ; timeElement . t…" at bounding box center [660, 379] width 727 height 549
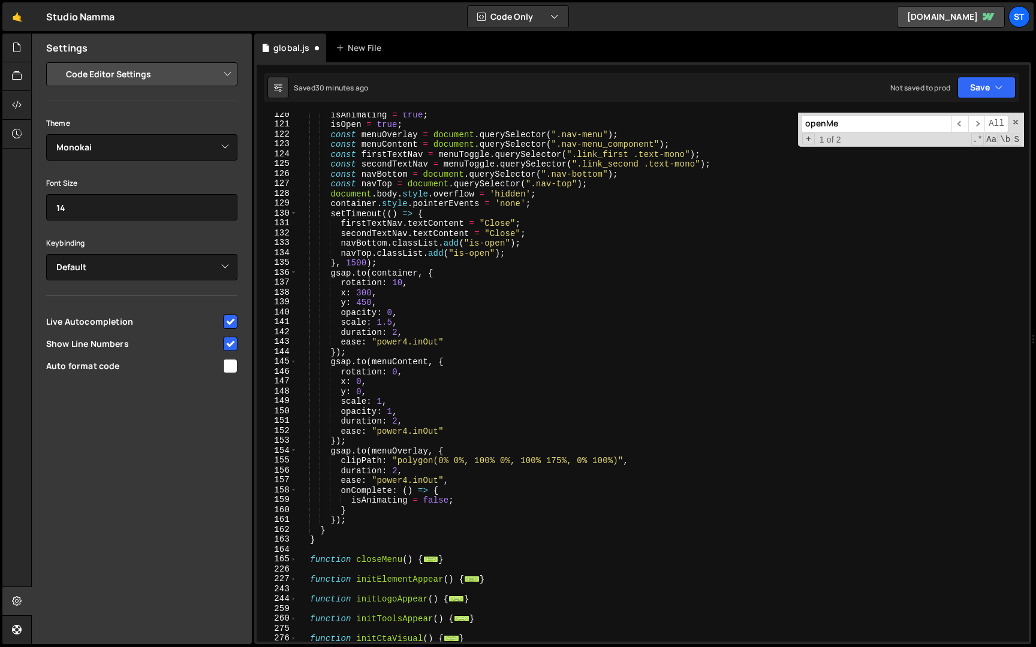
scroll to position [1189, 0]
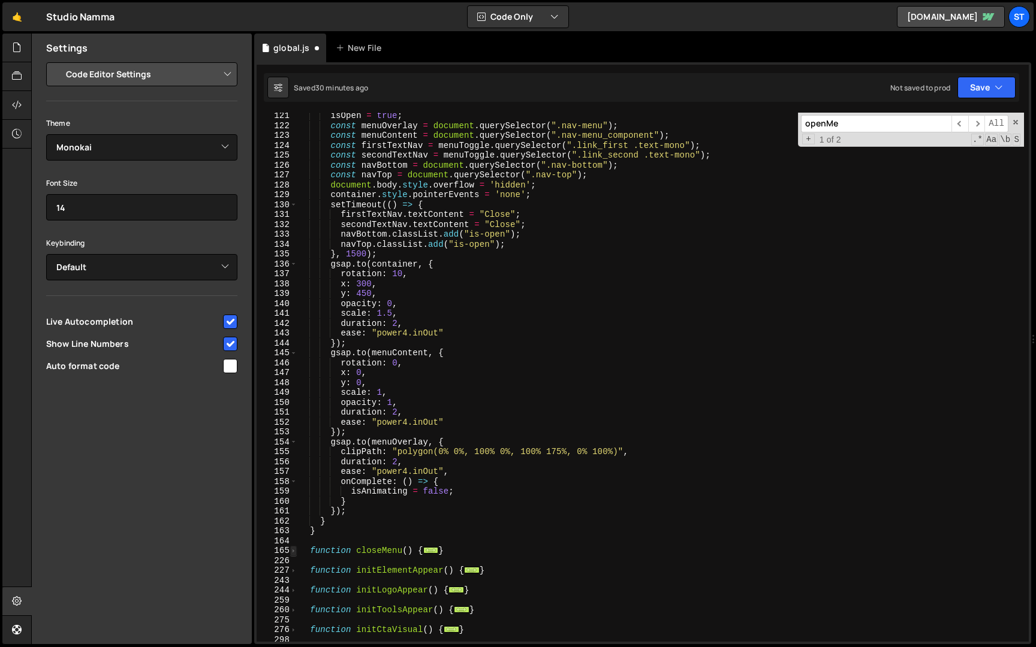
click at [293, 550] on span at bounding box center [293, 551] width 7 height 10
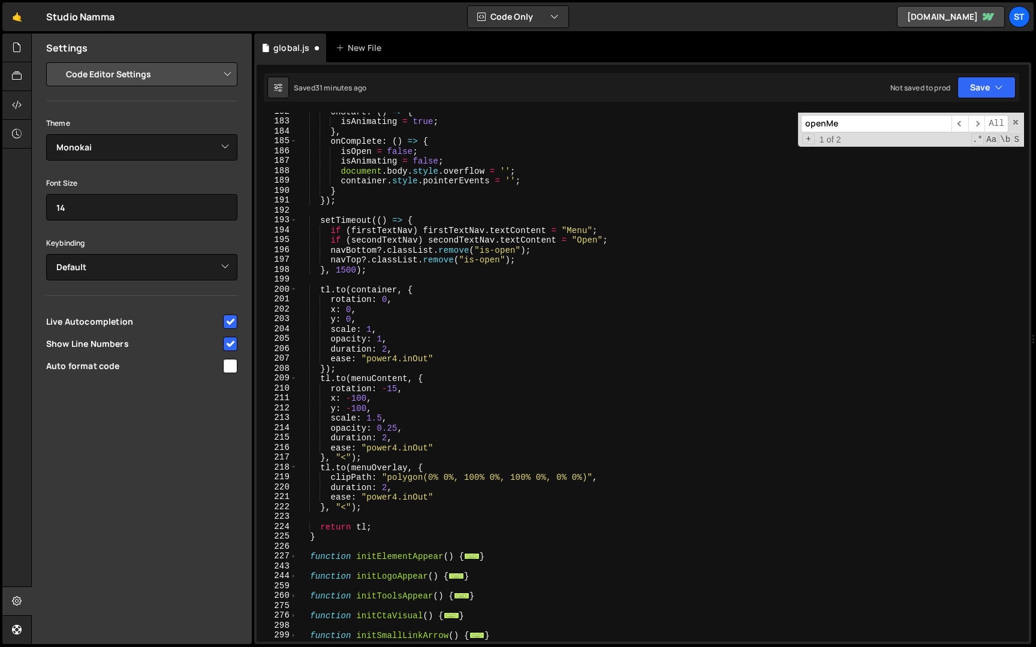
scroll to position [1834, 0]
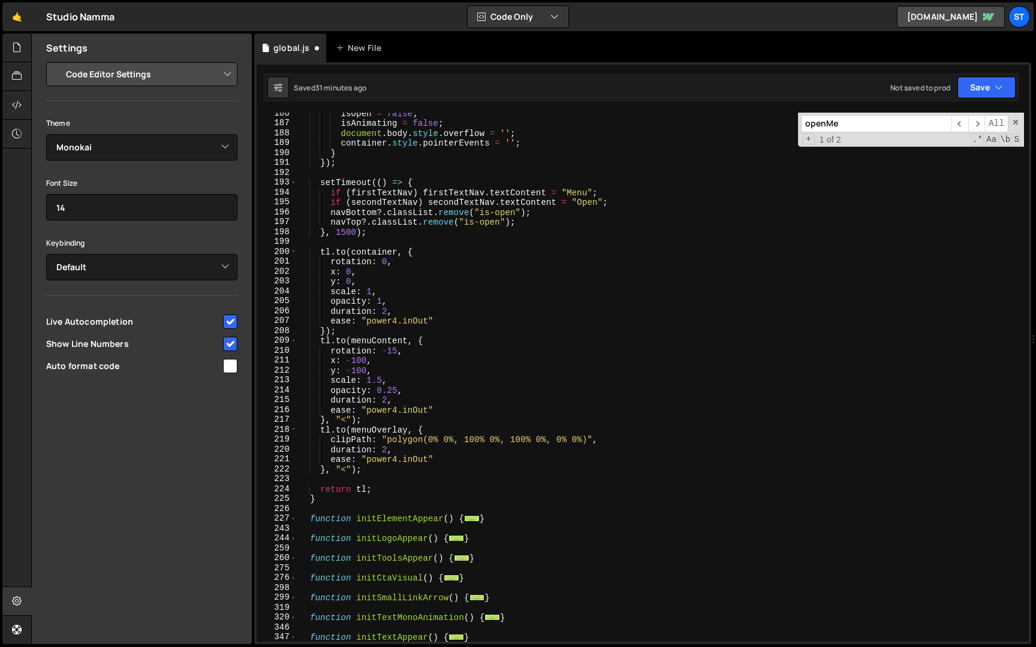
click at [360, 500] on div "isOpen = false ; isAnimating = false ; document . body . style . overflow = '' …" at bounding box center [660, 383] width 727 height 549
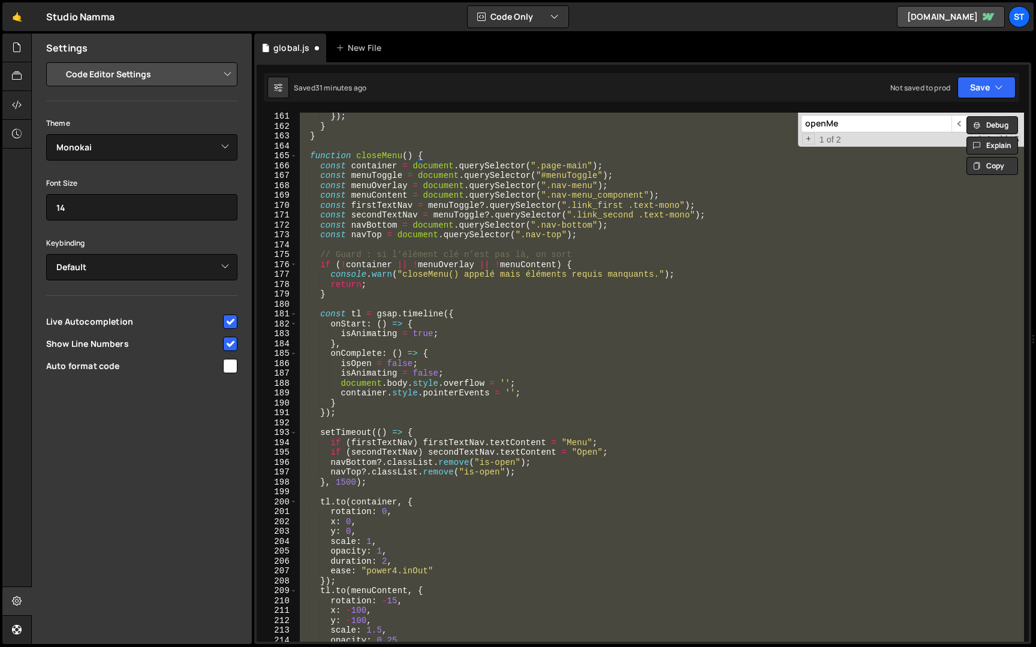
scroll to position [1452, 0]
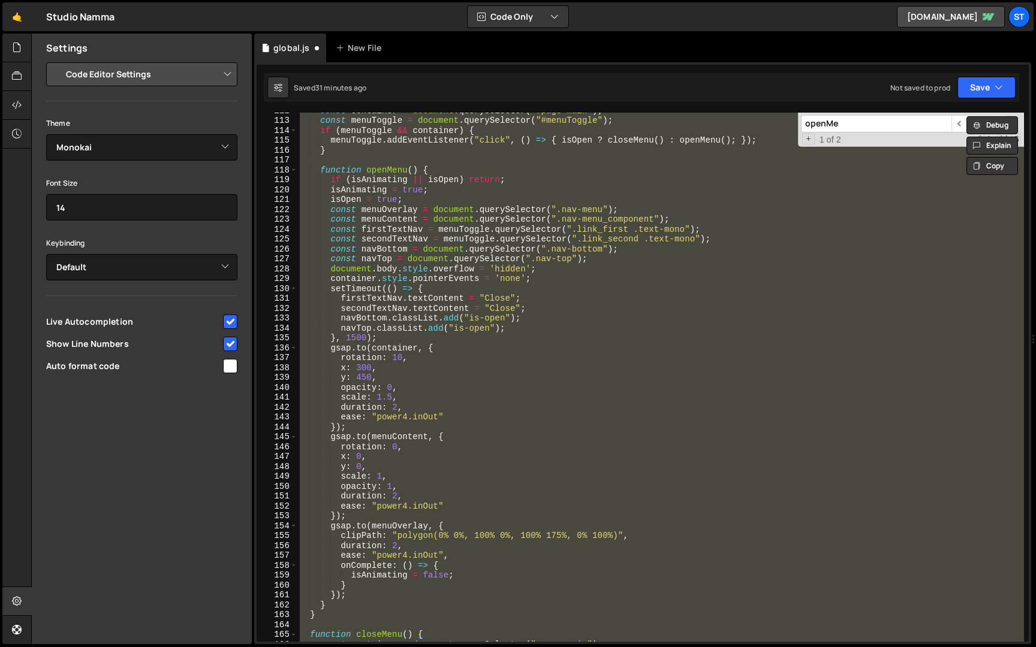
click at [478, 366] on div "const container = document . querySelector ( ".page-main" ) ; const menuToggle …" at bounding box center [660, 377] width 727 height 529
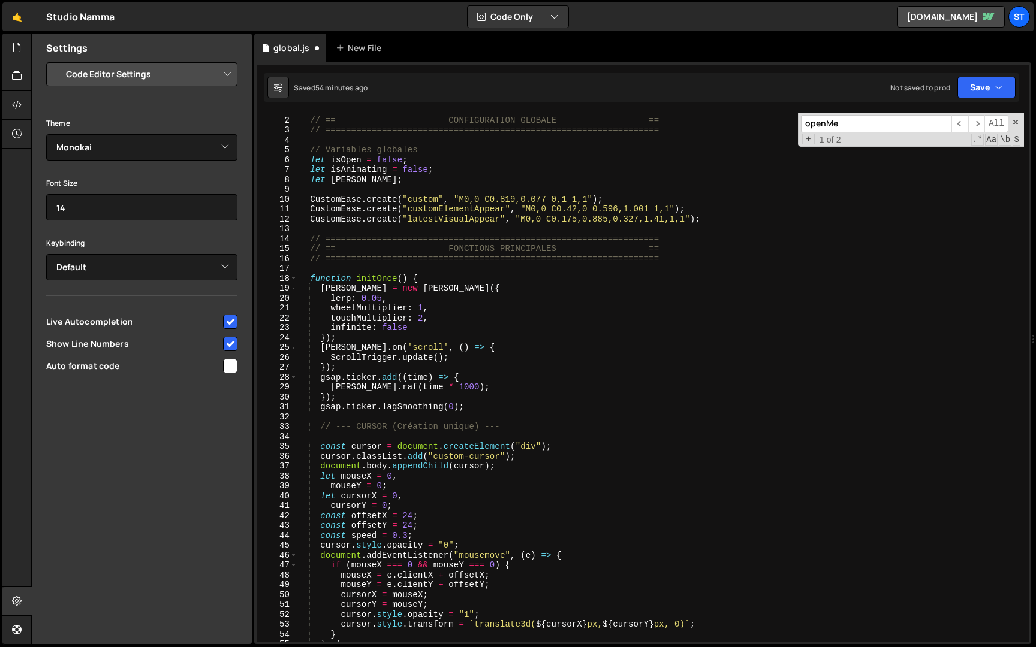
scroll to position [0, 0]
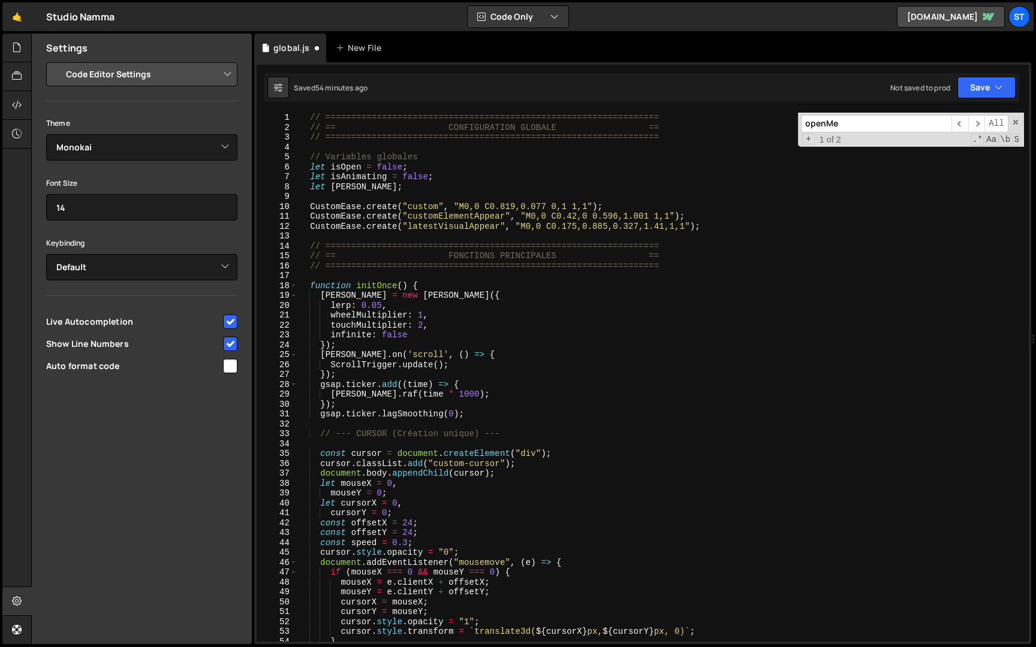
click at [297, 287] on div "18" at bounding box center [277, 286] width 41 height 10
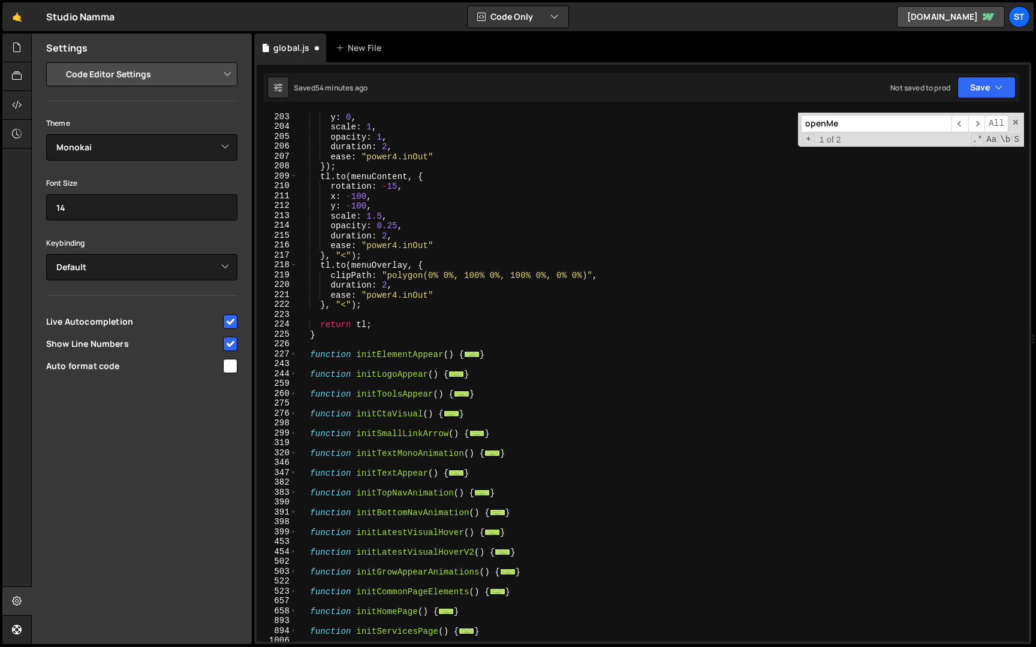
scroll to position [612, 0]
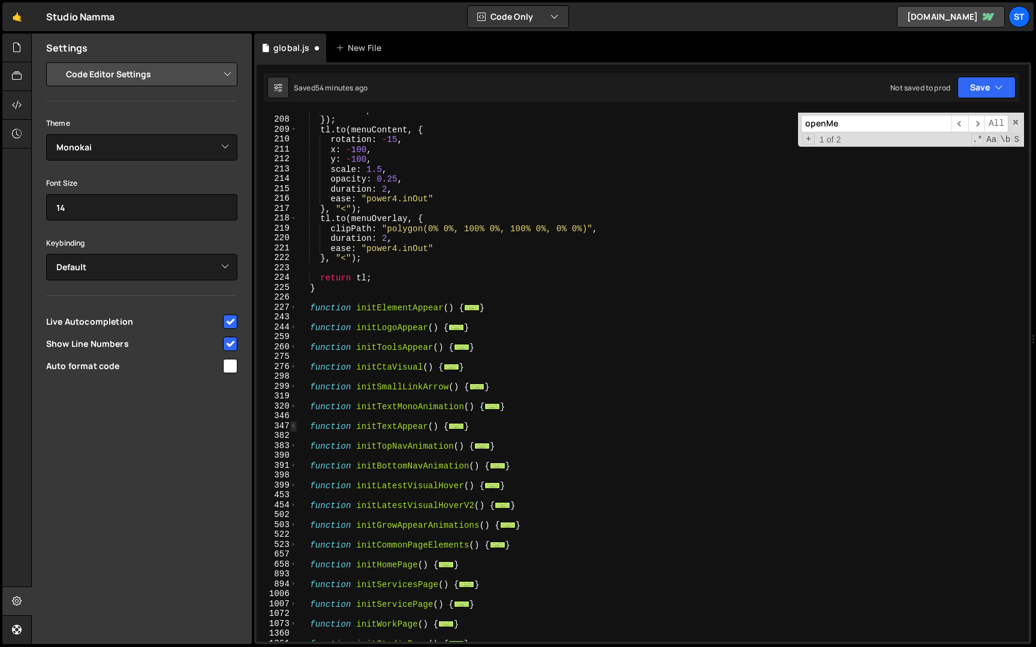
click at [294, 425] on span at bounding box center [293, 426] width 7 height 10
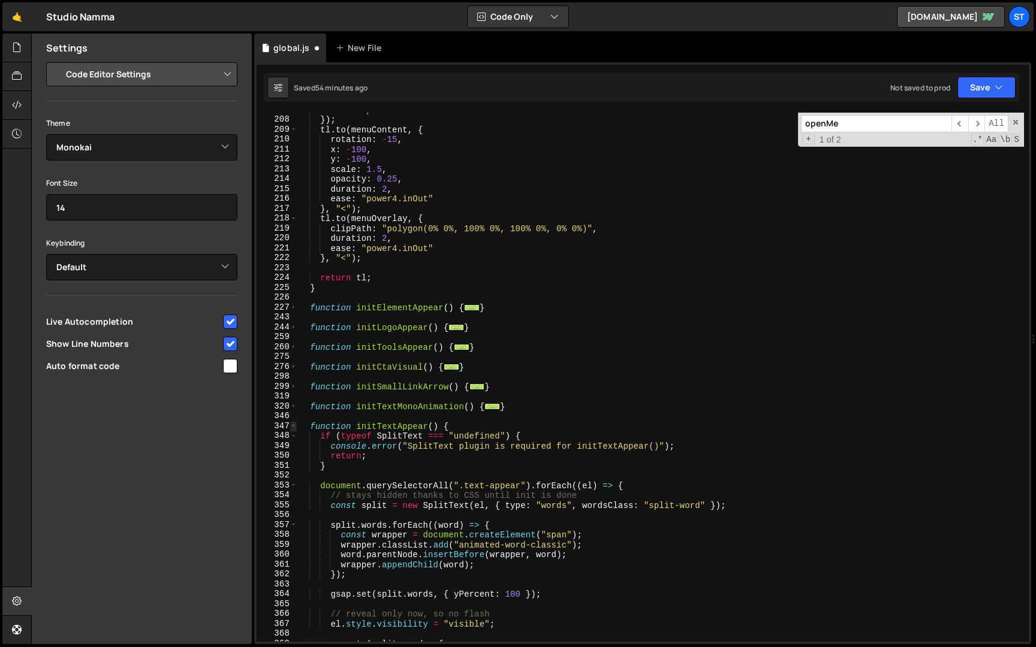
click at [294, 425] on span at bounding box center [293, 426] width 7 height 10
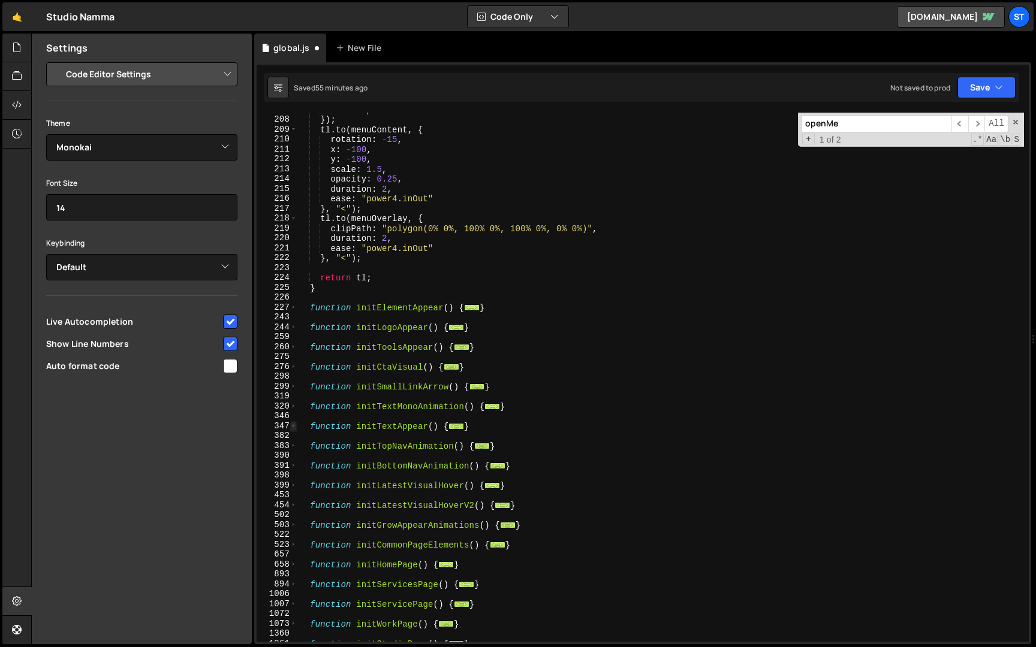
click at [294, 425] on span at bounding box center [293, 426] width 7 height 10
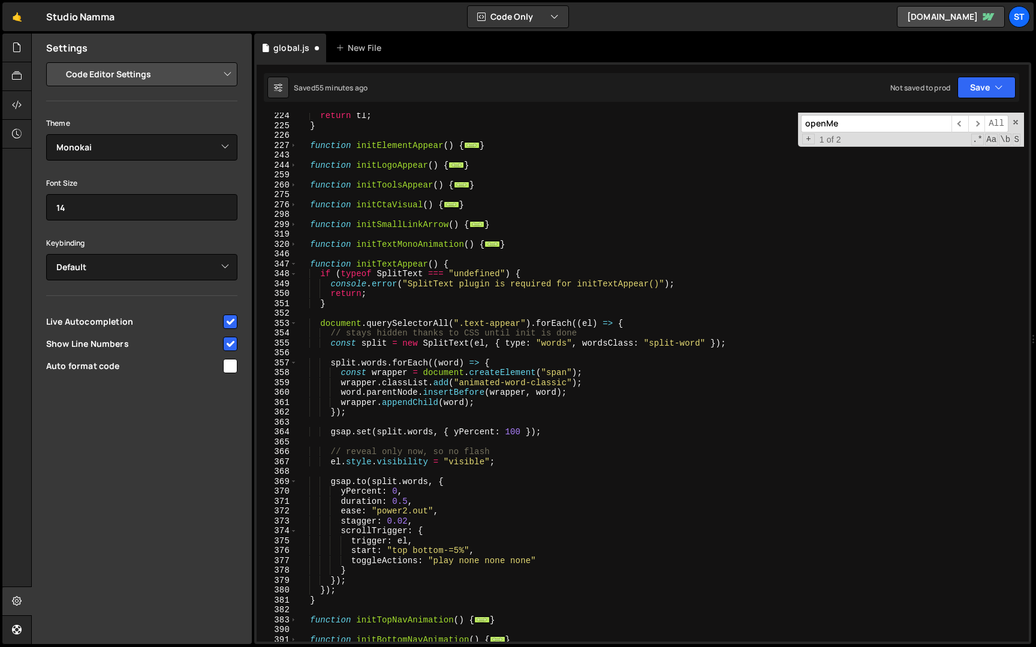
scroll to position [773, 0]
click at [294, 263] on span at bounding box center [293, 264] width 7 height 10
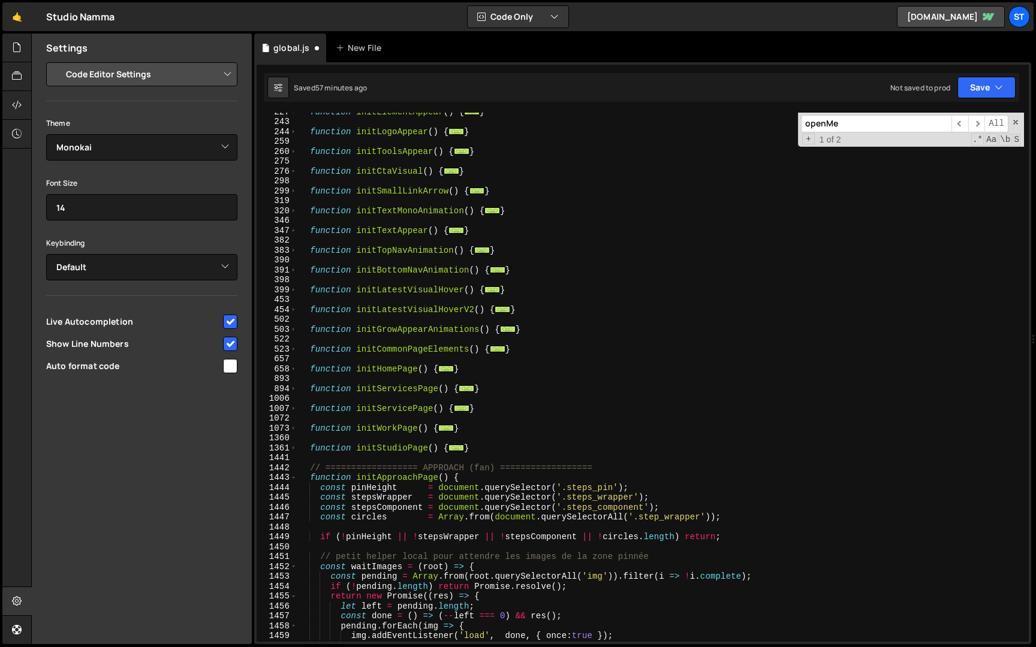
scroll to position [857, 0]
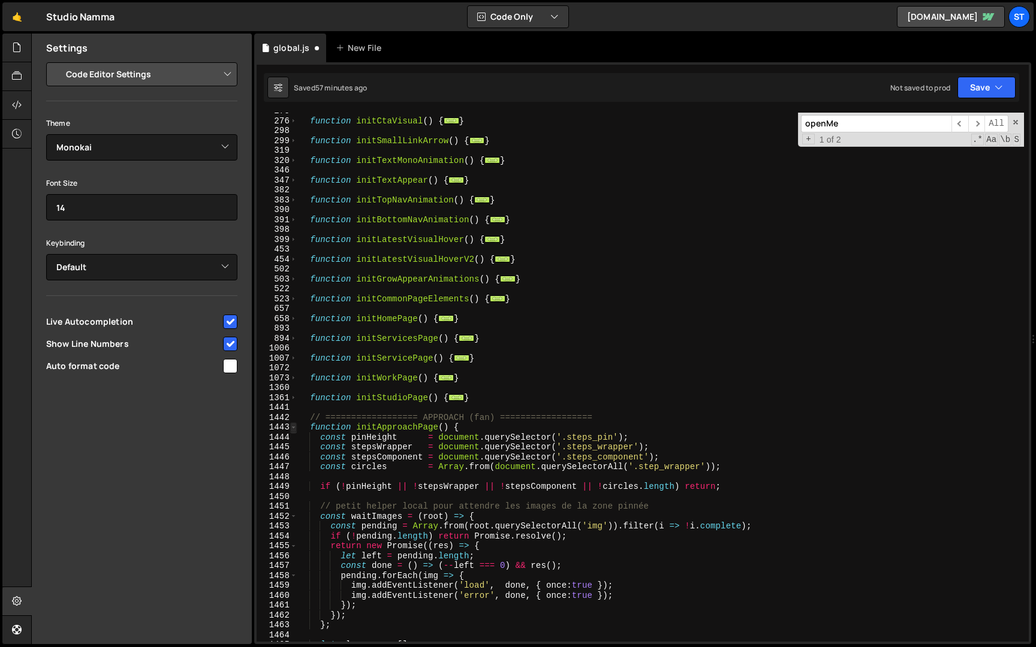
click at [293, 428] on span at bounding box center [293, 428] width 7 height 10
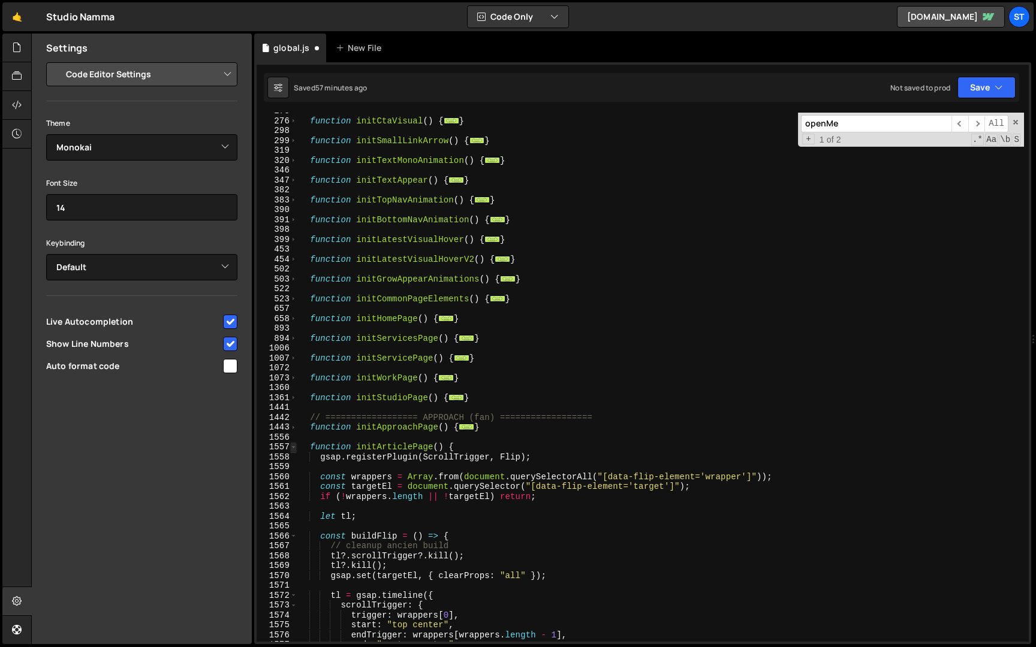
click at [296, 448] on span at bounding box center [293, 447] width 7 height 10
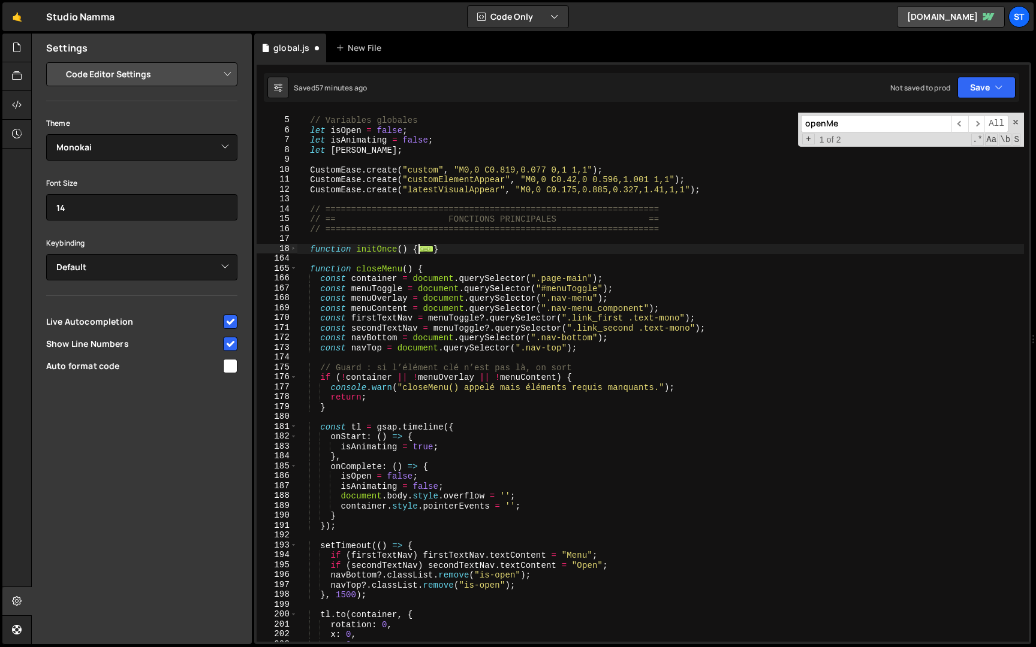
scroll to position [19, 0]
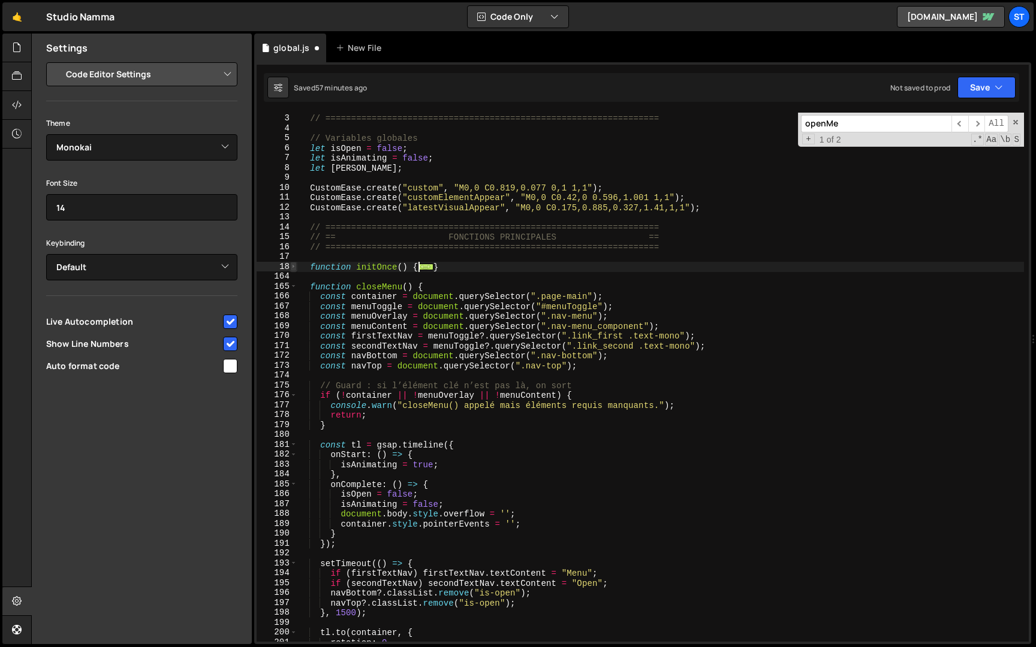
click at [293, 266] on span at bounding box center [293, 267] width 7 height 10
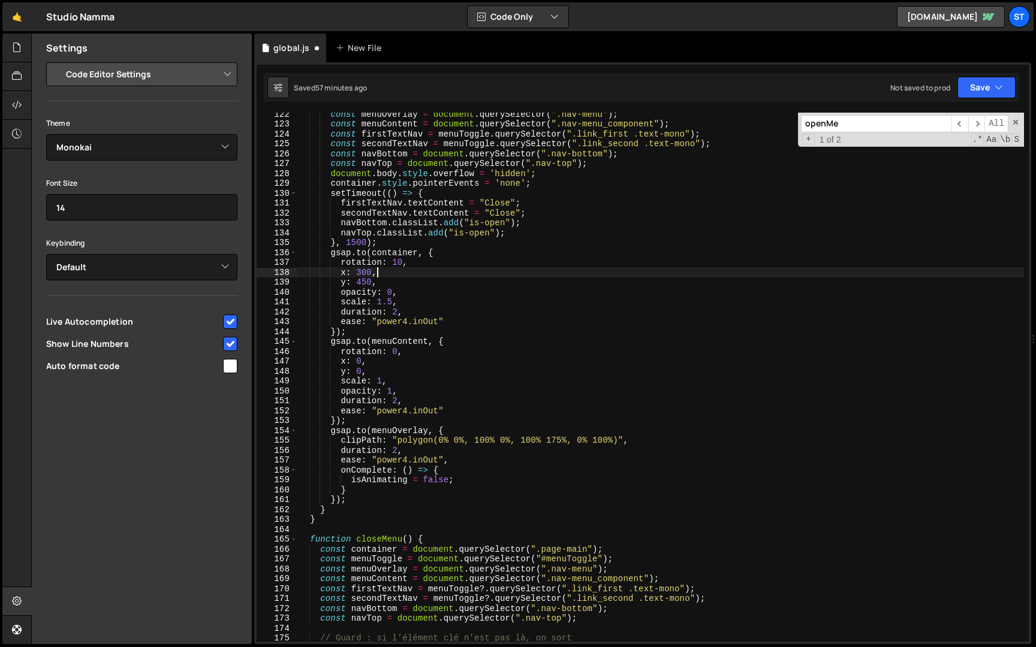
scroll to position [1204, 0]
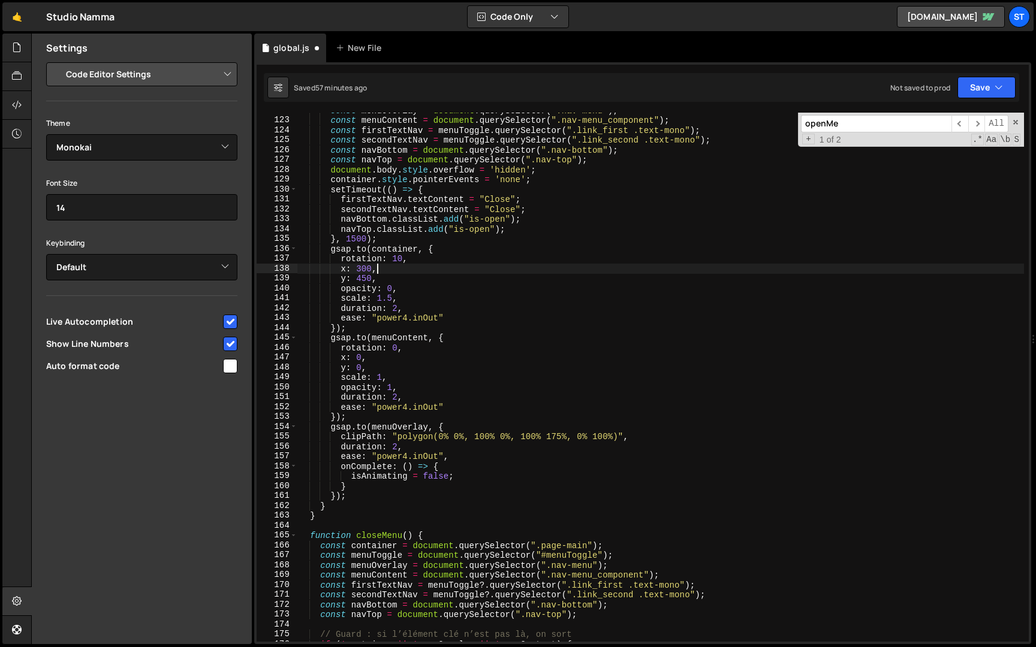
click at [353, 496] on div "const menuOverlay = document . querySelector ( ".nav-menu" ) ; const menuConten…" at bounding box center [660, 380] width 727 height 549
type textarea "});"
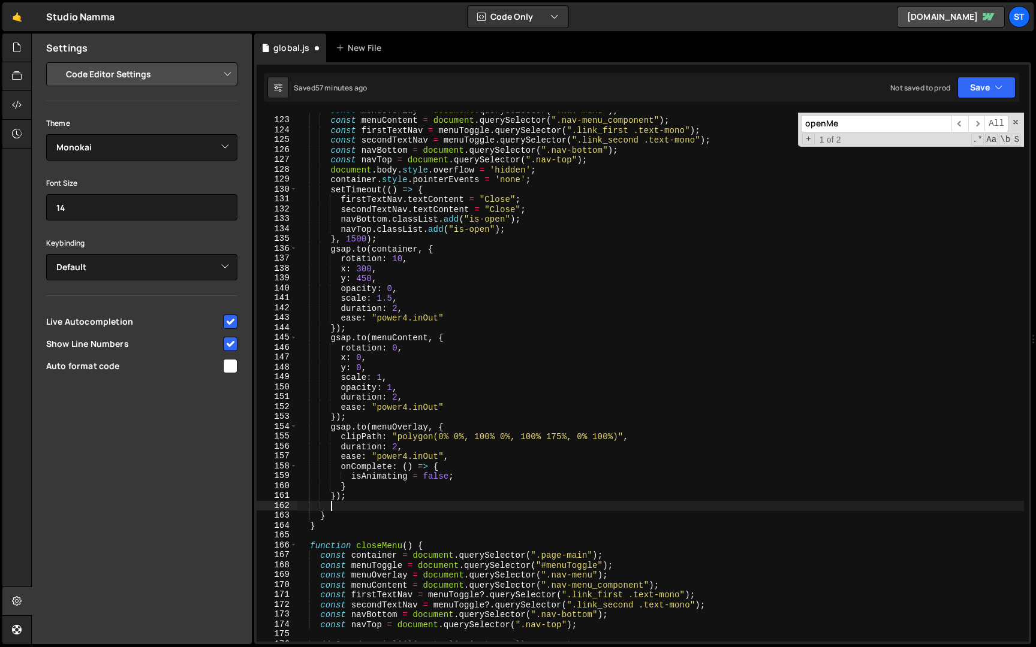
paste textarea "});"
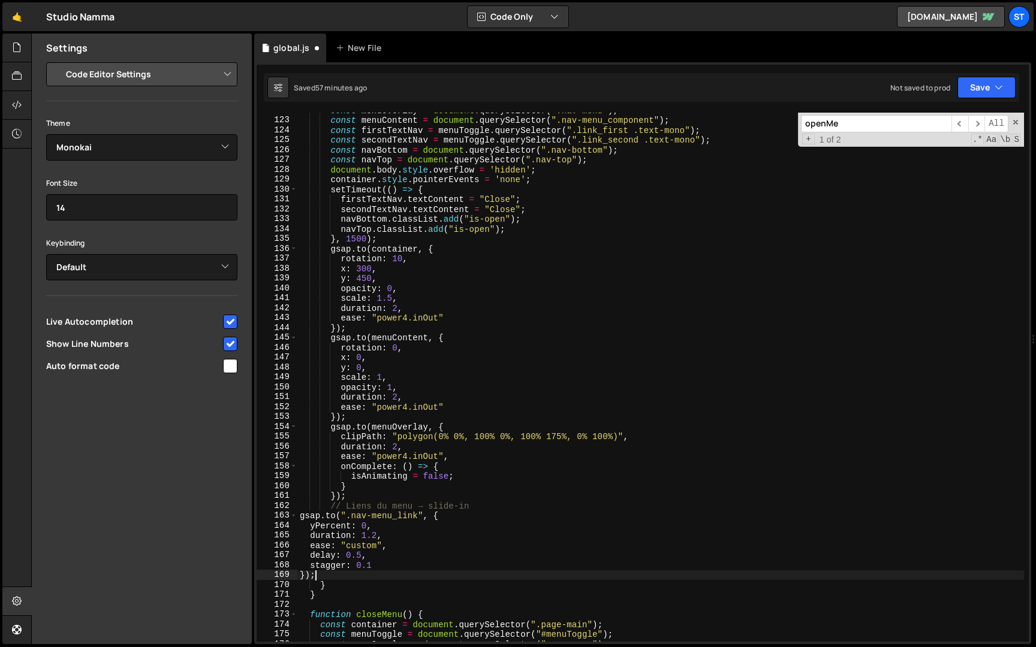
scroll to position [0, 1]
click at [299, 518] on div "const menuOverlay = document . querySelector ( ".nav-menu" ) ; const menuConten…" at bounding box center [660, 380] width 727 height 549
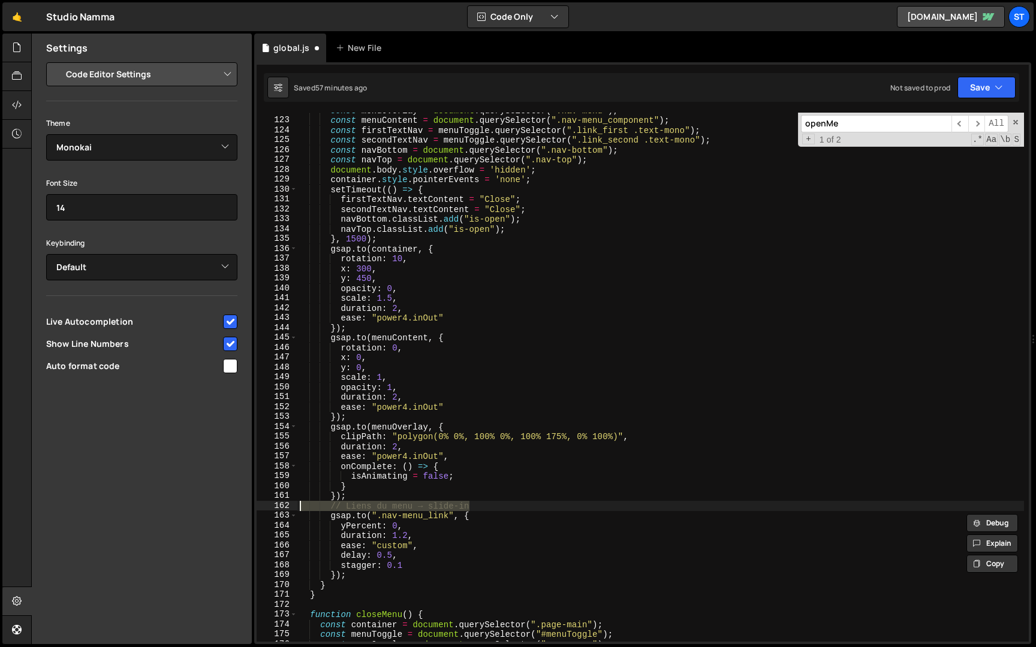
drag, startPoint x: 477, startPoint y: 504, endPoint x: 232, endPoint y: 505, distance: 245.2
click at [232, 505] on div "Files New File Javascript files 1 global.js 0 CSS files Copy share link Edit Fi…" at bounding box center [533, 340] width 1005 height 612
type textarea "// Liens du menu → slide-in"
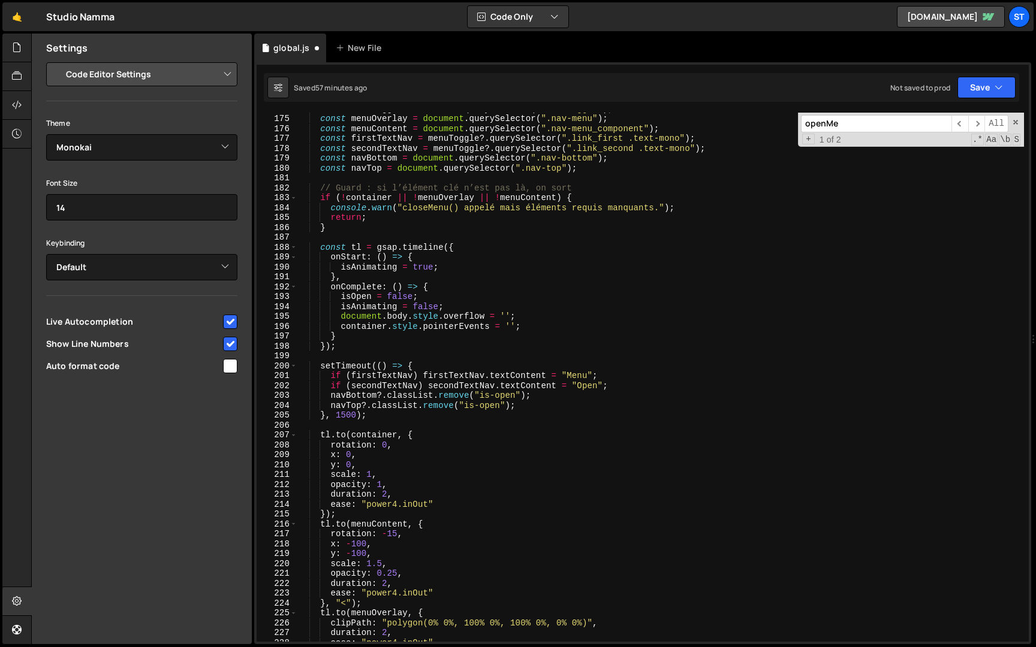
scroll to position [1696, 0]
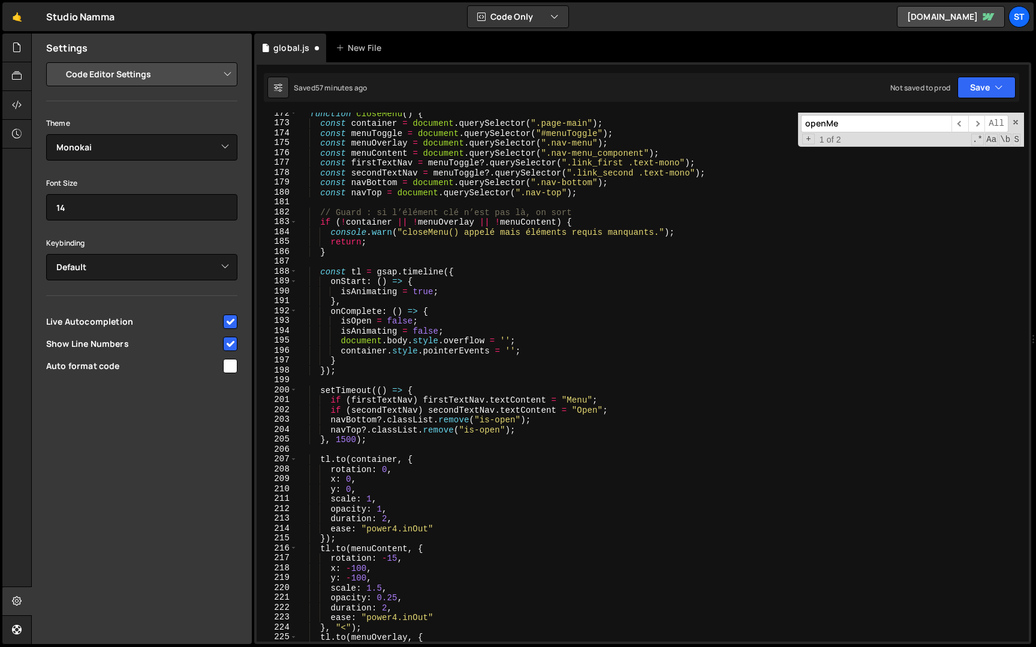
click at [402, 334] on div "function closeMenu ( ) { const container = document . querySelector ( ".page-ma…" at bounding box center [660, 383] width 727 height 549
click at [527, 351] on div "function closeMenu ( ) { const container = document . querySelector ( ".page-ma…" at bounding box center [660, 383] width 727 height 549
type textarea "container.style.pointerEvents = '';"
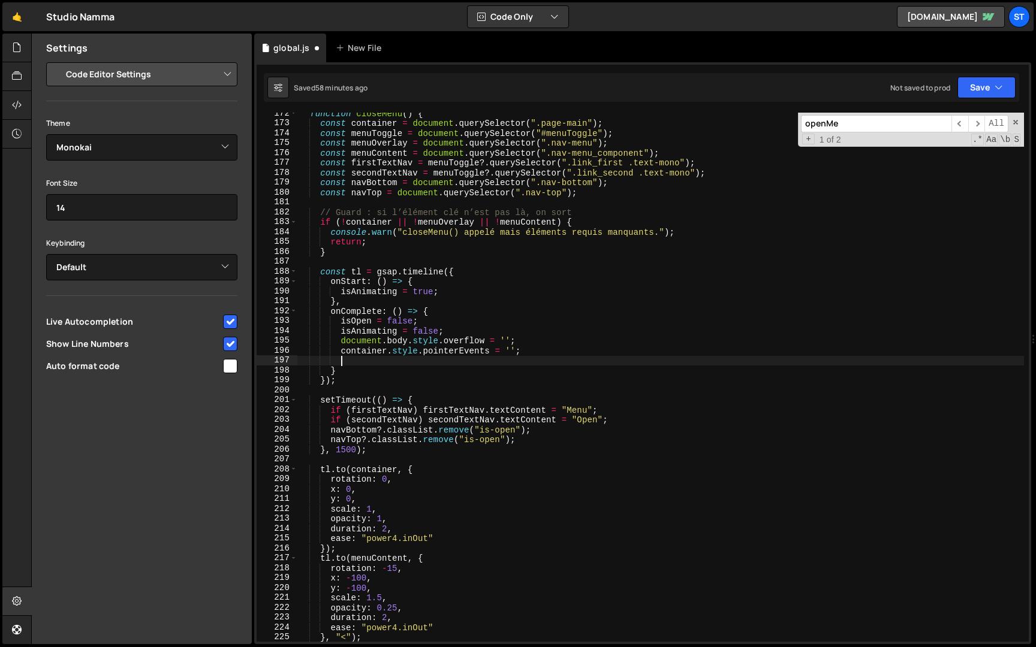
scroll to position [0, 2]
paste textarea "gsap.set(".nav-menu_link", { clearProps: "transform" });"
click at [996, 91] on icon "button" at bounding box center [999, 88] width 8 height 12
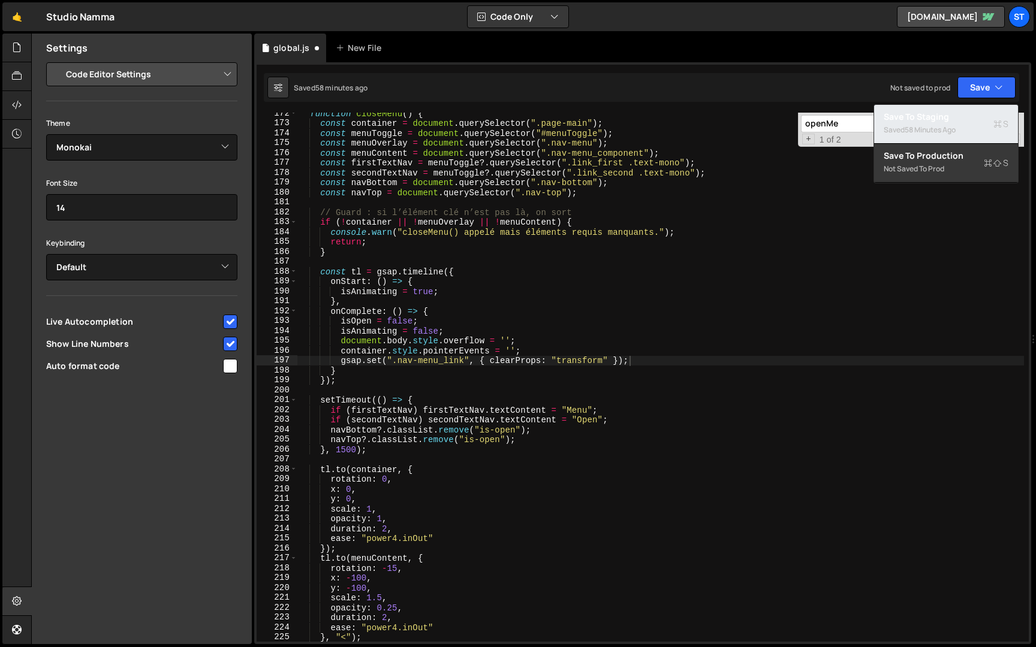
click at [950, 125] on div "58 minutes ago" at bounding box center [930, 130] width 51 height 10
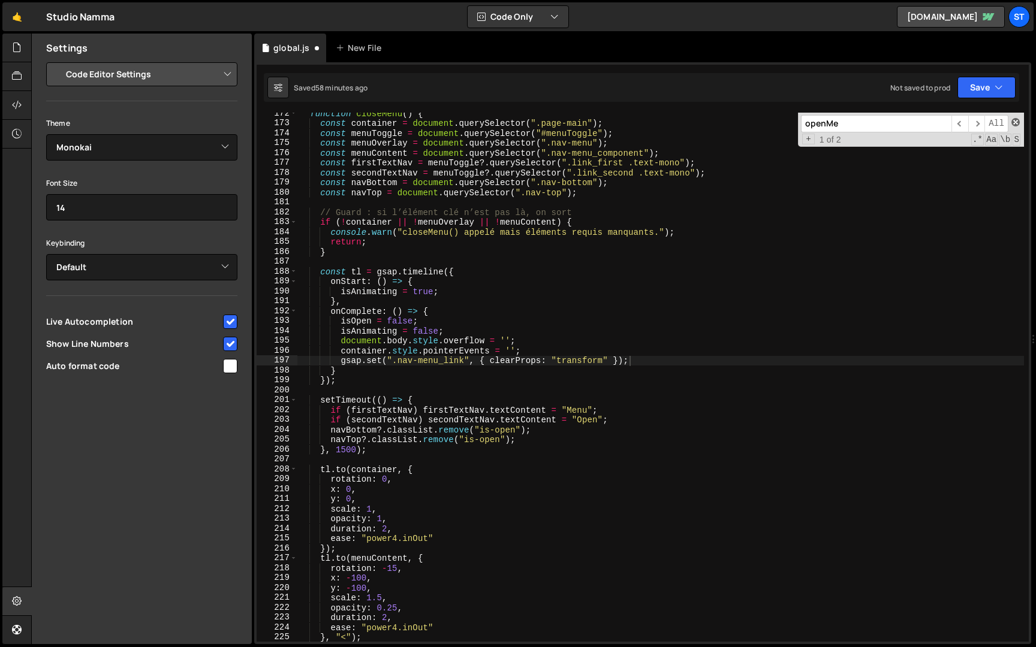
click at [1016, 123] on span at bounding box center [1015, 122] width 8 height 8
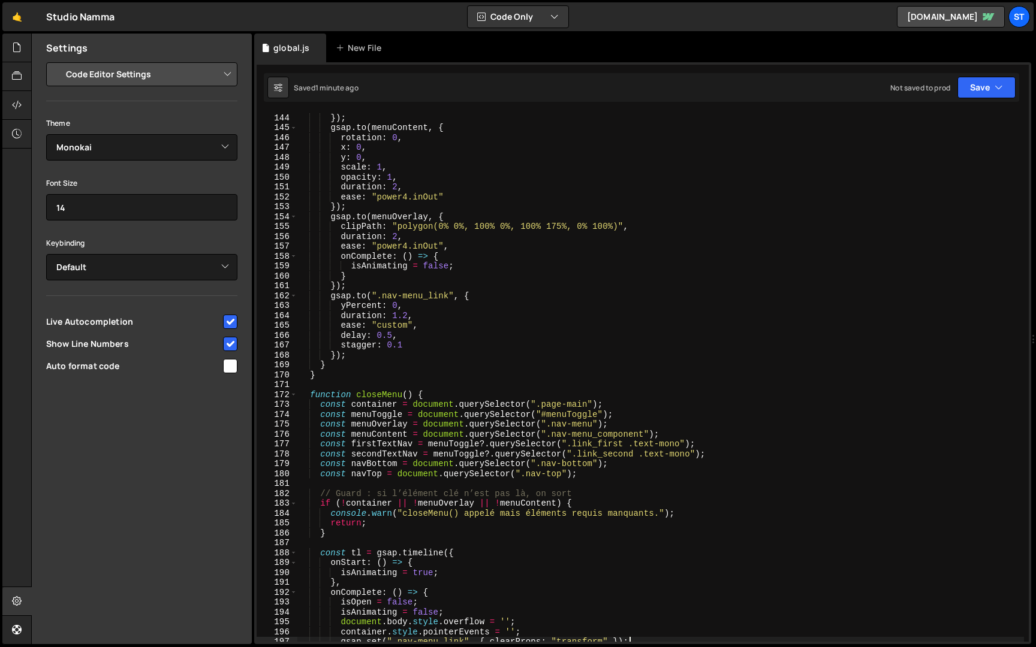
scroll to position [1411, 0]
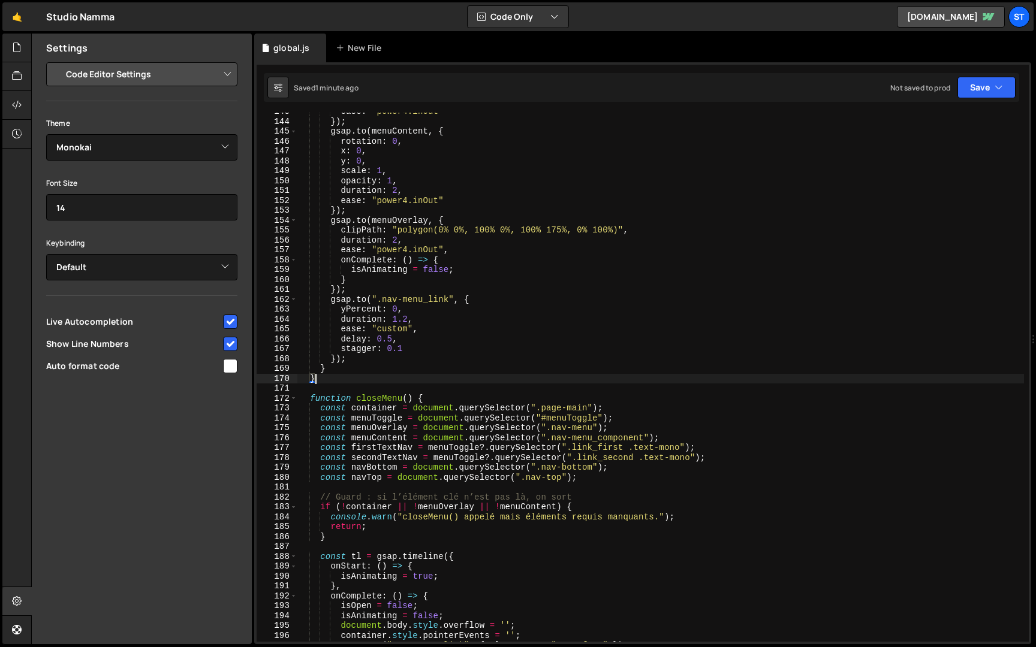
click at [326, 379] on div "ease : "power4.inOut" }) ; gsap . to ( menuContent , { rotation : 0 , x : 0 , y…" at bounding box center [660, 381] width 727 height 549
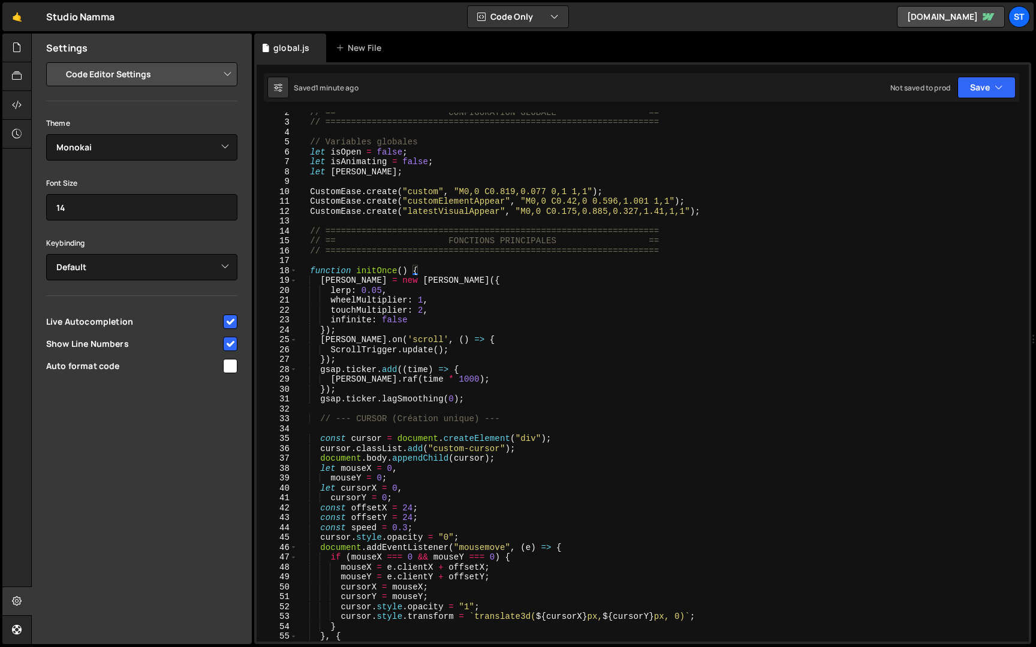
scroll to position [0, 0]
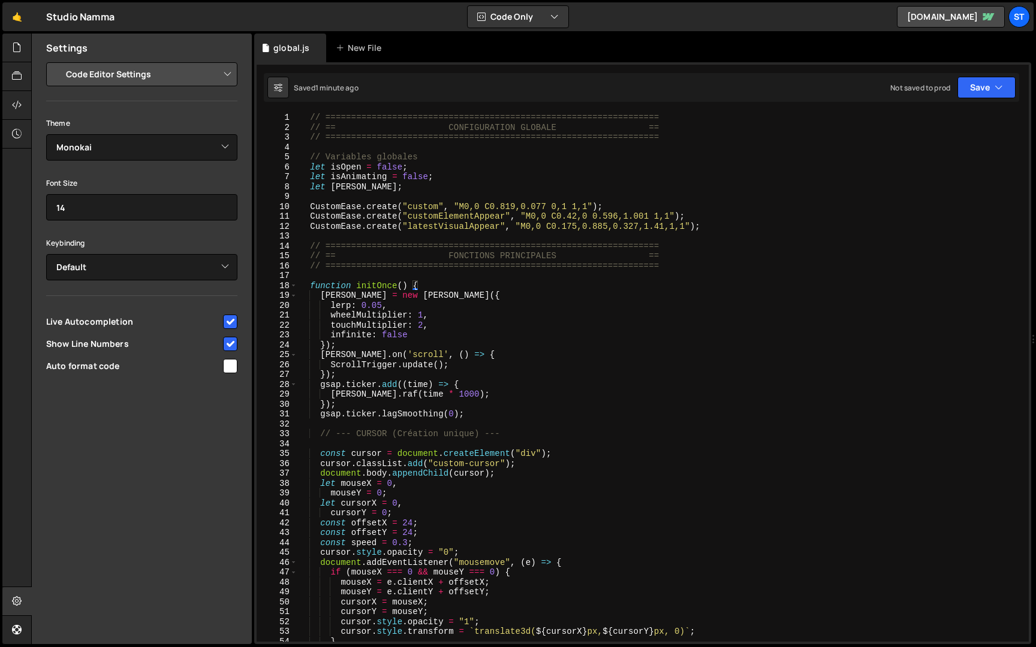
click at [310, 286] on div "// ================================================================= // == CONF…" at bounding box center [660, 387] width 727 height 549
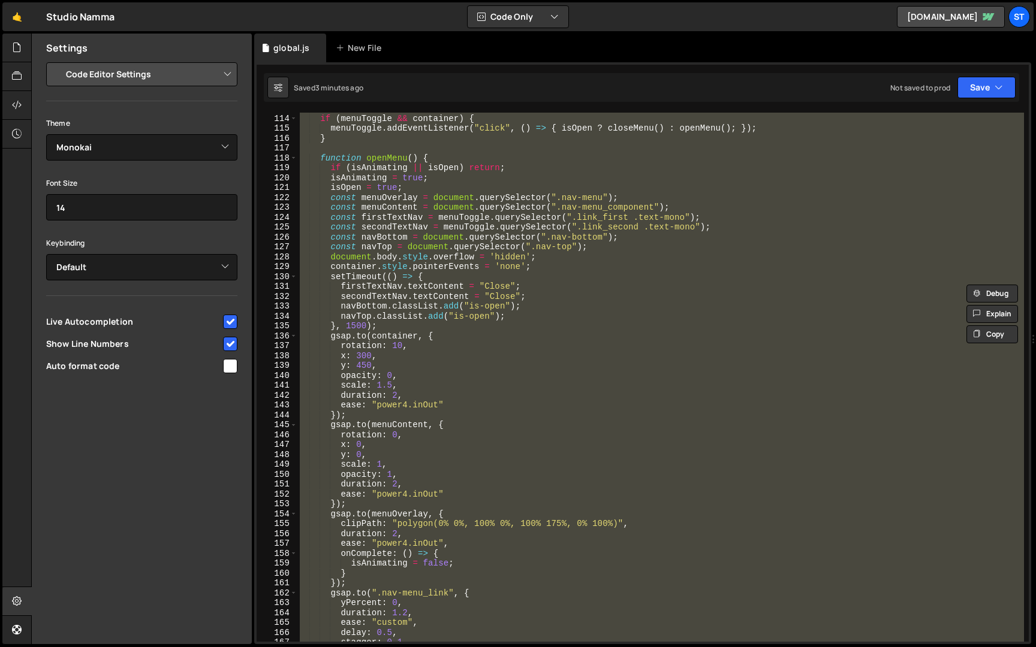
scroll to position [1306, 0]
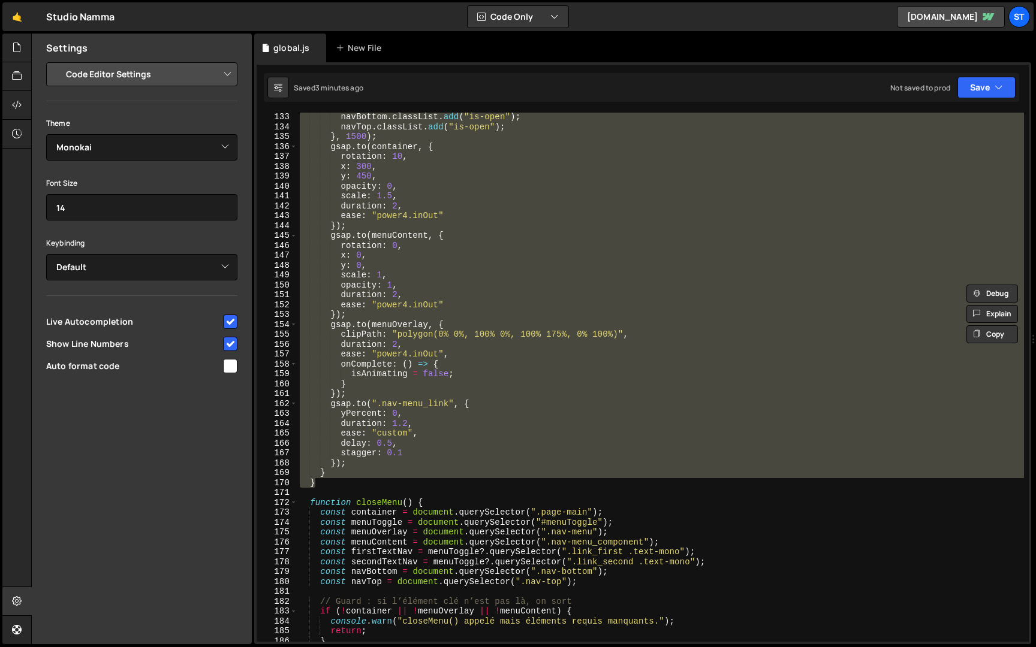
click at [353, 326] on div "navBottom . classList . add ( "is-open" ) ; navTop . classList . add ( "is-open…" at bounding box center [660, 377] width 727 height 529
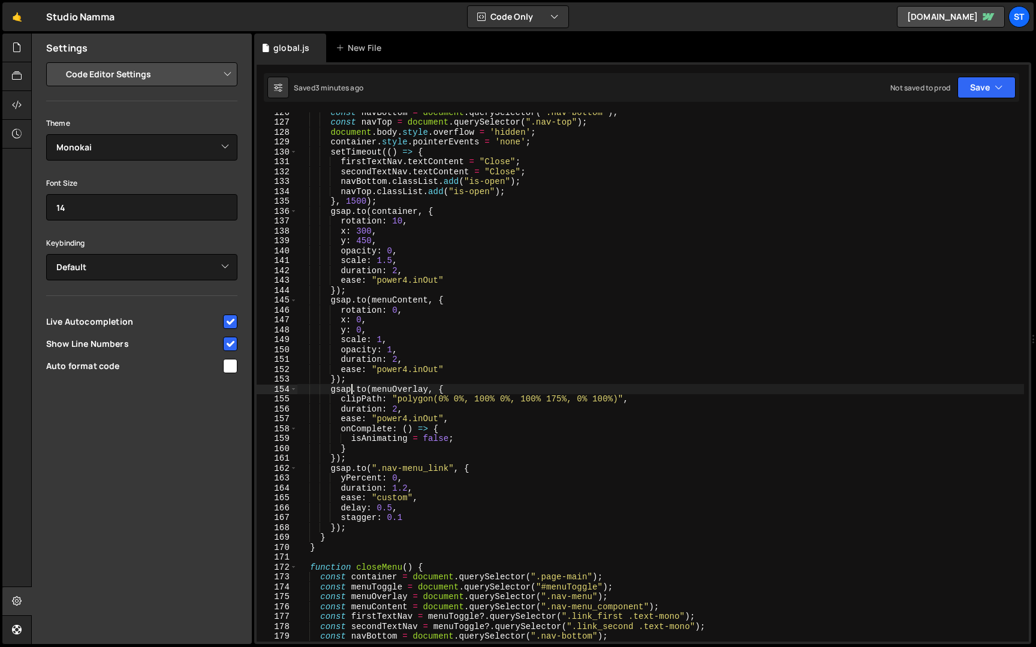
scroll to position [1239, 0]
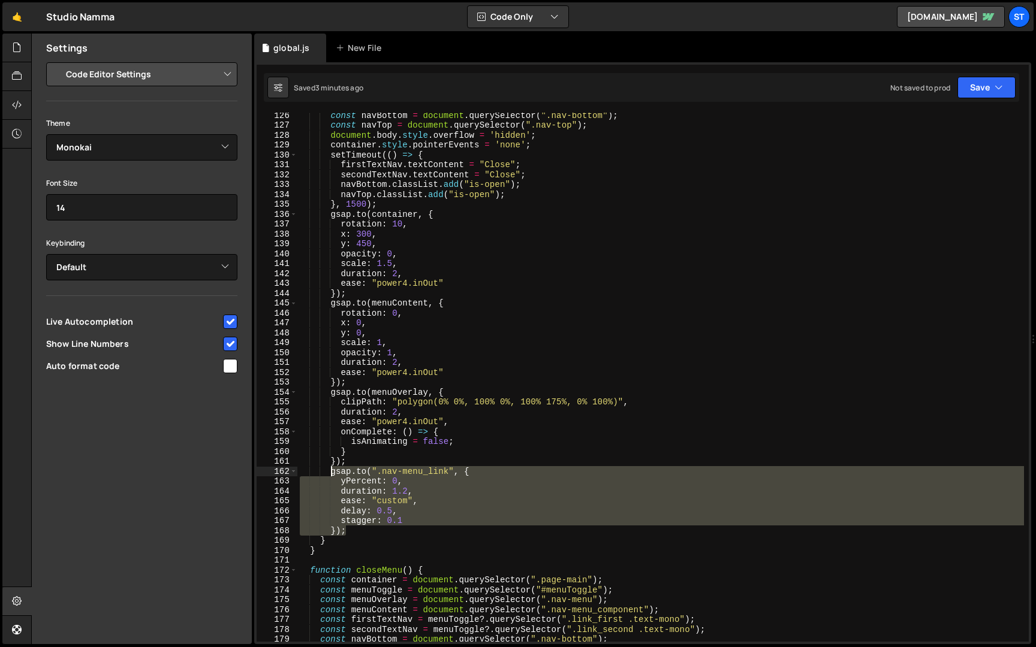
drag, startPoint x: 359, startPoint y: 531, endPoint x: 331, endPoint y: 474, distance: 63.5
click at [331, 474] on div "const navBottom = document . querySelector ( ".nav-bottom" ) ; const navTop = d…" at bounding box center [660, 384] width 727 height 549
type textarea "[DOMAIN_NAME](".nav-menu_link", { yPercent: 0,"
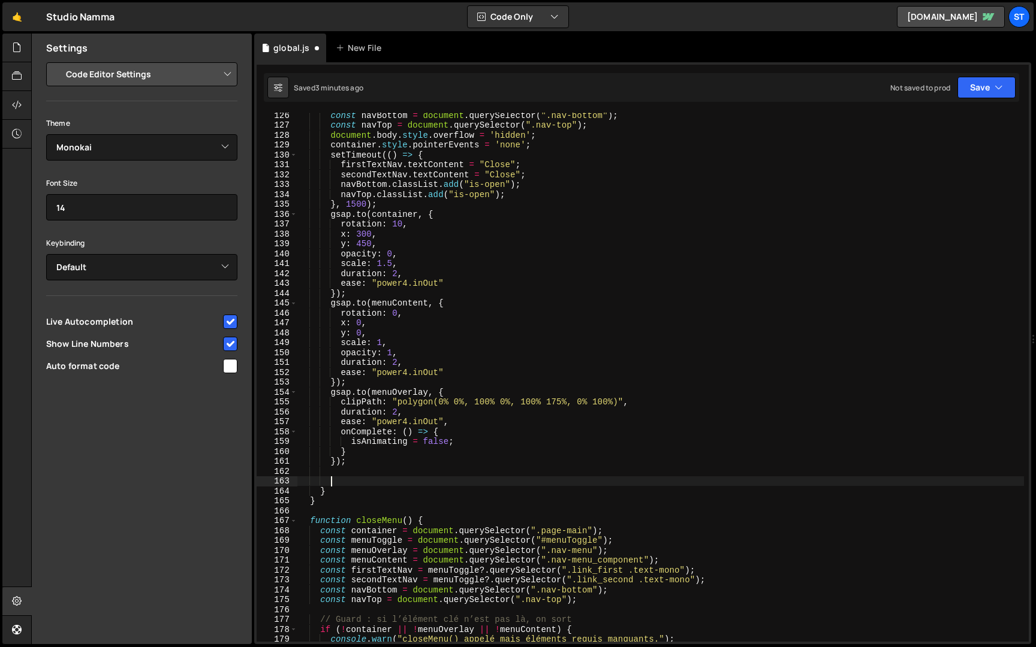
paste textarea "});"
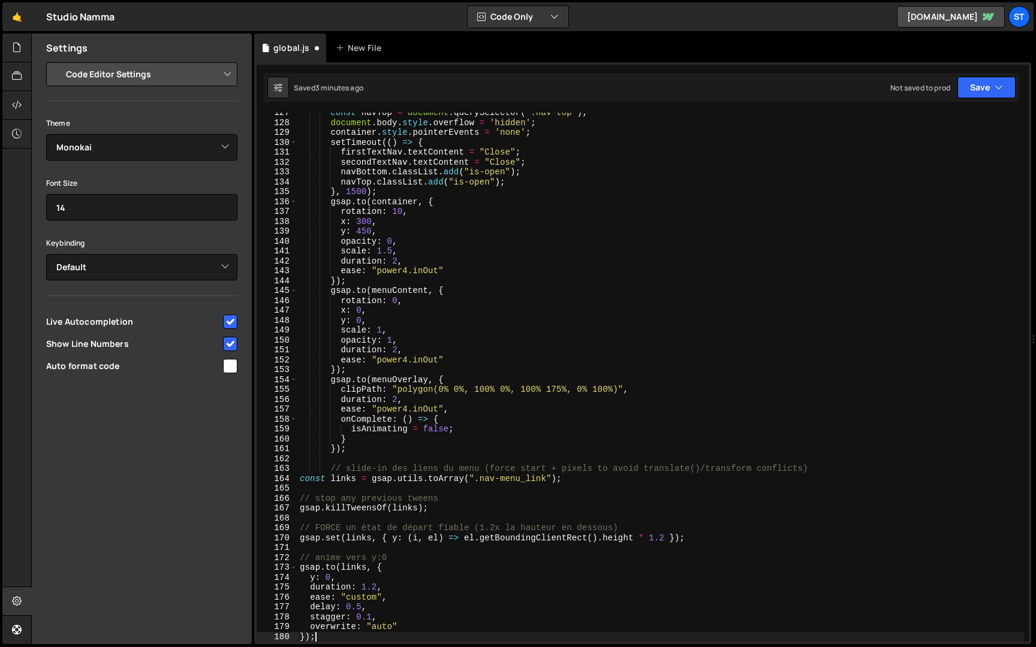
scroll to position [1251, 0]
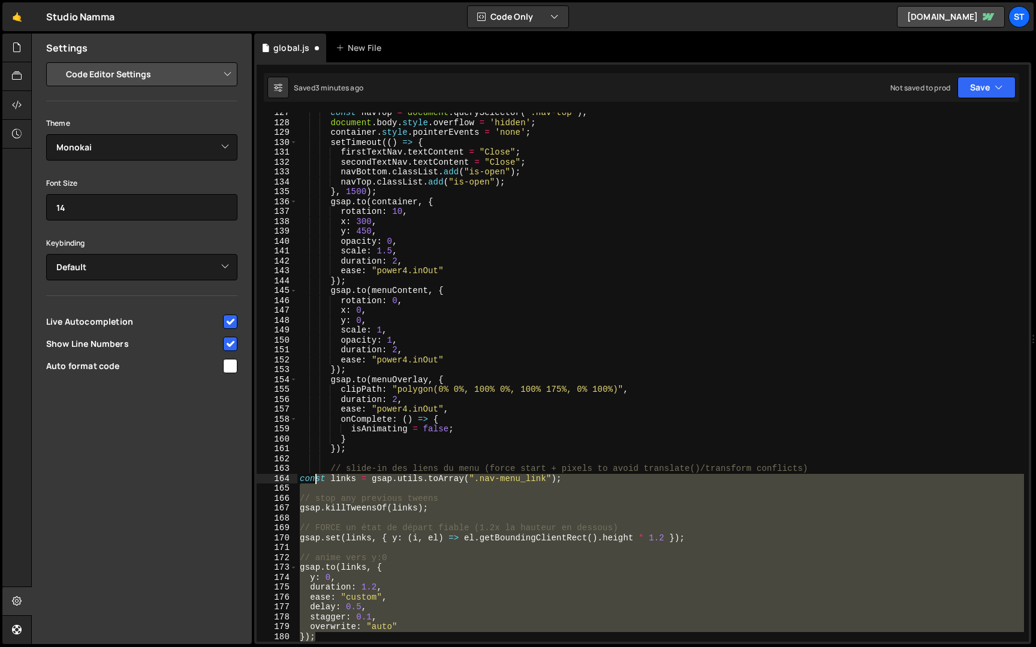
click at [318, 475] on div "const navTop = document . querySelector ( ".nav-top" ) ; document . body . styl…" at bounding box center [660, 382] width 727 height 549
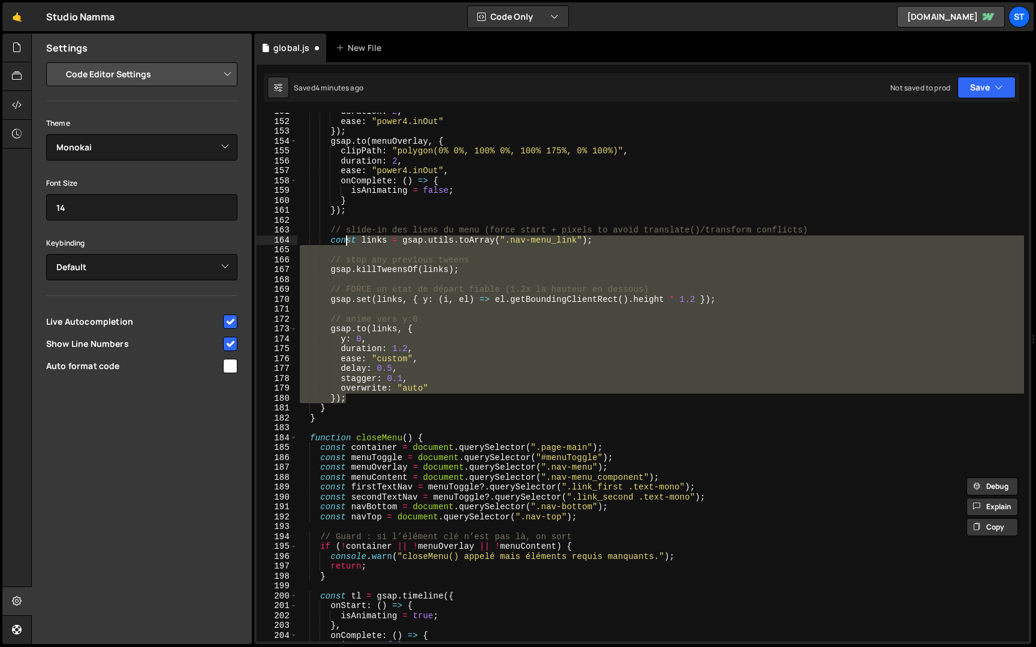
scroll to position [1494, 0]
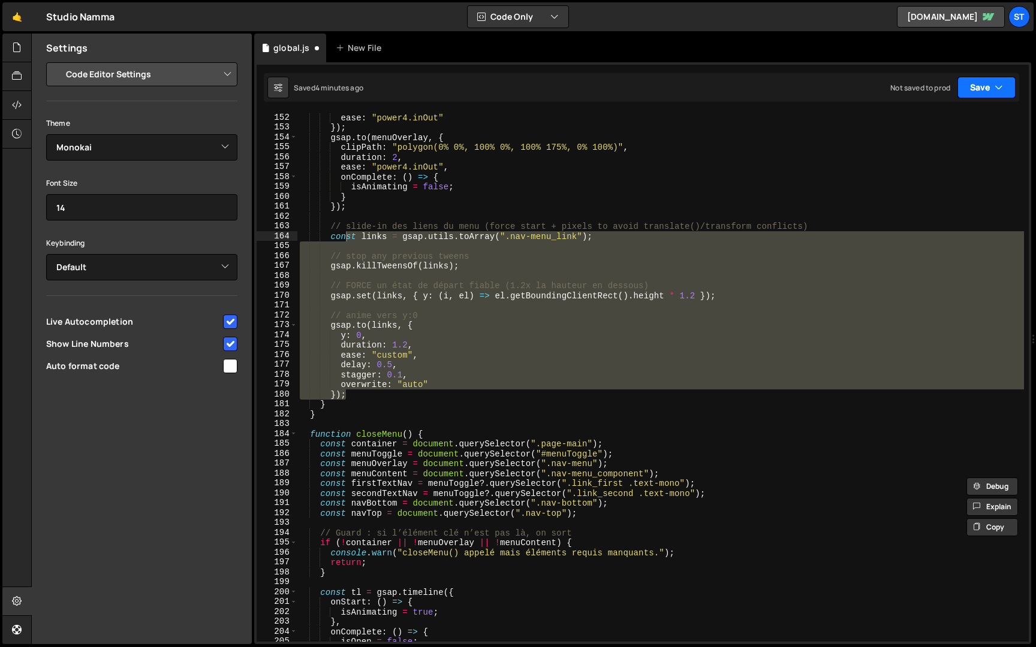
click at [981, 79] on button "Save" at bounding box center [986, 88] width 58 height 22
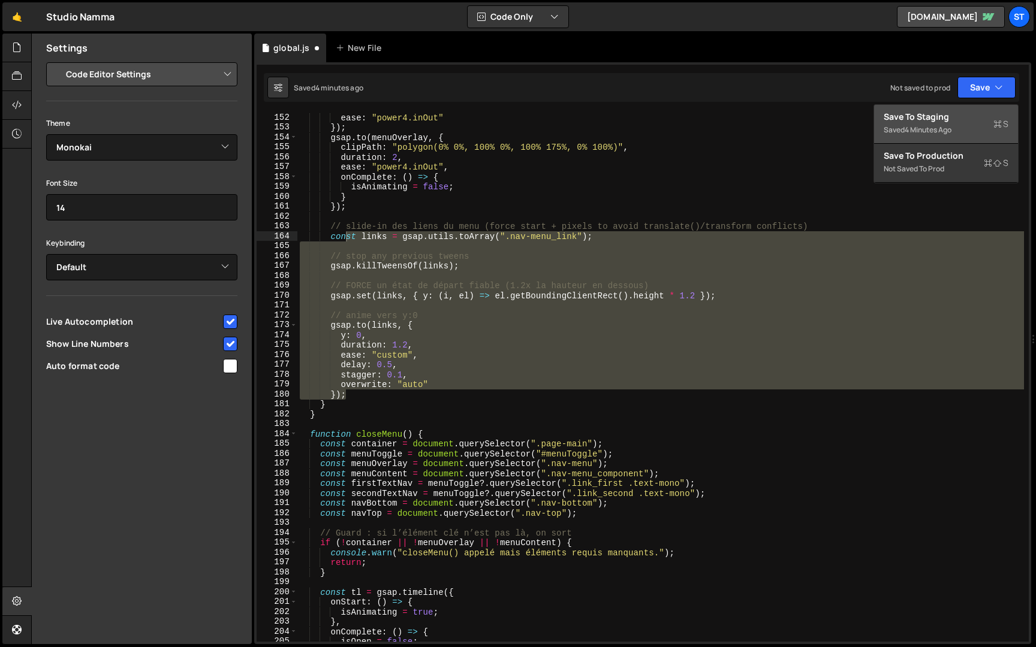
click at [915, 123] on div "Saved 4 minutes ago" at bounding box center [946, 130] width 125 height 14
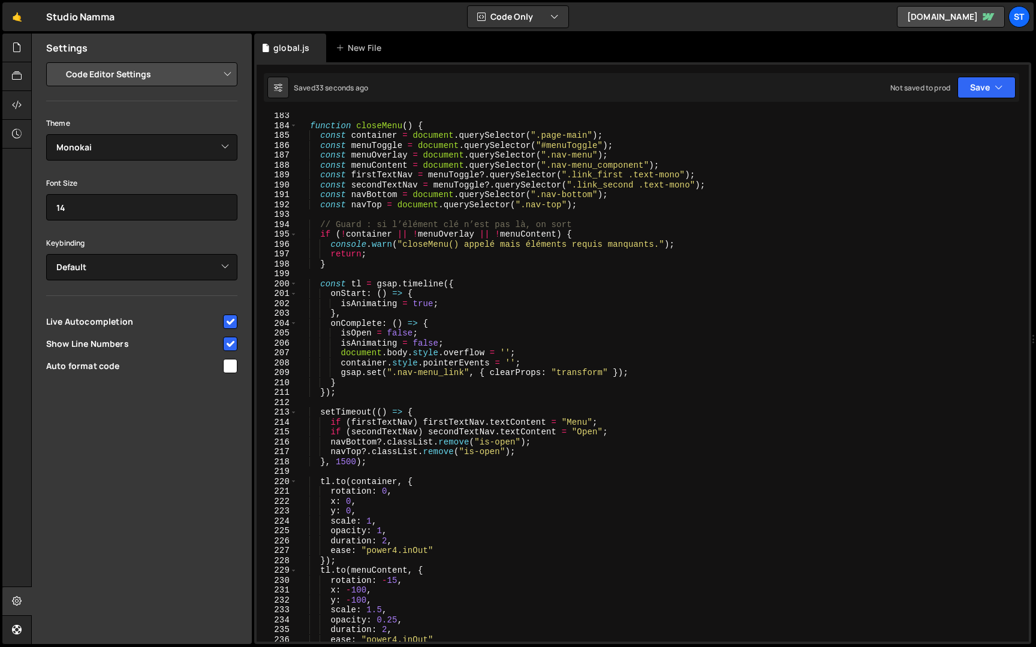
scroll to position [1797, 0]
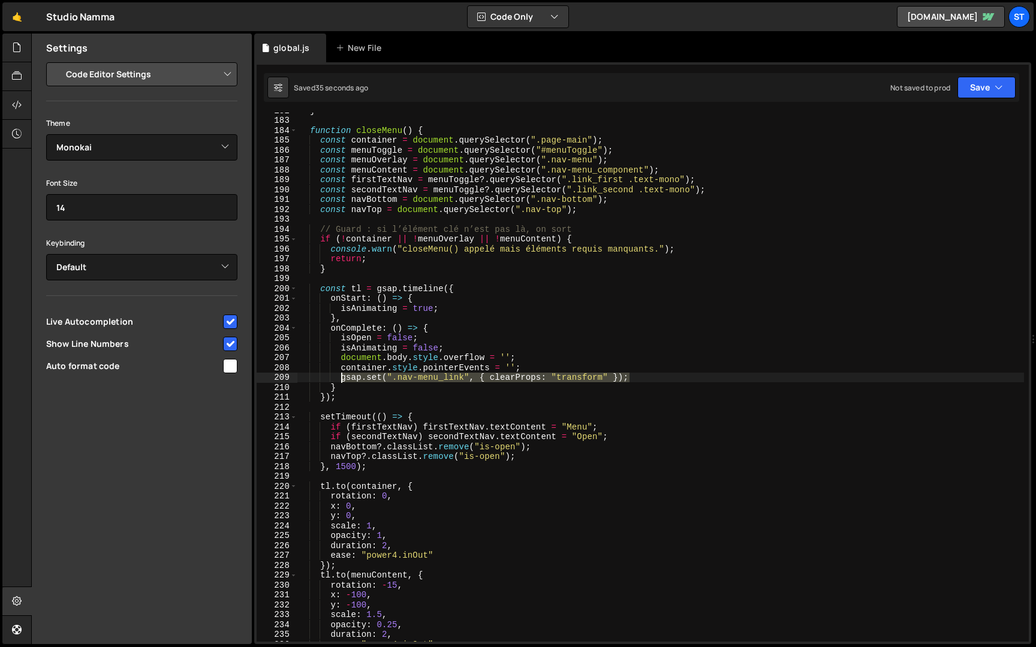
drag, startPoint x: 642, startPoint y: 377, endPoint x: 342, endPoint y: 379, distance: 300.4
click at [342, 379] on div "} function closeMenu ( ) { const container = document . querySelector ( ".page-…" at bounding box center [660, 380] width 727 height 549
paste textarea "gsap.set(links"
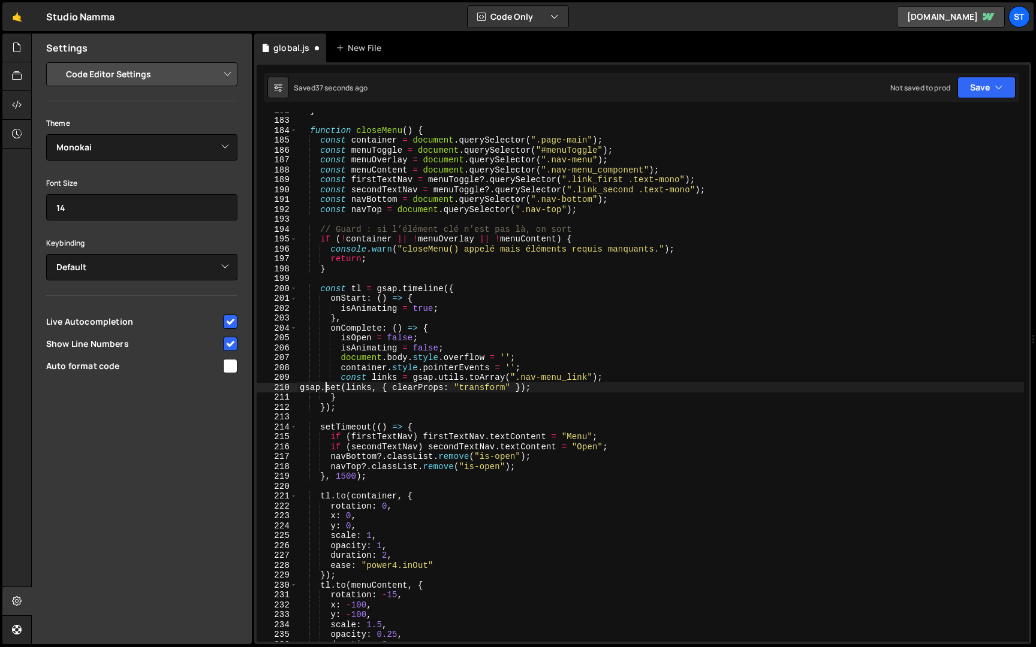
click at [323, 388] on div "} function closeMenu ( ) { const container = document . querySelector ( ".page-…" at bounding box center [660, 380] width 727 height 549
click at [300, 390] on div "} function closeMenu ( ) { const container = document . querySelector ( ".page-…" at bounding box center [660, 380] width 727 height 549
click at [456, 384] on div "} function closeMenu ( ) { const container = document . querySelector ( ".page-…" at bounding box center [660, 380] width 727 height 549
click at [454, 378] on div "} function closeMenu ( ) { const container = document . querySelector ( ".page-…" at bounding box center [660, 380] width 727 height 549
click at [980, 89] on button "Save" at bounding box center [986, 88] width 58 height 22
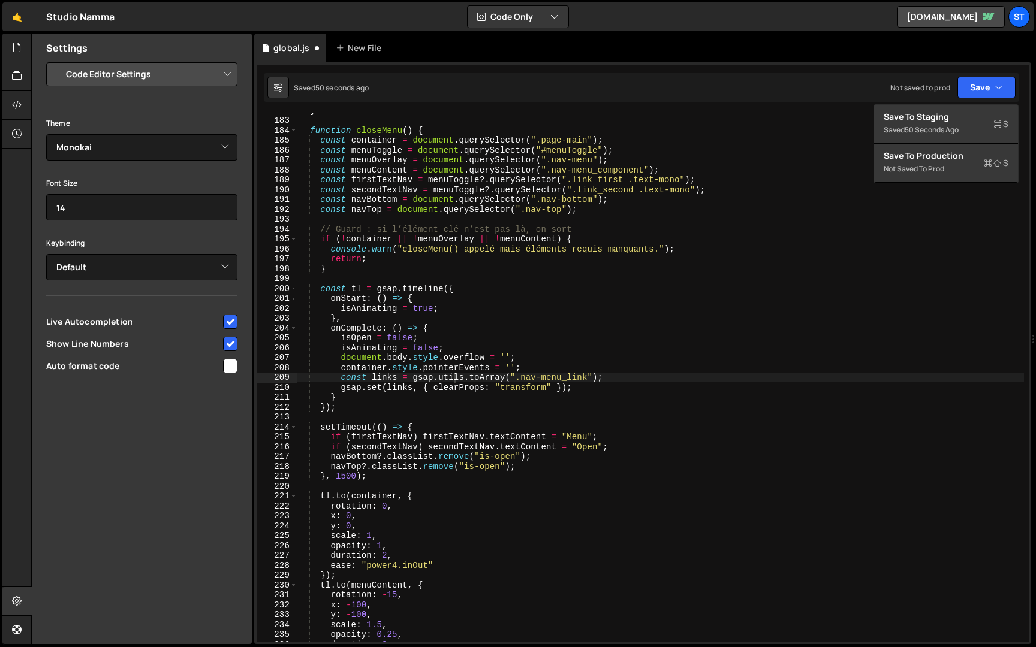
click at [547, 270] on div "} function closeMenu ( ) { const container = document . querySelector ( ".page-…" at bounding box center [660, 380] width 727 height 549
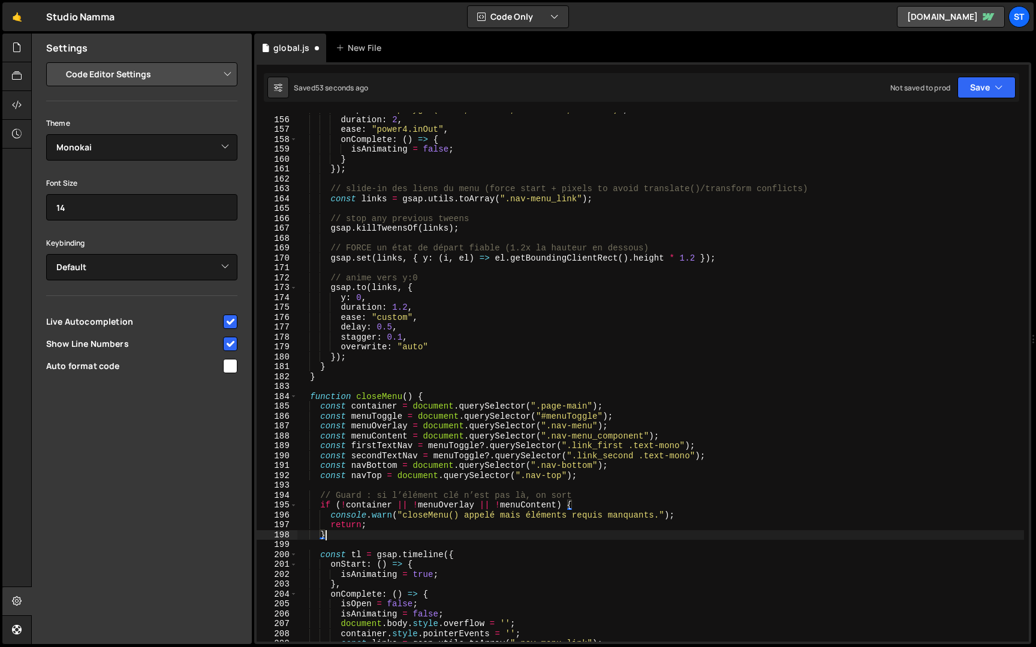
scroll to position [1526, 0]
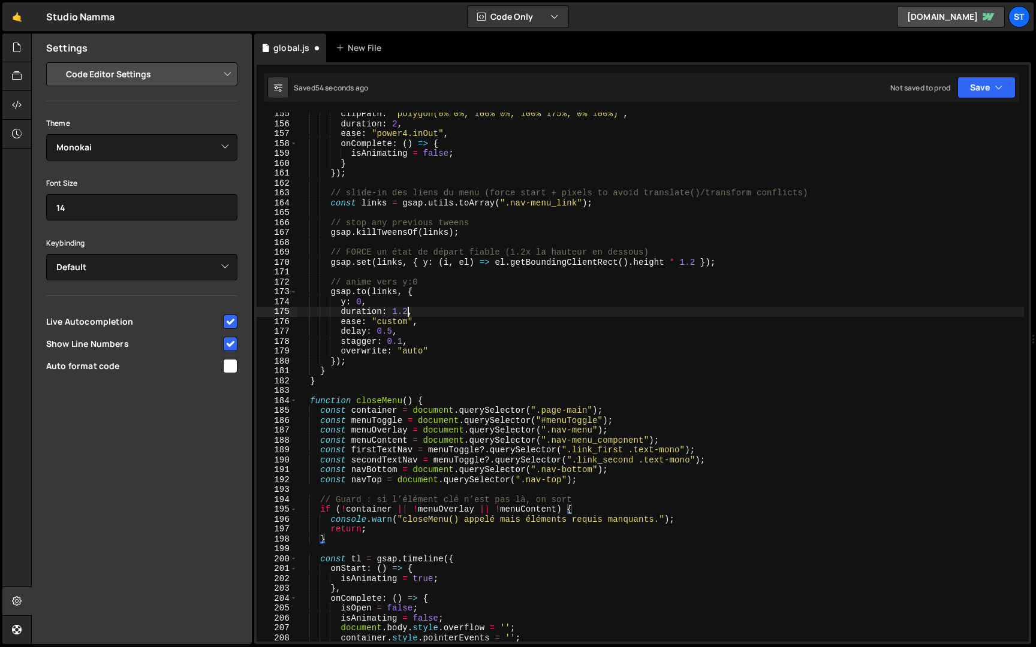
click at [407, 312] on div "clipPath : "polygon(0% 0%, 100% 0%, 100% 175%, 0% 100%)" , duration : 2 , ease …" at bounding box center [660, 383] width 727 height 549
click at [379, 333] on div "clipPath : "polygon(0% 0%, 100% 0%, 100% 175%, 0% 100%)" , duration : 2 , ease …" at bounding box center [660, 383] width 727 height 549
click at [392, 332] on div "clipPath : "polygon(0% 0%, 100% 0%, 100% 175%, 0% 100%)" , duration : 2 , ease …" at bounding box center [660, 383] width 727 height 549
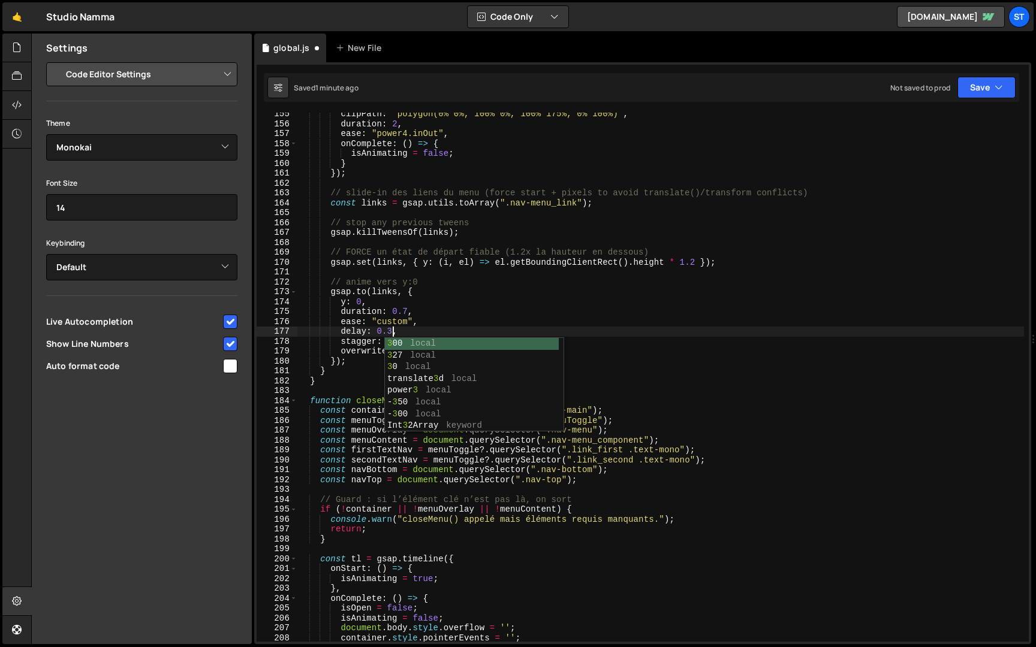
click at [408, 322] on div "clipPath : "polygon(0% 0%, 100% 0%, 100% 175%, 0% 100%)" , duration : 2 , ease …" at bounding box center [660, 383] width 727 height 549
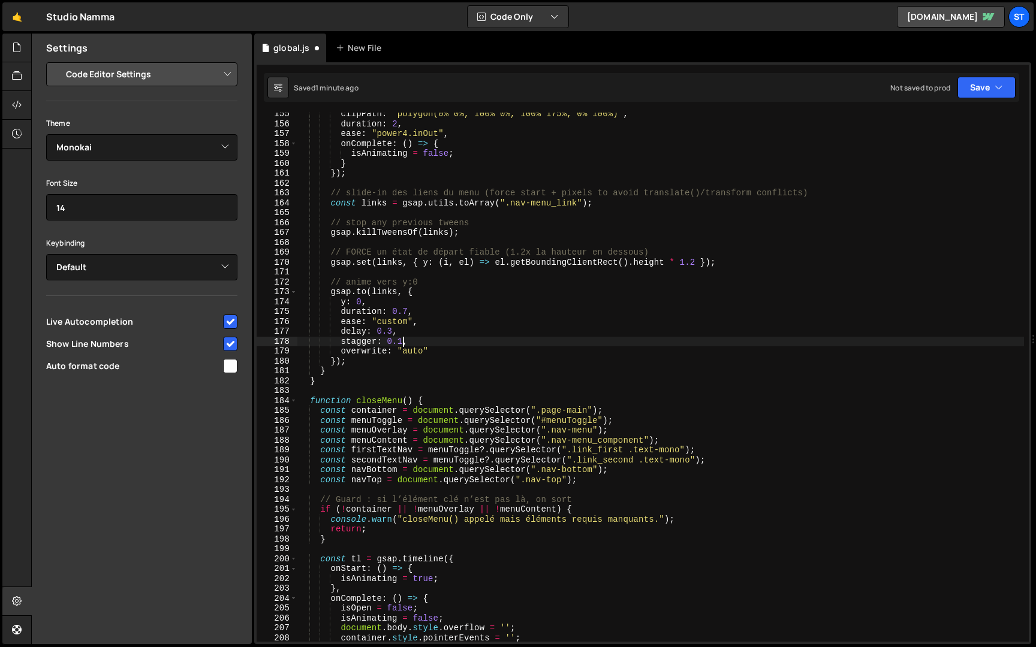
click at [402, 343] on div "clipPath : "polygon(0% 0%, 100% 0%, 100% 175%, 0% 100%)" , duration : 2 , ease …" at bounding box center [660, 383] width 727 height 549
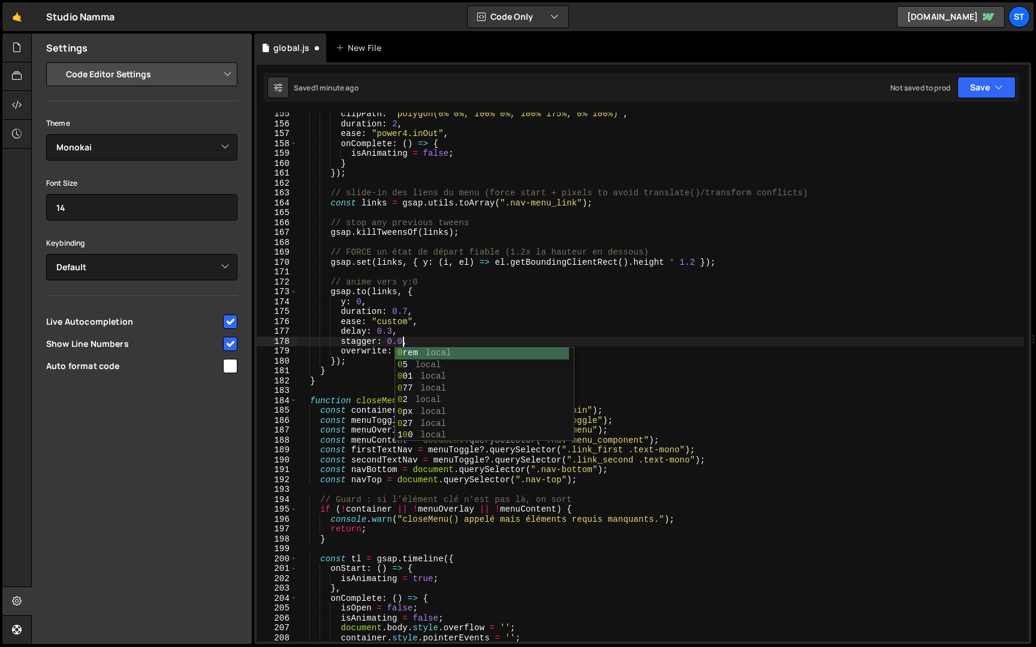
scroll to position [0, 7]
click at [485, 293] on div "clipPath : "polygon(0% 0%, 100% 0%, 100% 175%, 0% 100%)" , duration : 2 , ease …" at bounding box center [660, 383] width 727 height 549
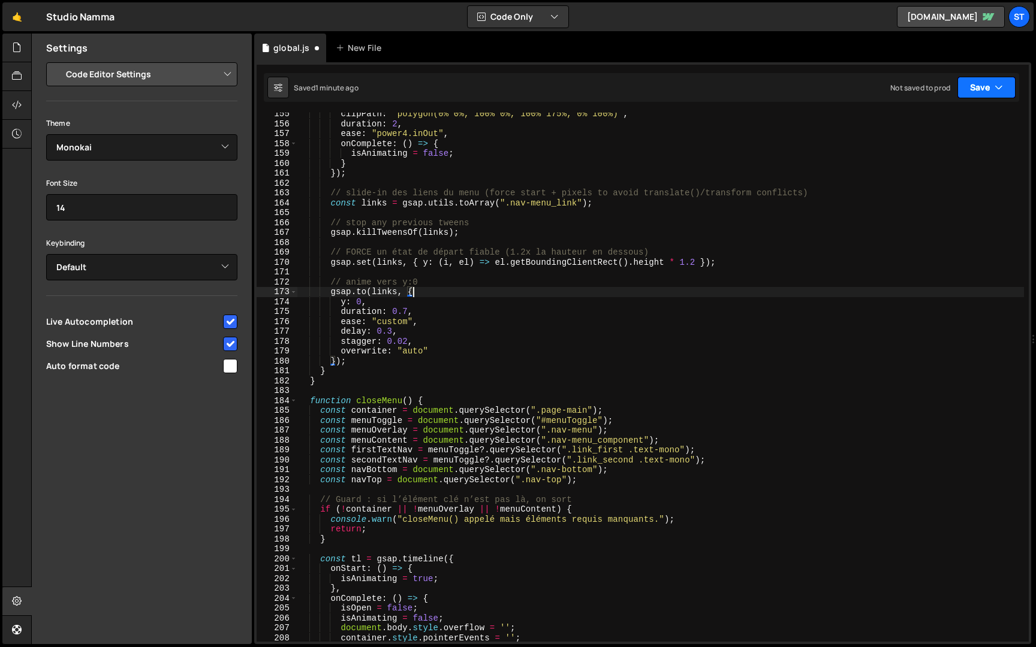
click at [970, 89] on button "Save" at bounding box center [986, 88] width 58 height 22
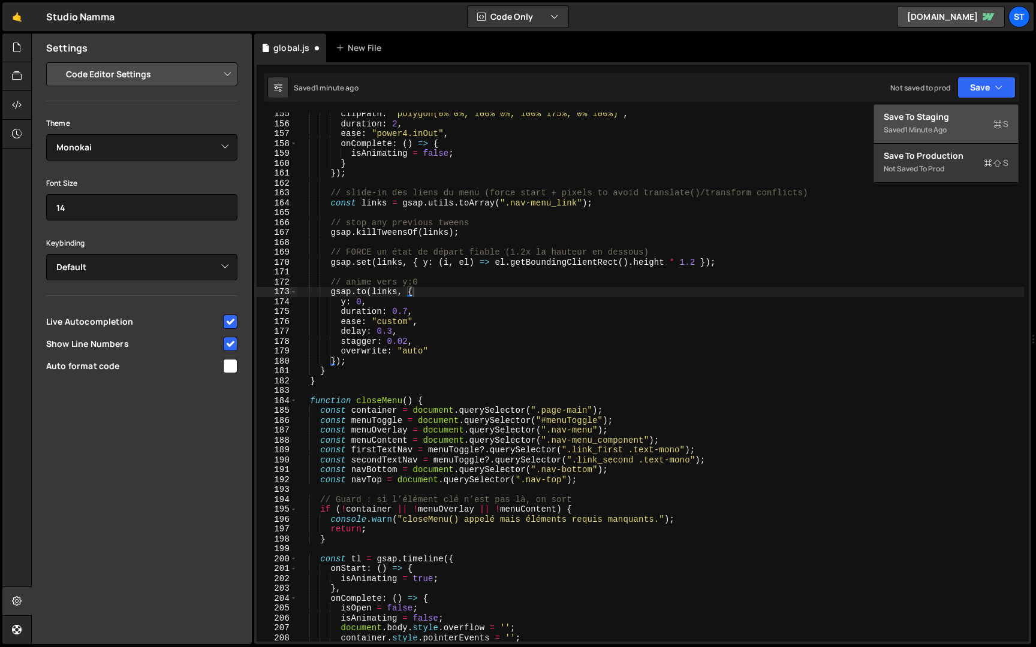
click at [942, 121] on div "Save to Staging S" at bounding box center [946, 117] width 125 height 12
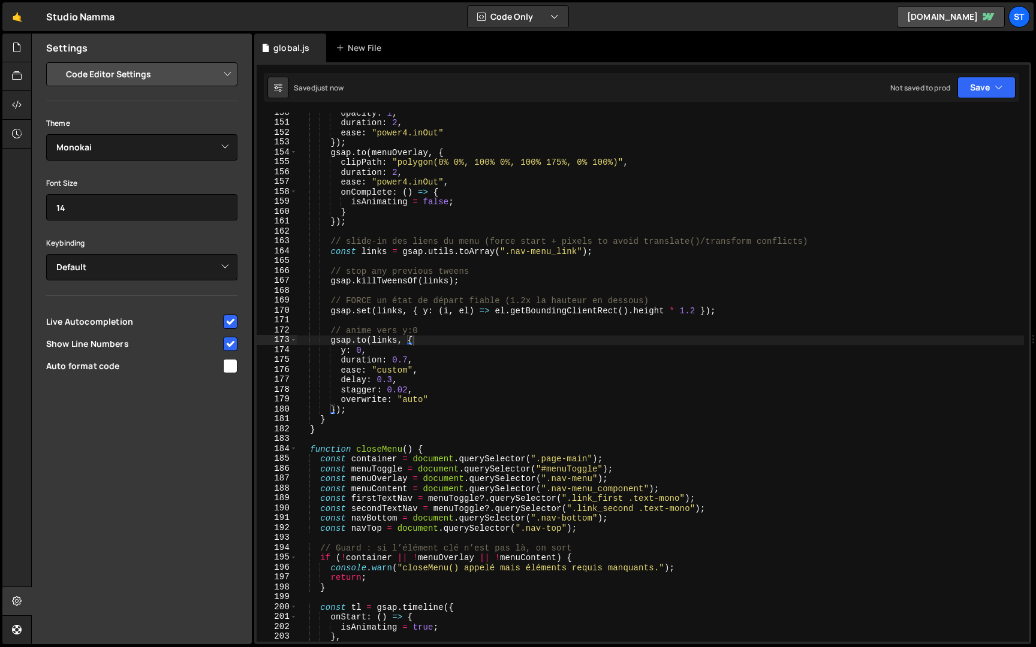
scroll to position [1463, 0]
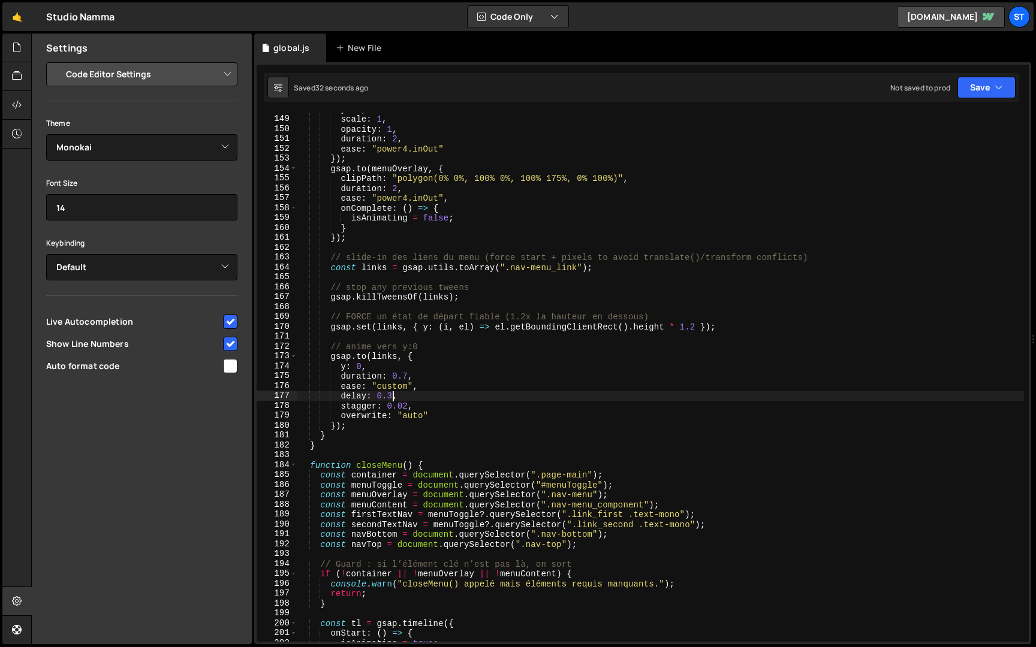
click at [392, 398] on div "y : 0 , scale : 1 , opacity : 1 , duration : 2 , ease : "power4.inOut" }) ; gsa…" at bounding box center [660, 378] width 727 height 549
click at [990, 80] on button "Save" at bounding box center [986, 88] width 58 height 22
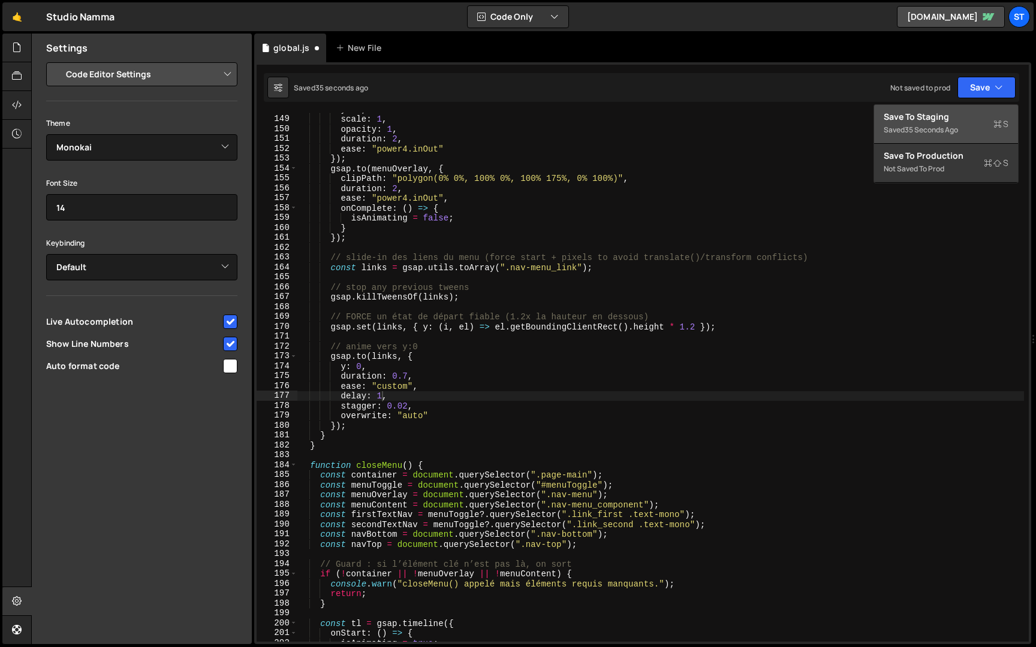
click at [951, 112] on div "Save to Staging S" at bounding box center [946, 117] width 125 height 12
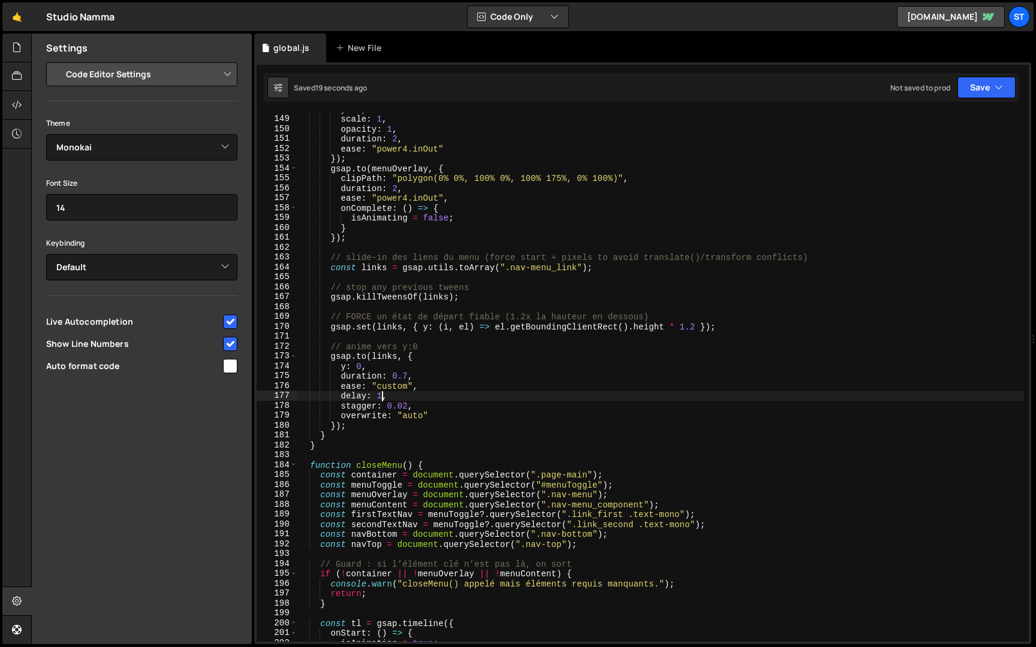
click at [382, 396] on div "y : 0 , scale : 1 , opacity : 1 , duration : 2 , ease : "power4.inOut" }) ; gsa…" at bounding box center [660, 378] width 727 height 549
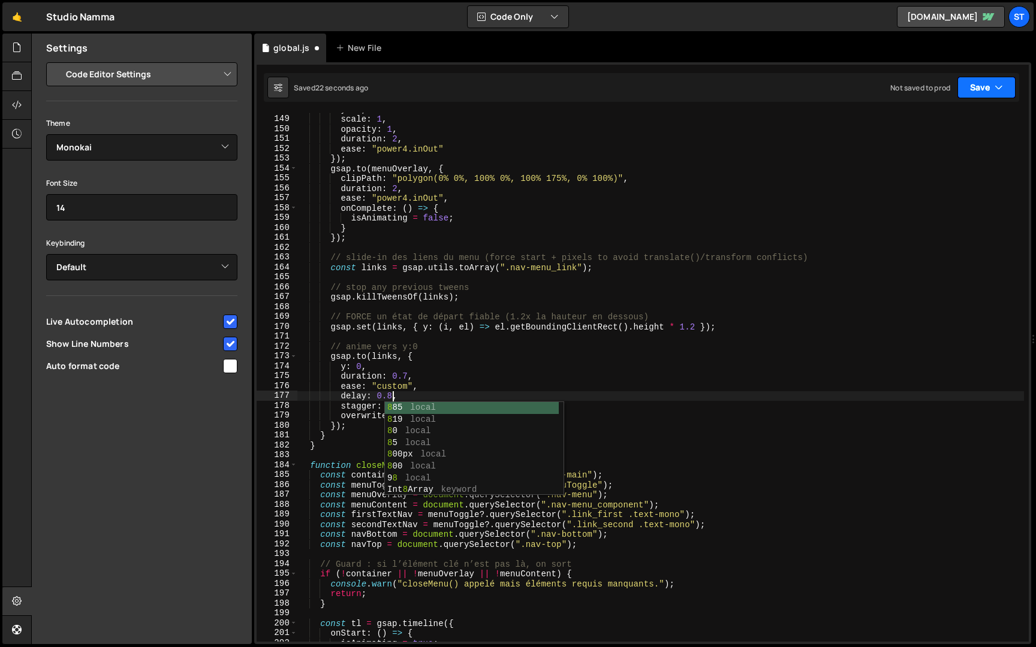
type textarea "delay: 0.8,"
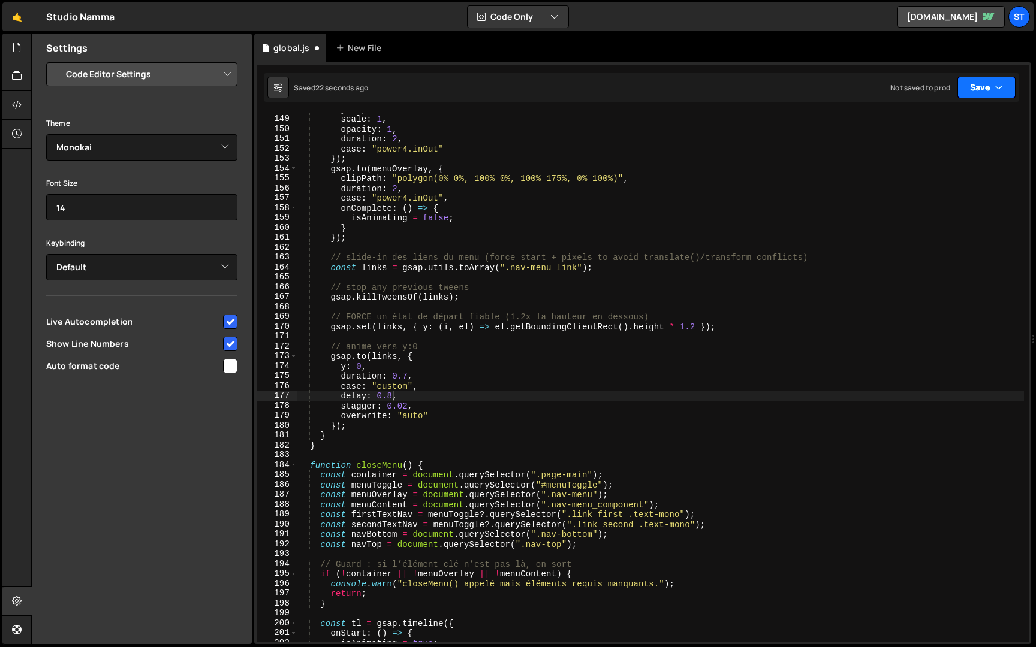
click at [983, 91] on button "Save" at bounding box center [986, 88] width 58 height 22
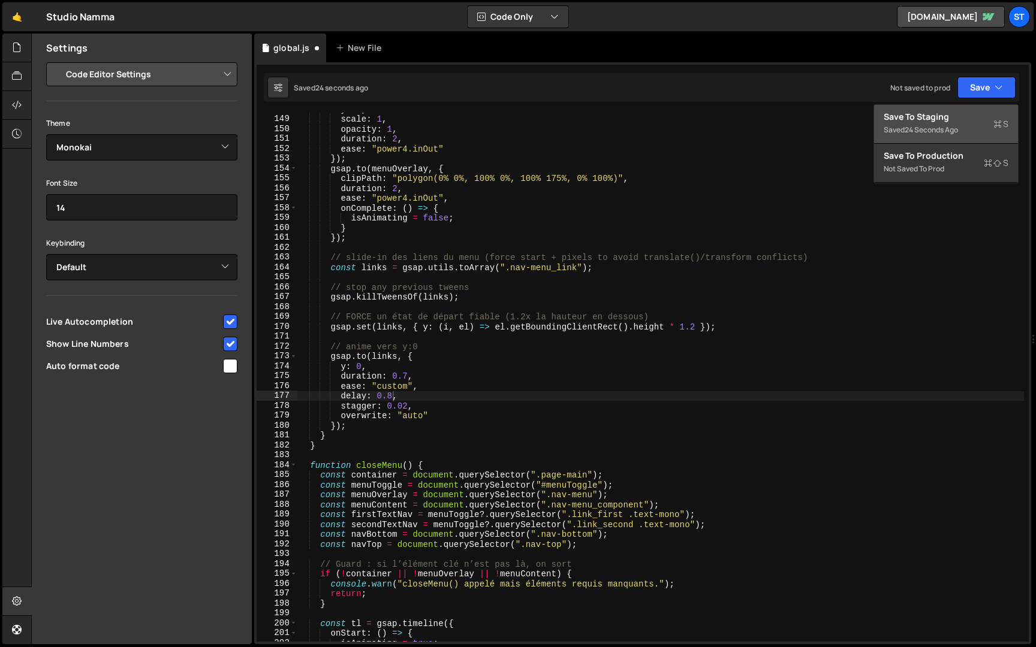
click at [946, 127] on div "24 seconds ago" at bounding box center [931, 130] width 53 height 10
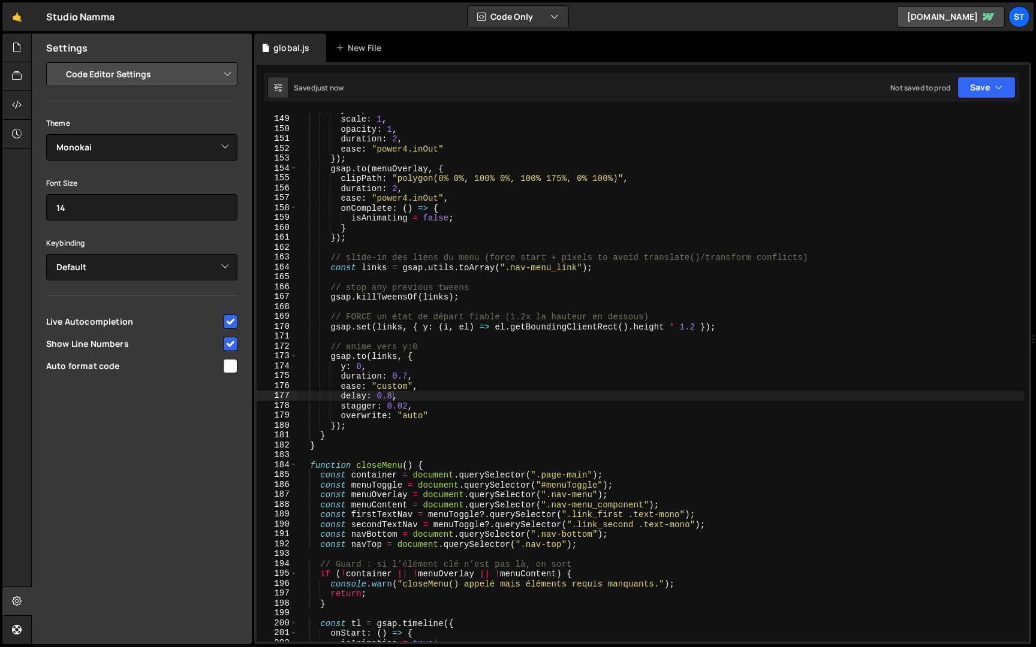
select select "editor"
select select "ace/theme/monokai"
click at [397, 373] on div "y : 0 , scale : 1 , opacity : 1 , duration : 2 , ease : "power4.inOut" }) ; gsa…" at bounding box center [660, 378] width 727 height 549
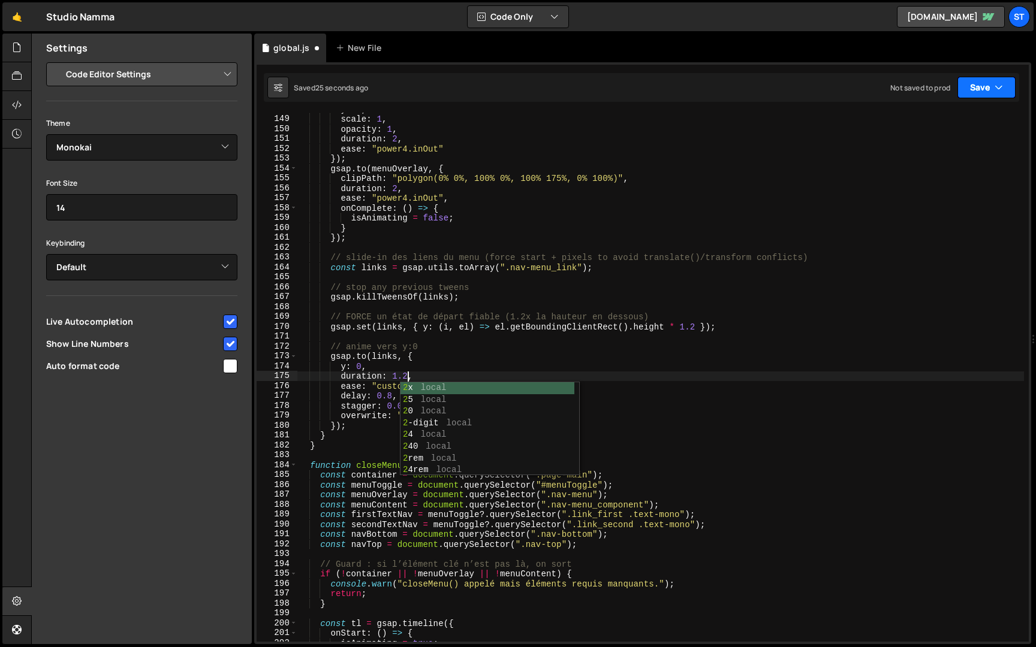
click at [983, 89] on button "Save" at bounding box center [986, 88] width 58 height 22
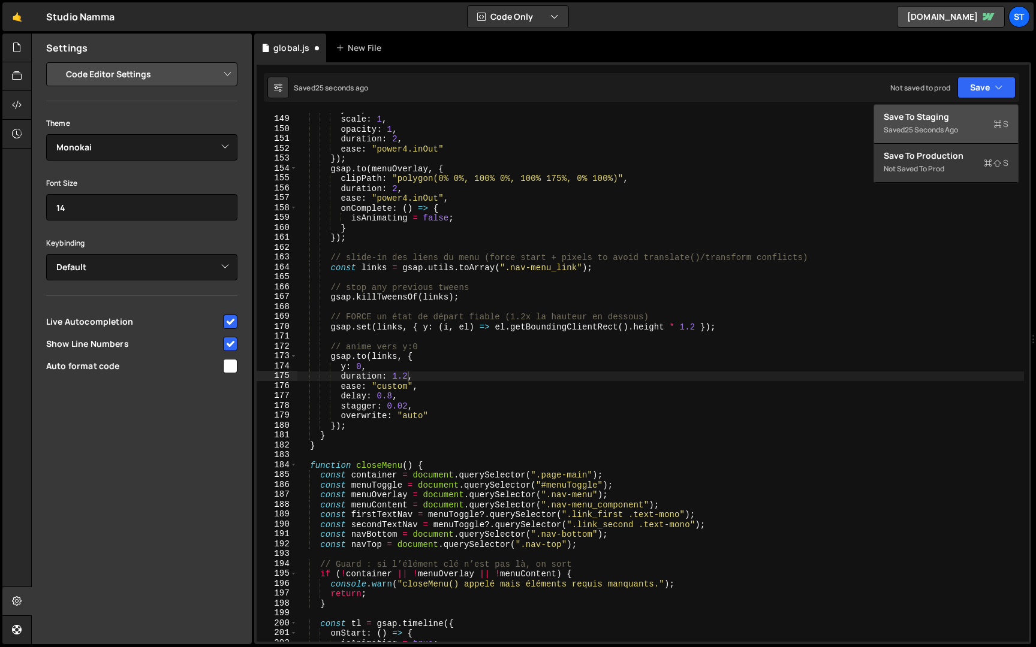
click at [953, 123] on div "Saved 25 seconds ago" at bounding box center [946, 130] width 125 height 14
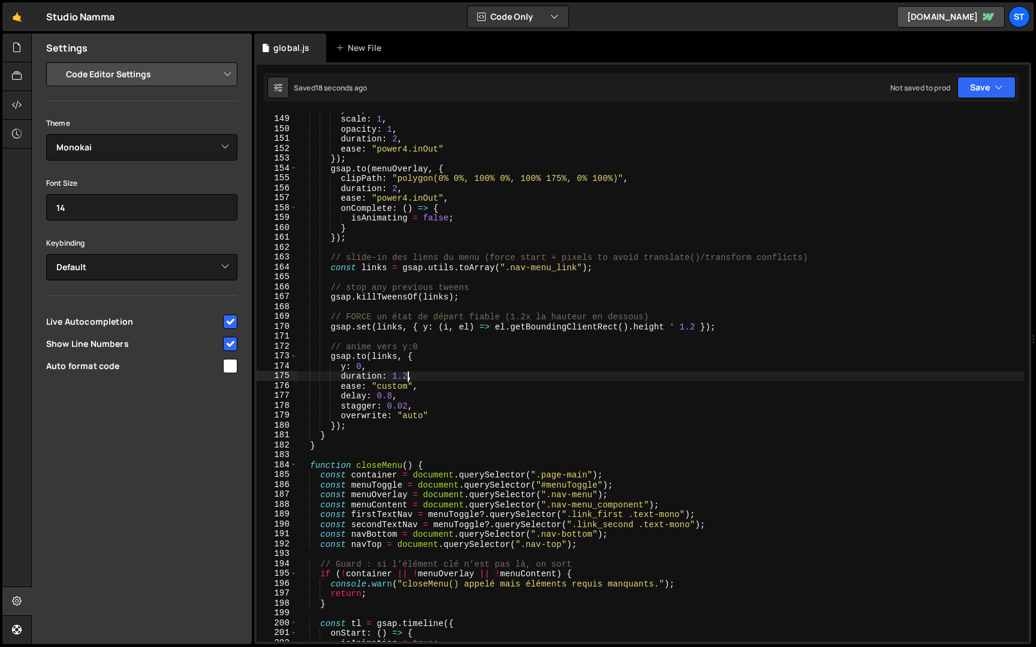
click at [408, 377] on div "y : 0 , scale : 1 , opacity : 1 , duration : 2 , ease : "power4.inOut" }) ; gsa…" at bounding box center [660, 378] width 727 height 549
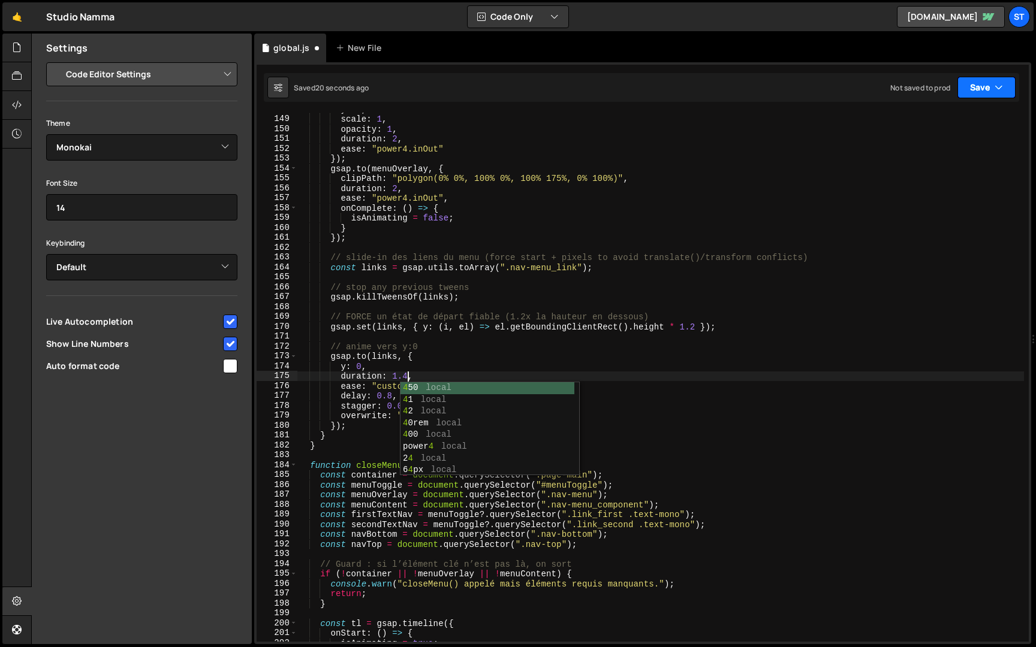
click at [1007, 88] on button "Save" at bounding box center [986, 88] width 58 height 22
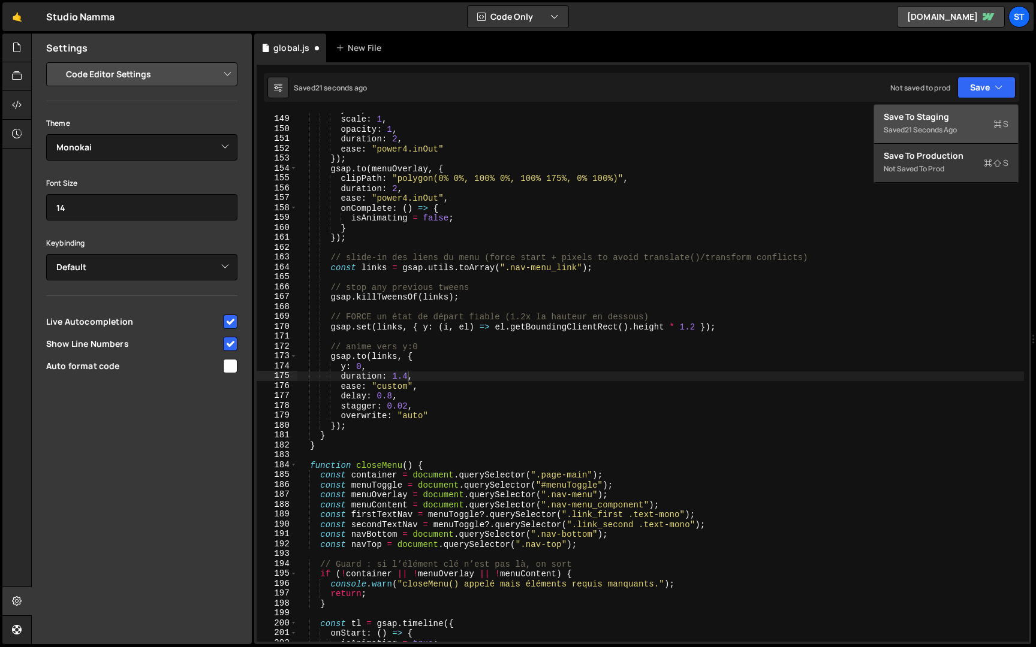
click at [940, 129] on div "21 seconds ago" at bounding box center [931, 130] width 52 height 10
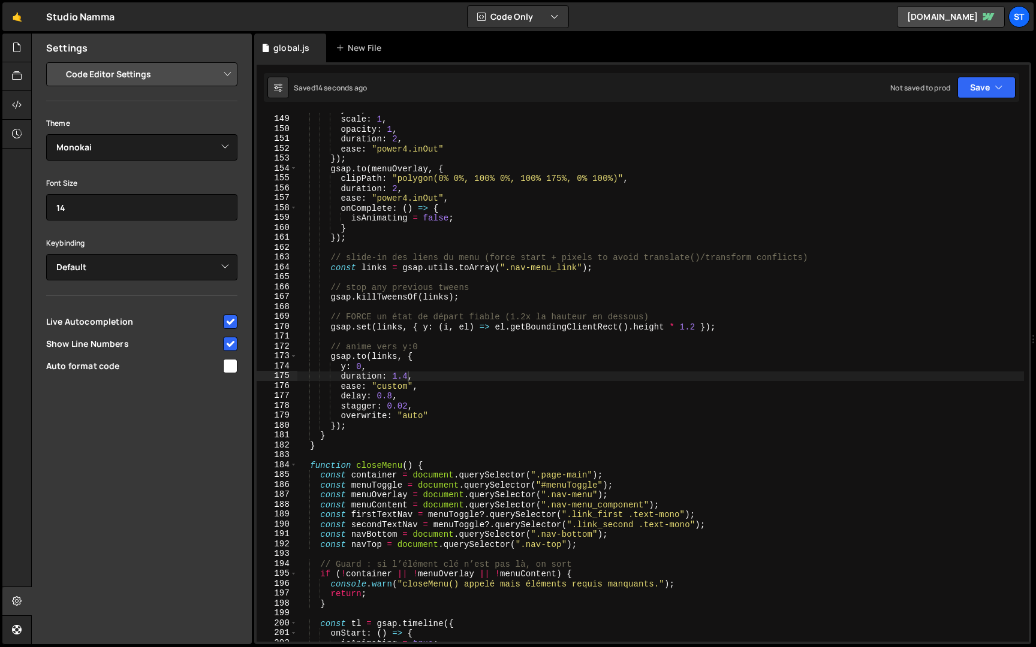
click at [406, 407] on div "y : 0 , scale : 1 , opacity : 1 , duration : 2 , ease : "power4.inOut" }) ; gsa…" at bounding box center [660, 378] width 727 height 549
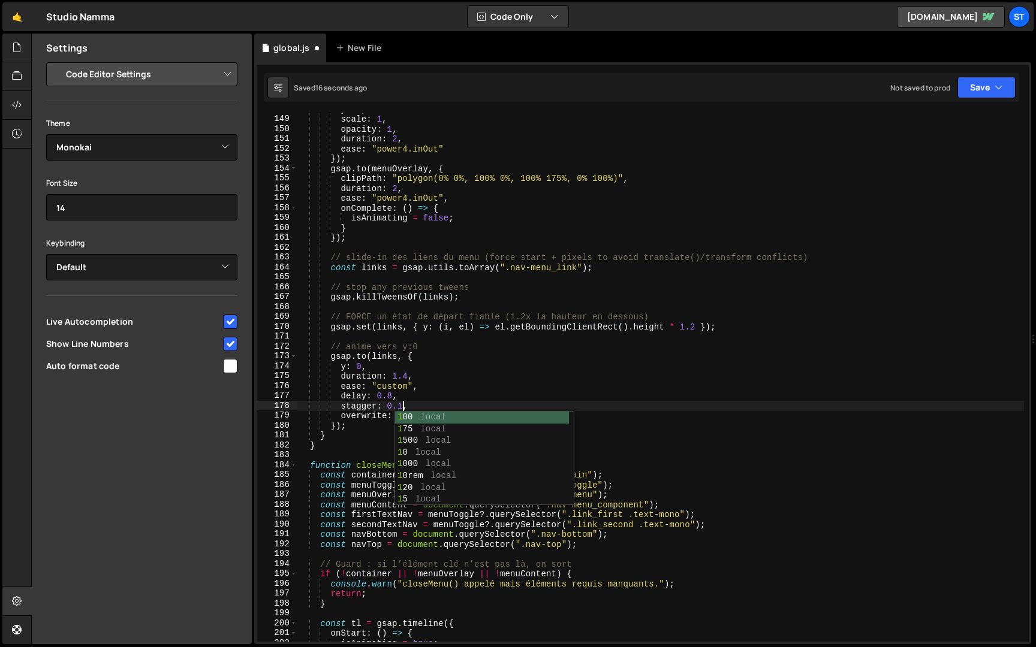
scroll to position [0, 7]
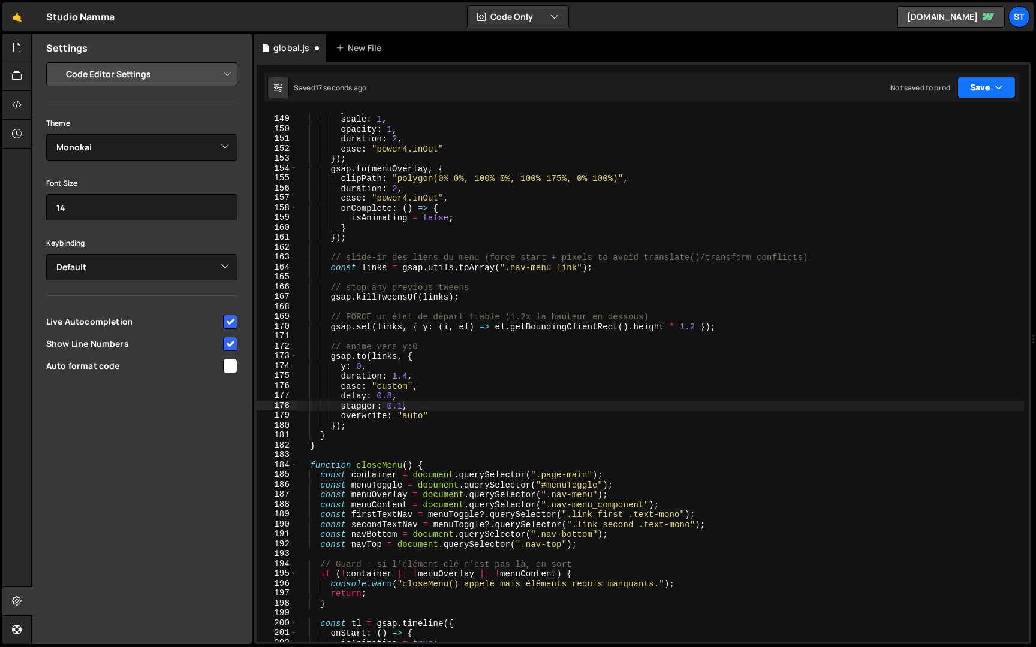
click at [975, 88] on button "Save" at bounding box center [986, 88] width 58 height 22
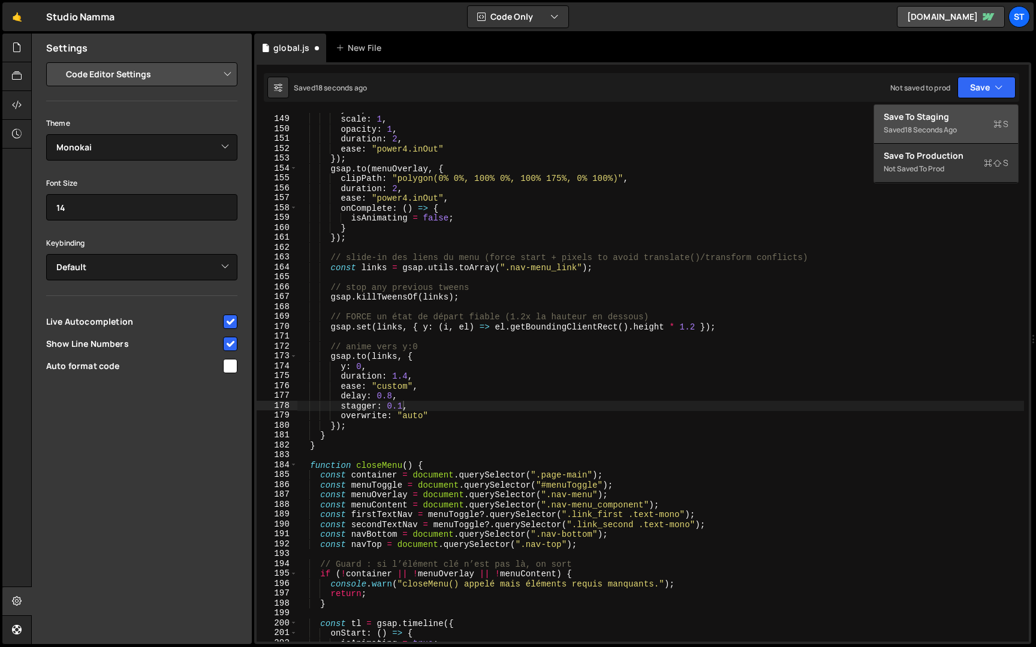
click at [961, 121] on div "Save to Staging S" at bounding box center [946, 117] width 125 height 12
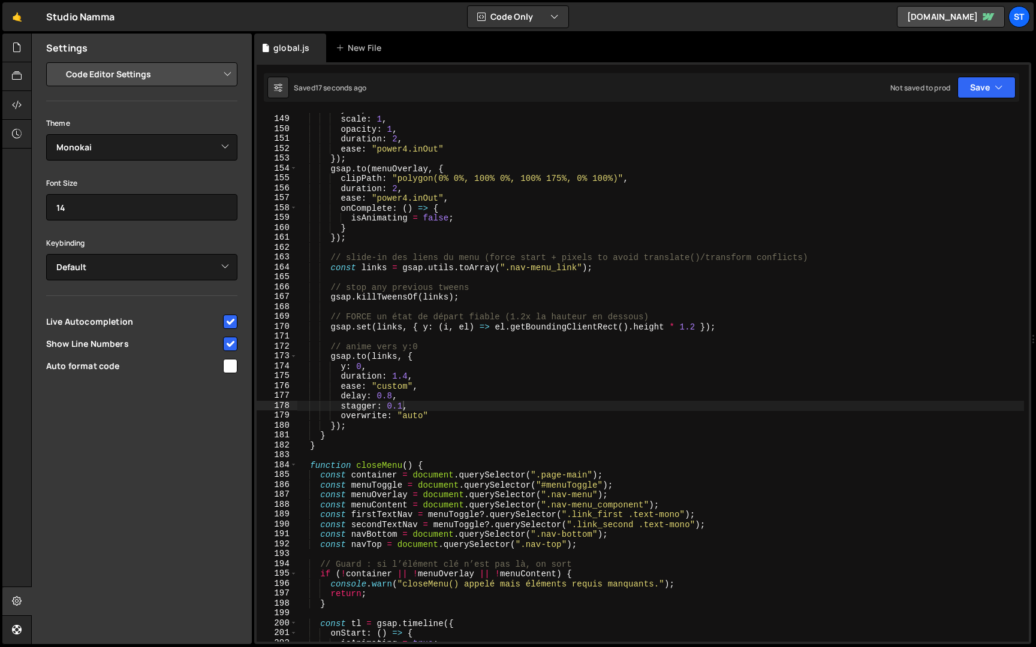
click at [393, 397] on div "y : 0 , scale : 1 , opacity : 1 , duration : 2 , ease : "power4.inOut" }) ; gsa…" at bounding box center [660, 378] width 727 height 549
click at [407, 376] on div "y : 0 , scale : 1 , opacity : 1 , duration : 2 , ease : "power4.inOut" }) ; gsa…" at bounding box center [660, 378] width 727 height 549
click at [401, 409] on div "y : 0 , scale : 1 , opacity : 1 , duration : 2 , ease : "power4.inOut" }) ; gsa…" at bounding box center [660, 378] width 727 height 549
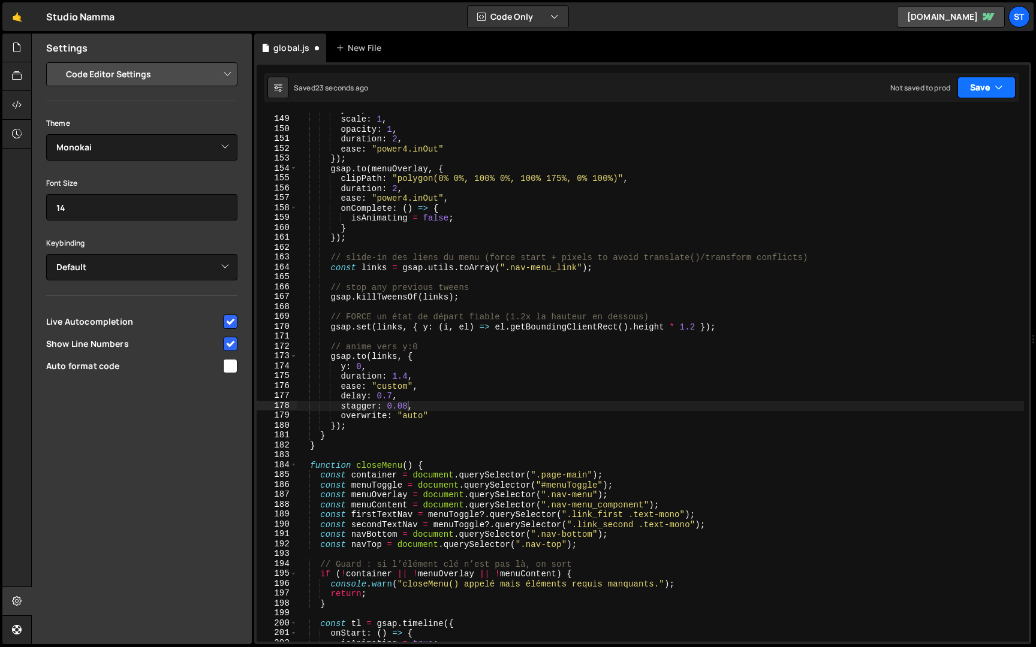
click at [995, 91] on icon "button" at bounding box center [999, 88] width 8 height 12
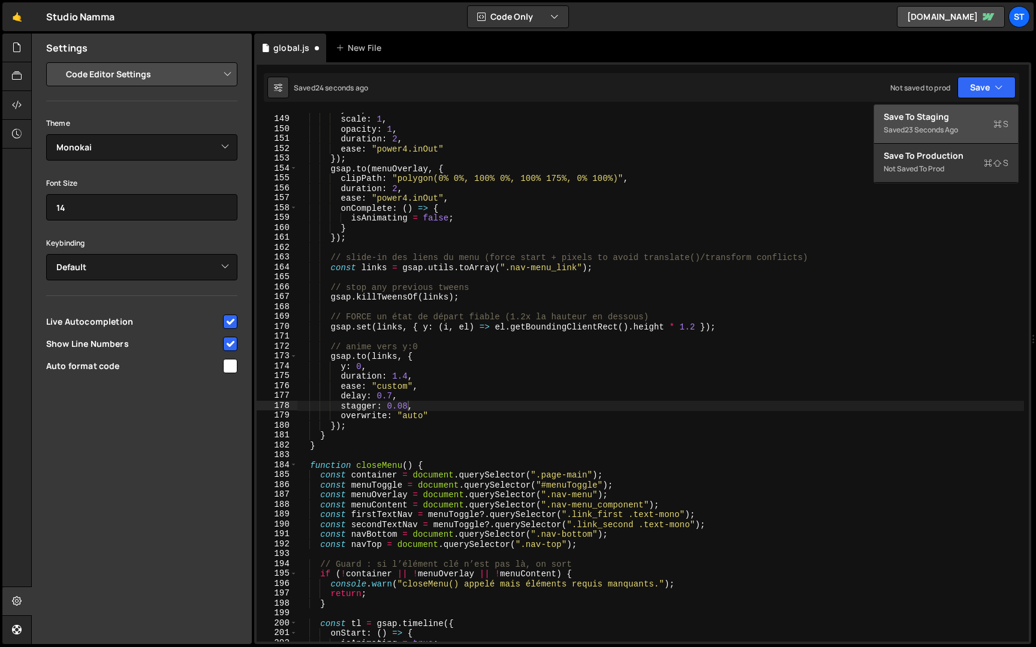
click at [950, 122] on div "Save to Staging S" at bounding box center [946, 117] width 125 height 12
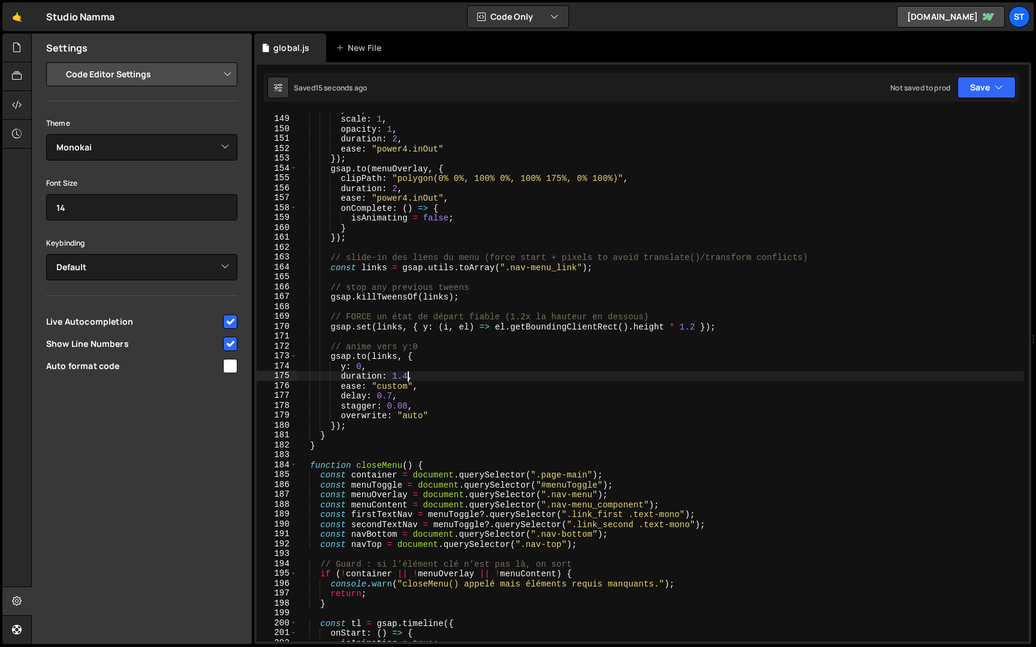
click at [406, 375] on div "y : 0 , scale : 1 , opacity : 1 , duration : 2 , ease : "power4.inOut" }) ; gsa…" at bounding box center [660, 378] width 727 height 549
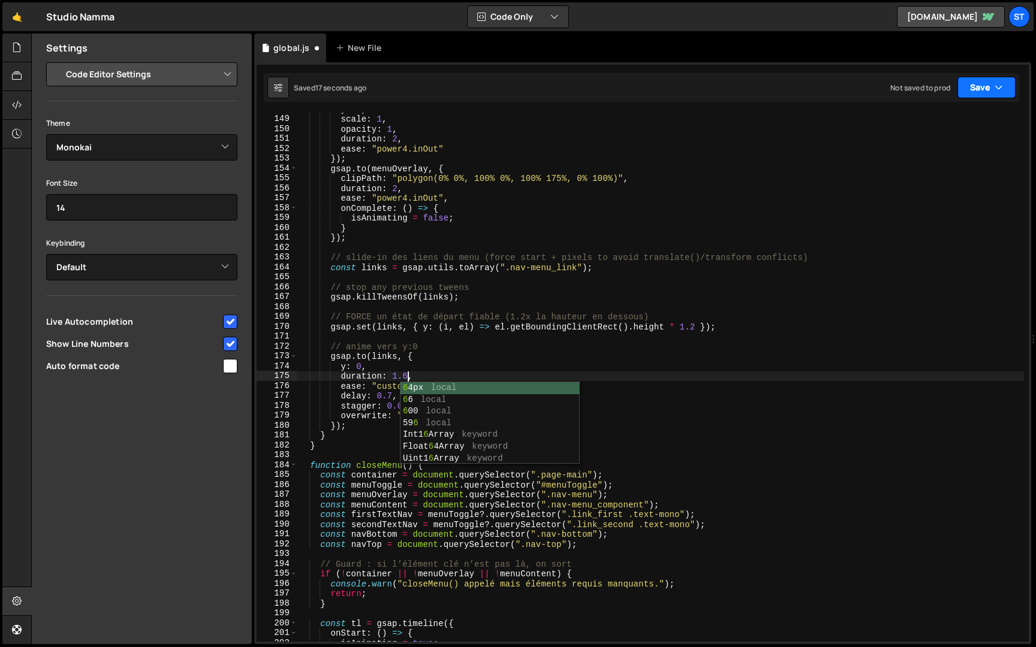
click at [990, 77] on button "Save" at bounding box center [986, 88] width 58 height 22
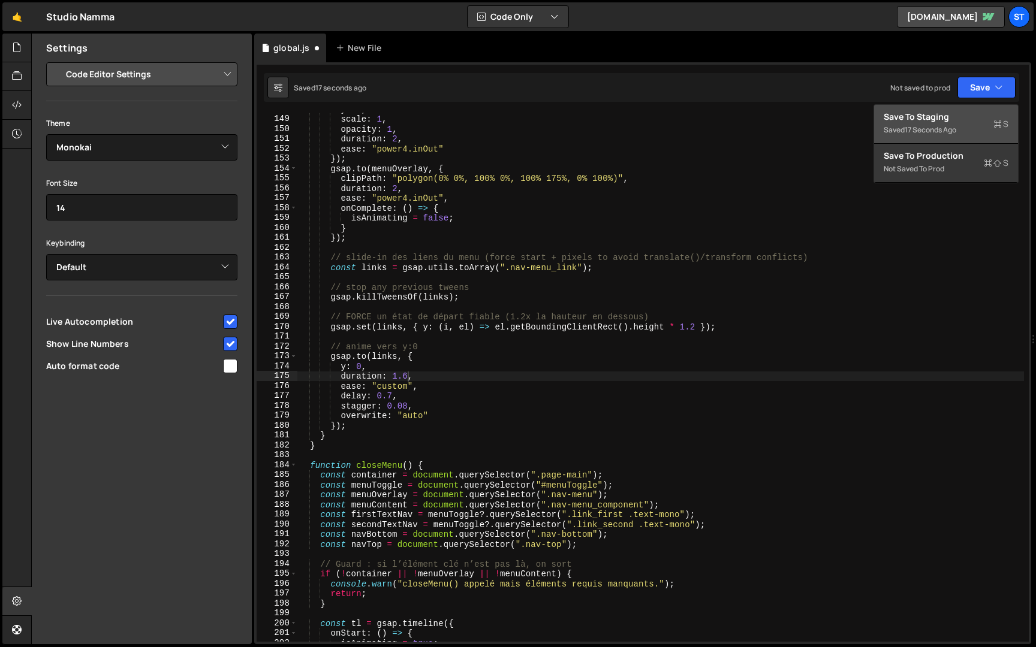
click at [956, 118] on div "Save to Staging S" at bounding box center [946, 117] width 125 height 12
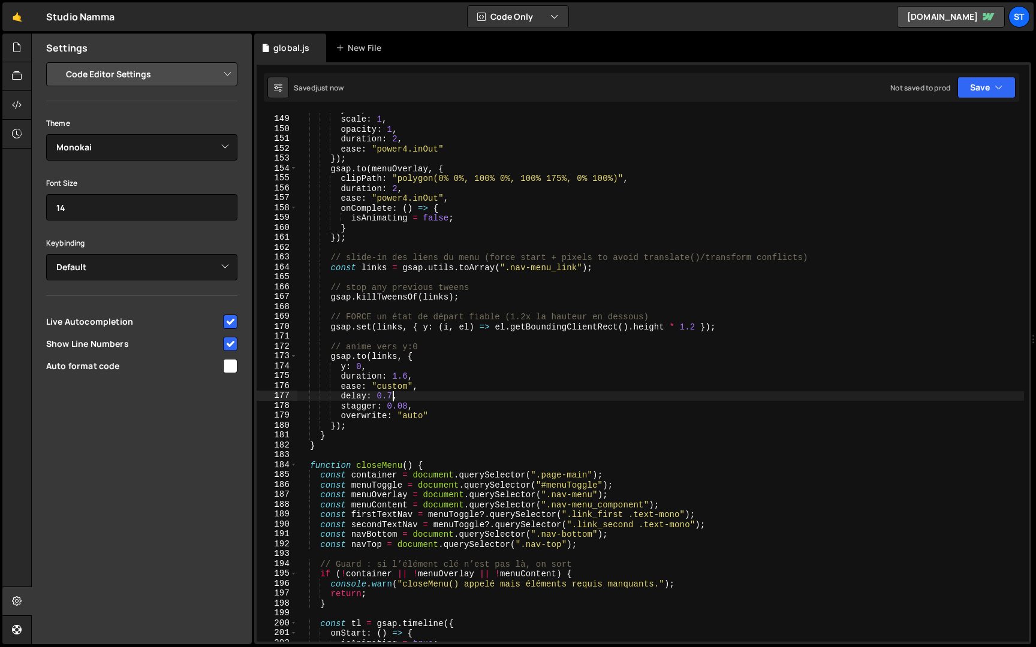
click at [393, 397] on div "y : 0 , scale : 1 , opacity : 1 , duration : 2 , ease : "power4.inOut" }) ; gsa…" at bounding box center [660, 378] width 727 height 549
click at [997, 89] on icon "button" at bounding box center [999, 88] width 8 height 12
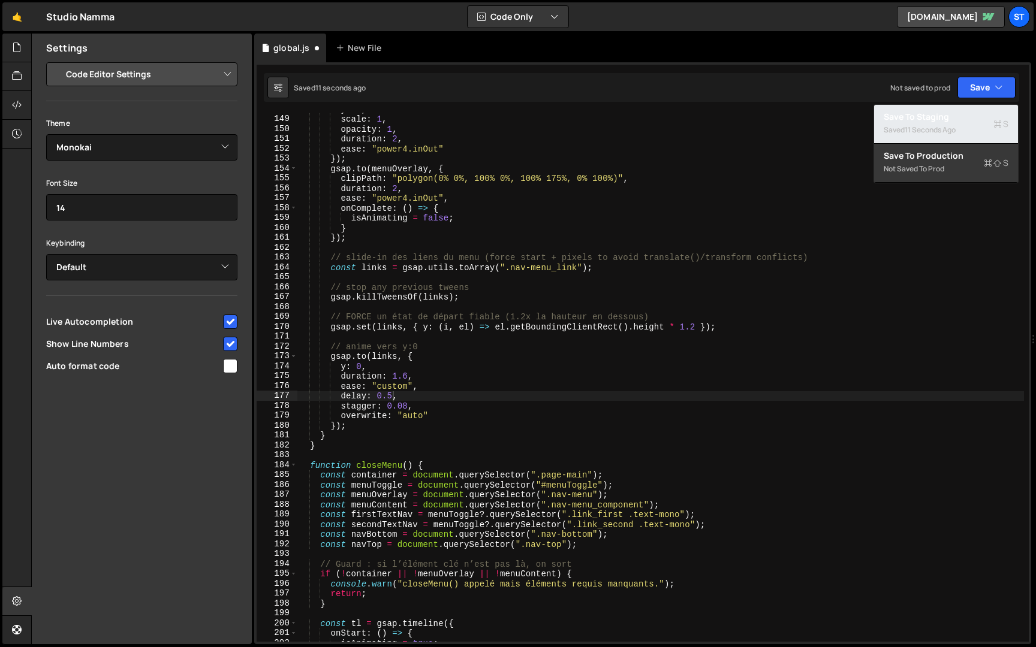
click at [954, 129] on div "11 seconds ago" at bounding box center [930, 130] width 51 height 10
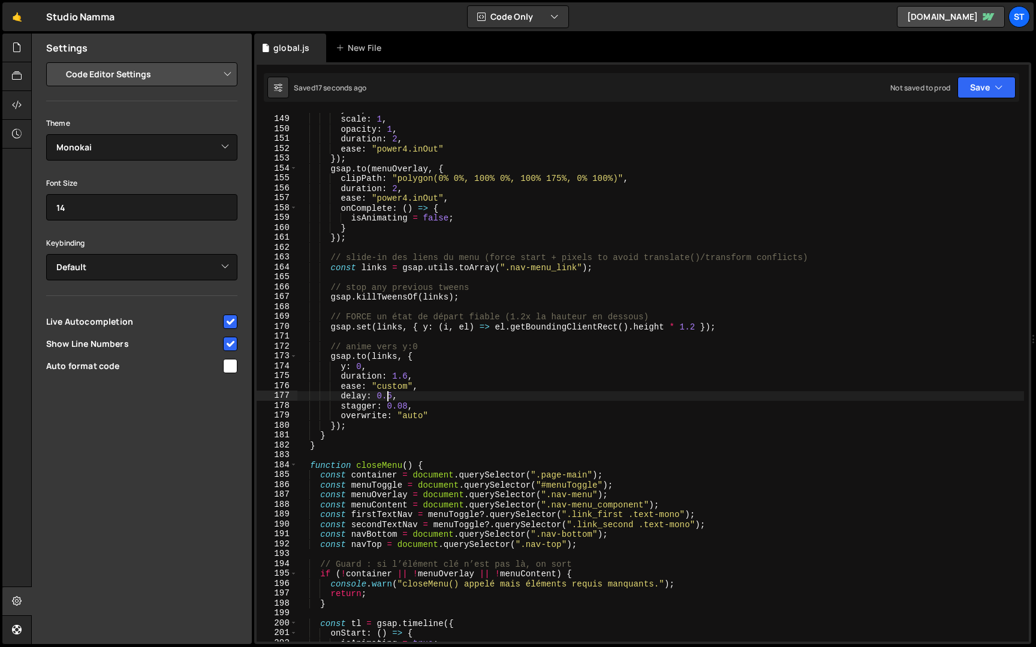
click at [389, 397] on div "y : 0 , scale : 1 , opacity : 1 , duration : 2 , ease : "power4.inOut" }) ; gsa…" at bounding box center [660, 378] width 727 height 549
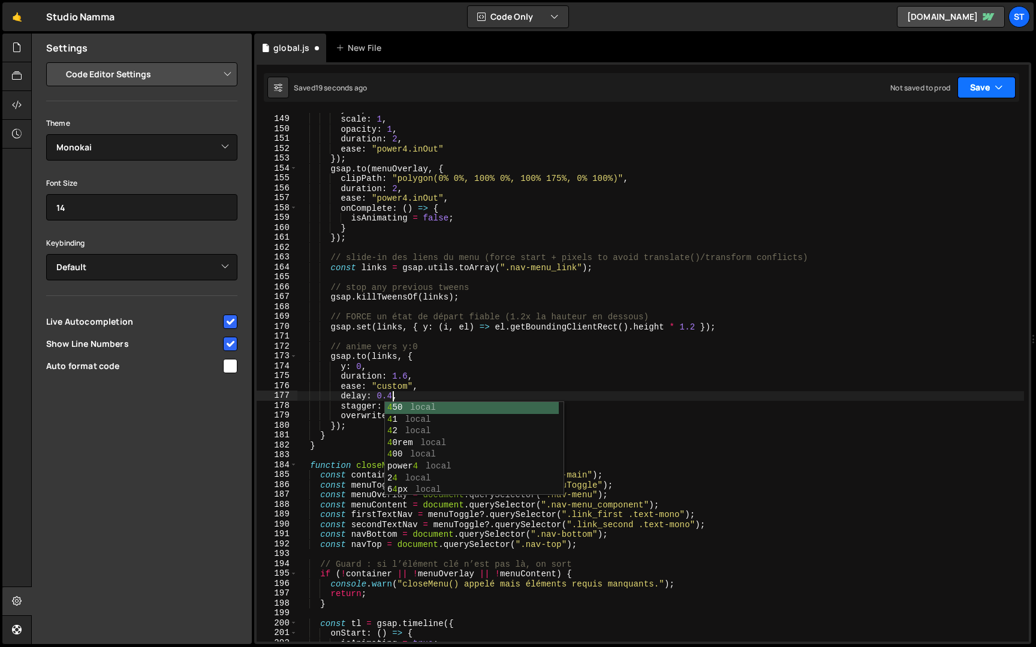
click at [980, 86] on button "Save" at bounding box center [986, 88] width 58 height 22
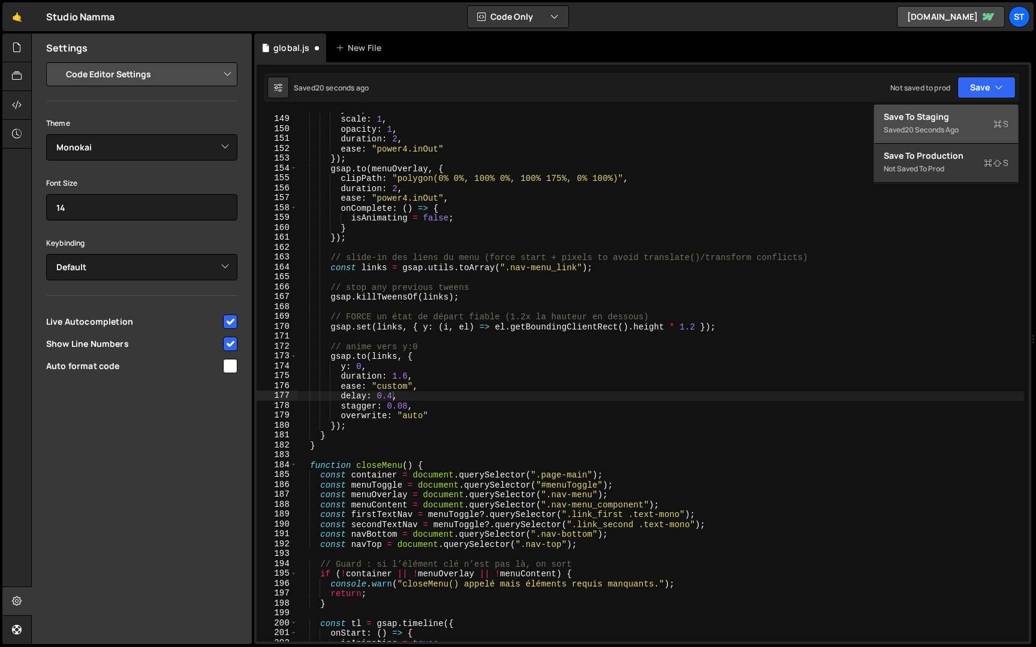
click at [956, 121] on div "Save to Staging S" at bounding box center [946, 117] width 125 height 12
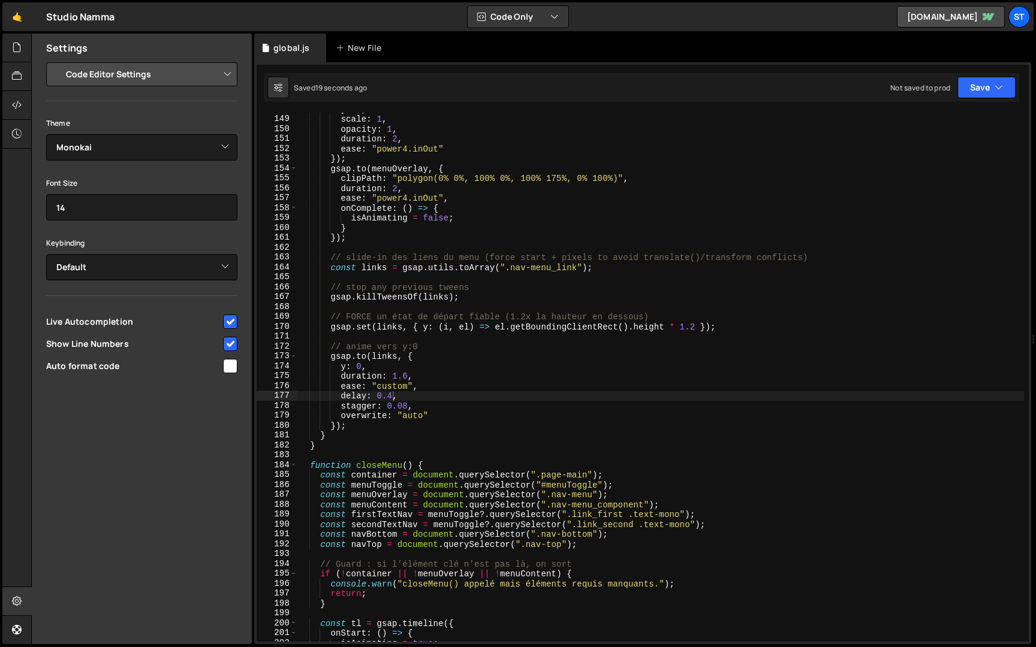
click at [406, 409] on div "y : 0 , scale : 1 , opacity : 1 , duration : 2 , ease : "power4.inOut" }) ; gsa…" at bounding box center [660, 378] width 727 height 549
click at [989, 91] on button "Save" at bounding box center [986, 88] width 58 height 22
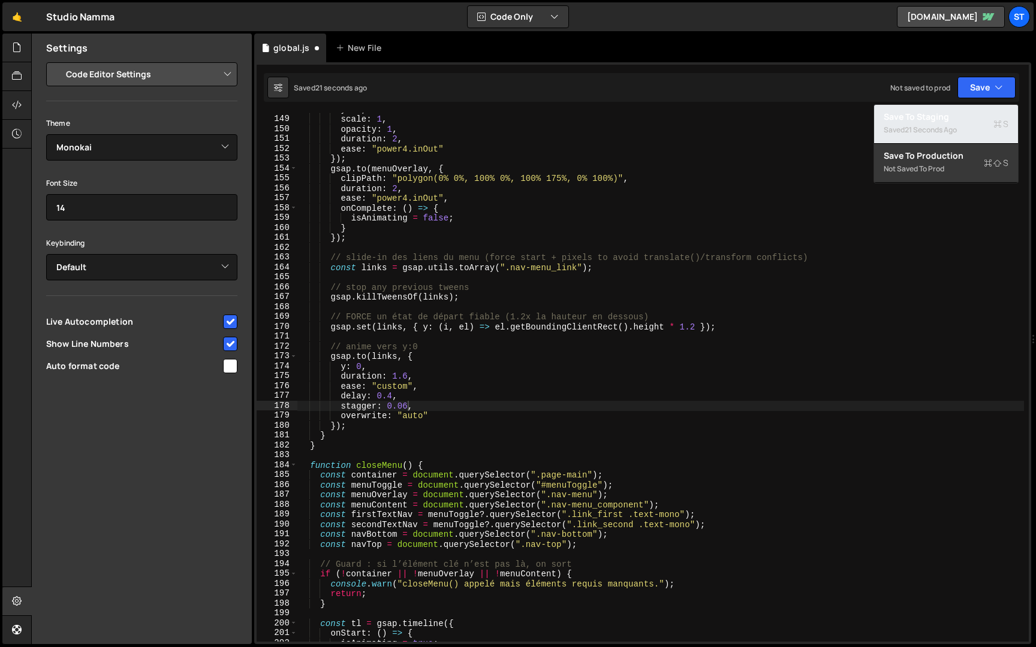
click at [948, 128] on div "21 seconds ago" at bounding box center [931, 130] width 52 height 10
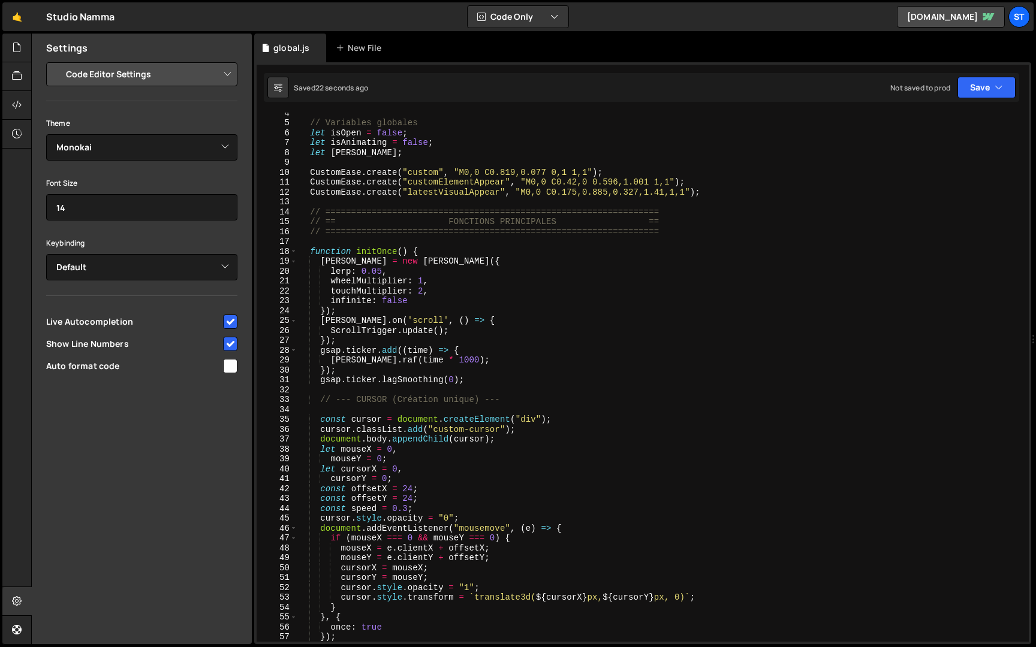
scroll to position [1, 0]
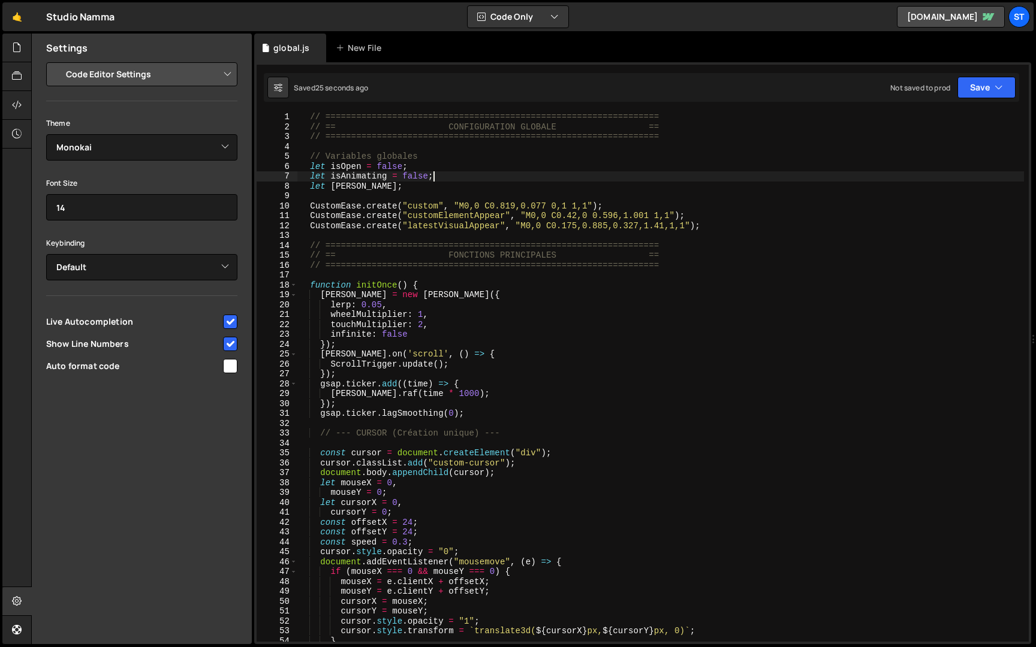
click at [879, 180] on div "// ================================================================= // == CONF…" at bounding box center [660, 386] width 727 height 549
click at [830, 282] on div "// ================================================================= // == CONF…" at bounding box center [660, 386] width 727 height 549
type textarea "function initOnce() {"
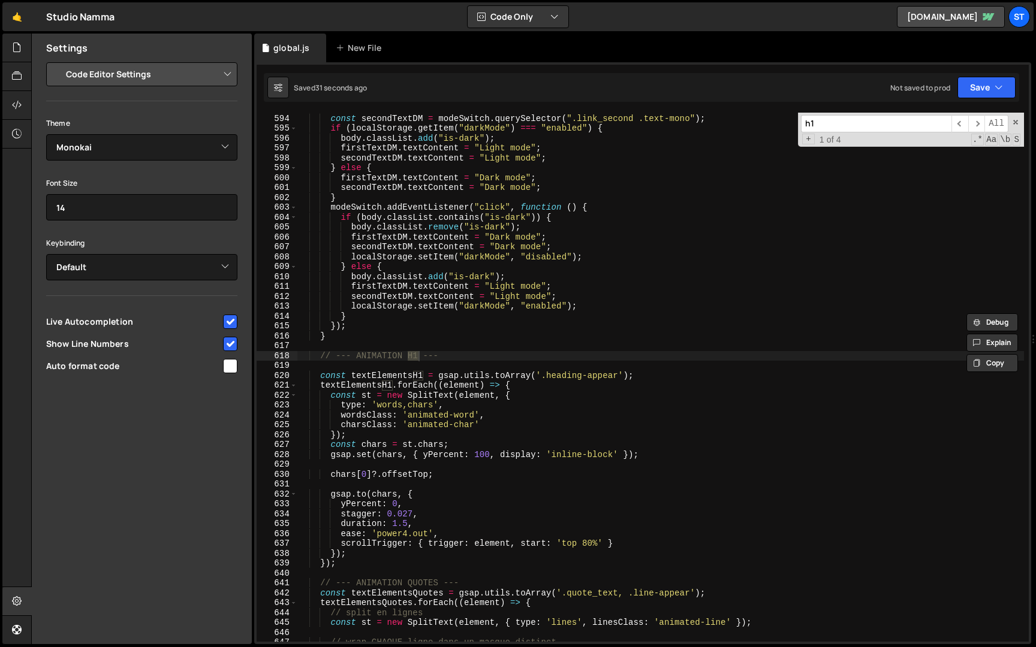
scroll to position [3174, 0]
type input "h1"
click at [429, 532] on div "const firstTextDM = modeSwitch . querySelector ( ".link_first .text-mono" ) ; c…" at bounding box center [660, 378] width 727 height 549
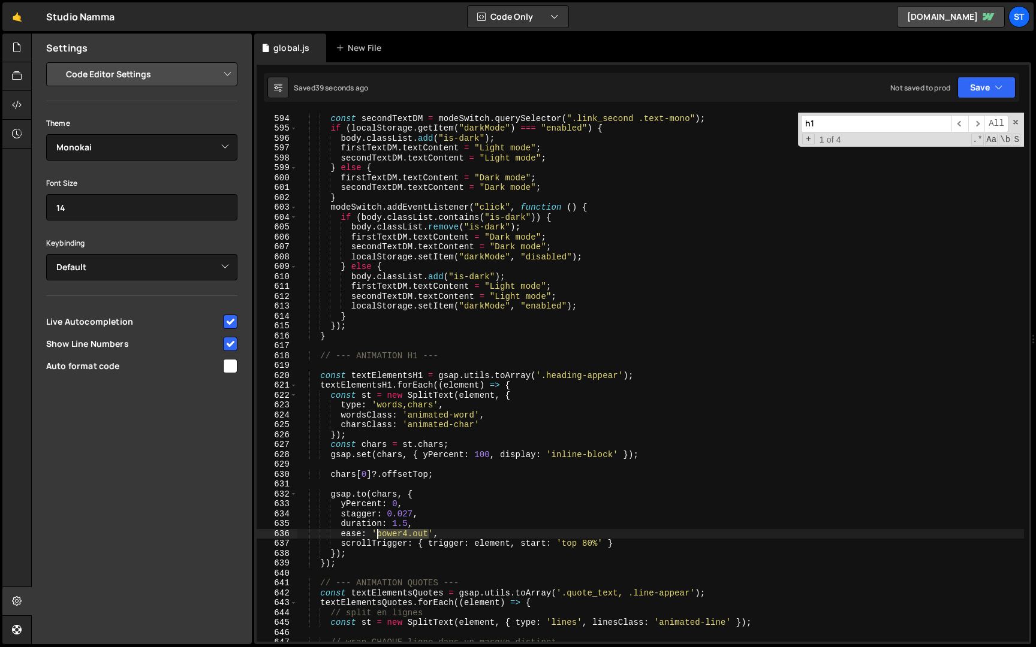
click at [378, 536] on div "const firstTextDM = modeSwitch . querySelector ( ".link_first .text-mono" ) ; c…" at bounding box center [660, 378] width 727 height 549
click at [1014, 125] on span at bounding box center [1015, 122] width 8 height 8
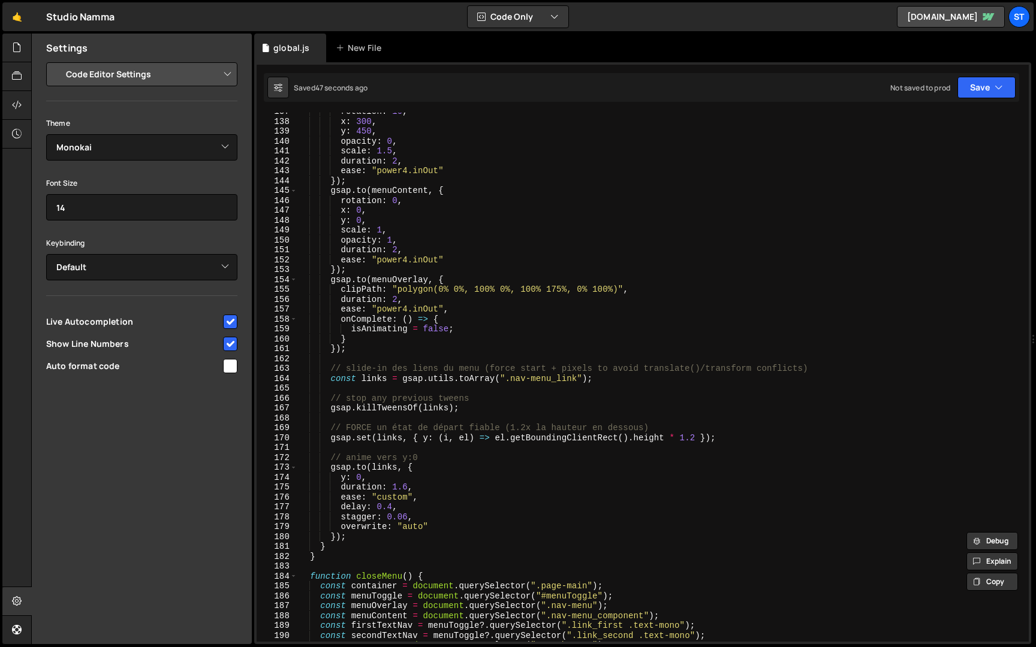
scroll to position [1355, 0]
click at [406, 484] on div "rotation : 10 , x : 300 , y : 450 , opacity : 0 , scale : 1.5 , duration : 2 , …" at bounding box center [660, 377] width 727 height 549
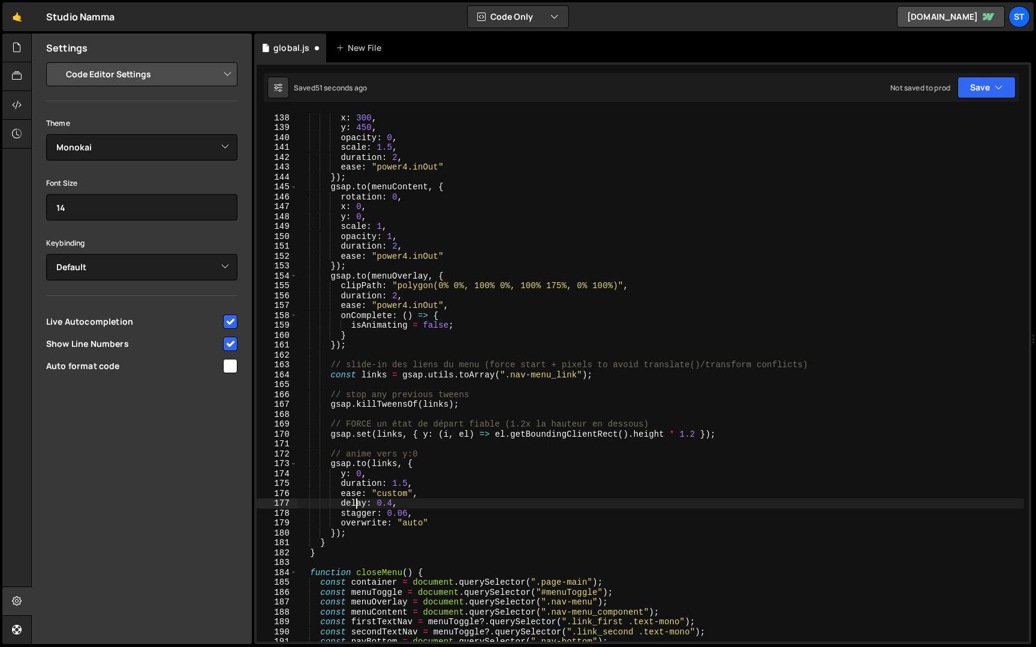
click at [354, 504] on div "rotation : 10 , x : 300 , y : 450 , opacity : 0 , scale : 1.5 , duration : 2 , …" at bounding box center [660, 377] width 727 height 549
drag, startPoint x: 409, startPoint y: 495, endPoint x: 378, endPoint y: 496, distance: 31.2
click at [378, 496] on div "rotation : 10 , x : 300 , y : 450 , opacity : 0 , scale : 1.5 , duration : 2 , …" at bounding box center [660, 377] width 727 height 549
paste textarea "power4.out"
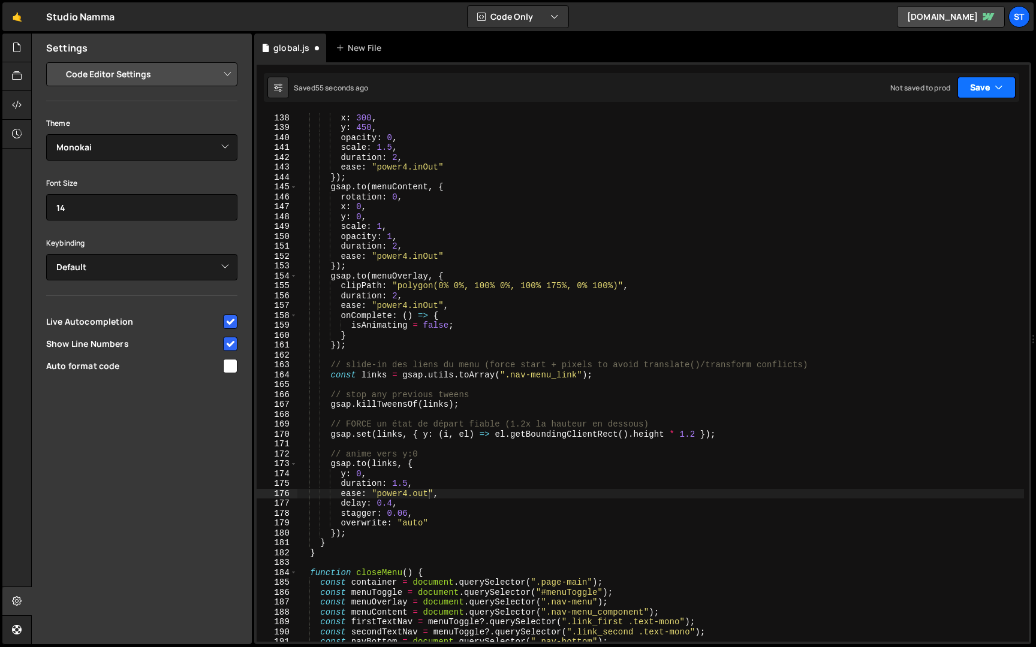
click at [996, 88] on icon "button" at bounding box center [999, 88] width 8 height 12
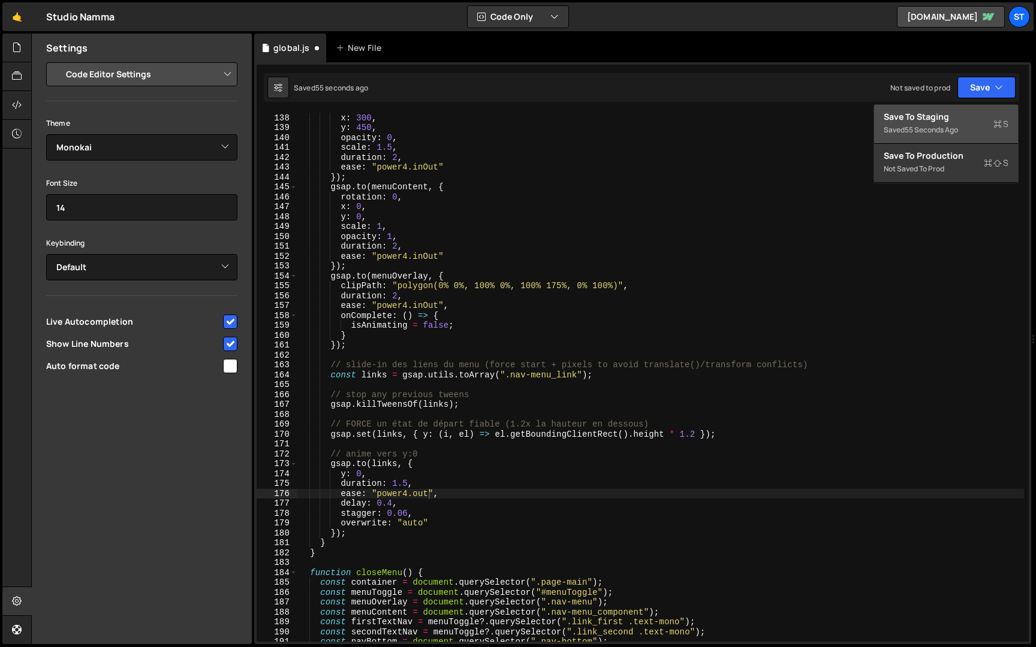
click at [943, 121] on div "Save to Staging S" at bounding box center [946, 117] width 125 height 12
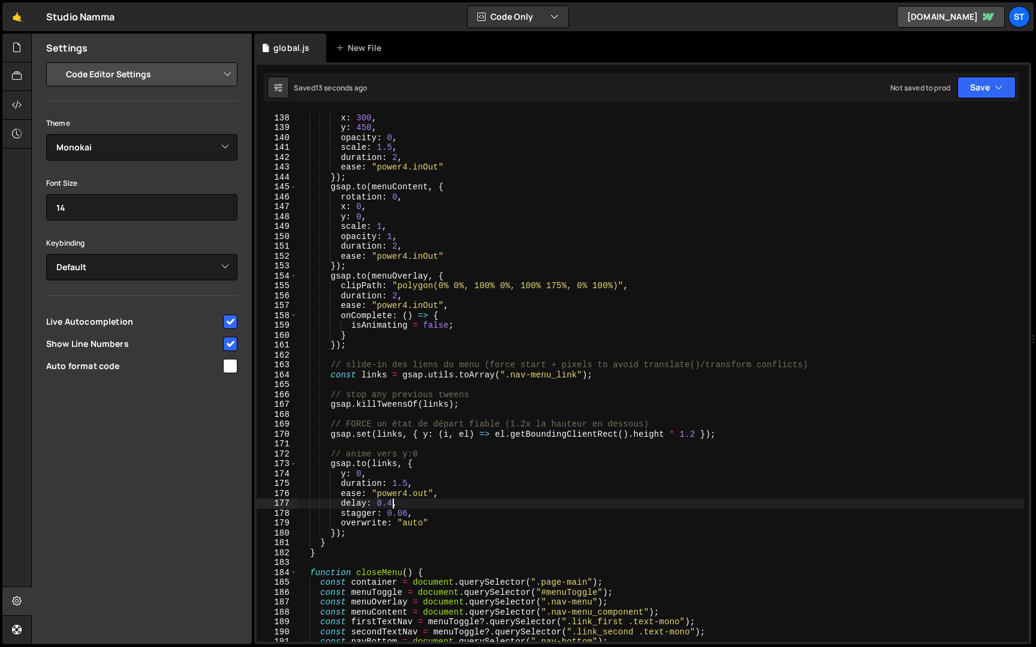
click at [391, 504] on div "rotation : 10 , x : 300 , y : 450 , opacity : 0 , scale : 1.5 , duration : 2 , …" at bounding box center [660, 377] width 727 height 549
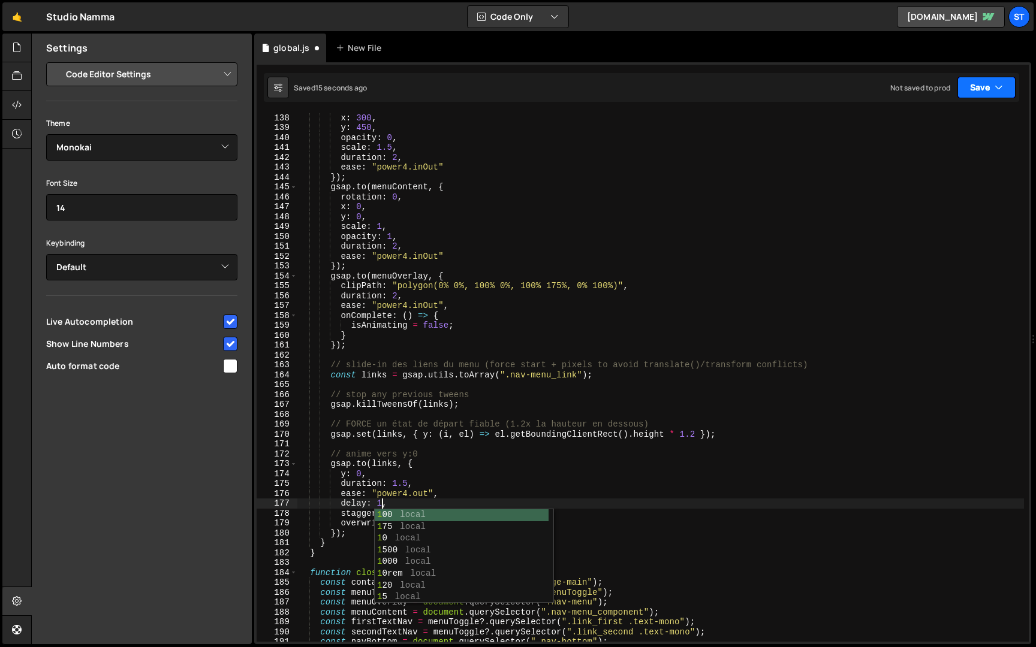
type textarea "delay: 1,"
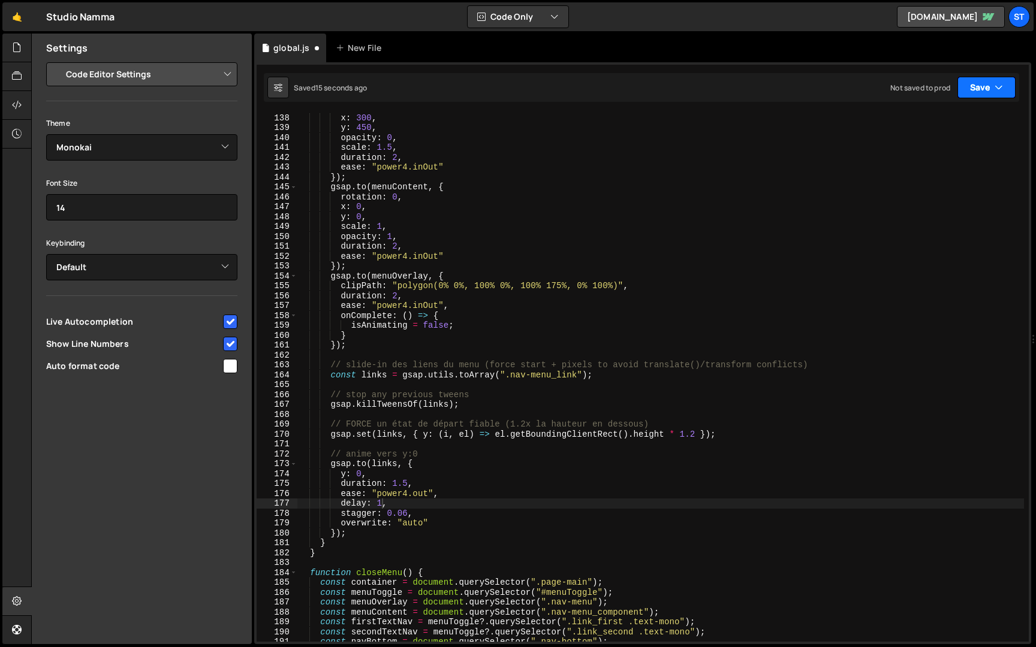
click at [968, 85] on button "Save" at bounding box center [986, 88] width 58 height 22
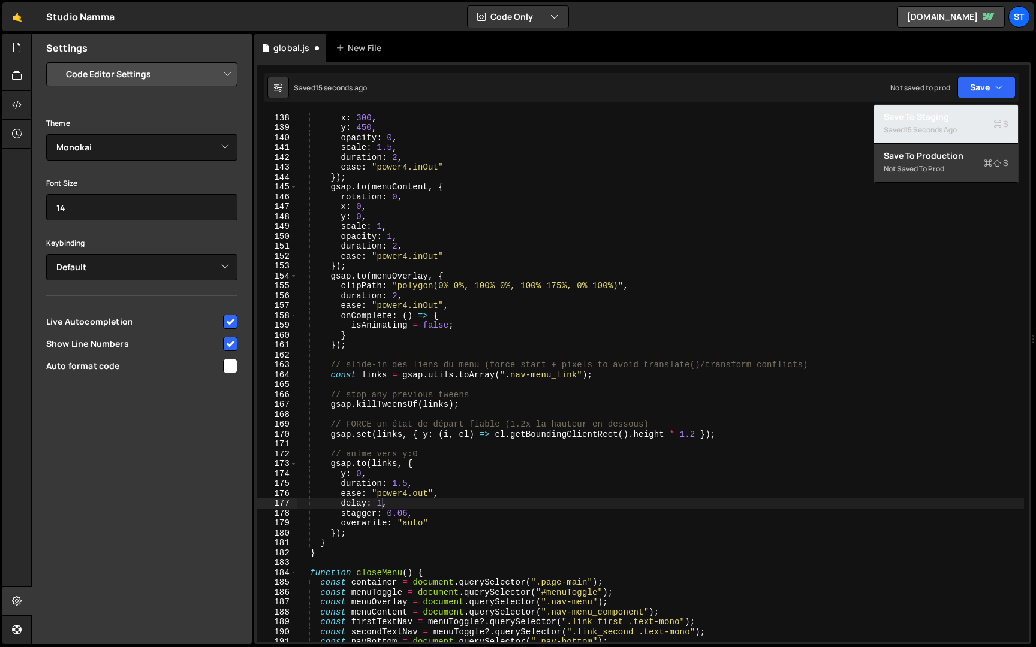
click at [920, 128] on div "15 seconds ago" at bounding box center [931, 130] width 52 height 10
